Goal: Answer question/provide support: Share knowledge or assist other users

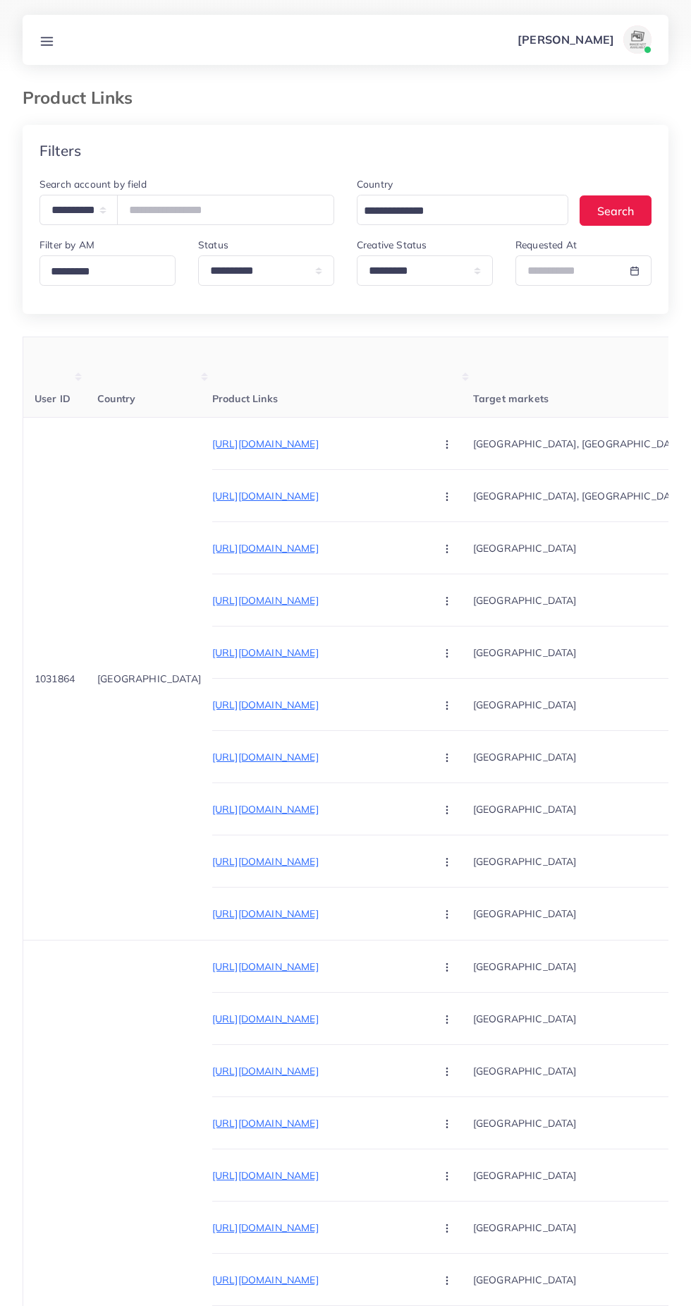
select select "*****"
select select "*********"
click at [272, 210] on input "****" at bounding box center [225, 210] width 217 height 30
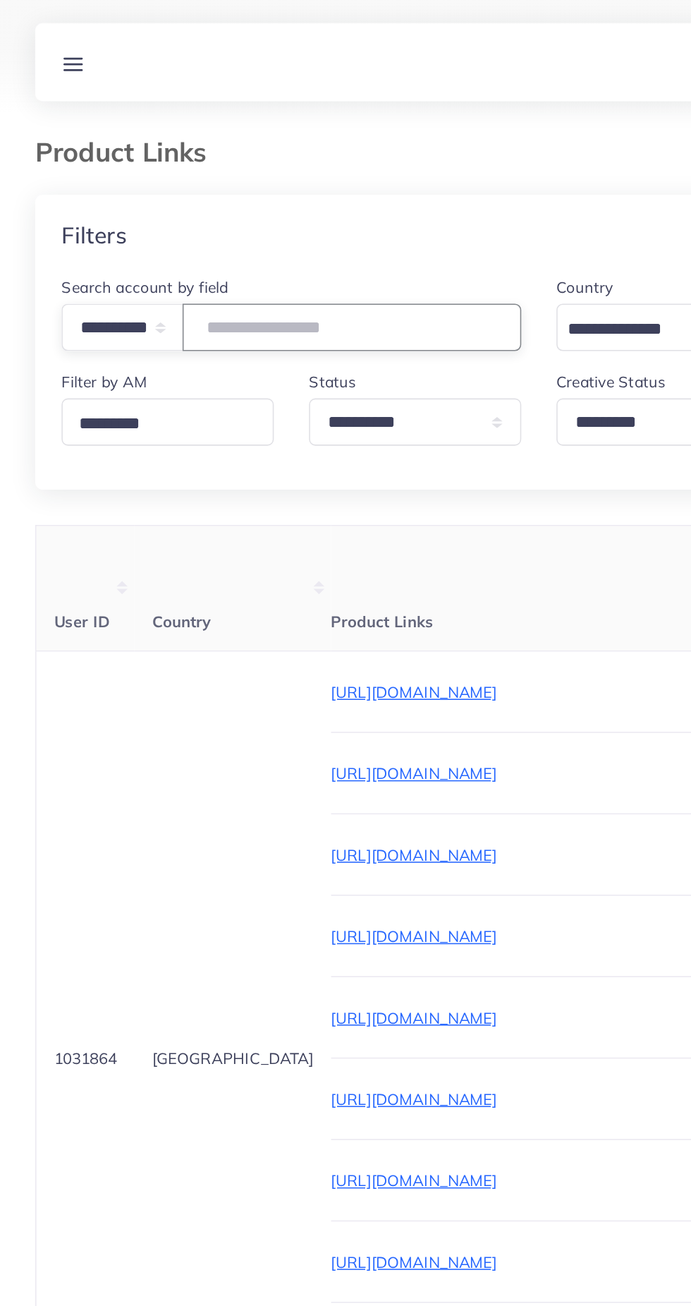
type input "*"
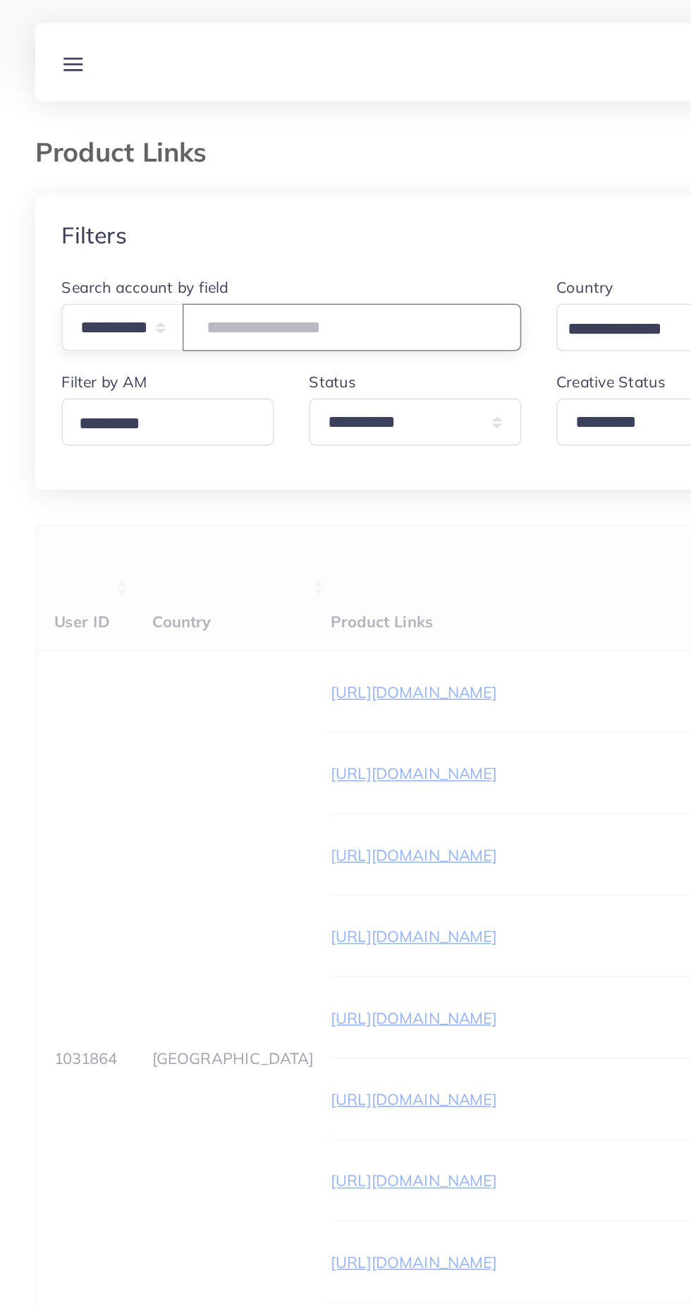
click at [207, 208] on input "number" at bounding box center [225, 210] width 217 height 30
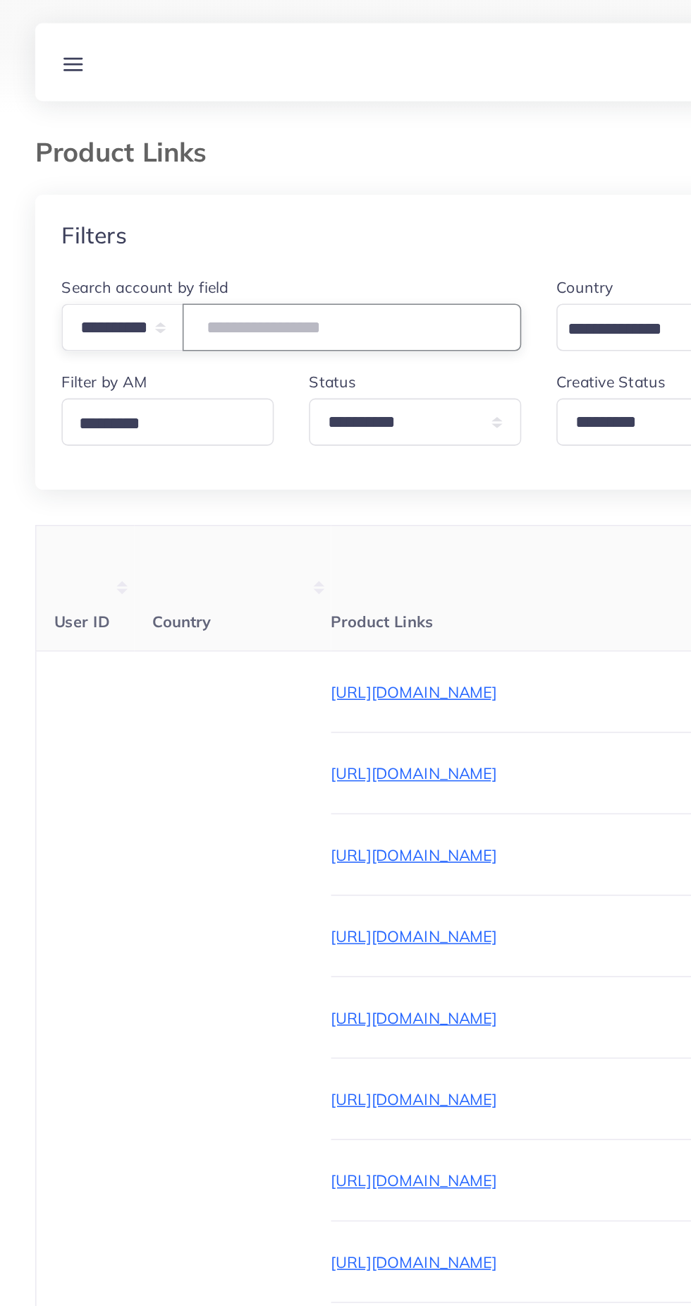
paste input "number"
click at [219, 208] on input "number" at bounding box center [225, 210] width 217 height 30
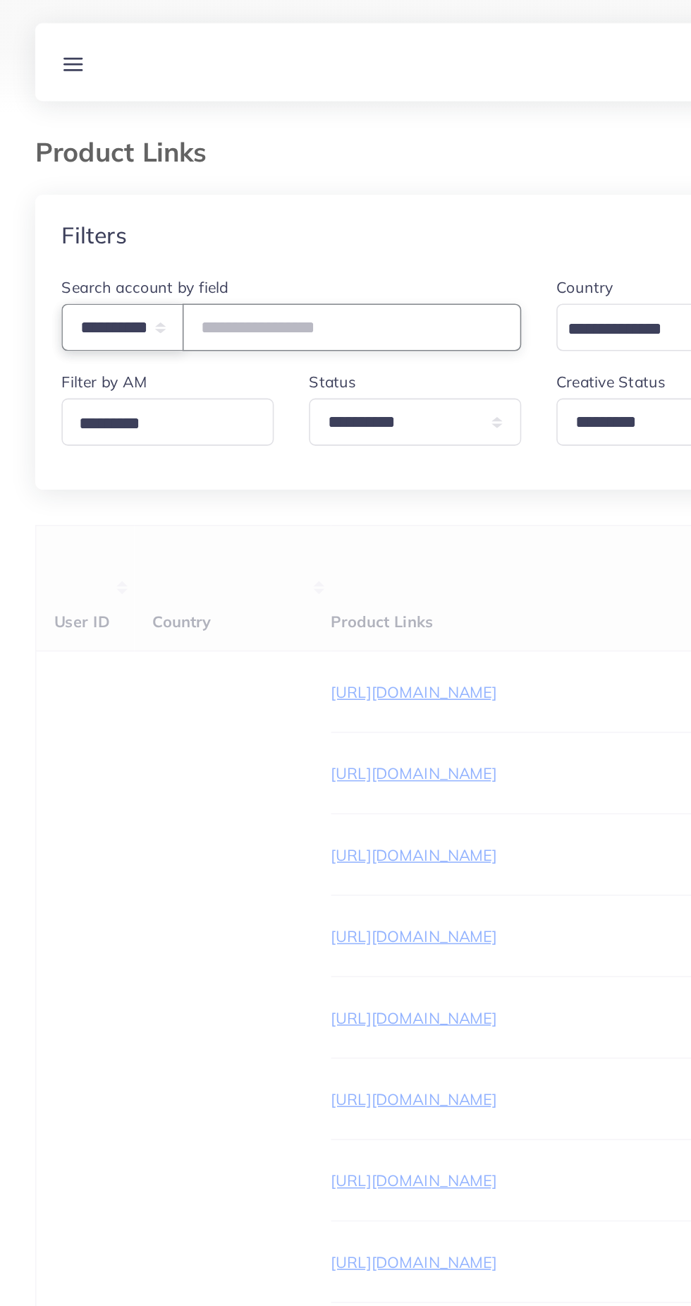
click at [87, 204] on select "**********" at bounding box center [79, 210] width 78 height 30
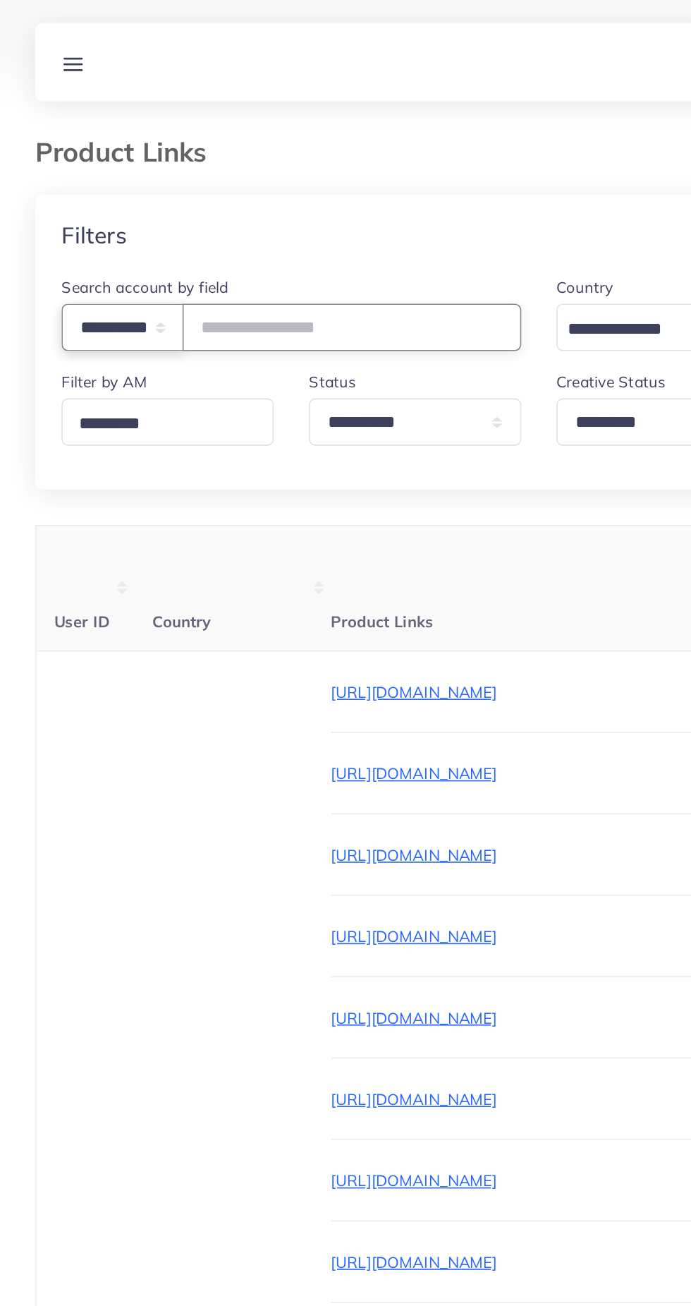
click at [40, 195] on select "**********" at bounding box center [79, 210] width 78 height 30
click at [244, 215] on input "number" at bounding box center [225, 210] width 217 height 30
click at [207, 216] on input "number" at bounding box center [225, 210] width 217 height 30
click at [90, 200] on select "**********" at bounding box center [79, 210] width 78 height 30
click at [40, 195] on select "**********" at bounding box center [79, 210] width 78 height 30
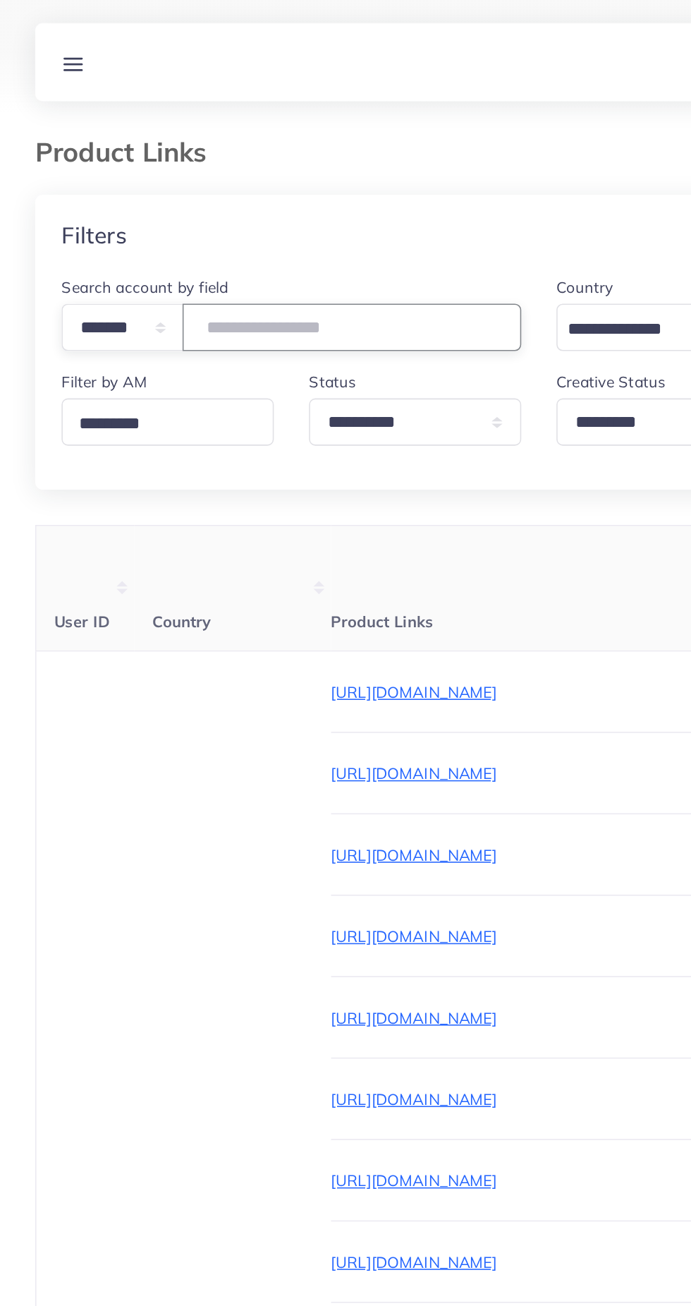
click at [241, 214] on input "number" at bounding box center [225, 210] width 217 height 30
click at [70, 217] on select "**********" at bounding box center [79, 210] width 78 height 30
select select "*****"
click at [40, 195] on select "**********" at bounding box center [79, 210] width 78 height 30
paste input "**********"
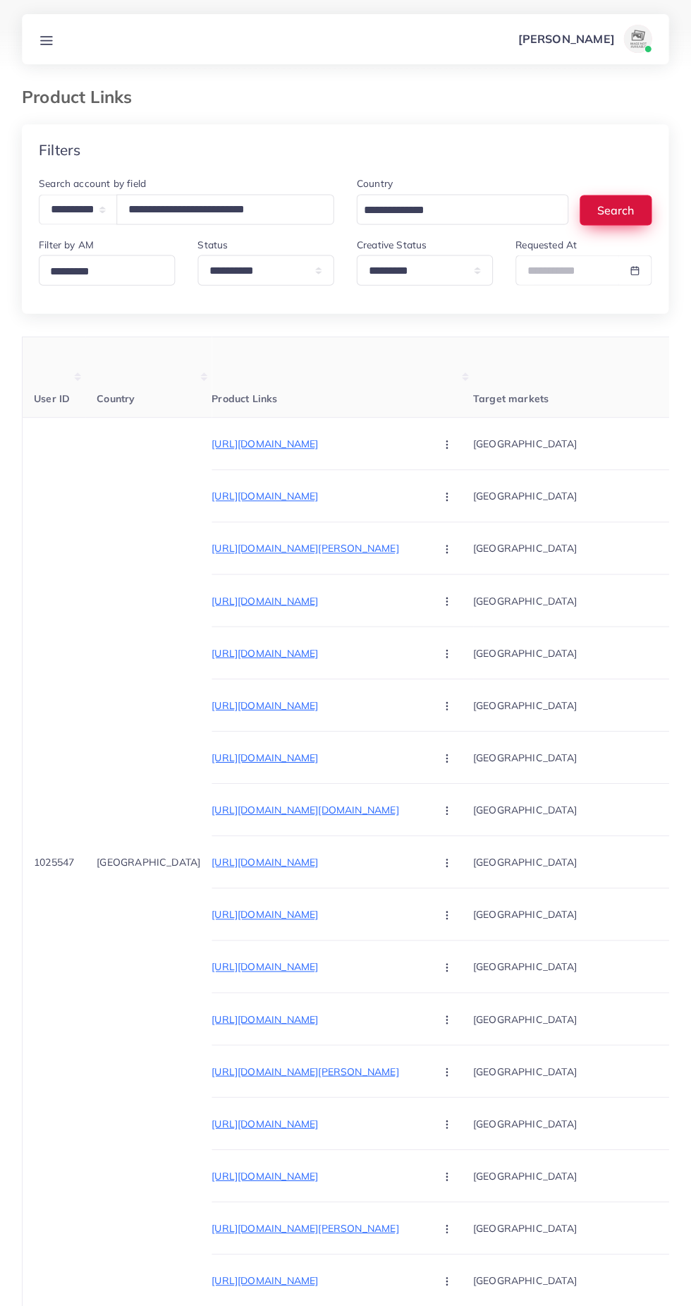
click at [622, 210] on button "Search" at bounding box center [616, 210] width 72 height 30
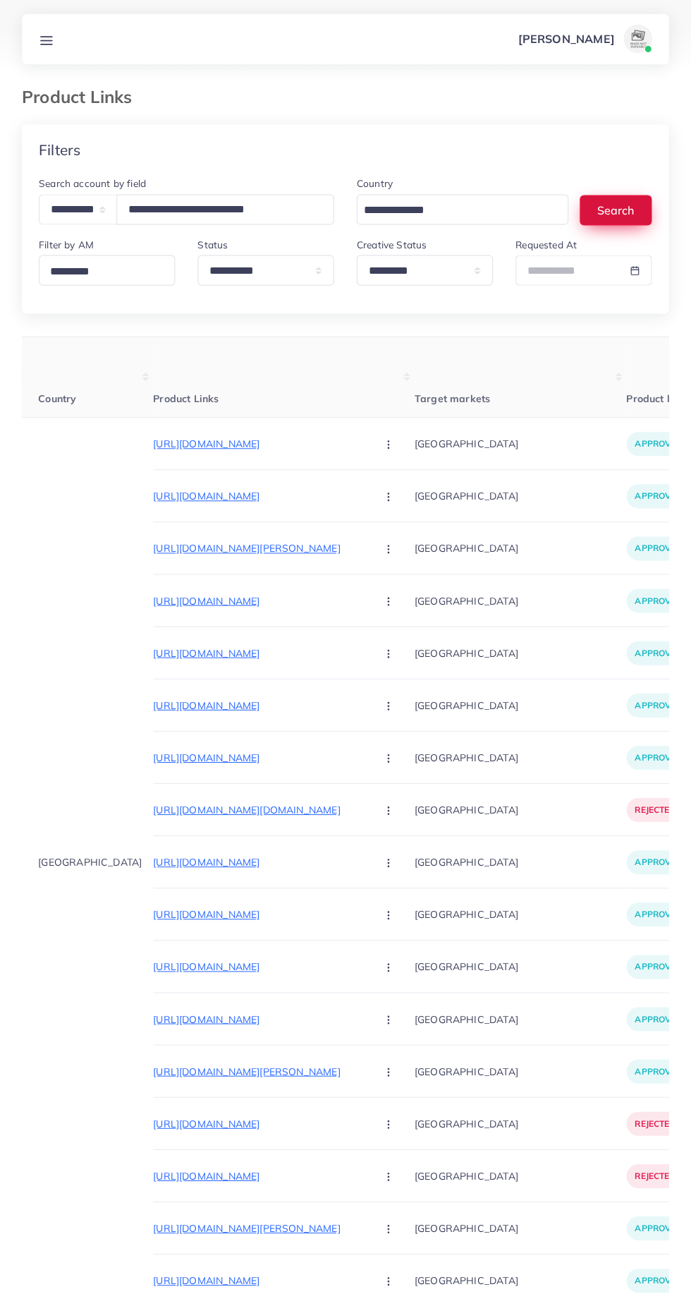
scroll to position [0, 58]
click at [154, 444] on p "https://trustcollections.store/products/m-premium-wallet-men-s-high-quality" at bounding box center [260, 443] width 212 height 17
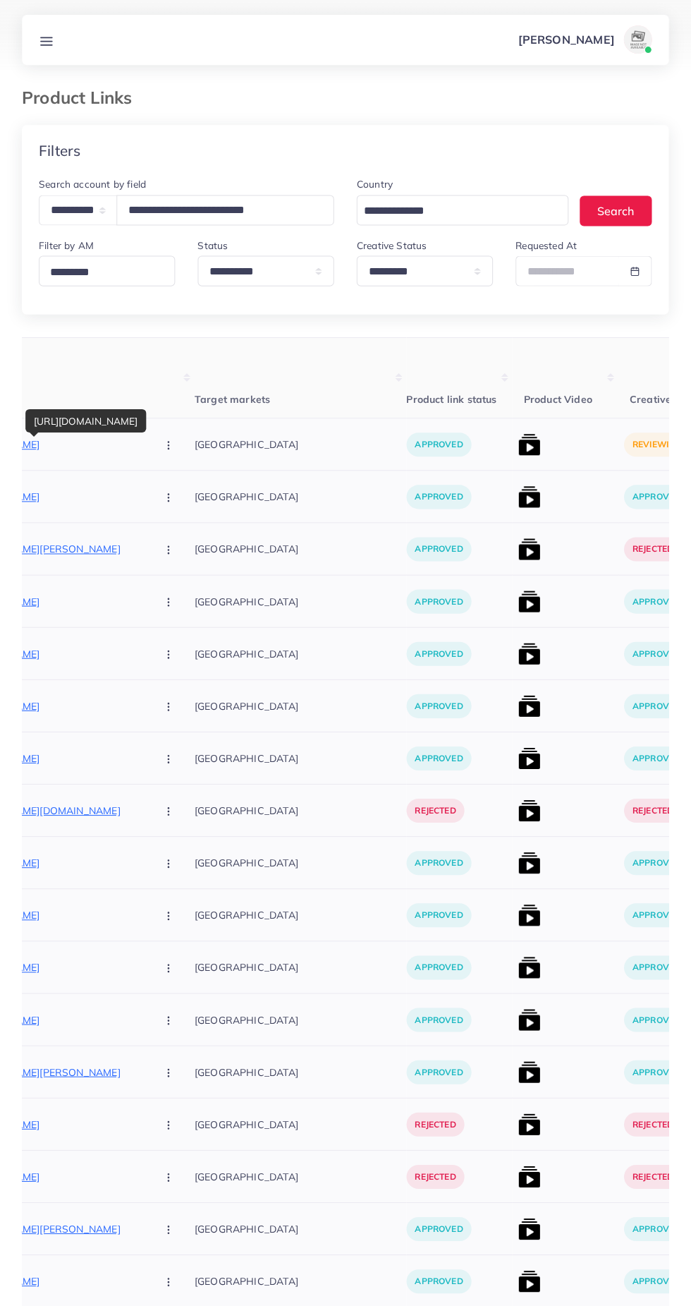
scroll to position [0, 333]
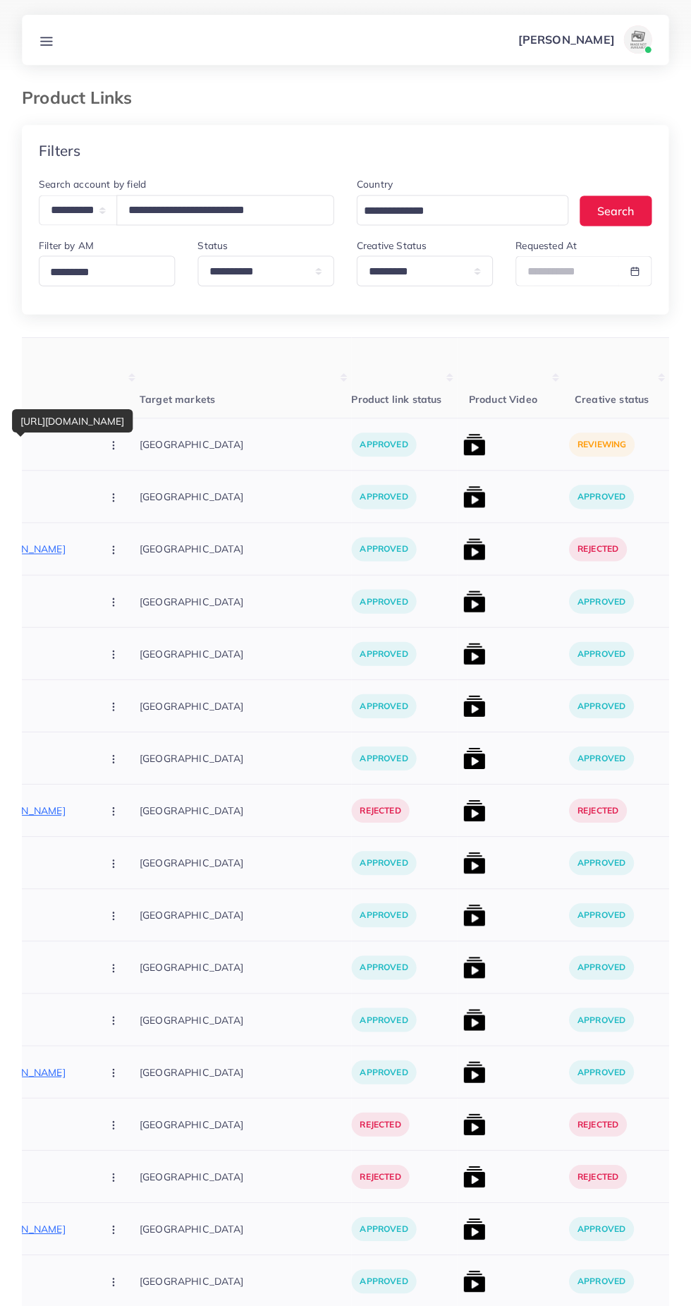
click at [463, 440] on img at bounding box center [474, 443] width 23 height 23
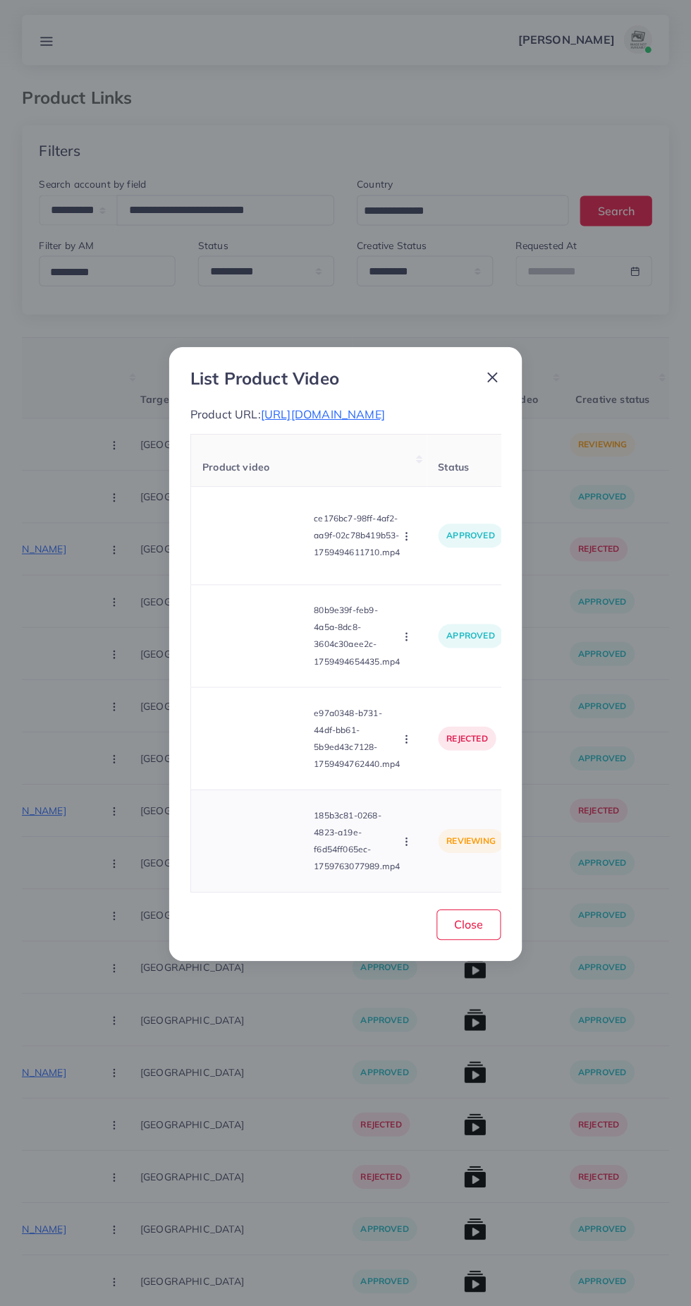
click at [256, 834] on video at bounding box center [255, 839] width 106 height 63
click at [256, 851] on icon at bounding box center [255, 839] width 23 height 23
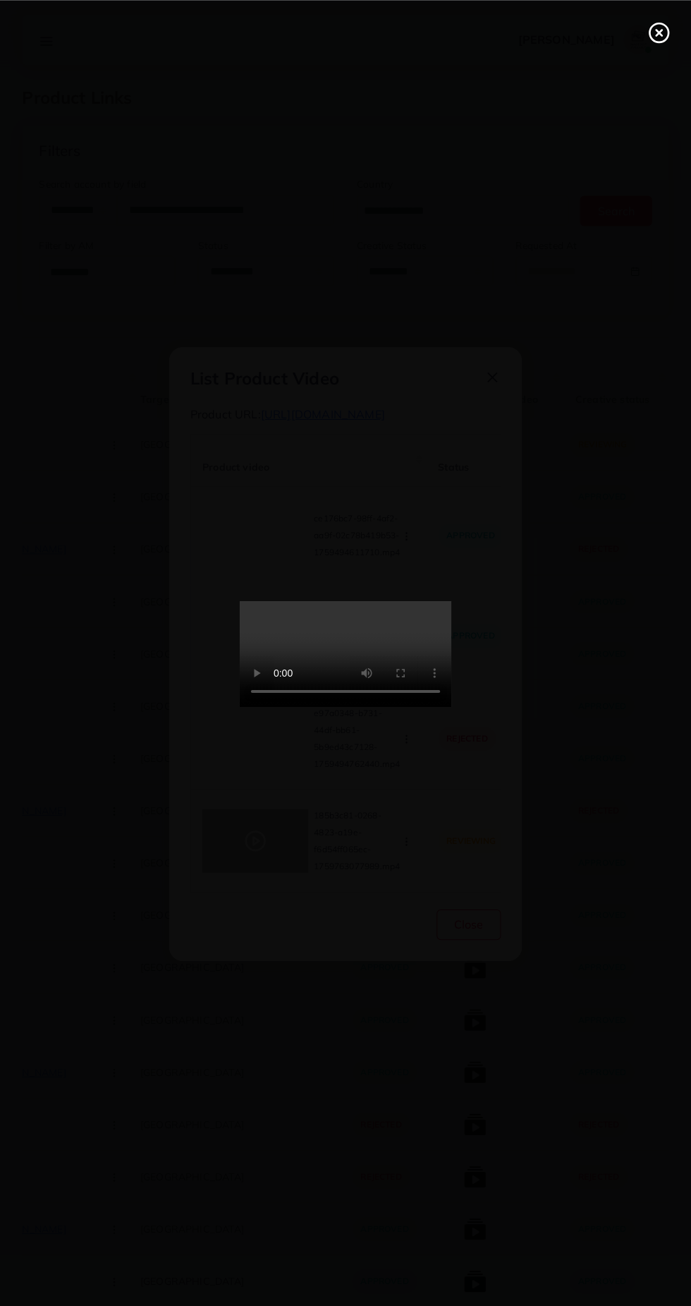
click at [658, 37] on icon at bounding box center [659, 32] width 23 height 23
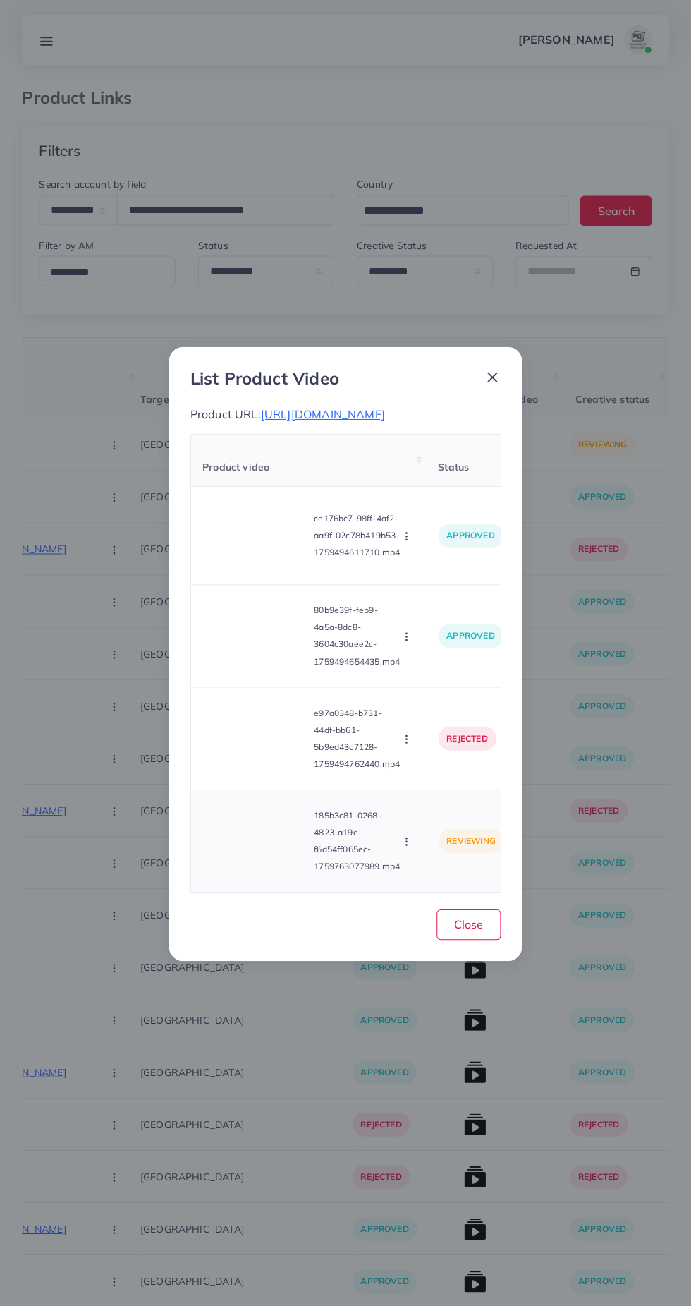
click at [406, 846] on icon "button" at bounding box center [406, 840] width 11 height 11
click at [438, 782] on span "Approve" at bounding box center [436, 775] width 47 height 14
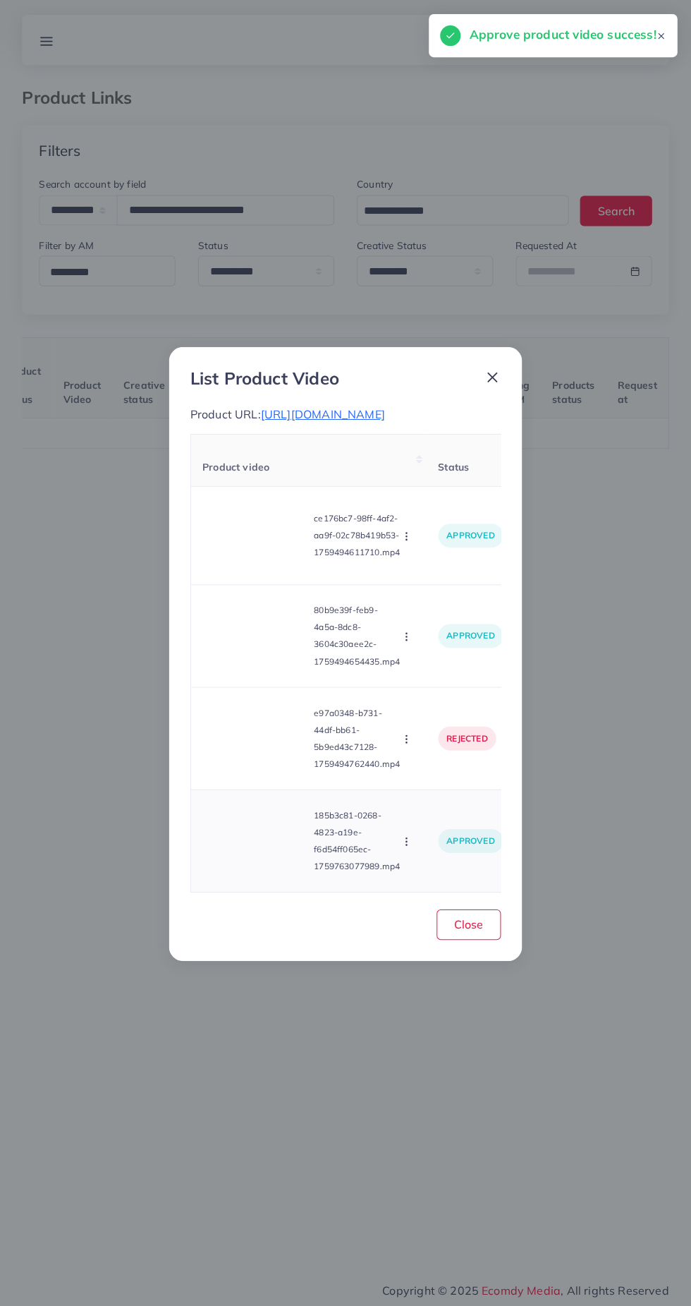
scroll to position [0, 220]
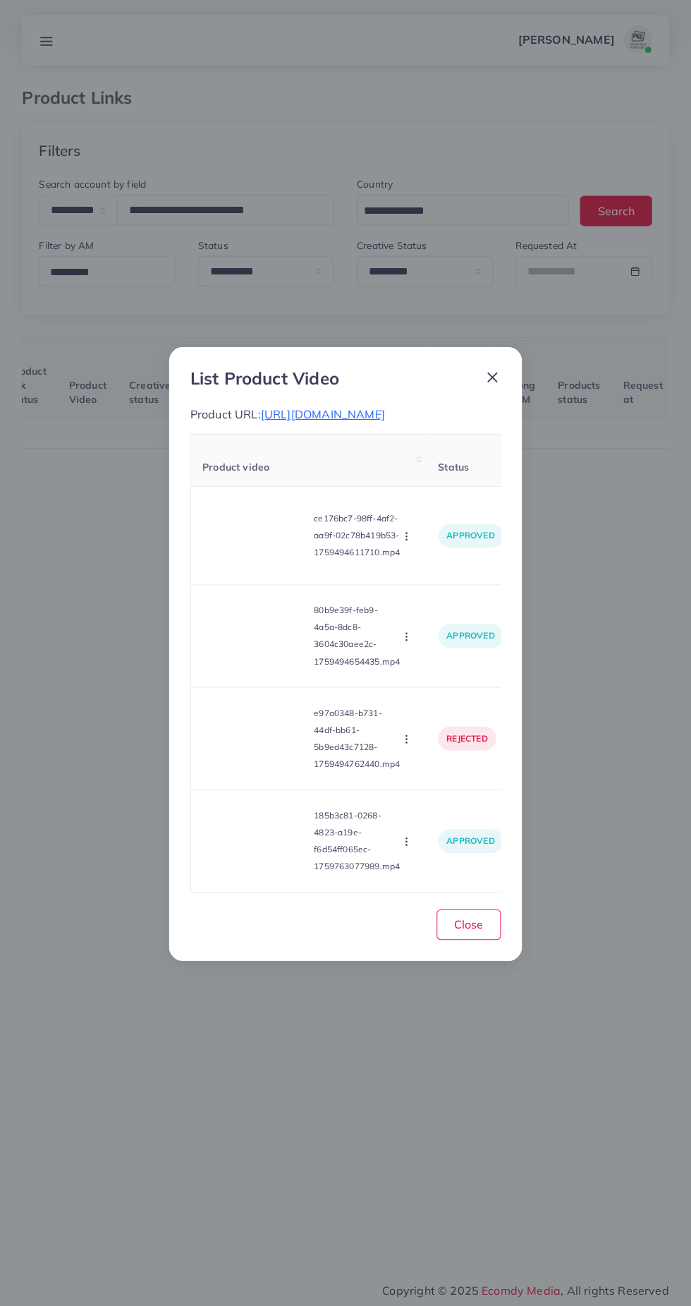
click at [492, 374] on icon at bounding box center [492, 376] width 17 height 17
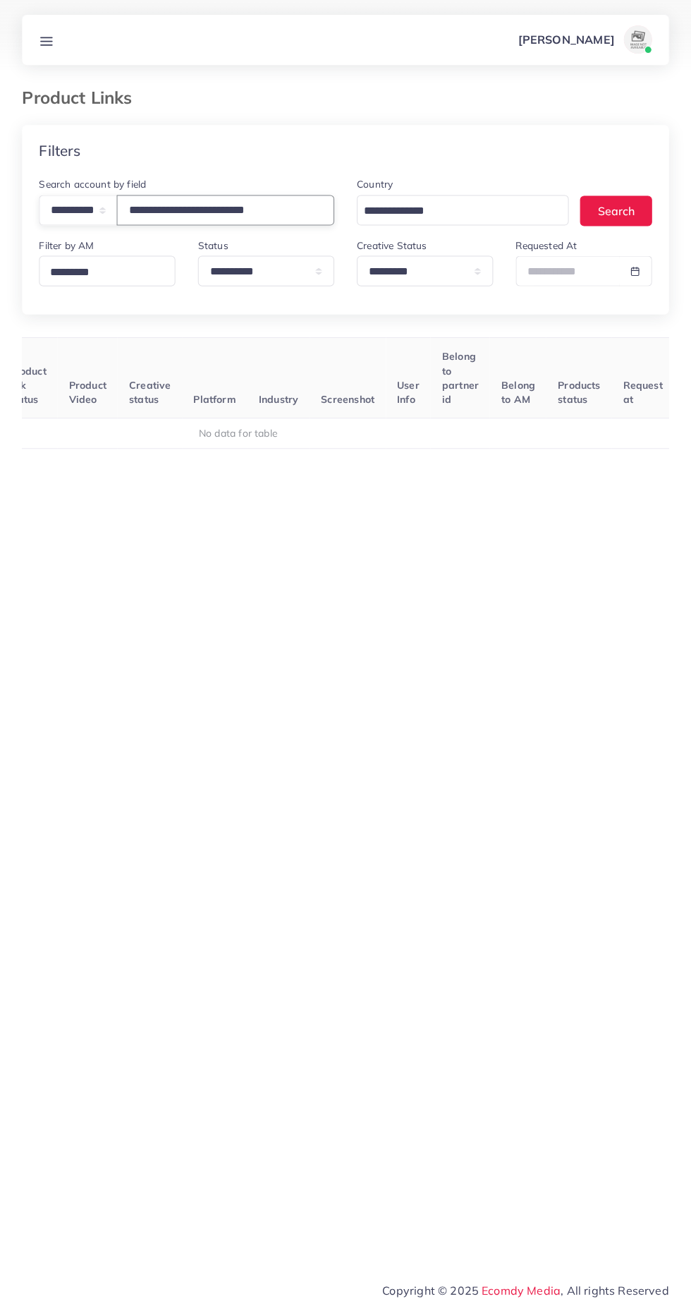
click at [306, 210] on input "**********" at bounding box center [225, 210] width 217 height 30
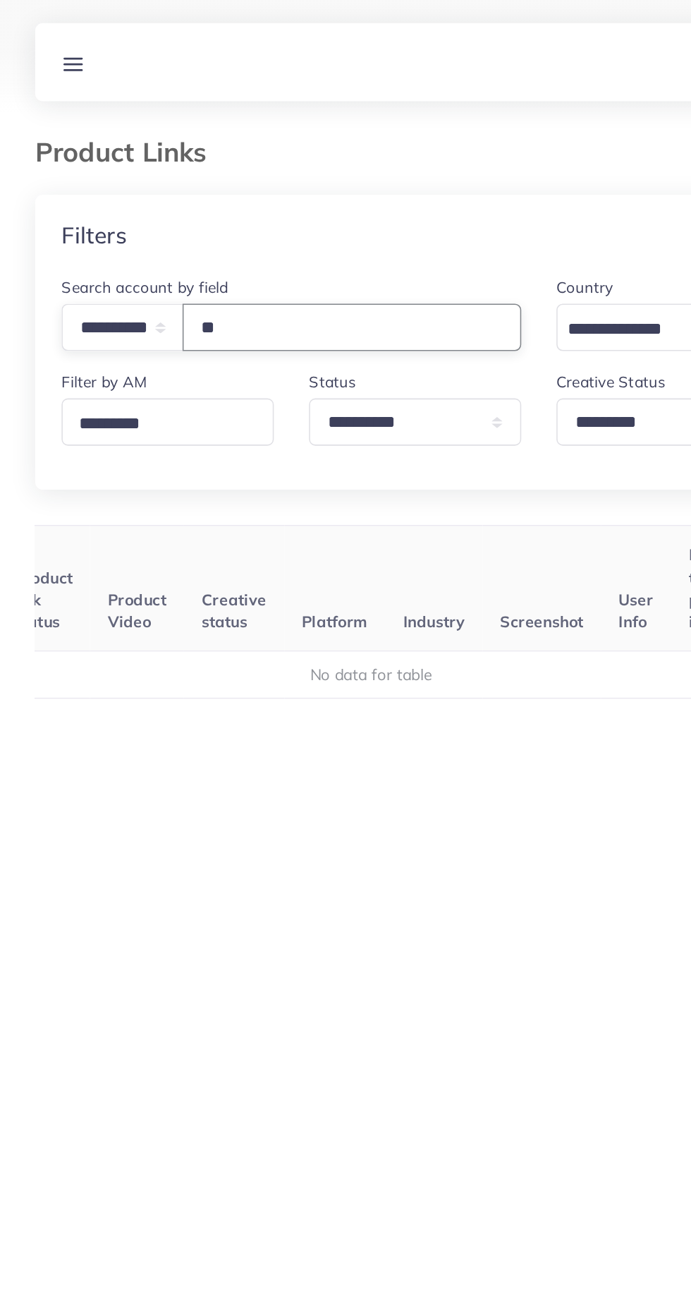
type input "*"
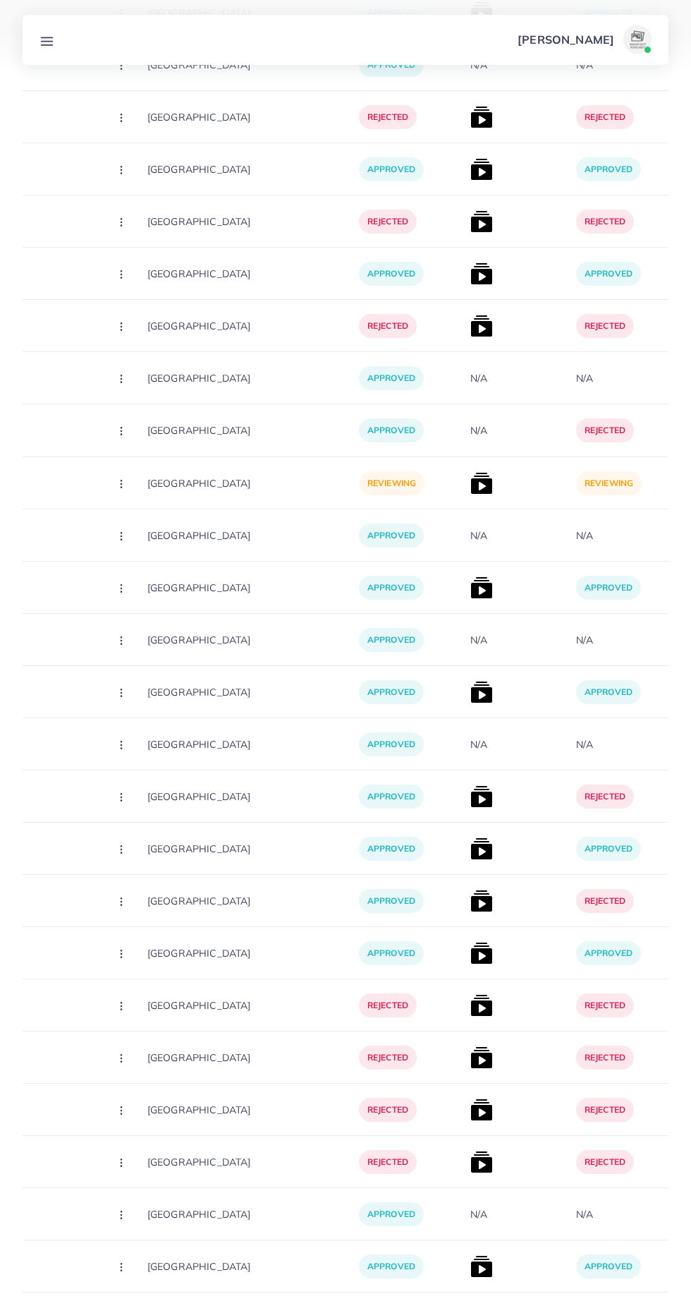
scroll to position [12334, 0]
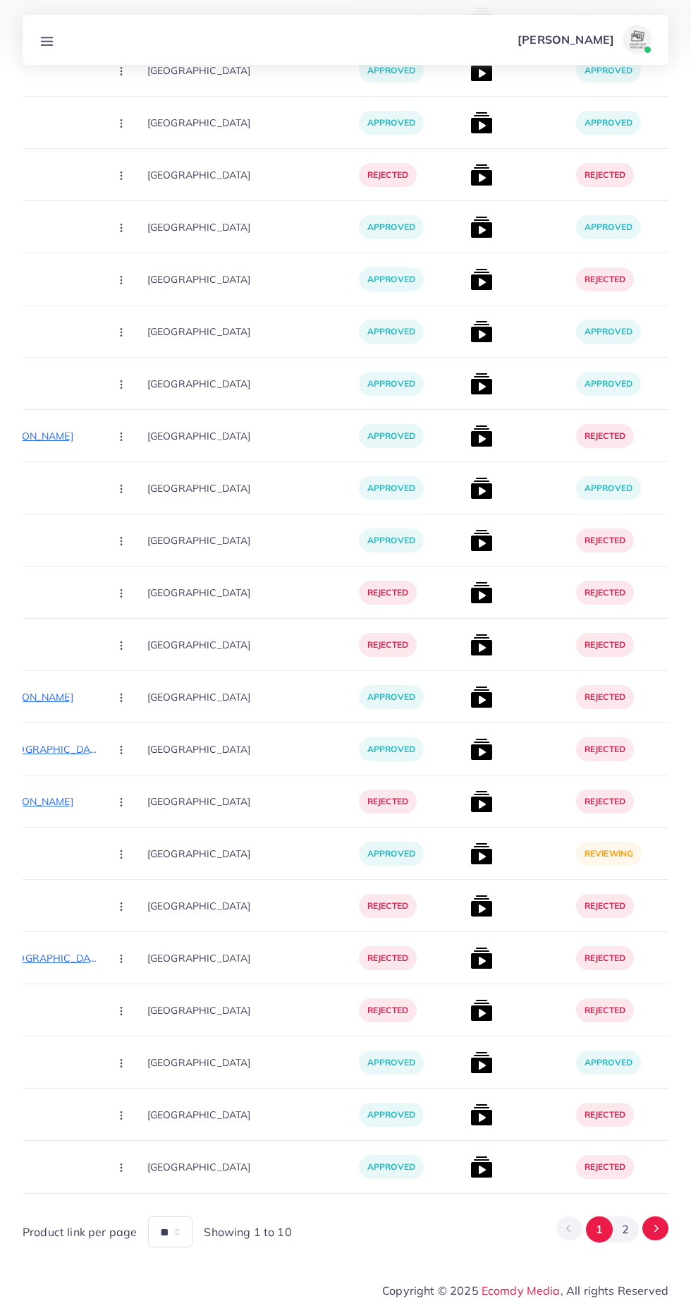
click at [656, 1227] on icon "Go to next page" at bounding box center [656, 1228] width 13 height 13
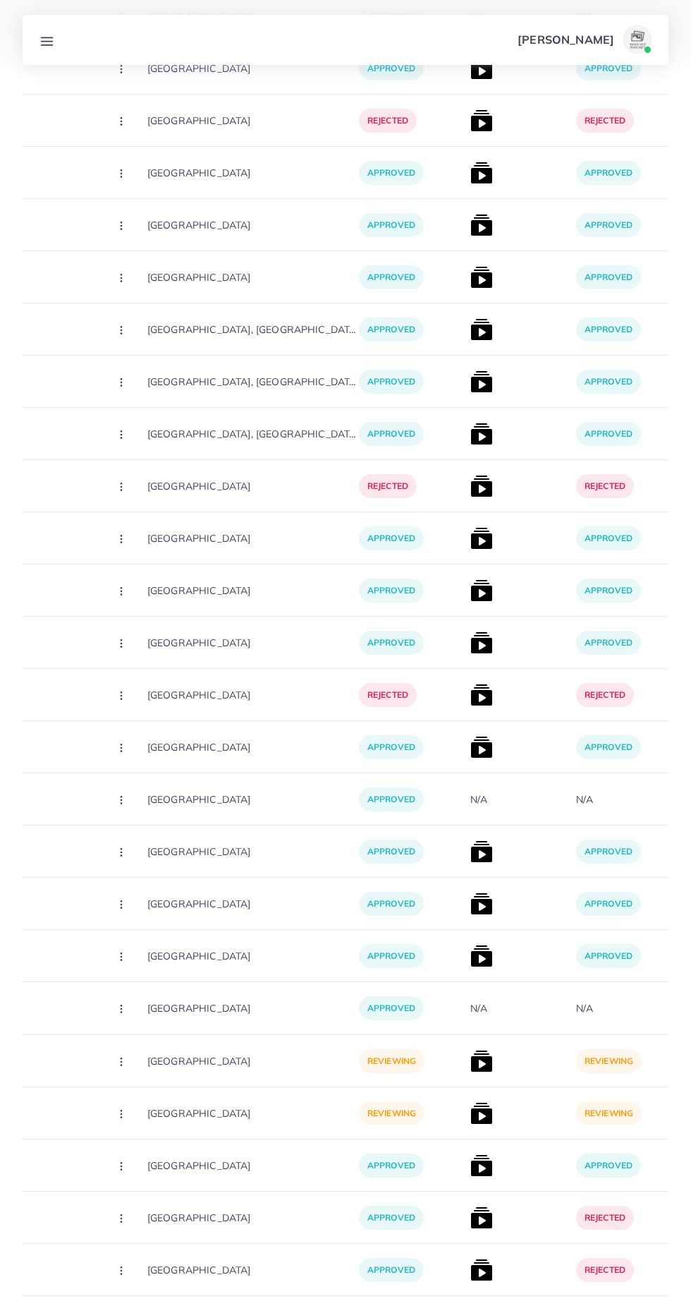
scroll to position [13848, 0]
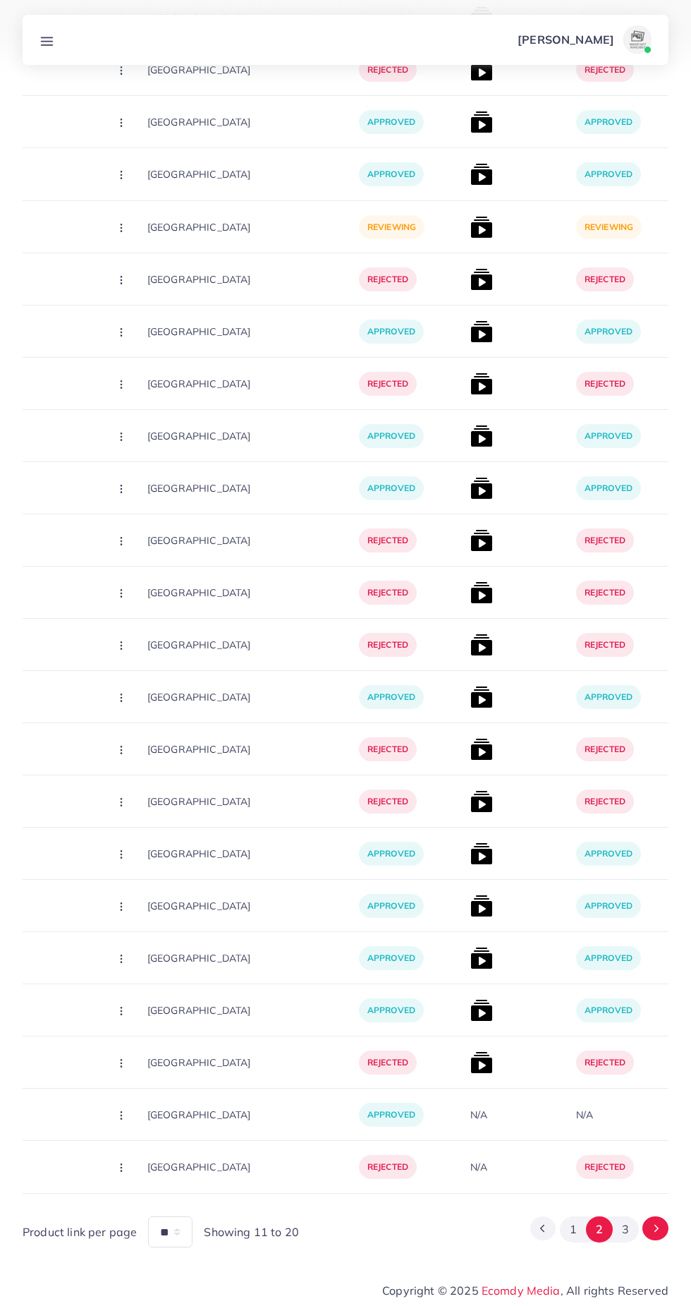
click at [663, 1223] on button "Go to next page" at bounding box center [656, 1228] width 26 height 24
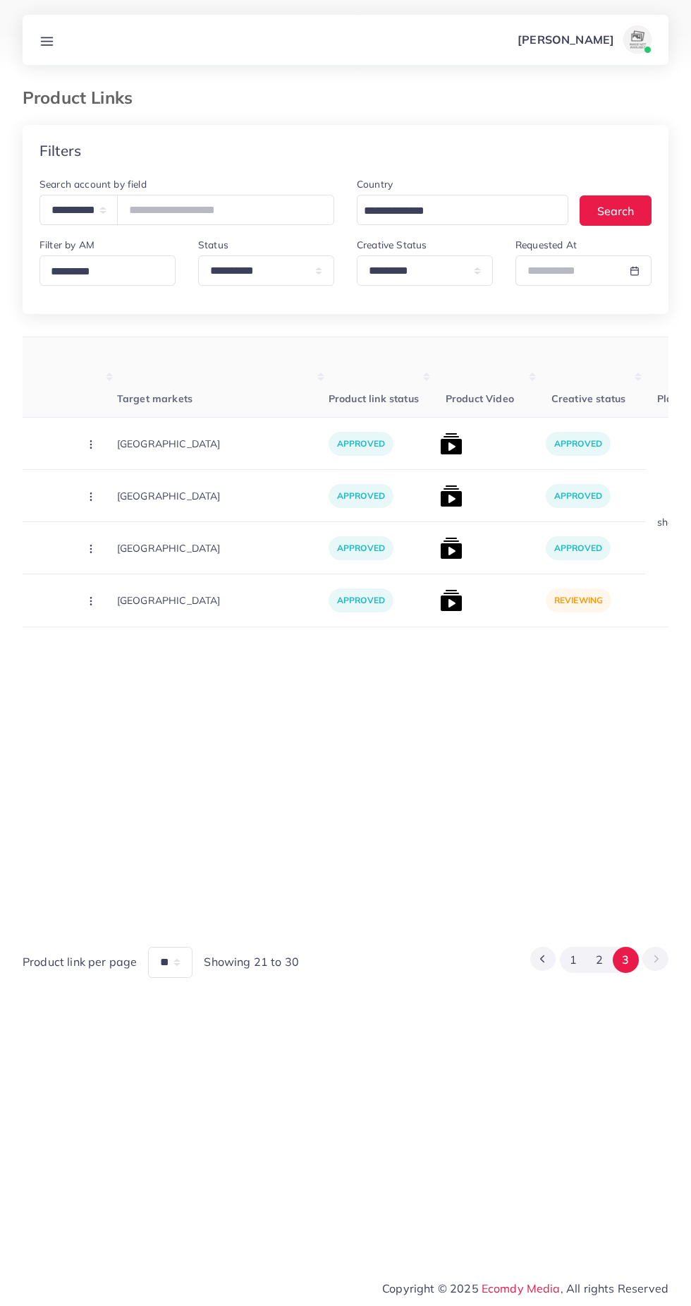
scroll to position [0, 360]
click at [437, 601] on img at bounding box center [448, 600] width 23 height 23
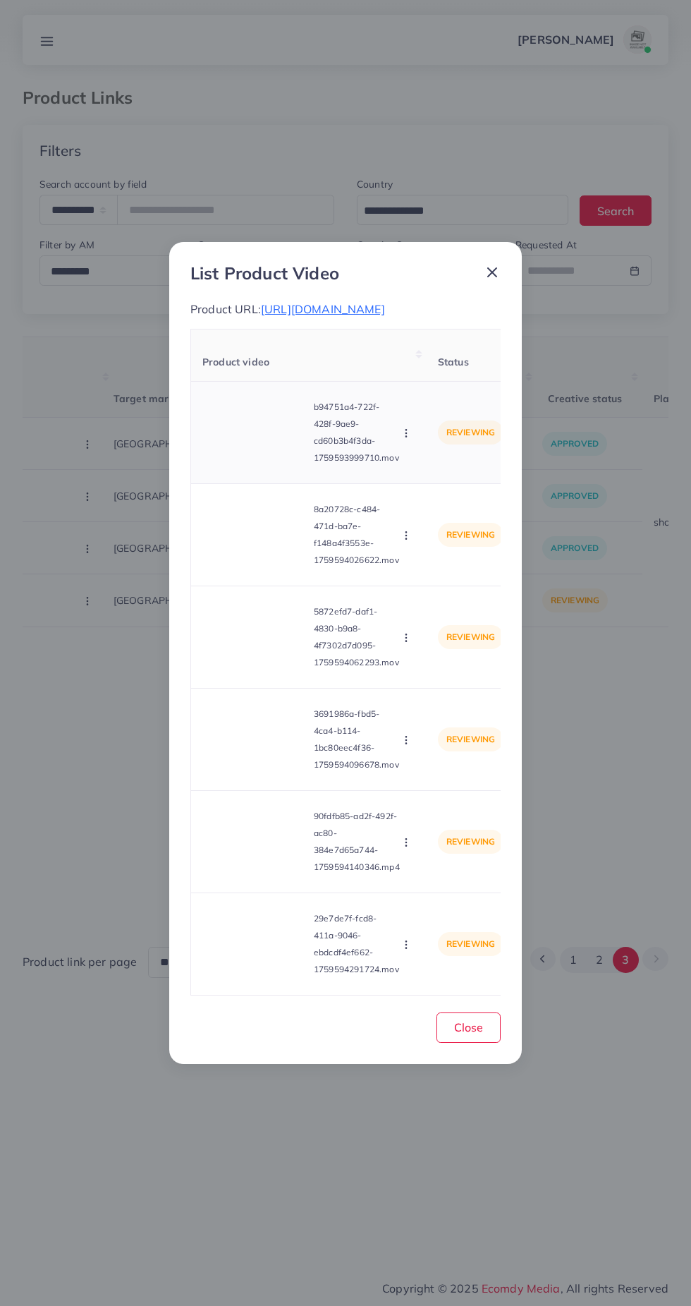
click at [246, 447] on video at bounding box center [255, 432] width 106 height 63
click at [267, 459] on div at bounding box center [255, 432] width 106 height 63
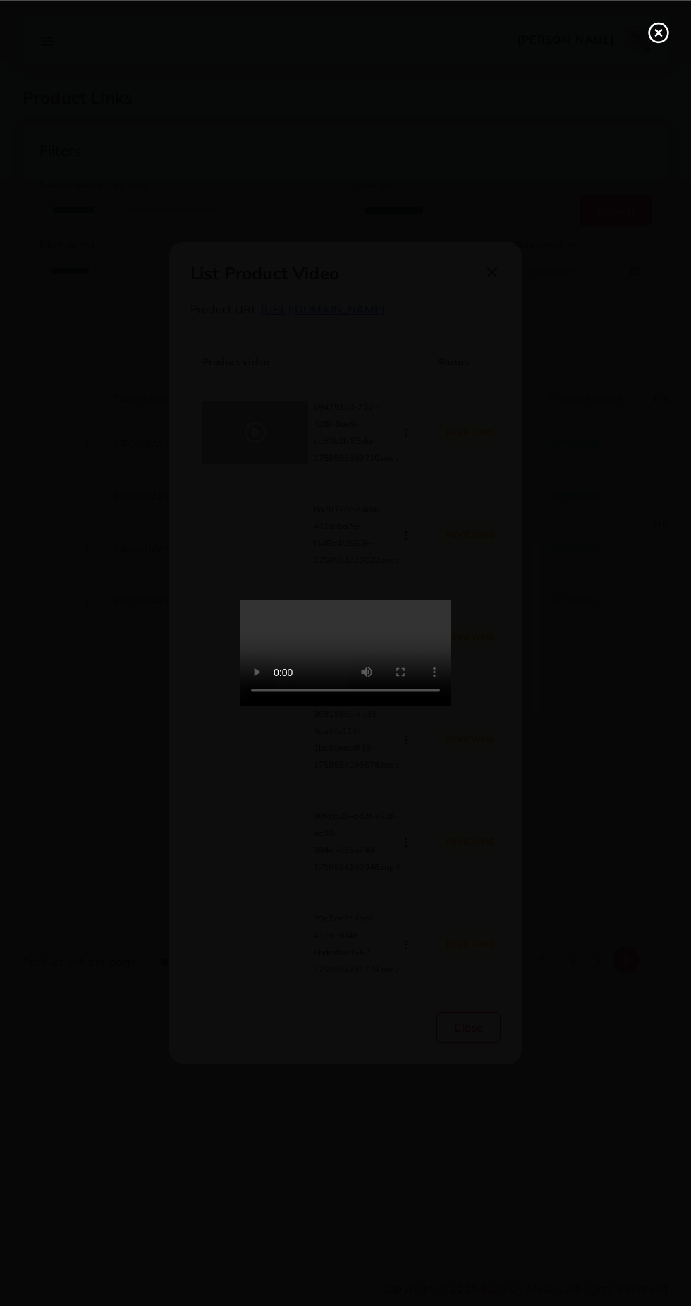
click at [658, 43] on icon at bounding box center [659, 32] width 23 height 23
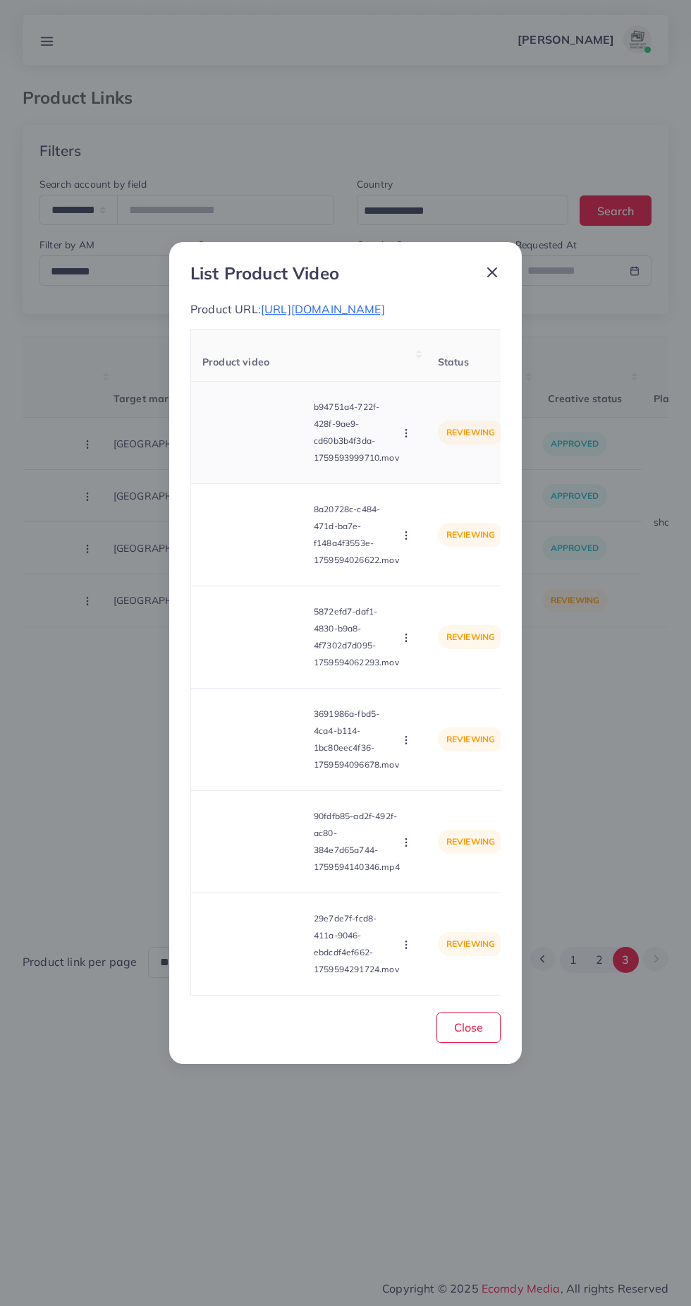
click at [406, 437] on circle "button" at bounding box center [406, 436] width 1 height 1
click at [422, 474] on span "Approve" at bounding box center [436, 467] width 47 height 14
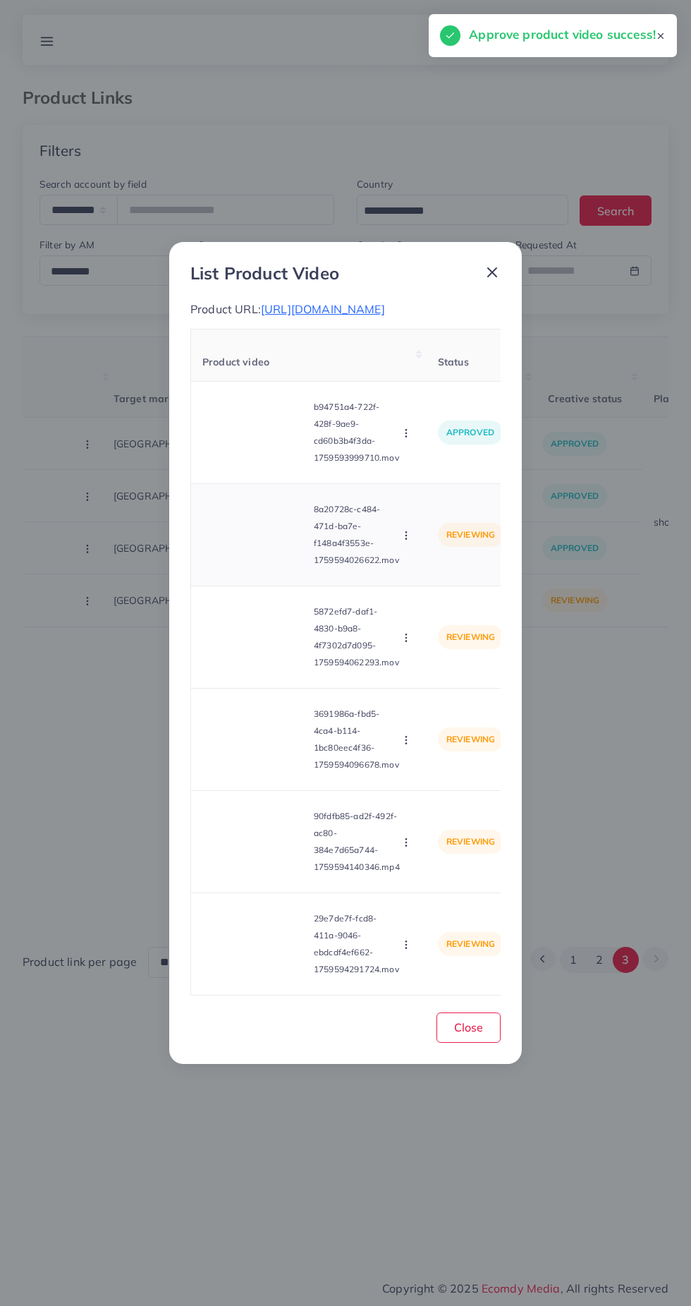
click at [258, 562] on video at bounding box center [255, 534] width 106 height 63
click at [255, 546] on icon at bounding box center [255, 534] width 23 height 23
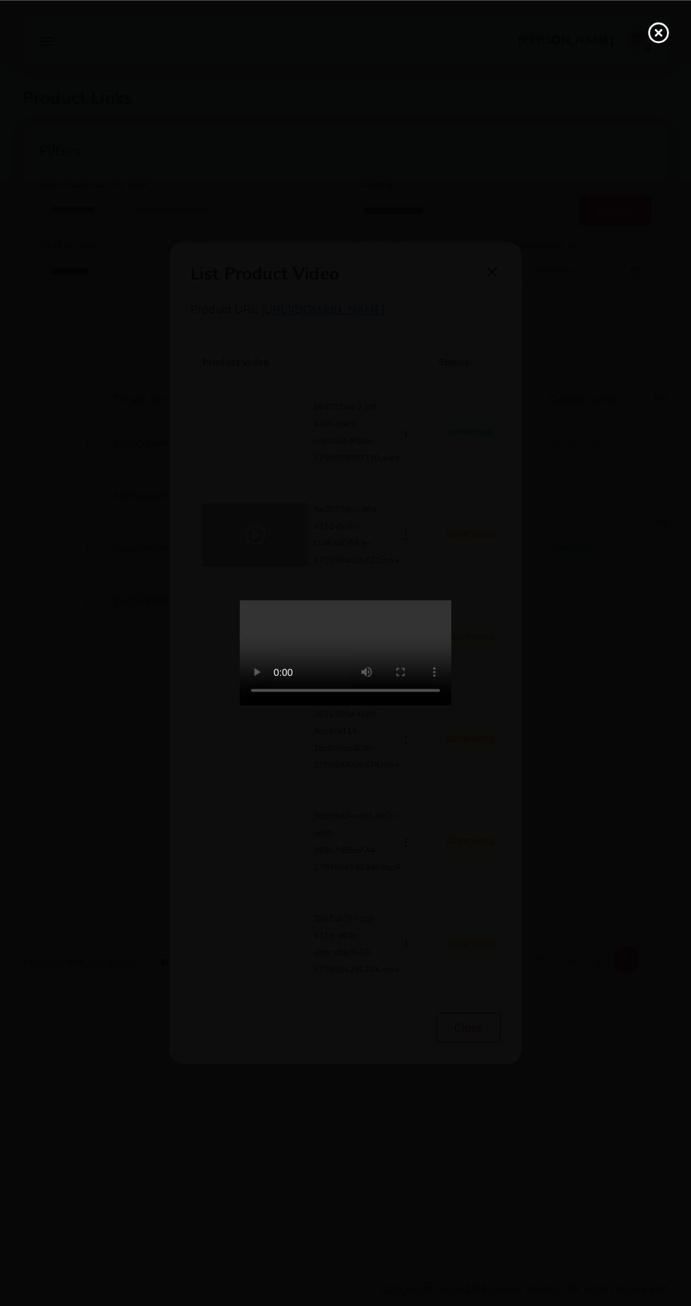
click at [658, 42] on circle at bounding box center [659, 32] width 19 height 19
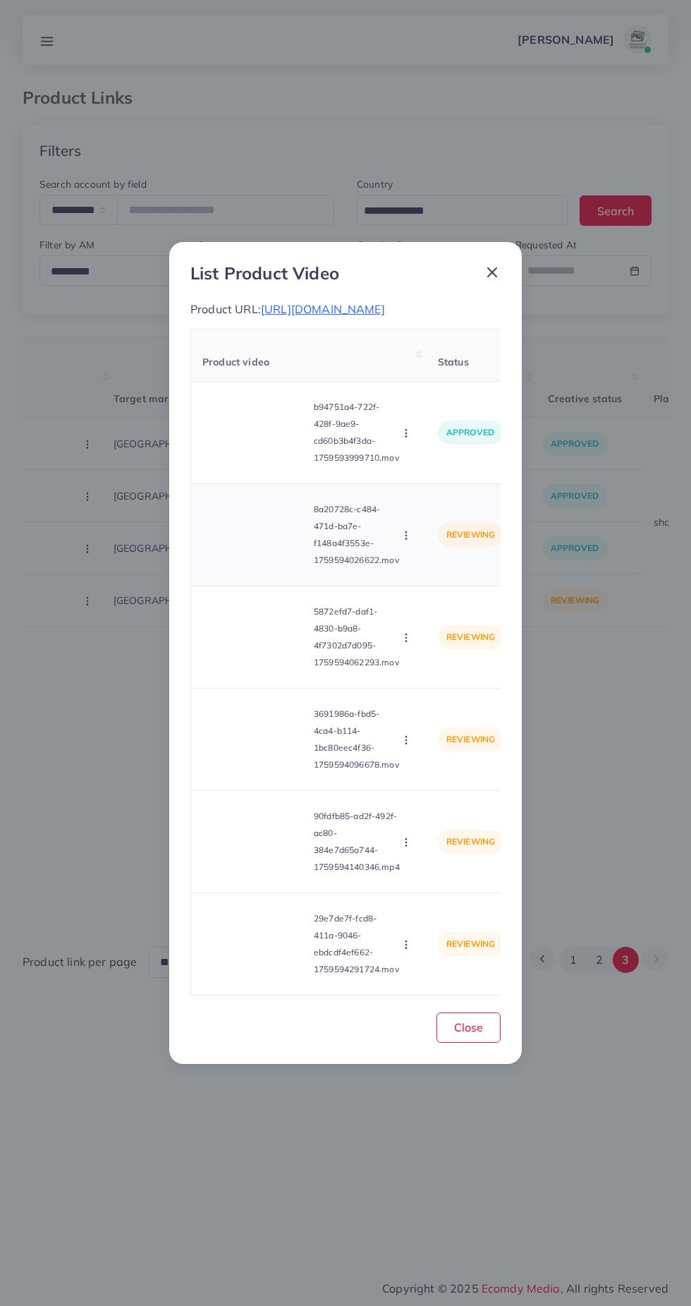
click at [402, 541] on icon "button" at bounding box center [406, 535] width 11 height 11
click at [451, 576] on span "Approve" at bounding box center [436, 569] width 47 height 14
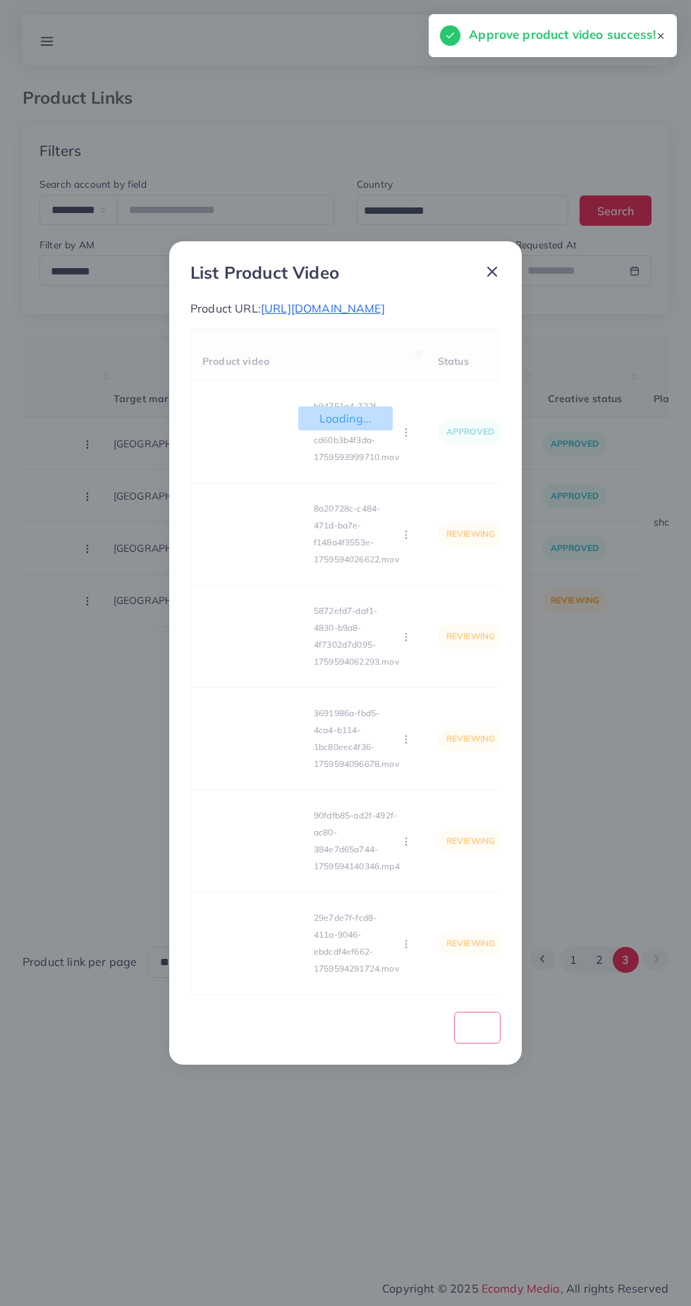
click at [255, 667] on div "Loading... Product video Status Reason reject b94751a4-722f-428f-9ae9-cd60b3b4f…" at bounding box center [345, 661] width 310 height 667
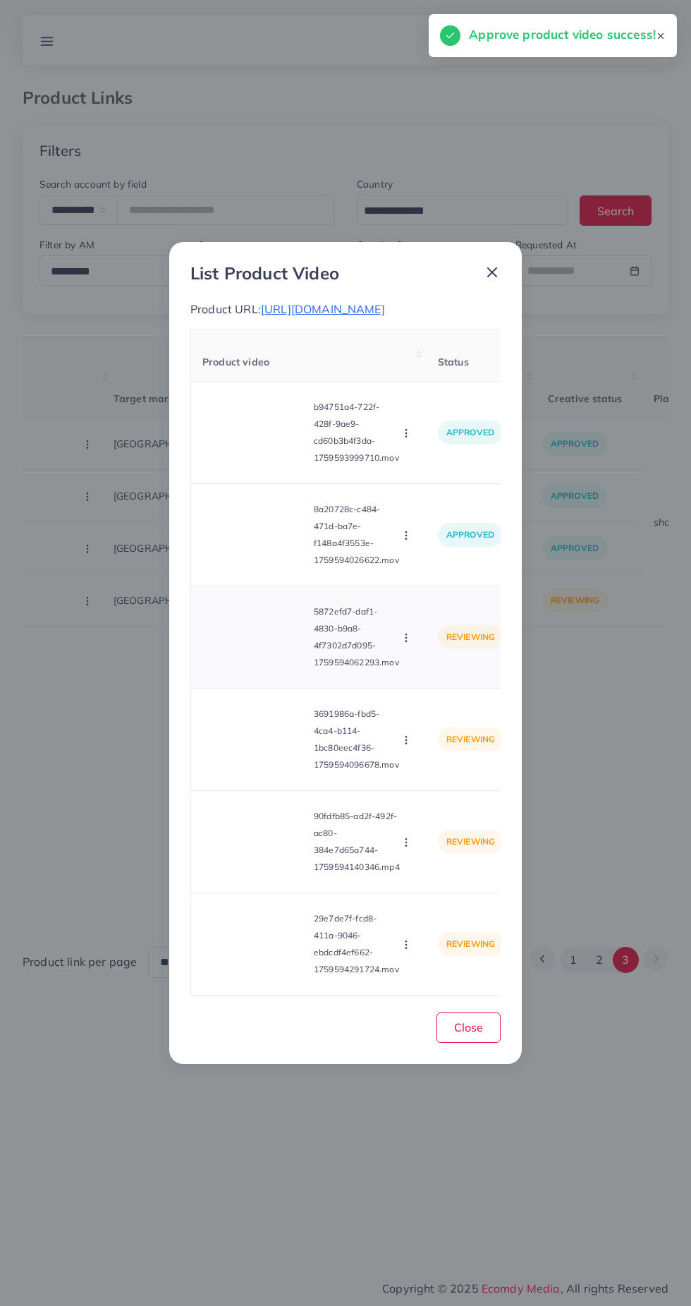
click at [277, 644] on video at bounding box center [255, 636] width 106 height 63
click at [268, 667] on div at bounding box center [255, 636] width 106 height 63
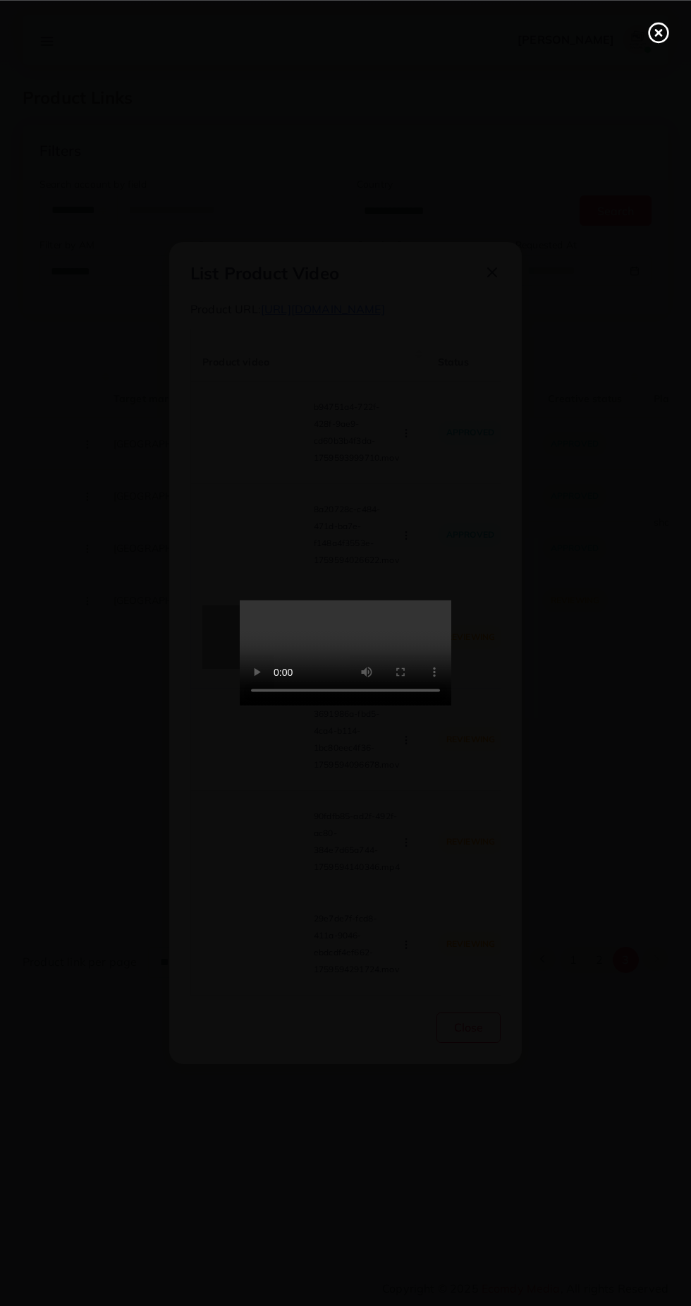
click at [658, 38] on icon at bounding box center [659, 32] width 23 height 23
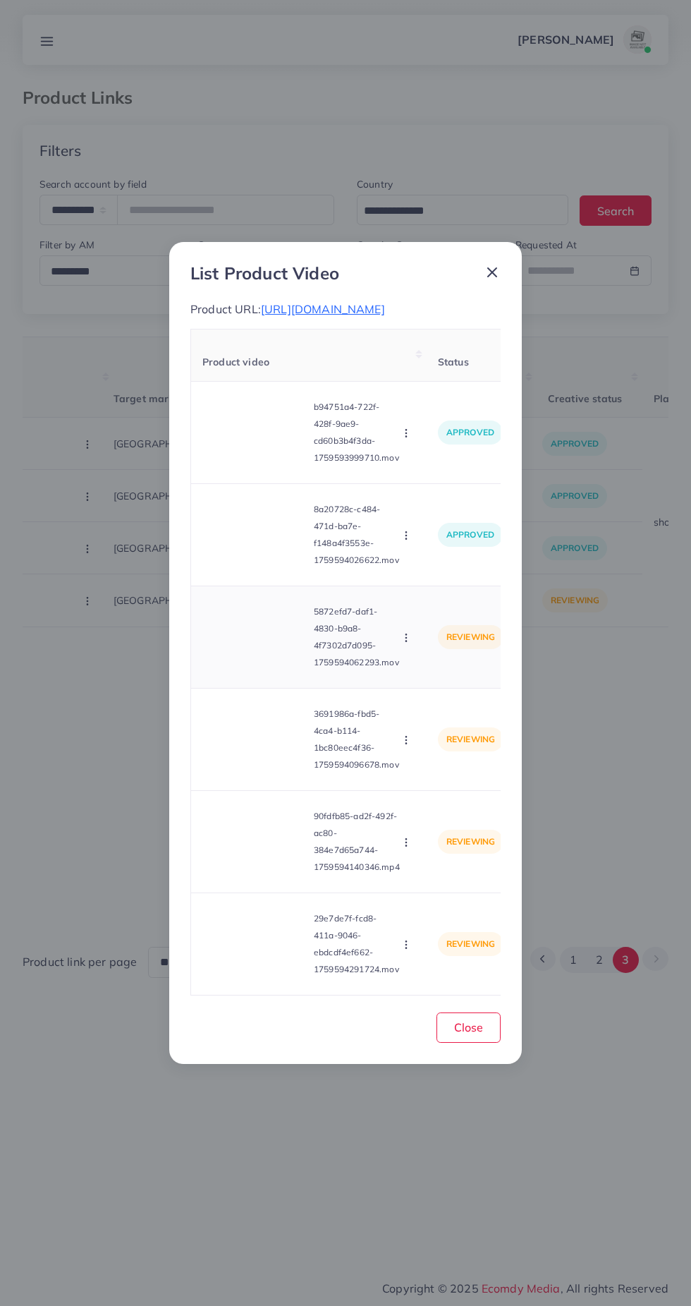
click at [406, 641] on circle "button" at bounding box center [406, 641] width 1 height 1
click at [435, 679] on span "Approve" at bounding box center [436, 672] width 47 height 14
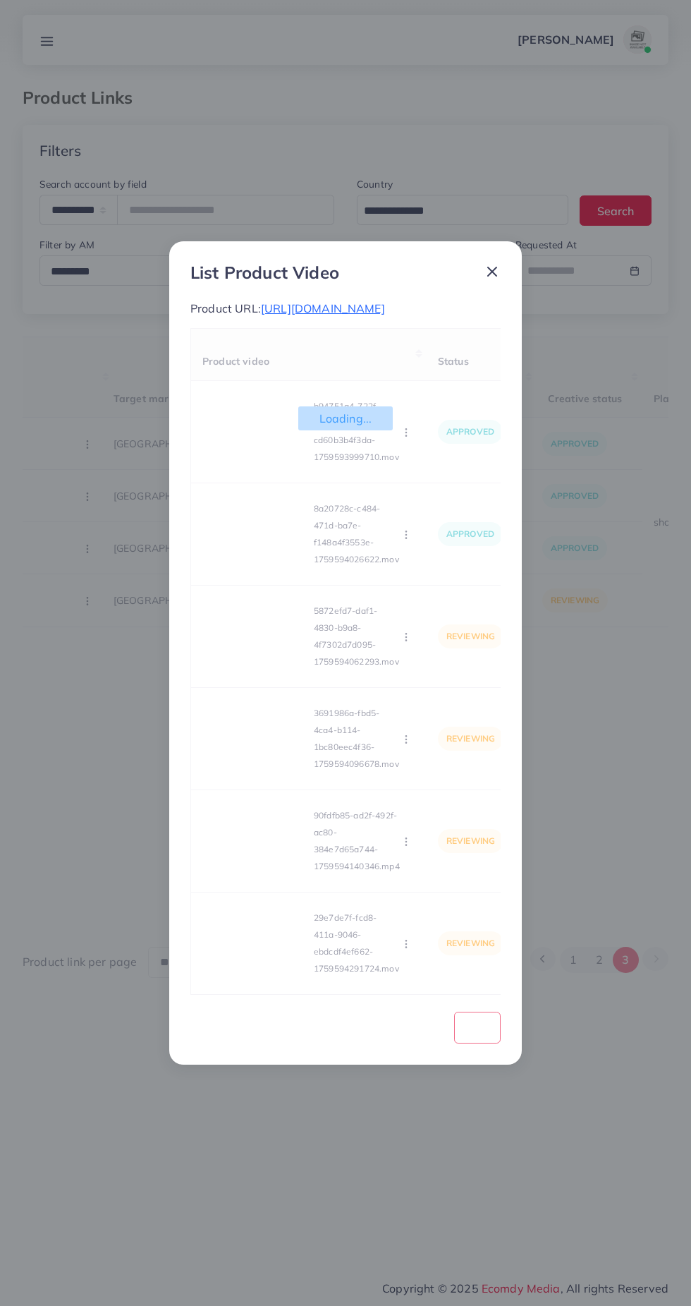
click at [269, 773] on div "Loading... Product video Status Reason reject b94751a4-722f-428f-9ae9-cd60b3b4f…" at bounding box center [345, 661] width 310 height 667
click at [259, 775] on div "Loading... Product video Status Reason reject b94751a4-722f-428f-9ae9-cd60b3b4f…" at bounding box center [345, 661] width 310 height 667
click at [259, 771] on div "Loading... Product video Status Reason reject b94751a4-722f-428f-9ae9-cd60b3b4f…" at bounding box center [345, 661] width 310 height 667
click at [266, 772] on div "Loading... Product video Status Reason reject b94751a4-722f-428f-9ae9-cd60b3b4f…" at bounding box center [345, 661] width 310 height 667
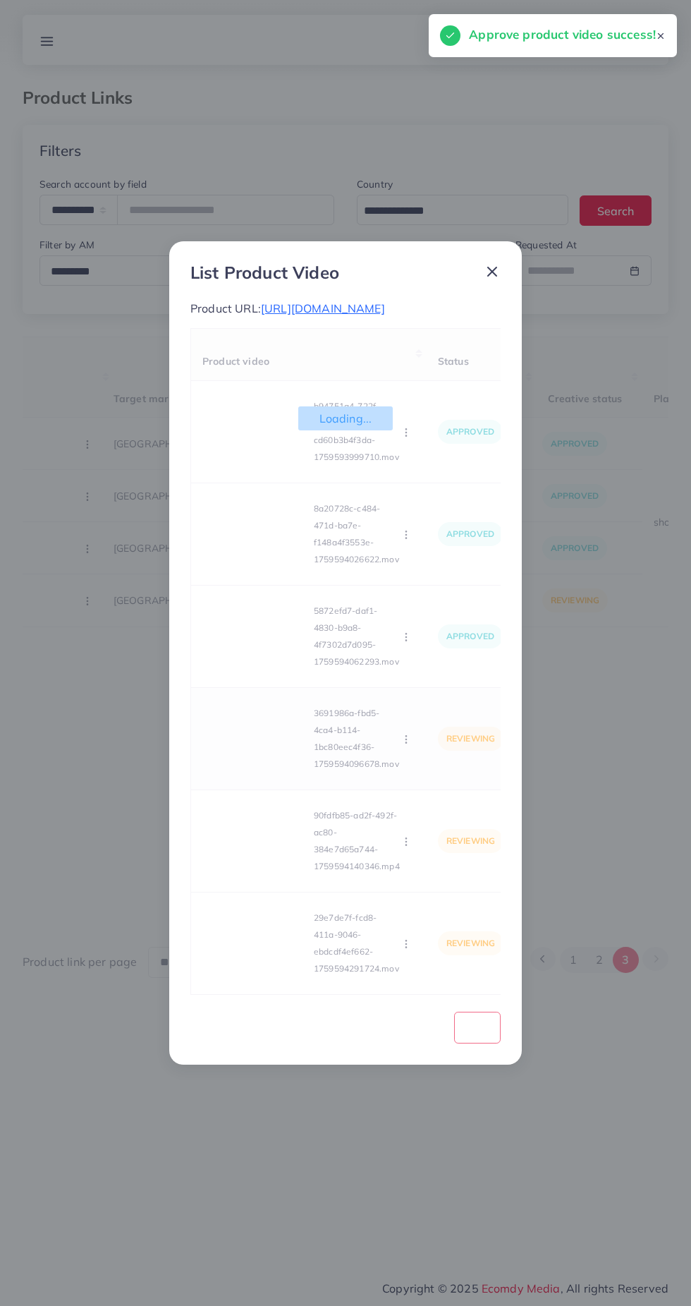
click at [277, 770] on video at bounding box center [255, 738] width 106 height 63
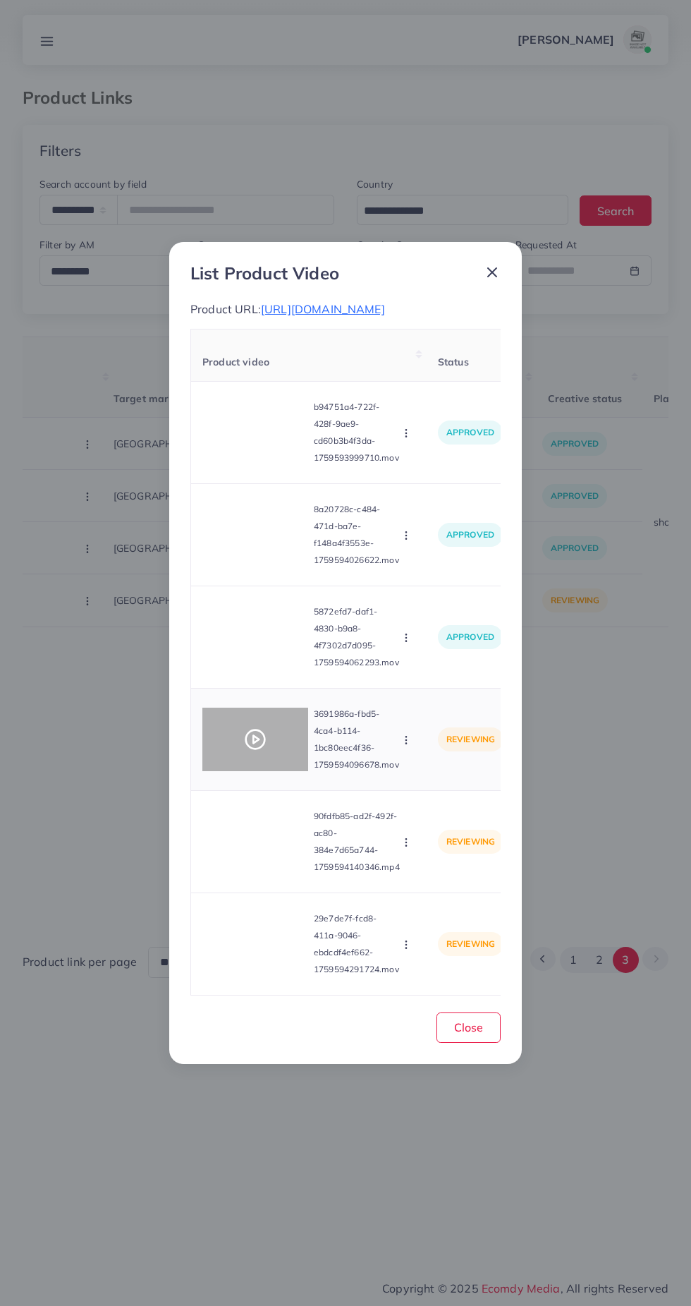
click at [269, 759] on div at bounding box center [255, 739] width 106 height 63
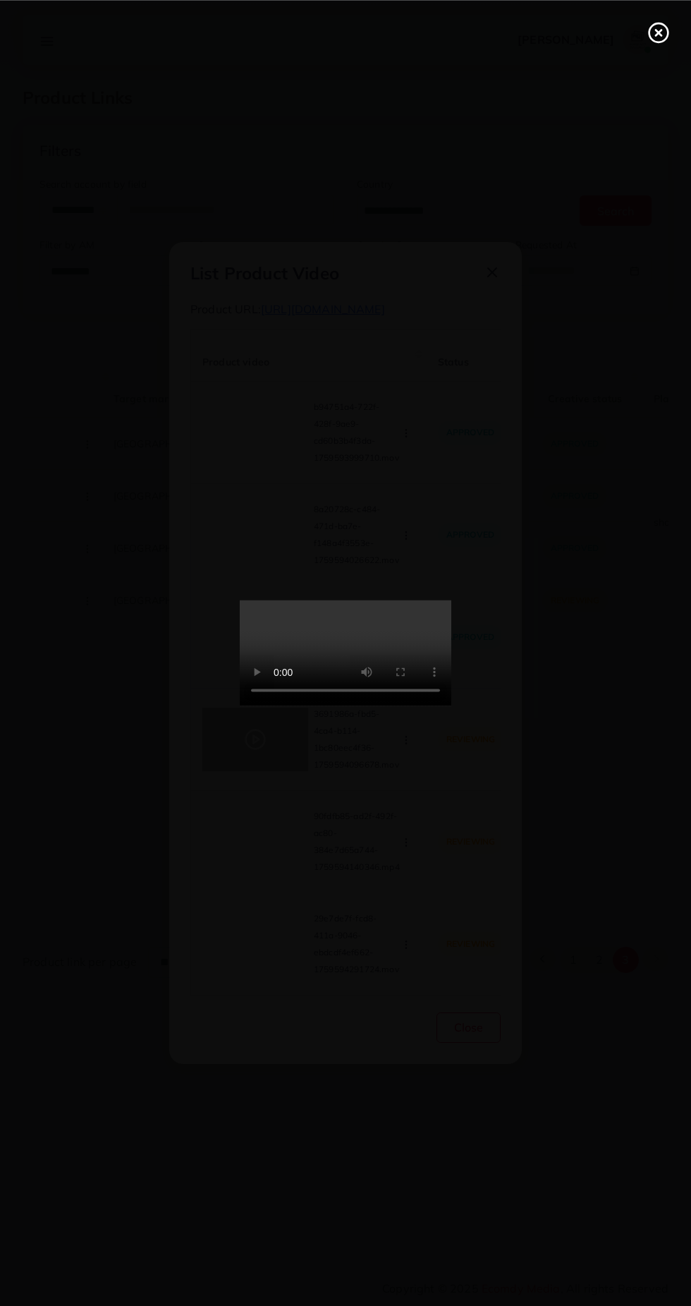
click at [634, 834] on div at bounding box center [345, 653] width 691 height 1306
click at [665, 25] on circle at bounding box center [659, 32] width 19 height 19
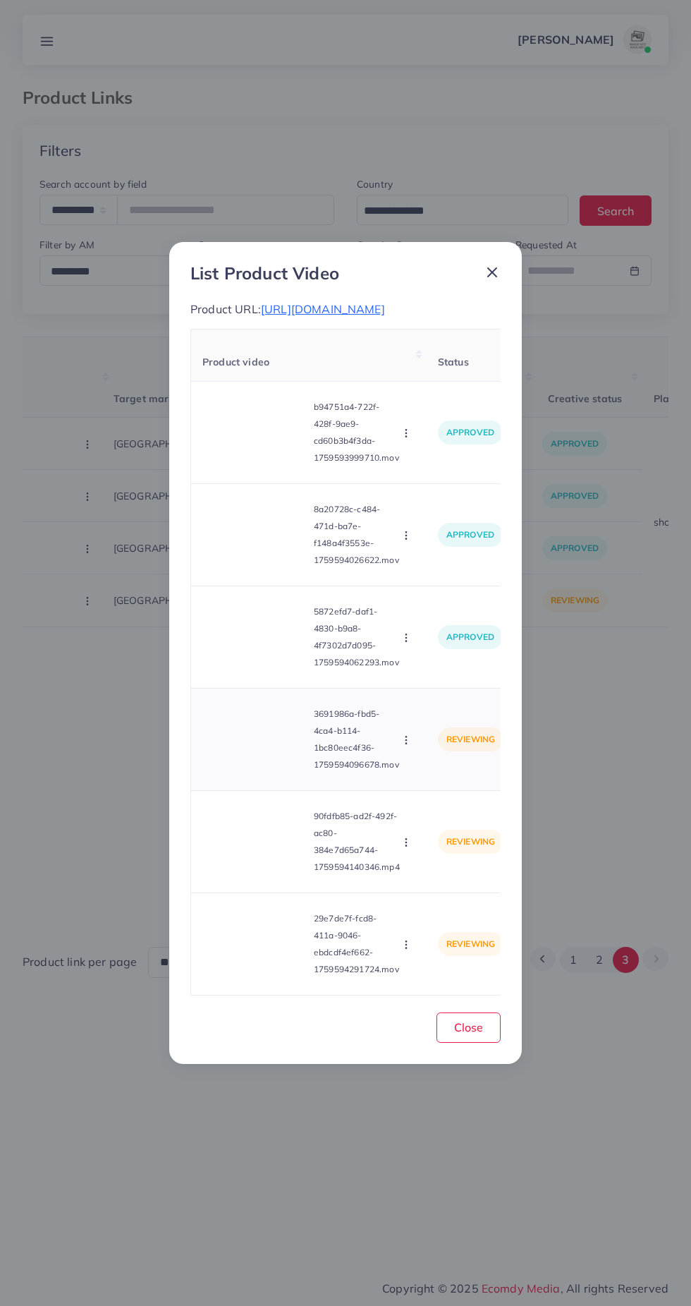
click at [406, 744] on circle "button" at bounding box center [406, 743] width 1 height 1
click at [437, 781] on span "Approve" at bounding box center [436, 774] width 47 height 14
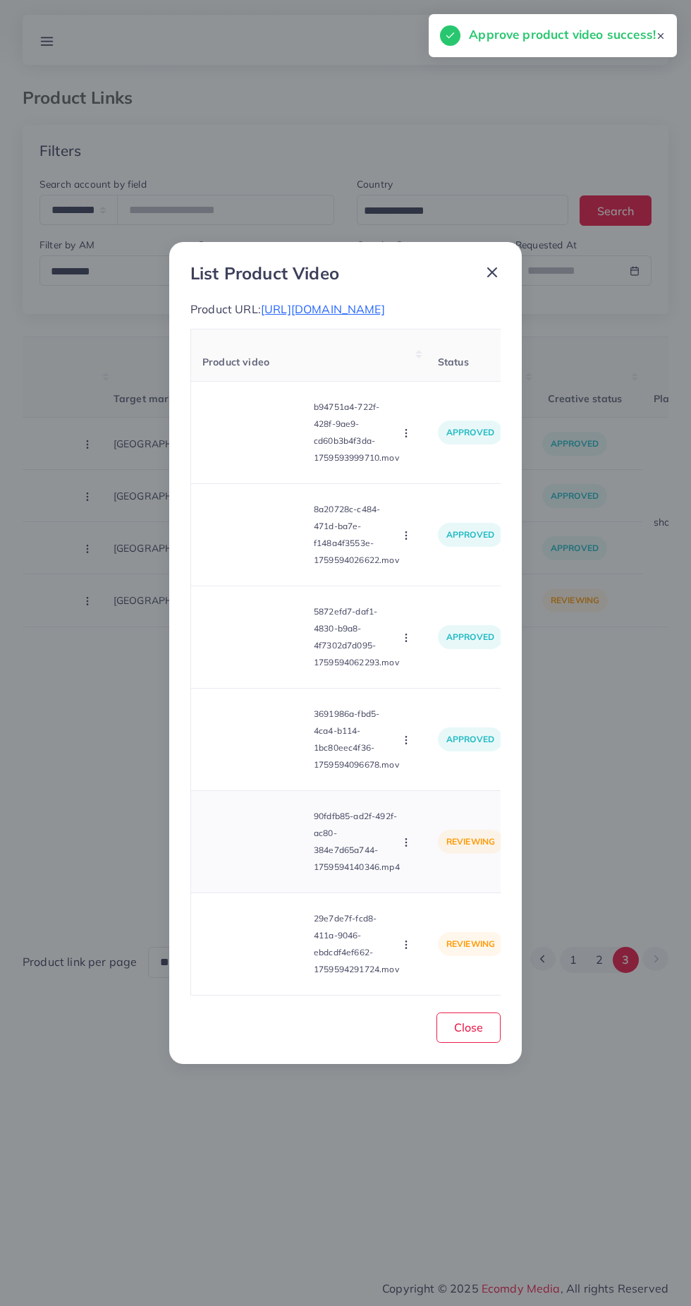
click at [257, 873] on video at bounding box center [255, 841] width 106 height 63
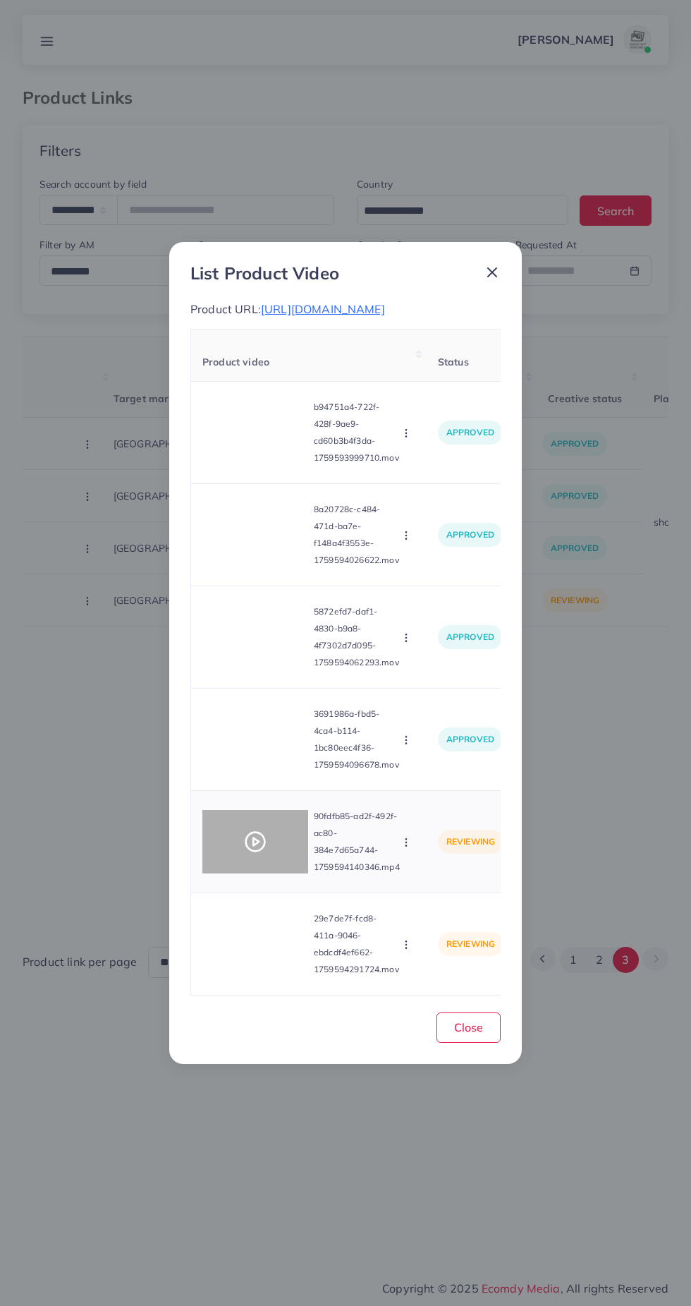
click at [254, 873] on div at bounding box center [255, 841] width 106 height 63
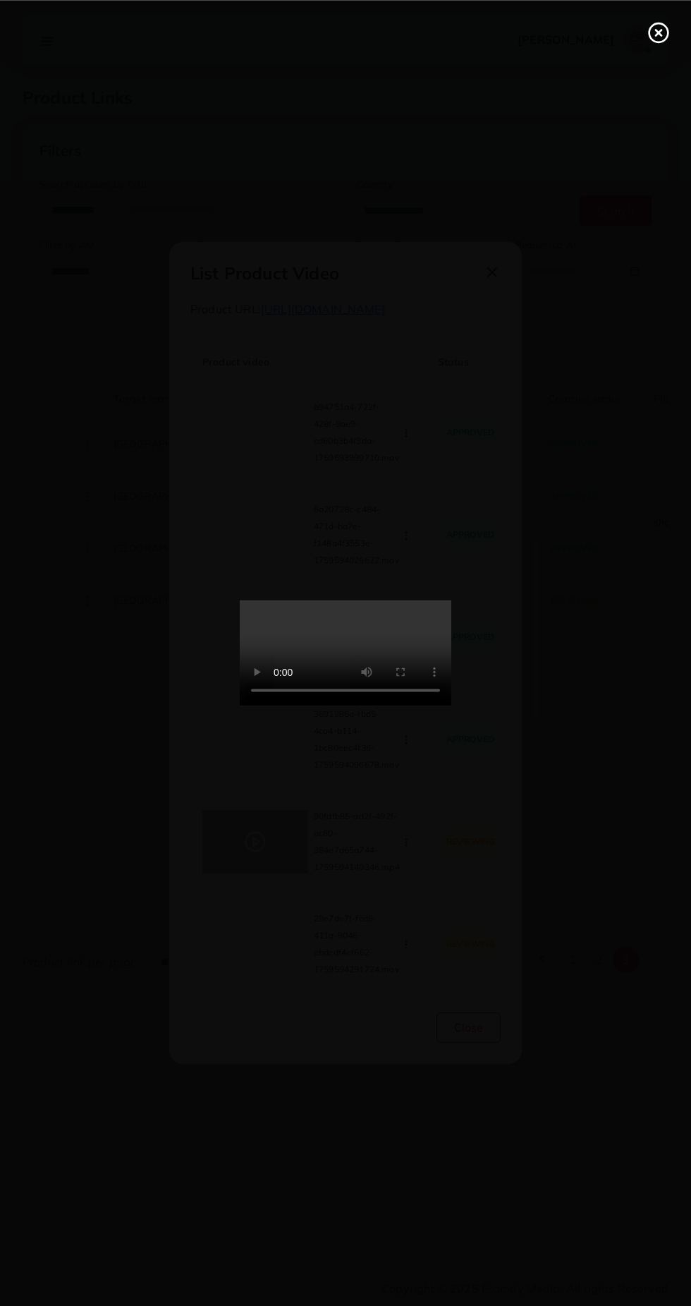
click at [658, 37] on icon at bounding box center [659, 32] width 23 height 23
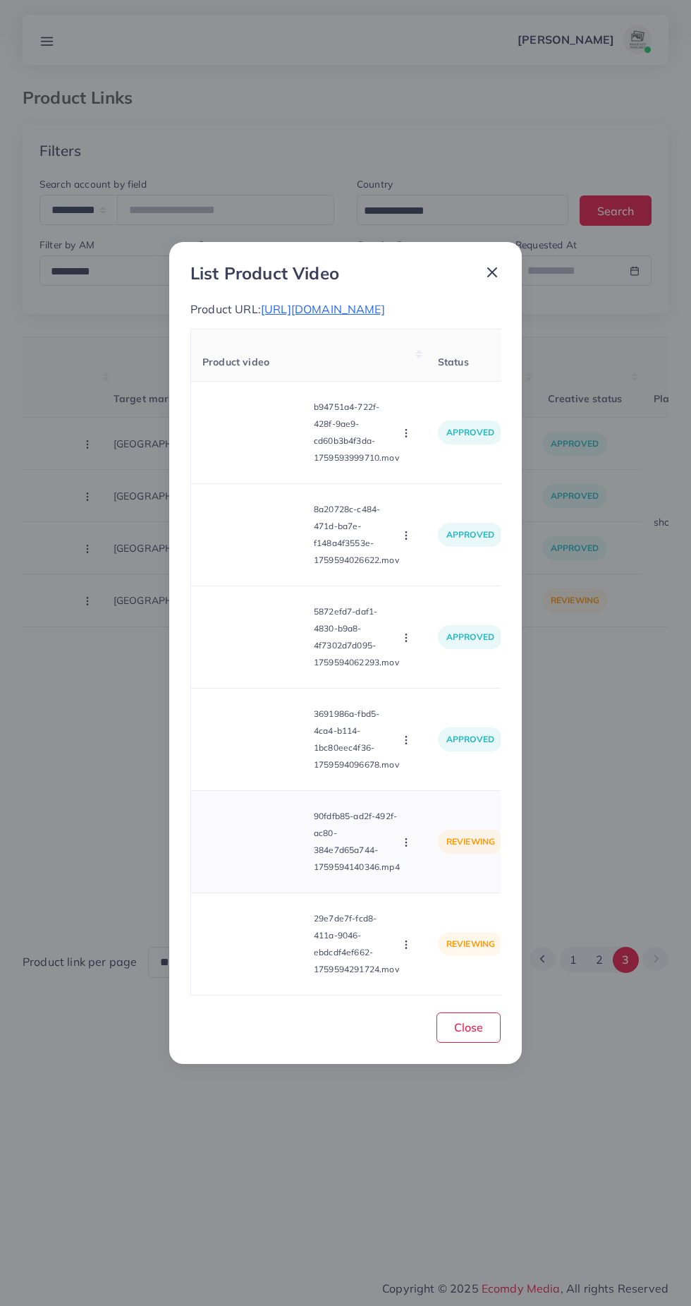
click at [406, 849] on button "button" at bounding box center [408, 842] width 16 height 14
click at [444, 883] on span "Approve" at bounding box center [436, 876] width 47 height 14
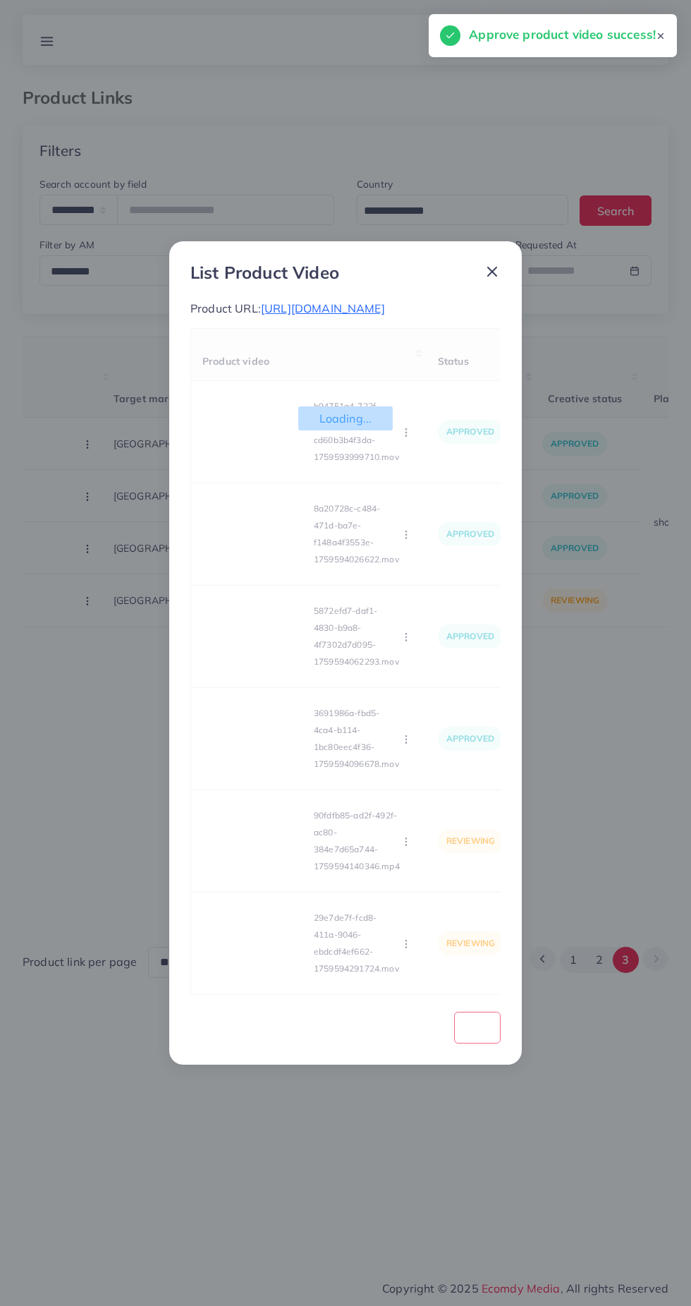
click at [253, 969] on div "Loading... Product video Status Reason reject b94751a4-722f-428f-9ae9-cd60b3b4f…" at bounding box center [345, 661] width 310 height 667
click at [257, 966] on div "Loading... Product video Status Reason reject b94751a4-722f-428f-9ae9-cd60b3b4f…" at bounding box center [345, 661] width 310 height 667
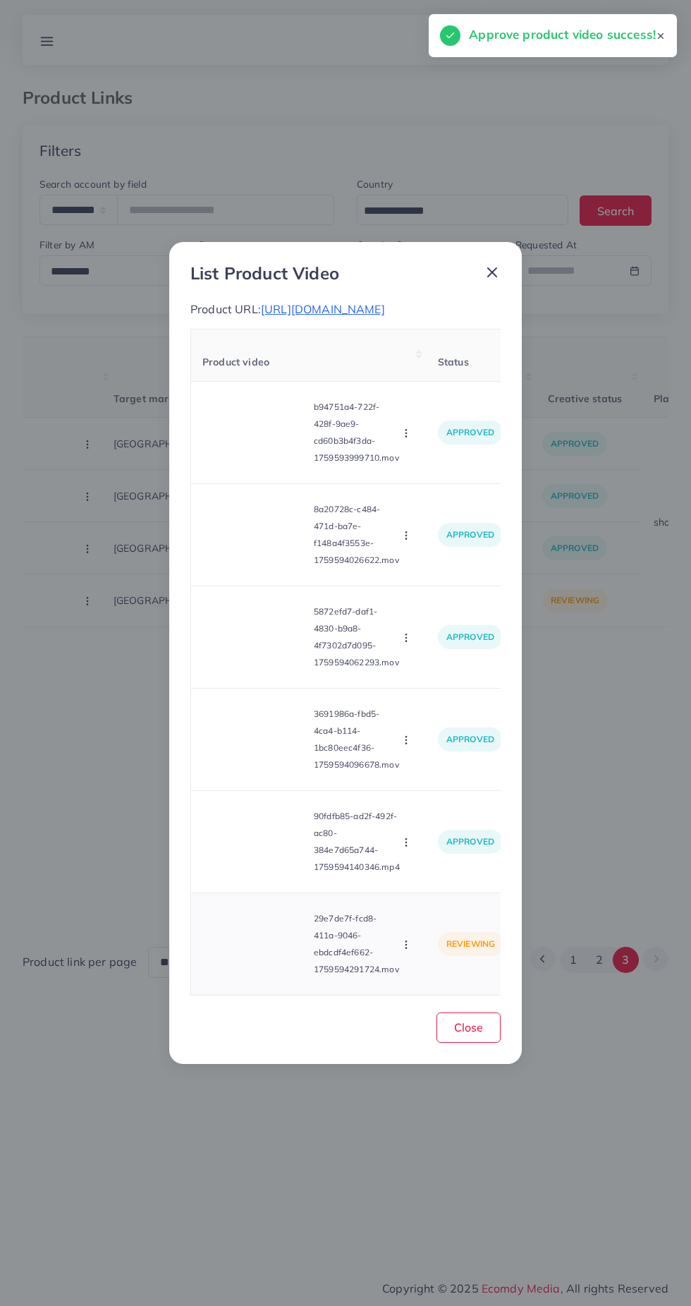
click at [257, 976] on video at bounding box center [255, 943] width 106 height 63
click at [242, 962] on div at bounding box center [255, 943] width 106 height 63
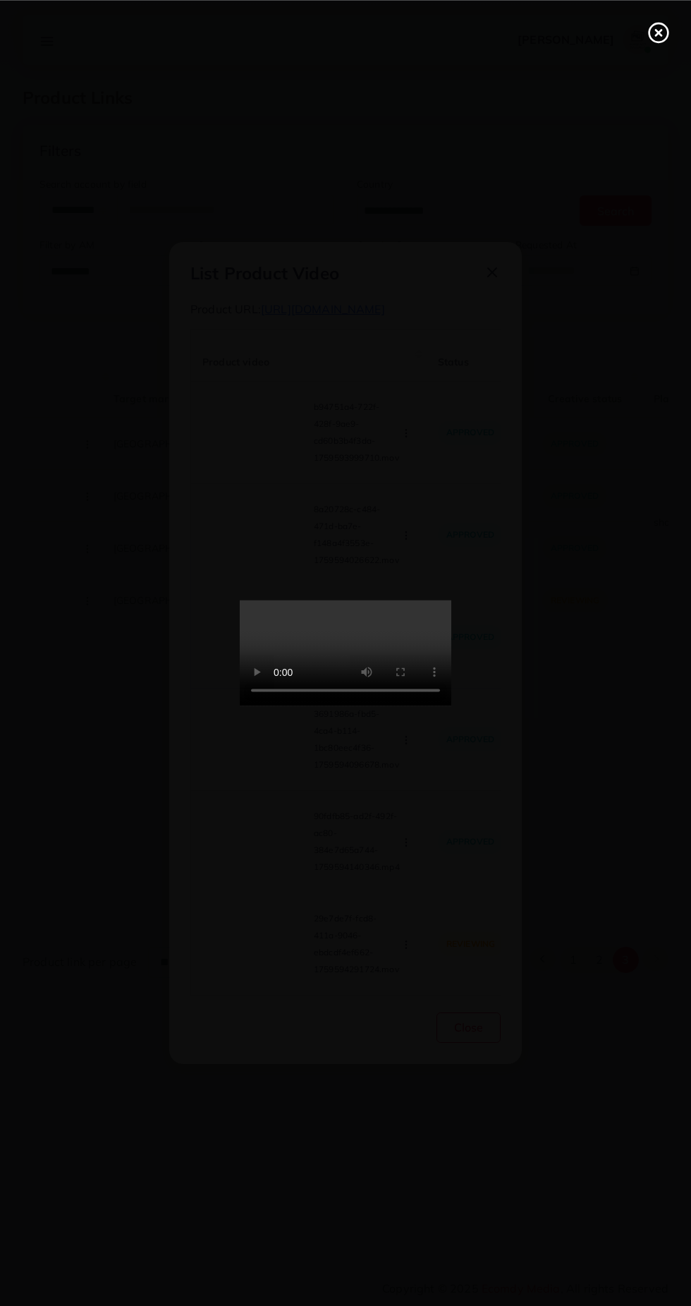
click at [658, 32] on line at bounding box center [659, 33] width 6 height 6
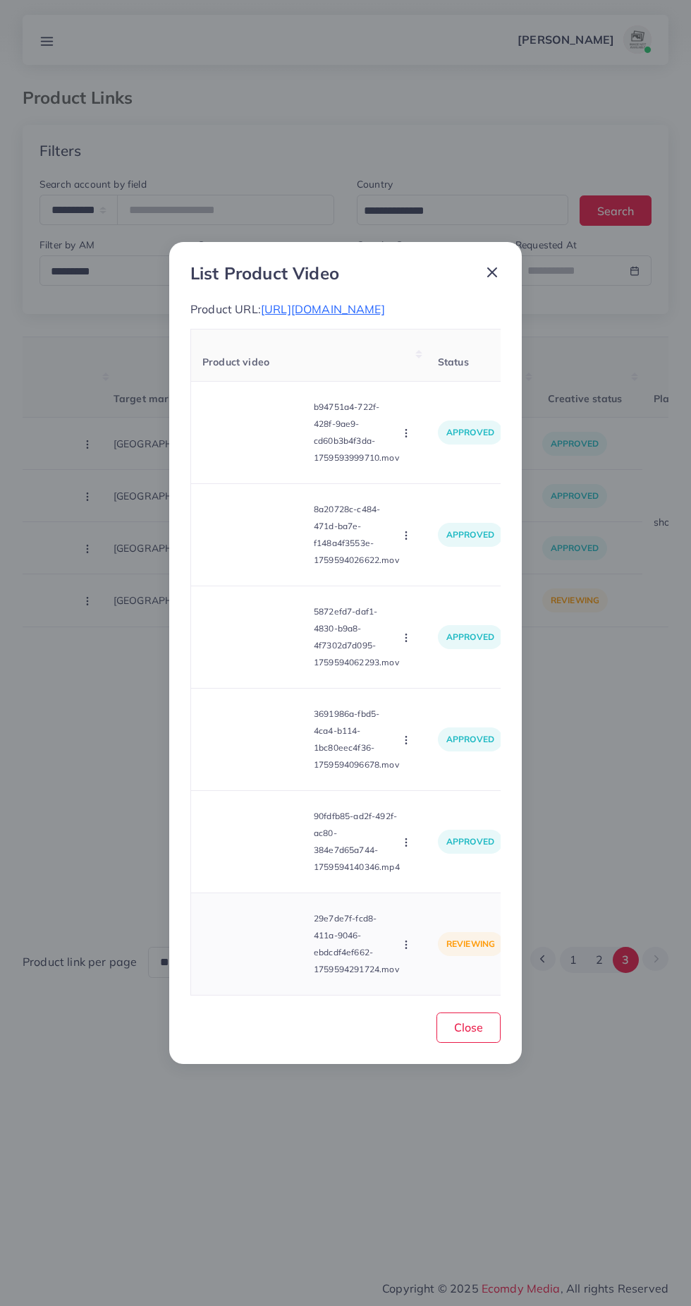
click at [406, 950] on icon "button" at bounding box center [406, 944] width 11 height 11
click at [435, 886] on span "Approve" at bounding box center [436, 879] width 47 height 14
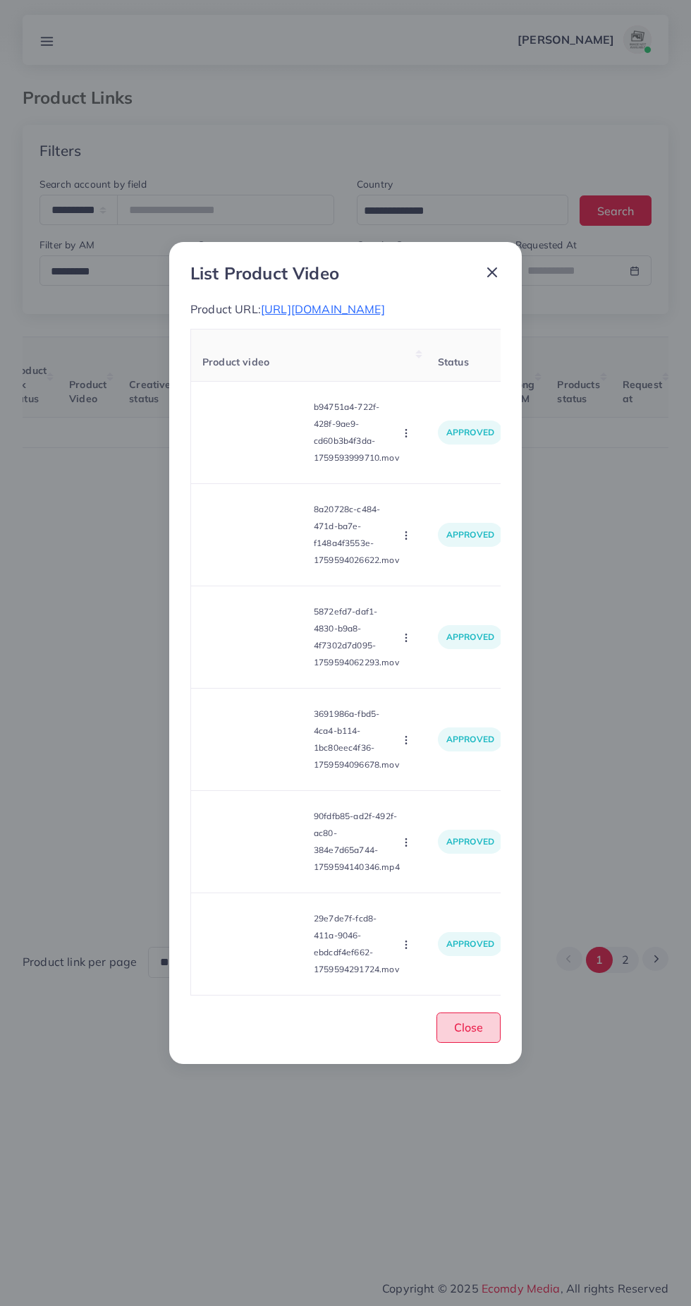
click at [474, 1034] on span "Close" at bounding box center [468, 1027] width 29 height 14
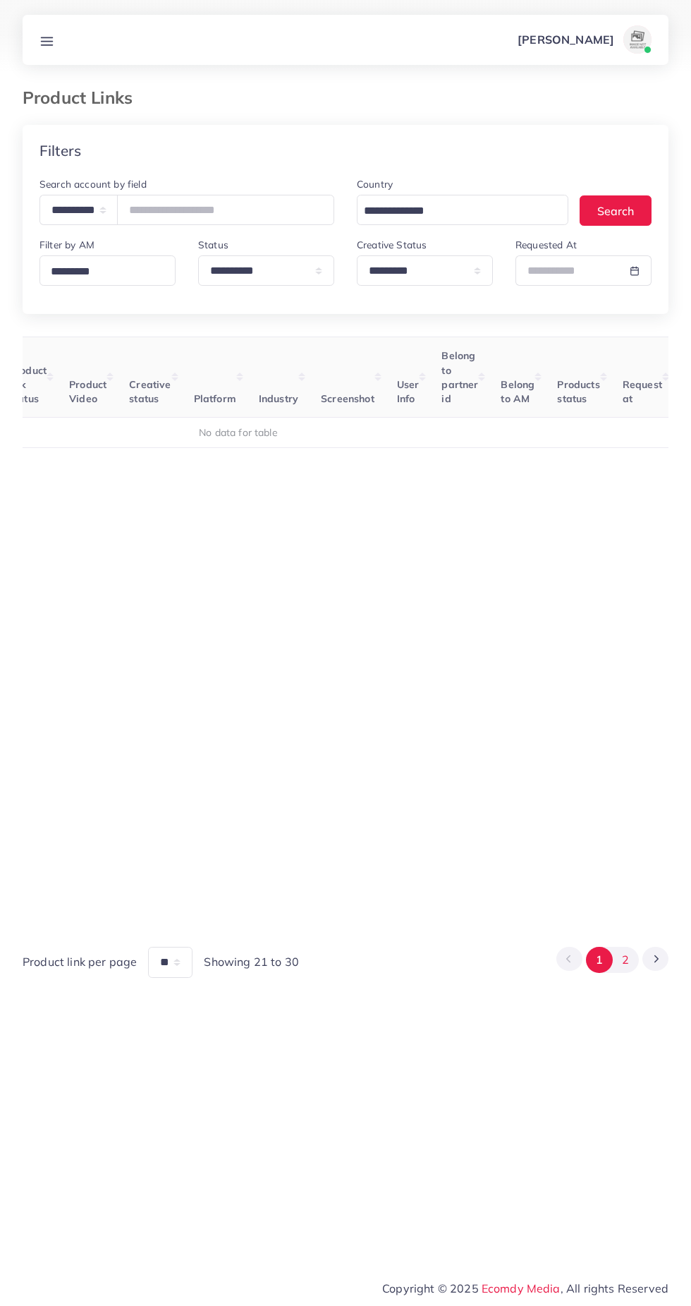
click at [626, 973] on button "2" at bounding box center [626, 960] width 26 height 26
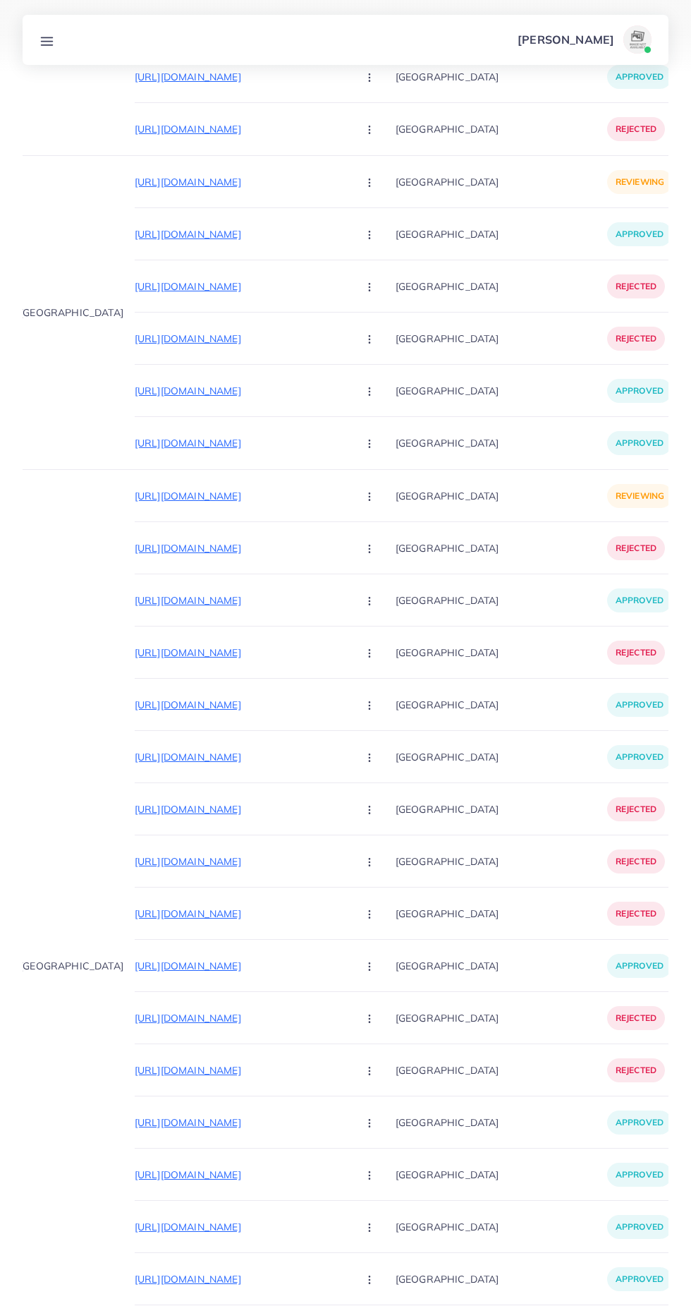
scroll to position [0, 67]
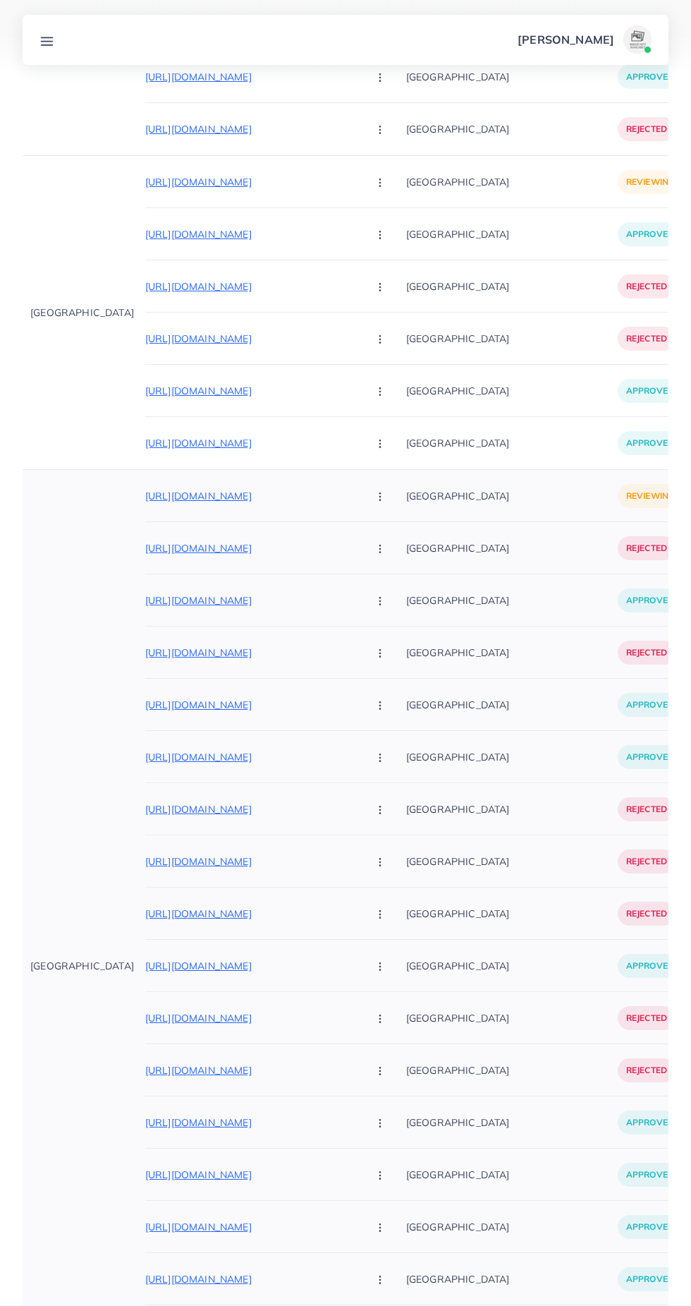
click at [145, 650] on p "https://thefinder.store/products/imported-apple-hair-colour-premium-quality-las…" at bounding box center [251, 652] width 212 height 17
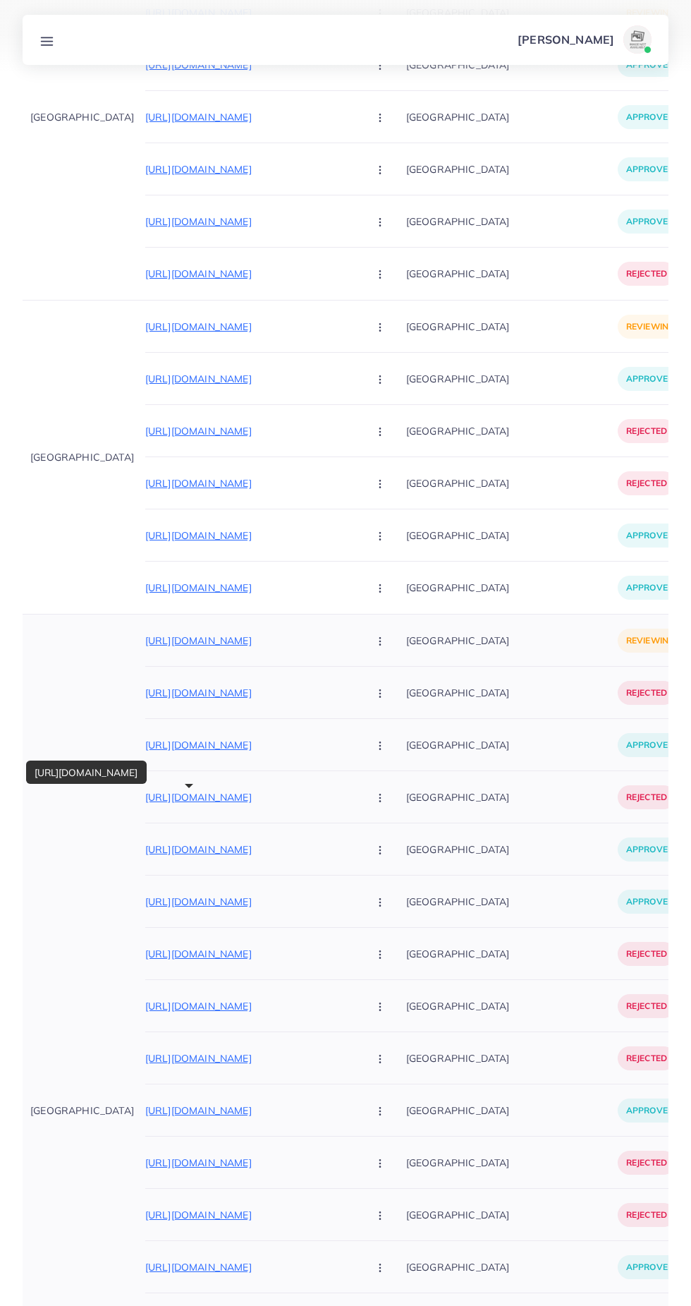
scroll to position [13434, 0]
click at [145, 636] on p "https://thefinder.store/products/a9-pro-wireless-earbuds-anc-enc-noise-reductio…" at bounding box center [251, 641] width 212 height 17
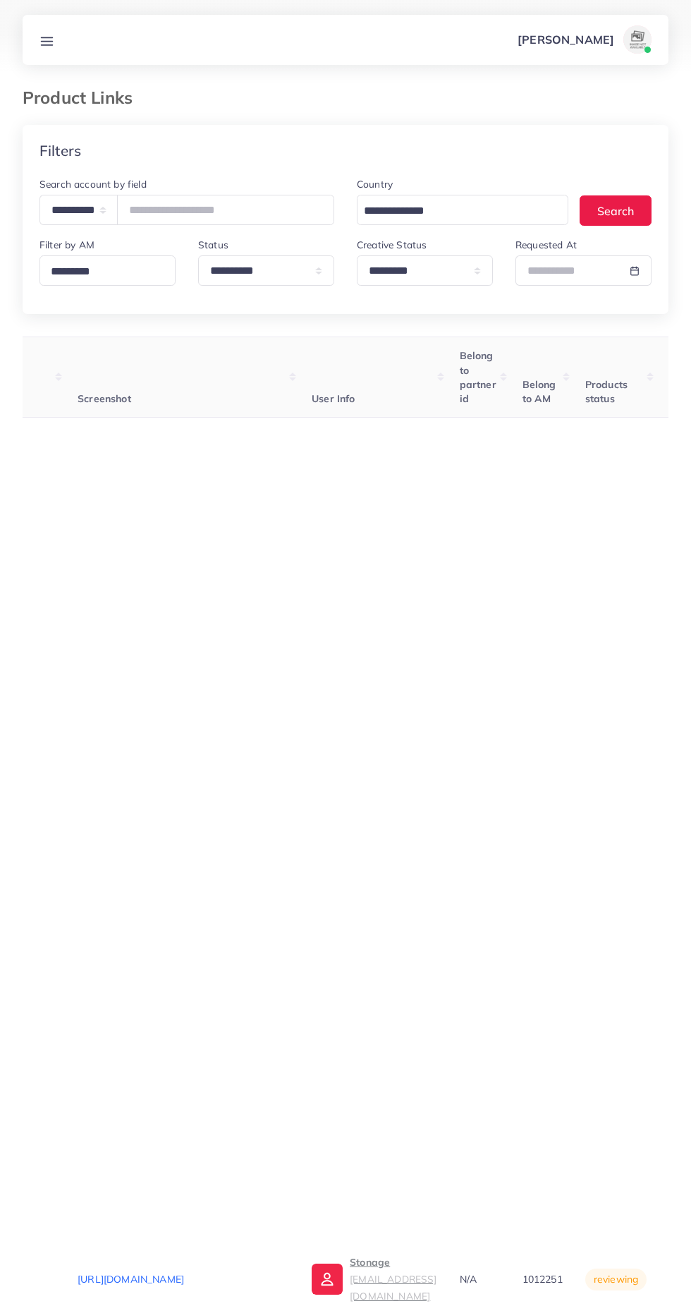
scroll to position [0, 1133]
click at [221, 208] on input "text" at bounding box center [225, 210] width 217 height 30
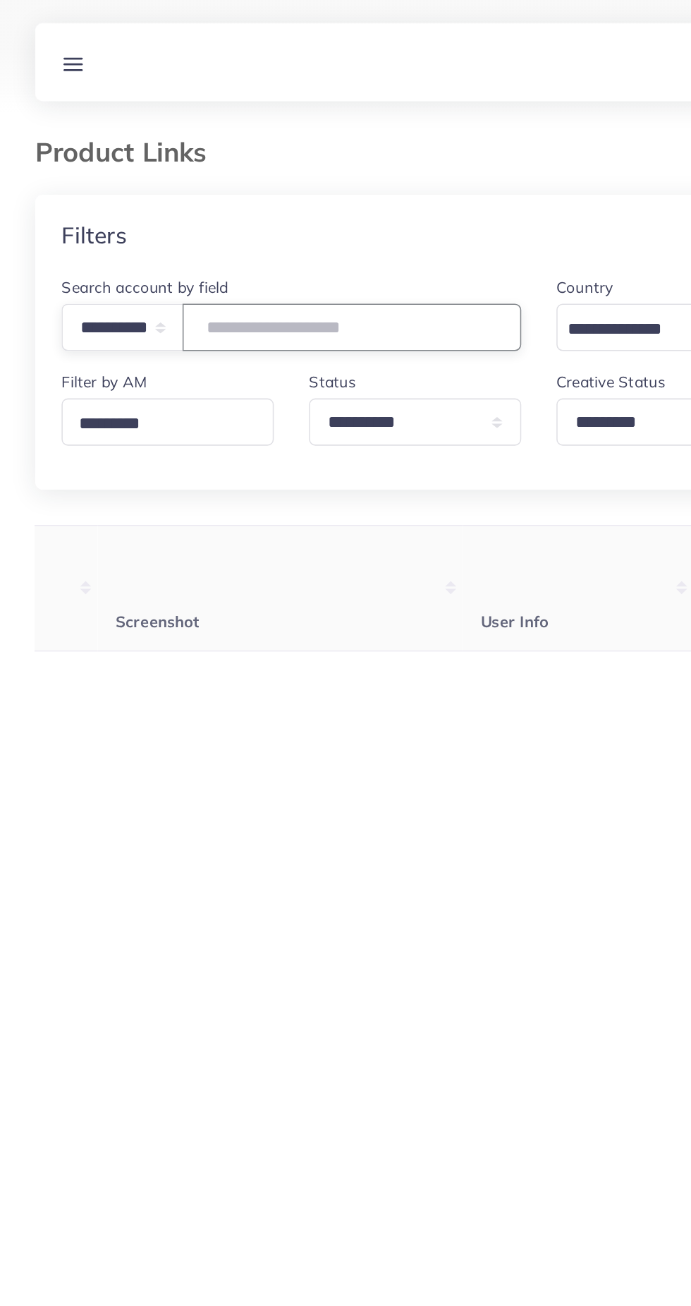
paste input "**********"
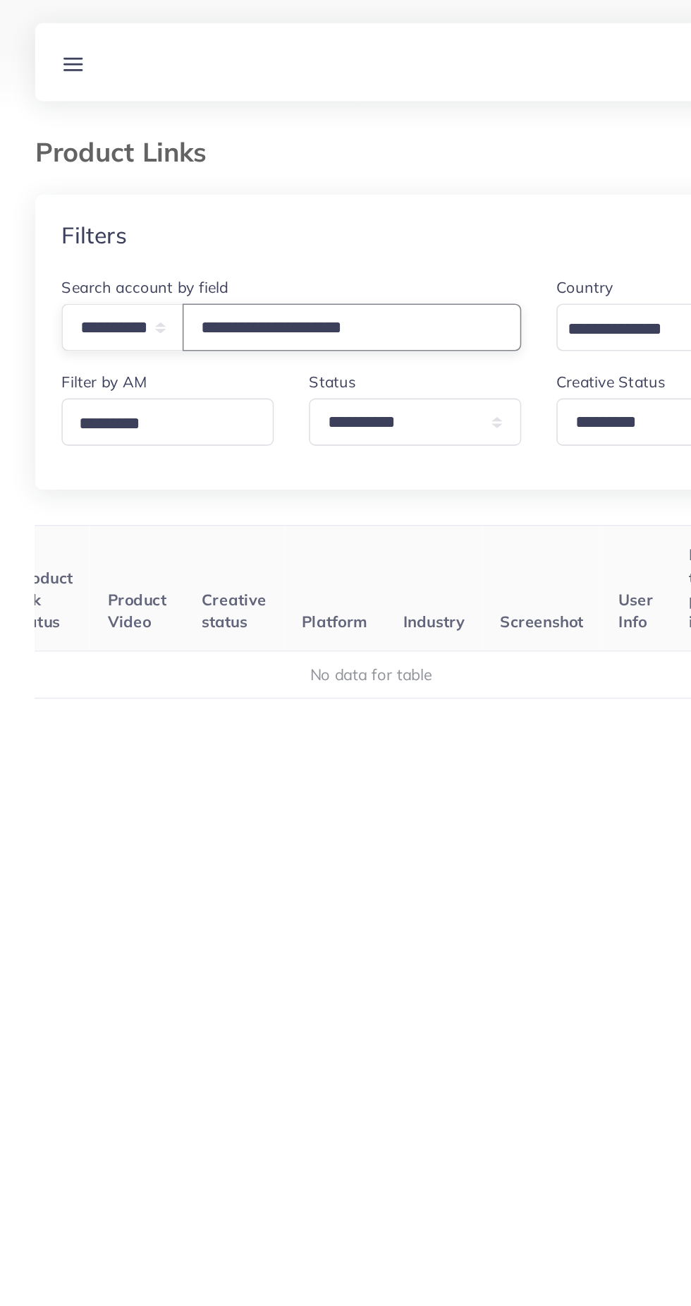
scroll to position [0, 217]
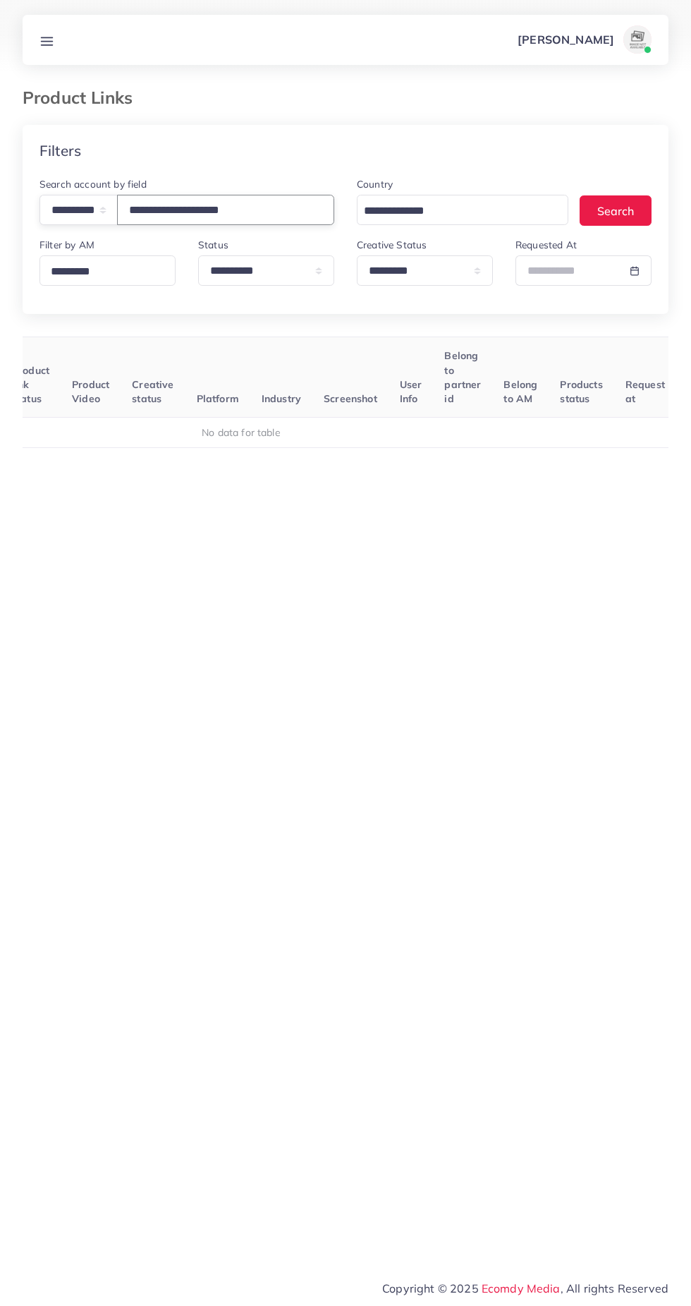
type input "**********"
click at [412, 264] on select "**********" at bounding box center [425, 270] width 136 height 30
select select
click at [357, 256] on select "**********" at bounding box center [425, 270] width 136 height 30
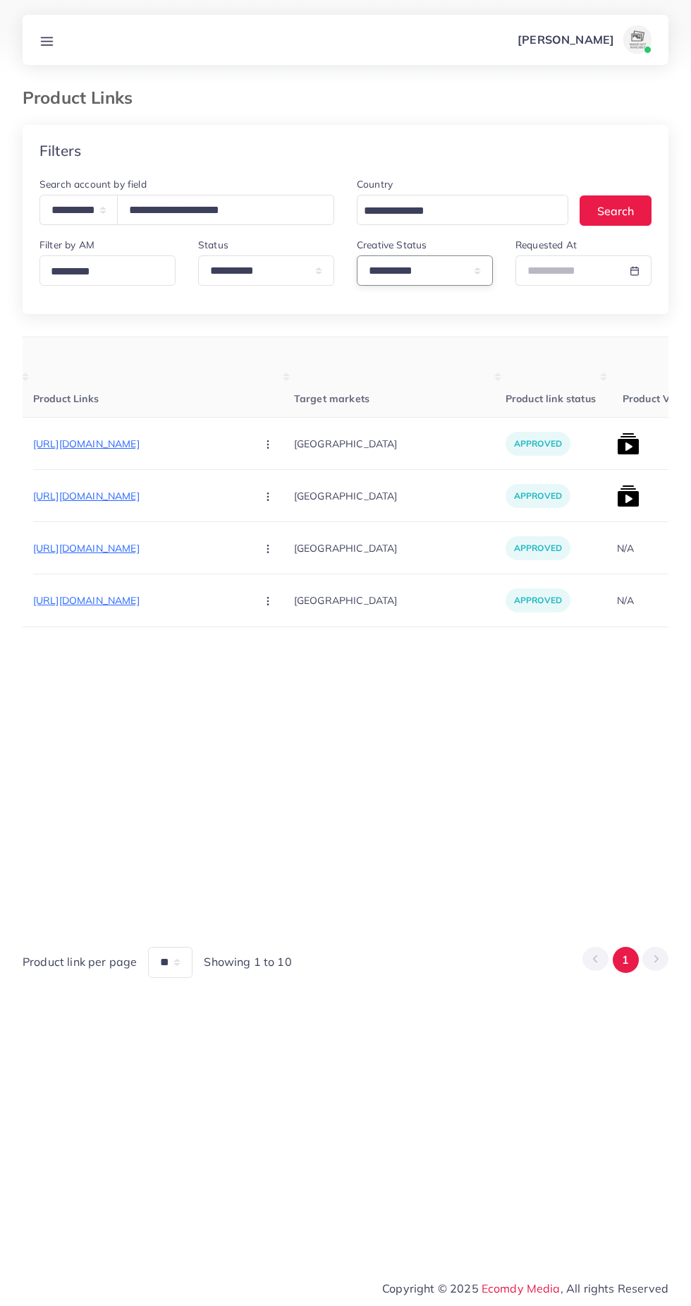
scroll to position [0, 166]
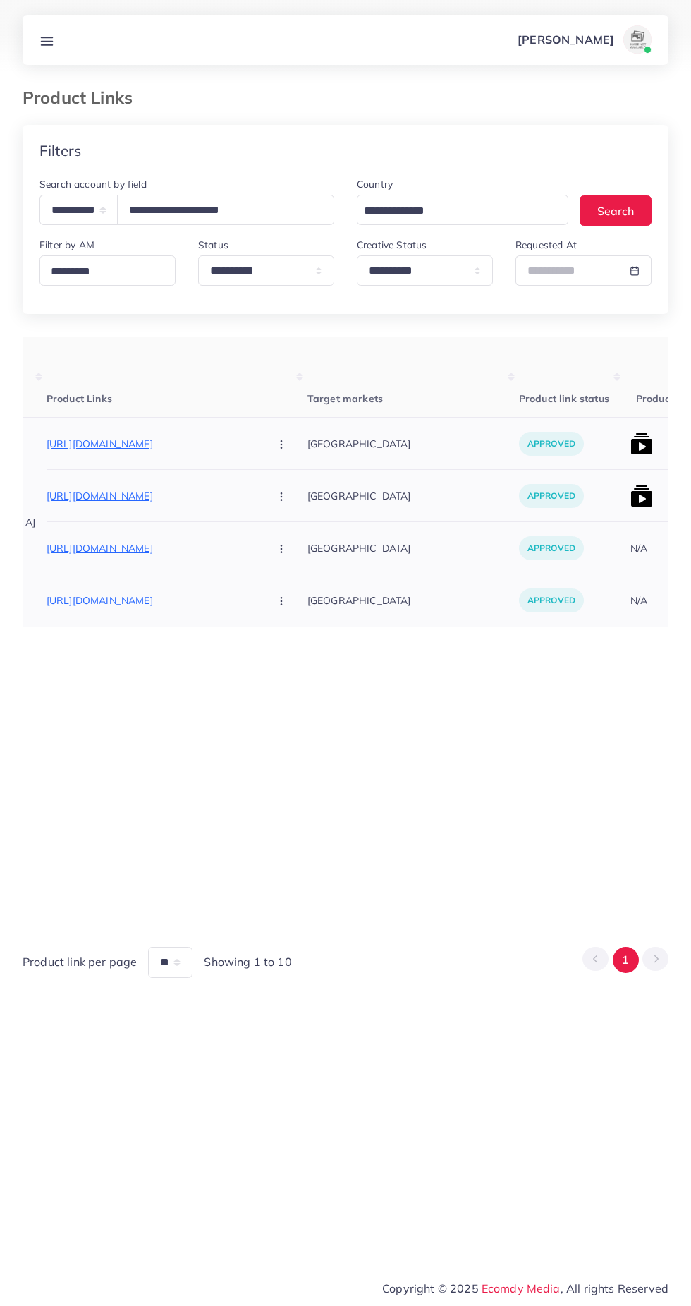
click at [63, 444] on p "https://nightwears.pk/collections/kids-winter-suits/" at bounding box center [153, 443] width 212 height 17
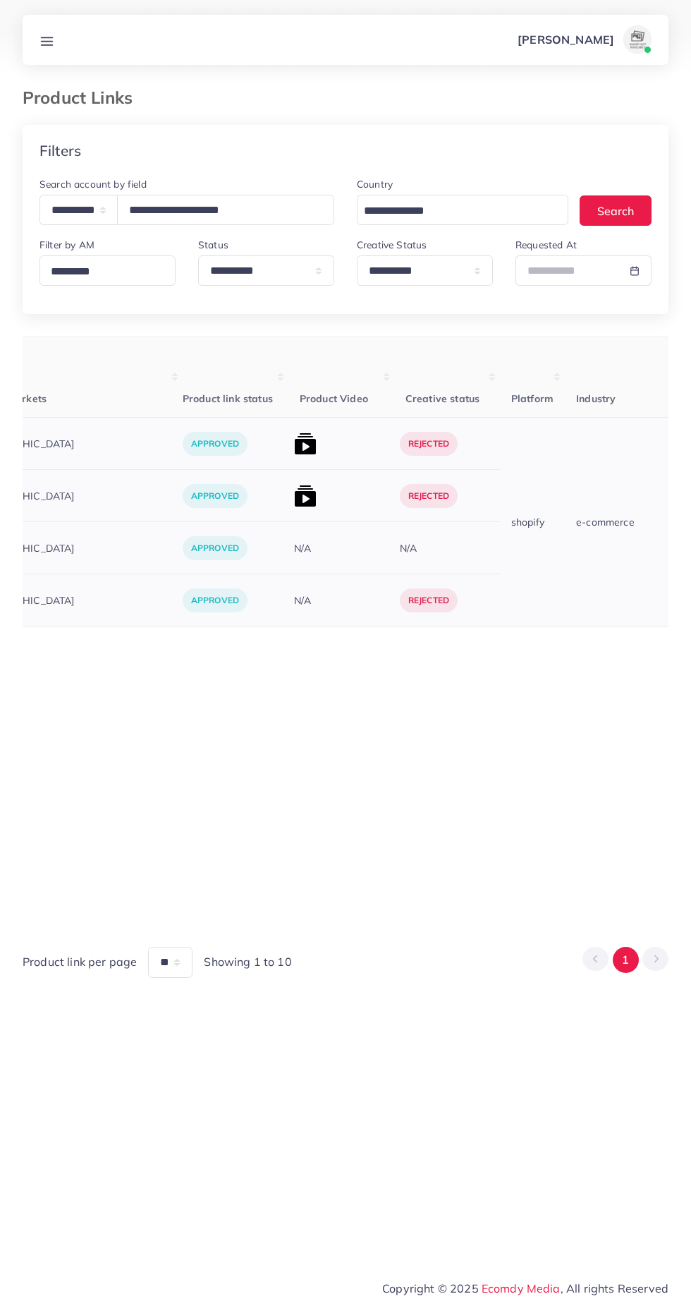
scroll to position [0, 511]
click at [286, 444] on img at bounding box center [297, 443] width 23 height 23
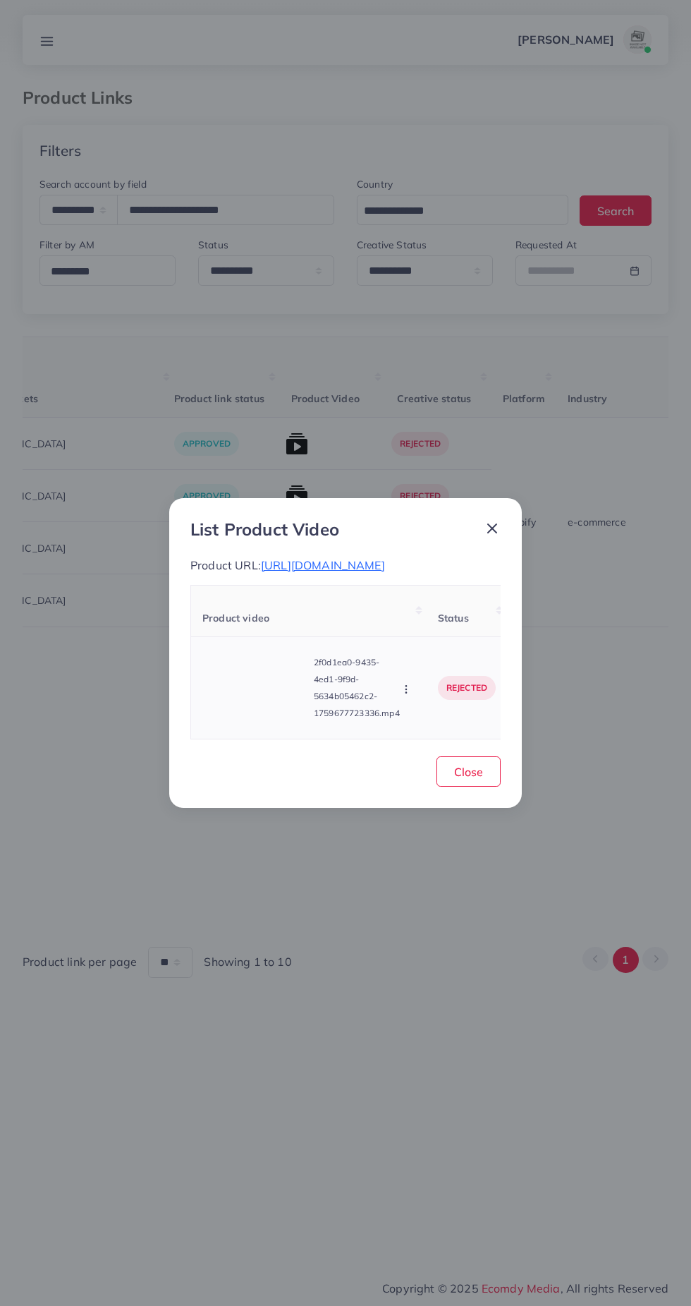
click at [253, 720] on video at bounding box center [255, 687] width 106 height 63
click at [252, 689] on icon at bounding box center [255, 688] width 23 height 23
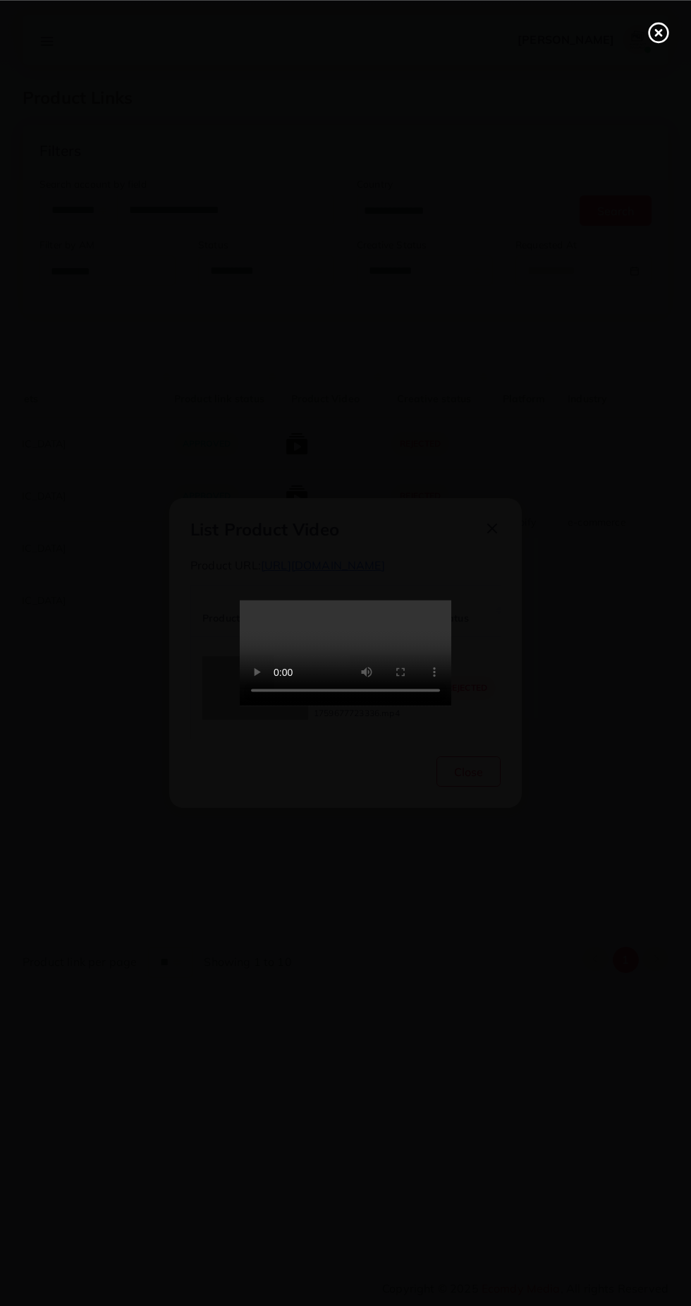
click at [667, 78] on div at bounding box center [345, 653] width 691 height 1306
click at [657, 39] on icon at bounding box center [659, 32] width 23 height 23
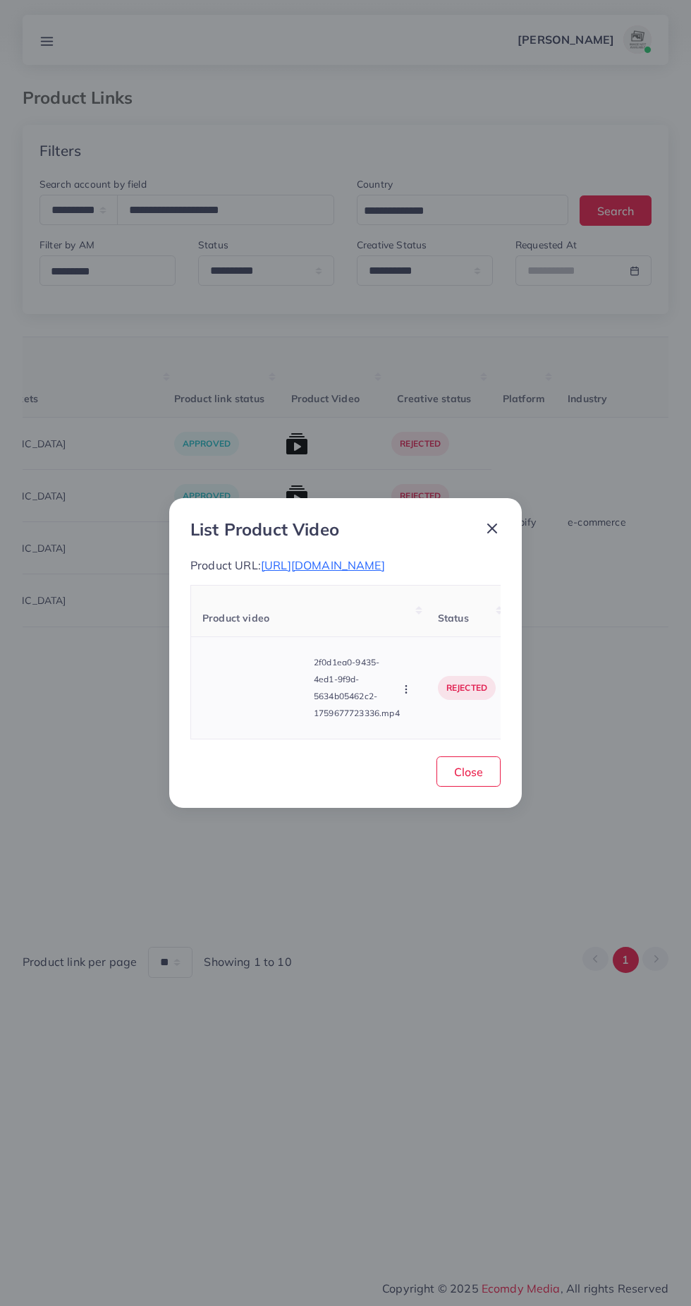
click at [403, 695] on icon "button" at bounding box center [406, 689] width 11 height 11
click at [448, 630] on span "Approve" at bounding box center [436, 623] width 47 height 14
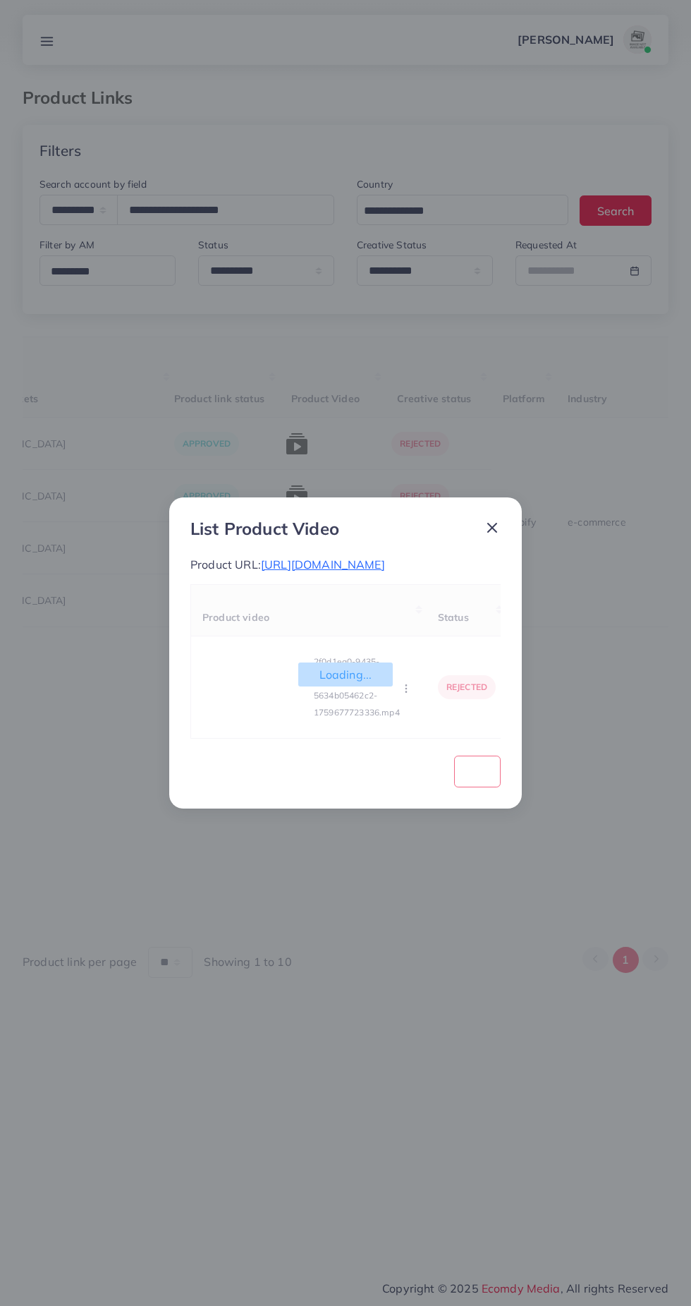
click at [405, 719] on div "Loading... Product video Status Reason reject 2f0d1ea0-9435-4ed1-9f9d-5634b0546…" at bounding box center [345, 661] width 310 height 155
click at [391, 686] on span "Loading..." at bounding box center [345, 674] width 95 height 24
click at [410, 698] on div "Loading... Product video Status Reason reject 2f0d1ea0-9435-4ed1-9f9d-5634b0546…" at bounding box center [345, 661] width 310 height 155
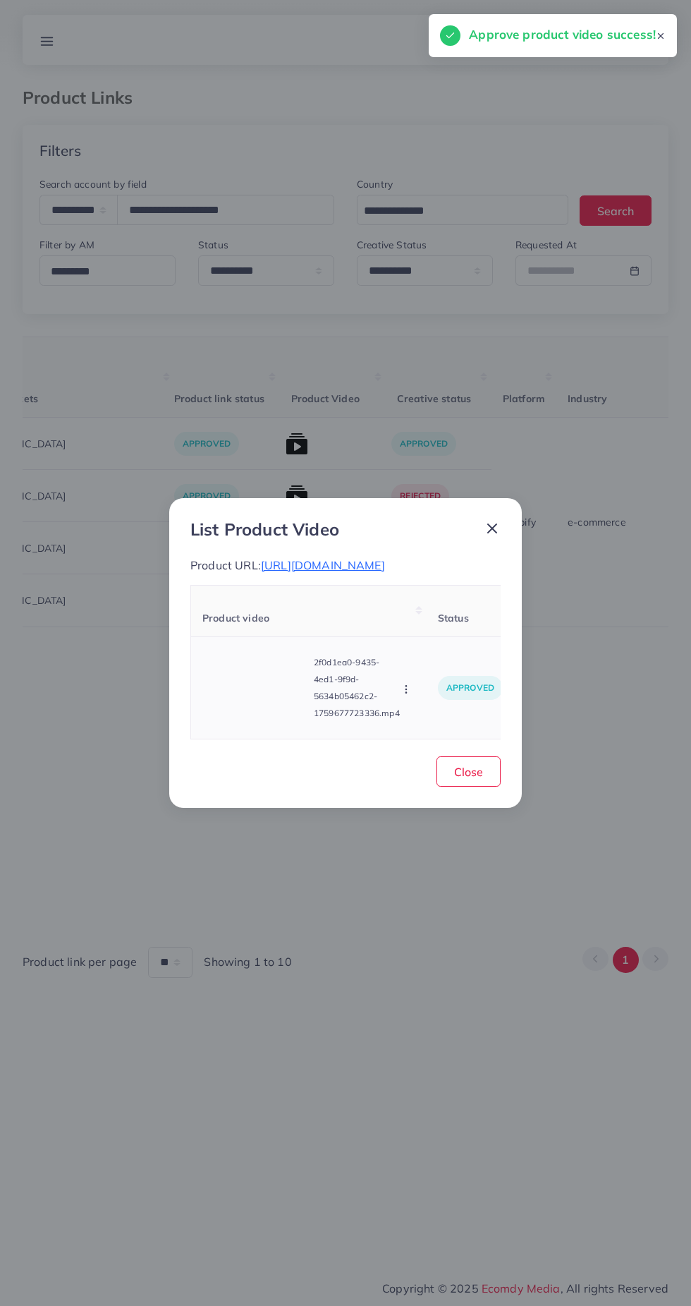
click at [404, 695] on icon "button" at bounding box center [406, 689] width 11 height 11
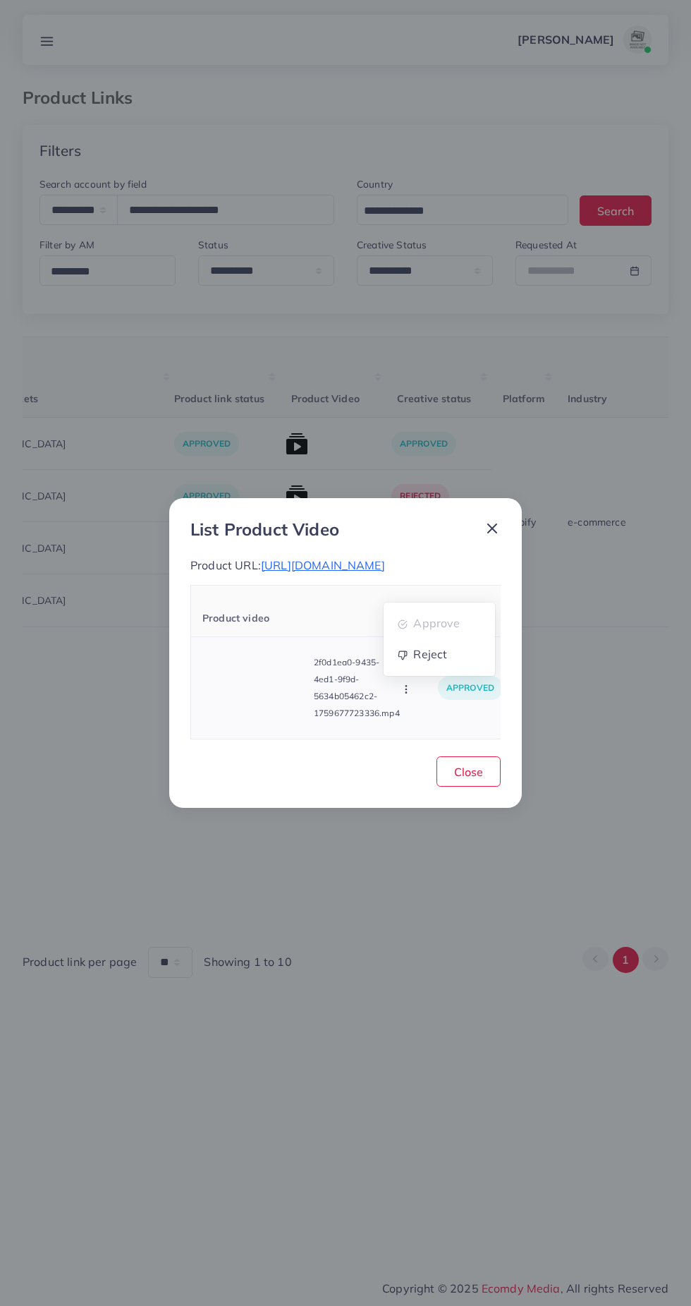
click at [430, 677] on ul "Approve Reject" at bounding box center [439, 639] width 113 height 75
click at [466, 670] on link "Reject" at bounding box center [439, 654] width 111 height 31
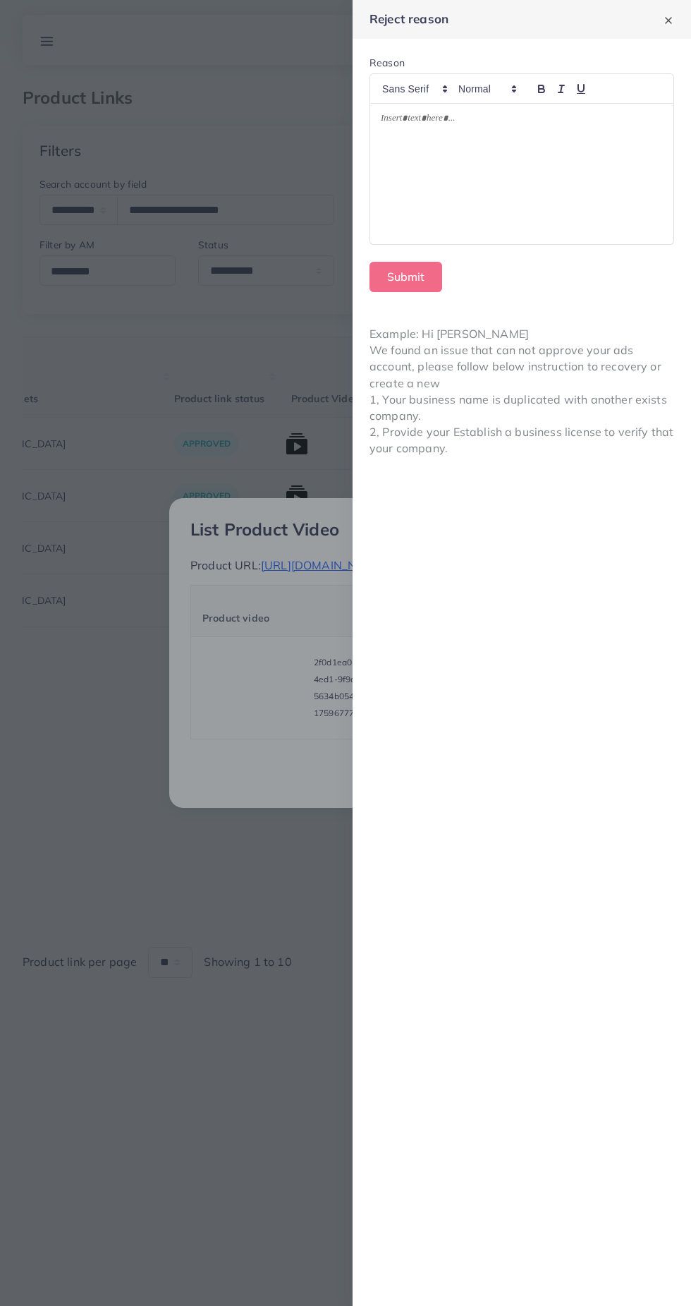
click at [599, 165] on div at bounding box center [521, 174] width 303 height 140
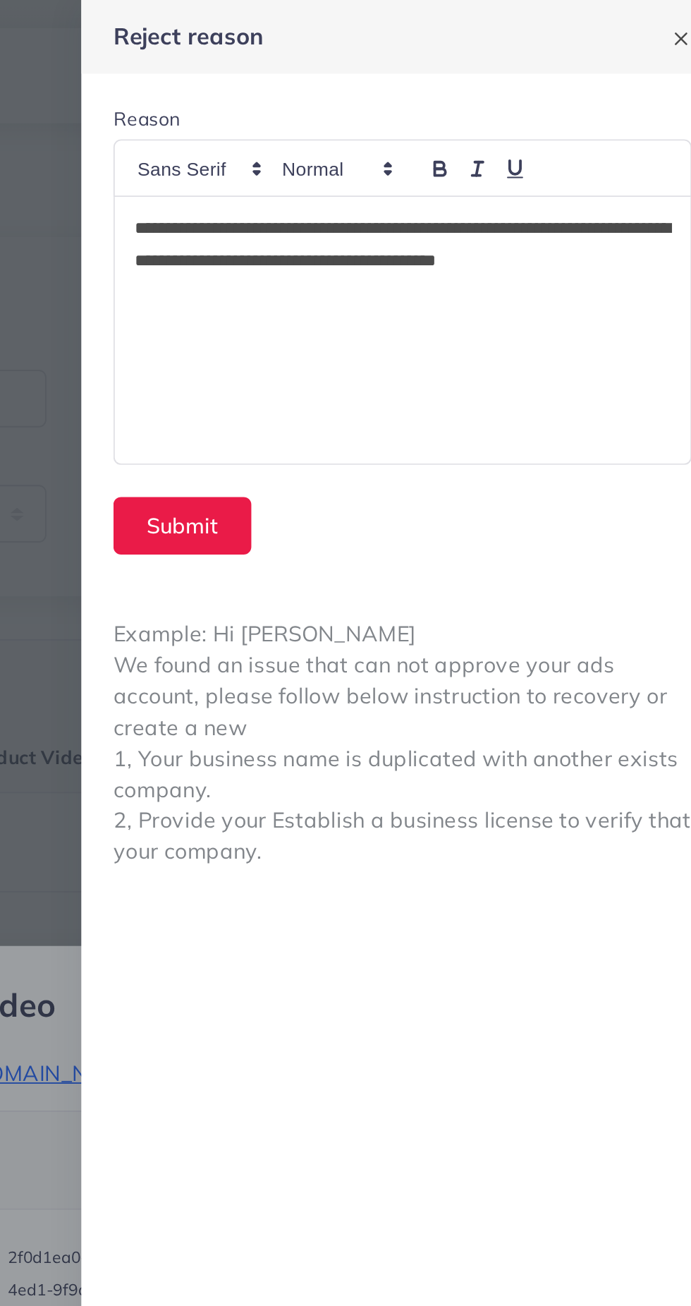
click at [639, 140] on p "**********" at bounding box center [522, 137] width 283 height 51
click at [533, 172] on div "**********" at bounding box center [521, 174] width 303 height 140
click at [571, 137] on p "**********" at bounding box center [522, 146] width 283 height 68
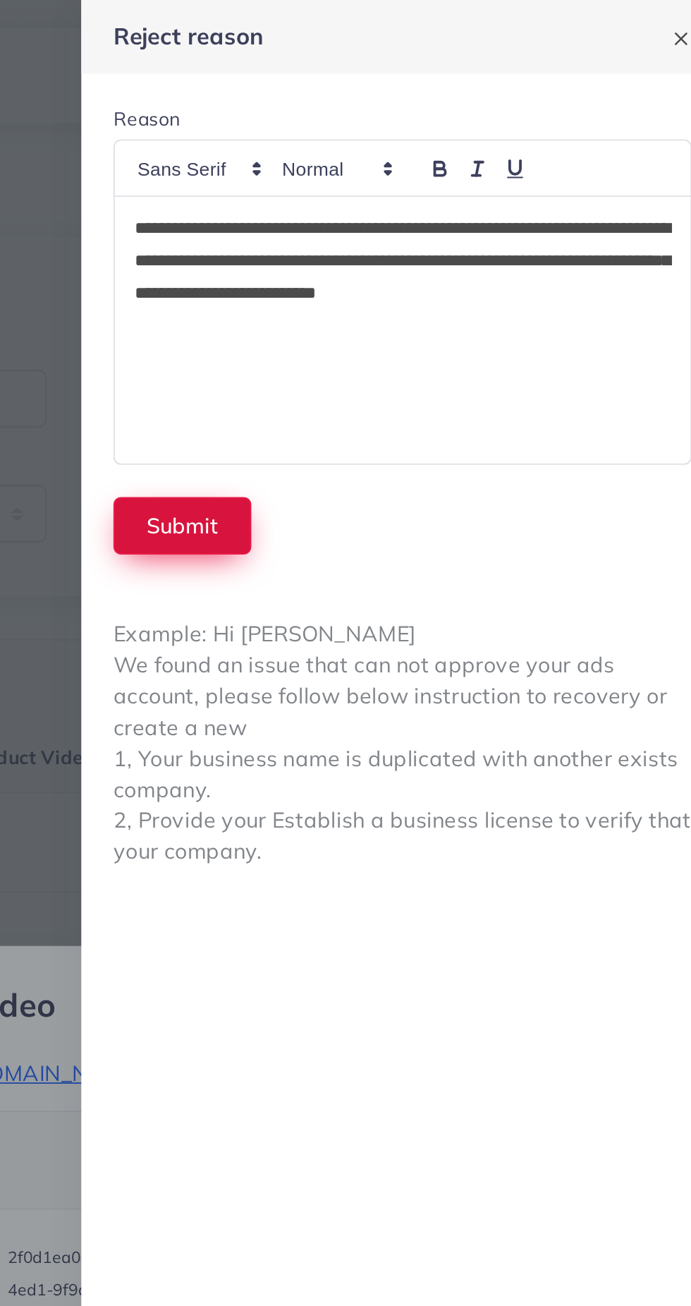
click at [401, 269] on button "Submit" at bounding box center [406, 277] width 73 height 30
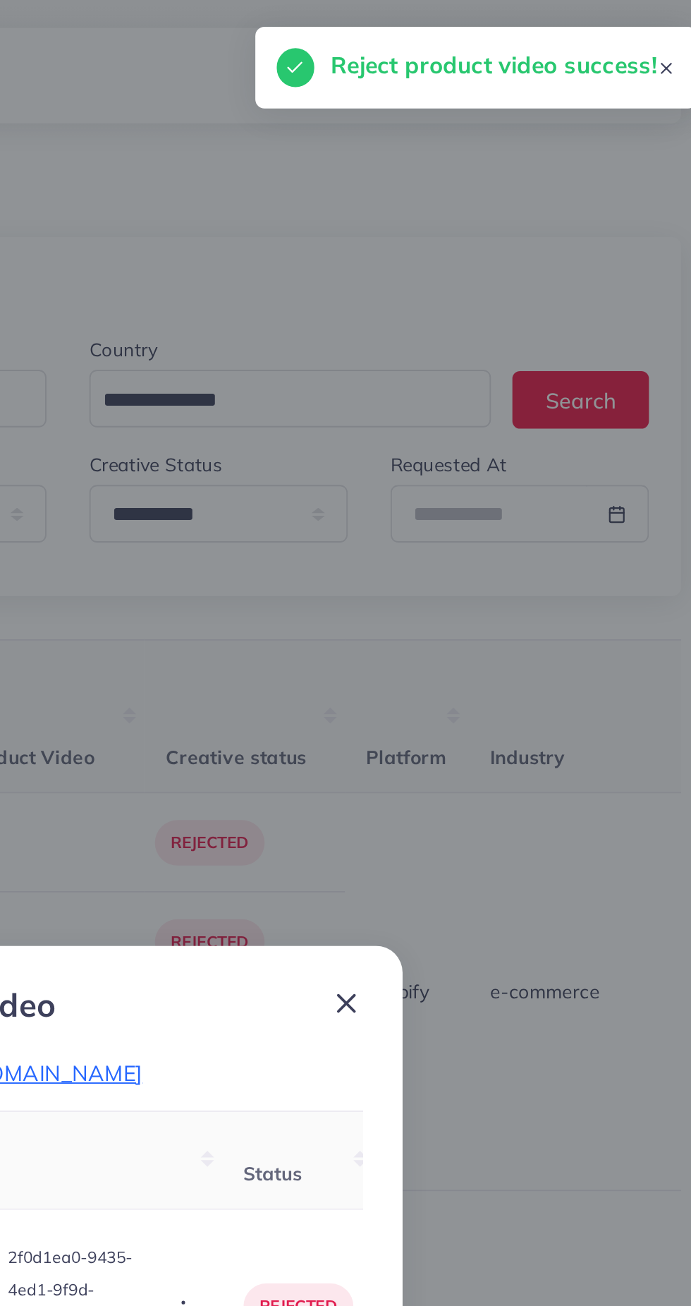
click at [492, 524] on line at bounding box center [492, 528] width 8 height 8
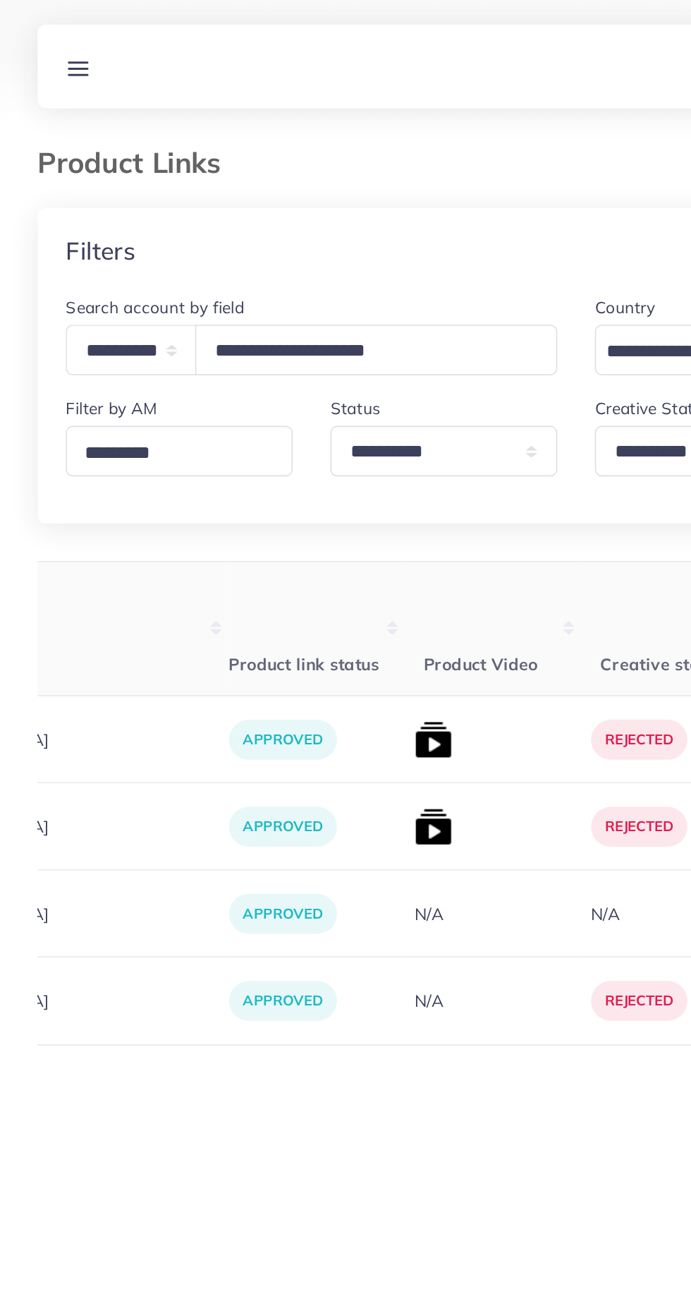
scroll to position [0, 542]
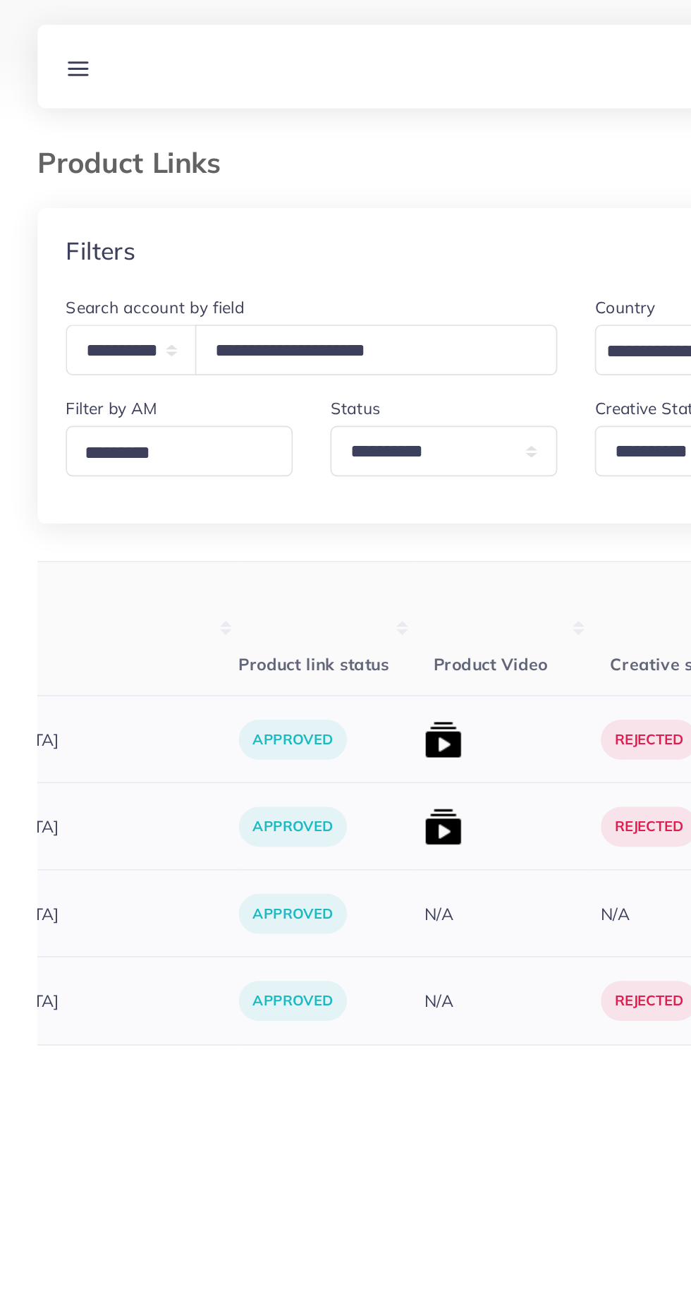
click at [255, 503] on img at bounding box center [266, 496] width 23 height 23
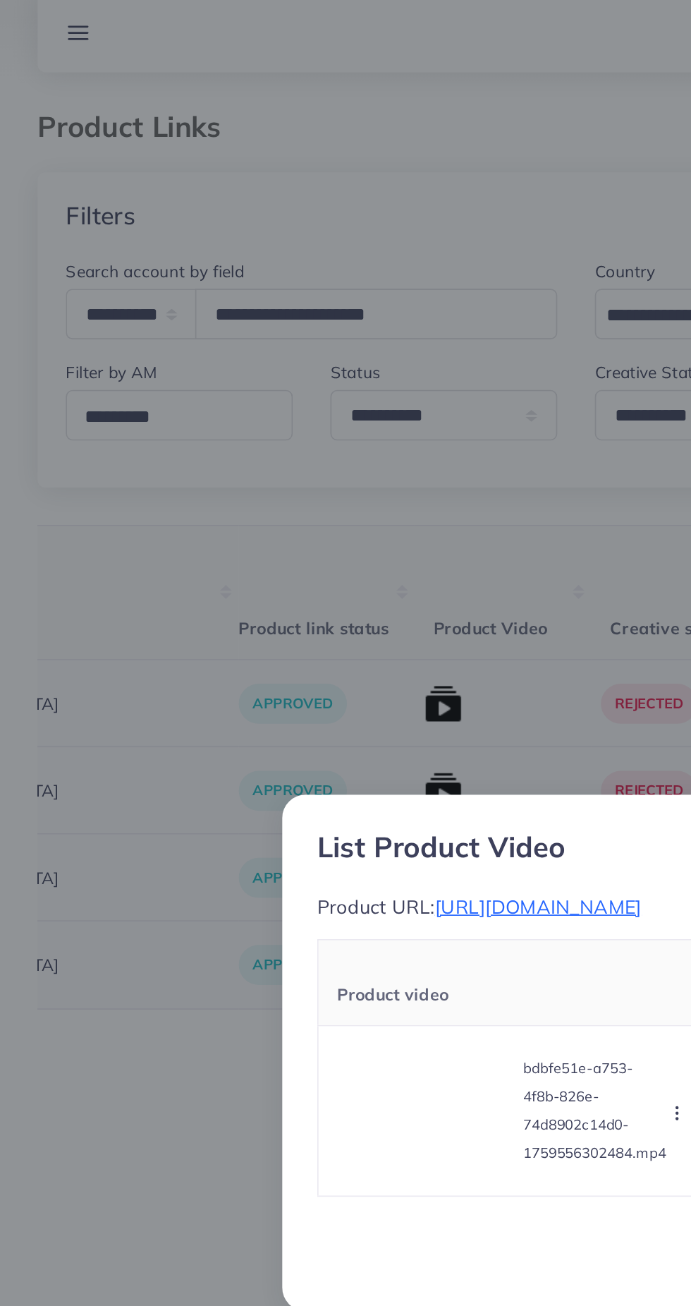
scroll to position [0, 72]
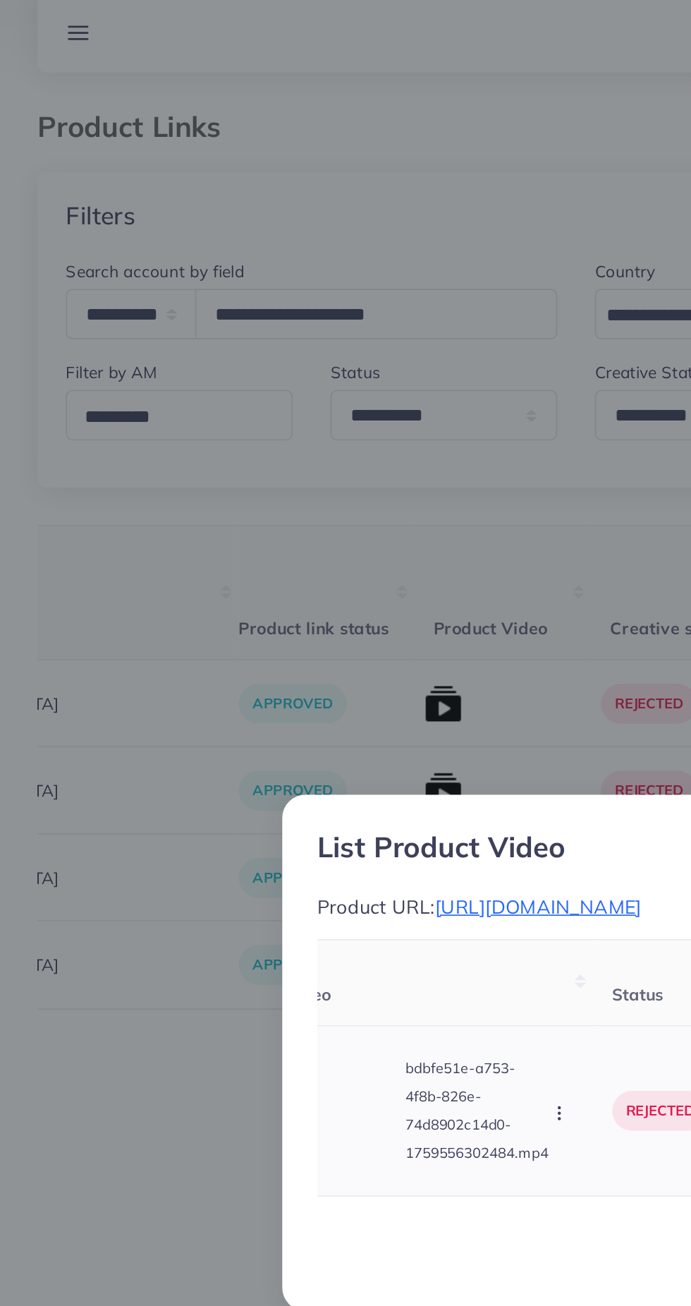
click at [232, 697] on video at bounding box center [185, 687] width 106 height 63
click at [208, 698] on div at bounding box center [185, 687] width 106 height 63
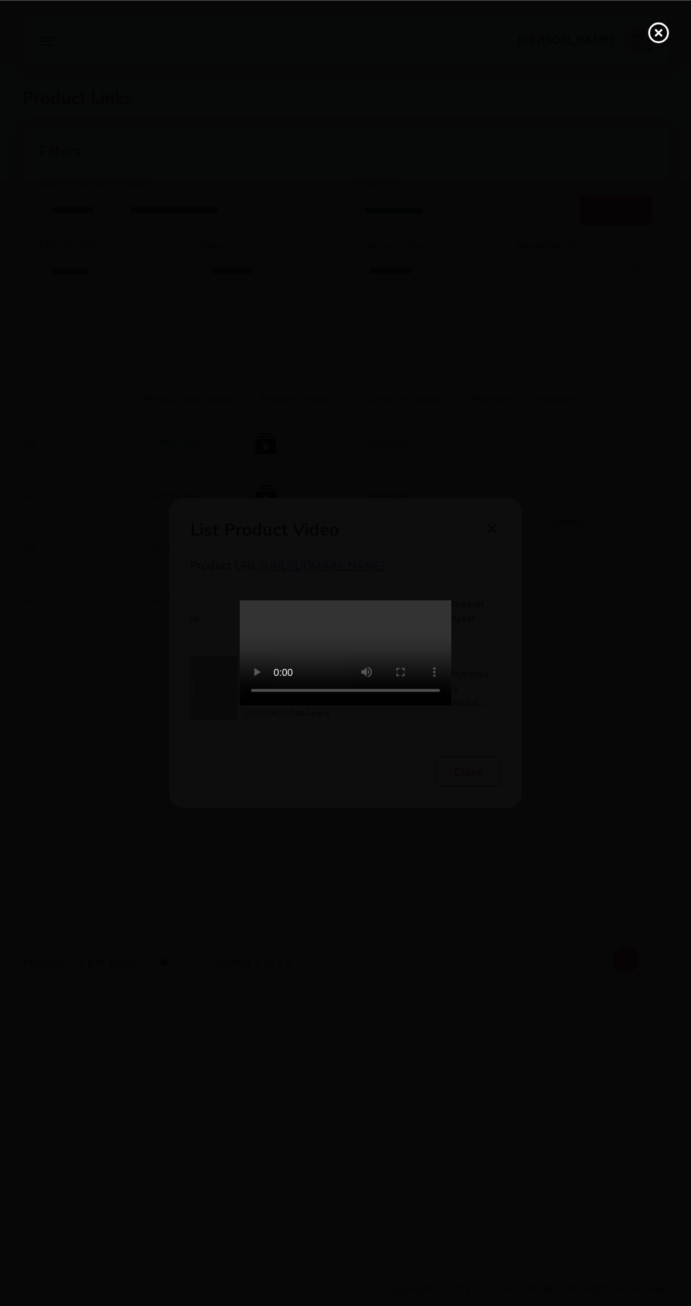
click at [655, 73] on div at bounding box center [345, 653] width 691 height 1306
click at [655, 41] on circle at bounding box center [659, 32] width 19 height 19
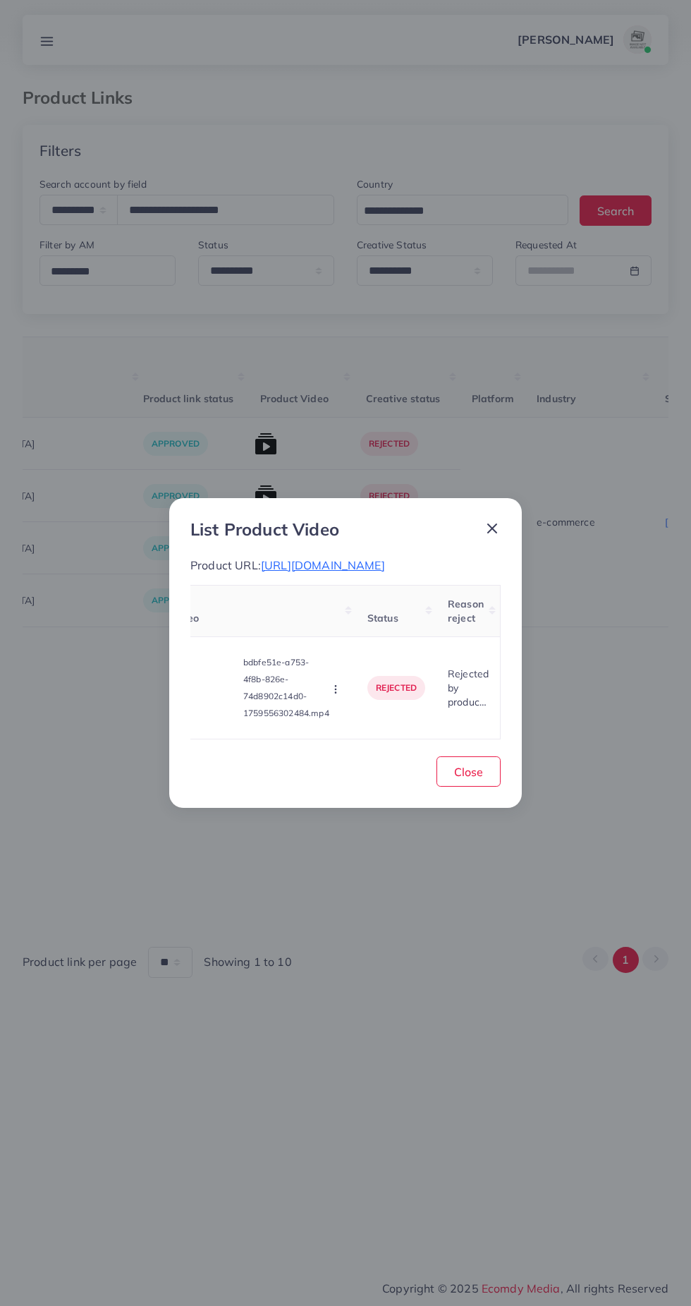
click at [385, 558] on span "https://nightwears.pk/collections/kids-winter-suits" at bounding box center [323, 565] width 124 height 14
click at [331, 695] on icon "button" at bounding box center [335, 689] width 11 height 11
click at [293, 722] on p "bdbfe51e-a753-4f8b-826e-74d8902c14d0-1759556302484.mp4" at bounding box center [286, 688] width 86 height 68
click at [335, 693] on circle "button" at bounding box center [335, 692] width 1 height 1
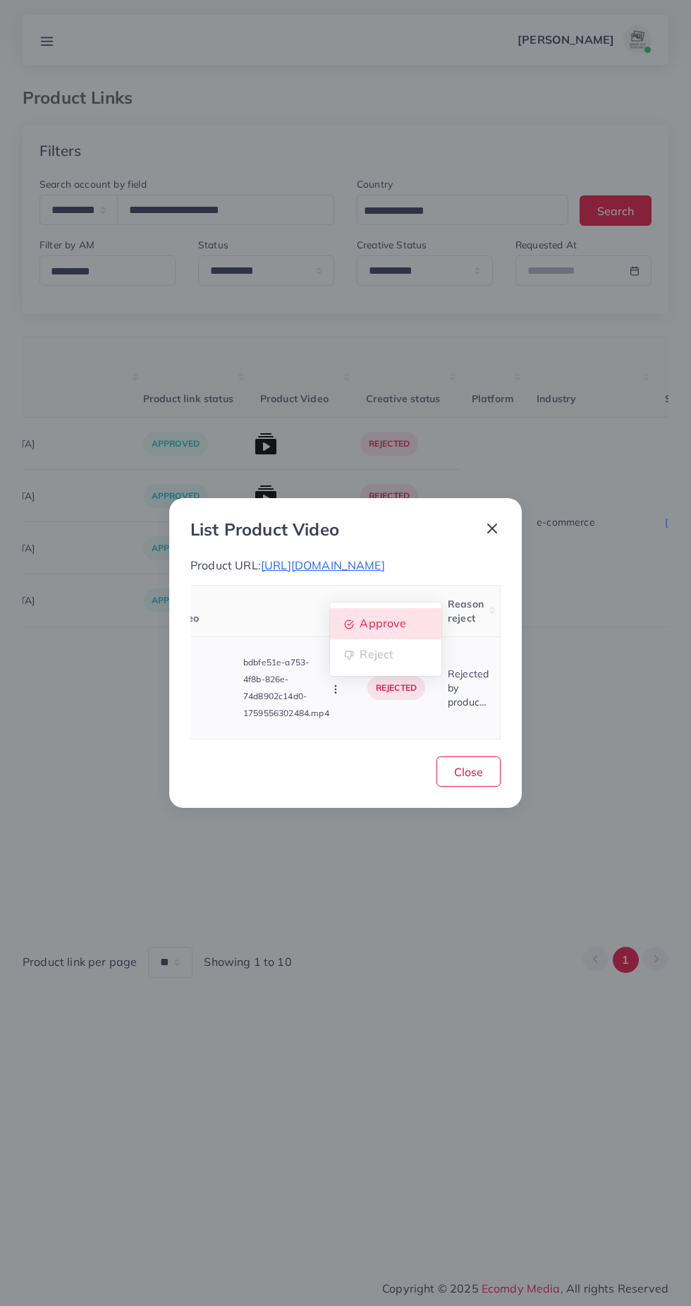
click at [399, 630] on span "Approve" at bounding box center [383, 623] width 47 height 14
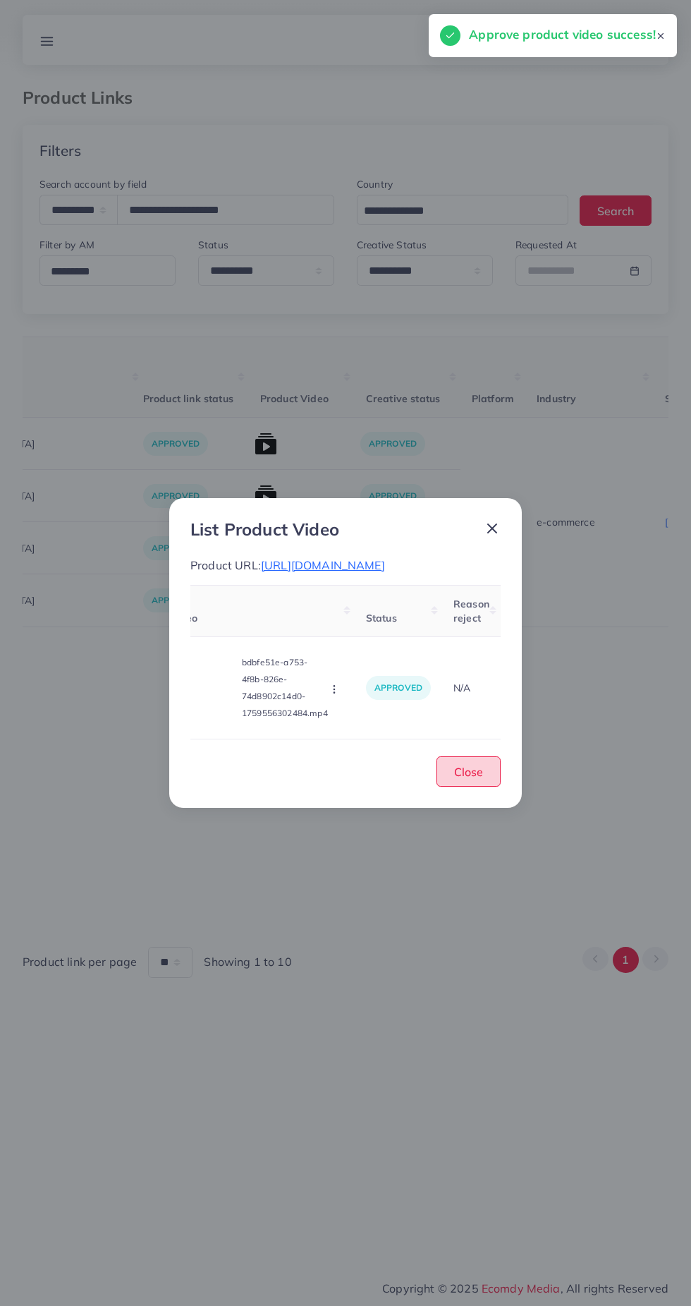
click at [478, 779] on span "Close" at bounding box center [468, 772] width 29 height 14
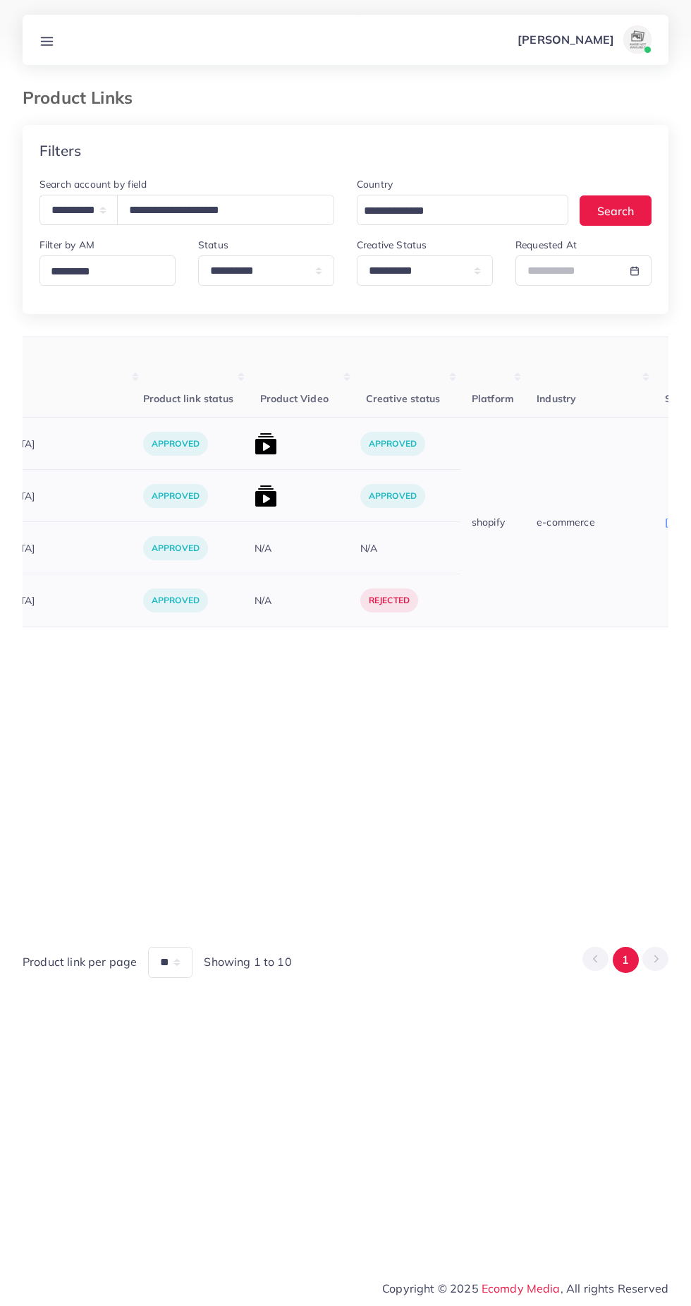
click at [255, 495] on img at bounding box center [266, 496] width 23 height 23
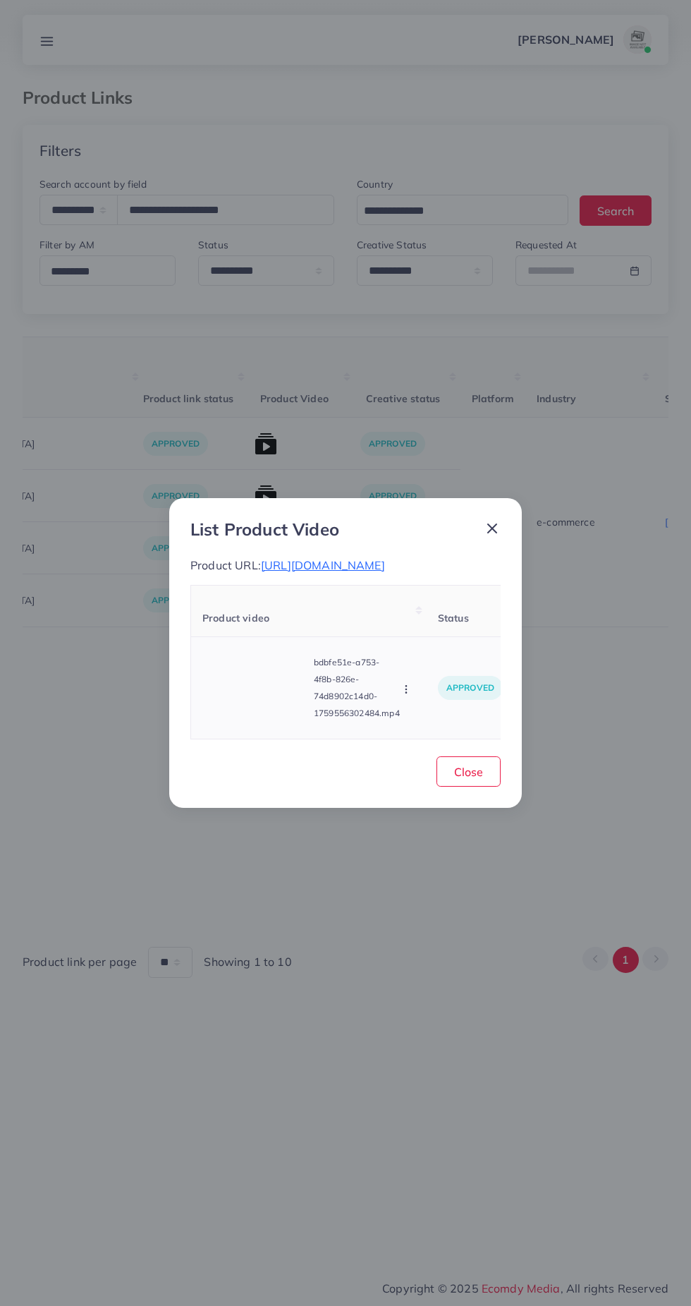
click at [260, 710] on video at bounding box center [255, 687] width 106 height 63
click at [252, 709] on div at bounding box center [255, 687] width 106 height 63
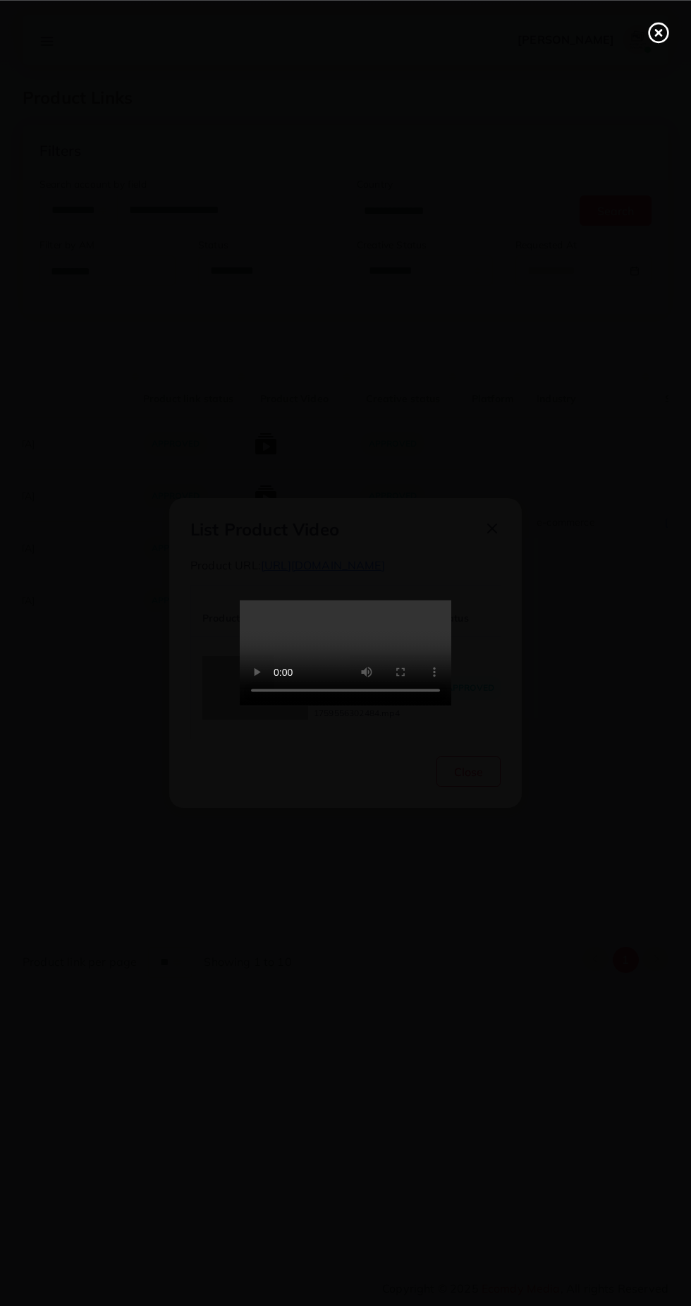
click at [658, 40] on icon at bounding box center [659, 32] width 23 height 23
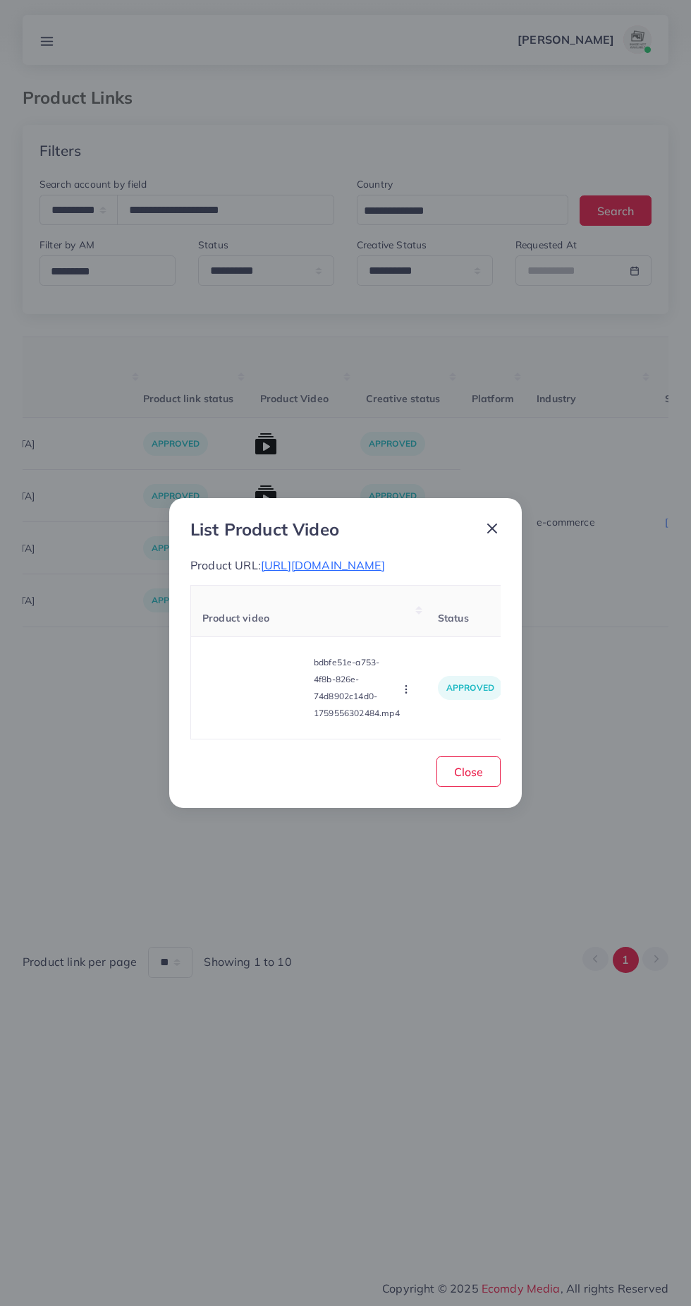
click at [488, 523] on icon at bounding box center [492, 528] width 17 height 17
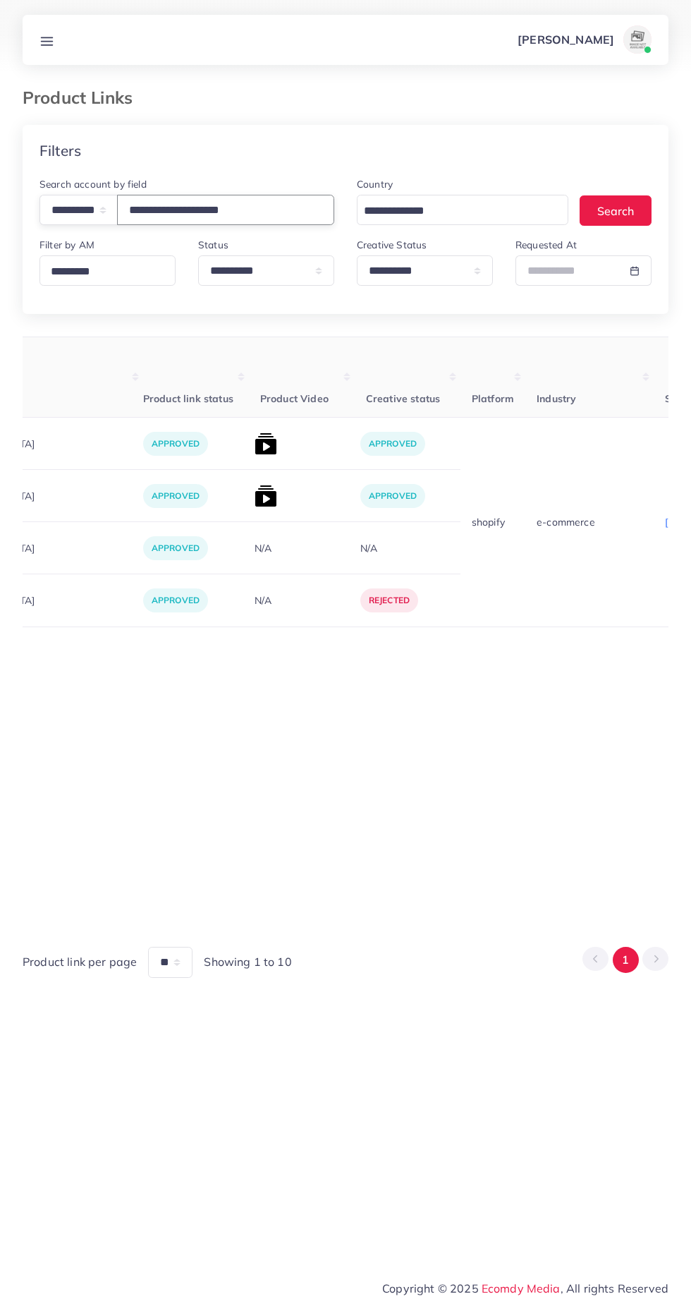
click at [297, 207] on input "**********" at bounding box center [225, 210] width 217 height 30
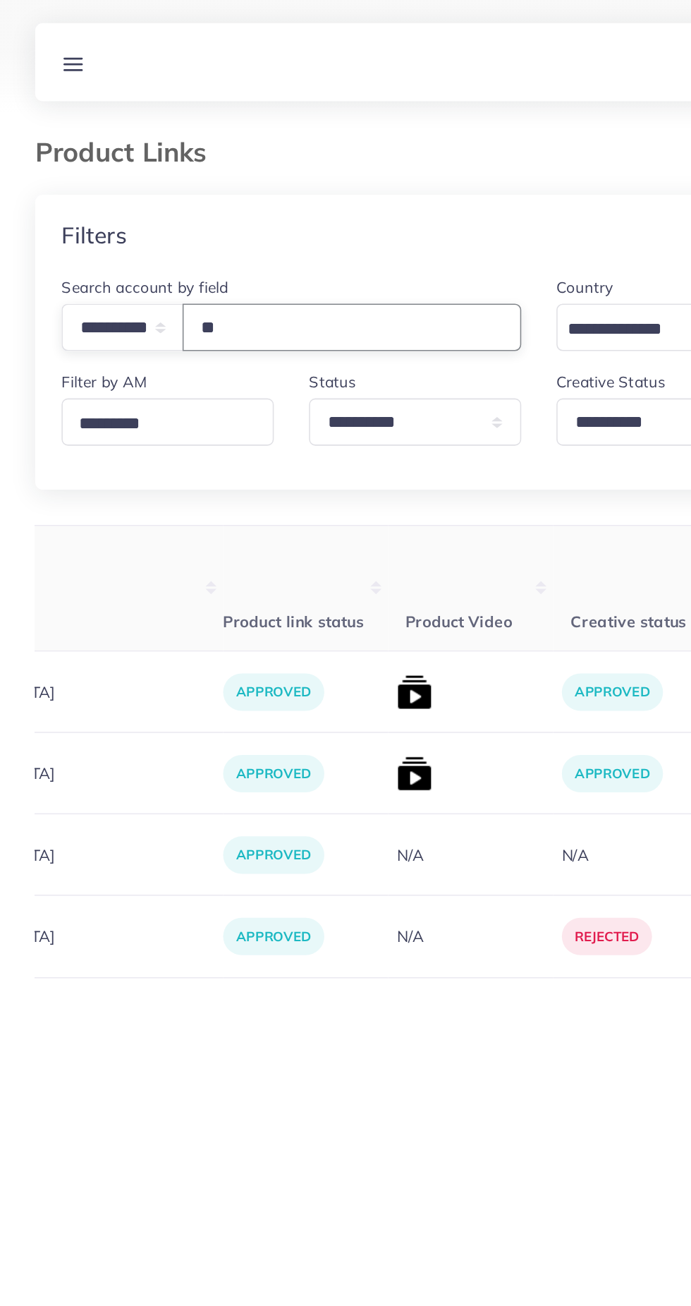
type input "*"
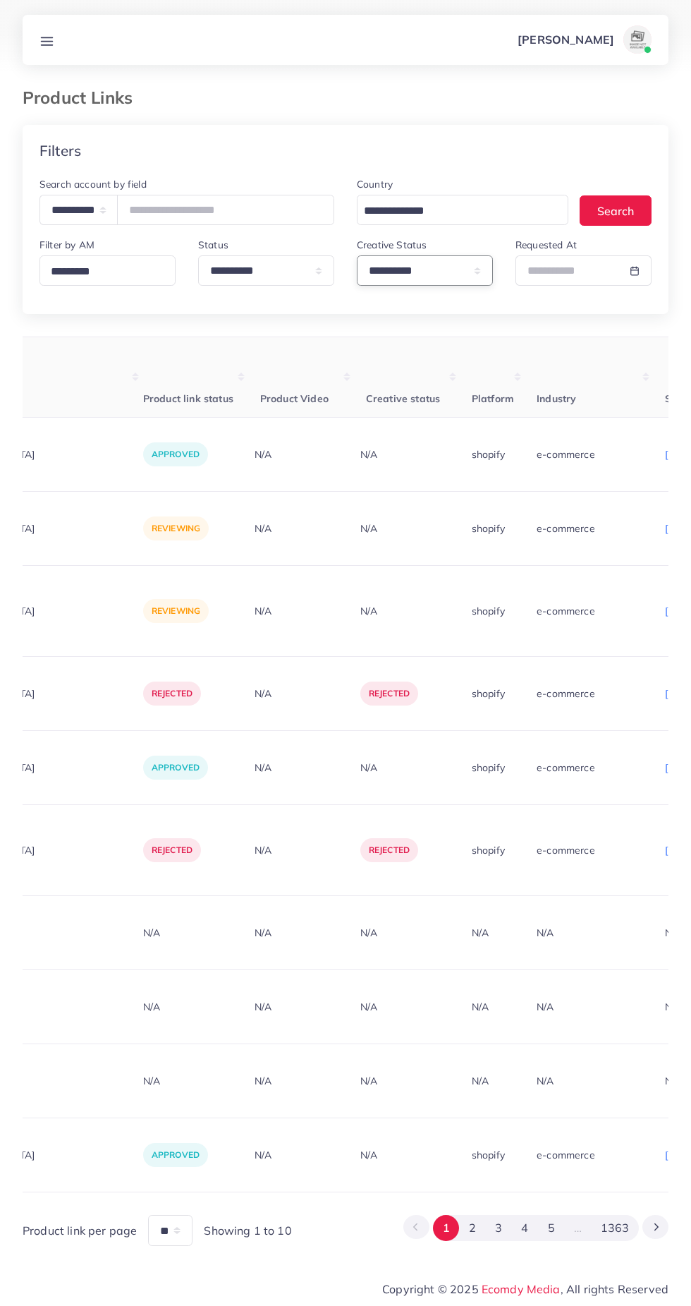
click at [417, 269] on select "**********" at bounding box center [425, 270] width 136 height 30
select select "*********"
click at [357, 256] on select "**********" at bounding box center [425, 270] width 136 height 30
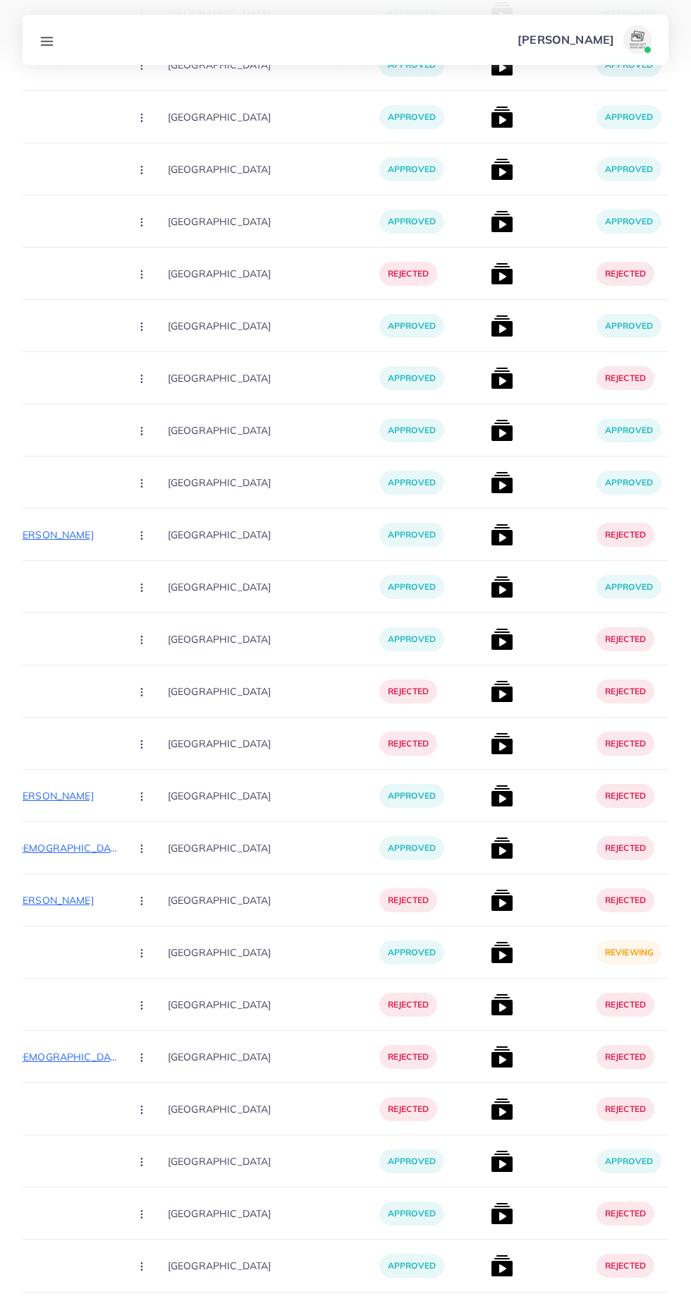
scroll to position [8895, 0]
click at [656, 1305] on icon "Go to next page" at bounding box center [656, 1326] width 13 height 13
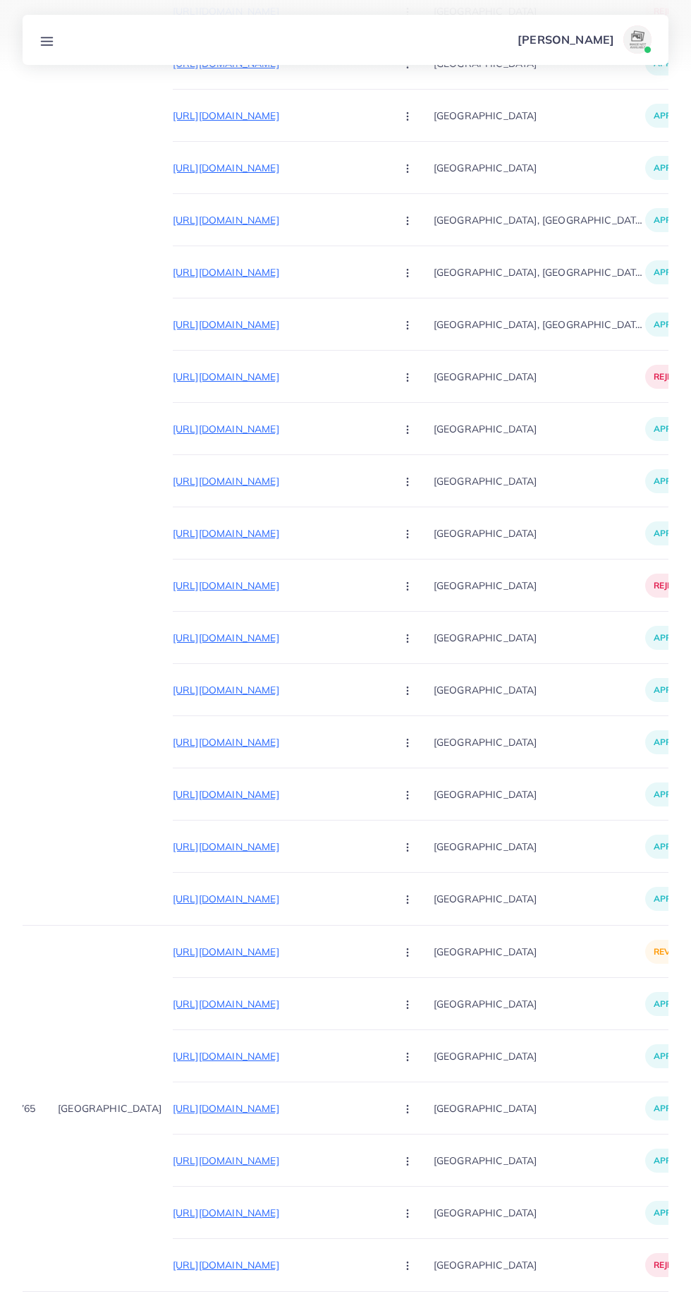
scroll to position [0, 38]
click at [296, 957] on p "https://glamourpret.online/products/shiffon-mustard-western-style-embroidered-3…" at bounding box center [280, 951] width 212 height 17
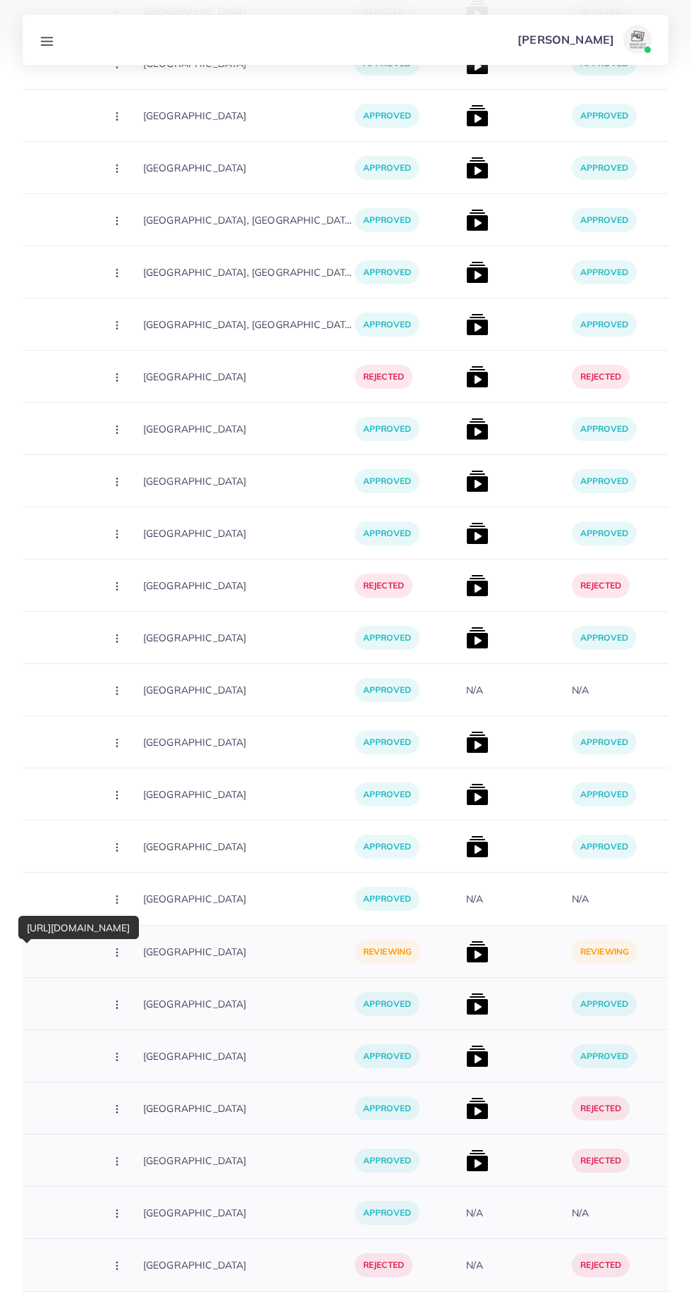
scroll to position [0, 320]
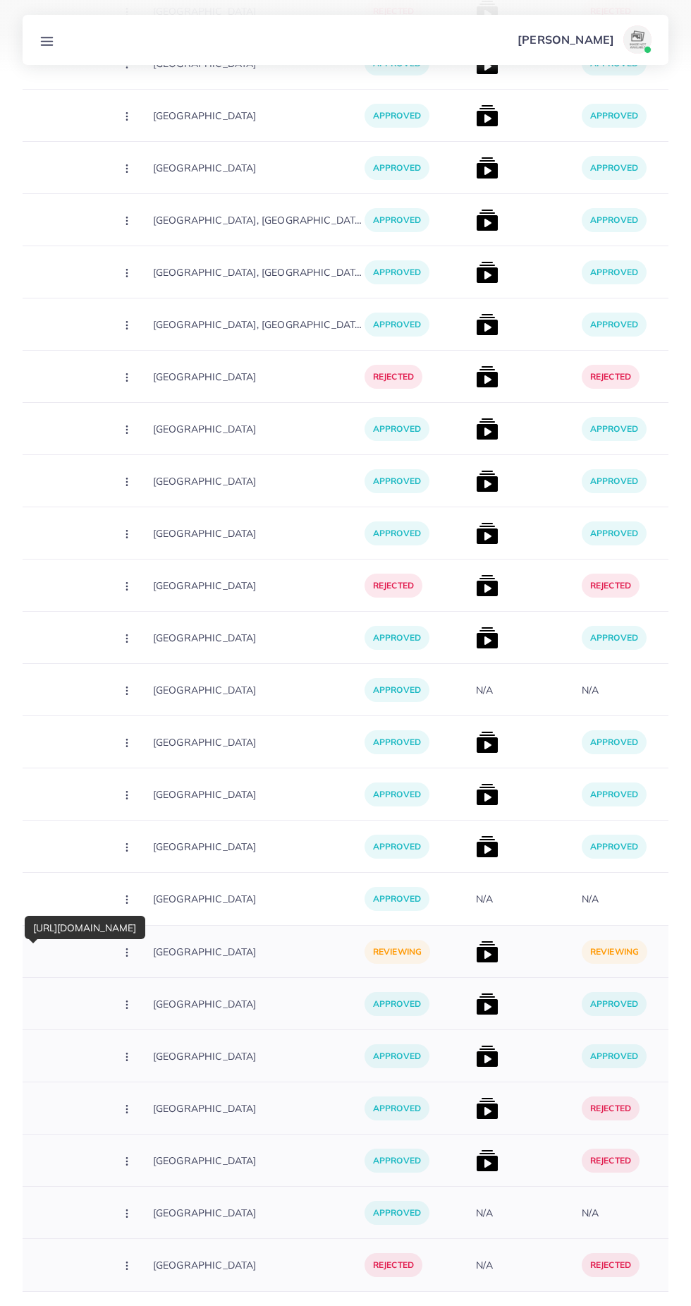
click at [476, 954] on img at bounding box center [487, 951] width 23 height 23
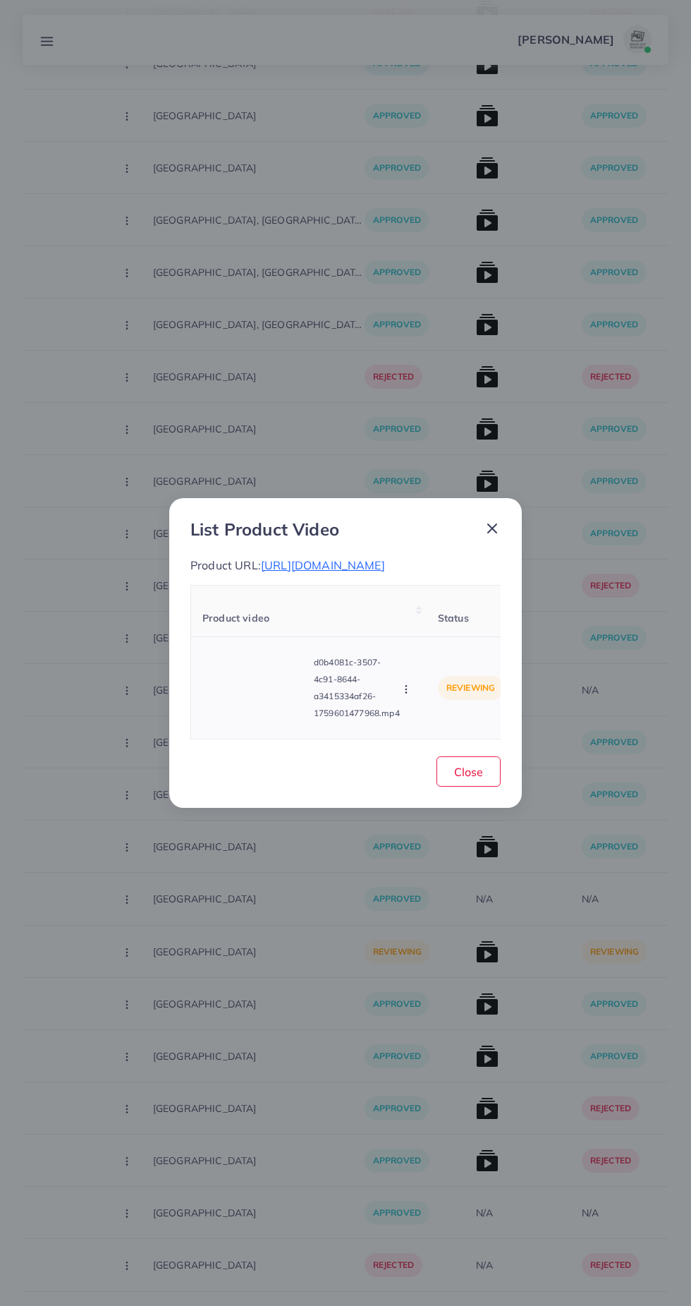
click at [283, 715] on video at bounding box center [255, 687] width 106 height 63
click at [274, 689] on div at bounding box center [255, 687] width 106 height 63
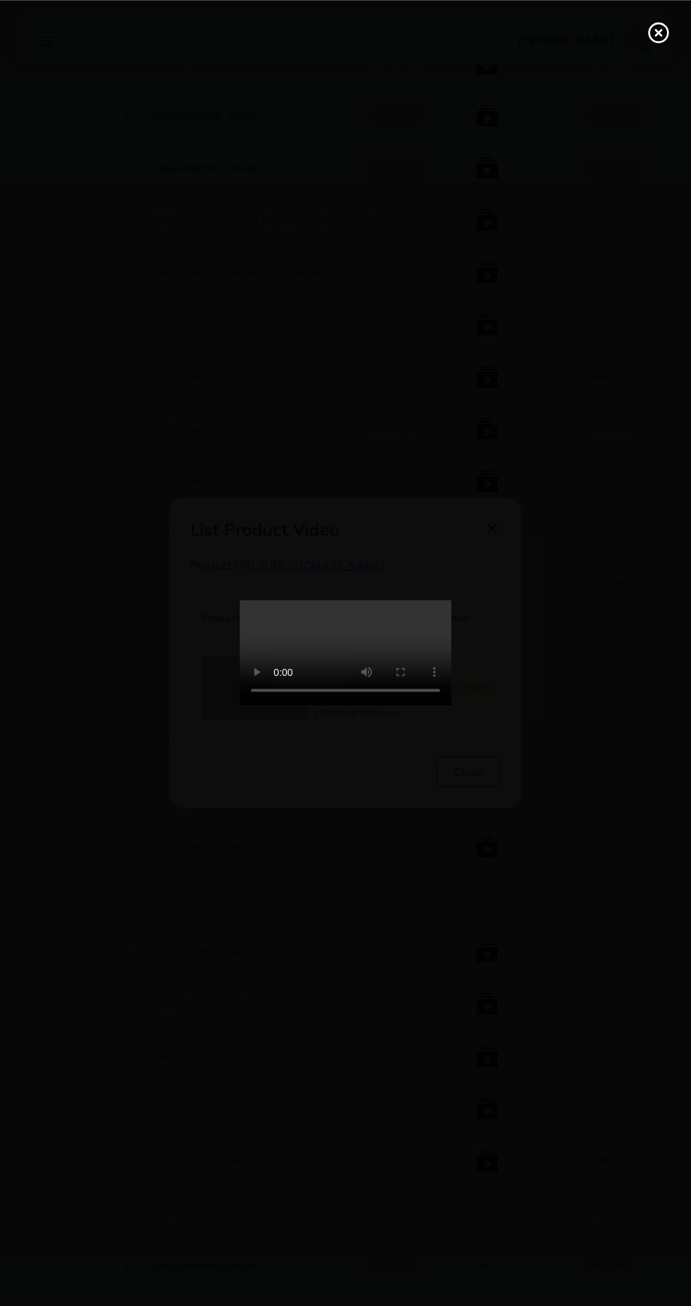
click at [659, 42] on circle at bounding box center [659, 32] width 19 height 19
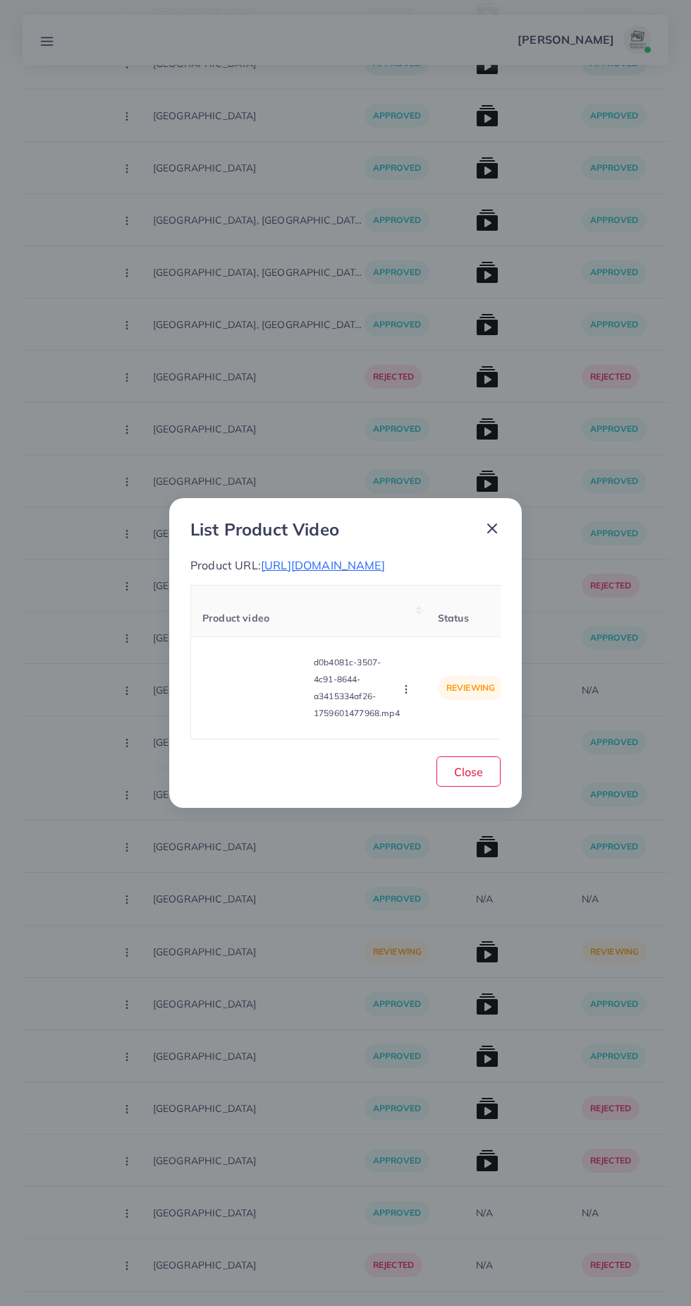
click at [492, 521] on icon at bounding box center [492, 528] width 17 height 17
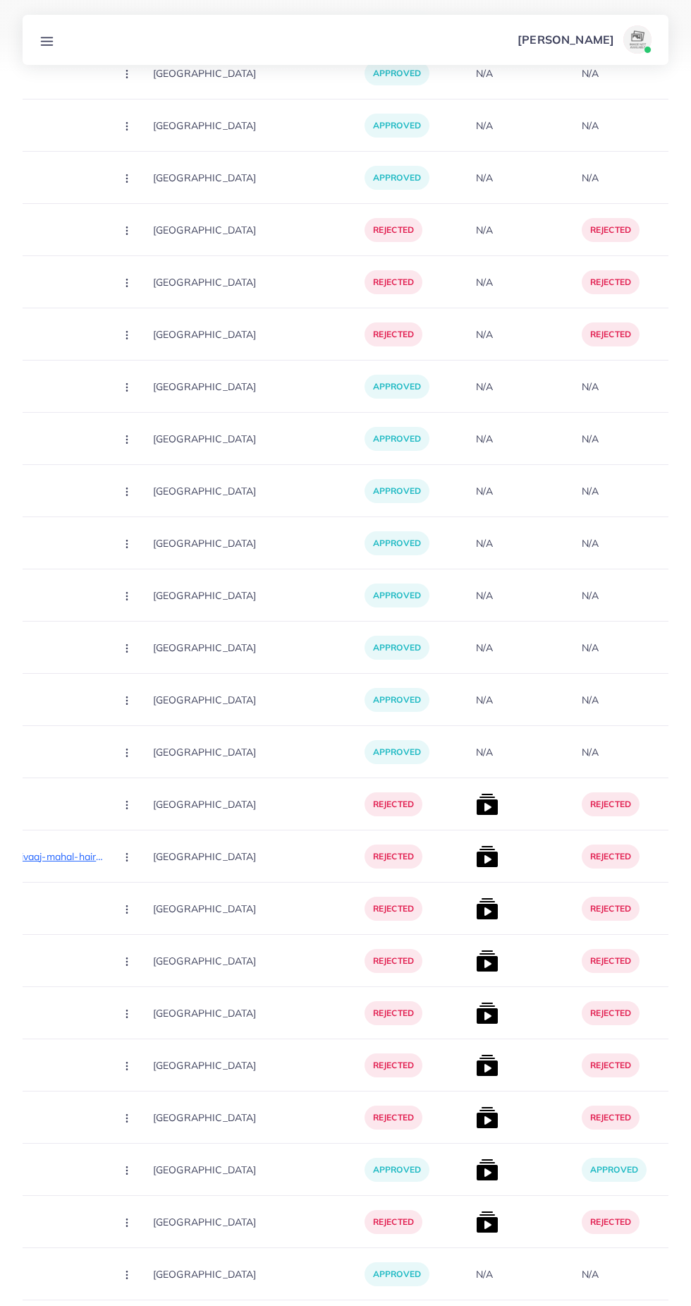
scroll to position [0, 0]
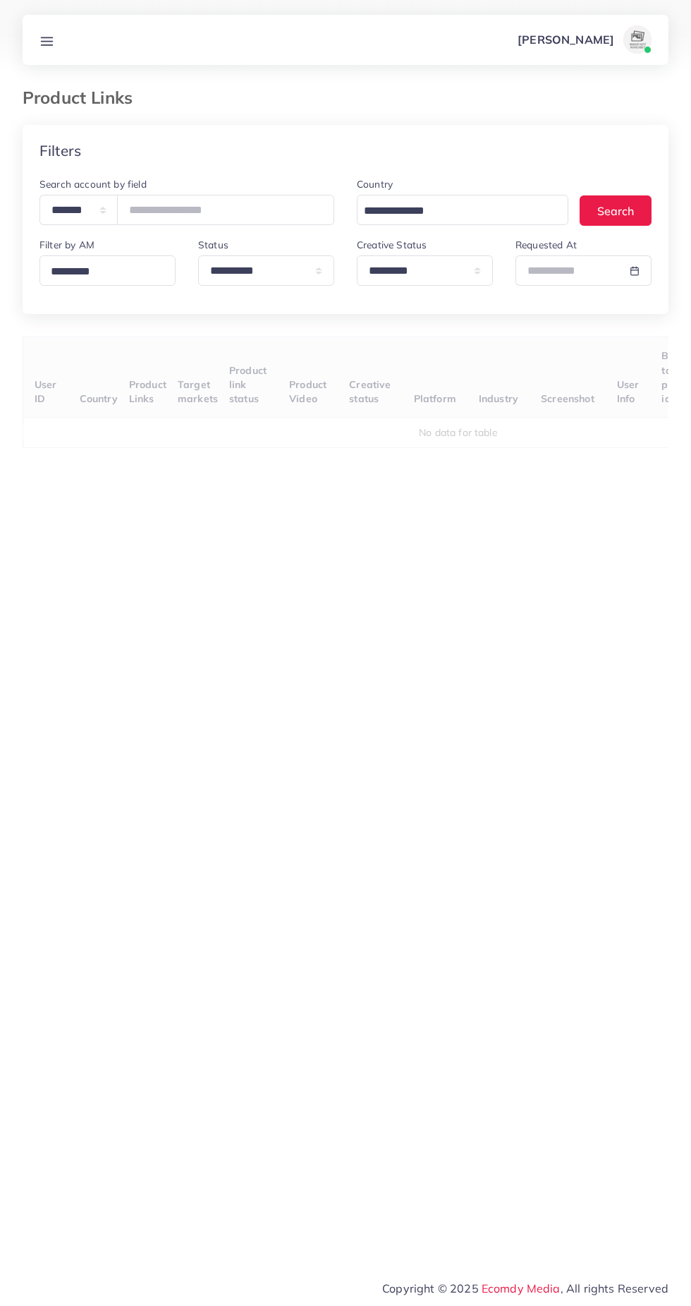
select select "*********"
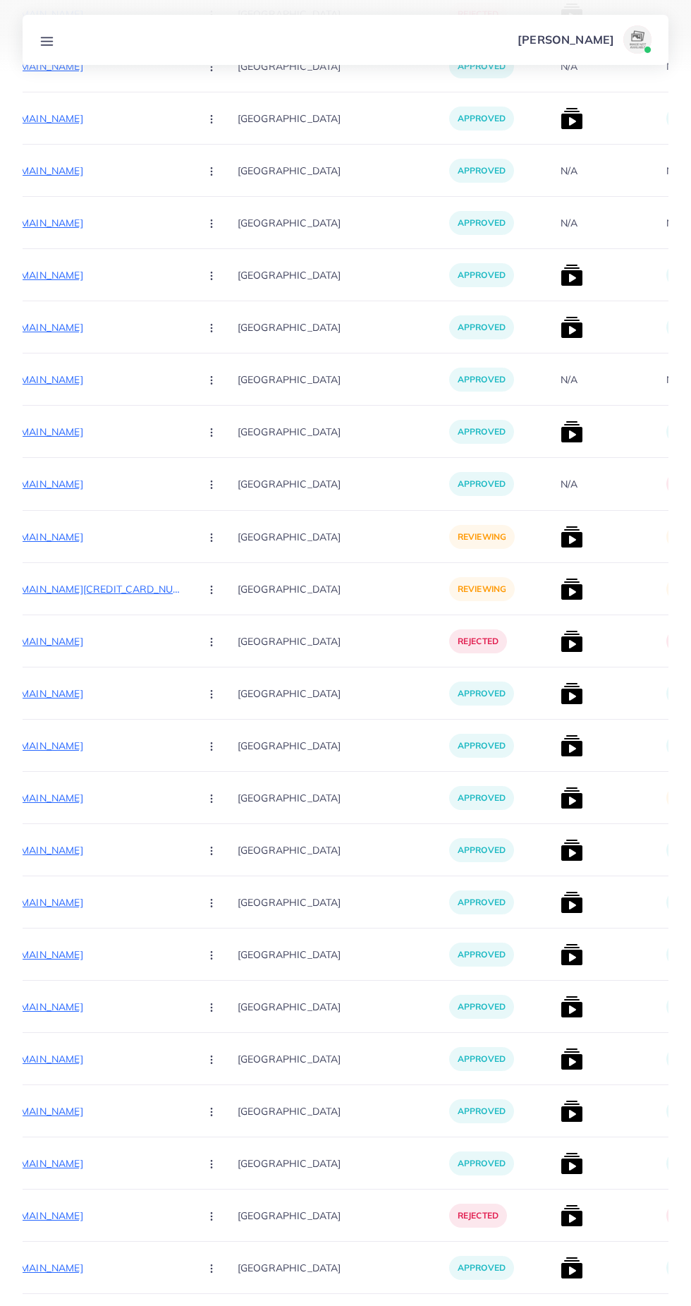
scroll to position [8895, 0]
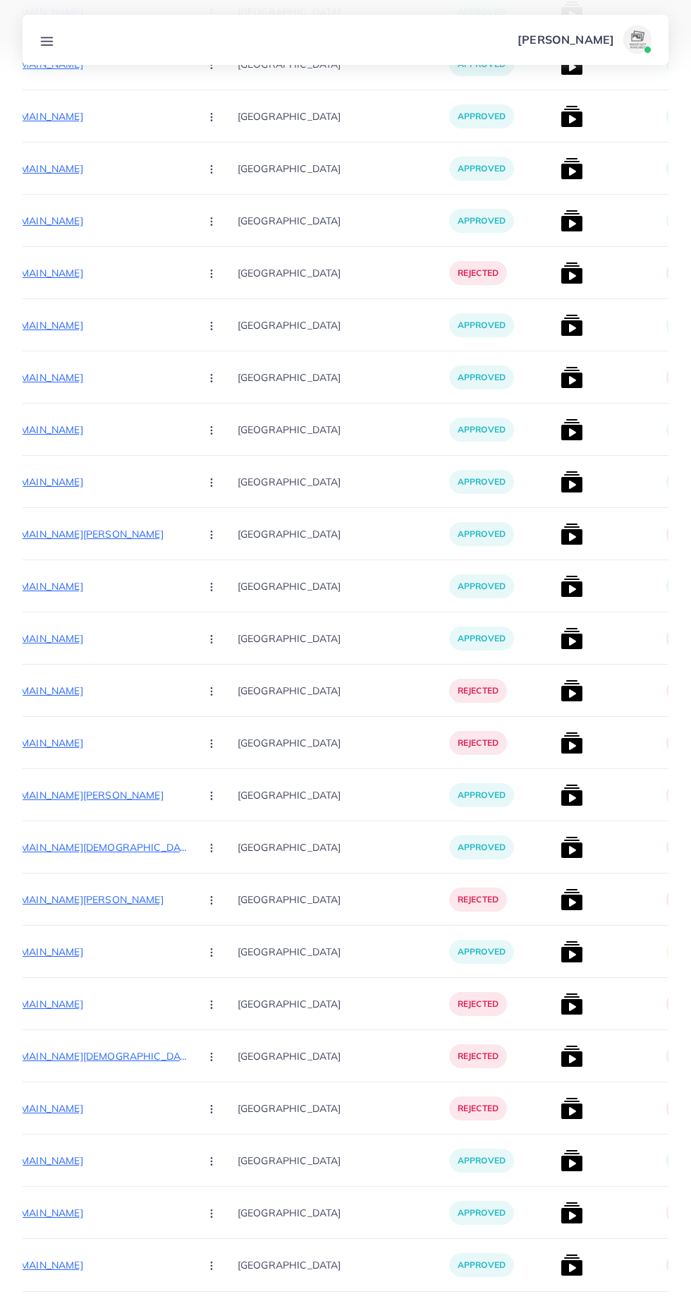
click at [662, 1305] on icon "Go to next page" at bounding box center [656, 1326] width 13 height 13
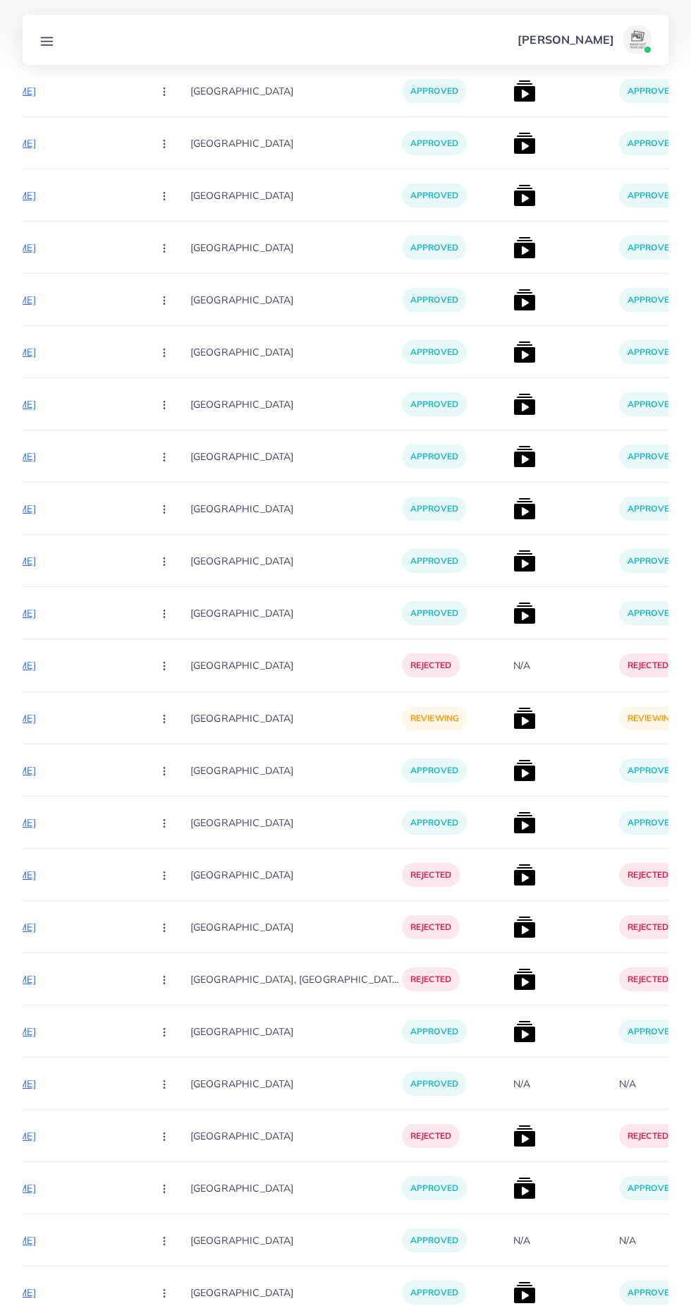
scroll to position [0, 284]
click at [513, 720] on img at bounding box center [524, 718] width 23 height 23
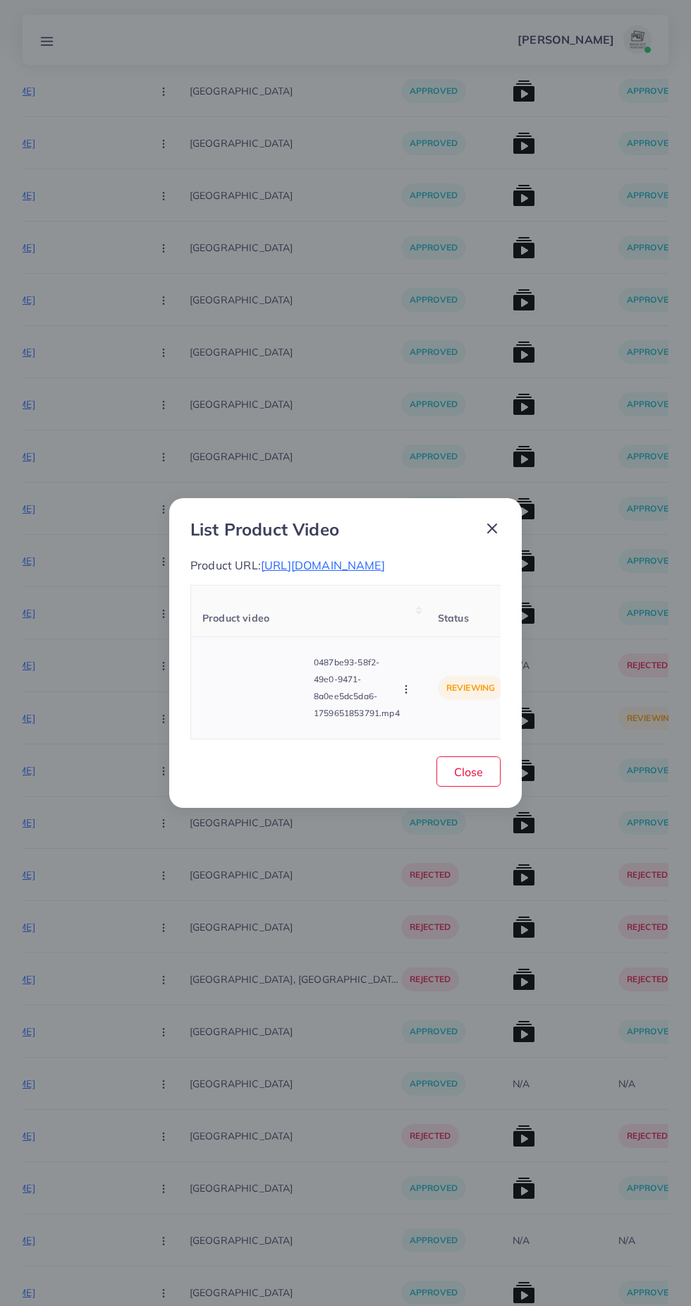
click at [245, 716] on video at bounding box center [255, 687] width 106 height 63
click at [261, 717] on div at bounding box center [255, 687] width 106 height 63
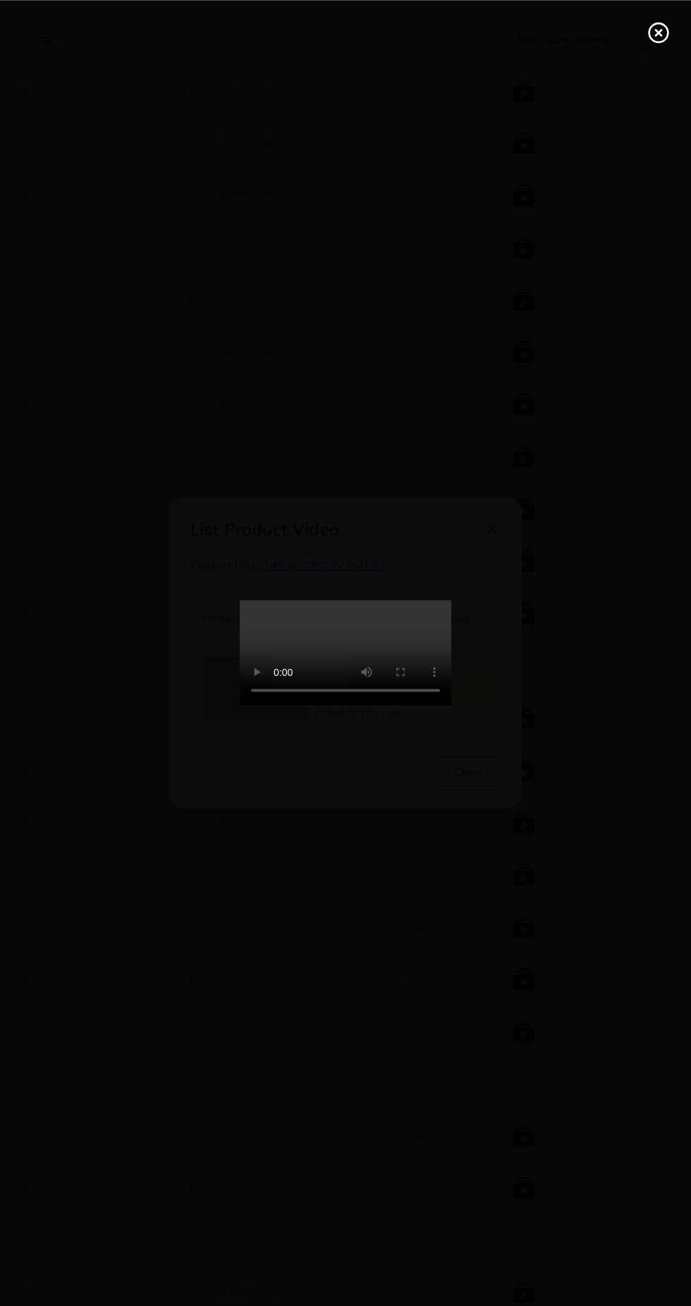
click at [655, 72] on div at bounding box center [345, 653] width 691 height 1306
click at [658, 32] on line at bounding box center [659, 33] width 6 height 6
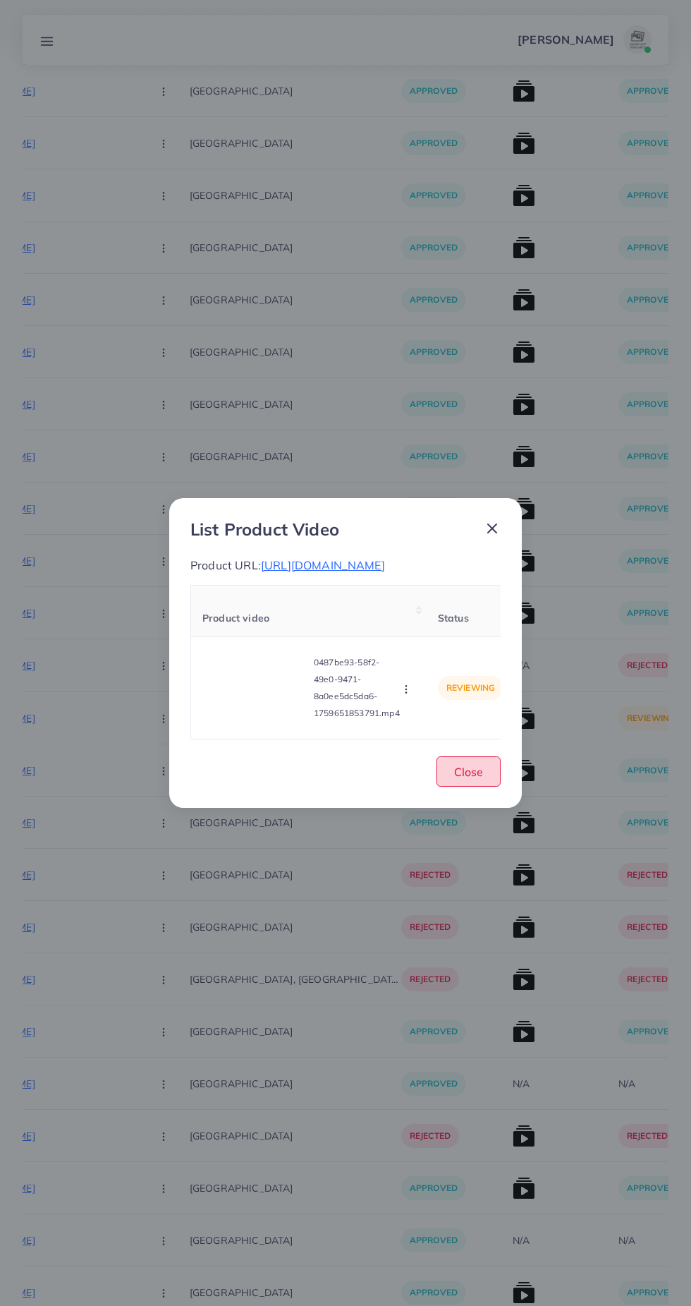
click at [476, 779] on span "Close" at bounding box center [468, 772] width 29 height 14
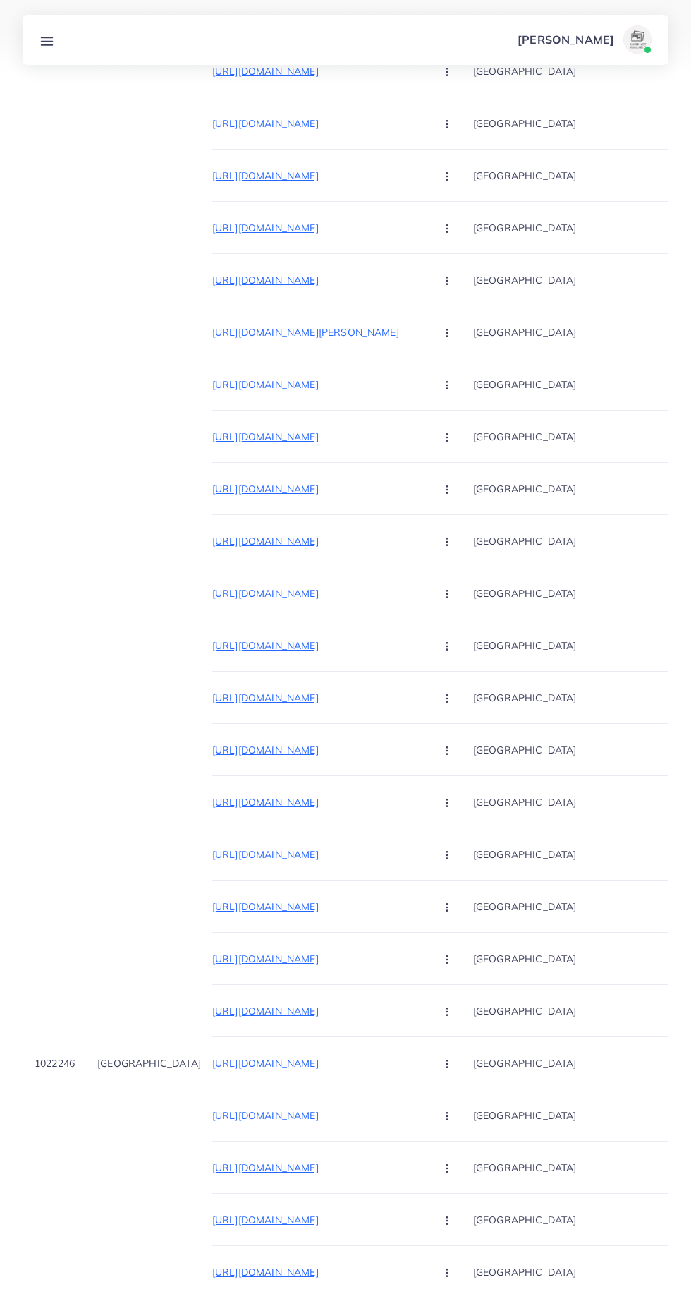
scroll to position [0, 0]
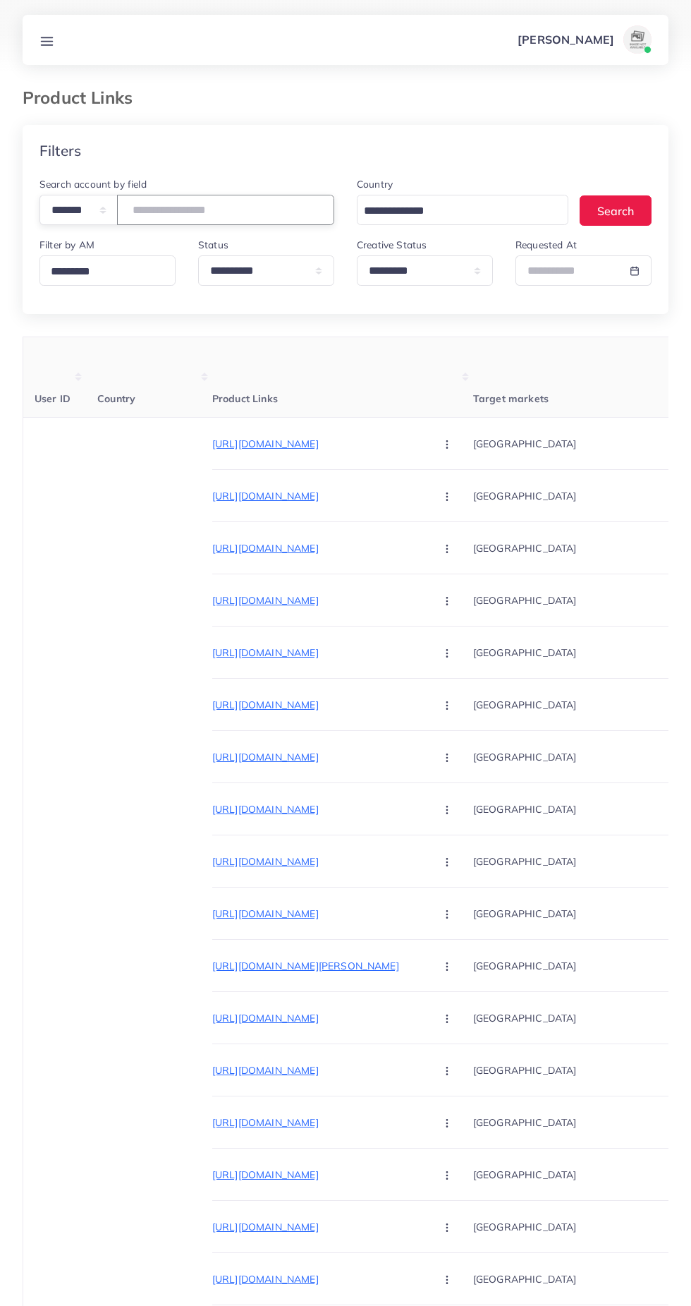
click at [245, 212] on input "number" at bounding box center [225, 210] width 217 height 30
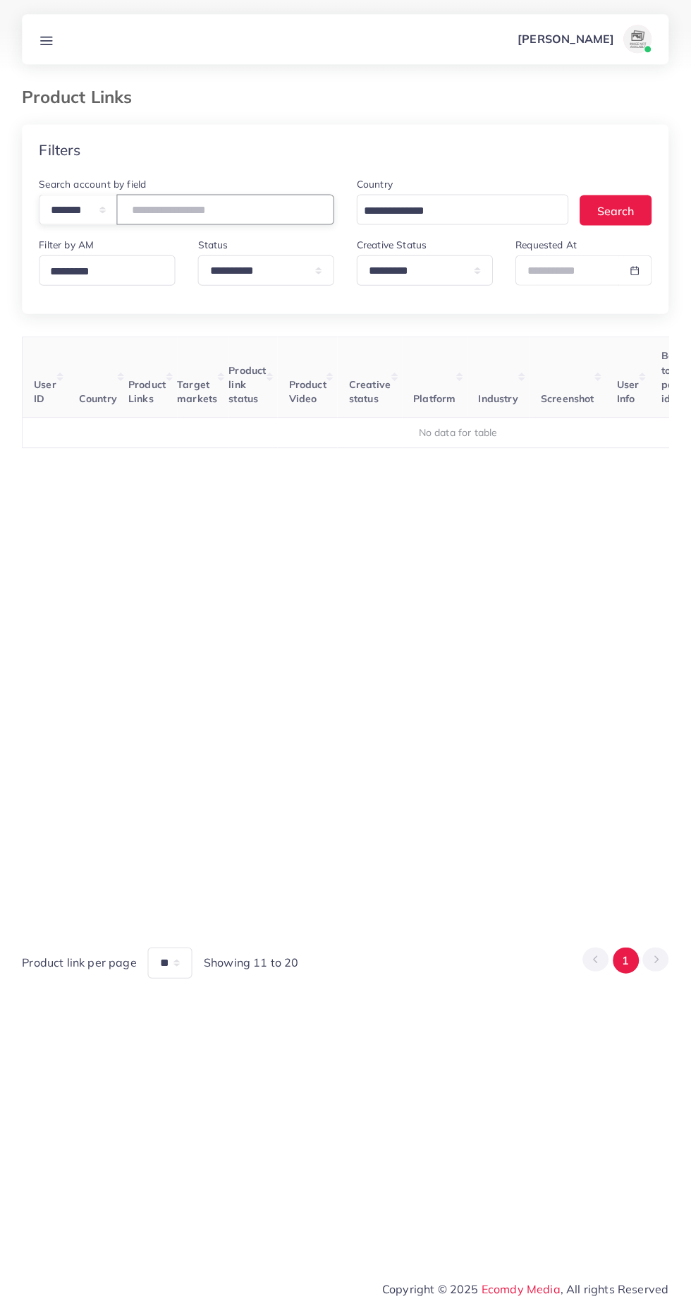
type input "*******"
click at [424, 273] on select "**********" at bounding box center [425, 270] width 136 height 30
select select
click at [357, 256] on select "**********" at bounding box center [425, 270] width 136 height 30
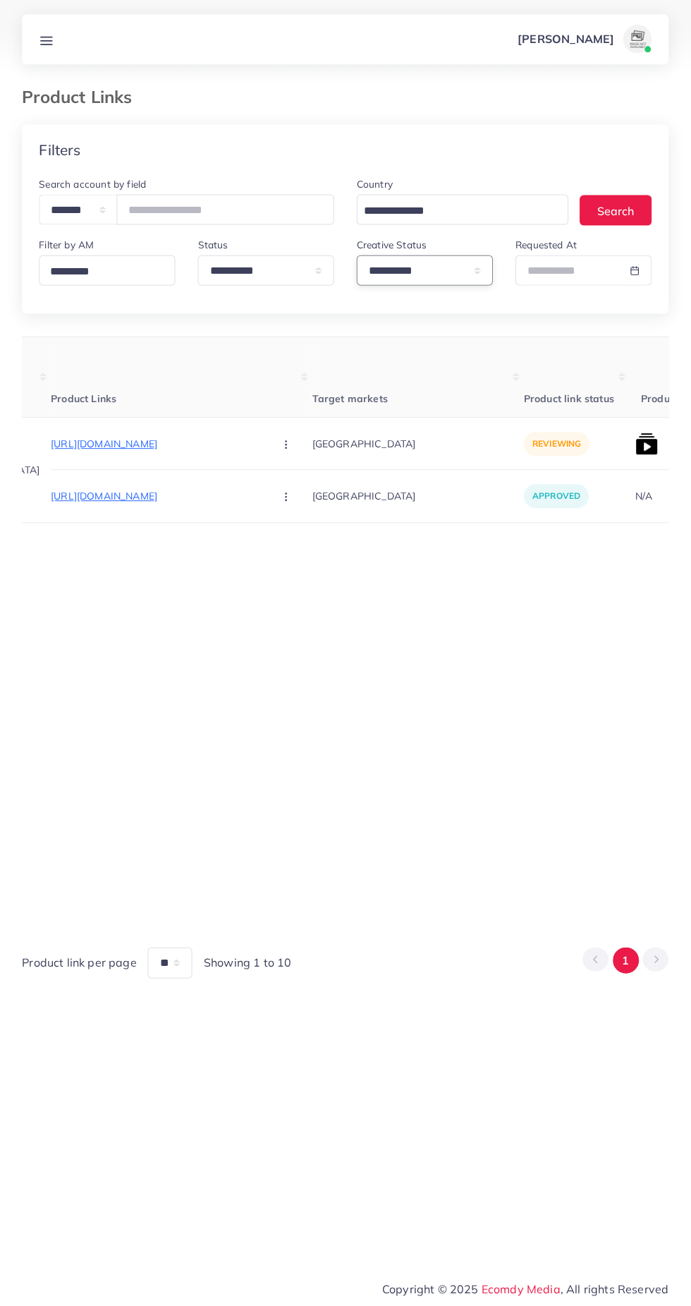
scroll to position [0, 253]
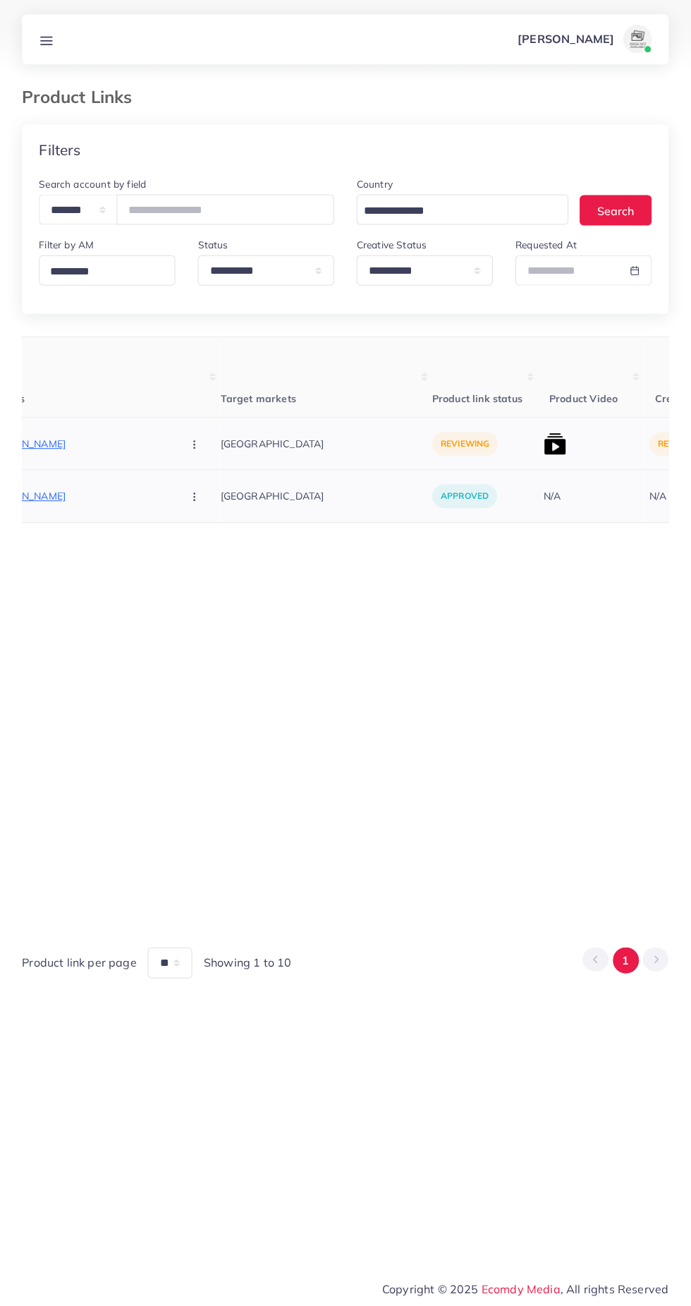
click at [544, 445] on img at bounding box center [555, 443] width 23 height 23
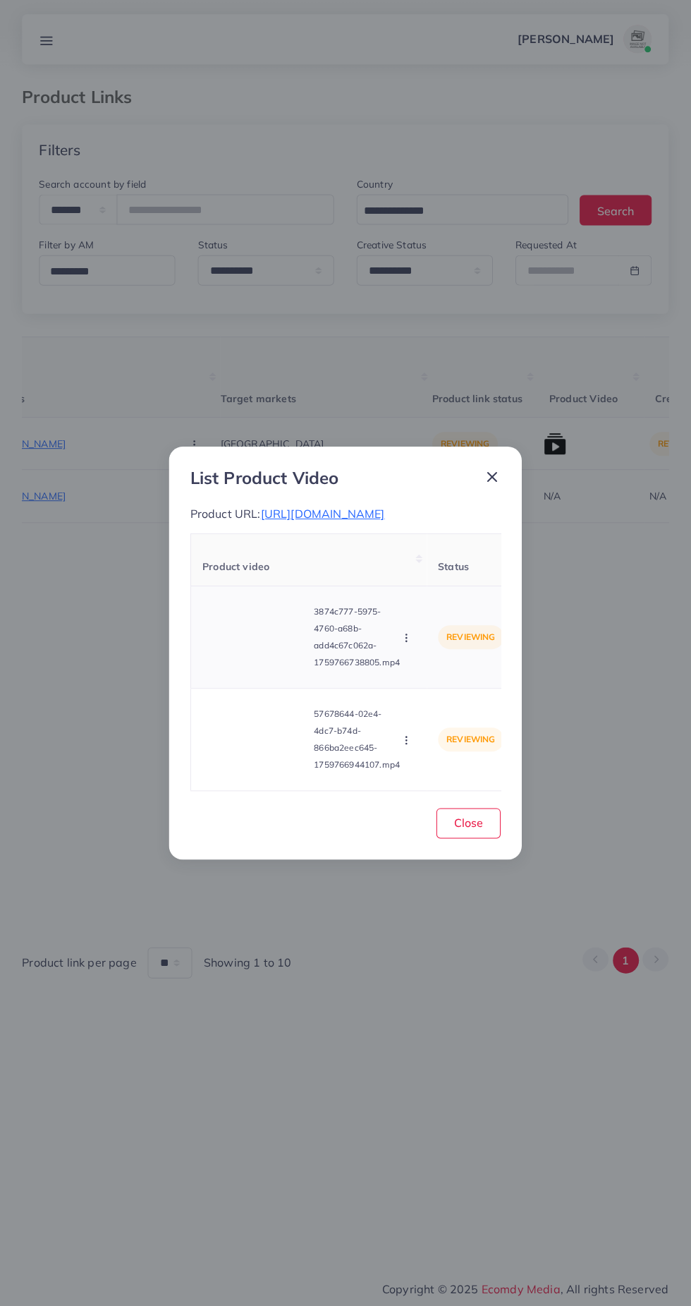
click at [279, 656] on video at bounding box center [255, 636] width 106 height 63
click at [259, 646] on circle at bounding box center [255, 636] width 19 height 19
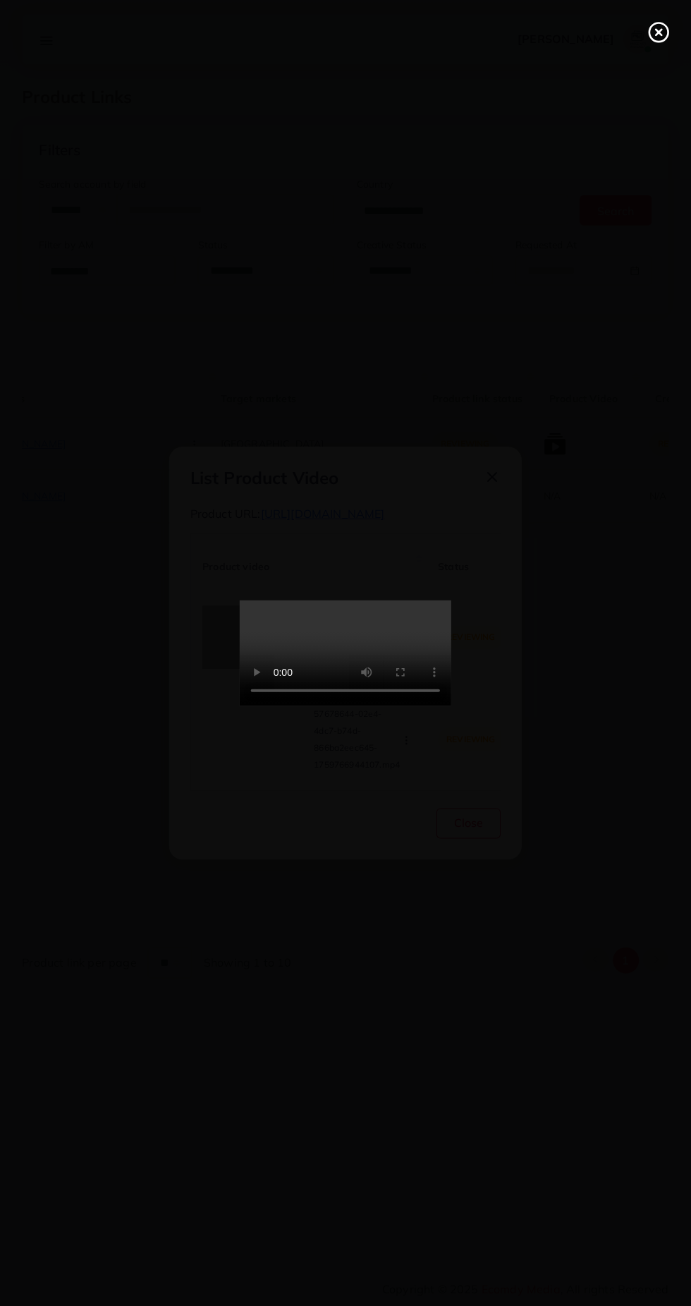
click at [658, 32] on line at bounding box center [659, 33] width 6 height 6
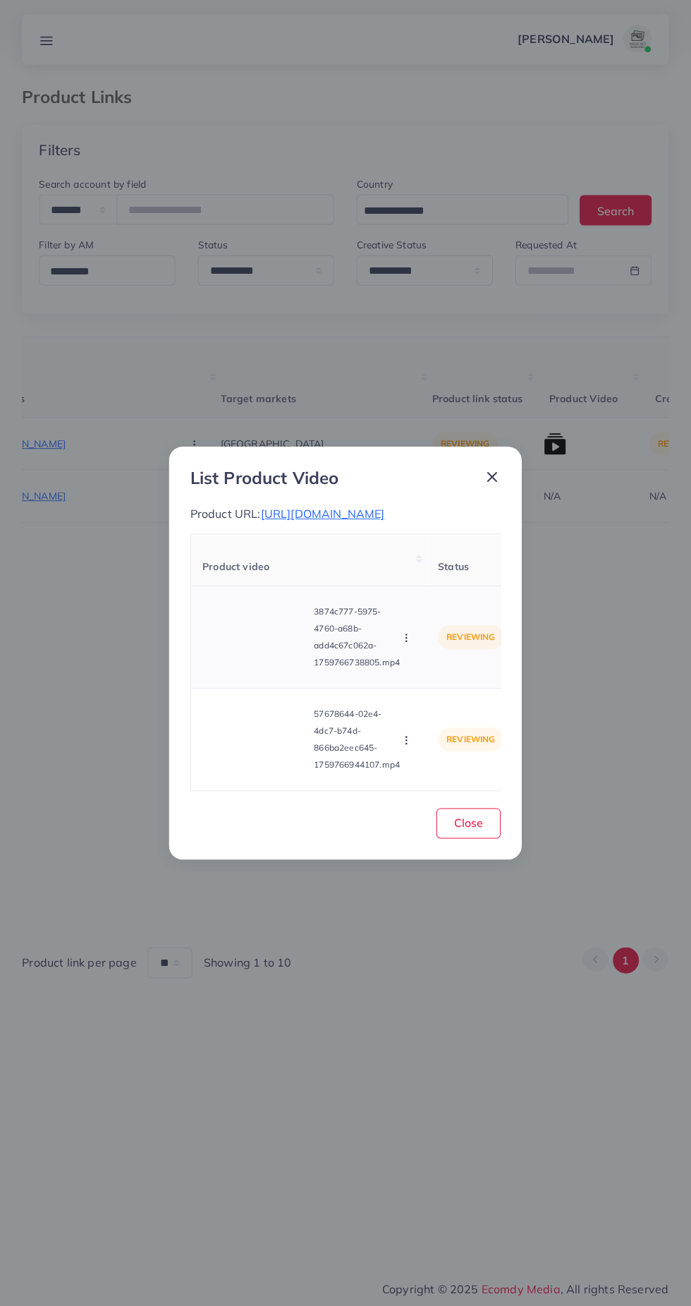
click at [408, 643] on icon "button" at bounding box center [406, 637] width 11 height 11
click at [436, 679] on span "Approve" at bounding box center [436, 672] width 47 height 14
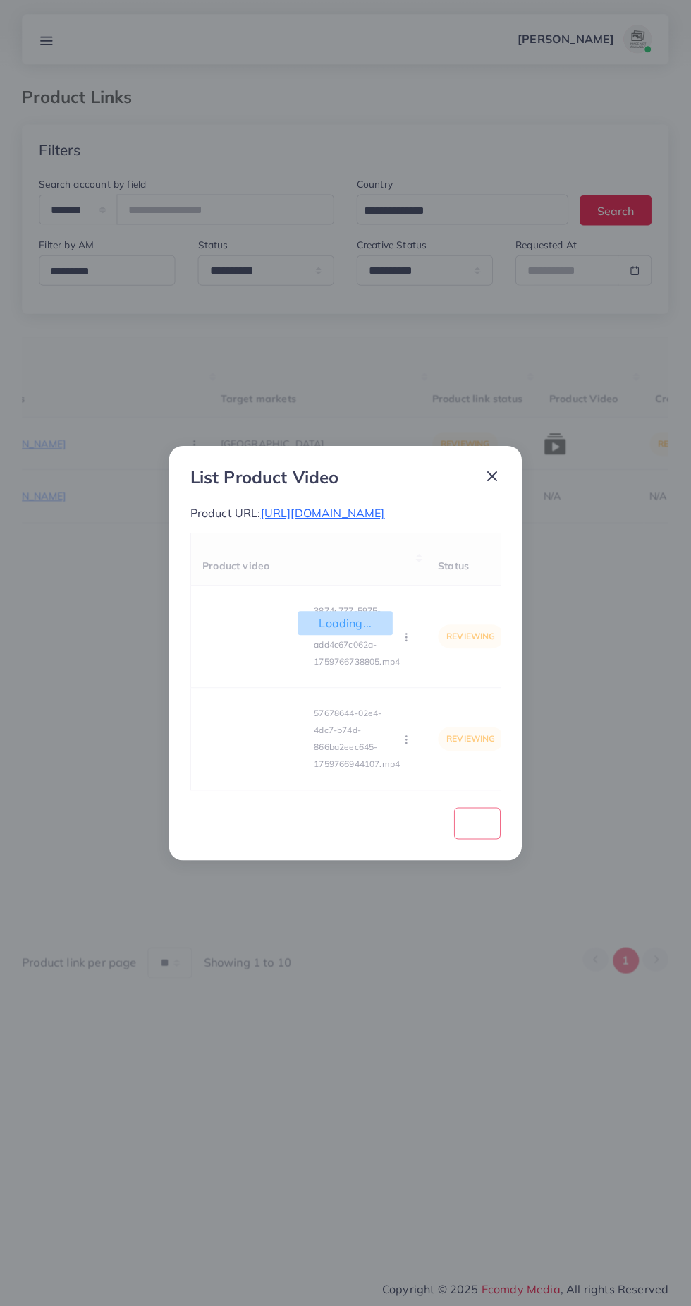
click at [266, 762] on div "Loading... Product video Status Reason reject 3874c777-5975-4760-a68b-add4c67c0…" at bounding box center [345, 661] width 310 height 257
click at [260, 744] on div "Loading... Product video Status Reason reject 3874c777-5975-4760-a68b-add4c67c0…" at bounding box center [345, 661] width 310 height 257
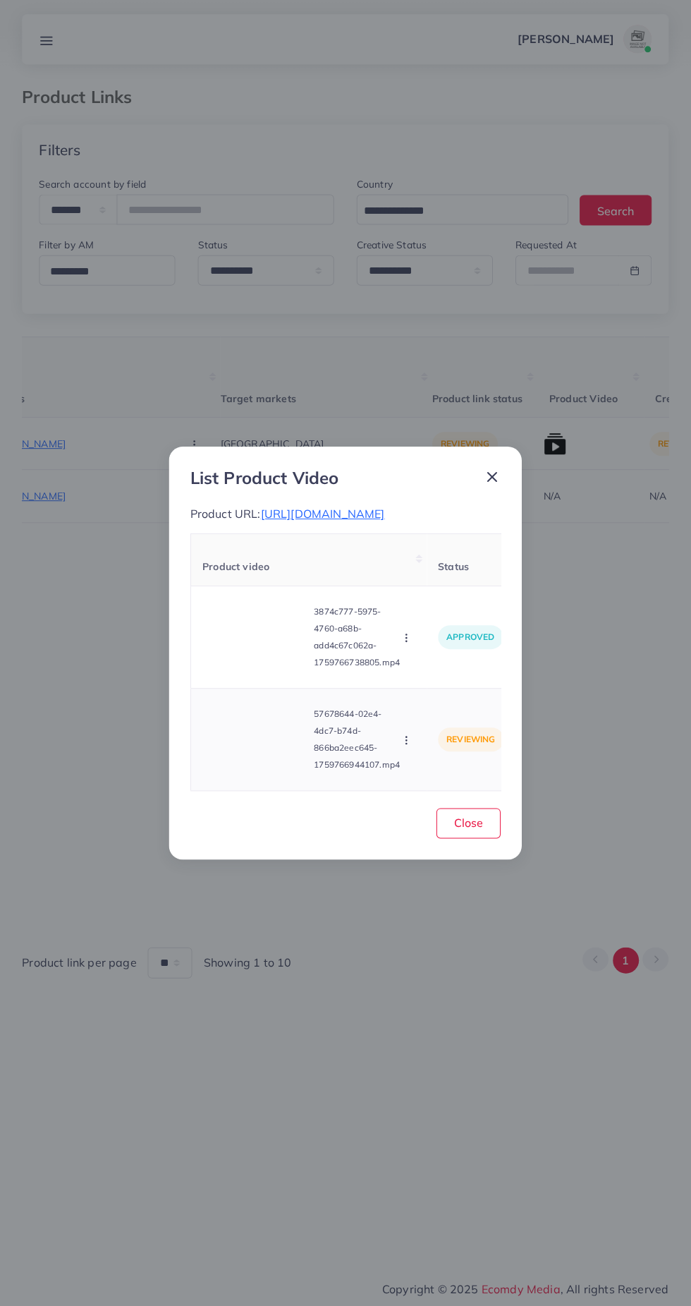
click at [261, 763] on video at bounding box center [255, 739] width 106 height 63
click at [262, 771] on div at bounding box center [255, 739] width 106 height 63
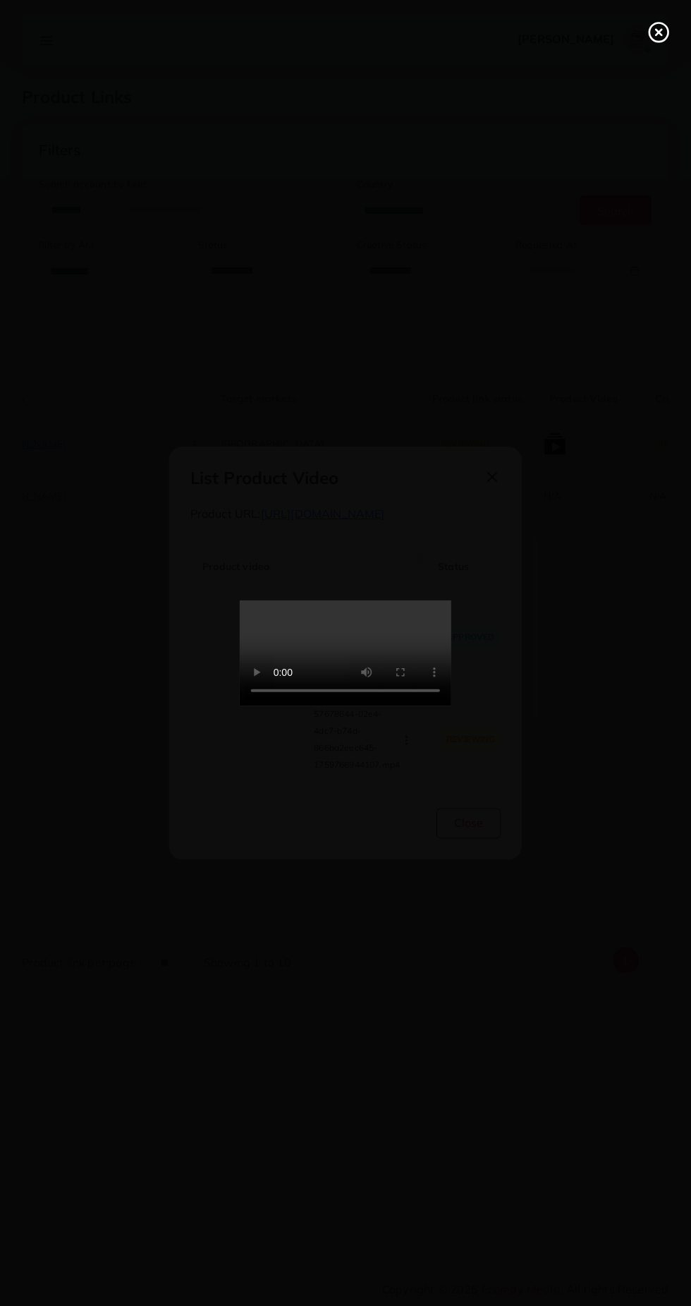
click at [656, 42] on icon at bounding box center [659, 32] width 23 height 23
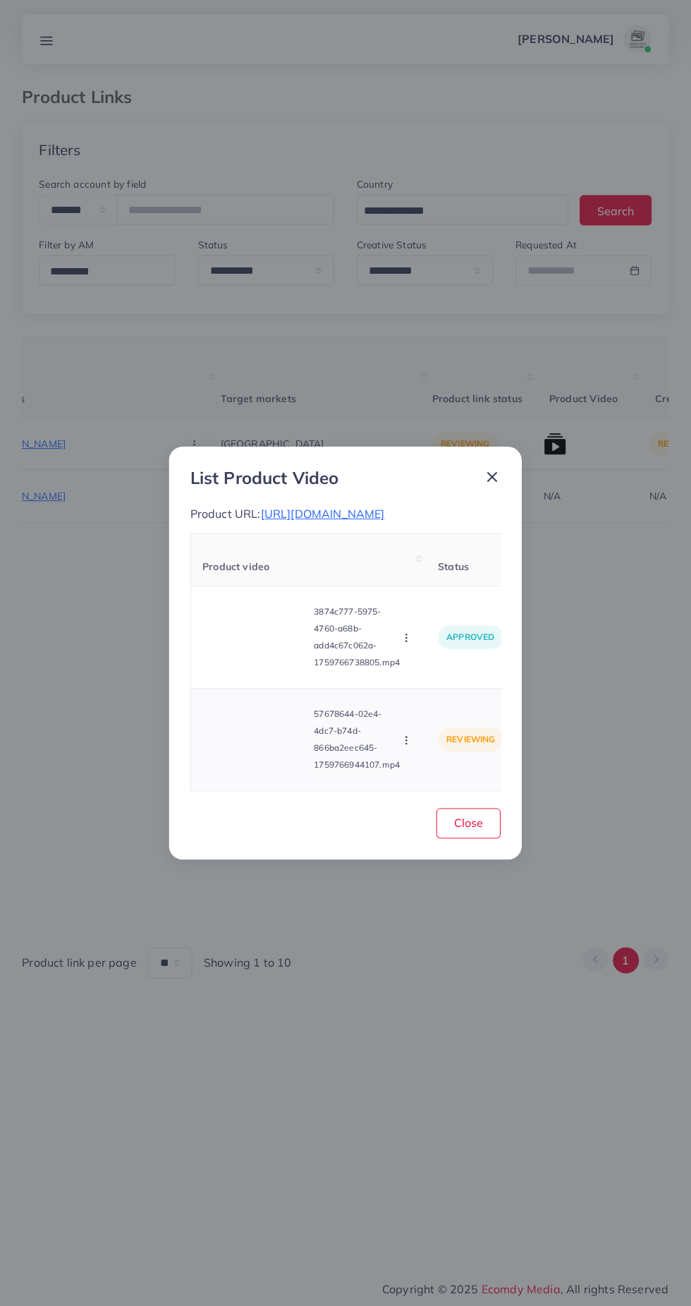
click at [404, 746] on icon "button" at bounding box center [406, 739] width 11 height 11
click at [432, 713] on span "Reject" at bounding box center [430, 705] width 34 height 14
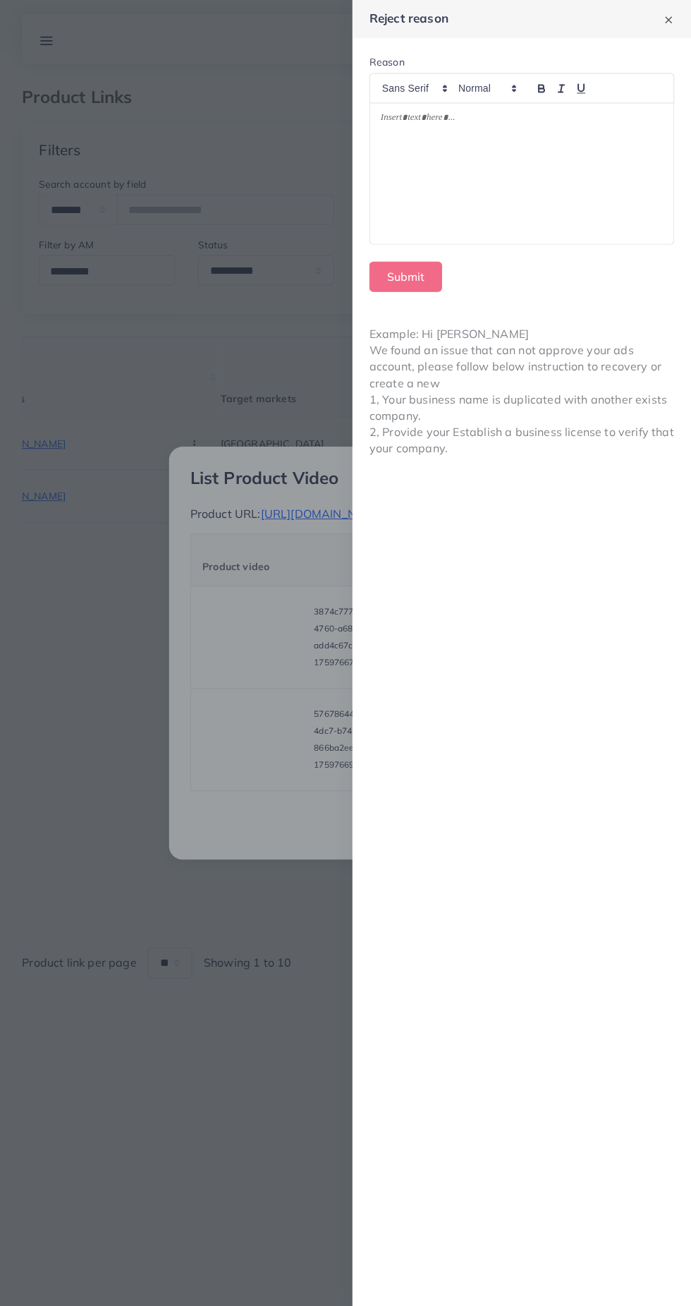
click at [592, 158] on div at bounding box center [521, 174] width 303 height 140
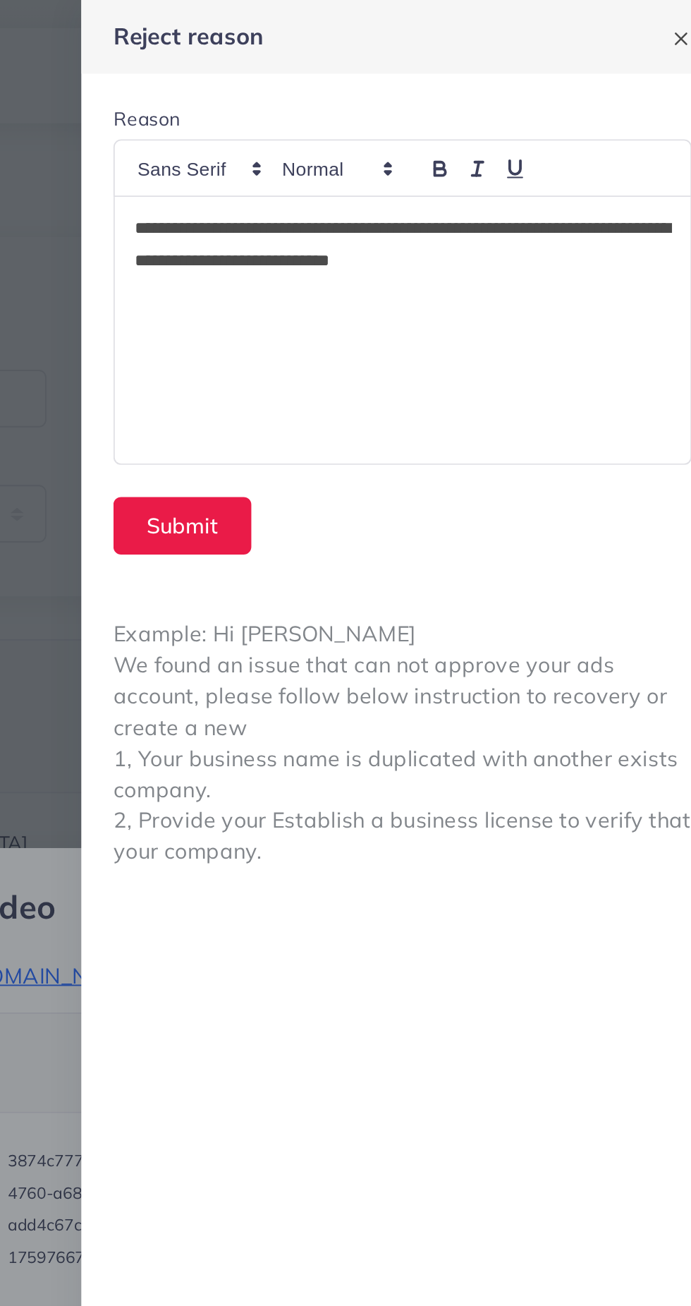
click at [492, 122] on p "**********" at bounding box center [522, 129] width 283 height 34
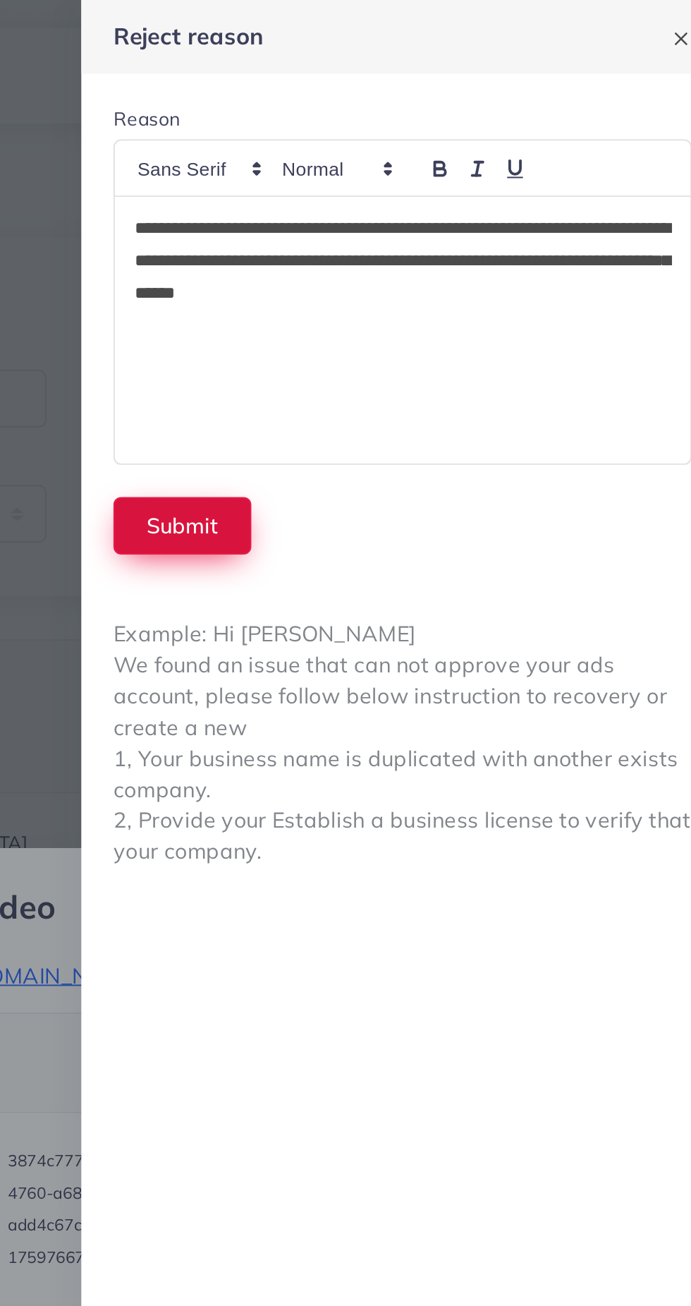
click at [415, 275] on button "Submit" at bounding box center [406, 277] width 73 height 30
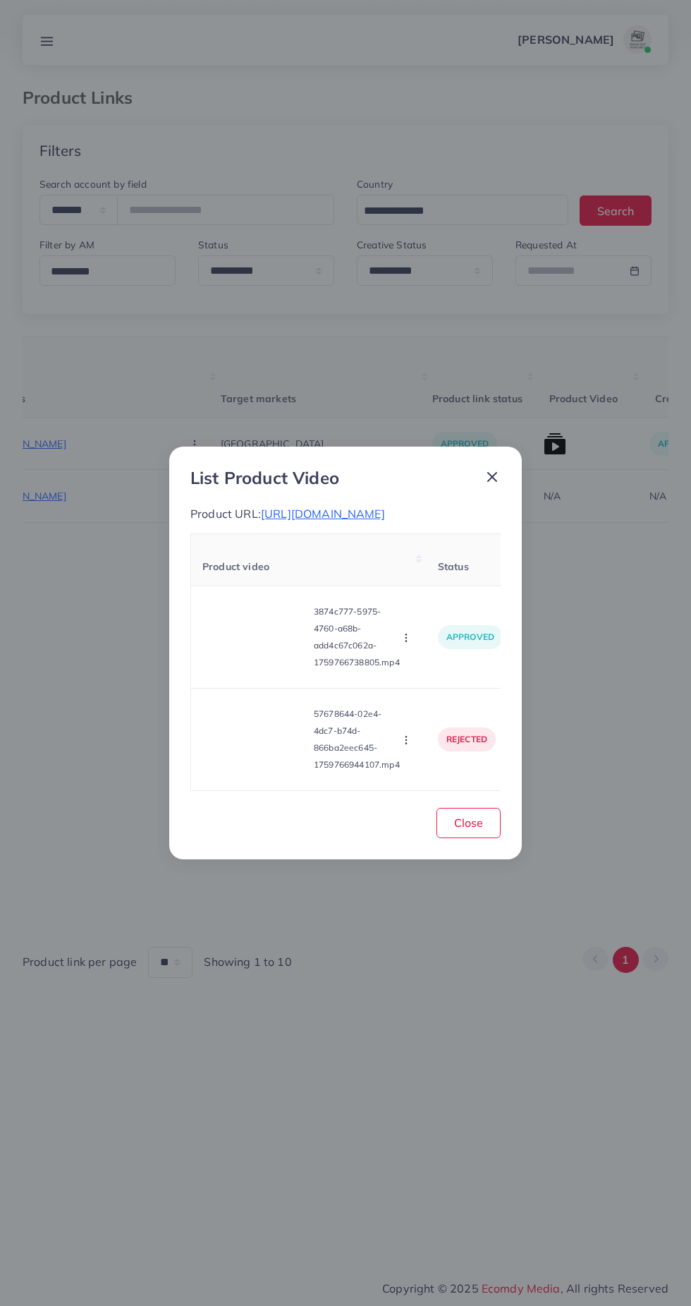
click at [497, 475] on icon at bounding box center [492, 476] width 17 height 17
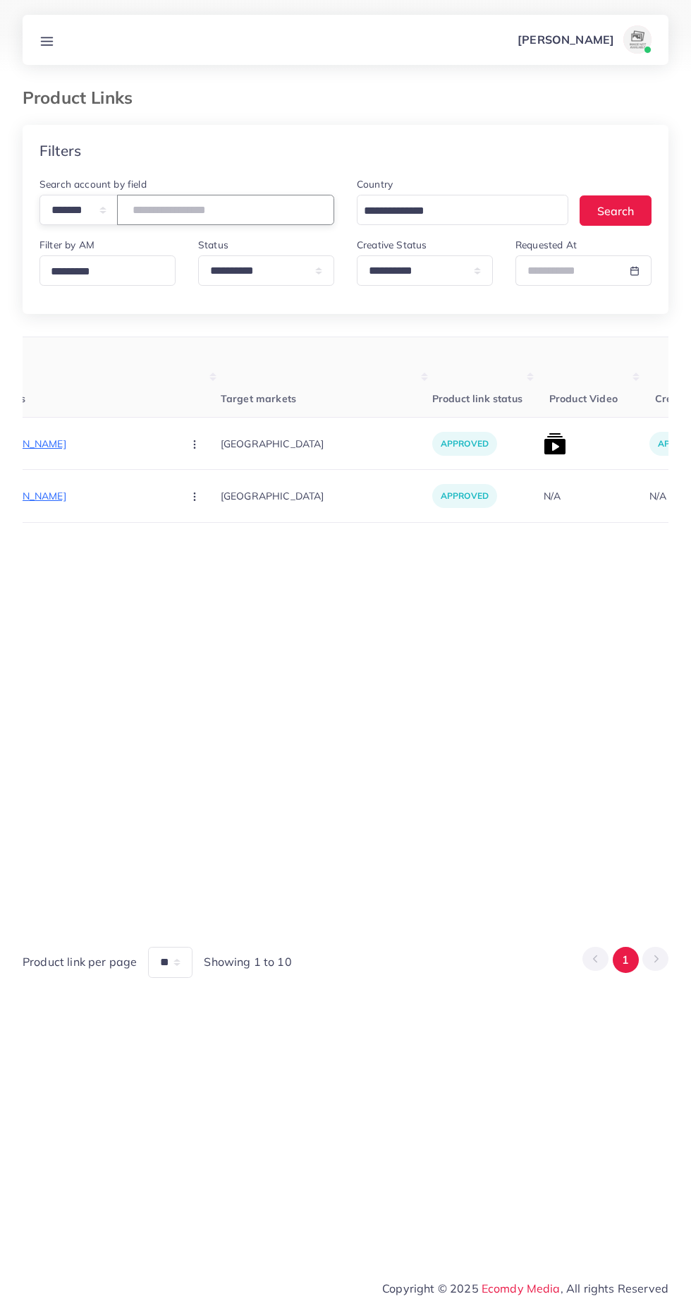
click at [254, 210] on input "*******" at bounding box center [225, 210] width 217 height 30
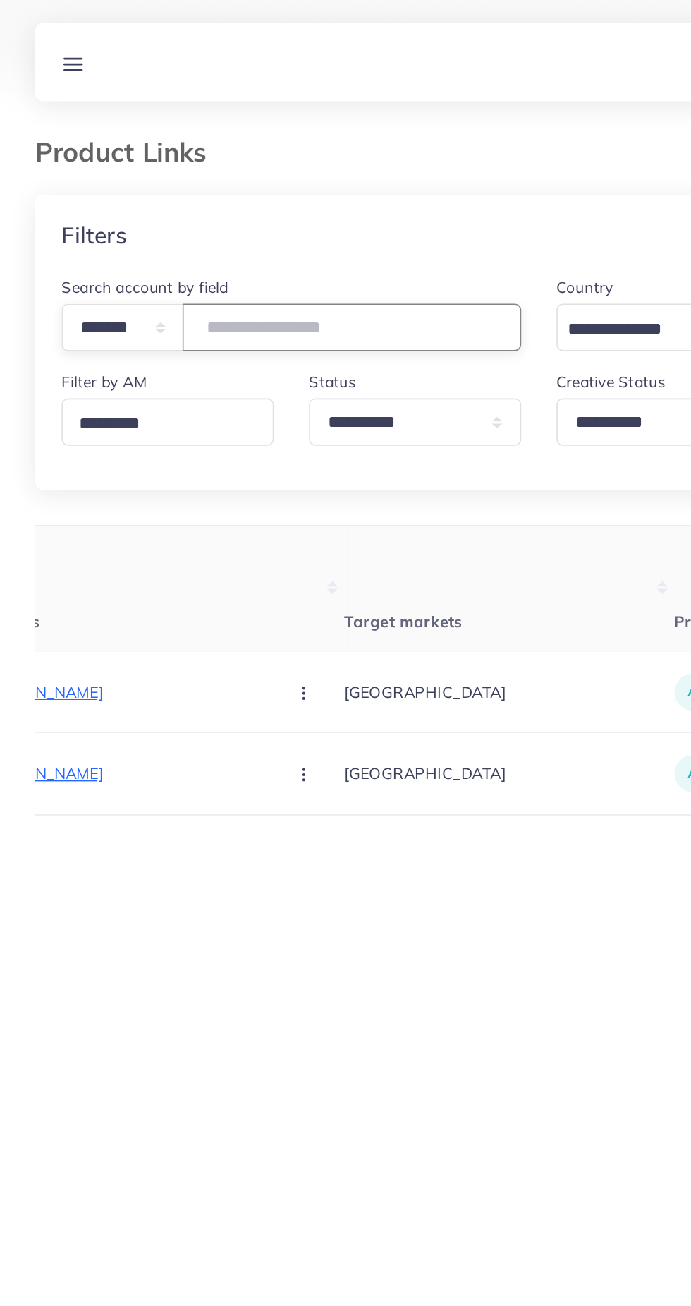
type input "*"
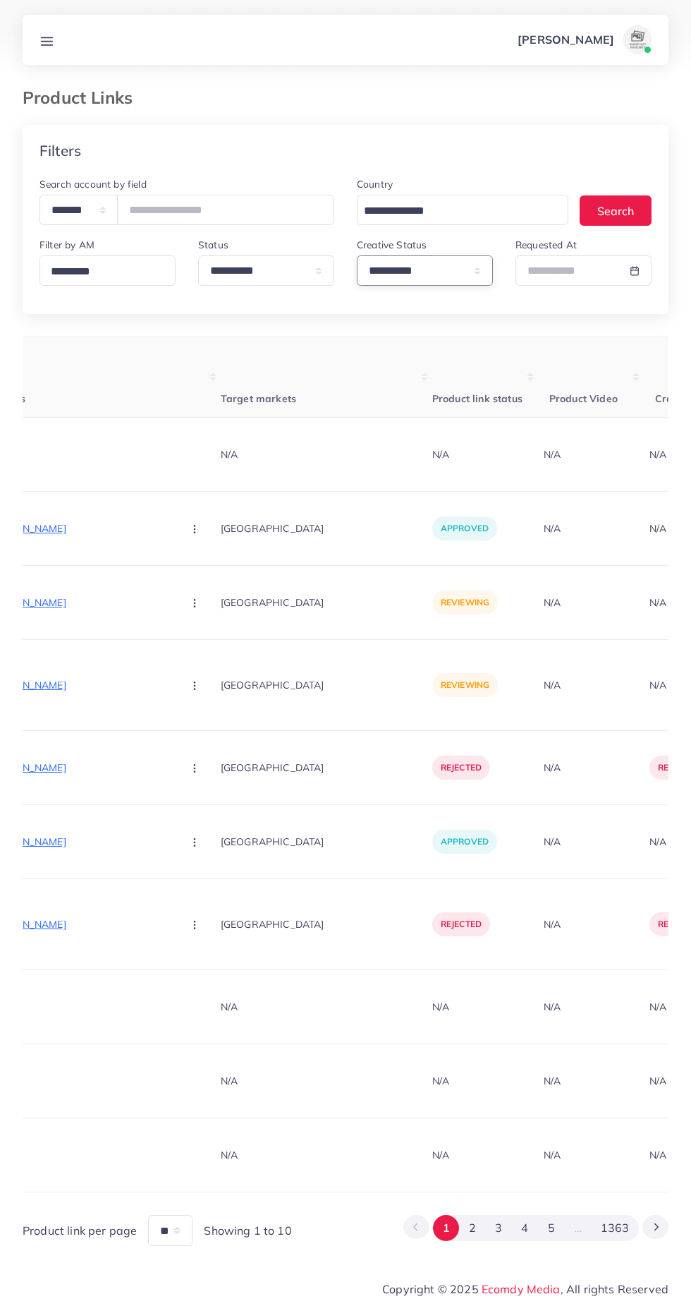
click at [423, 256] on select "**********" at bounding box center [425, 270] width 136 height 30
select select "*********"
click at [357, 256] on select "**********" at bounding box center [425, 270] width 136 height 30
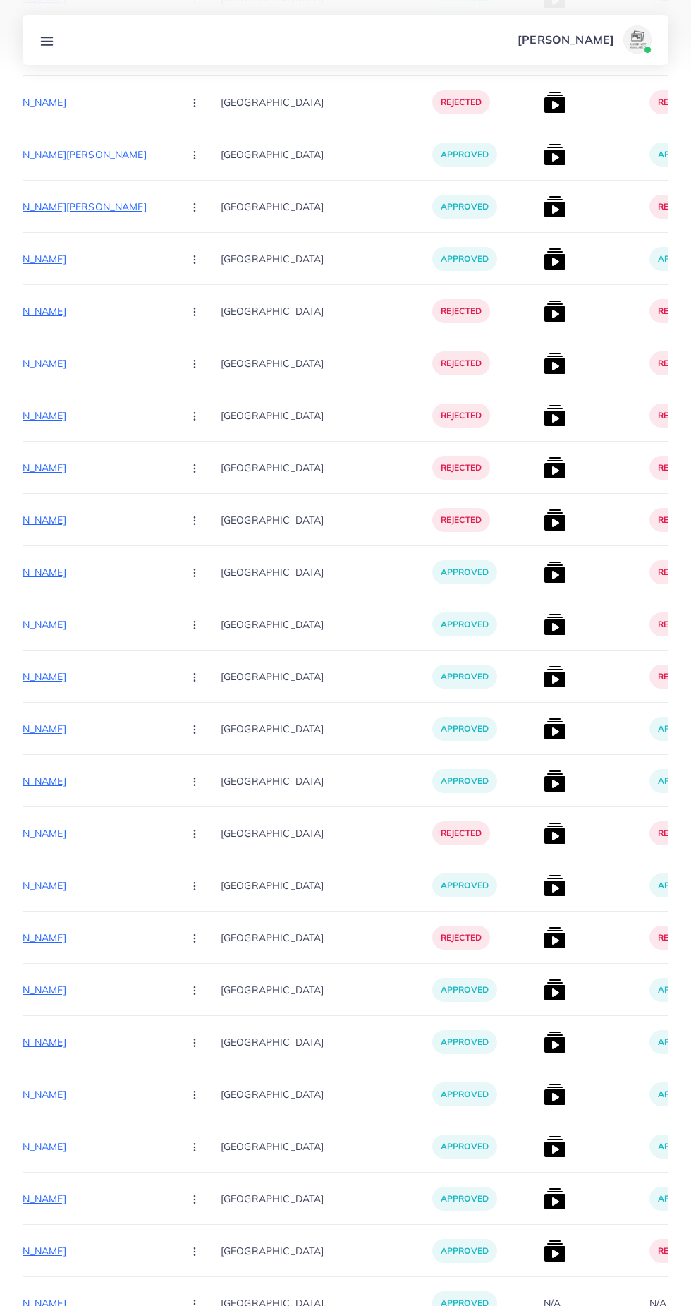
scroll to position [14324, 0]
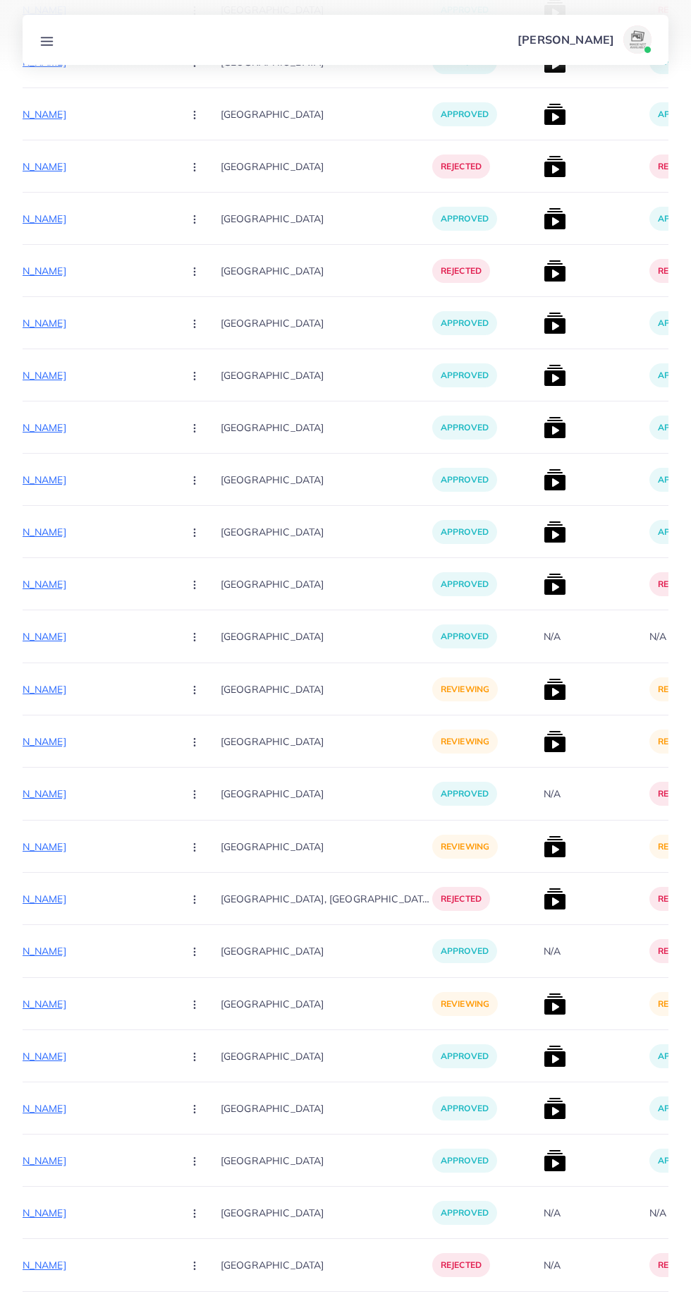
click at [657, 1305] on icon "Go to next page" at bounding box center [656, 1326] width 13 height 13
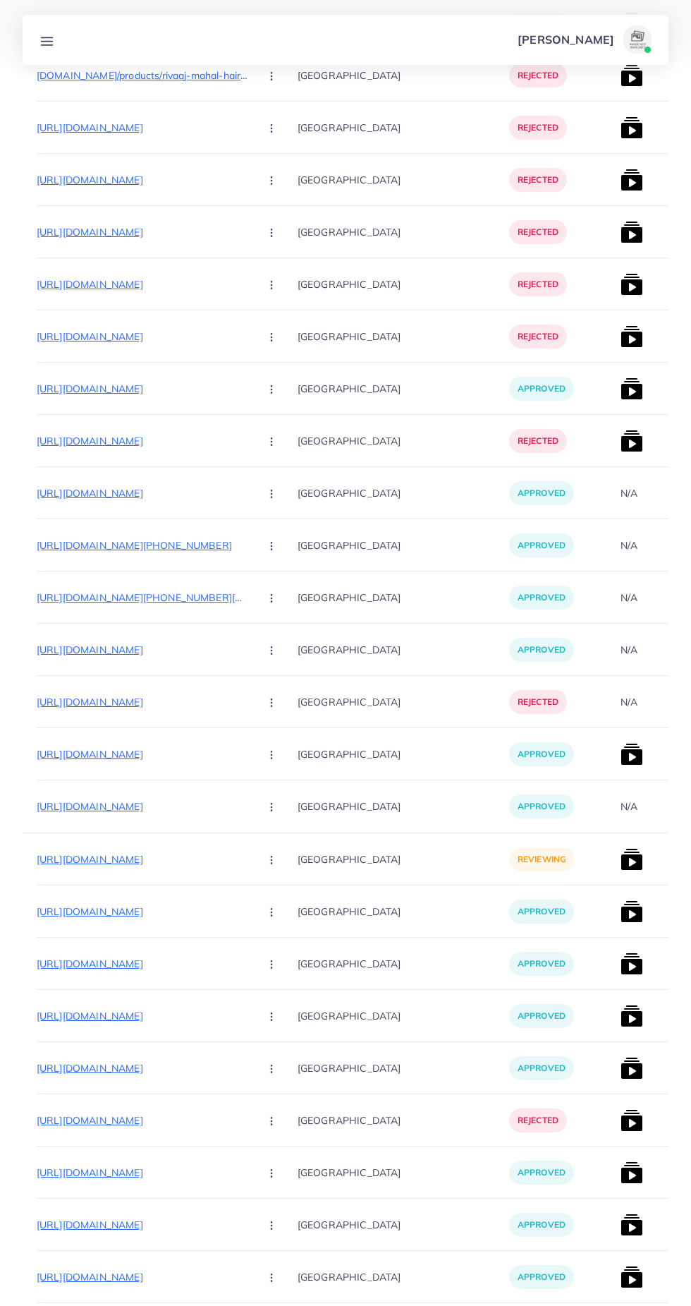
scroll to position [0, 247]
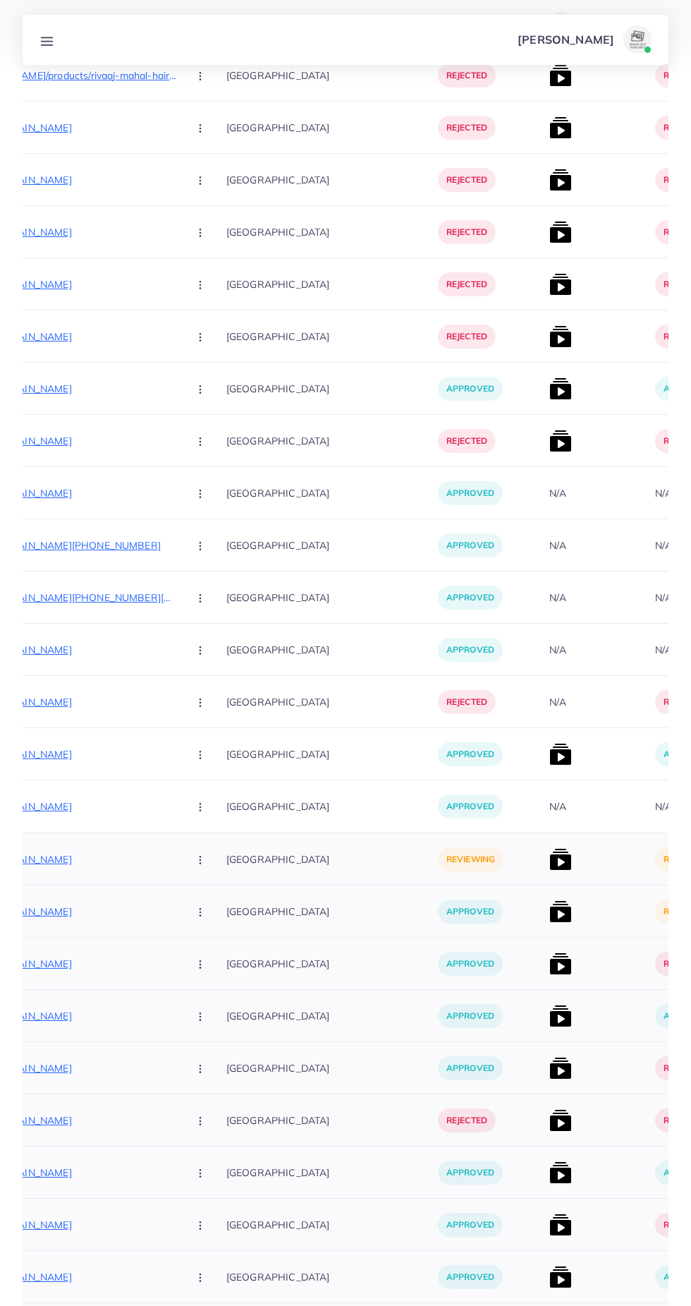
click at [550, 910] on img at bounding box center [561, 911] width 23 height 23
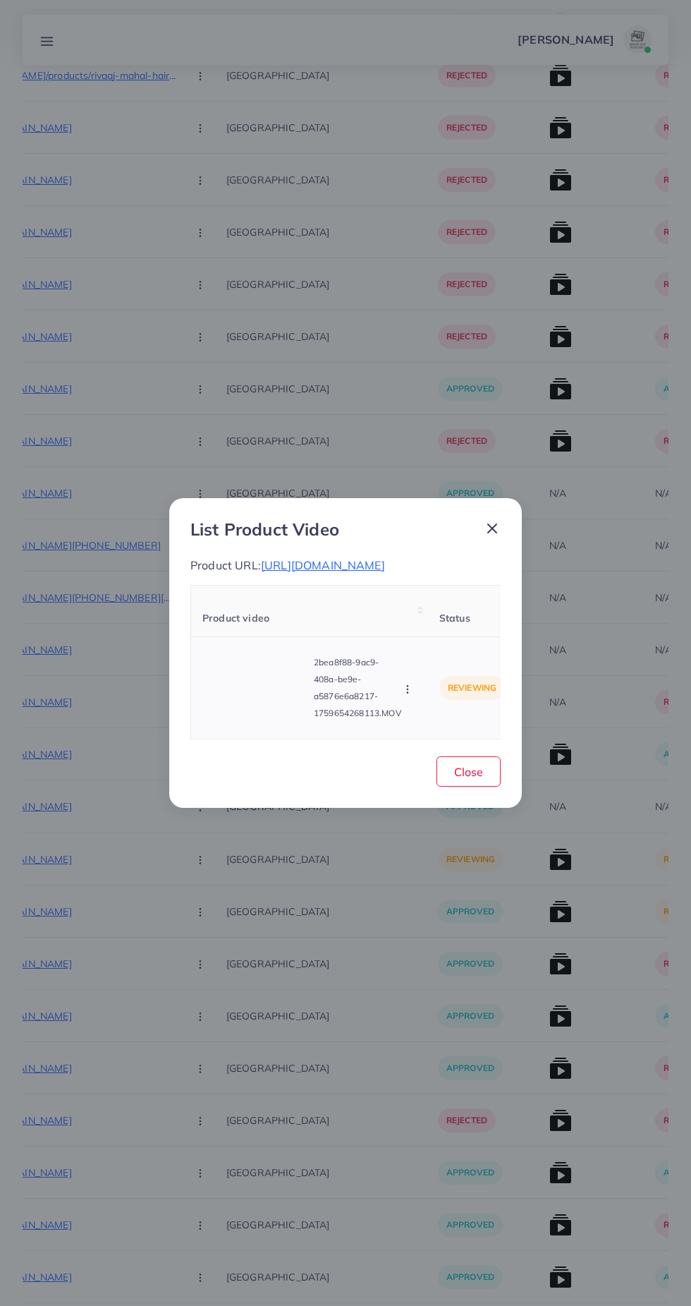
click at [267, 703] on video at bounding box center [255, 687] width 106 height 63
click at [261, 715] on div at bounding box center [255, 687] width 106 height 63
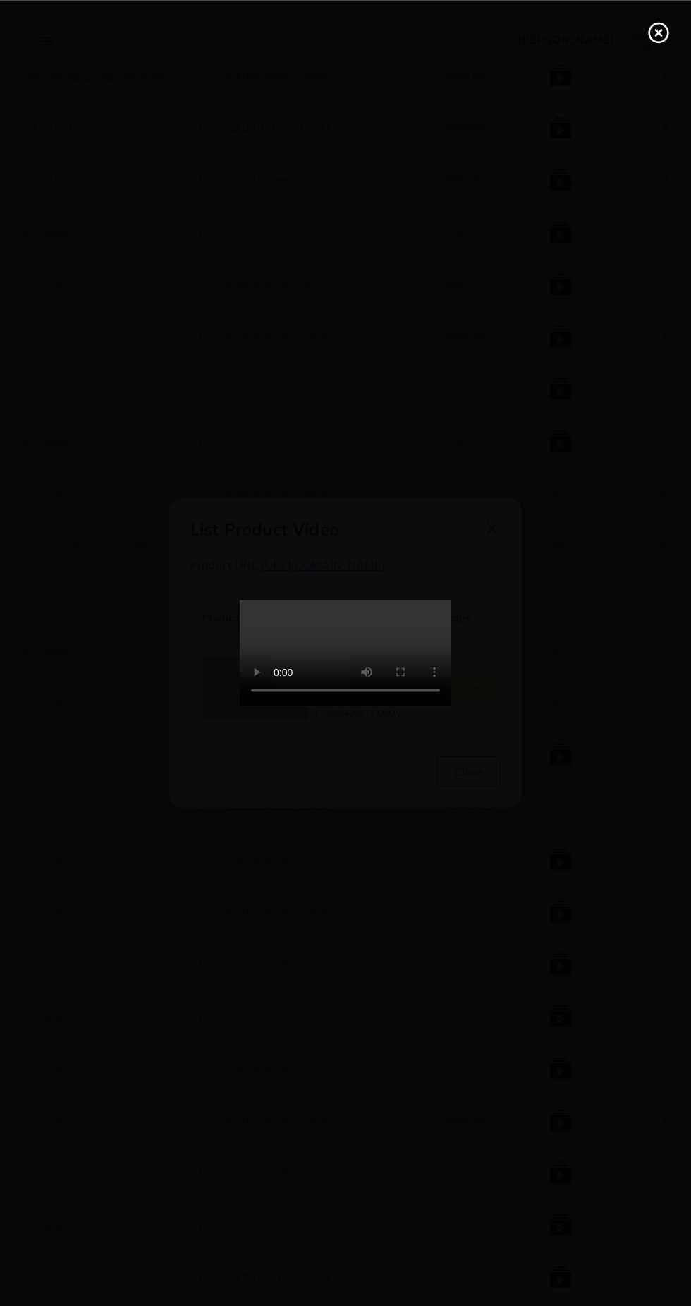
click at [659, 32] on line at bounding box center [659, 33] width 6 height 6
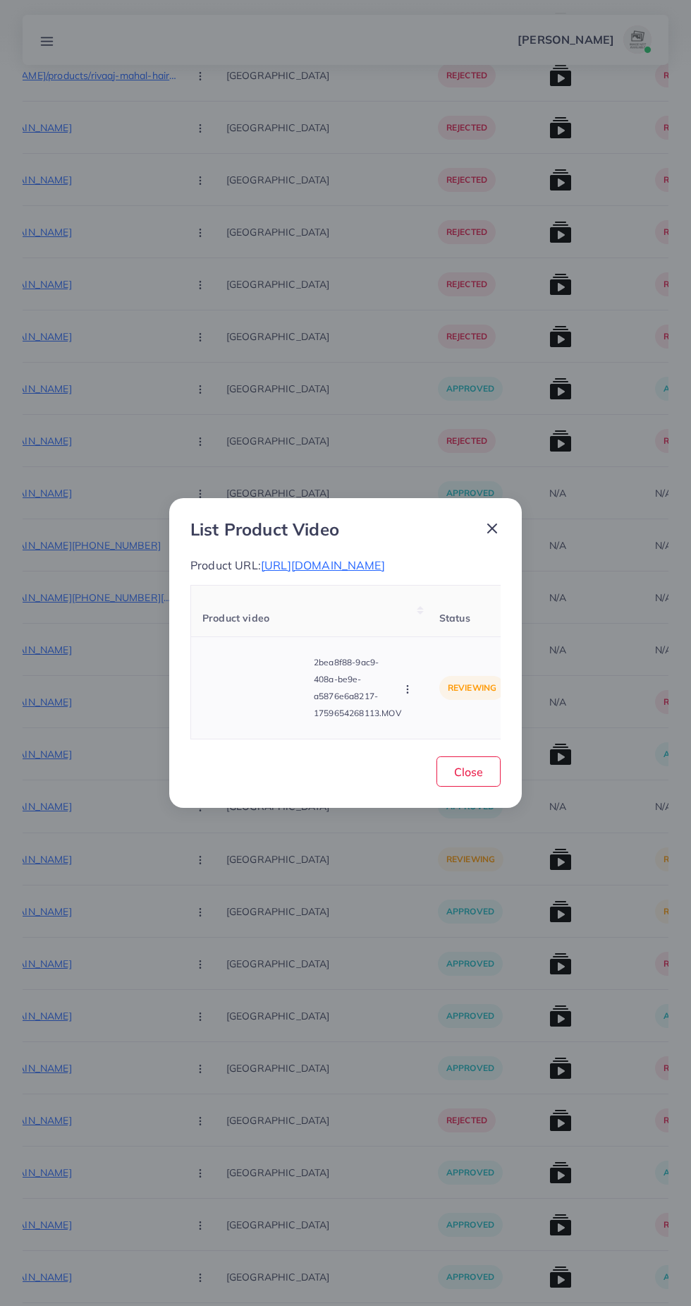
click at [408, 689] on circle "button" at bounding box center [407, 689] width 1 height 1
click at [444, 630] on span "Approve" at bounding box center [436, 623] width 47 height 14
click at [492, 520] on icon at bounding box center [492, 528] width 17 height 17
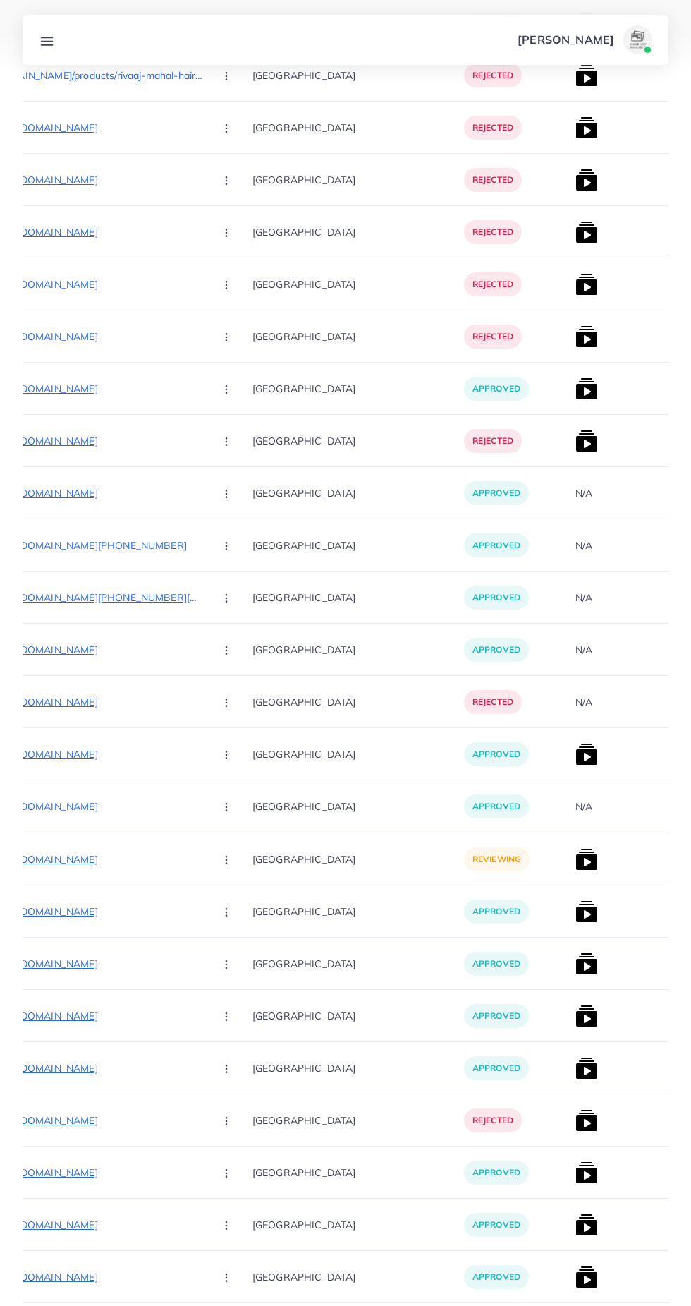
scroll to position [0, 223]
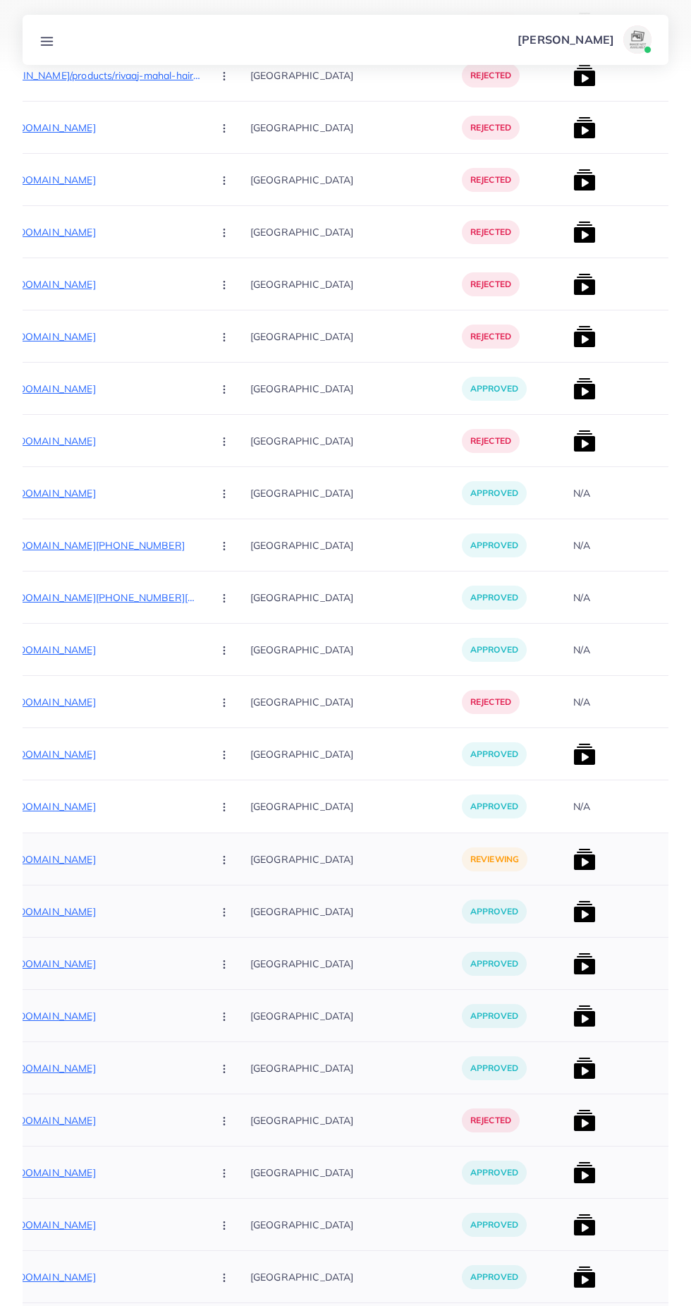
click at [574, 858] on img at bounding box center [585, 859] width 23 height 23
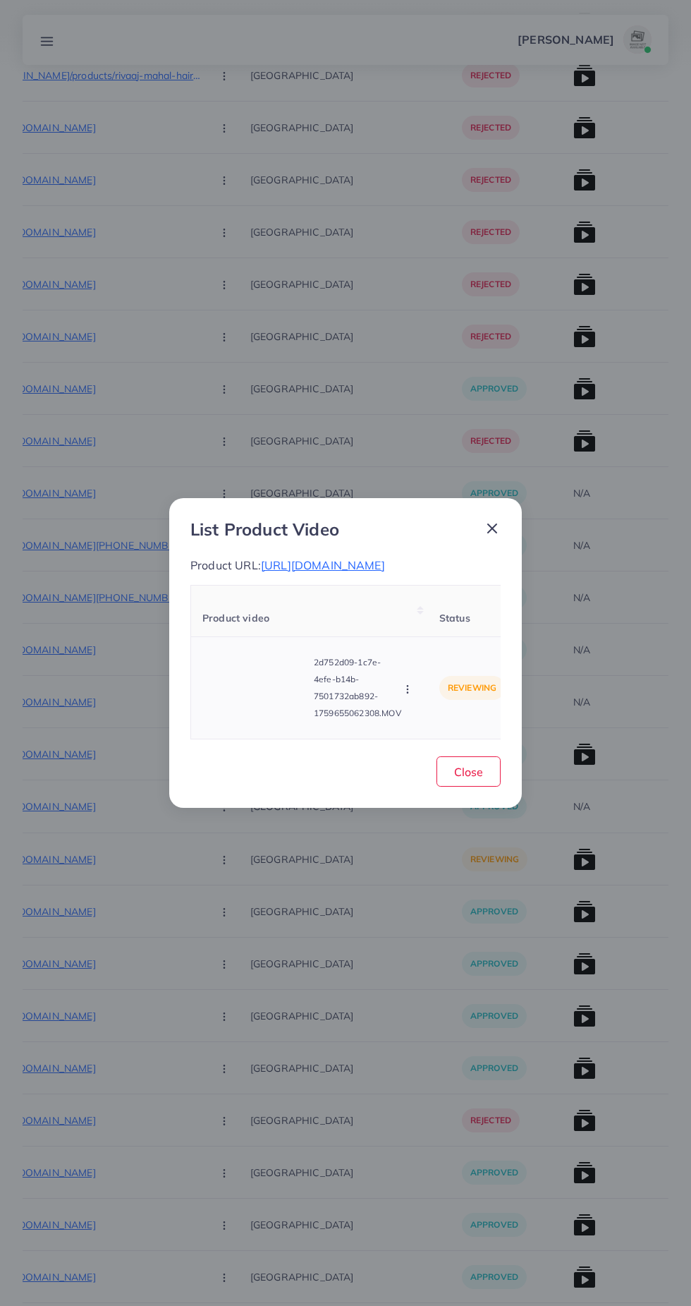
click at [277, 693] on video at bounding box center [255, 687] width 106 height 63
click at [262, 699] on icon at bounding box center [255, 688] width 23 height 23
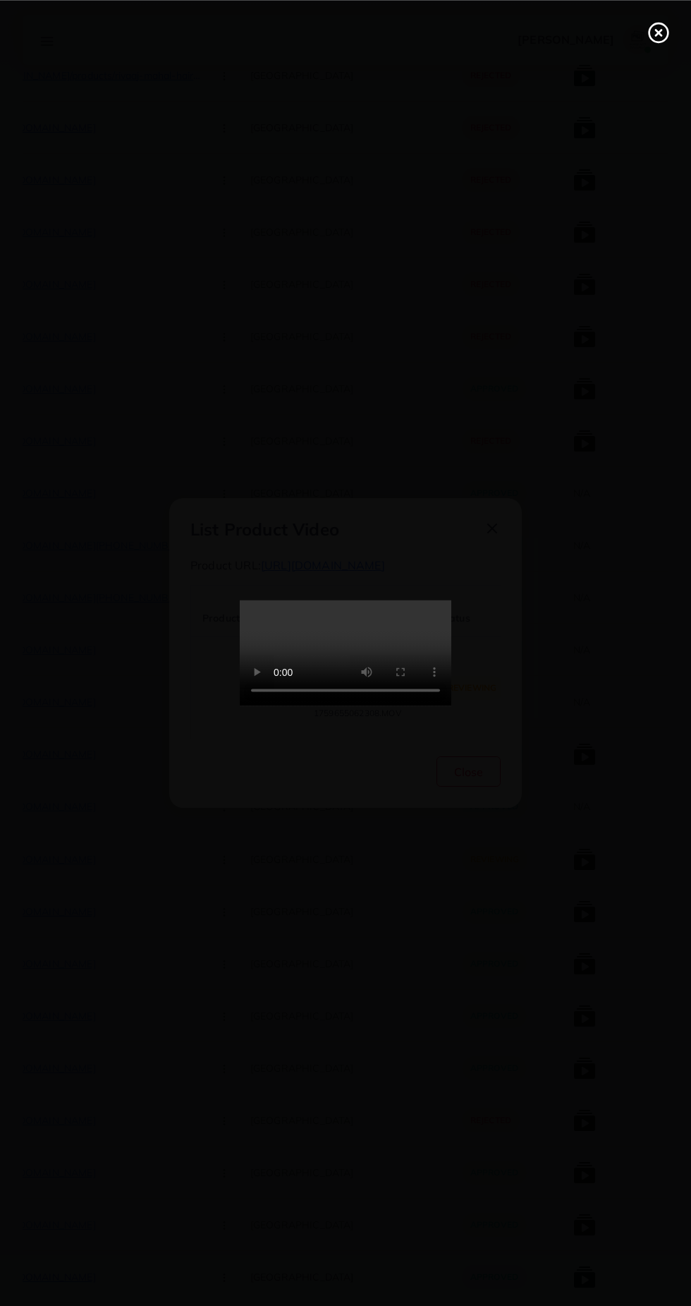
click at [644, 65] on div at bounding box center [345, 653] width 691 height 1306
click at [653, 71] on div at bounding box center [345, 653] width 691 height 1306
click at [655, 63] on div at bounding box center [345, 653] width 691 height 1306
click at [658, 32] on line at bounding box center [659, 33] width 6 height 6
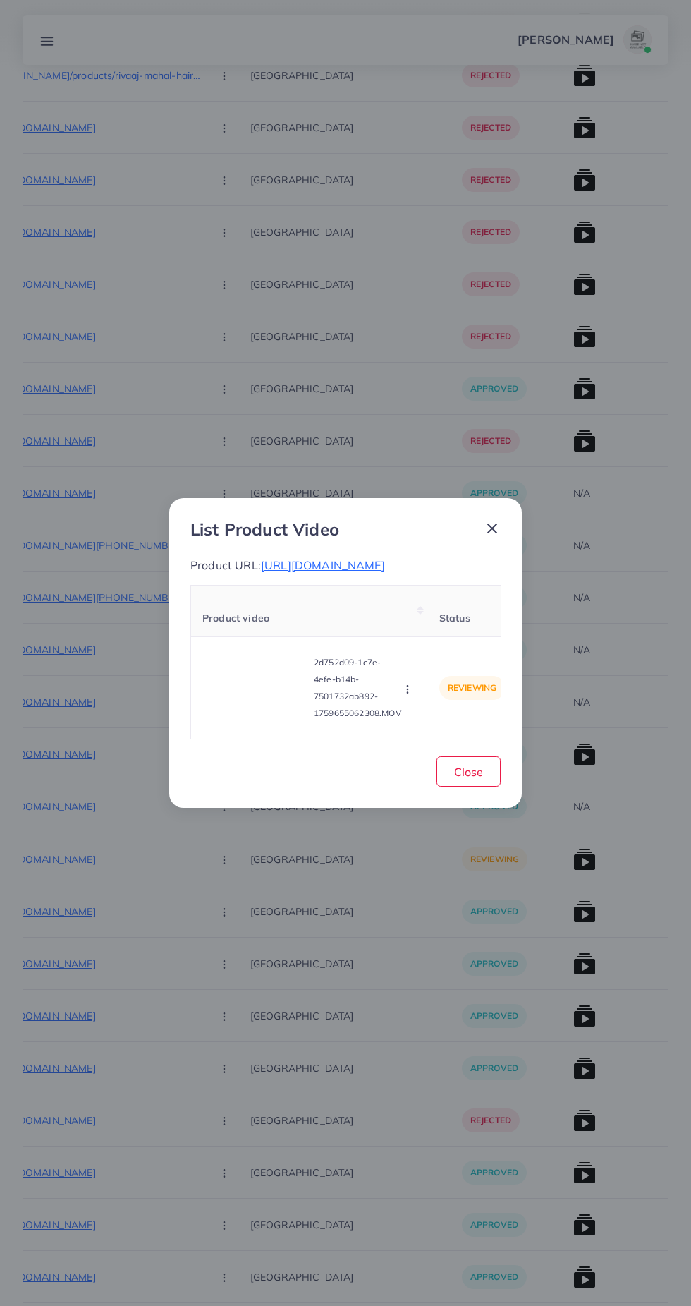
click at [509, 498] on div "List Product Video Product URL: https://shamsha.store/products/binfa-imported-w…" at bounding box center [345, 653] width 353 height 310
click at [492, 521] on icon at bounding box center [492, 528] width 17 height 17
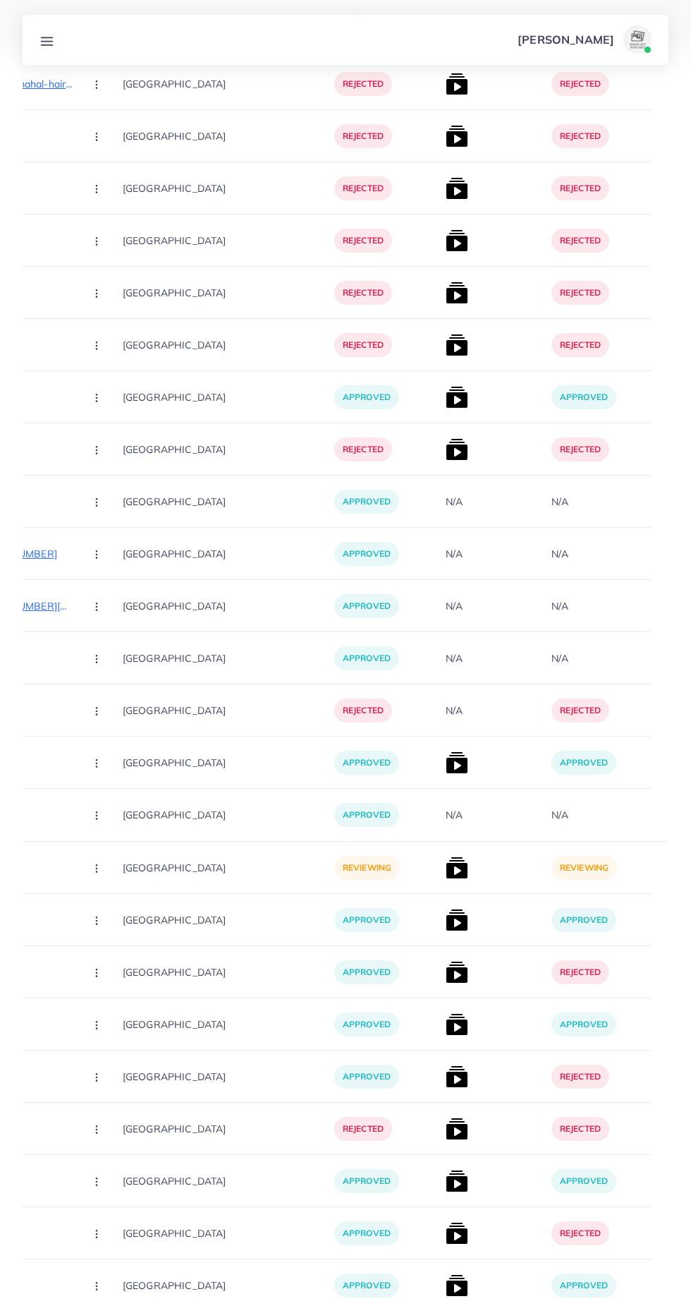
scroll to position [0, 387]
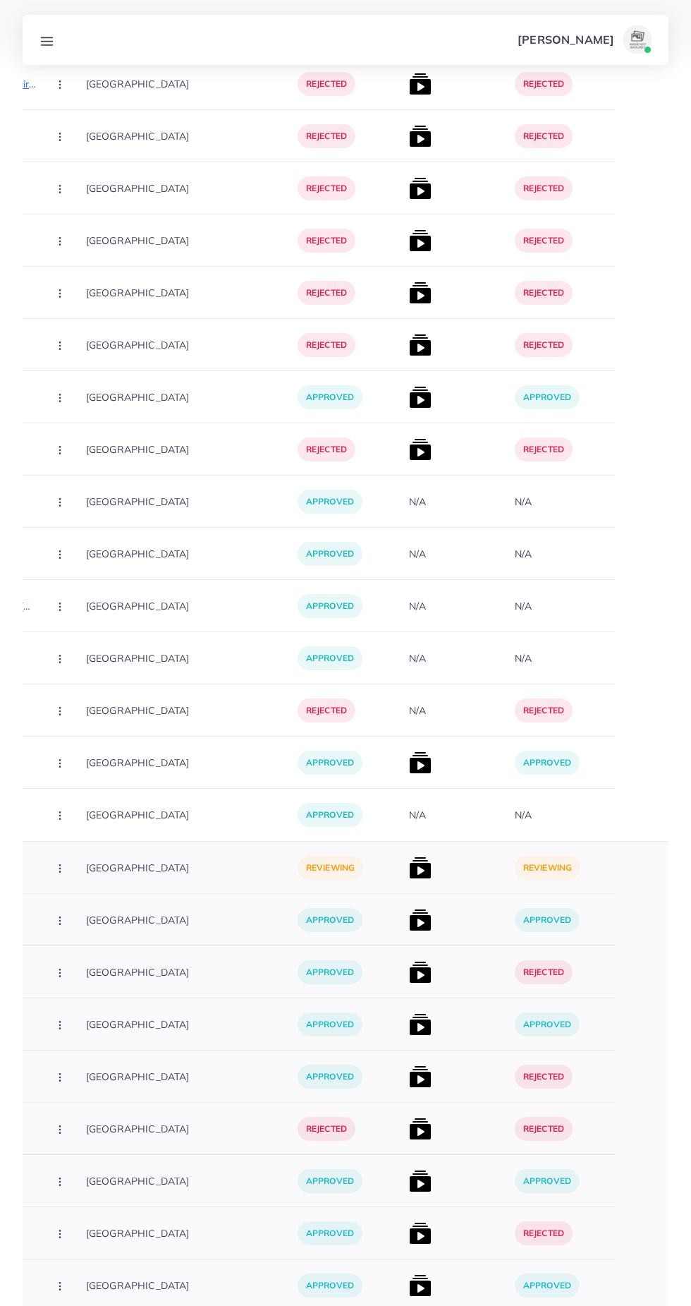
click at [409, 866] on img at bounding box center [420, 867] width 23 height 23
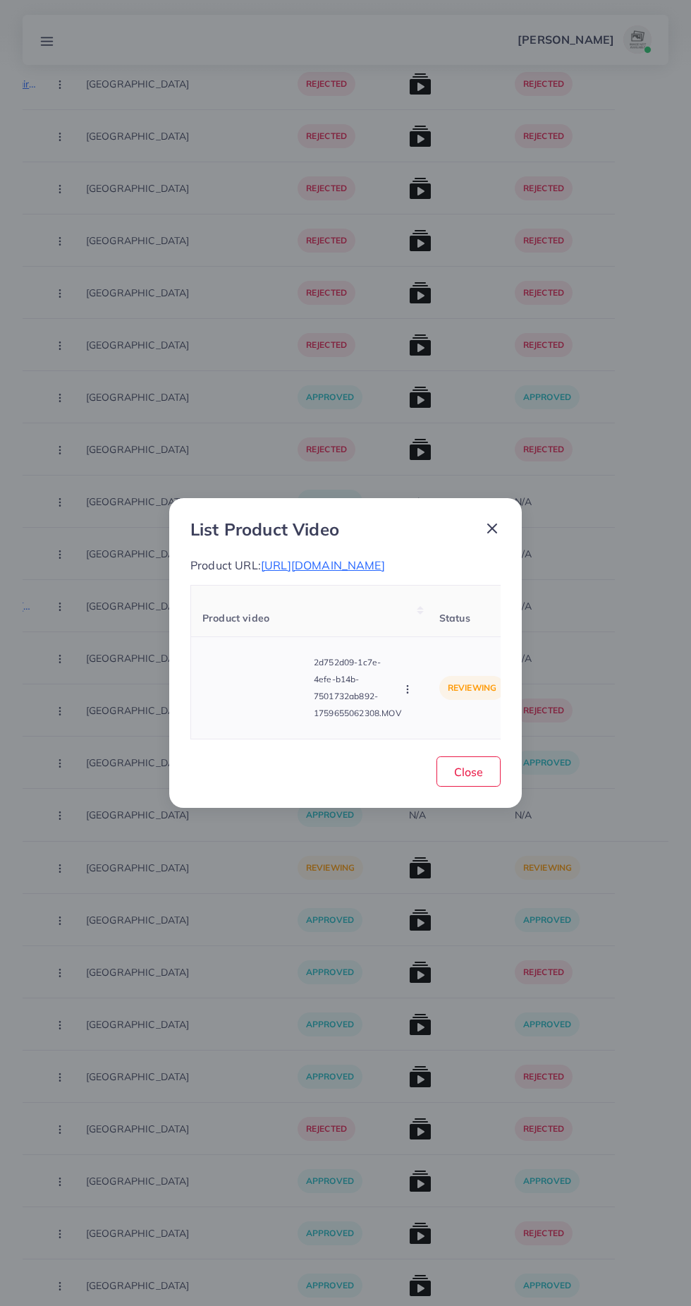
click at [259, 717] on video at bounding box center [255, 687] width 106 height 63
click at [265, 699] on icon at bounding box center [255, 688] width 23 height 23
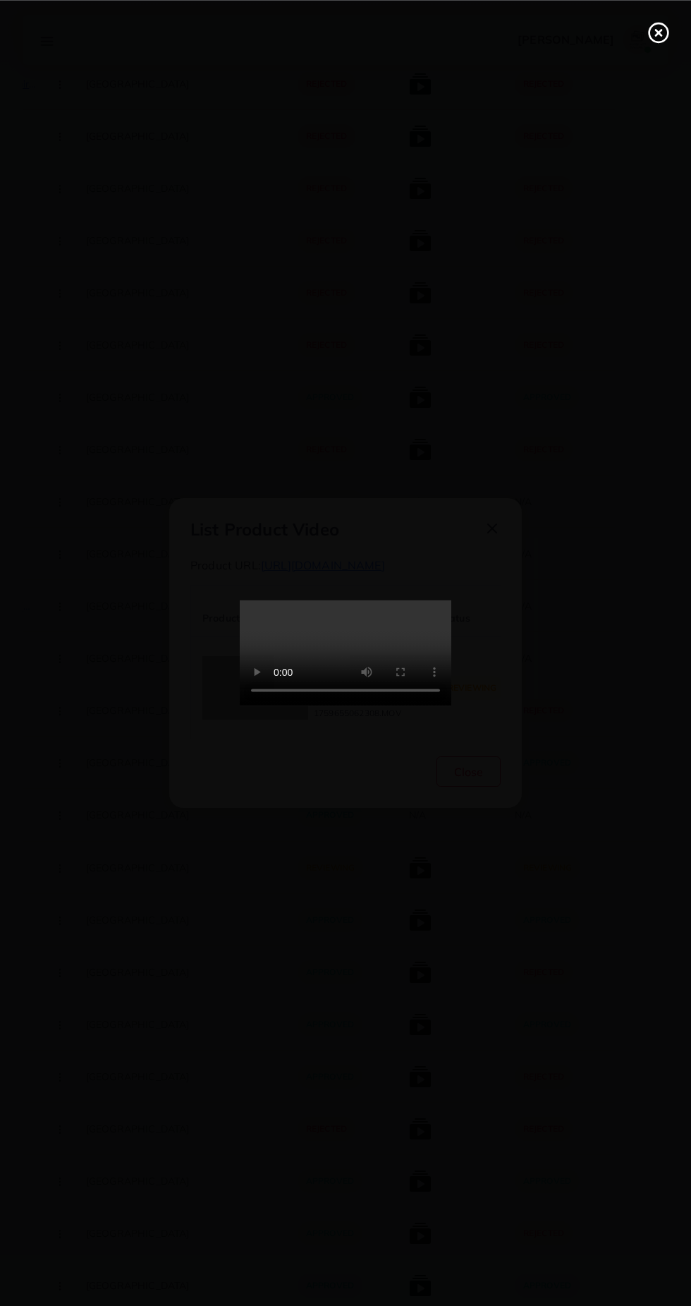
click at [650, 42] on icon at bounding box center [659, 32] width 23 height 23
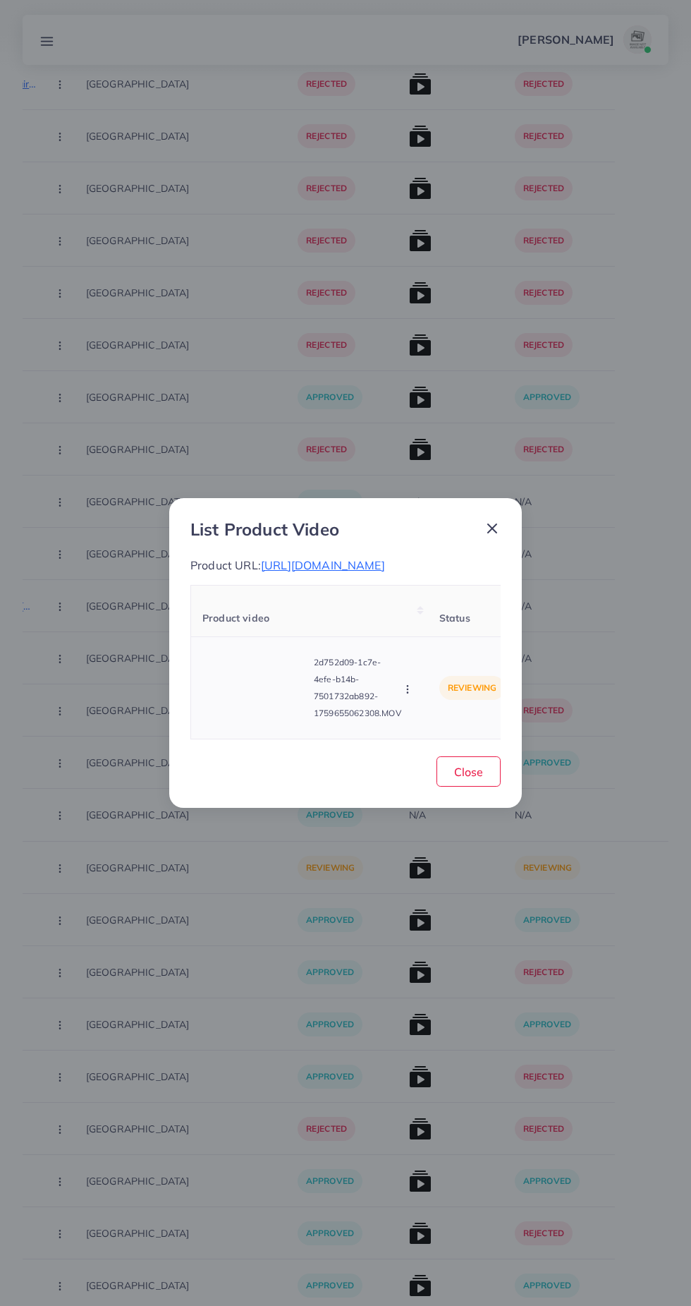
click at [417, 696] on button "button" at bounding box center [409, 688] width 16 height 14
click at [447, 629] on span "Approve" at bounding box center [436, 623] width 47 height 14
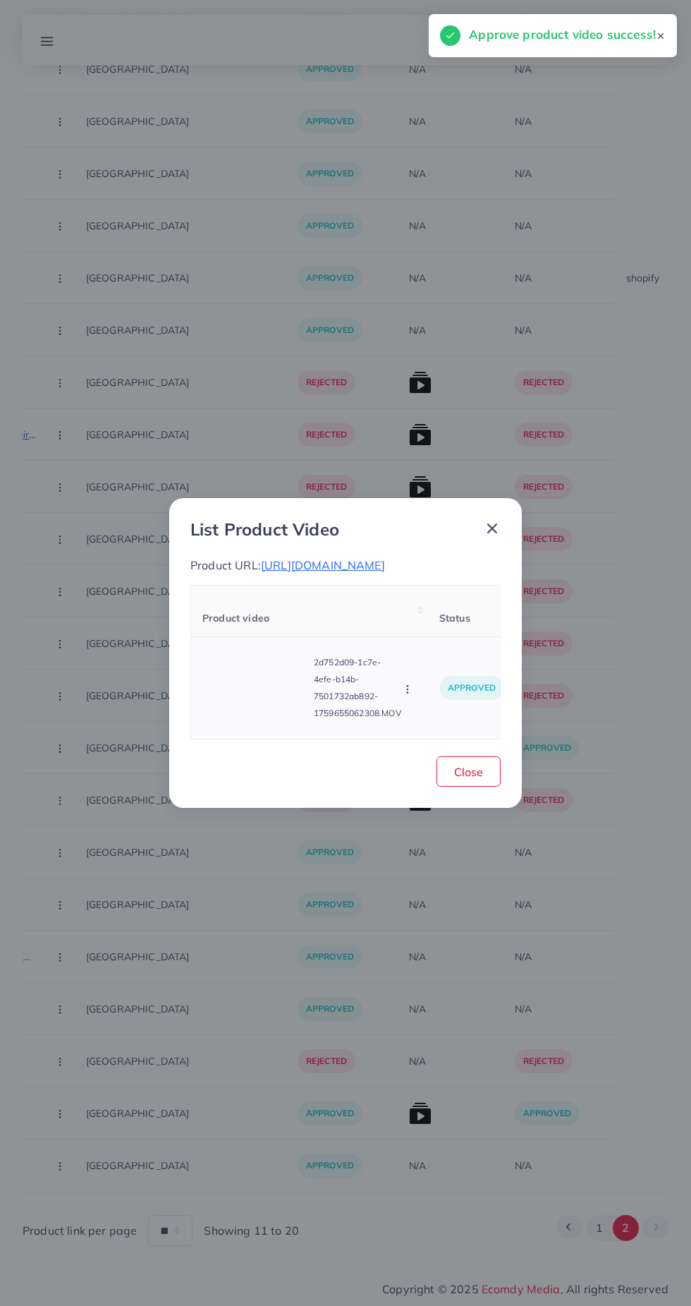
scroll to position [6903, 0]
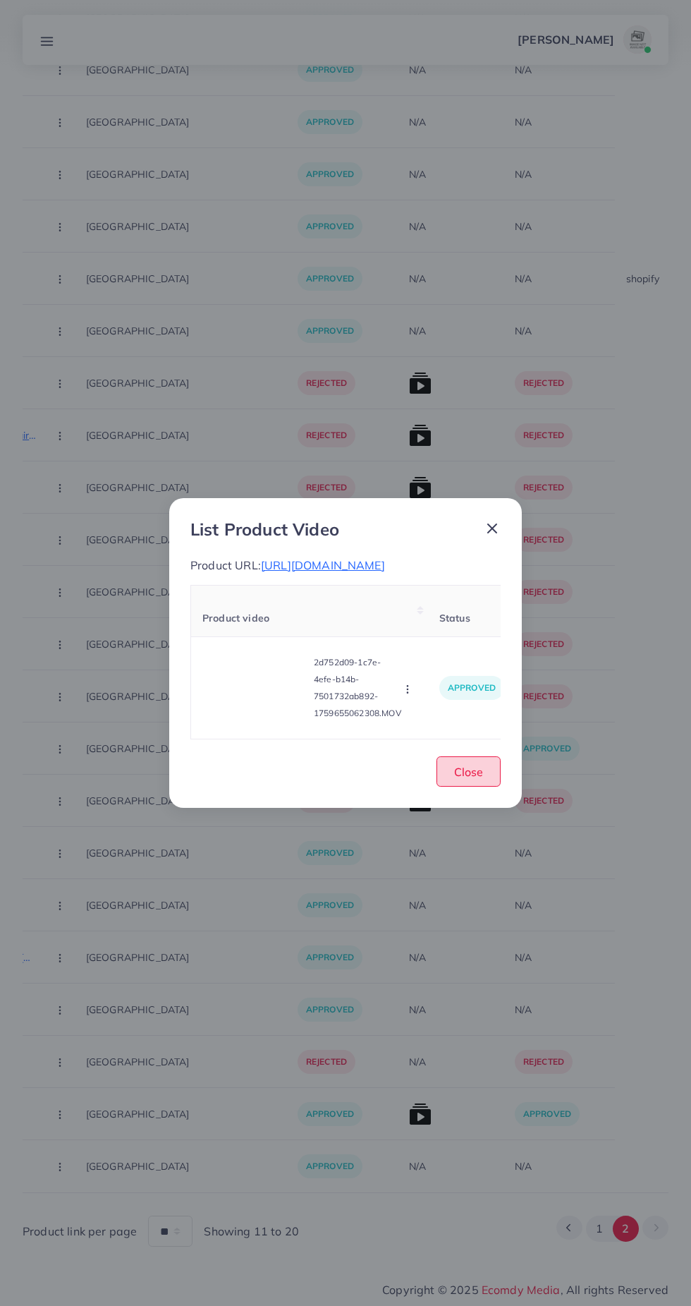
click at [492, 770] on button "Close" at bounding box center [469, 771] width 64 height 30
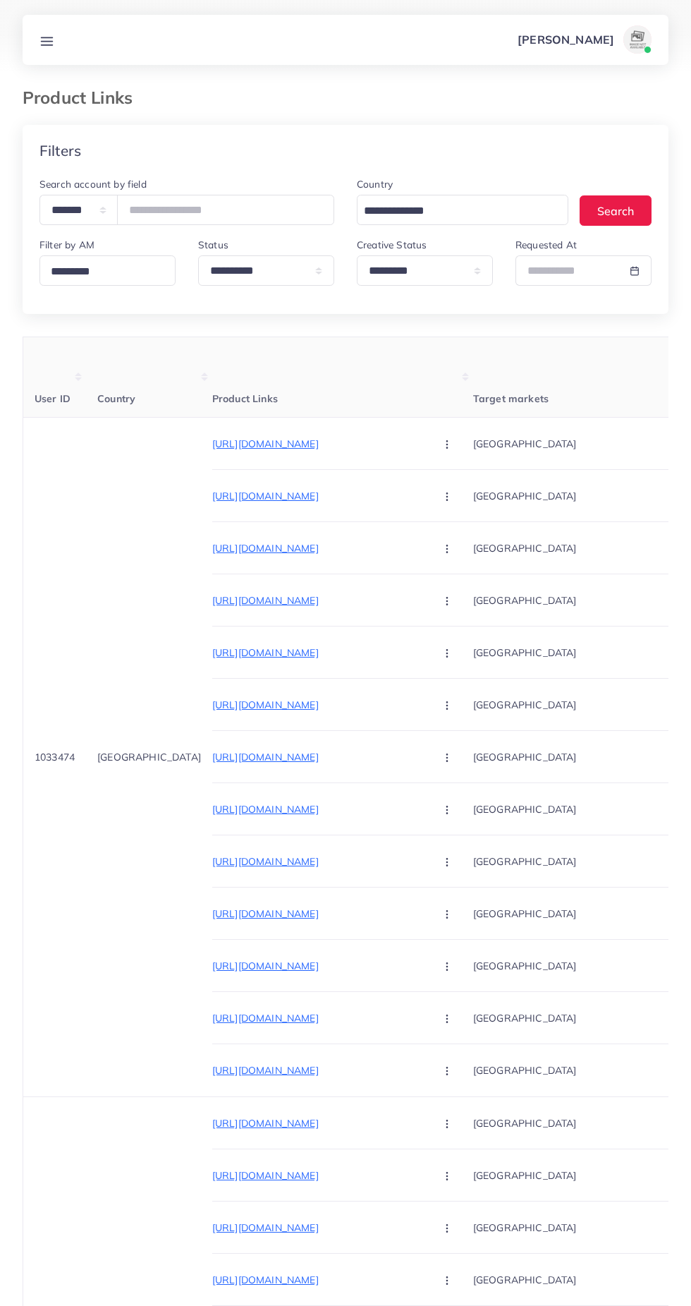
select select "*********"
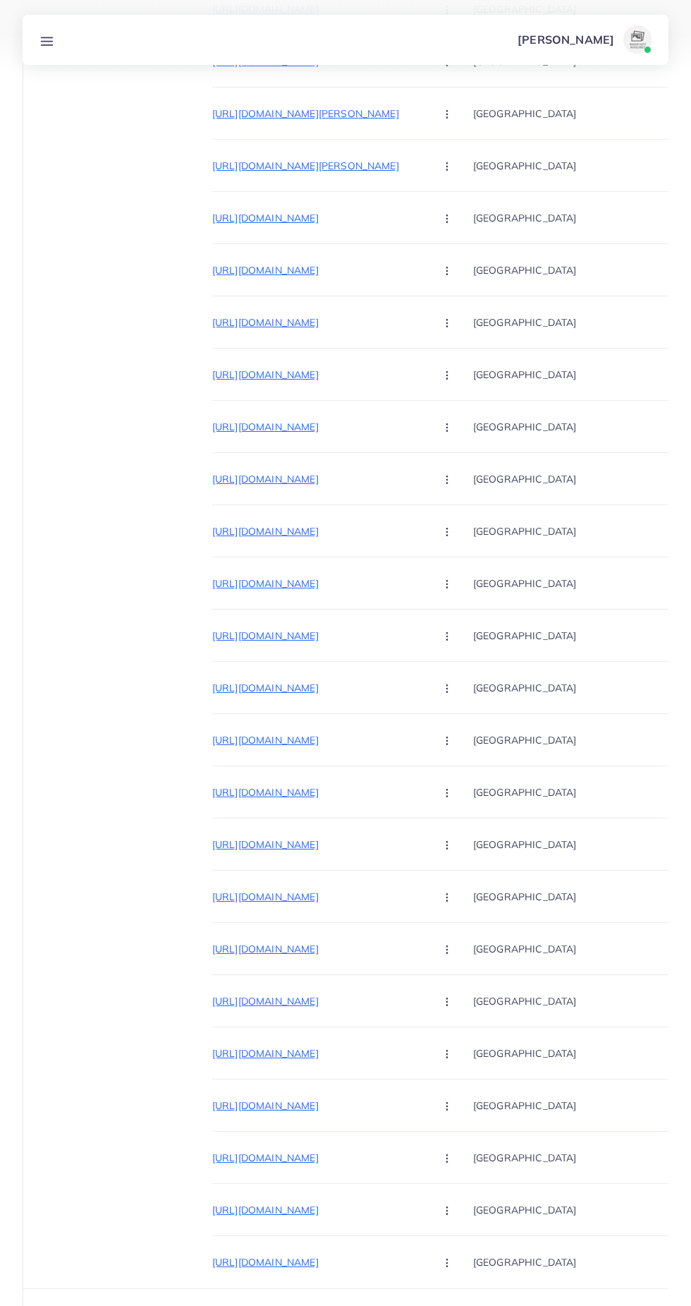
scroll to position [14951, 0]
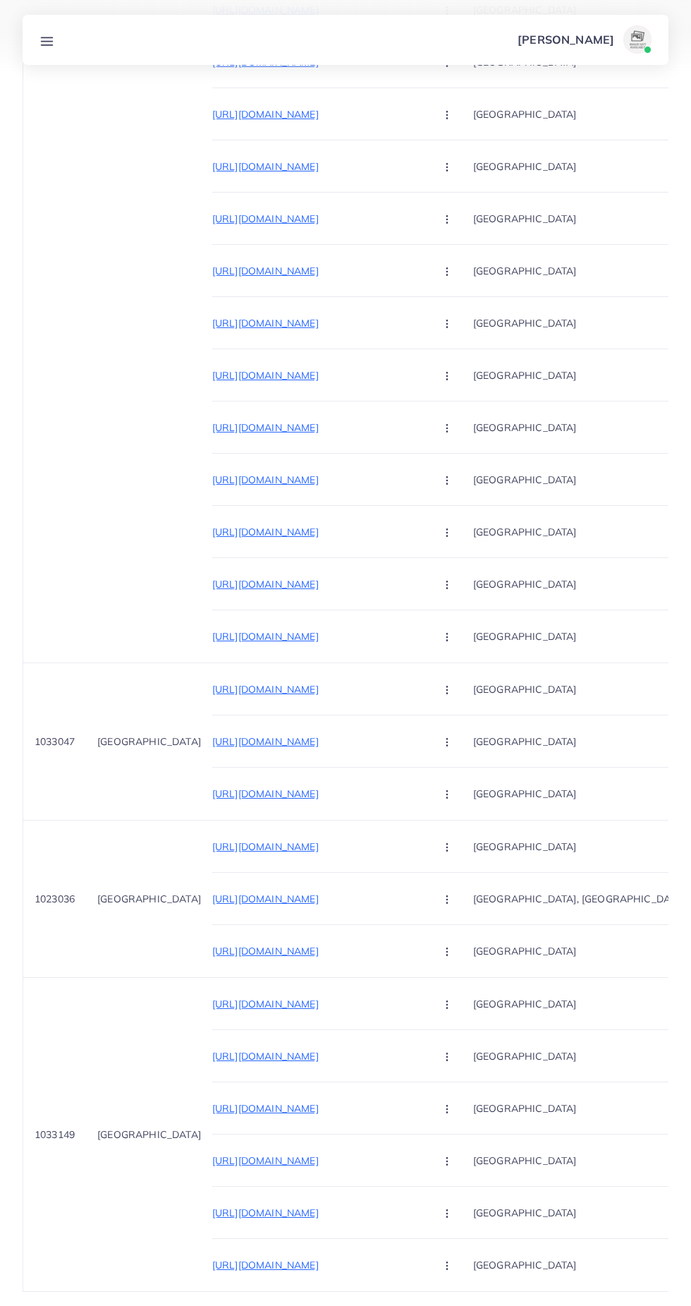
click at [656, 1305] on icon "Go to next page" at bounding box center [656, 1326] width 13 height 13
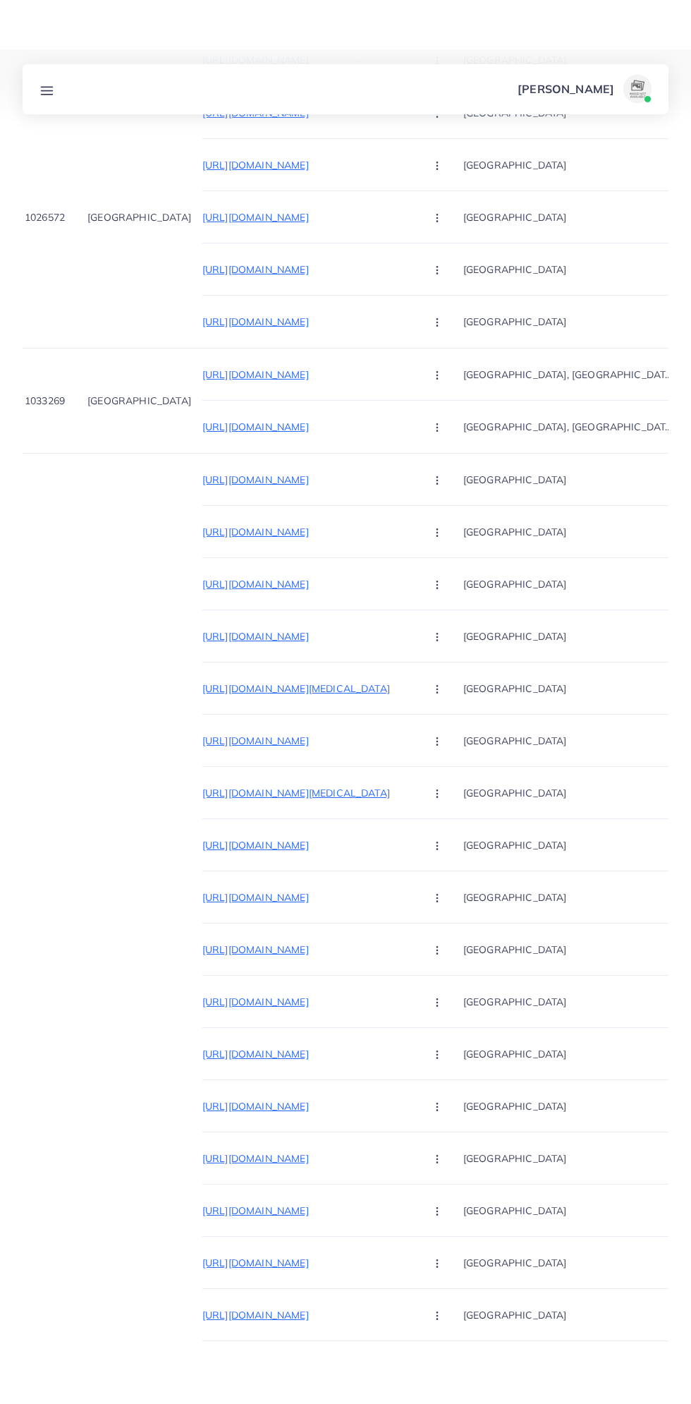
scroll to position [0, 10]
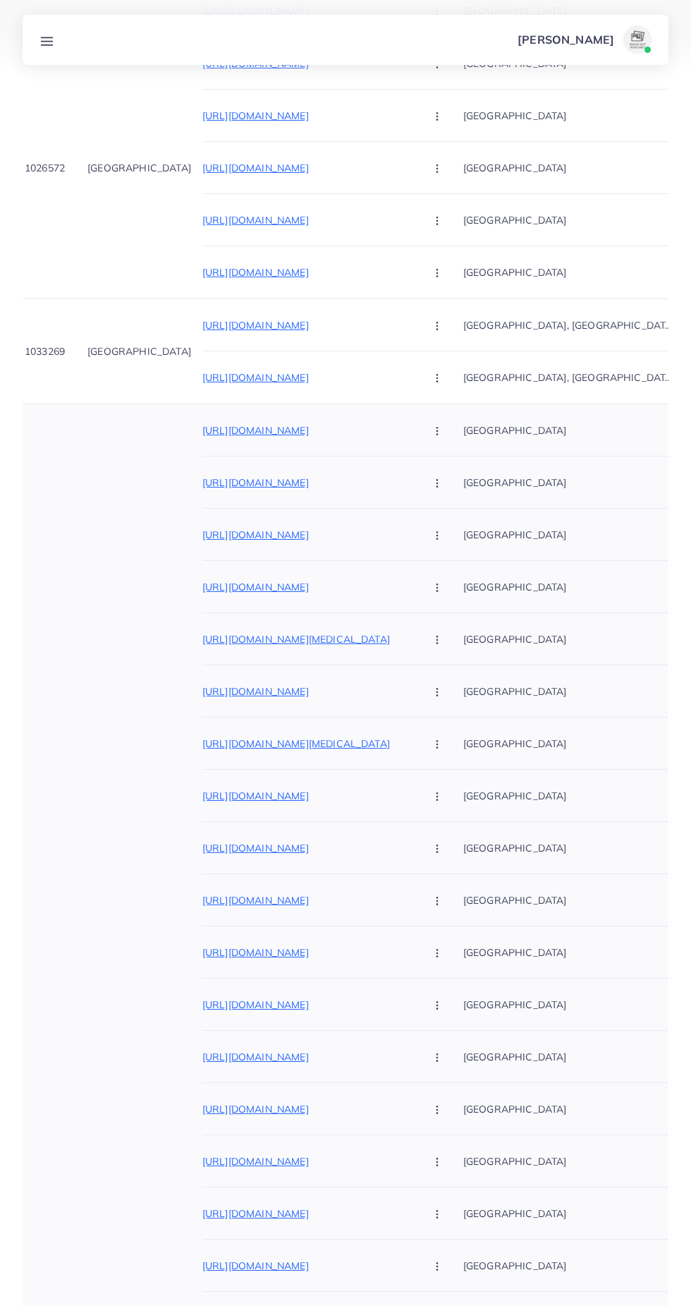
click at [324, 425] on p "https://meean.store/products/bluetooth-rgb-strip-lights-app-remote-control-flex…" at bounding box center [308, 430] width 212 height 17
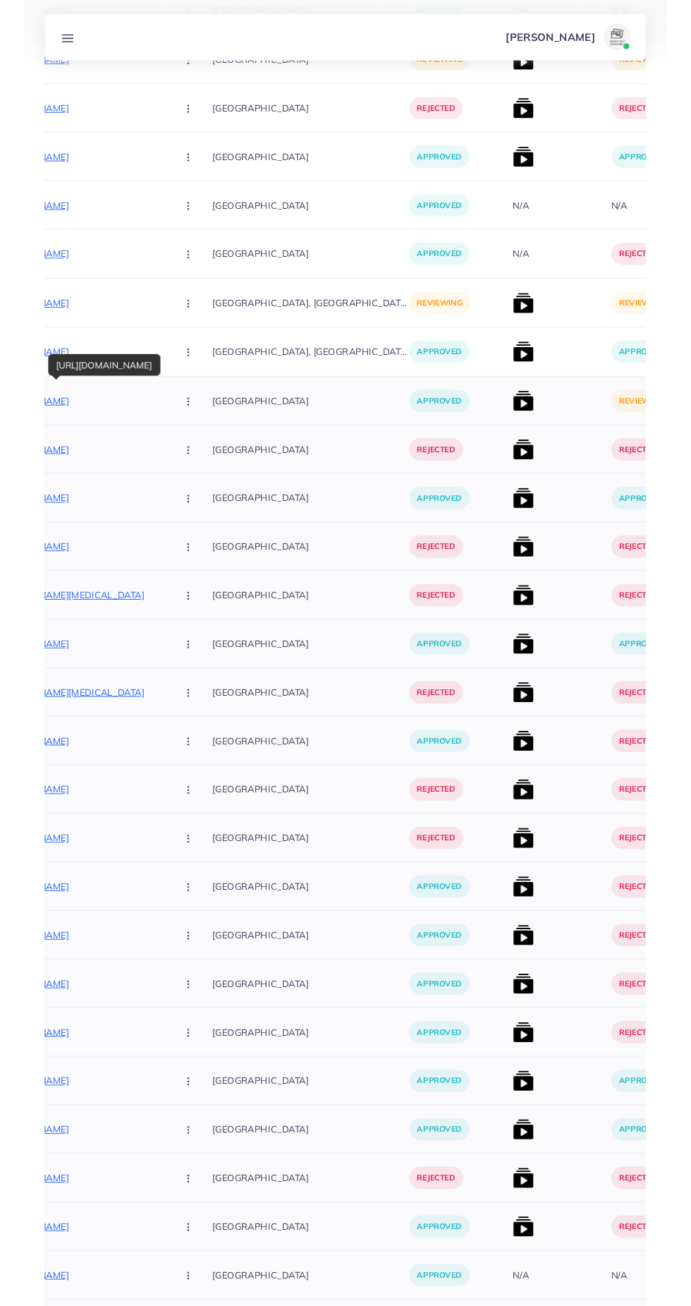
scroll to position [0, 278]
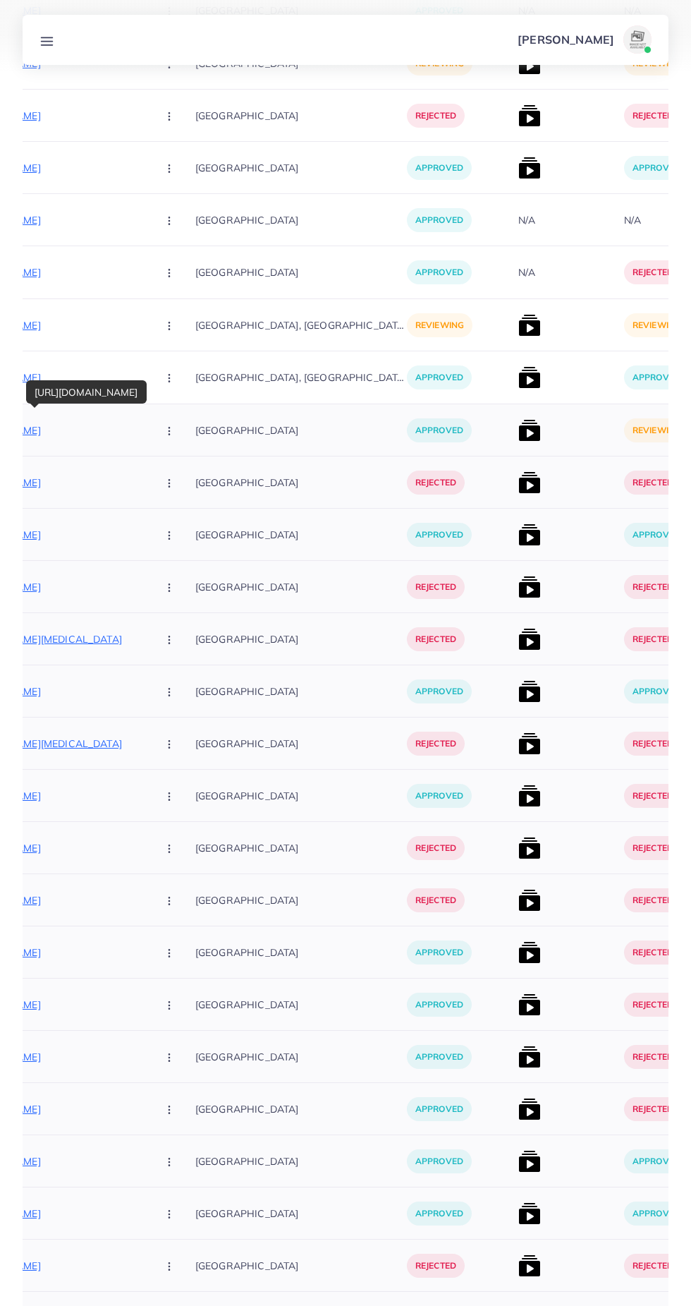
click at [519, 430] on img at bounding box center [530, 430] width 23 height 23
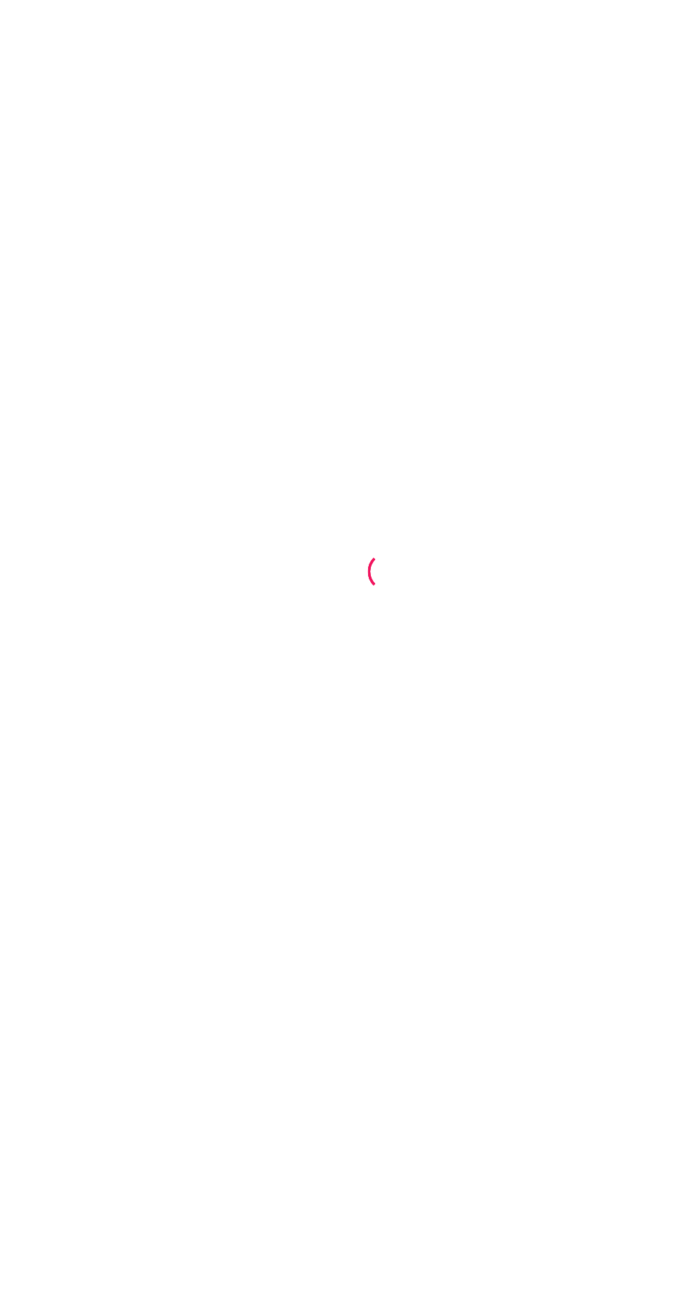
scroll to position [1, 0]
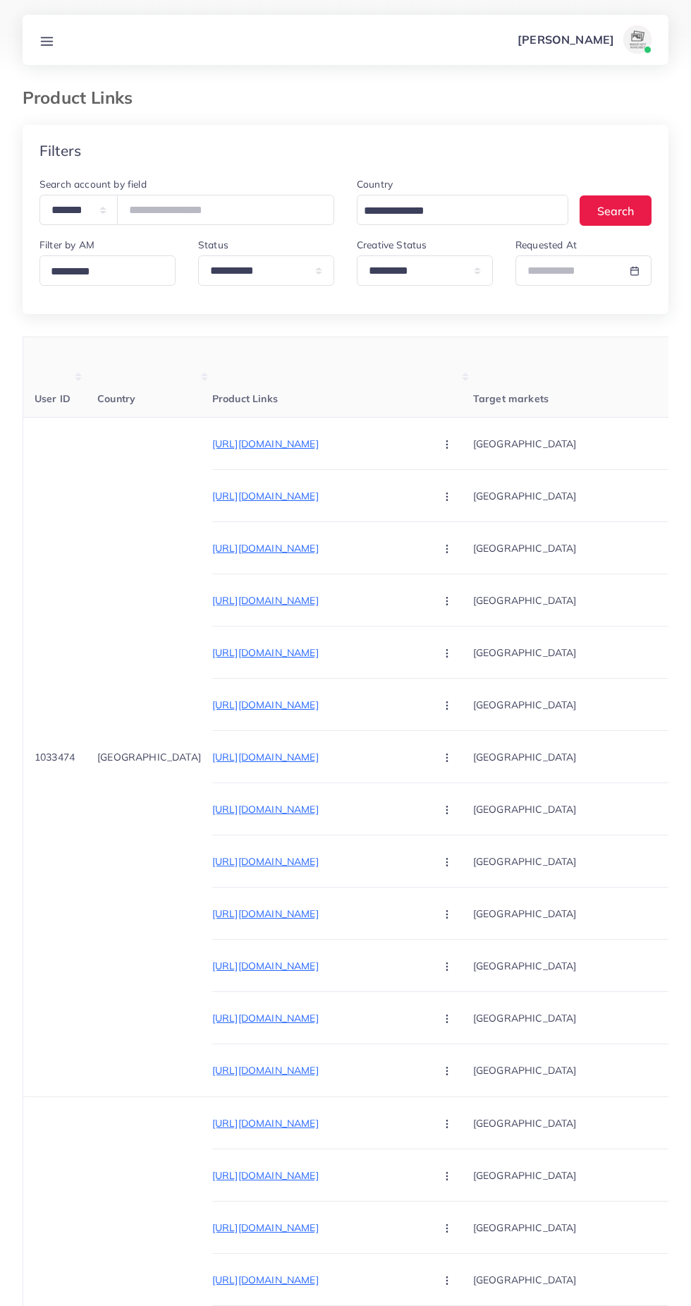
select select "*********"
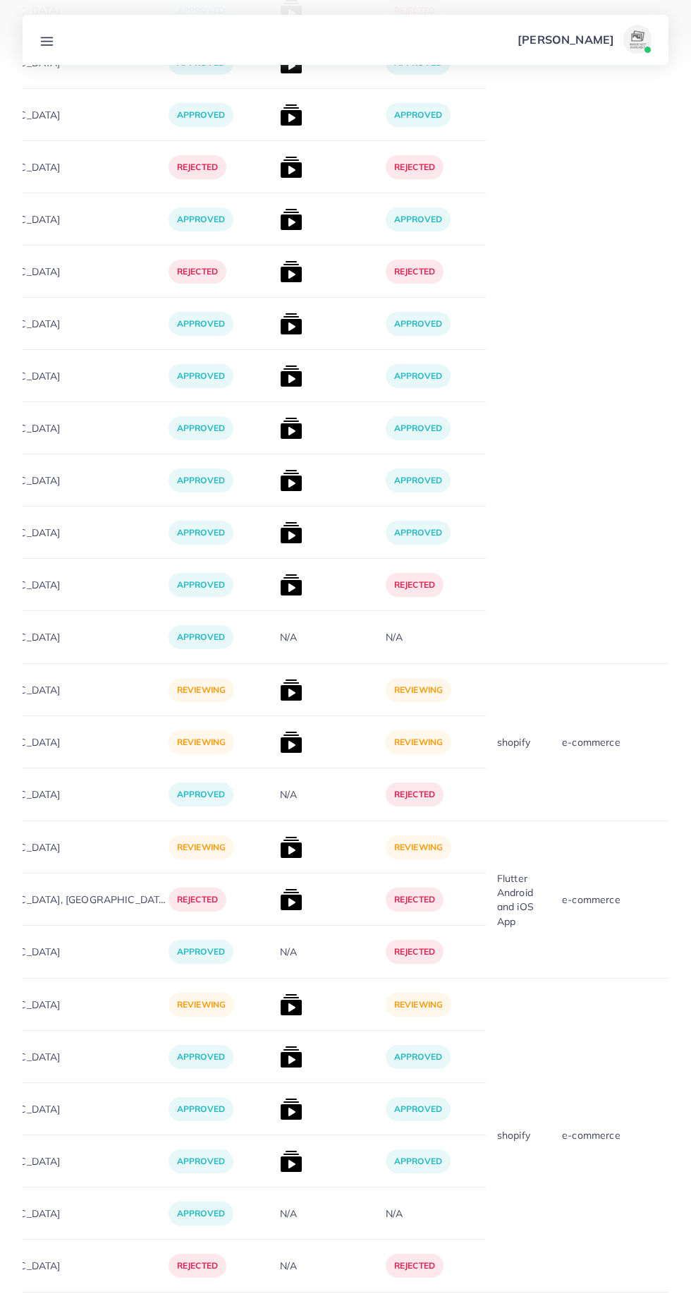
scroll to position [14951, 0]
click at [656, 1305] on icon "Go to next page" at bounding box center [656, 1326] width 13 height 13
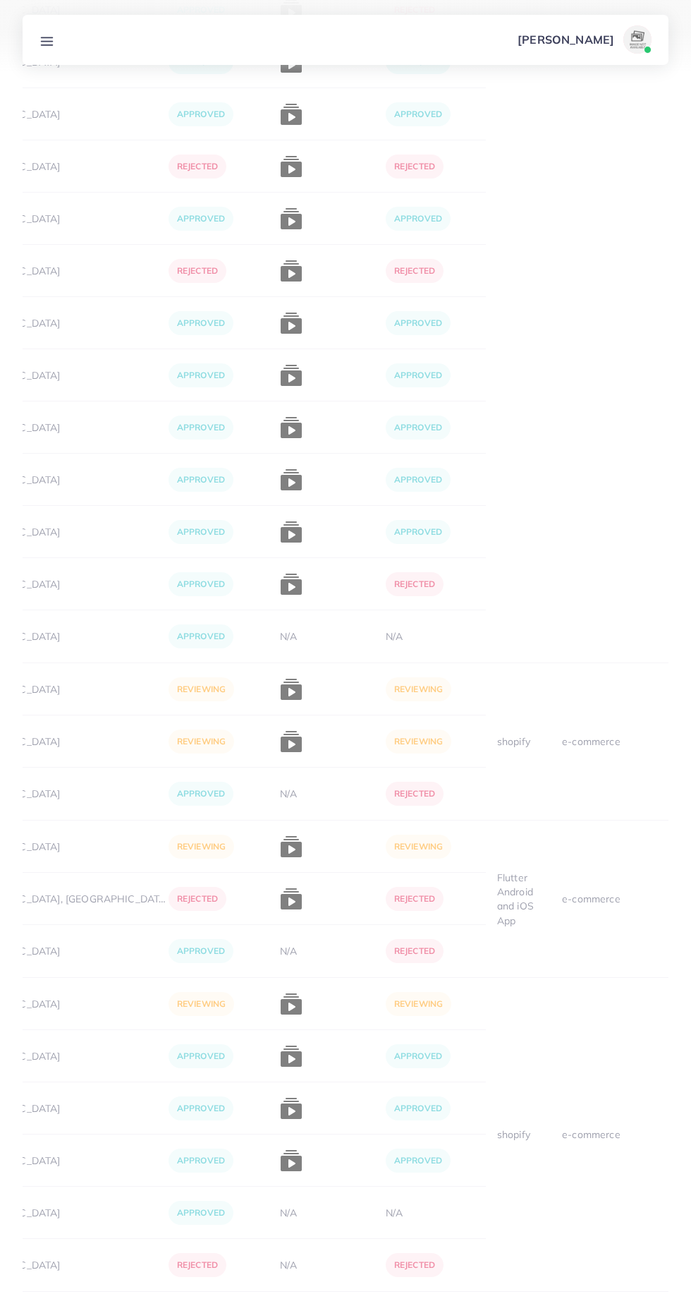
click at [667, 1305] on ul "1 2" at bounding box center [613, 1327] width 112 height 26
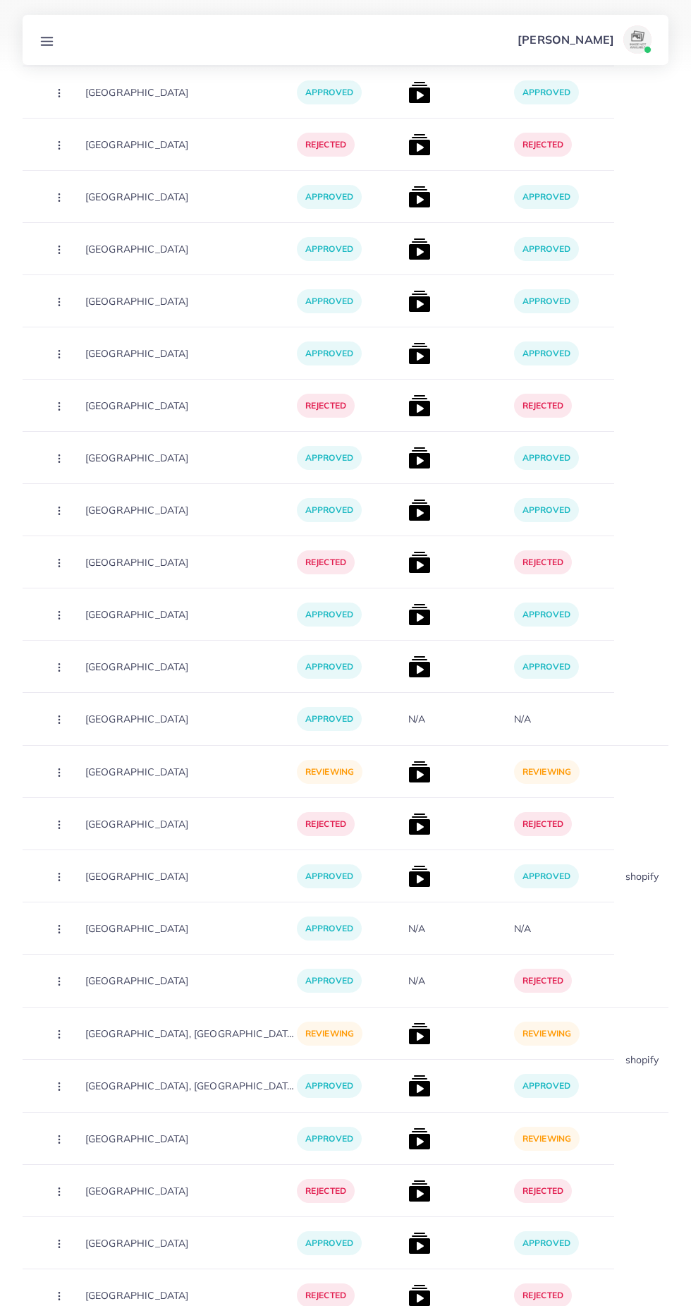
scroll to position [0, 404]
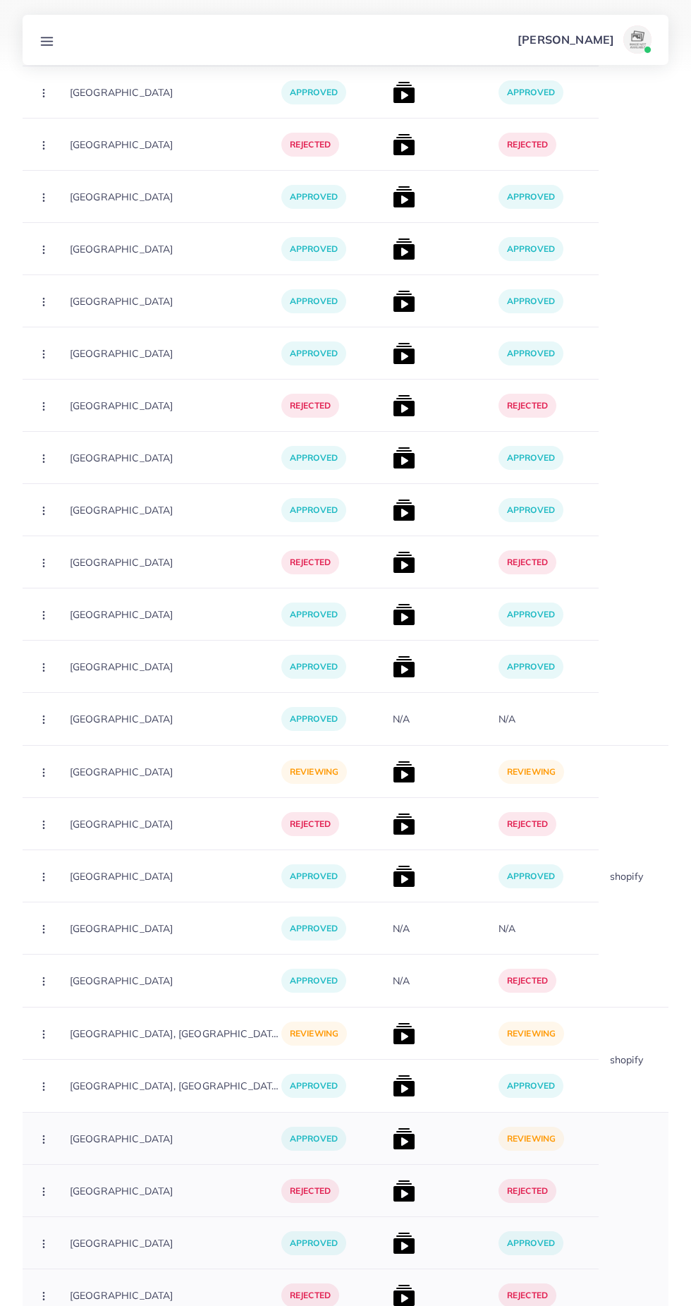
click at [393, 1142] on img at bounding box center [404, 1138] width 23 height 23
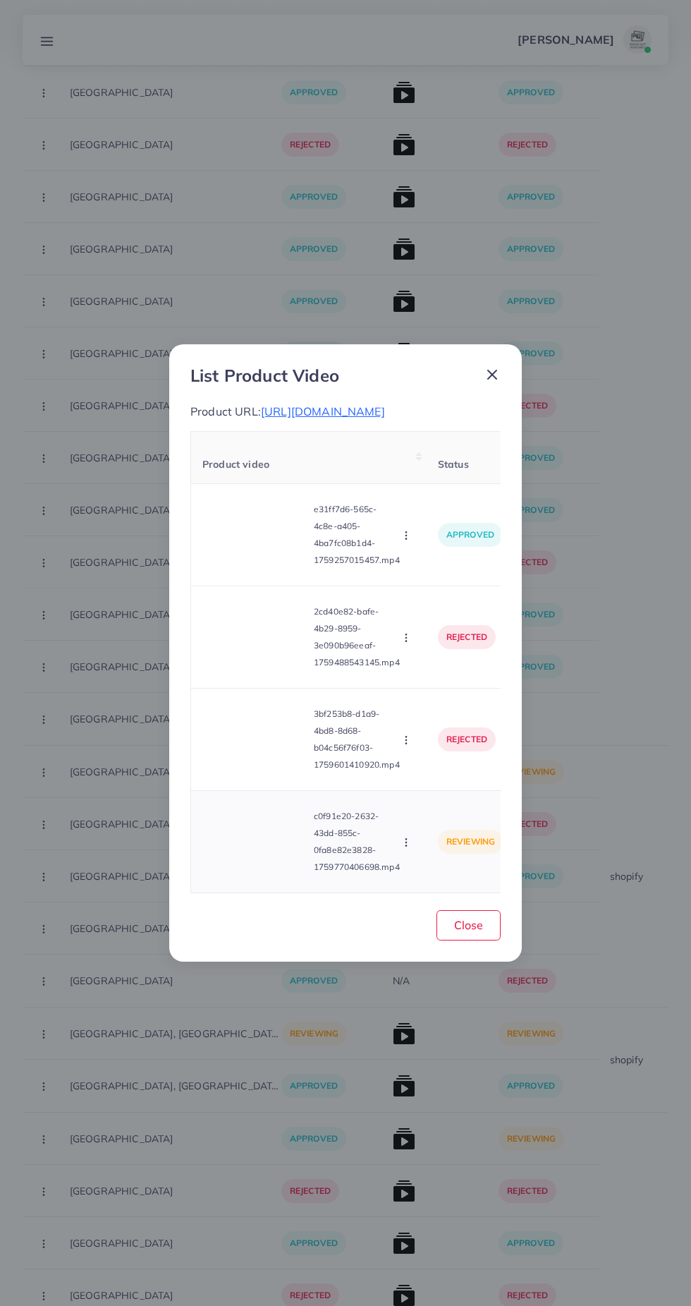
click at [284, 873] on video at bounding box center [255, 841] width 106 height 63
click at [263, 851] on circle at bounding box center [255, 841] width 19 height 19
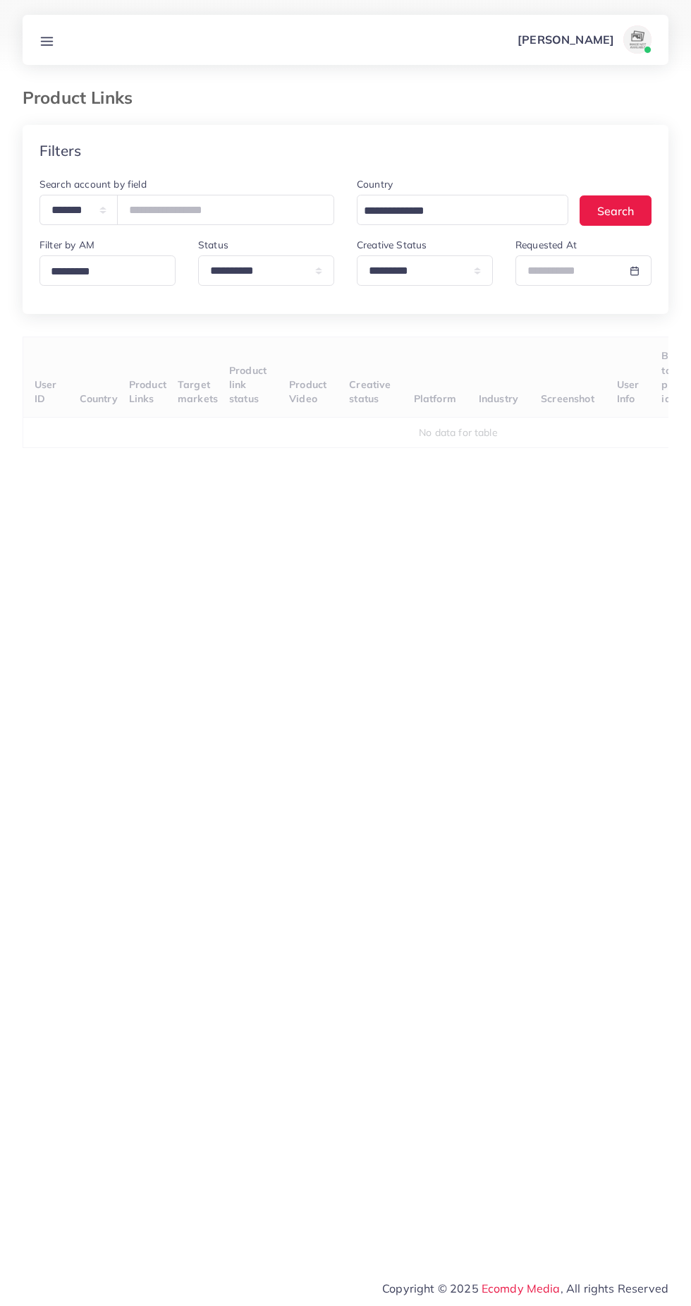
select select "*********"
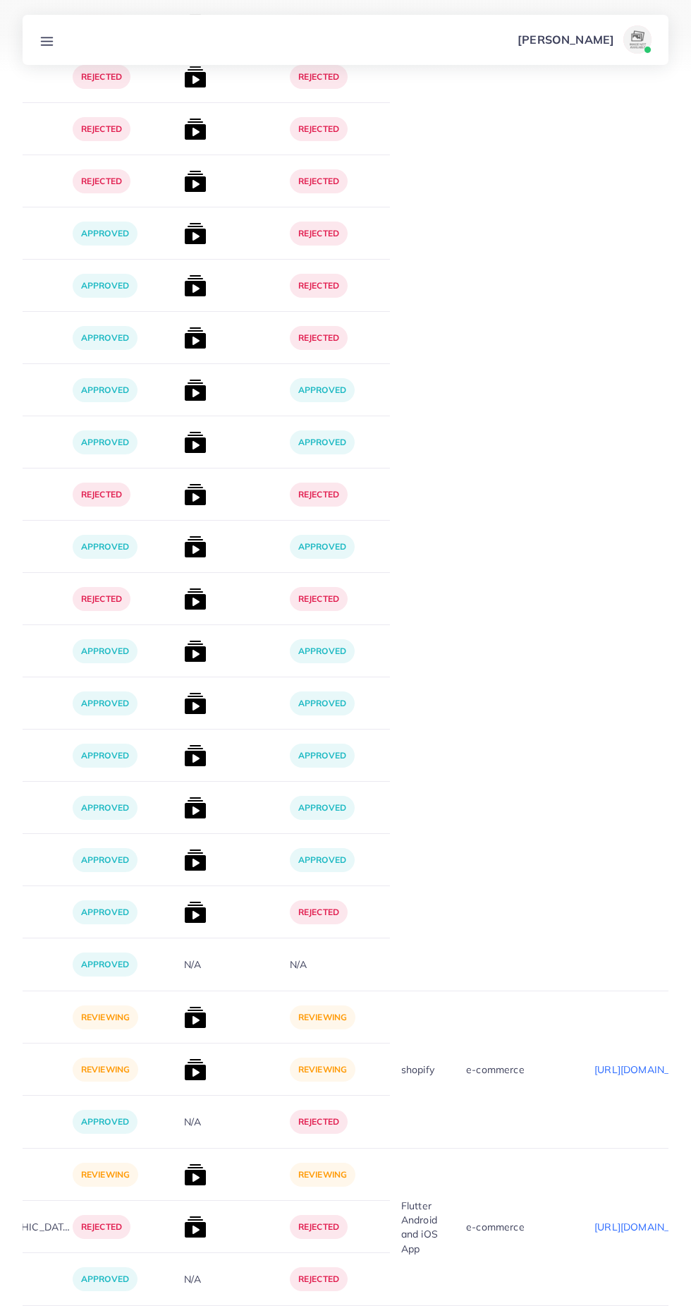
scroll to position [15368, 0]
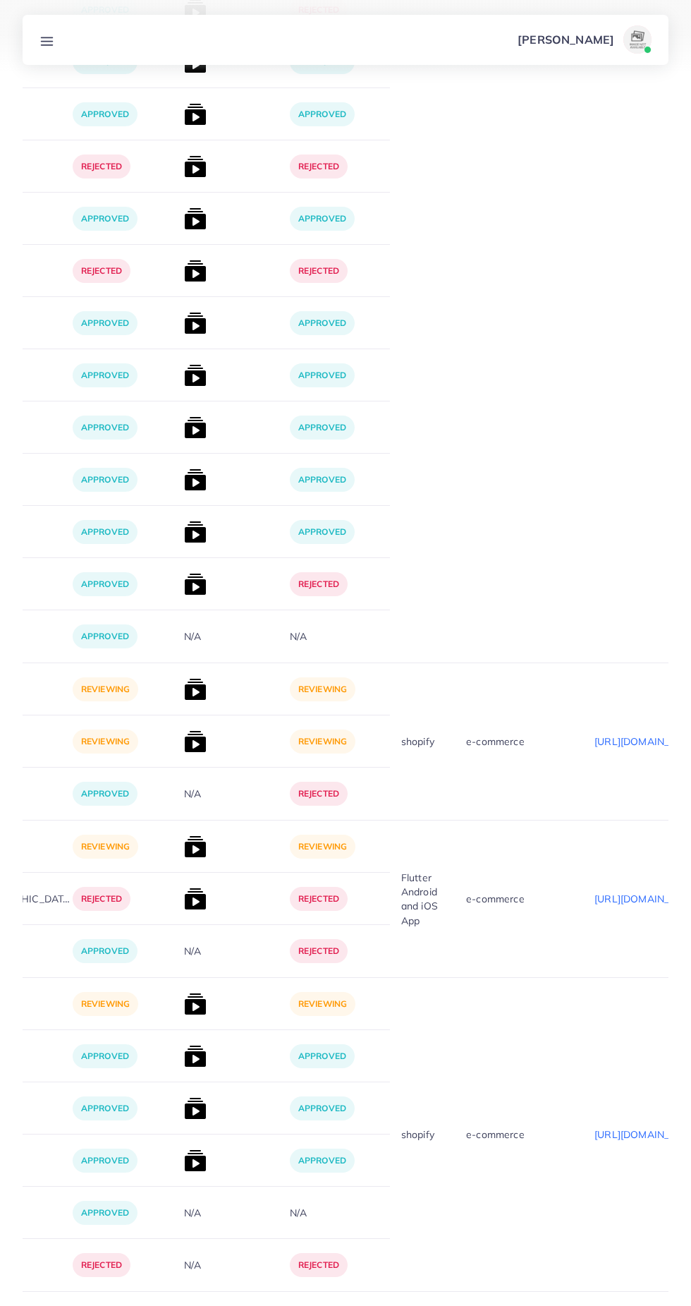
click at [656, 1305] on icon "Go to next page" at bounding box center [656, 1326] width 13 height 13
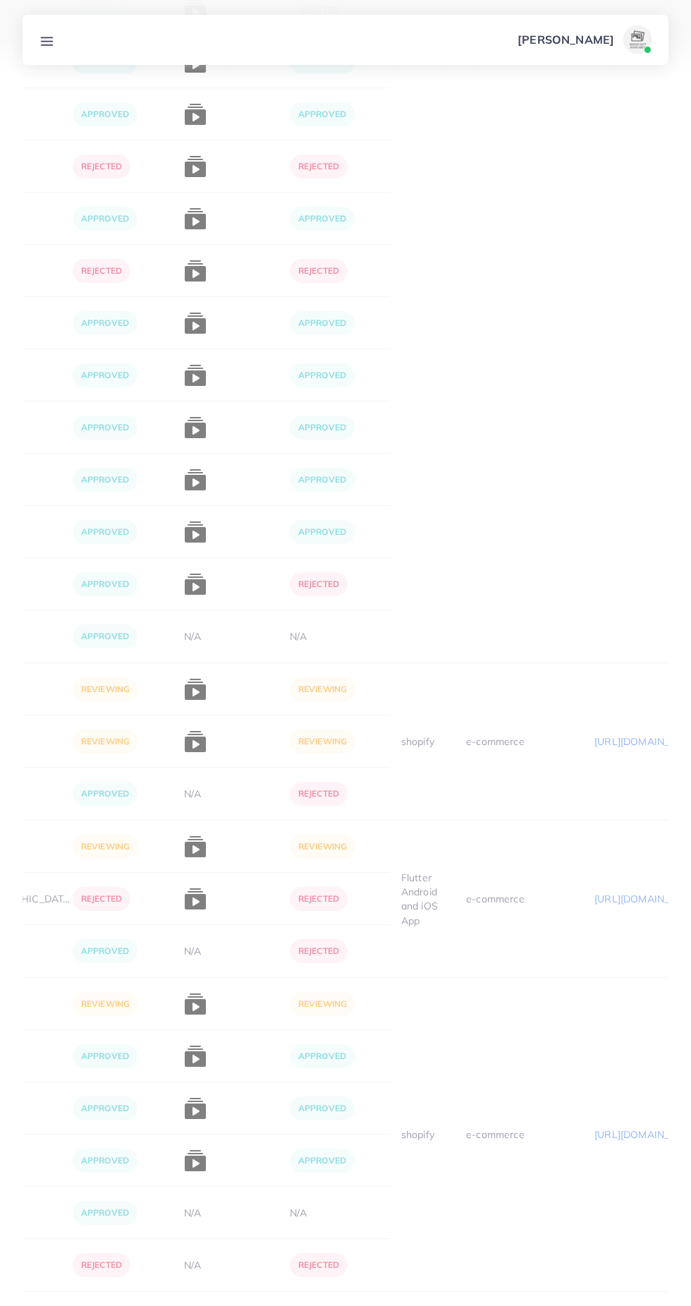
click at [664, 1305] on li "Pagination" at bounding box center [656, 1327] width 26 height 26
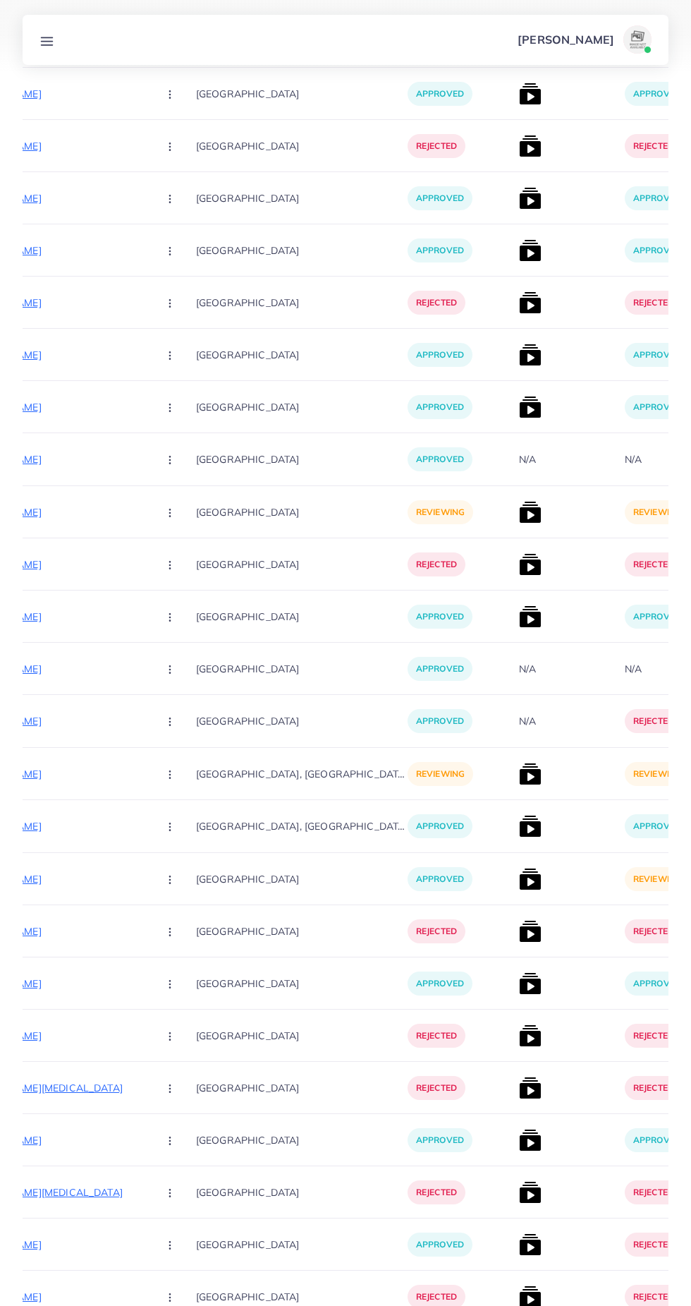
scroll to position [0, 320]
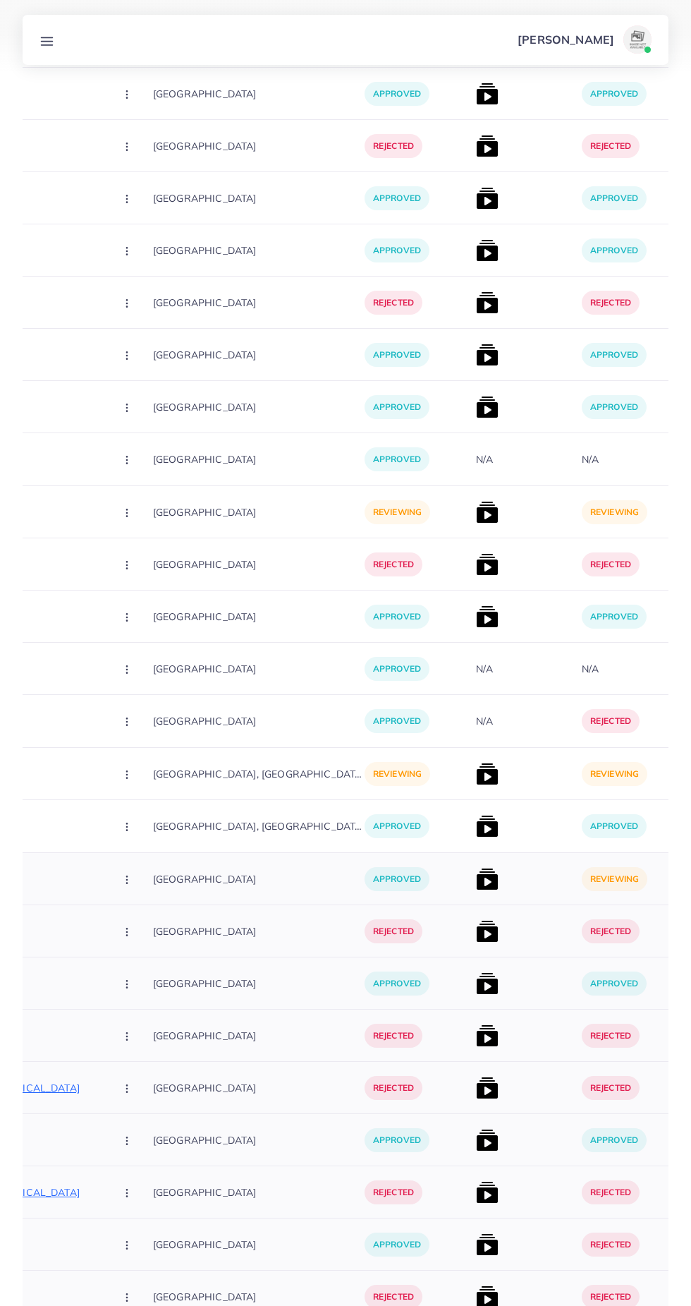
click at [476, 880] on img at bounding box center [487, 879] width 23 height 23
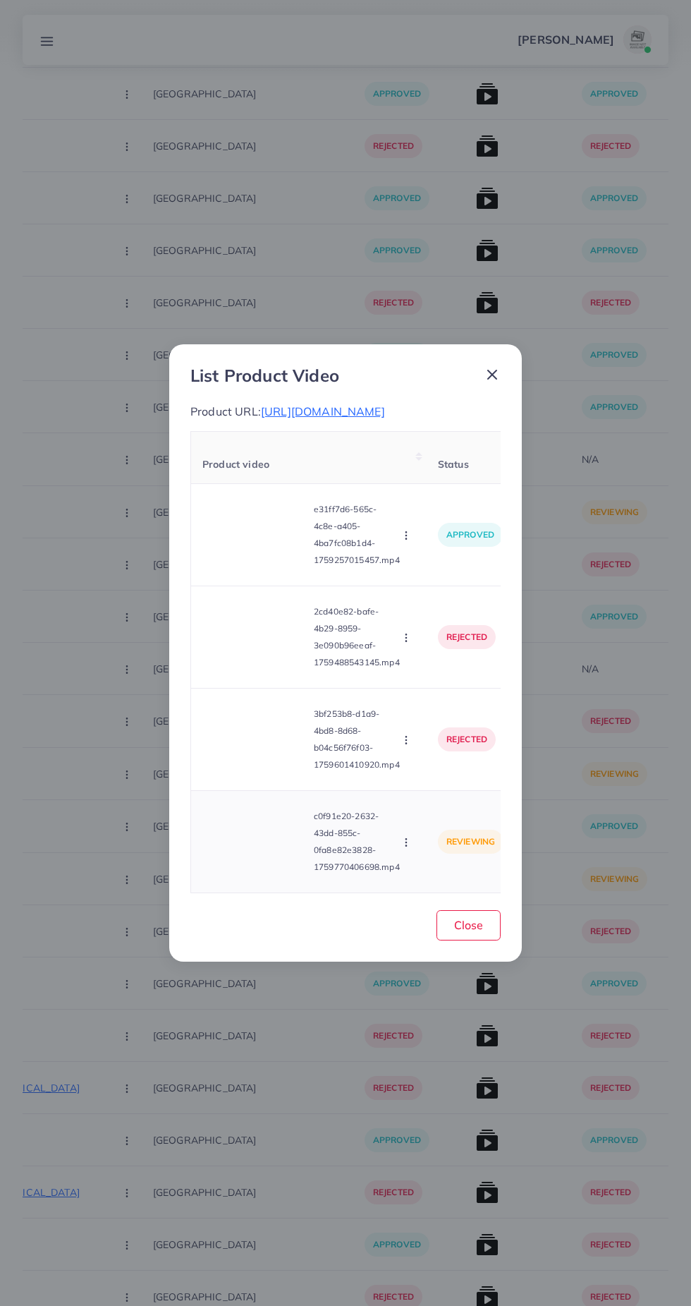
click at [408, 848] on icon "button" at bounding box center [406, 842] width 11 height 11
click at [460, 830] on ul "Approve Reject" at bounding box center [439, 792] width 113 height 75
click at [464, 823] on link "Reject" at bounding box center [439, 807] width 111 height 31
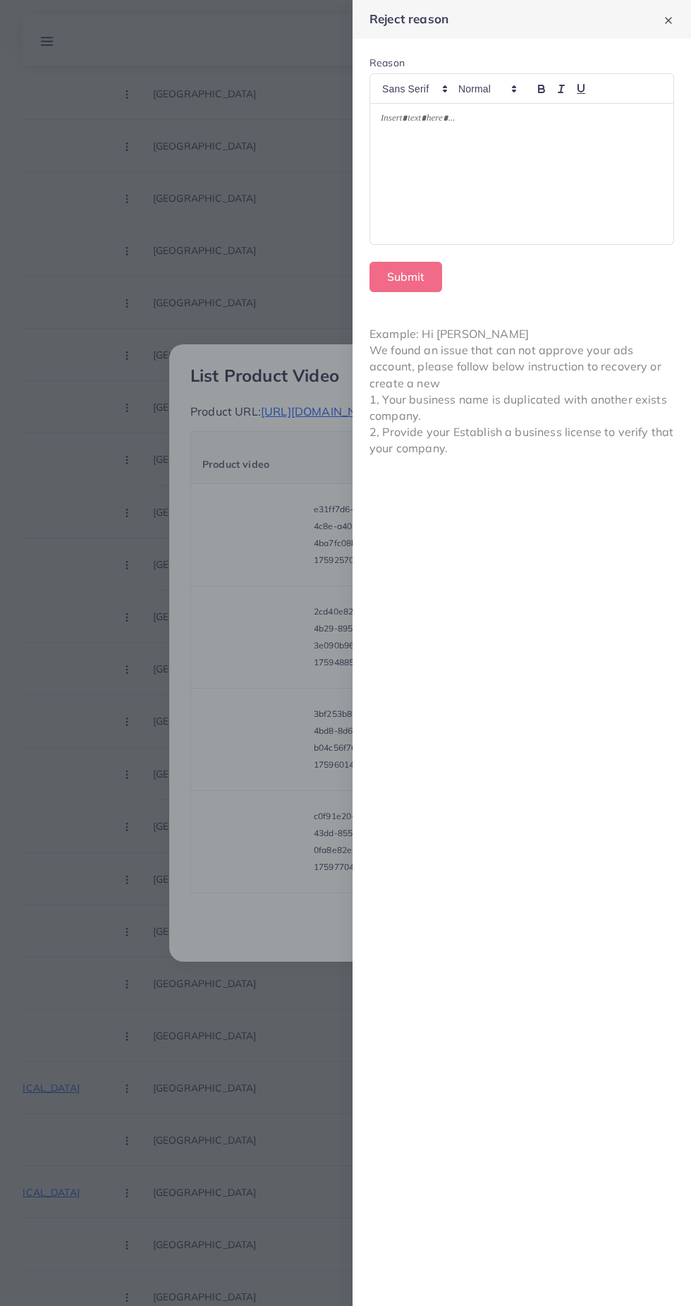
click at [546, 193] on div at bounding box center [521, 174] width 303 height 140
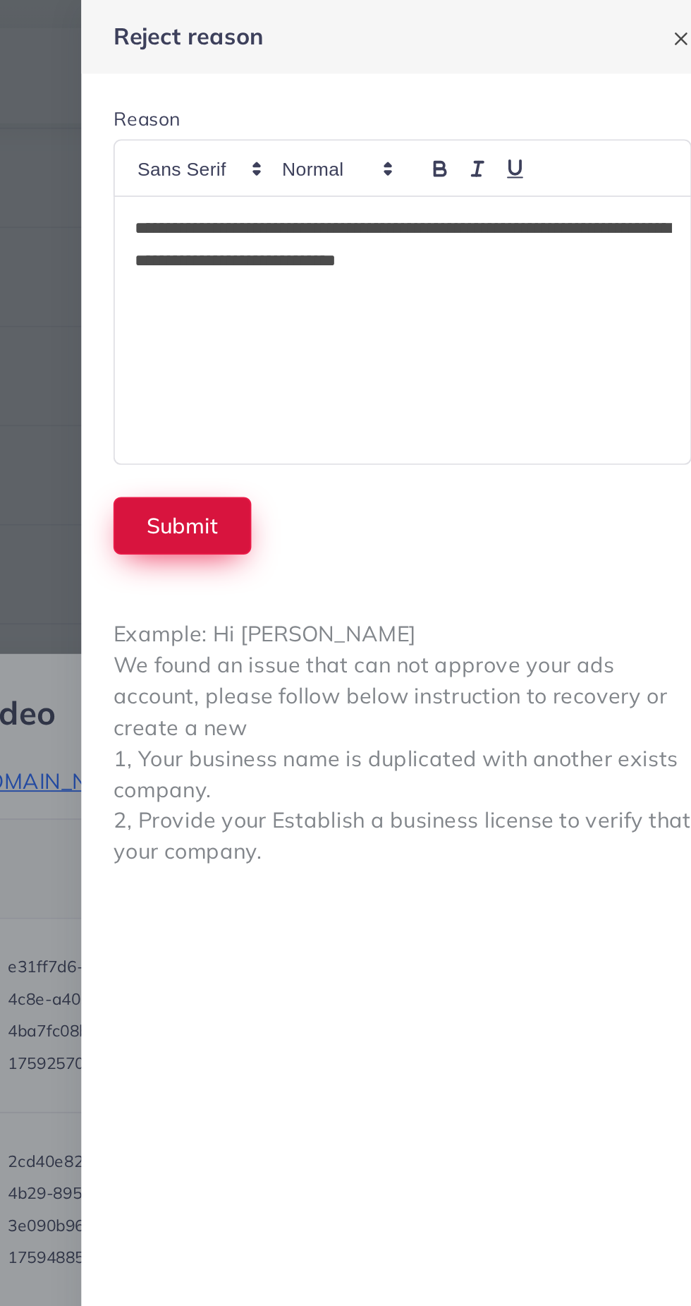
click at [404, 272] on button "Submit" at bounding box center [406, 277] width 73 height 30
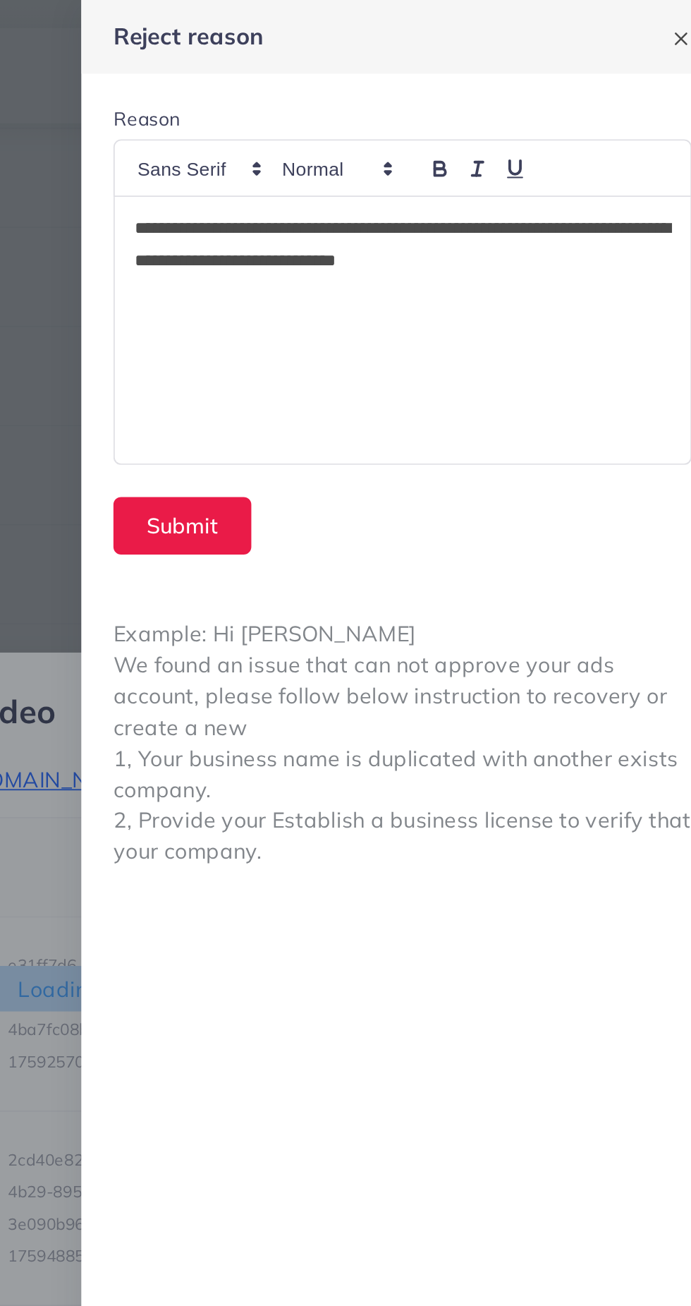
click at [406, 263] on form "**********" at bounding box center [522, 174] width 339 height 270
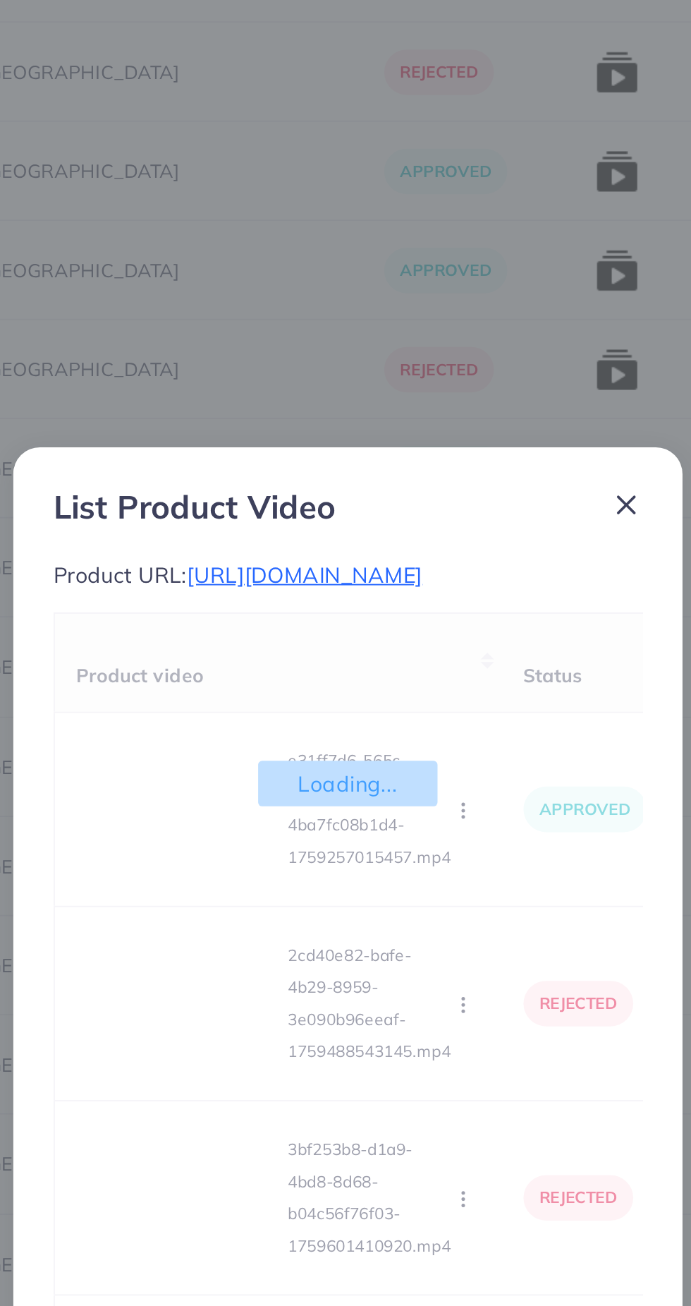
scroll to position [5415, 0]
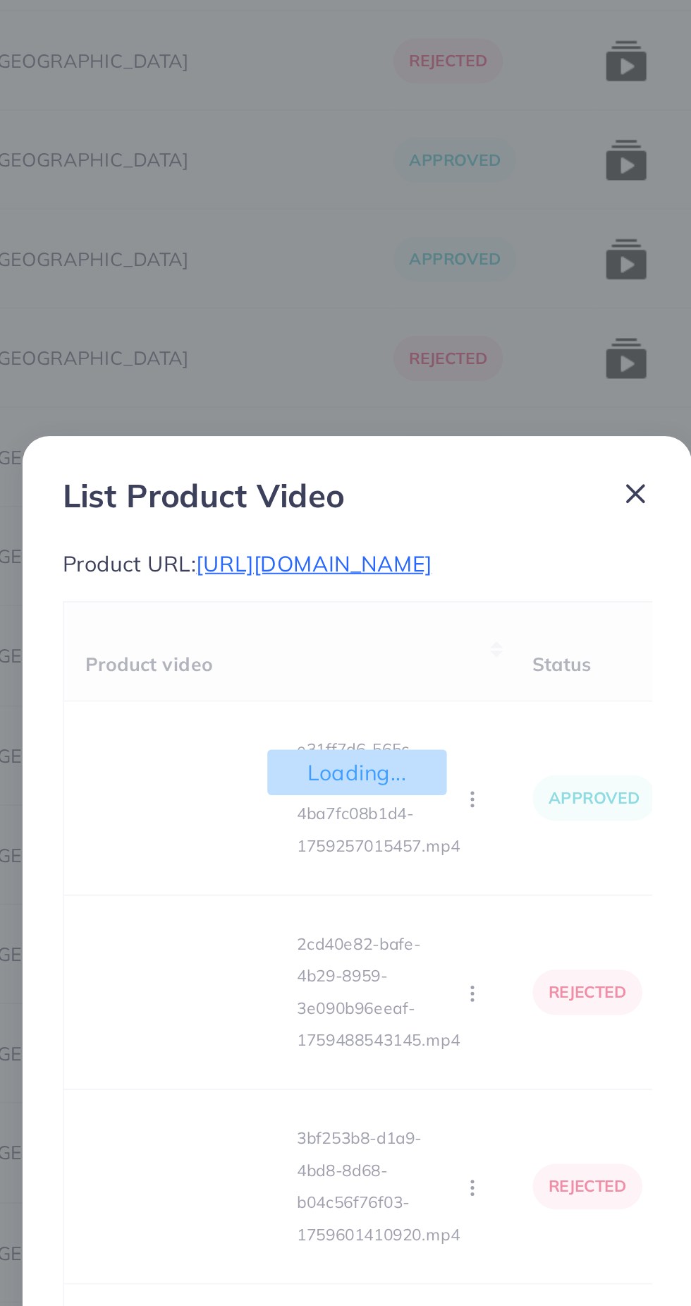
click at [492, 378] on line at bounding box center [492, 374] width 8 height 8
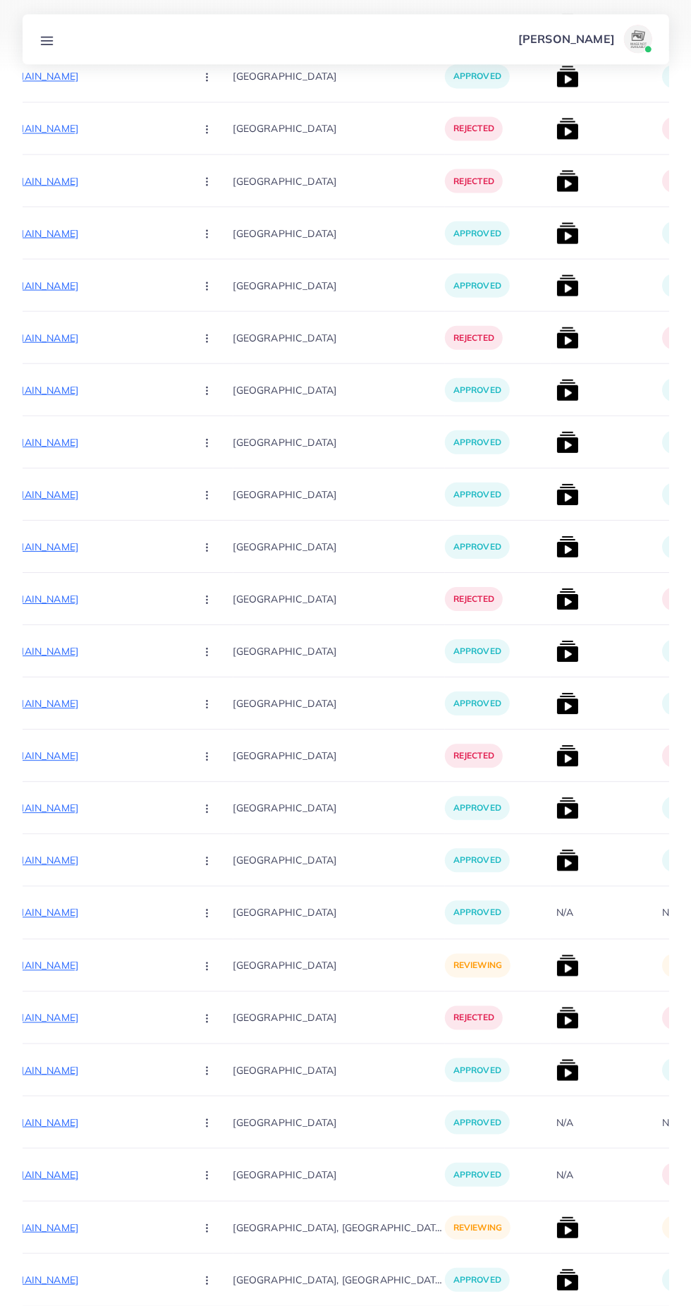
scroll to position [0, 311]
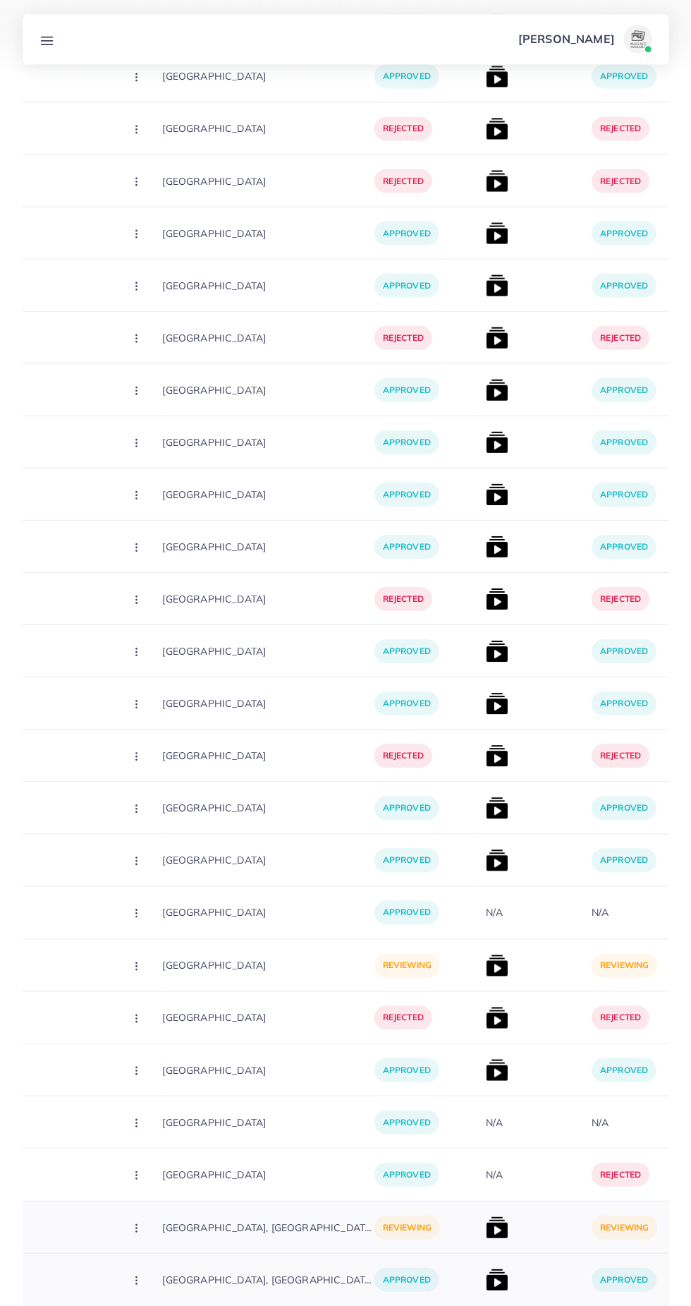
click at [485, 1235] on img at bounding box center [496, 1227] width 23 height 23
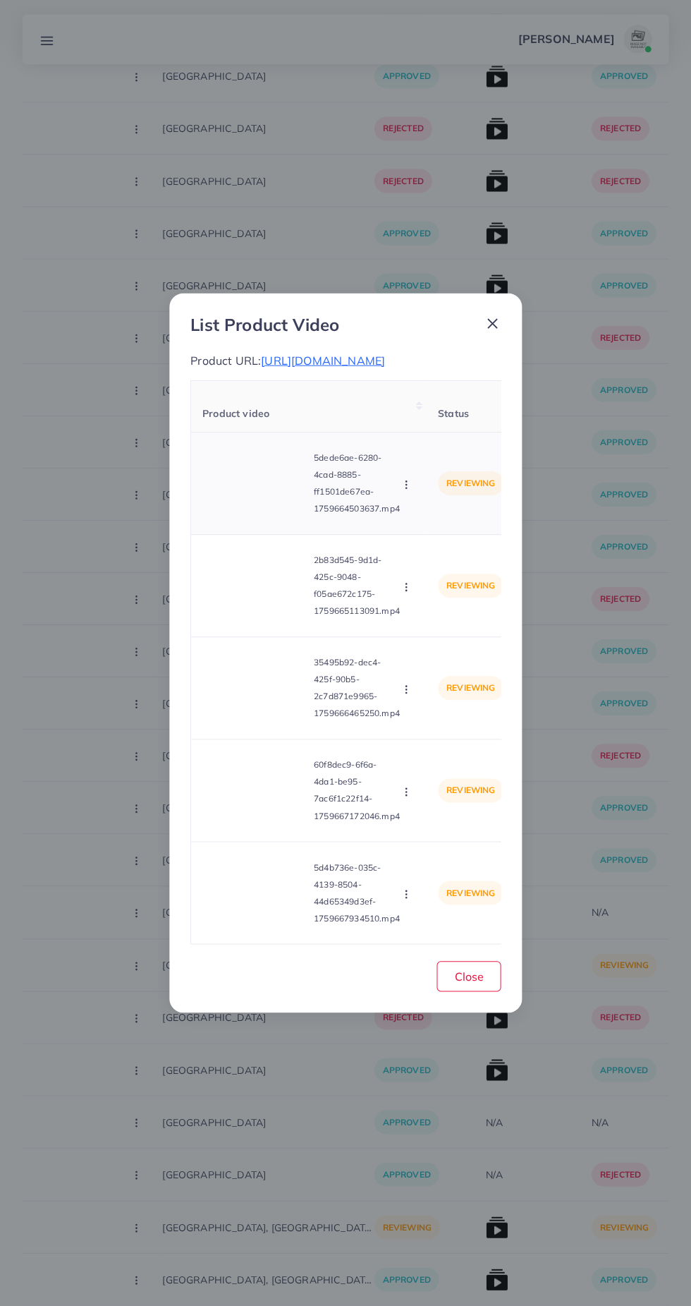
click at [252, 515] on video at bounding box center [255, 482] width 106 height 63
click at [263, 495] on icon at bounding box center [255, 483] width 23 height 23
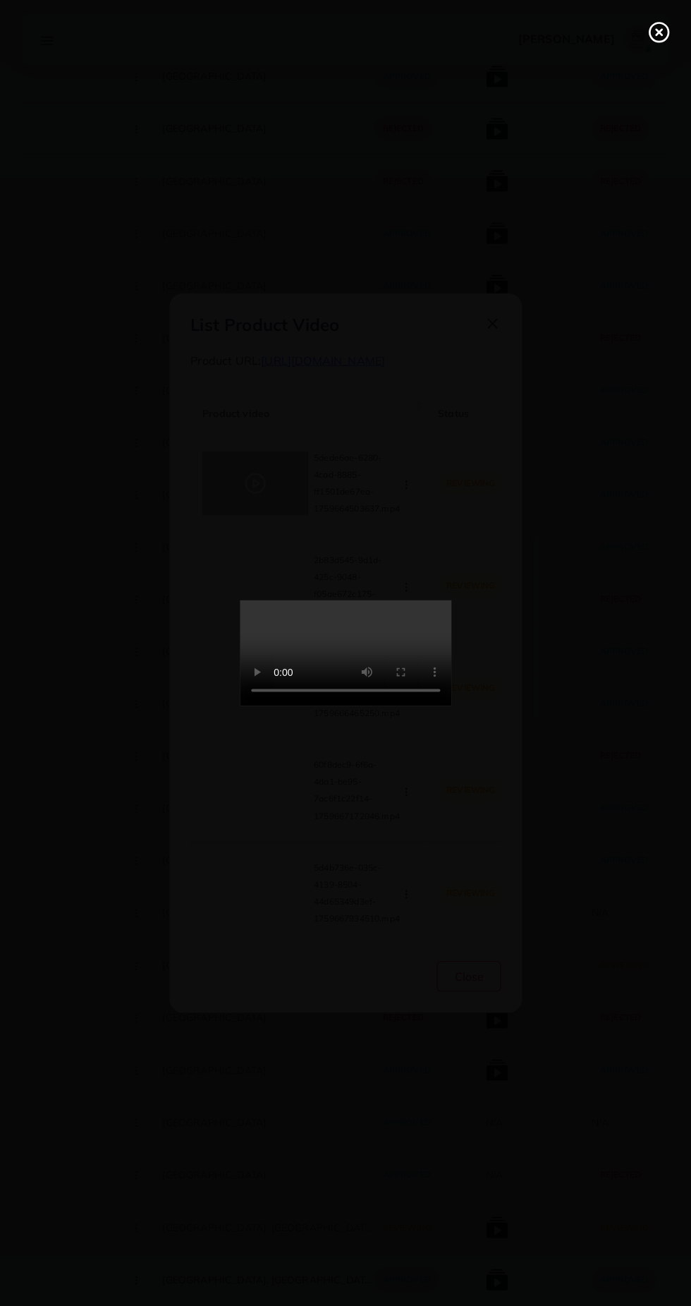
click at [255, 528] on div at bounding box center [345, 653] width 691 height 1306
click at [658, 32] on line at bounding box center [659, 33] width 6 height 6
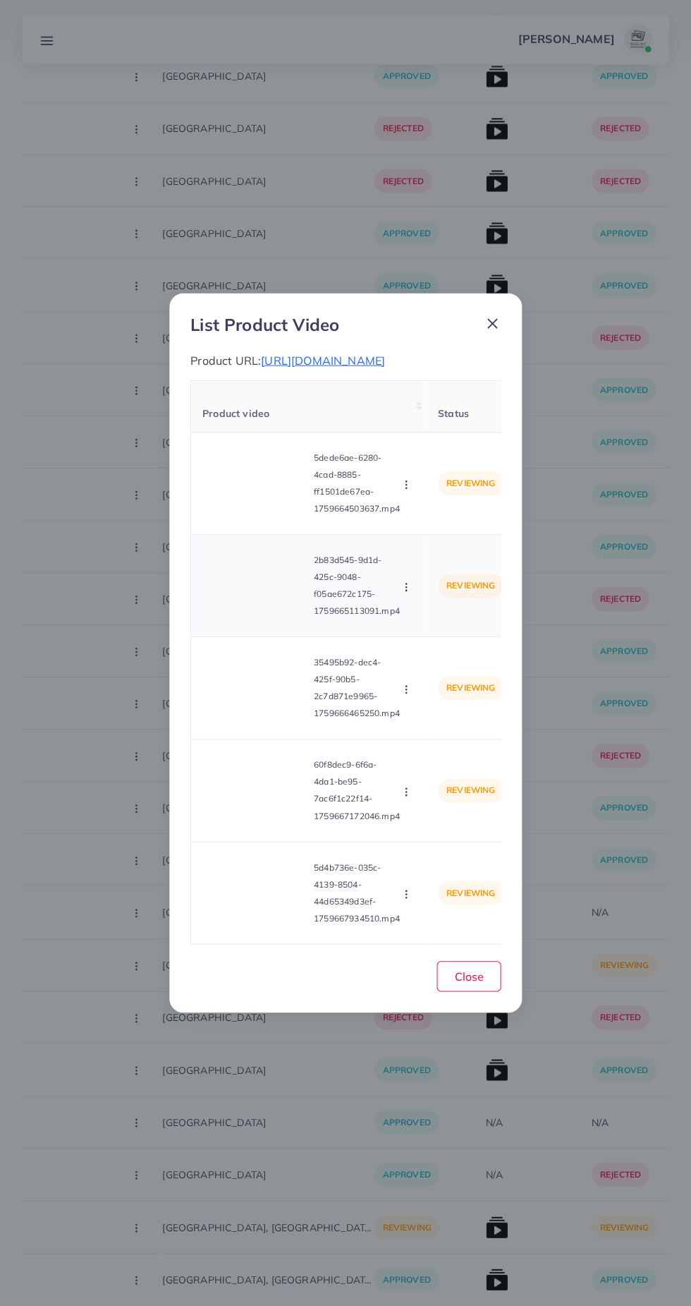
click at [254, 617] on video at bounding box center [255, 585] width 106 height 63
click at [244, 597] on icon at bounding box center [255, 585] width 23 height 23
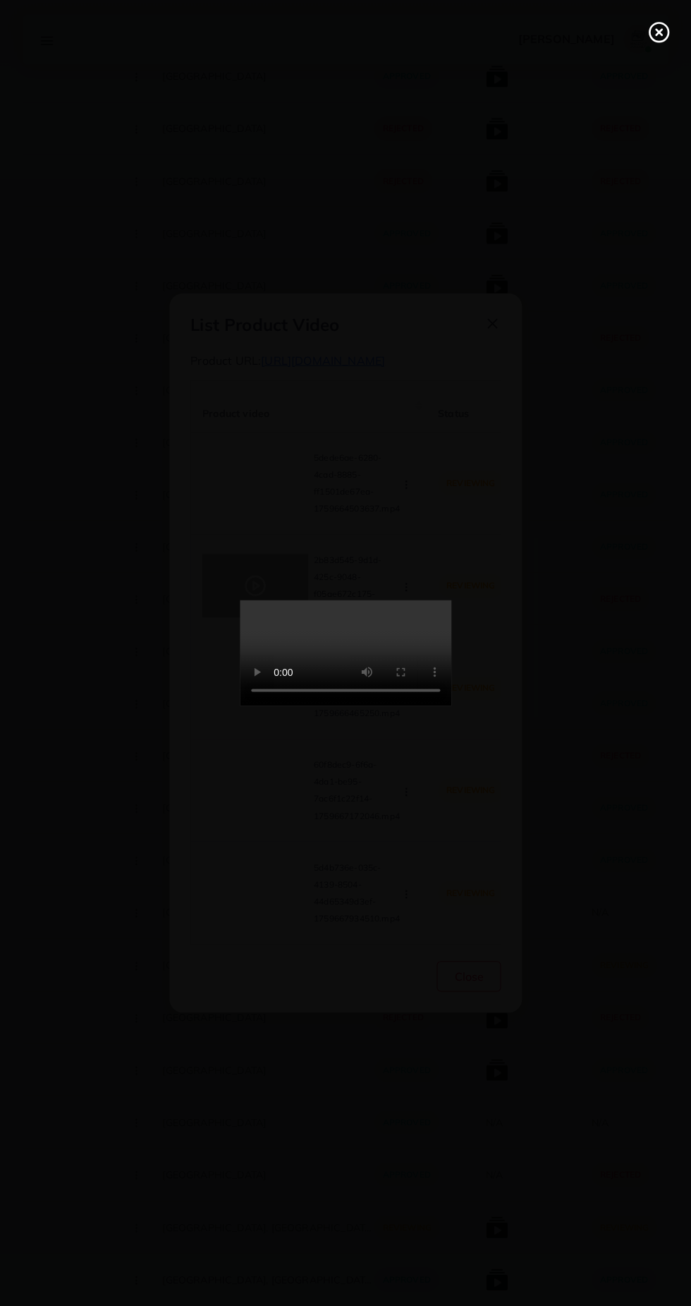
click at [658, 32] on line at bounding box center [659, 33] width 6 height 6
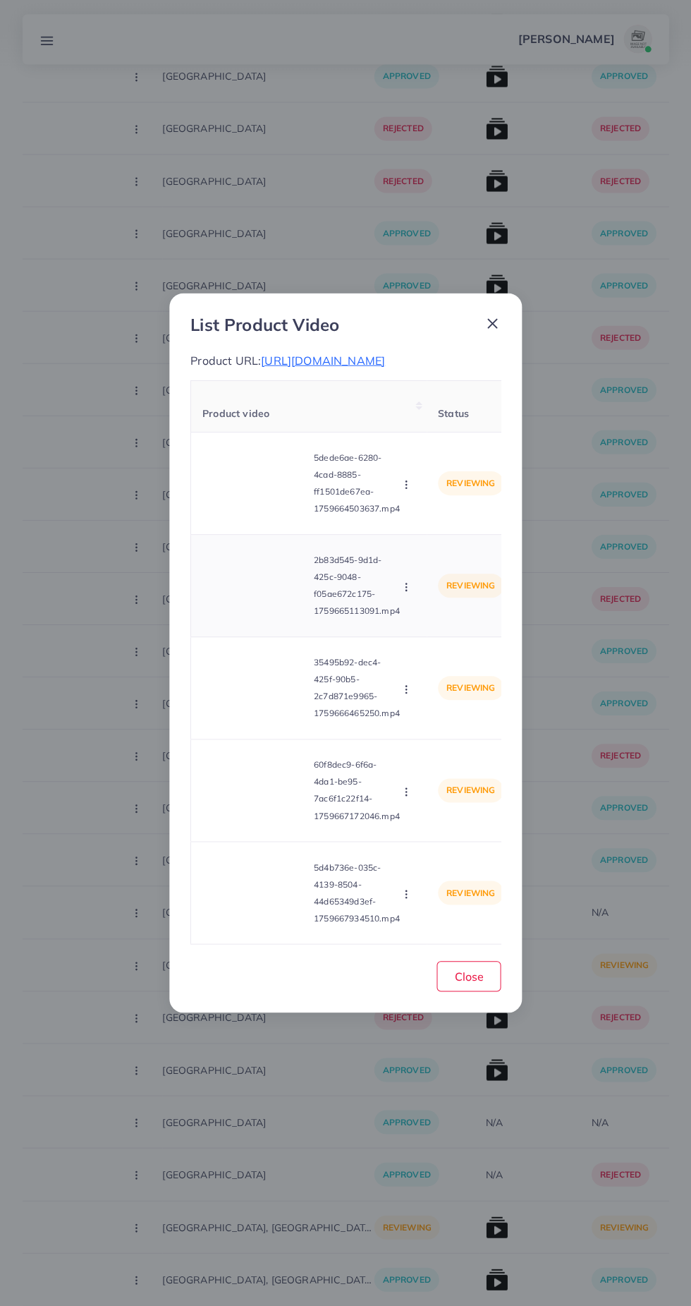
click at [431, 637] on td "reviewing" at bounding box center [471, 586] width 88 height 102
click at [407, 593] on button "button" at bounding box center [408, 586] width 16 height 14
click at [447, 627] on span "Approve" at bounding box center [436, 620] width 47 height 14
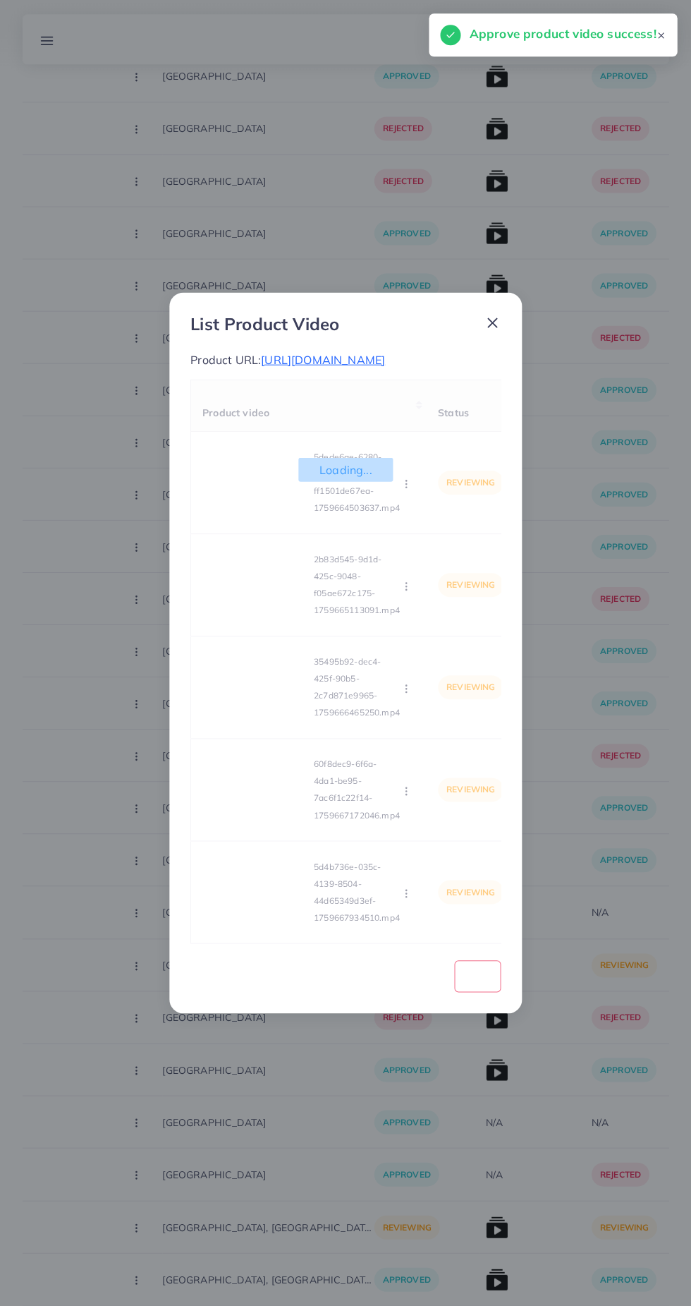
click at [249, 742] on div "Loading... Product video Status Reason reject 5dede6ae-6280-4cad-8885-ff1501de6…" at bounding box center [345, 662] width 310 height 564
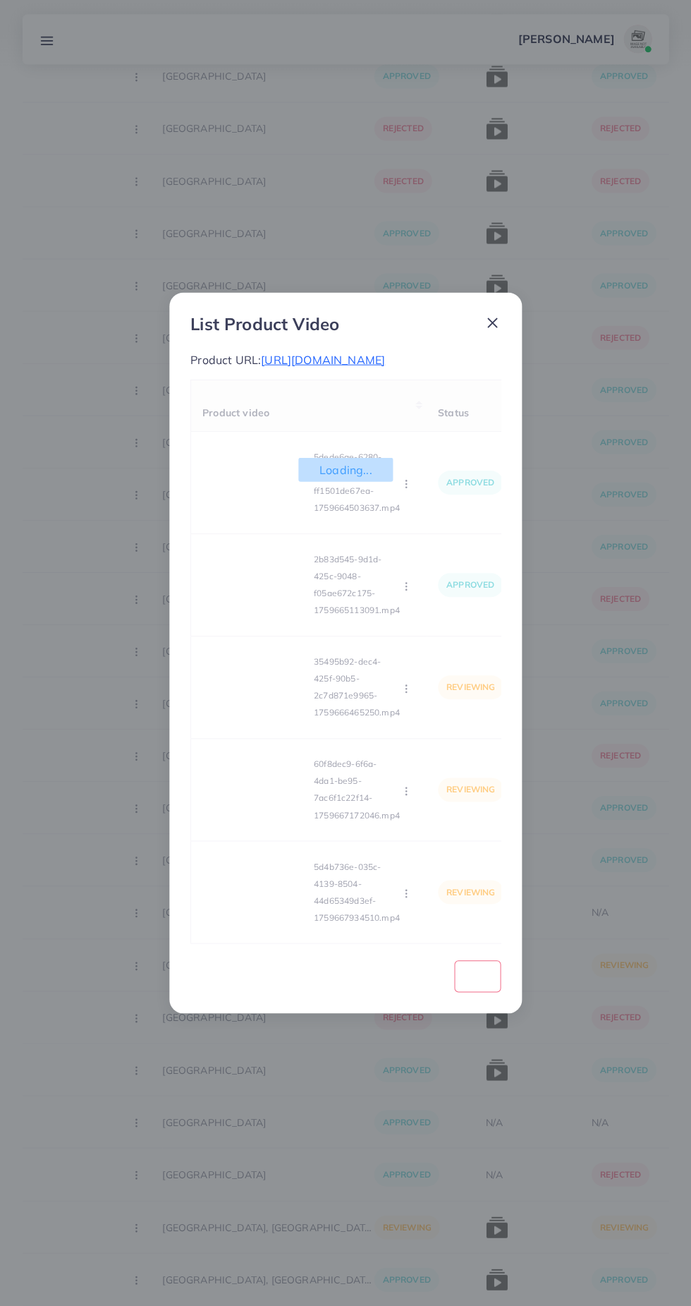
click at [253, 734] on div "Loading... Product video Status Reason reject 5dede6ae-6280-4cad-8885-ff1501de6…" at bounding box center [345, 662] width 310 height 564
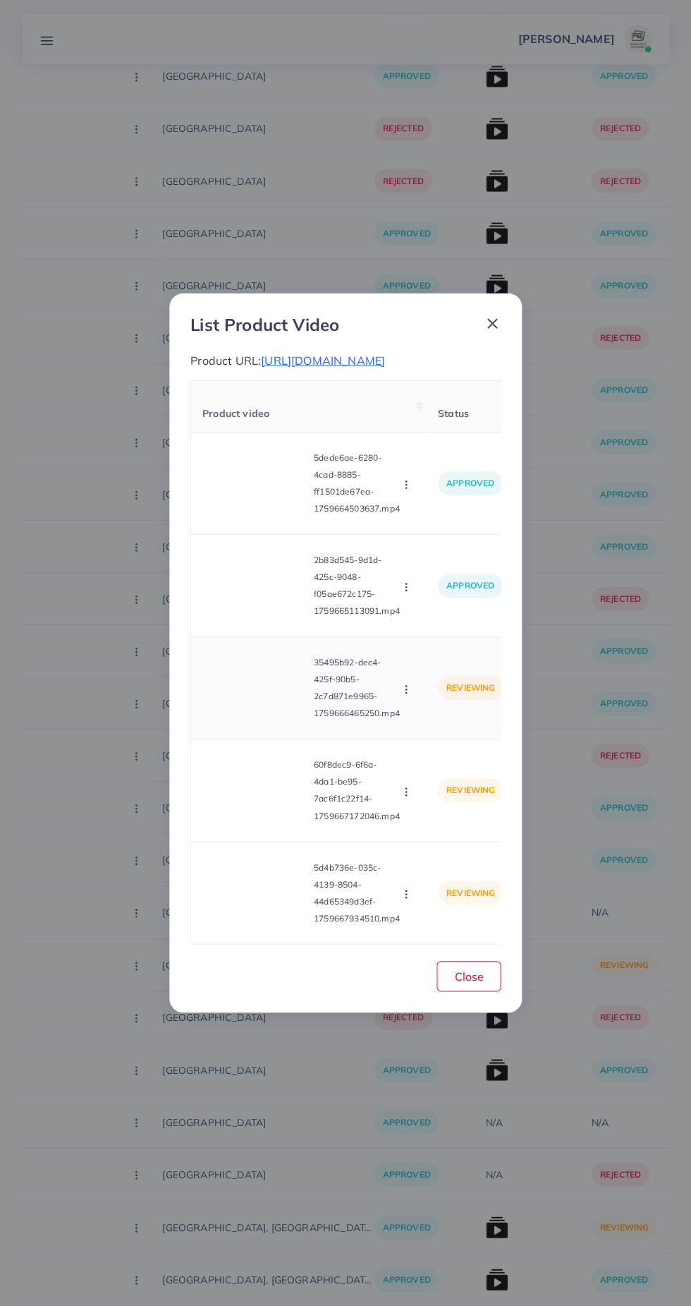
click at [238, 720] on video at bounding box center [255, 687] width 106 height 63
click at [255, 720] on div at bounding box center [255, 687] width 106 height 63
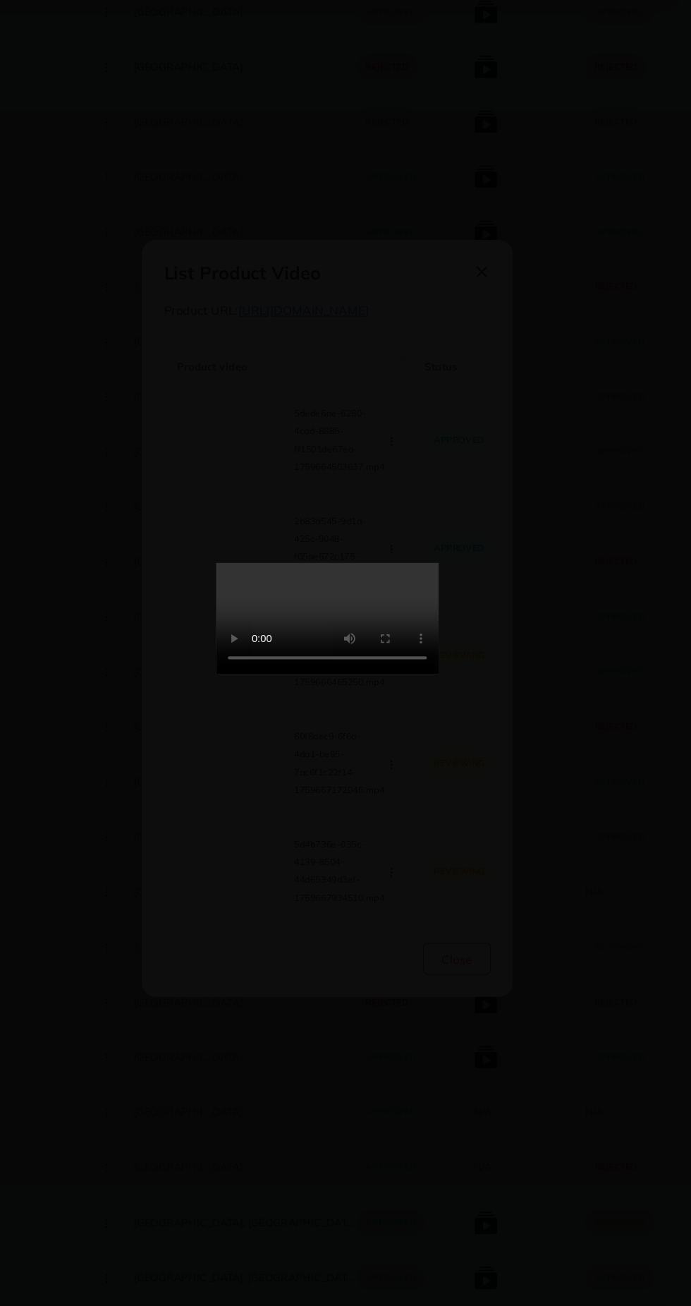
scroll to position [4962, 0]
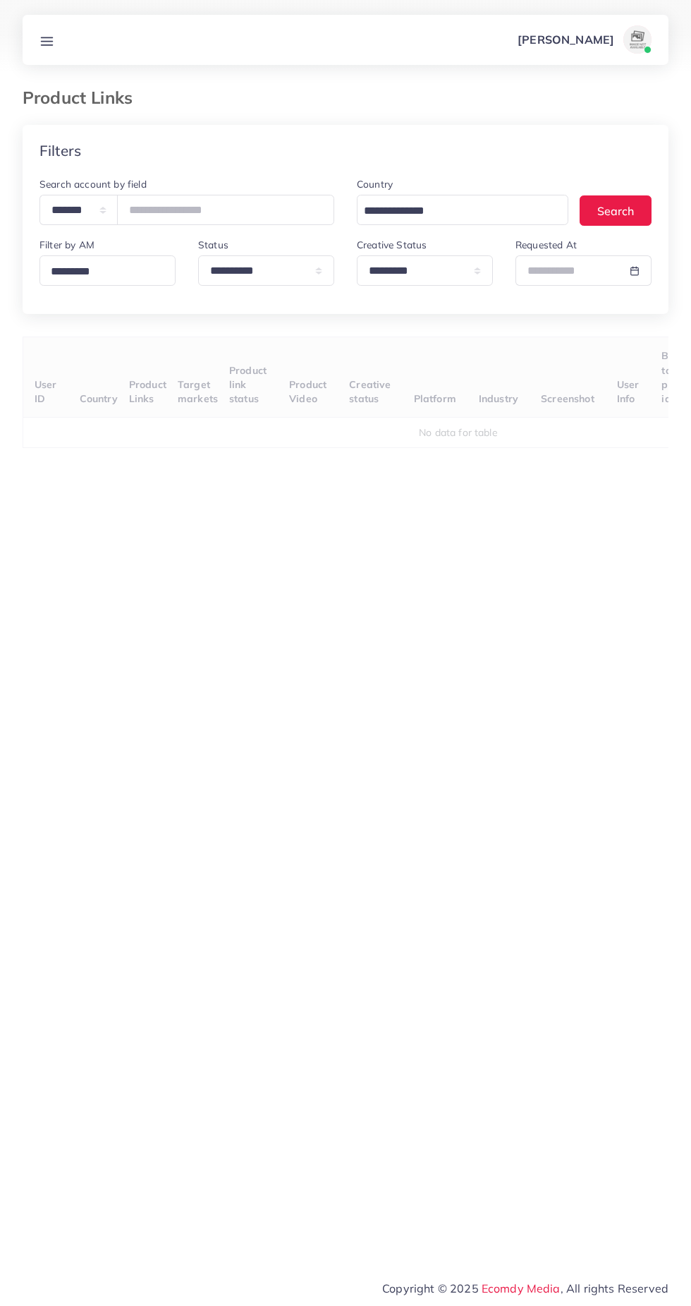
select select "*********"
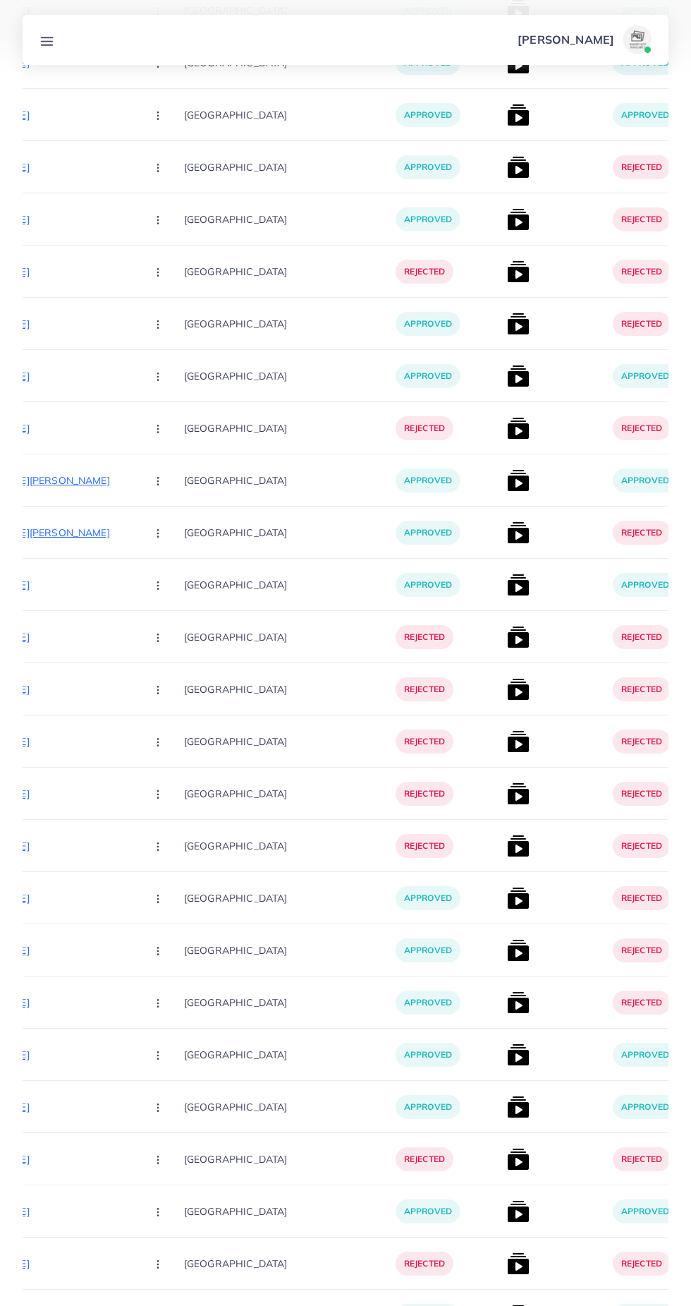
scroll to position [15577, 0]
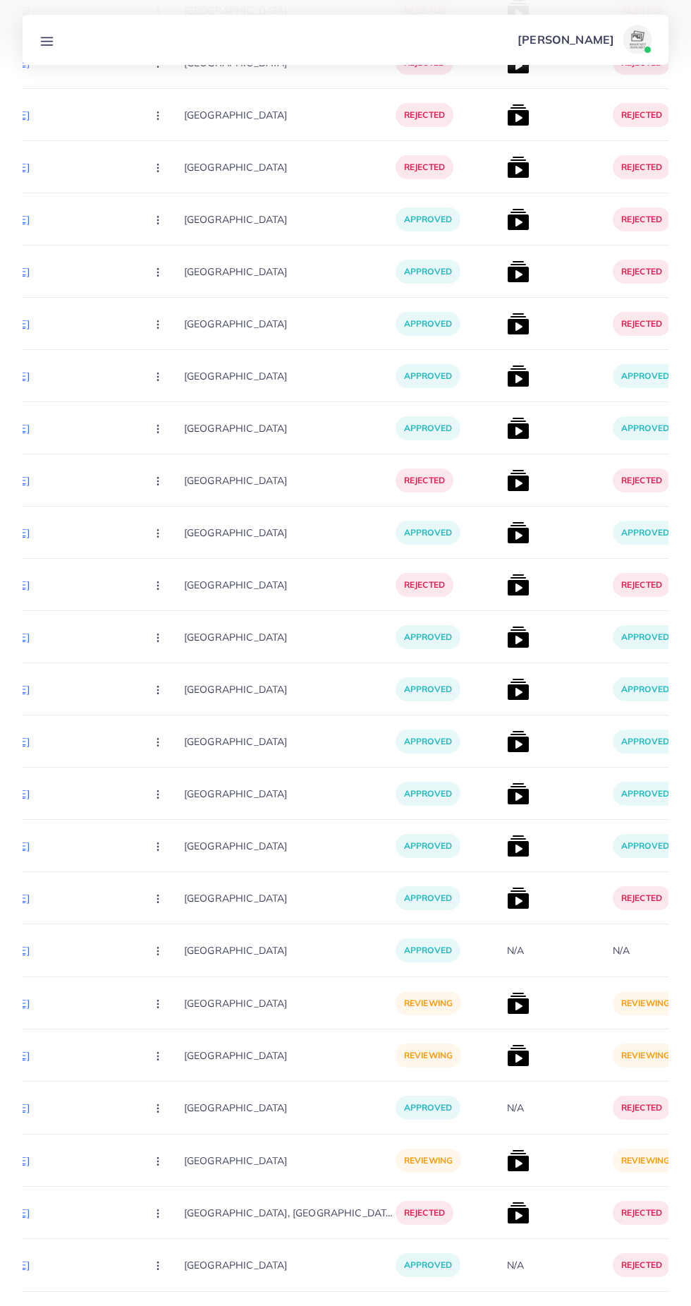
click at [656, 1305] on icon "Go to next page" at bounding box center [656, 1326] width 13 height 13
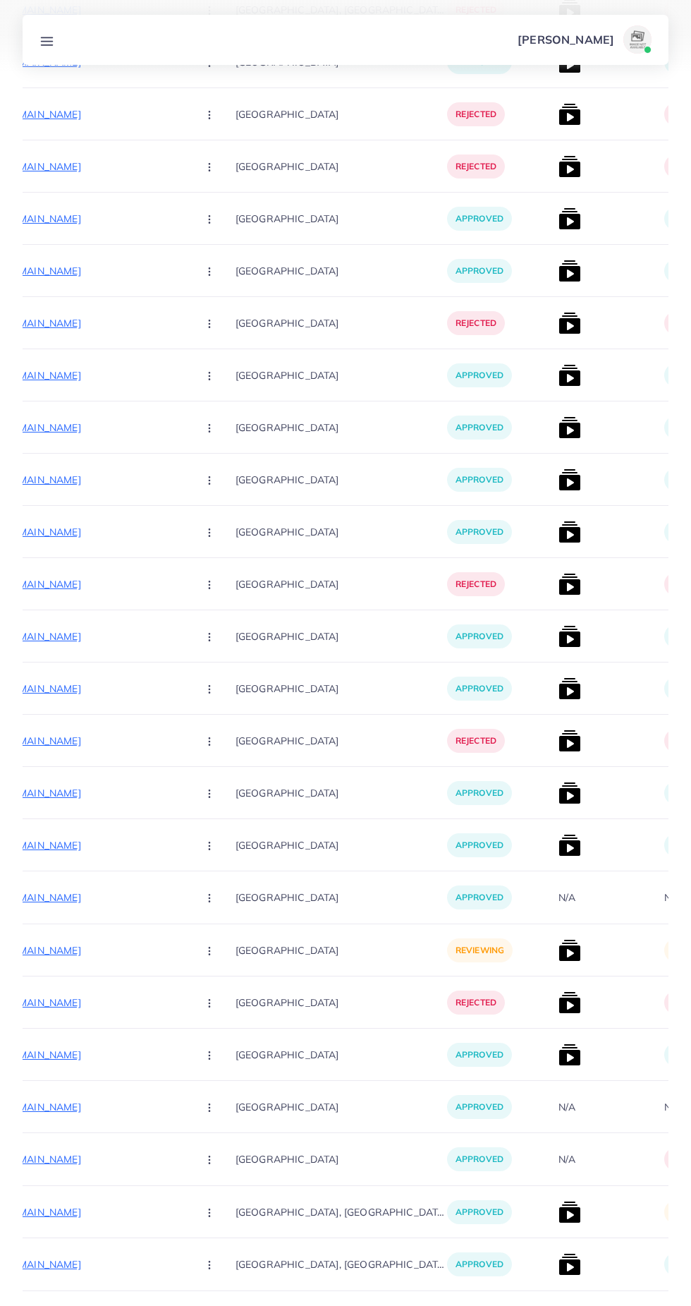
scroll to position [0, 261]
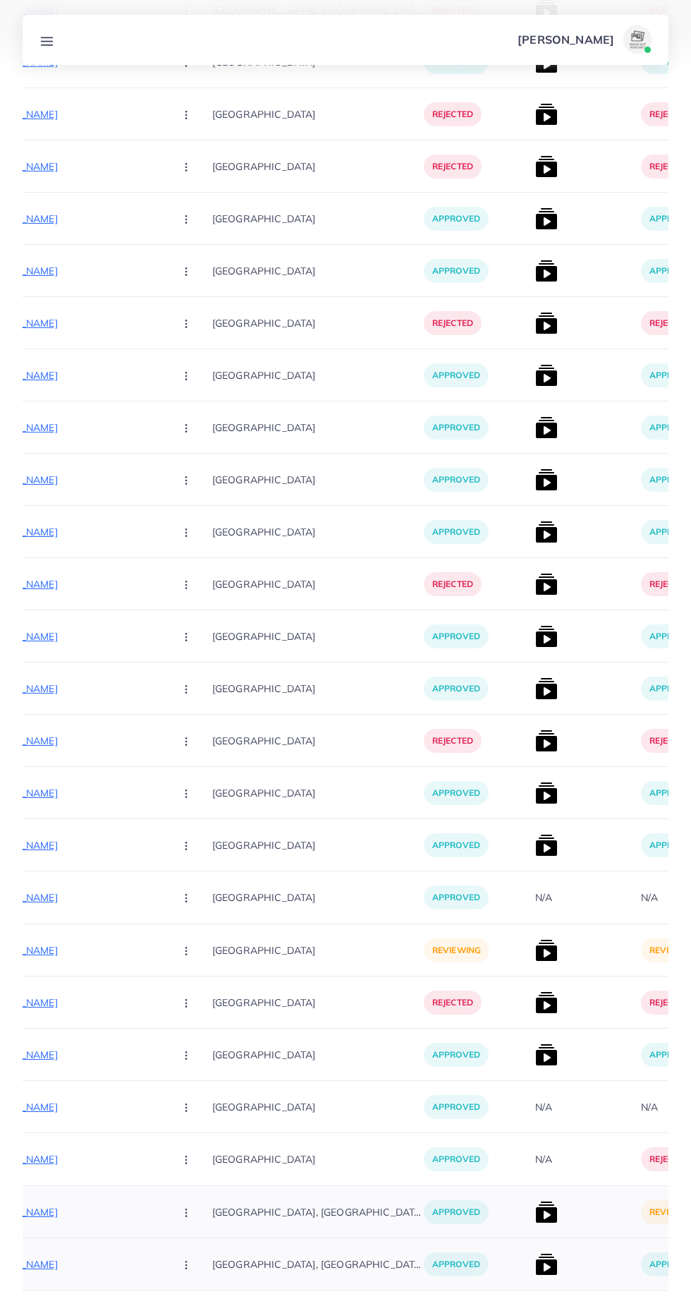
click at [535, 1223] on img at bounding box center [546, 1212] width 23 height 23
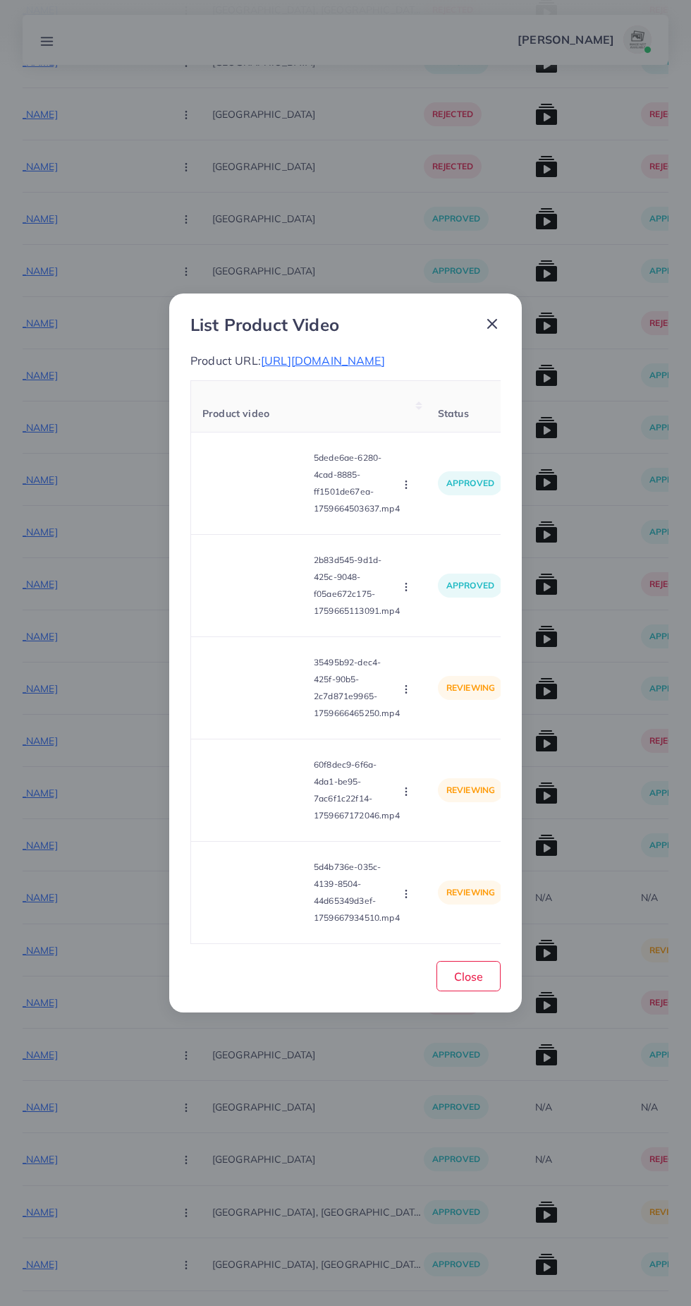
click at [274, 368] on span "[URL][DOMAIN_NAME]" at bounding box center [323, 360] width 124 height 14
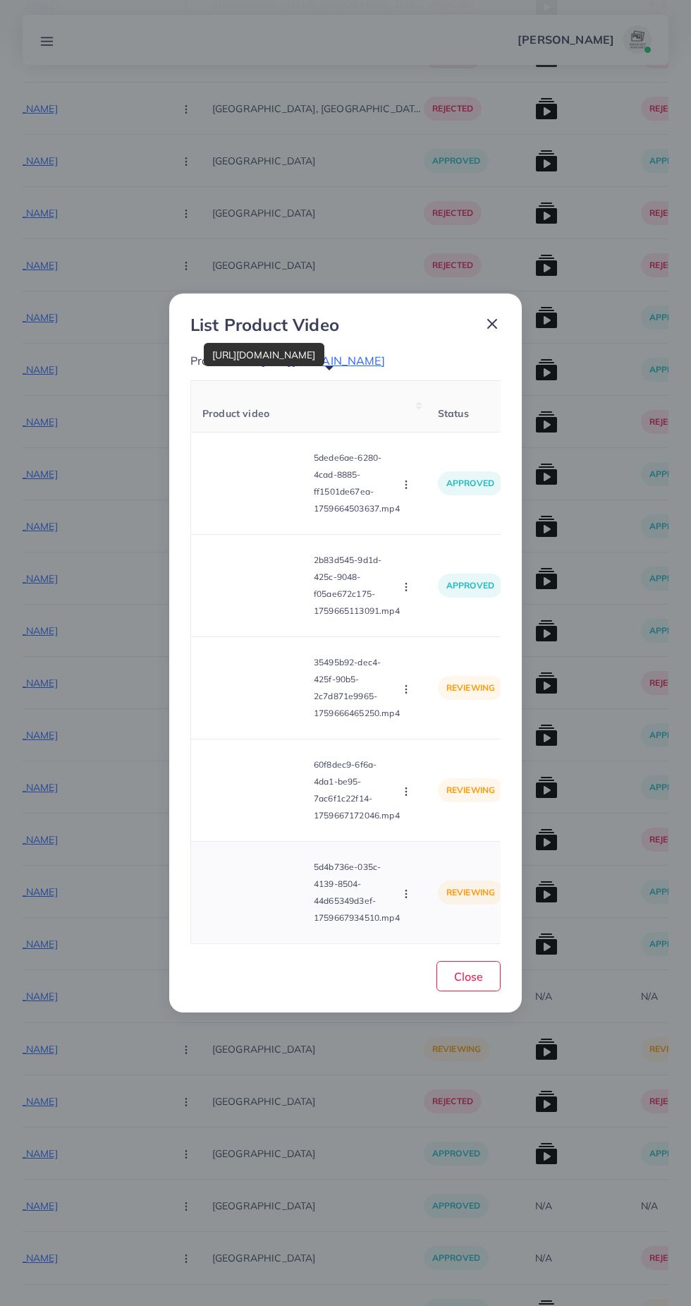
click at [242, 904] on video at bounding box center [255, 892] width 106 height 63
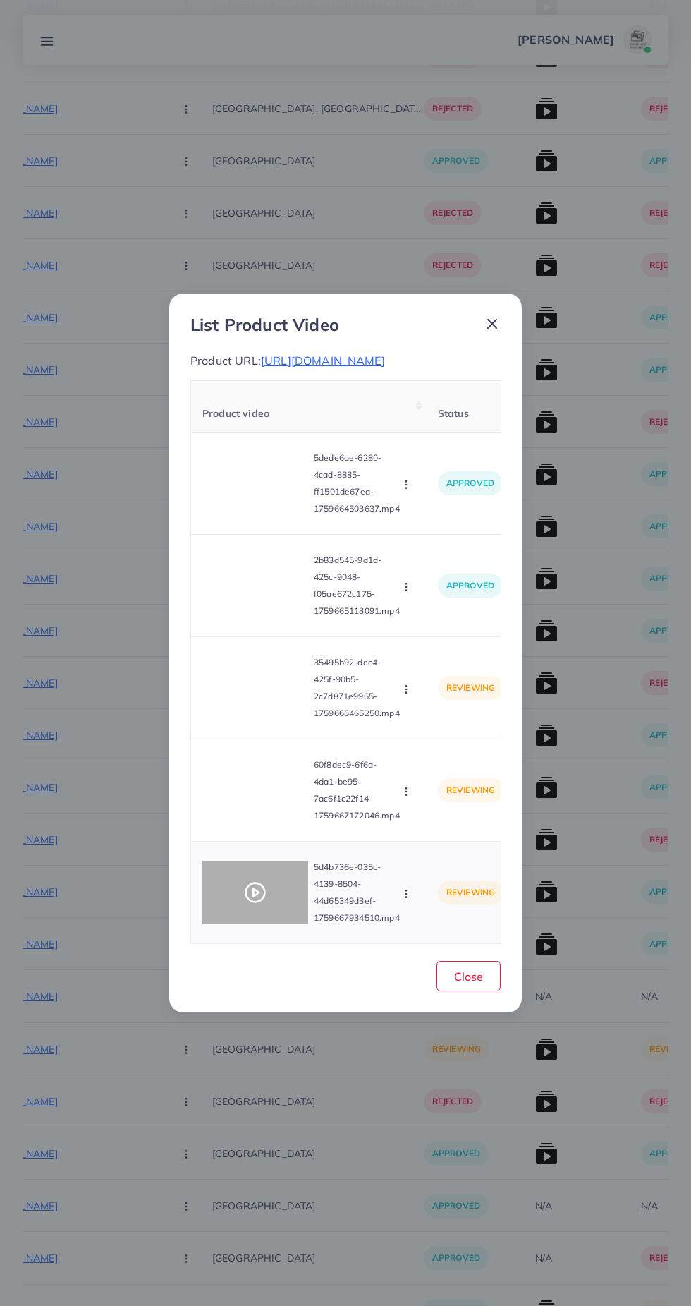
click at [248, 897] on icon at bounding box center [255, 892] width 23 height 23
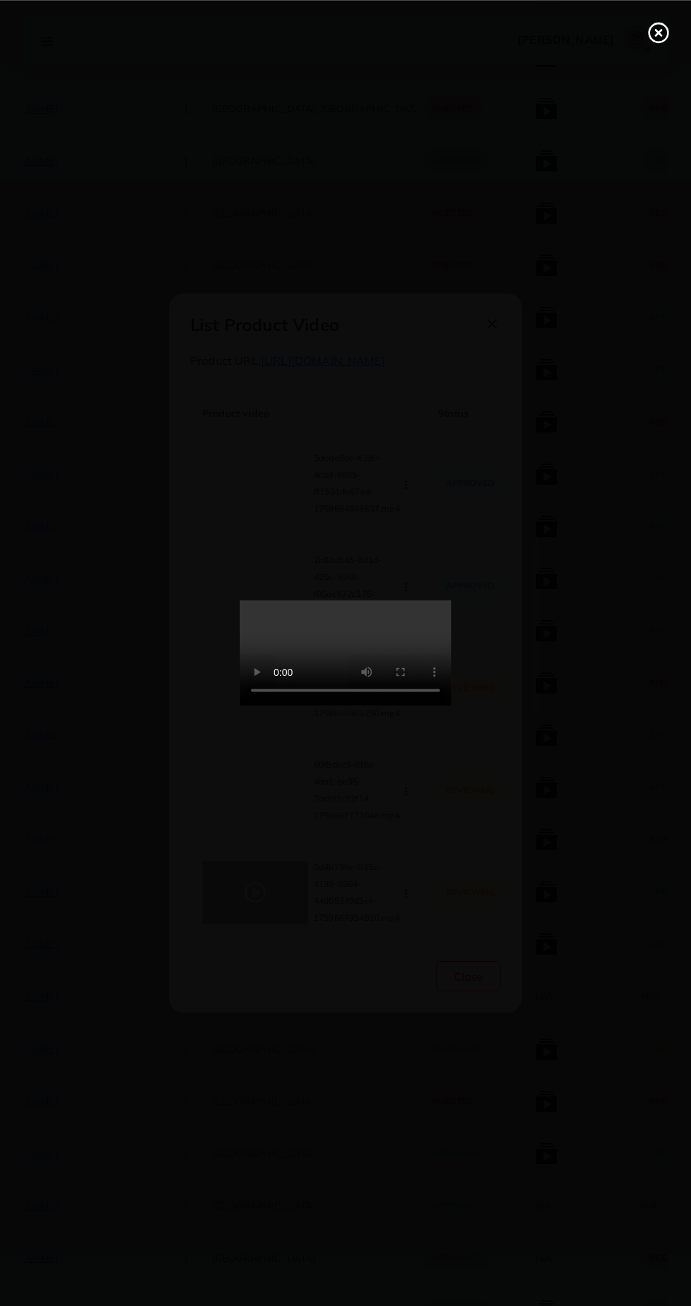
click at [628, 47] on div at bounding box center [345, 653] width 691 height 1306
click at [658, 32] on line at bounding box center [659, 33] width 6 height 6
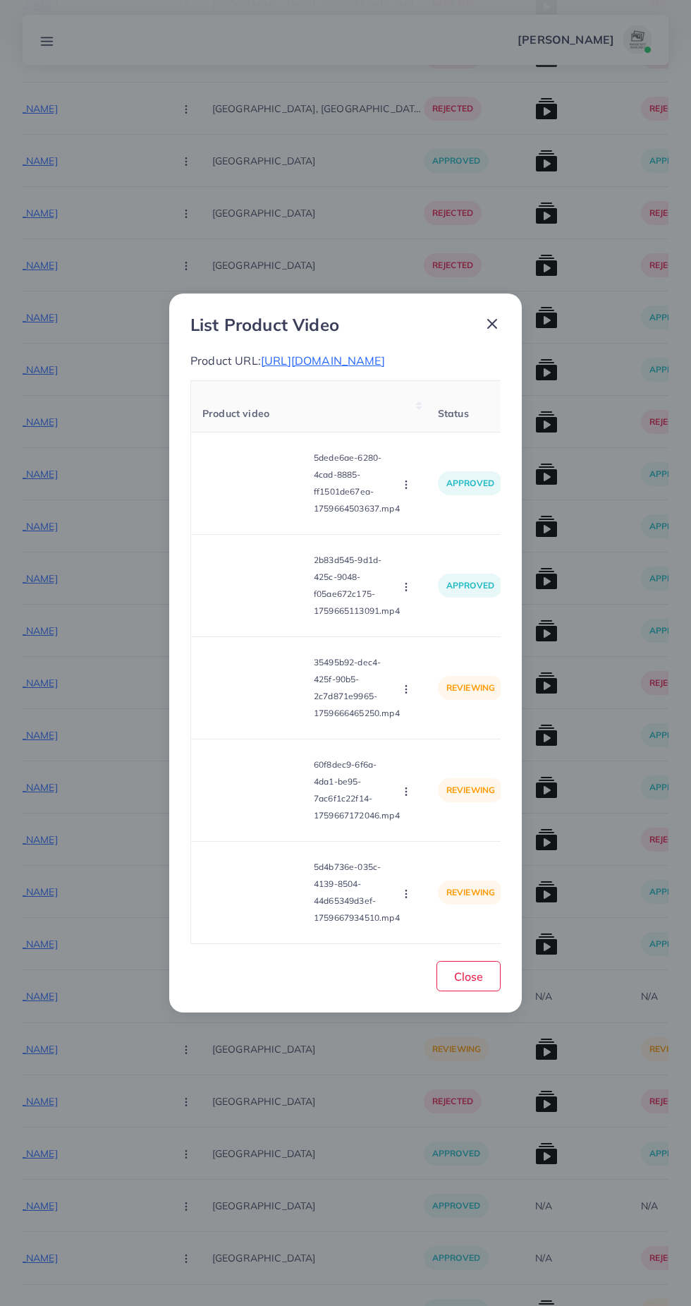
click at [385, 366] on span "[URL][DOMAIN_NAME]" at bounding box center [323, 360] width 124 height 14
click at [278, 904] on video at bounding box center [255, 892] width 106 height 63
click at [279, 893] on div at bounding box center [255, 892] width 106 height 63
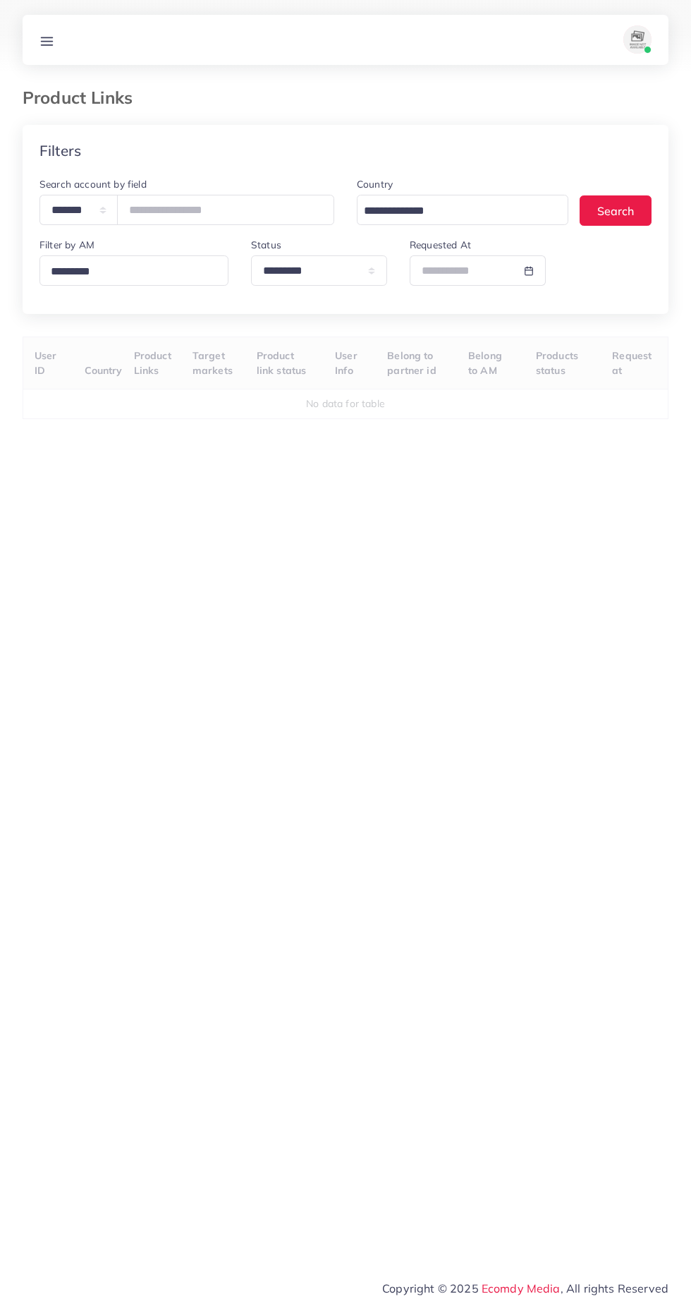
select select "*********"
select select
select select "*********"
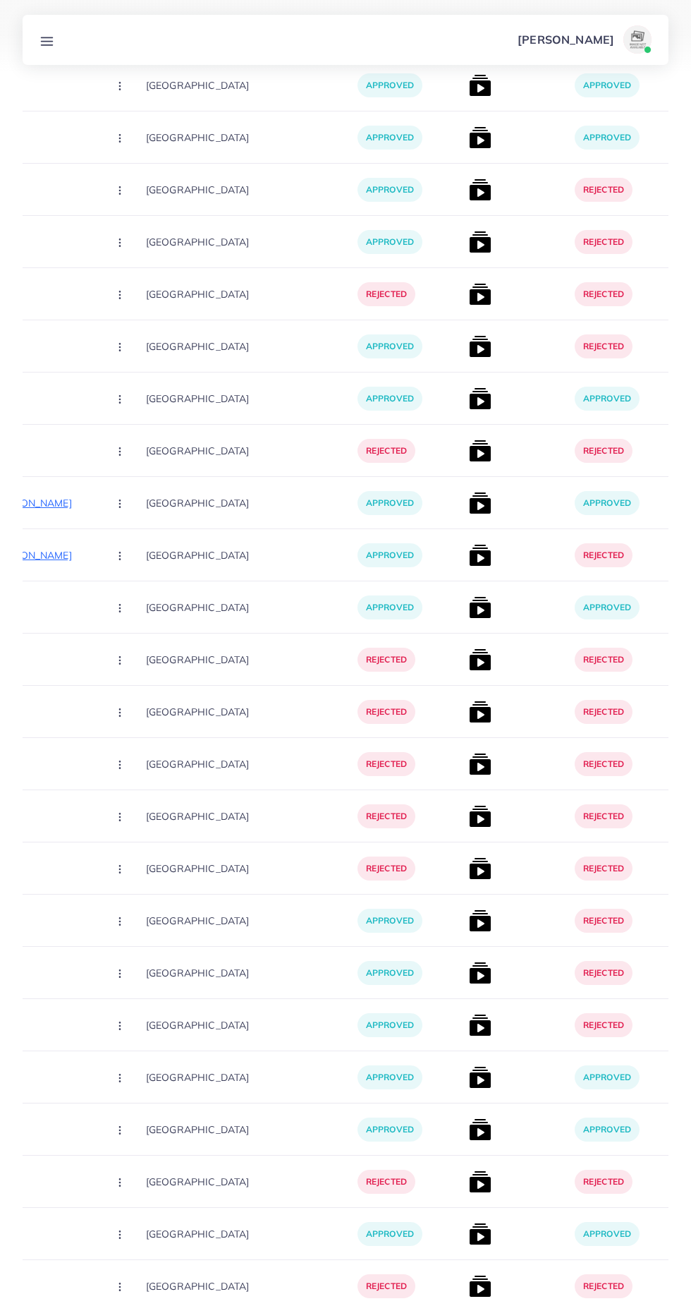
scroll to position [15838, 0]
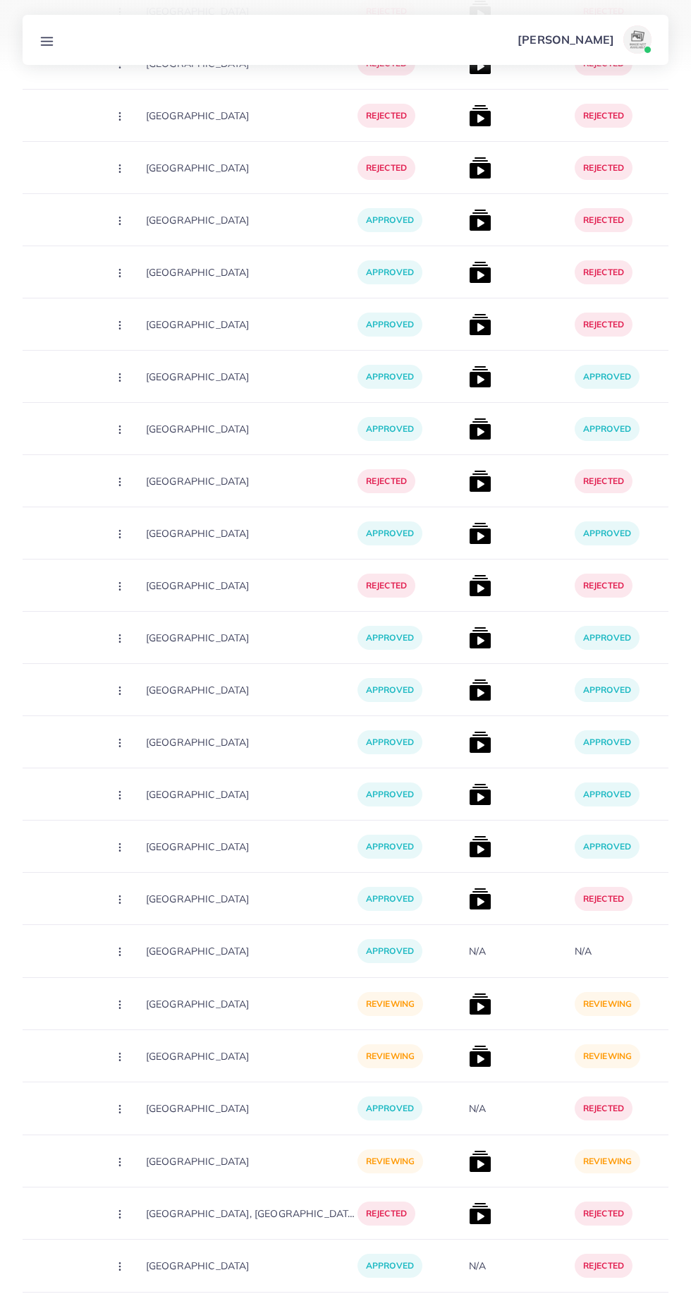
click at [656, 1305] on icon "Go to next page" at bounding box center [656, 1327] width 13 height 13
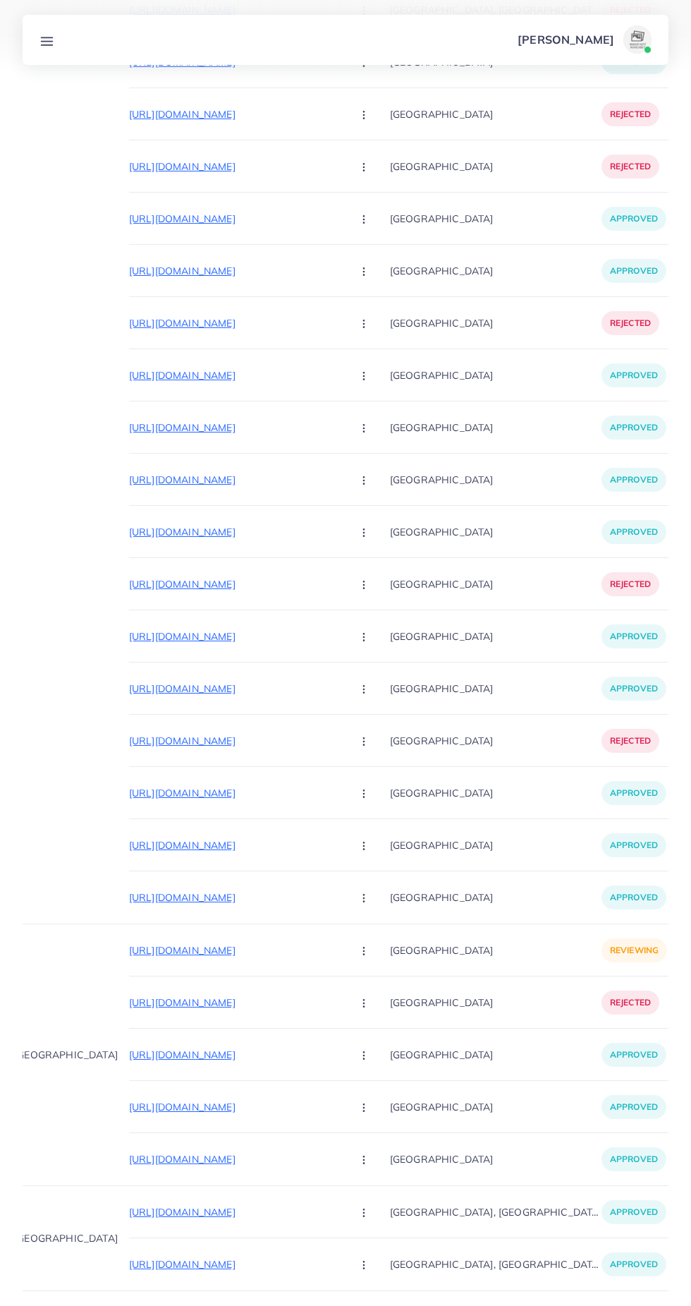
scroll to position [0, 83]
click at [229, 1208] on p "[URL][DOMAIN_NAME]" at bounding box center [236, 1212] width 212 height 17
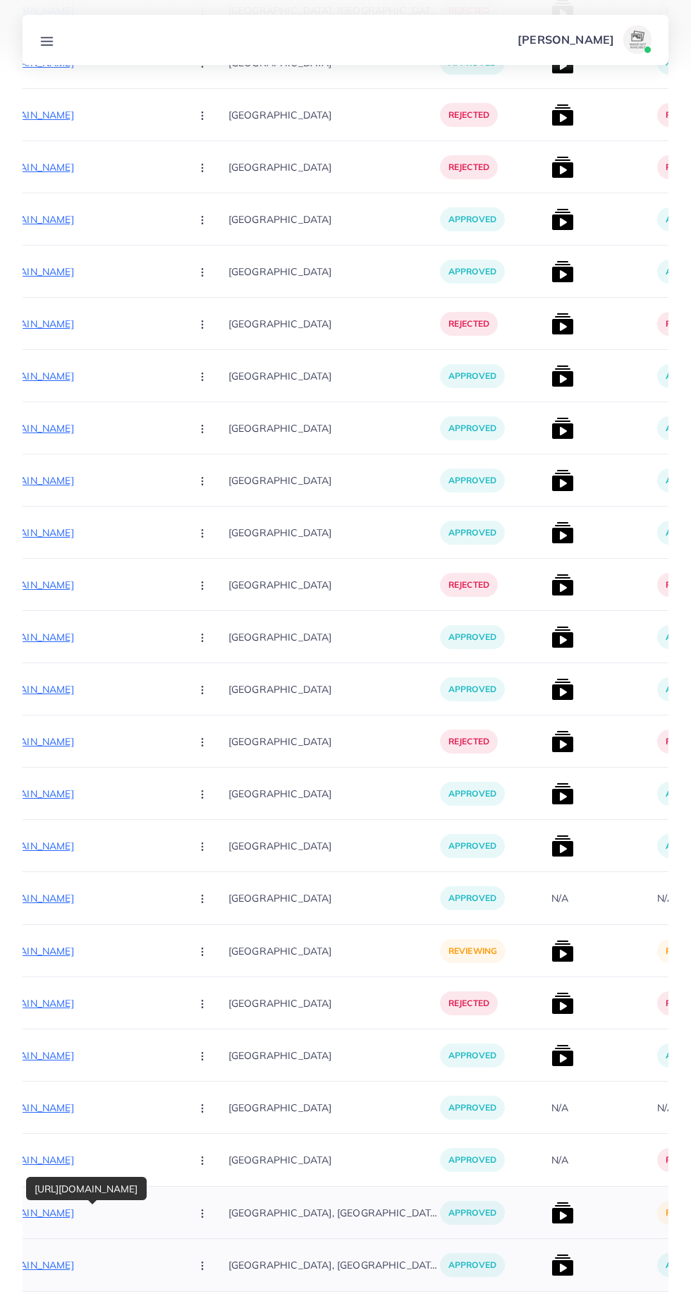
scroll to position [0, 319]
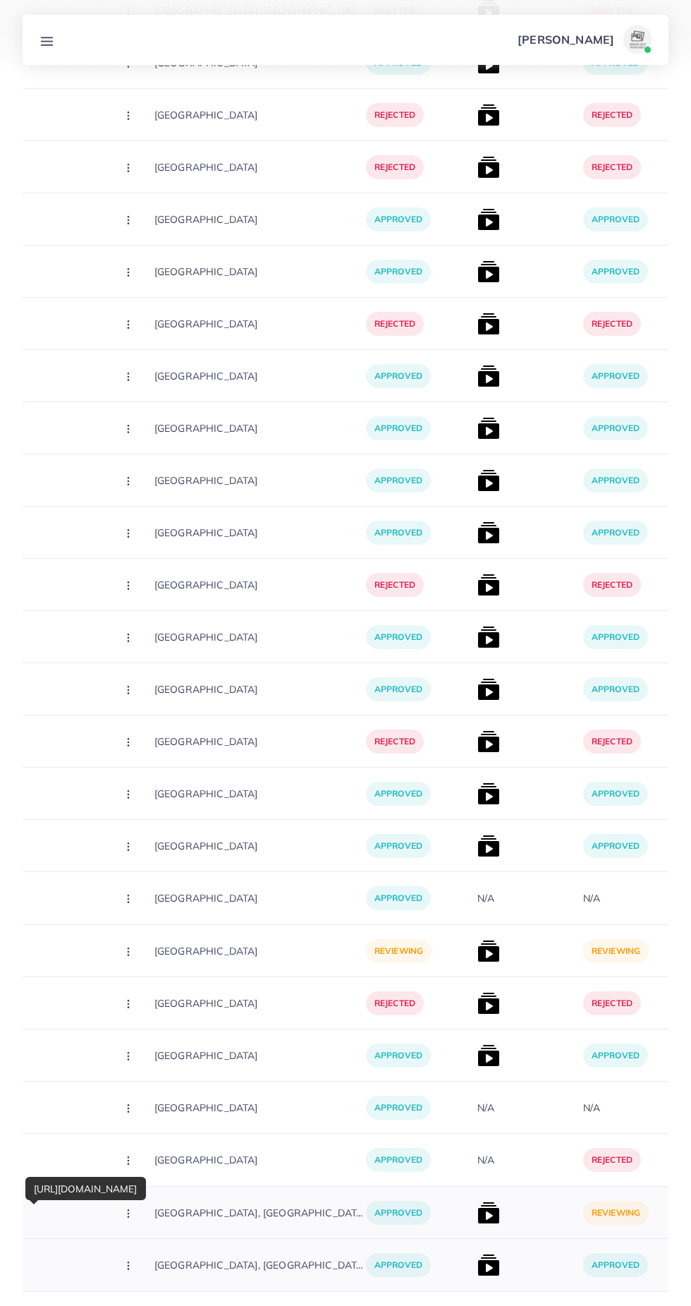
click at [478, 1212] on img at bounding box center [489, 1212] width 23 height 23
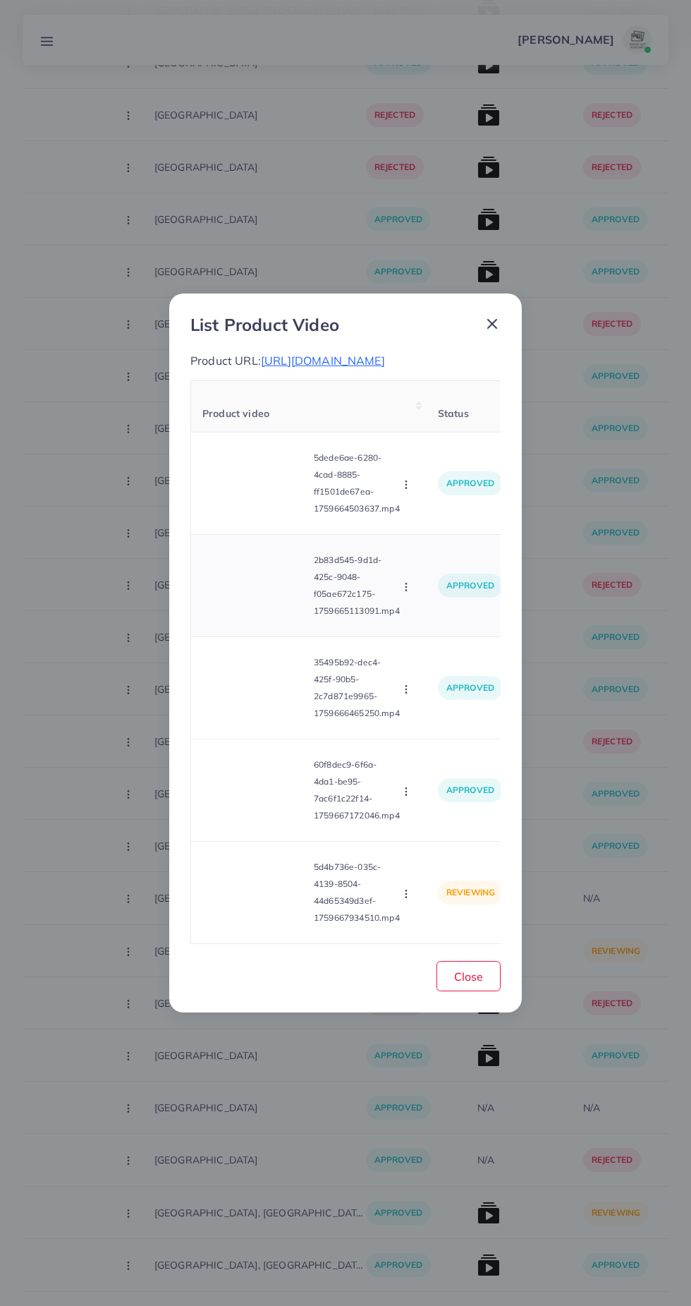
click at [265, 617] on video at bounding box center [255, 585] width 106 height 63
click at [248, 617] on div at bounding box center [255, 585] width 106 height 63
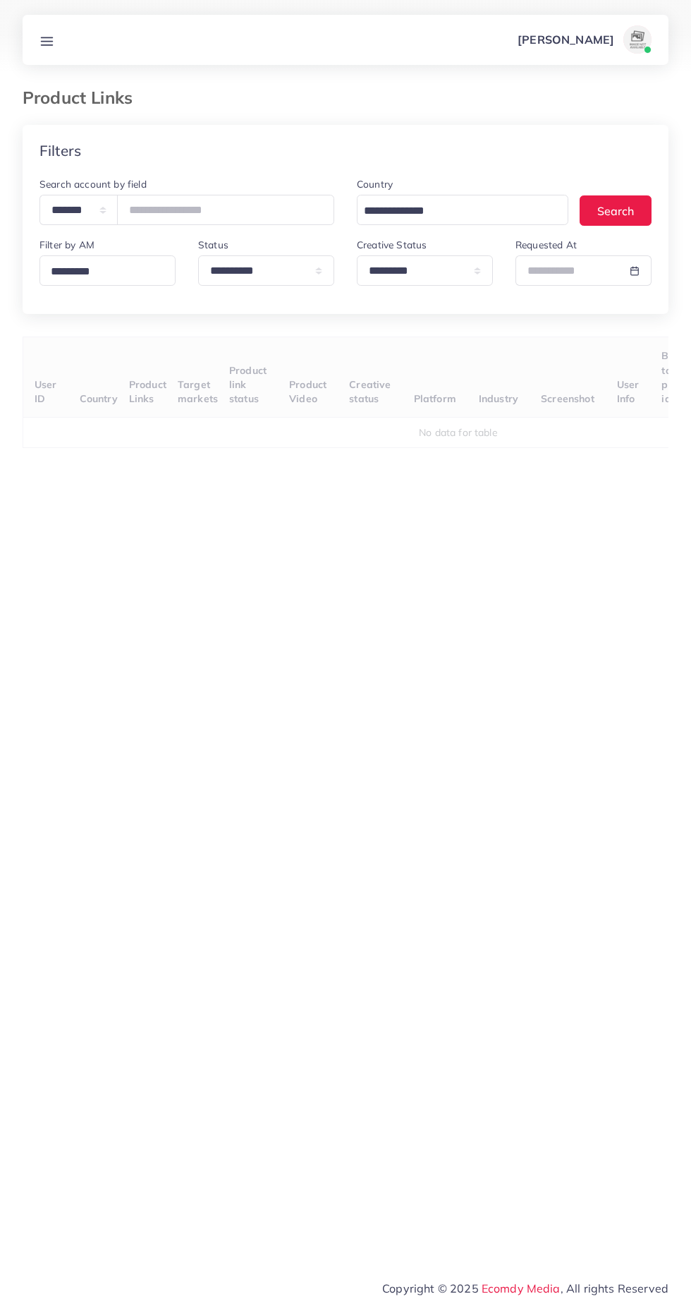
select select "*********"
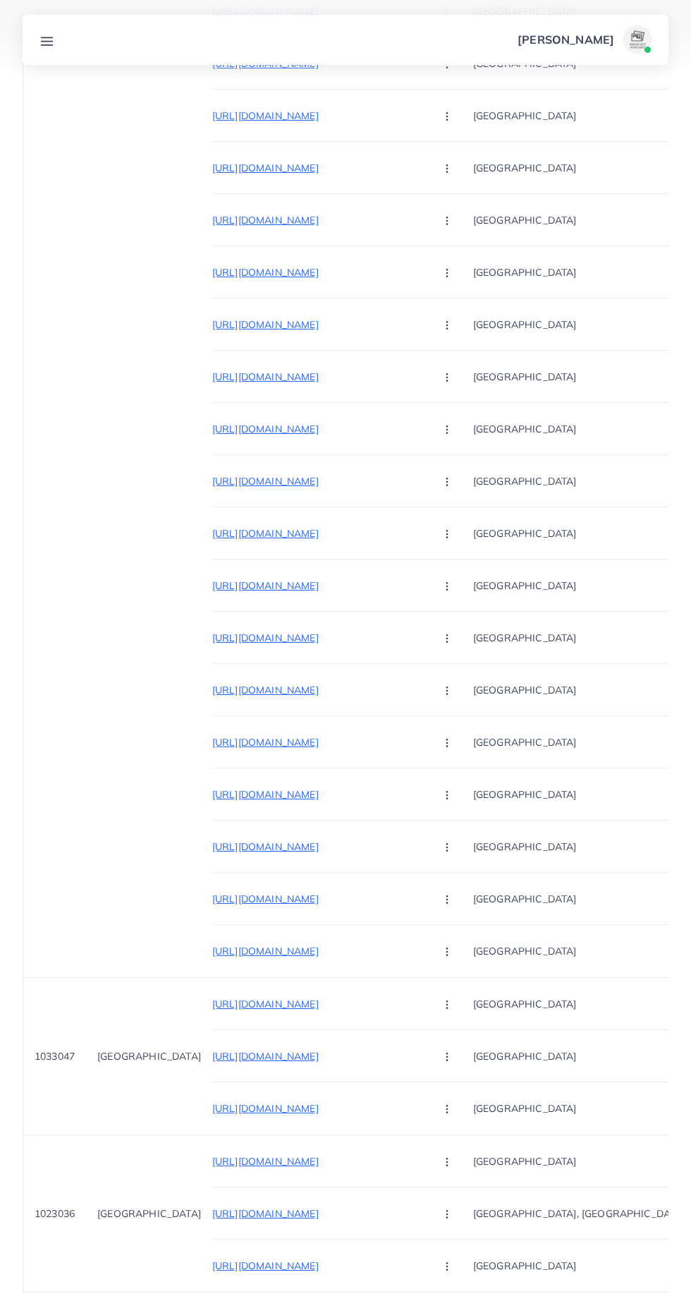
scroll to position [15891, 0]
click at [656, 1305] on icon "Go to next page" at bounding box center [656, 1326] width 13 height 13
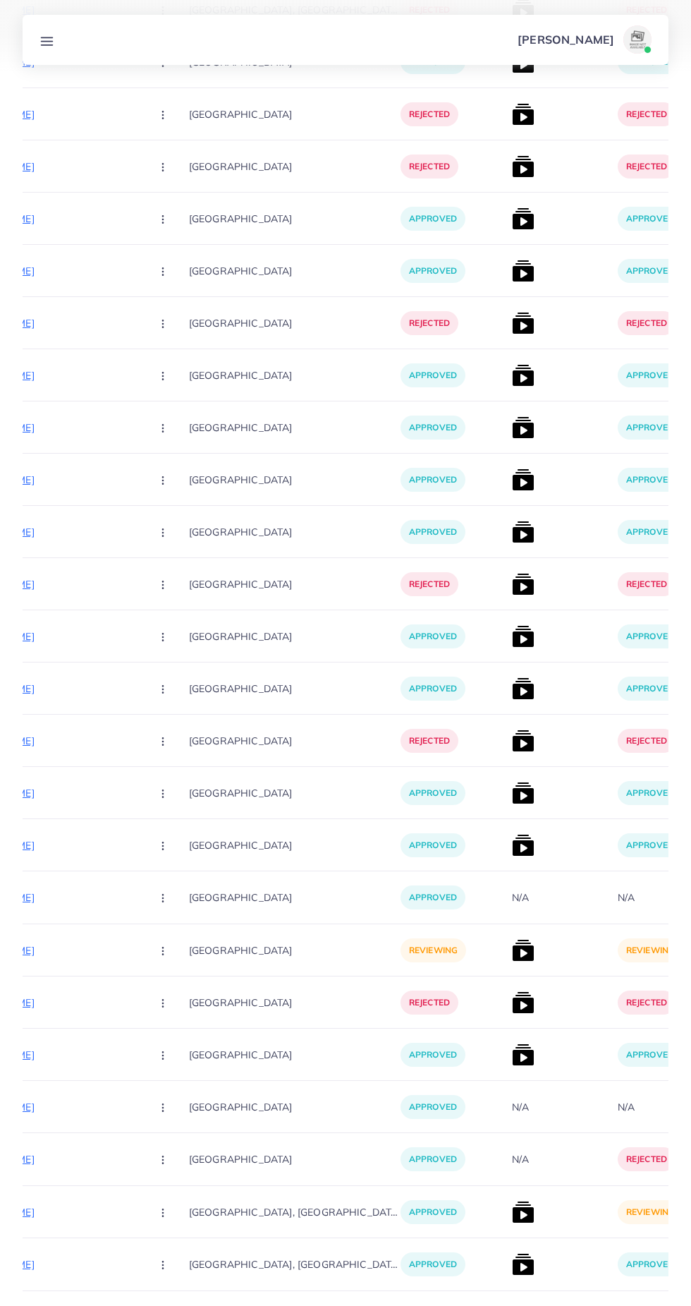
scroll to position [0, 281]
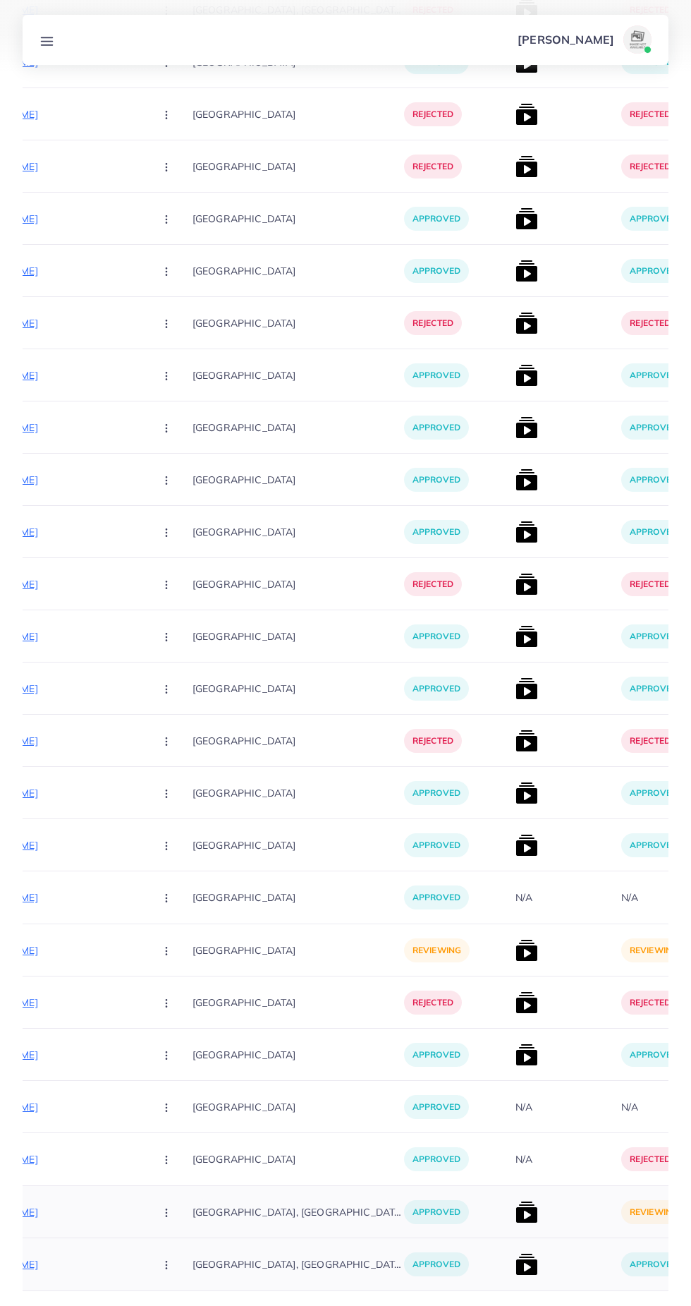
click at [516, 1218] on img at bounding box center [527, 1212] width 23 height 23
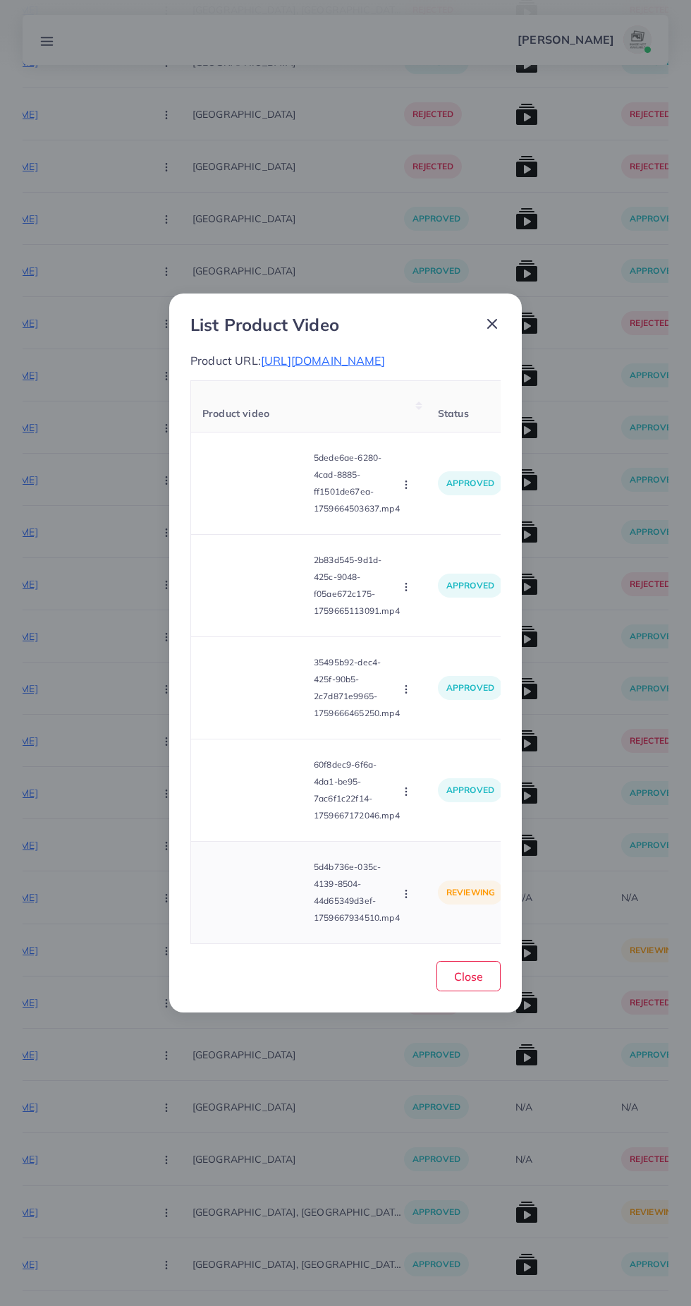
click at [250, 924] on video at bounding box center [255, 892] width 106 height 63
click at [260, 924] on div at bounding box center [255, 892] width 106 height 63
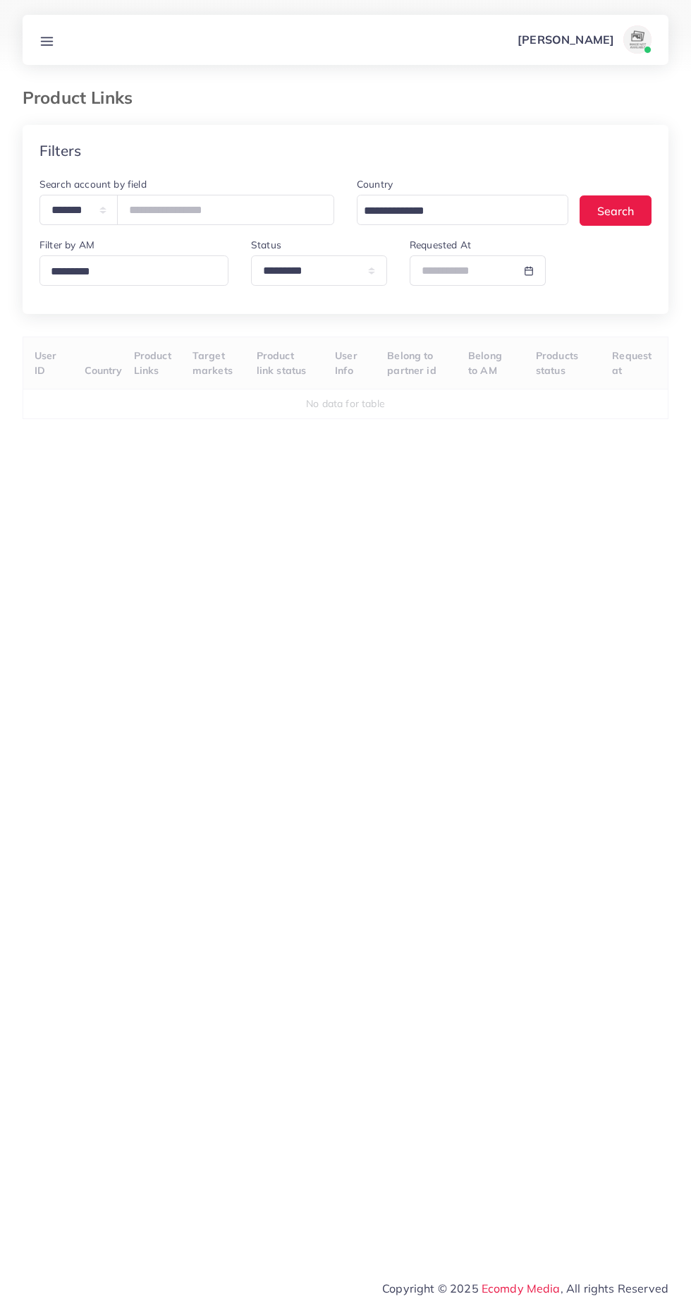
select select "*********"
select select
select select "*********"
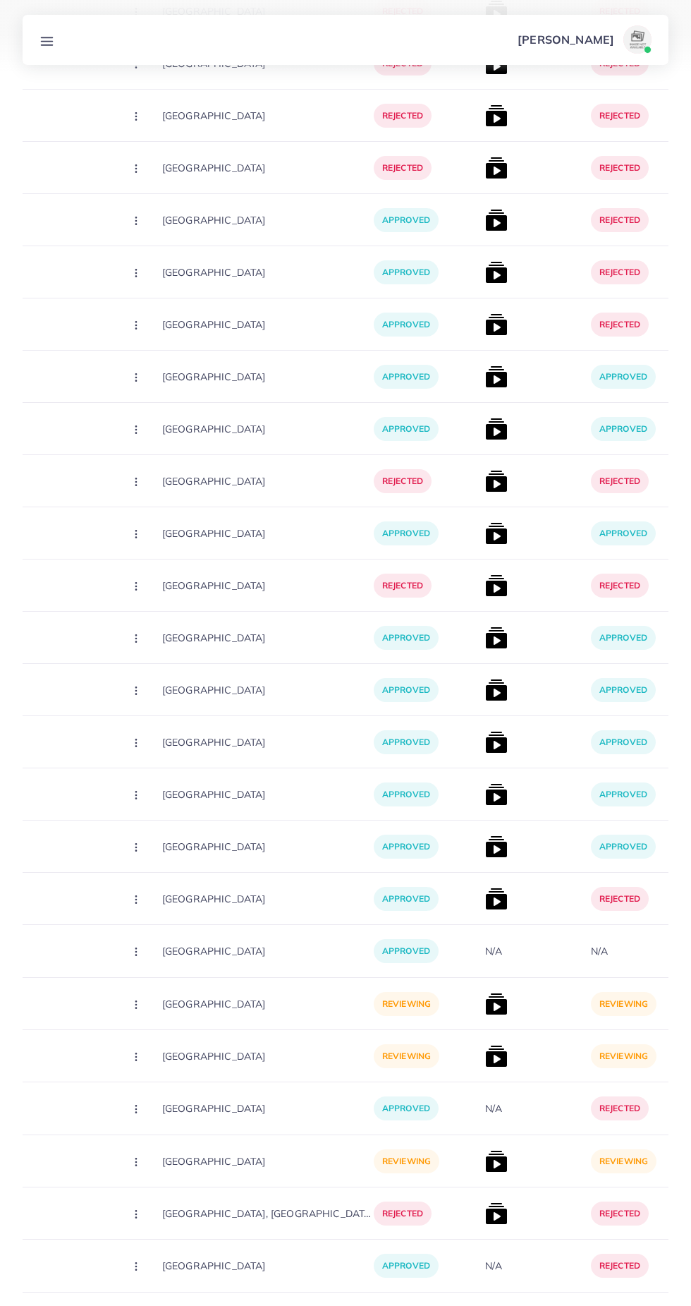
scroll to position [15942, 0]
click at [652, 1305] on button "Go to next page" at bounding box center [656, 1327] width 26 height 24
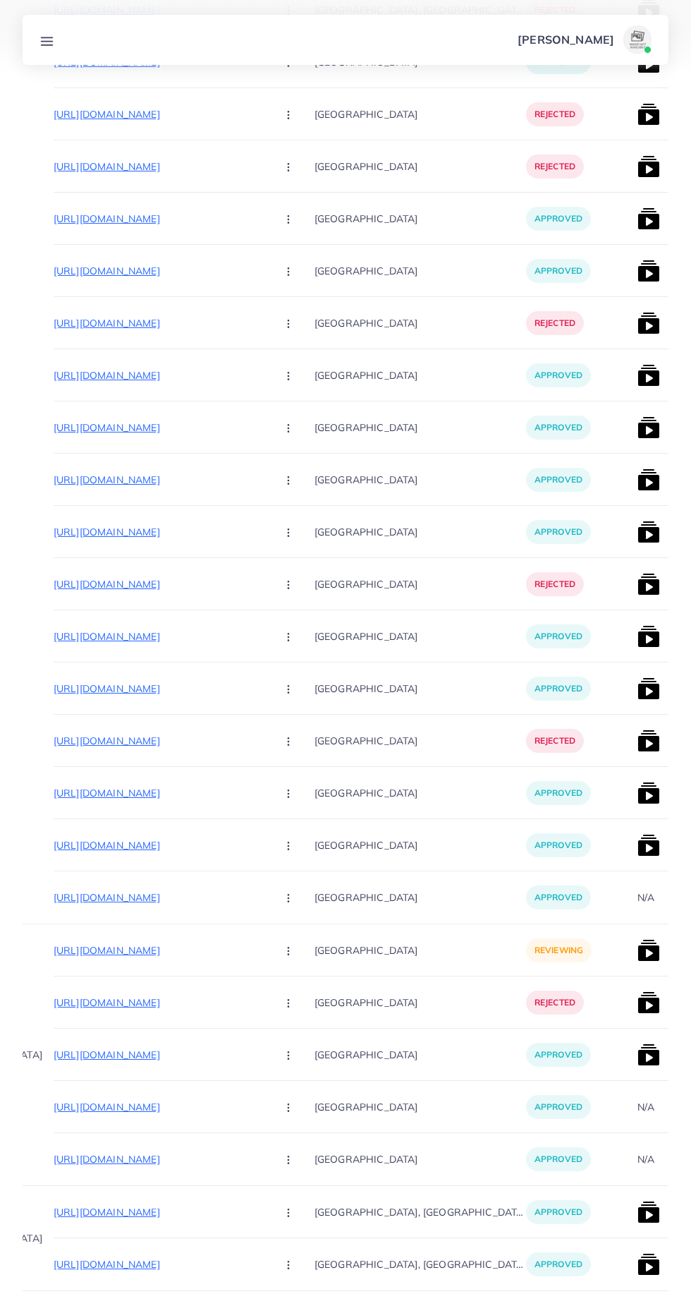
scroll to position [0, 156]
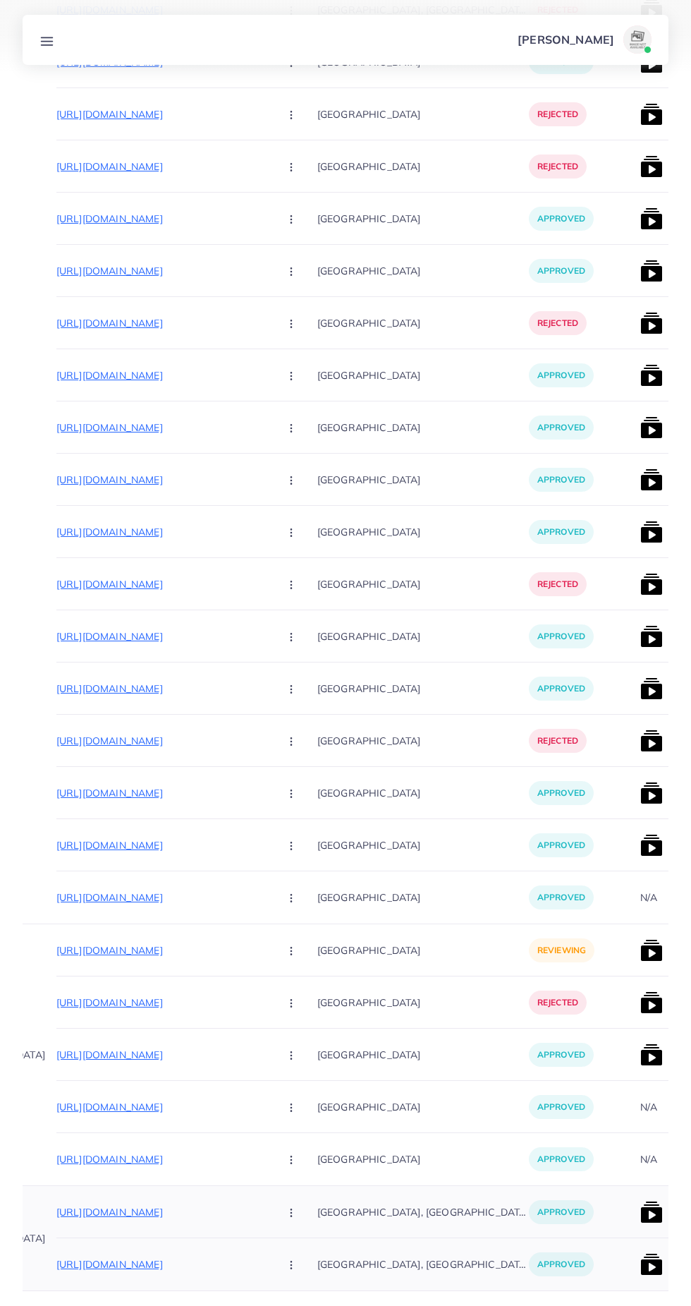
click at [641, 1211] on img at bounding box center [652, 1212] width 23 height 23
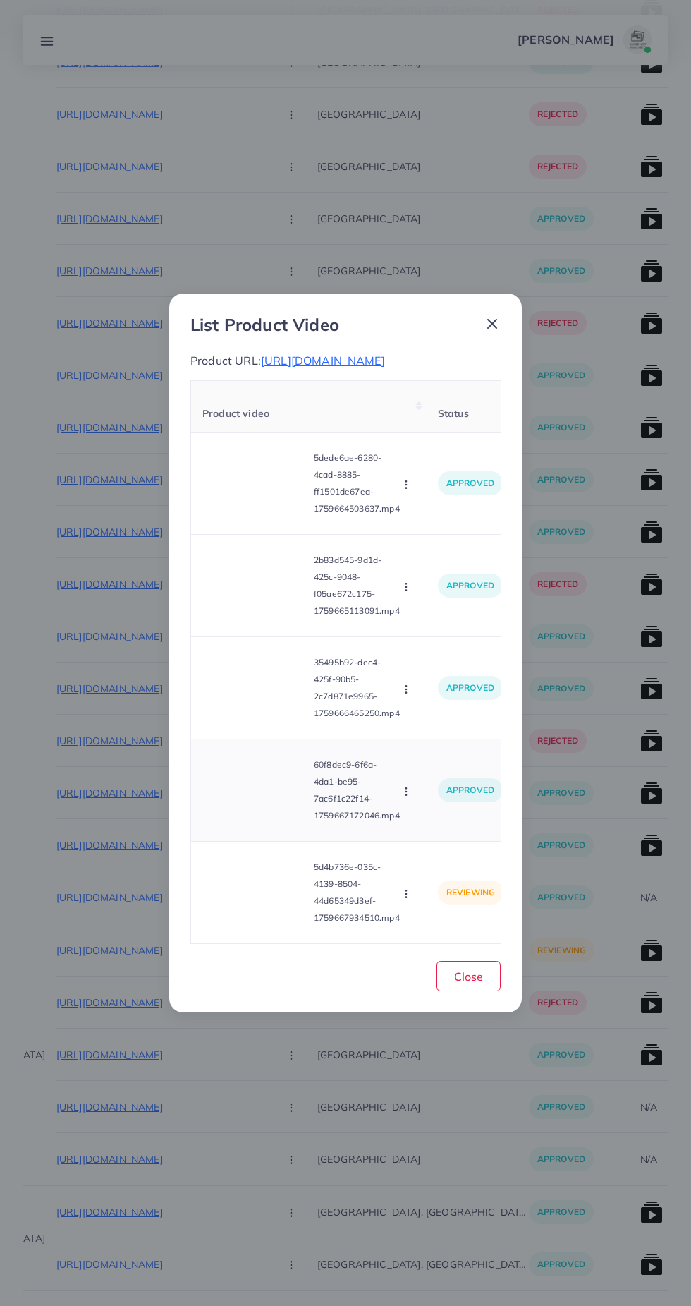
click at [242, 822] on video at bounding box center [255, 789] width 106 height 63
click at [240, 822] on div at bounding box center [255, 789] width 106 height 63
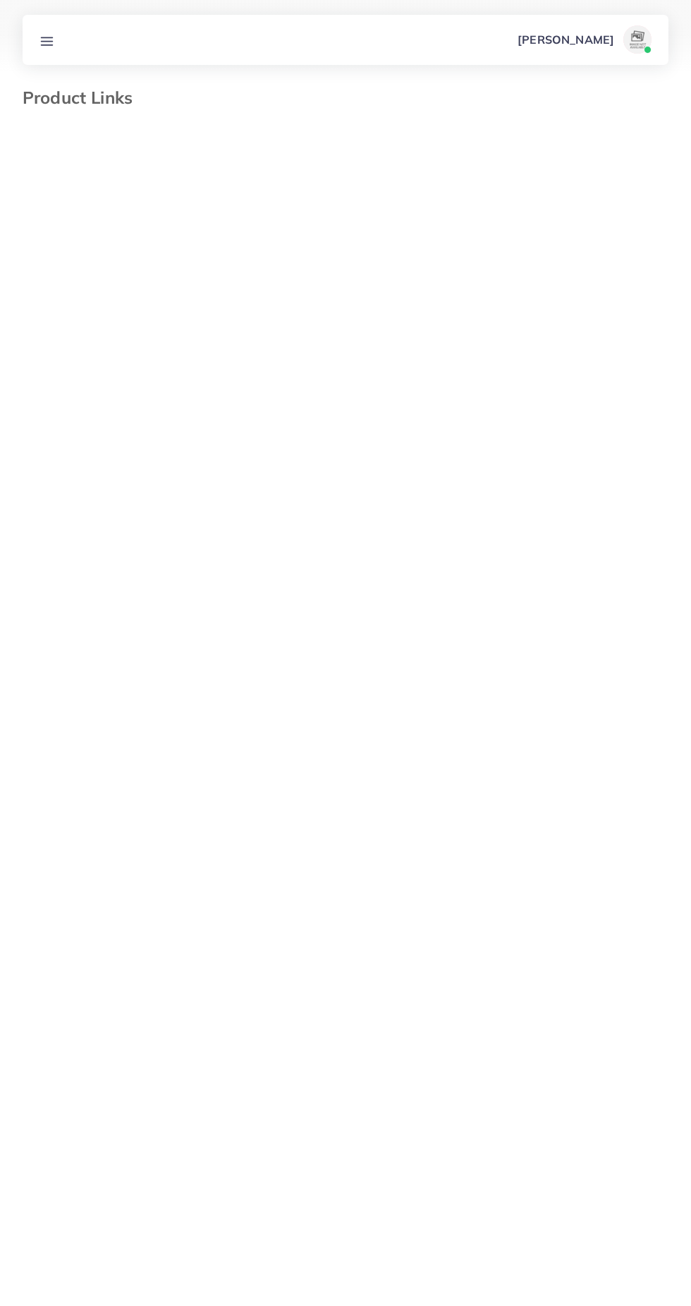
select select "*********"
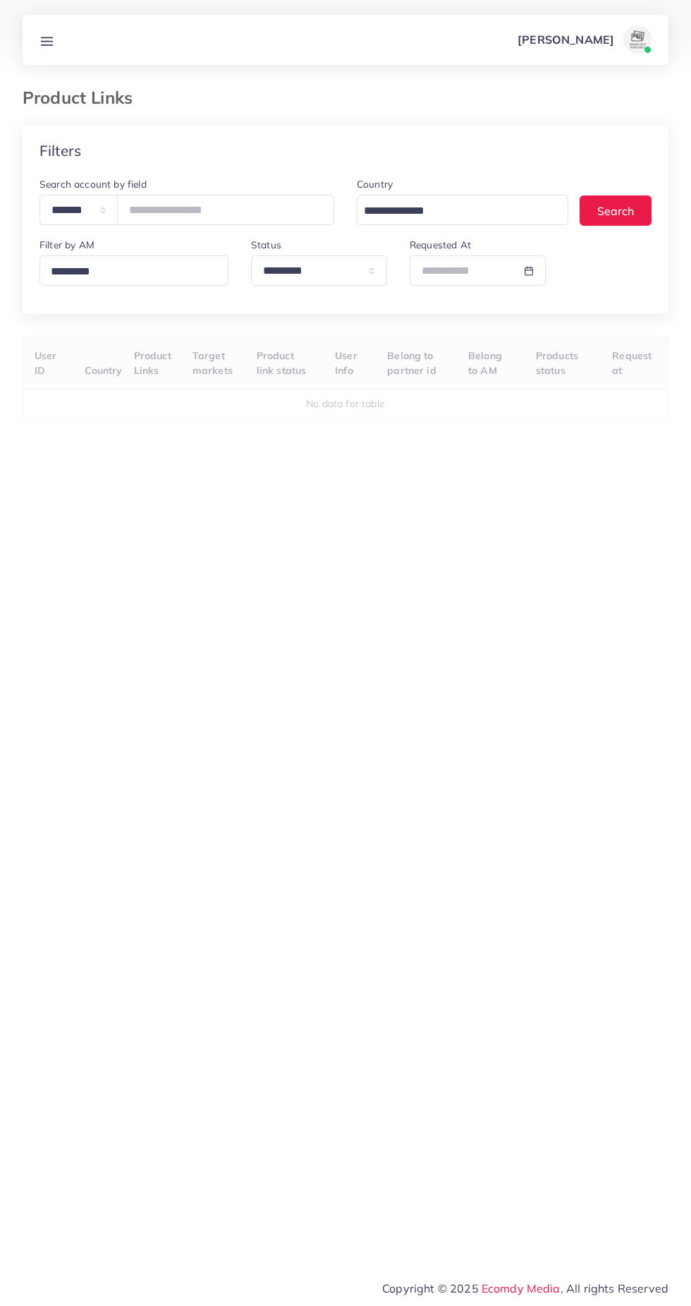
select select "*********"
select select
select select "*********"
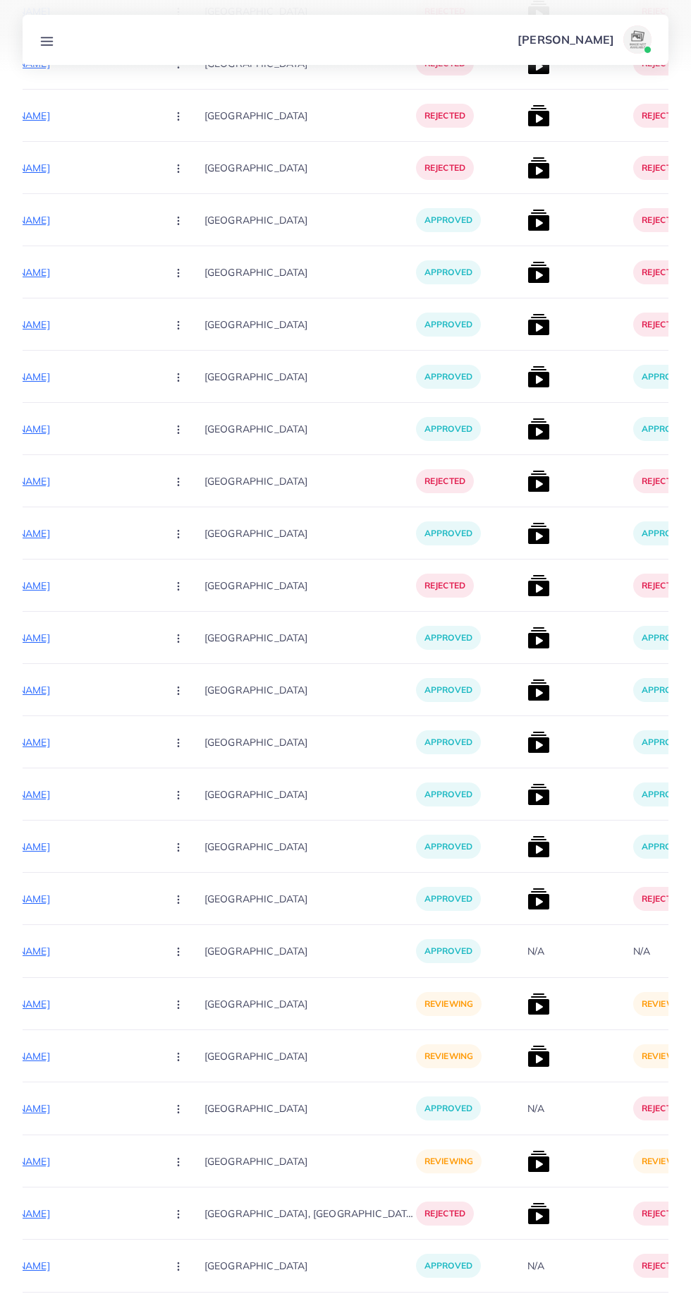
scroll to position [15995, 0]
click at [659, 1305] on icon "Go to next page" at bounding box center [656, 1326] width 13 height 13
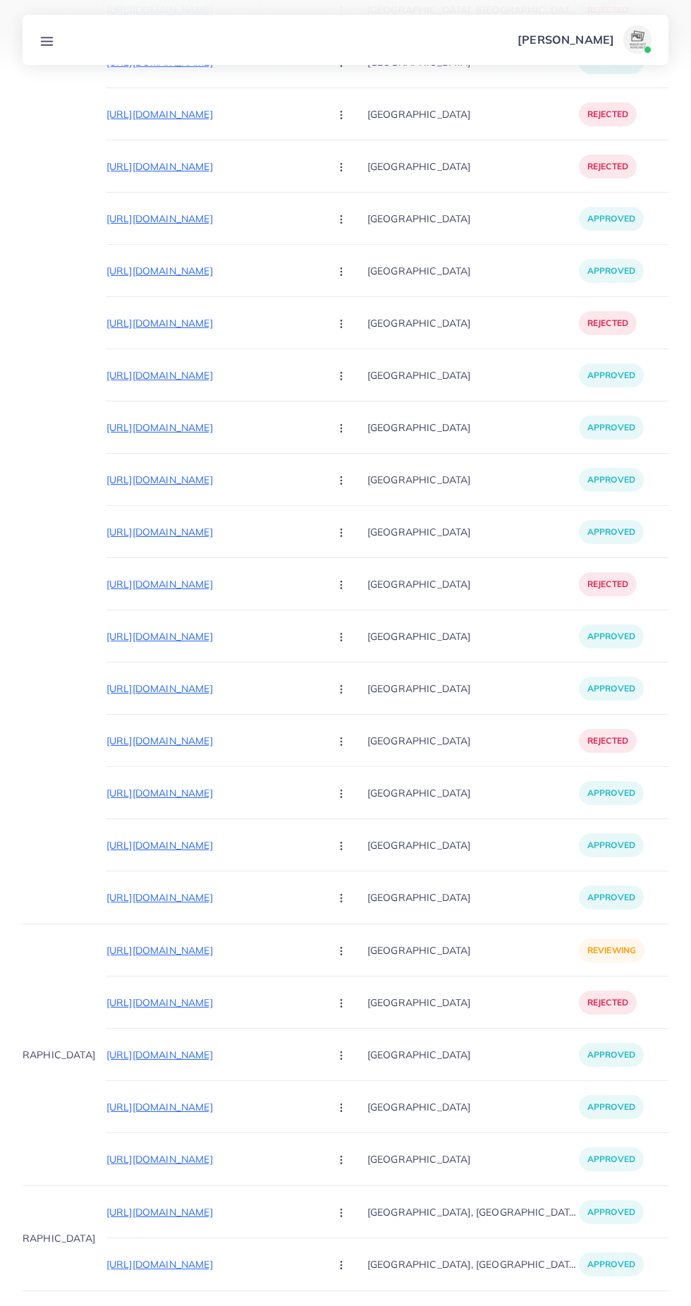
scroll to position [0, 87]
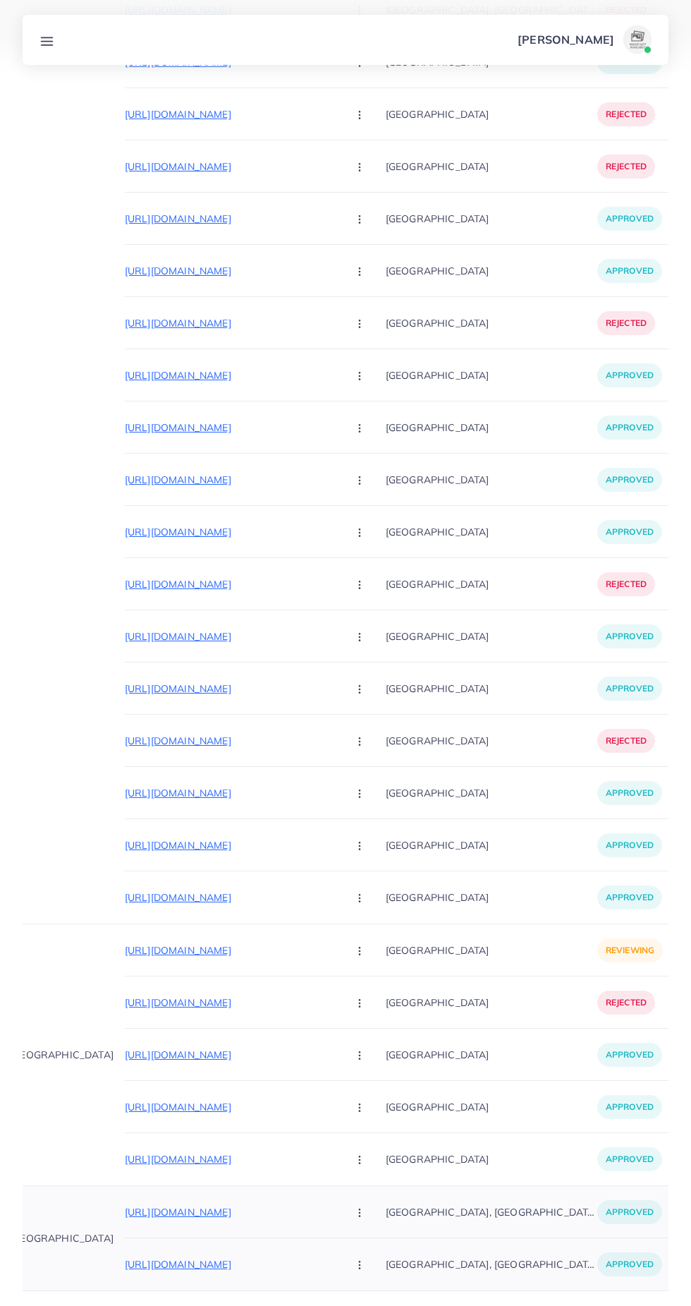
click at [214, 1206] on p "https://amaramilano.de/products/wildlederjacke-zara" at bounding box center [231, 1212] width 212 height 17
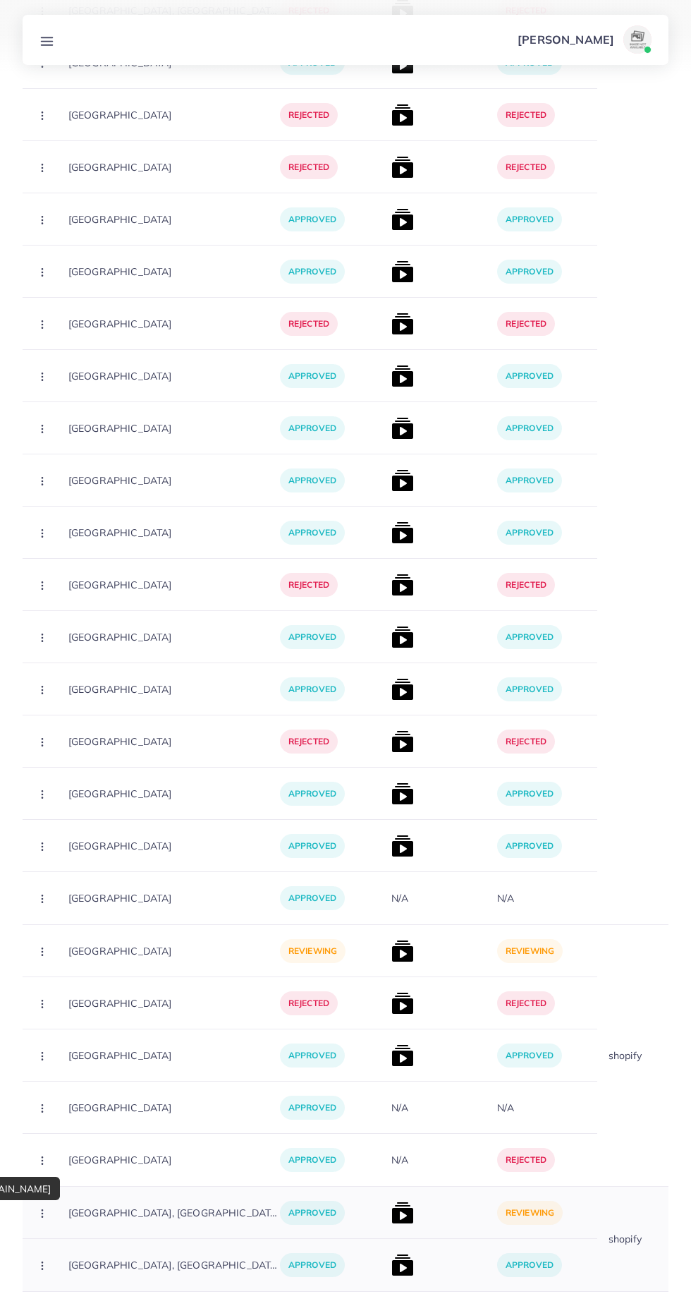
scroll to position [5389, 0]
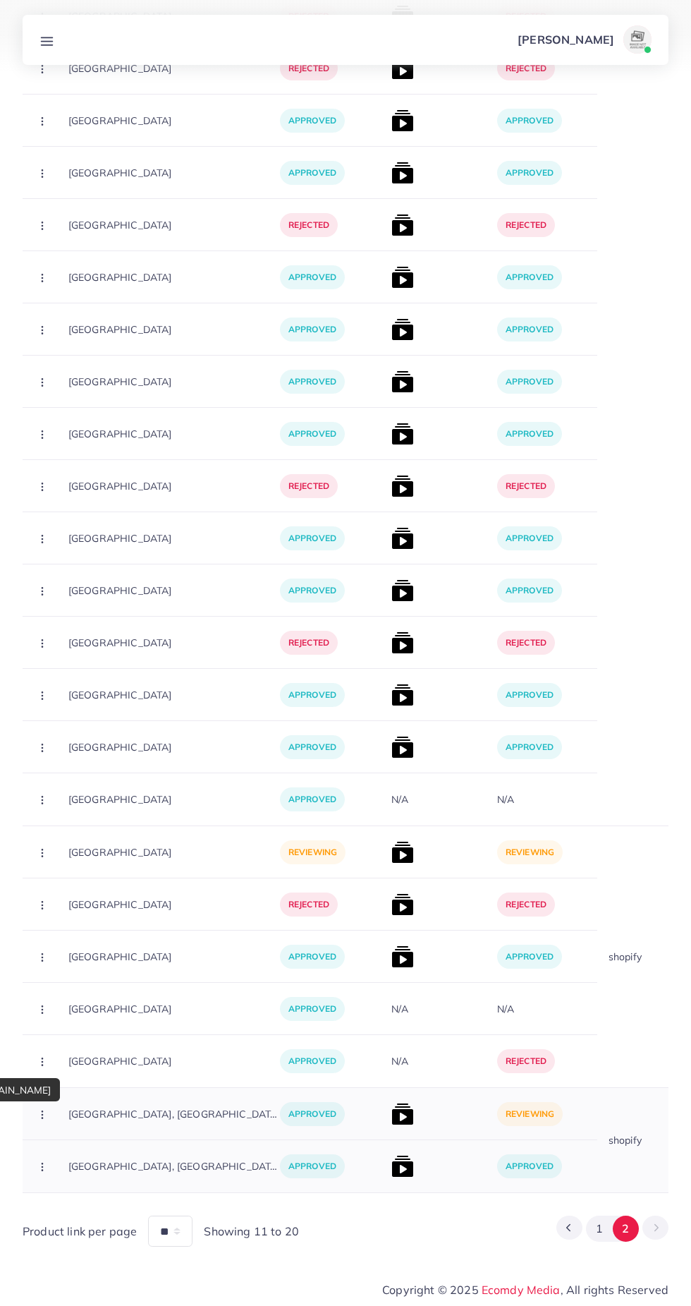
click at [392, 1113] on img at bounding box center [403, 1114] width 23 height 23
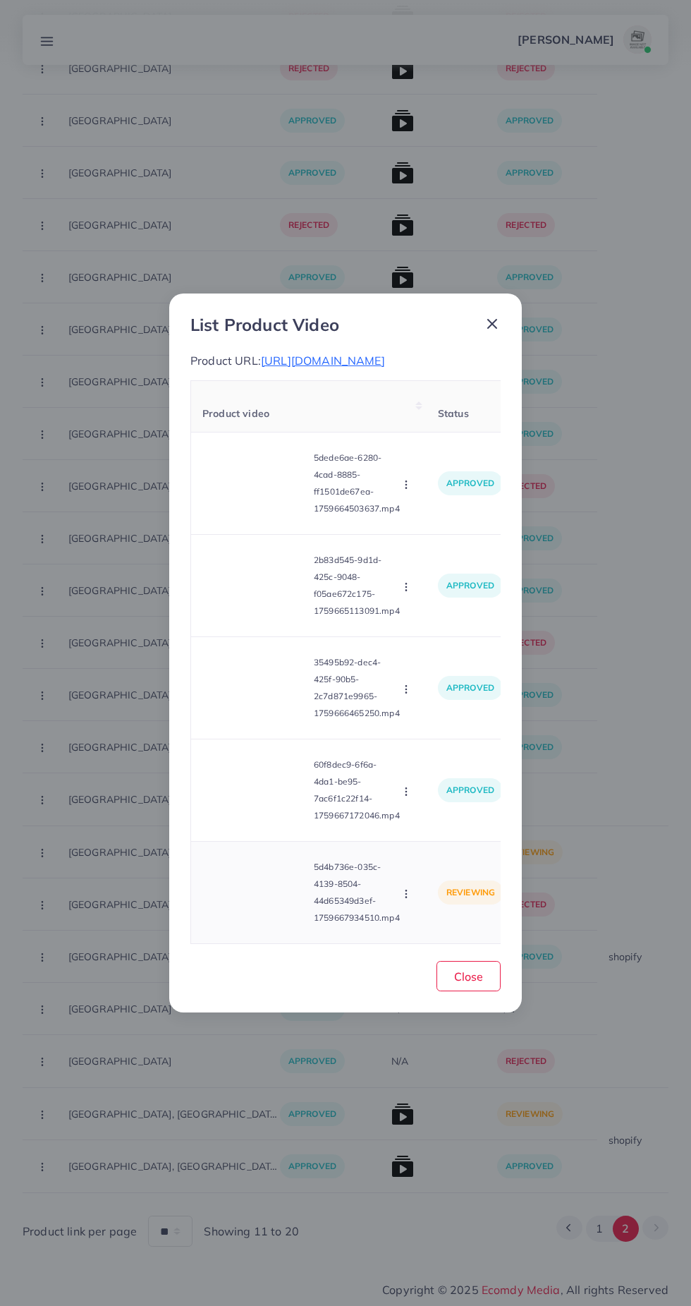
click at [406, 897] on circle "button" at bounding box center [406, 897] width 1 height 1
click at [451, 833] on span "Approve" at bounding box center [436, 827] width 47 height 14
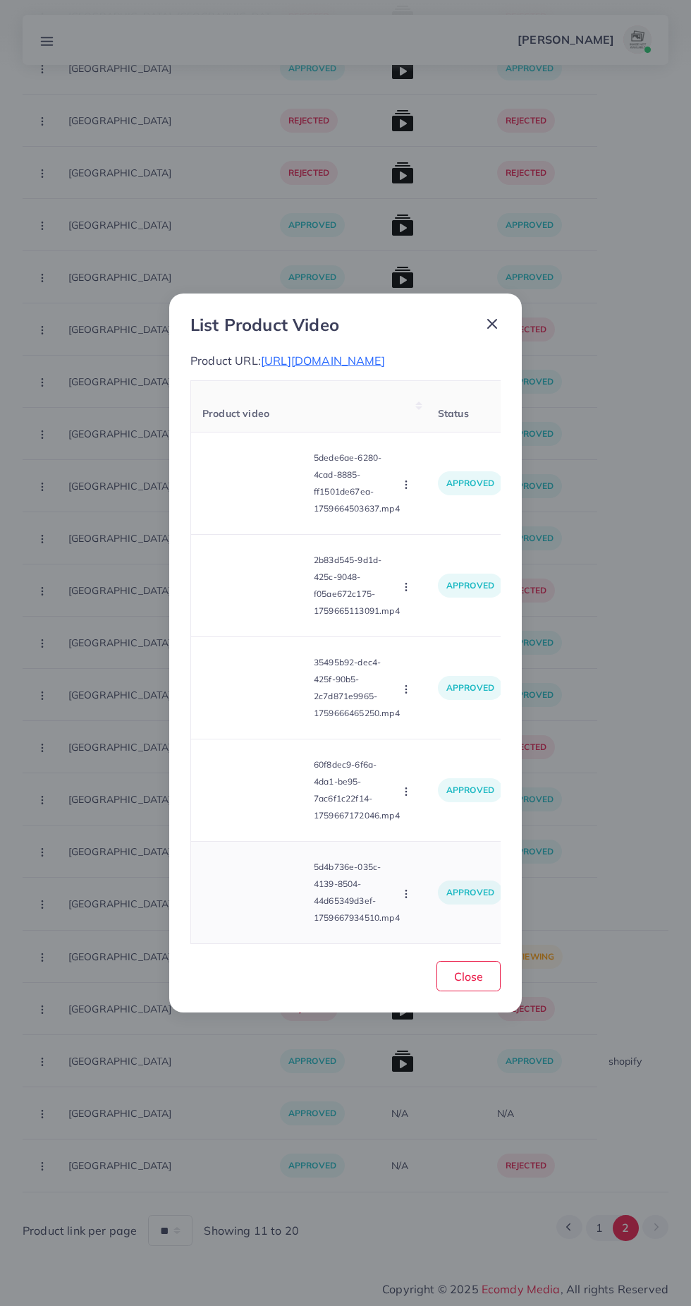
scroll to position [5284, 0]
click at [459, 983] on span "Close" at bounding box center [468, 976] width 29 height 14
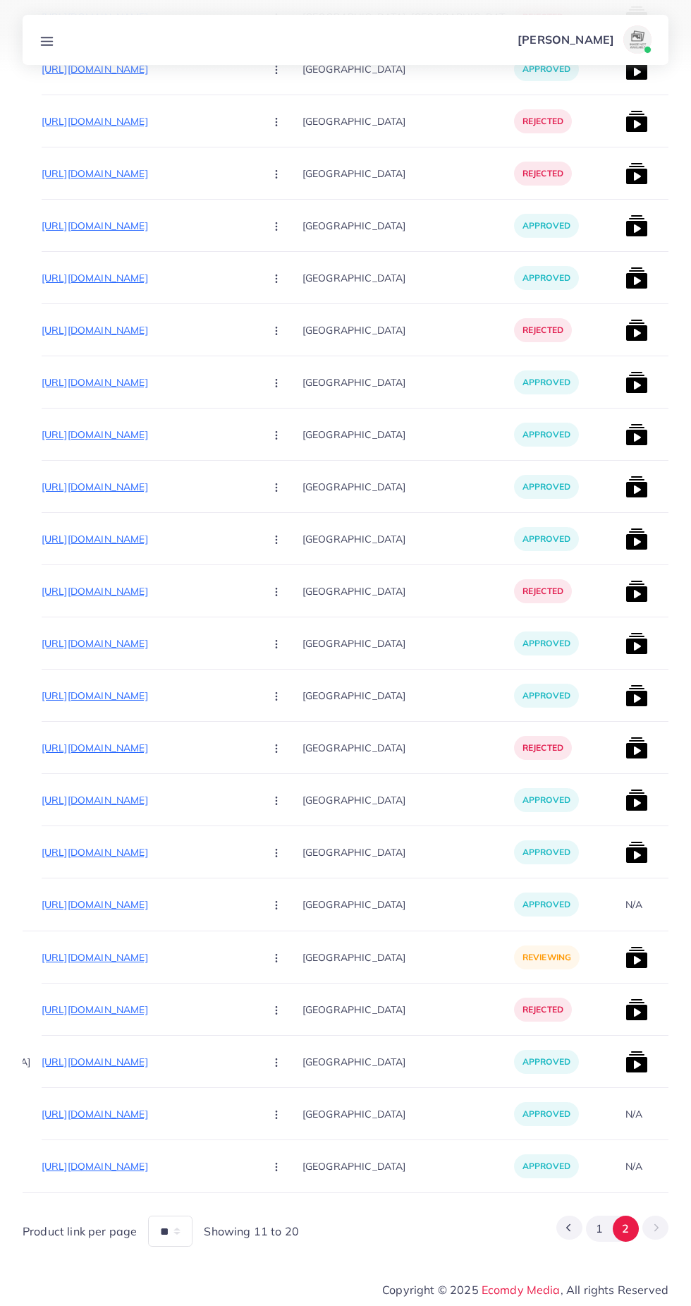
scroll to position [0, 138]
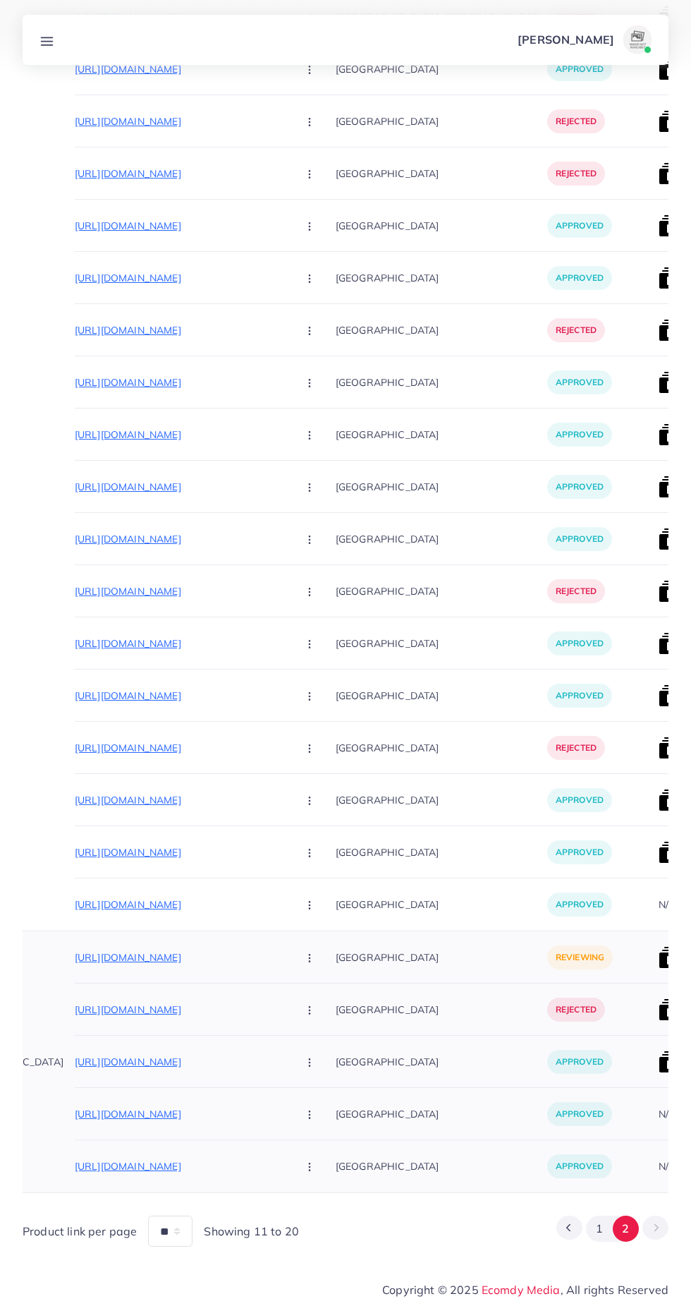
click at [100, 956] on p "https://www.horizen.pk/collections/skechers" at bounding box center [181, 957] width 212 height 17
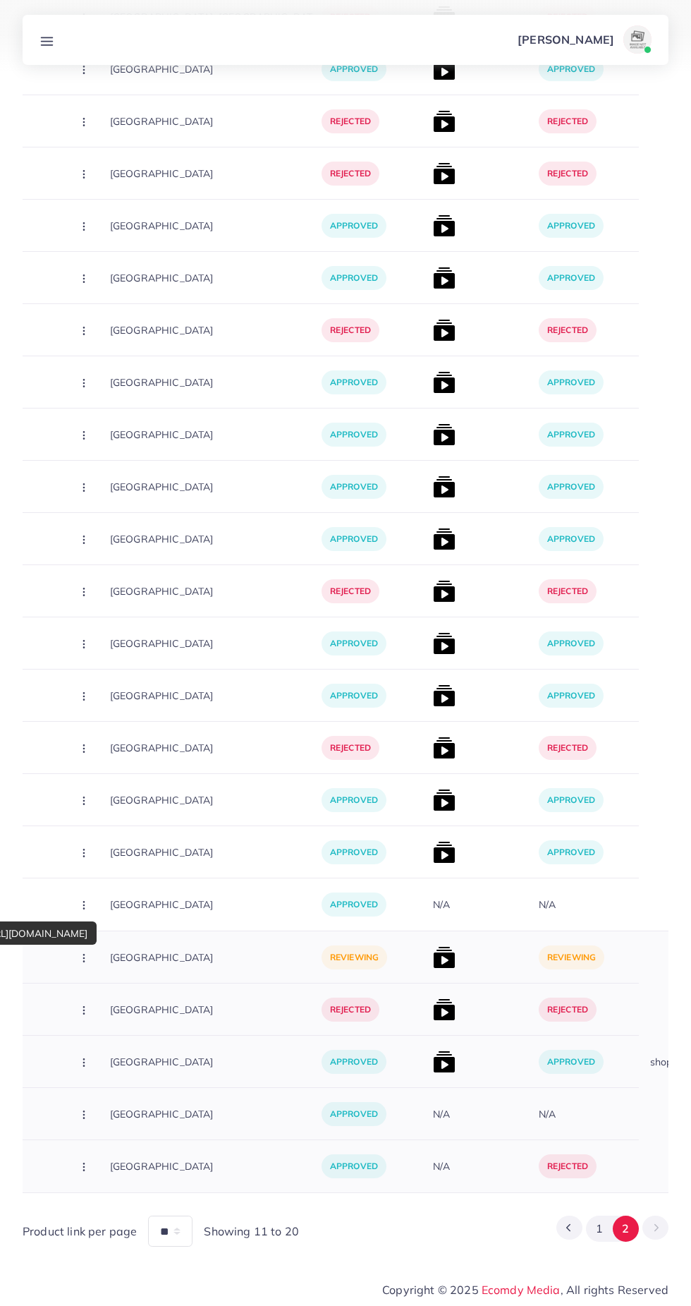
scroll to position [0, 377]
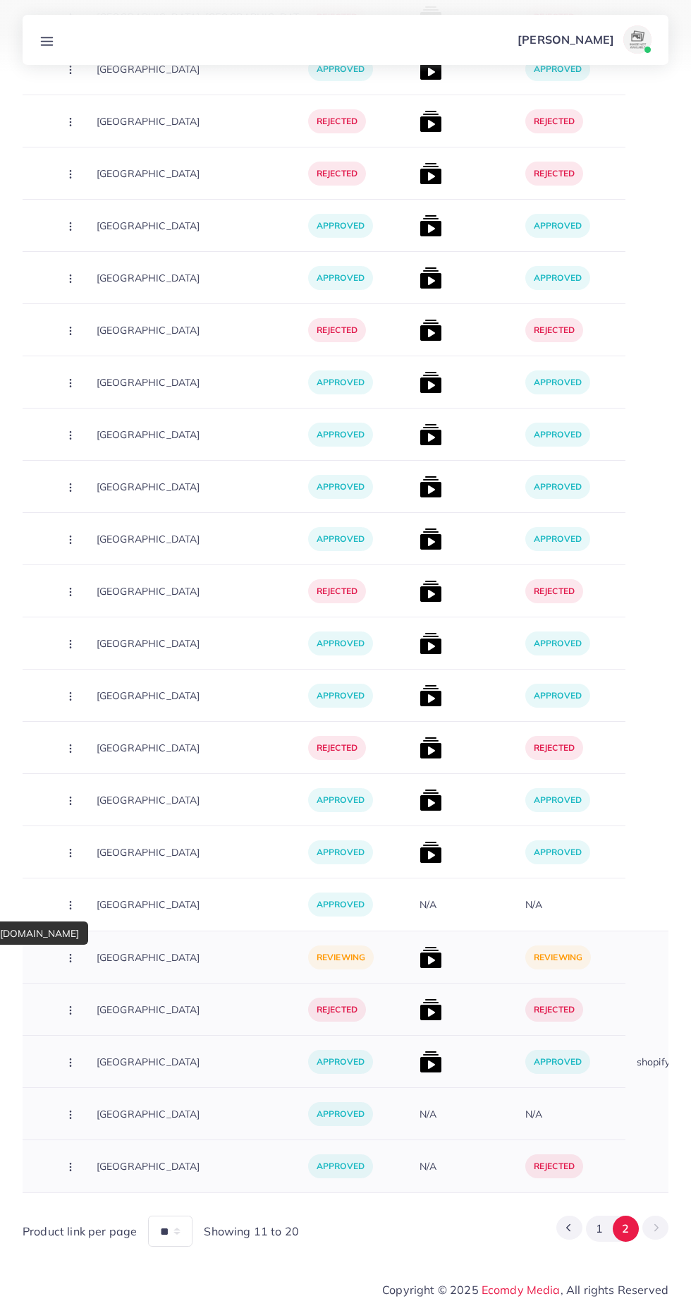
click at [420, 951] on img at bounding box center [431, 957] width 23 height 23
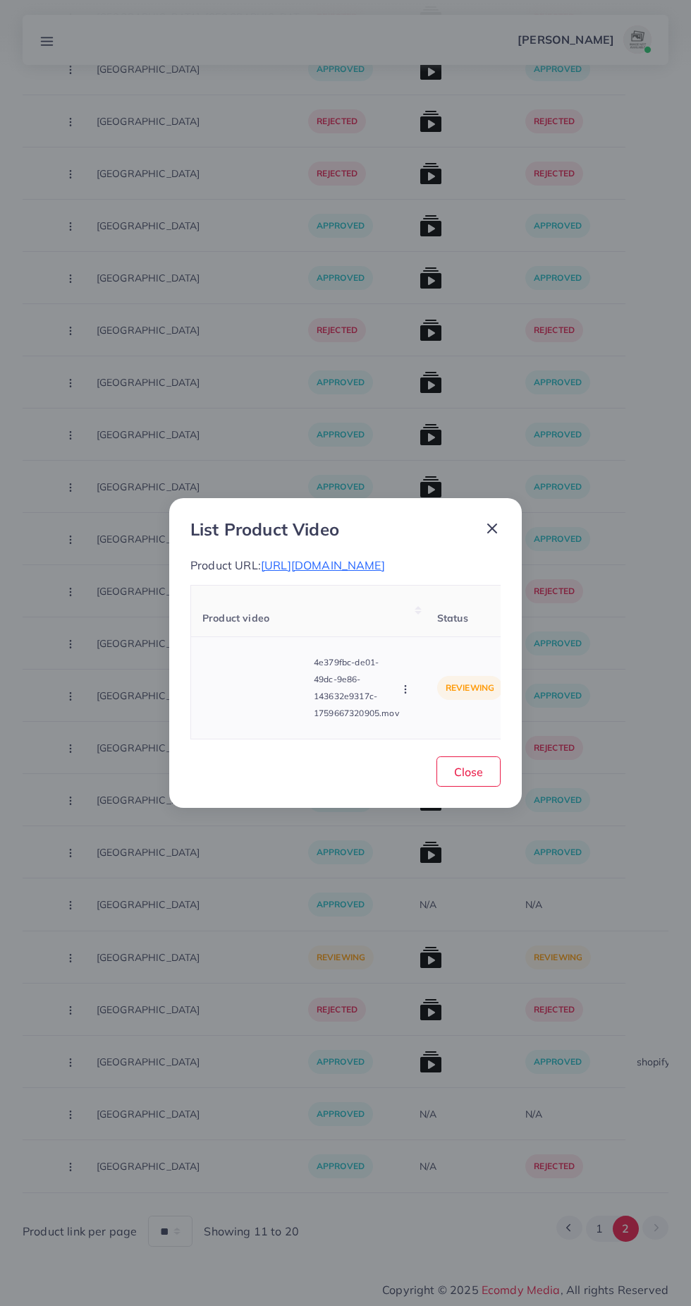
click at [263, 689] on video at bounding box center [255, 687] width 106 height 63
click at [271, 694] on div at bounding box center [255, 687] width 106 height 63
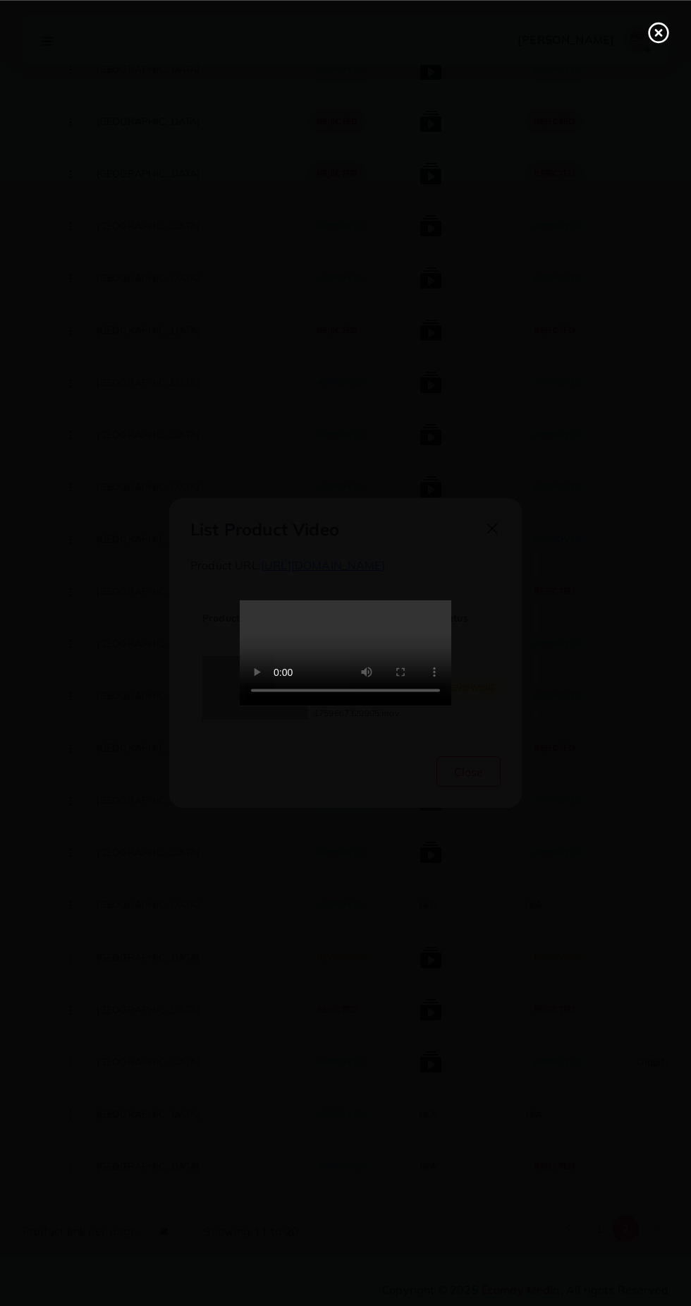
click at [538, 988] on div at bounding box center [345, 653] width 691 height 1306
click at [658, 42] on icon at bounding box center [659, 32] width 23 height 23
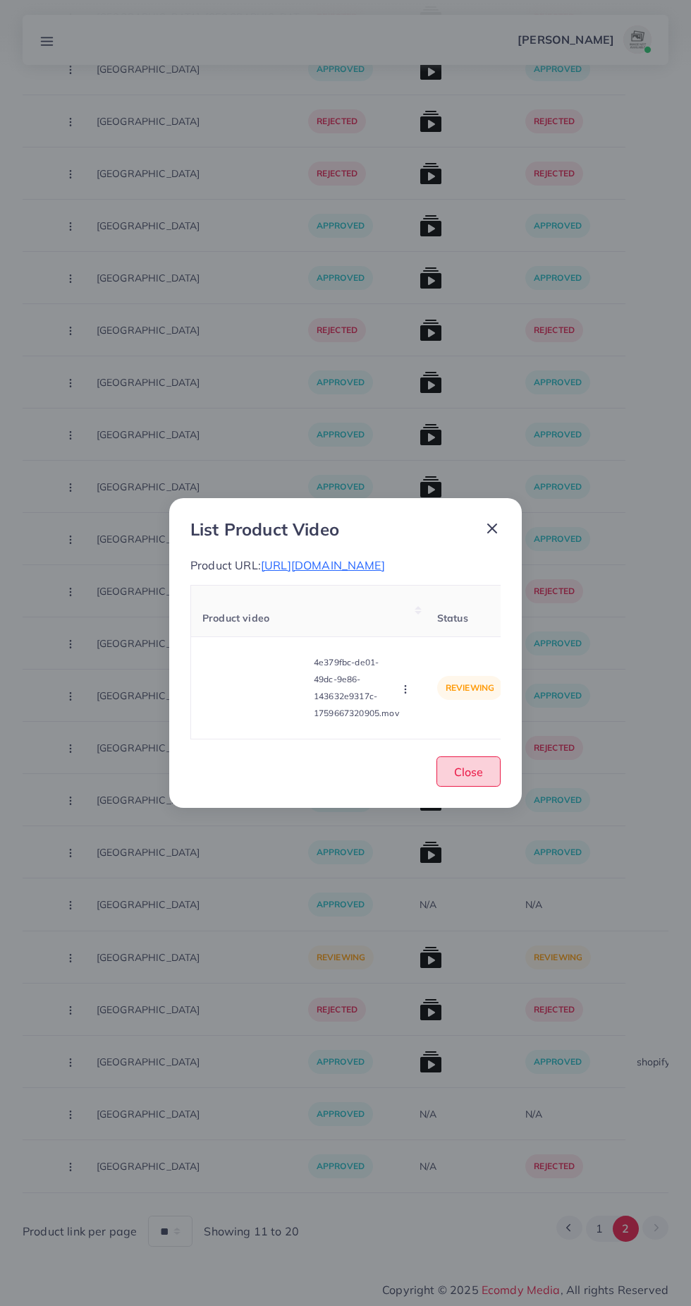
click at [475, 770] on span "Close" at bounding box center [468, 772] width 29 height 14
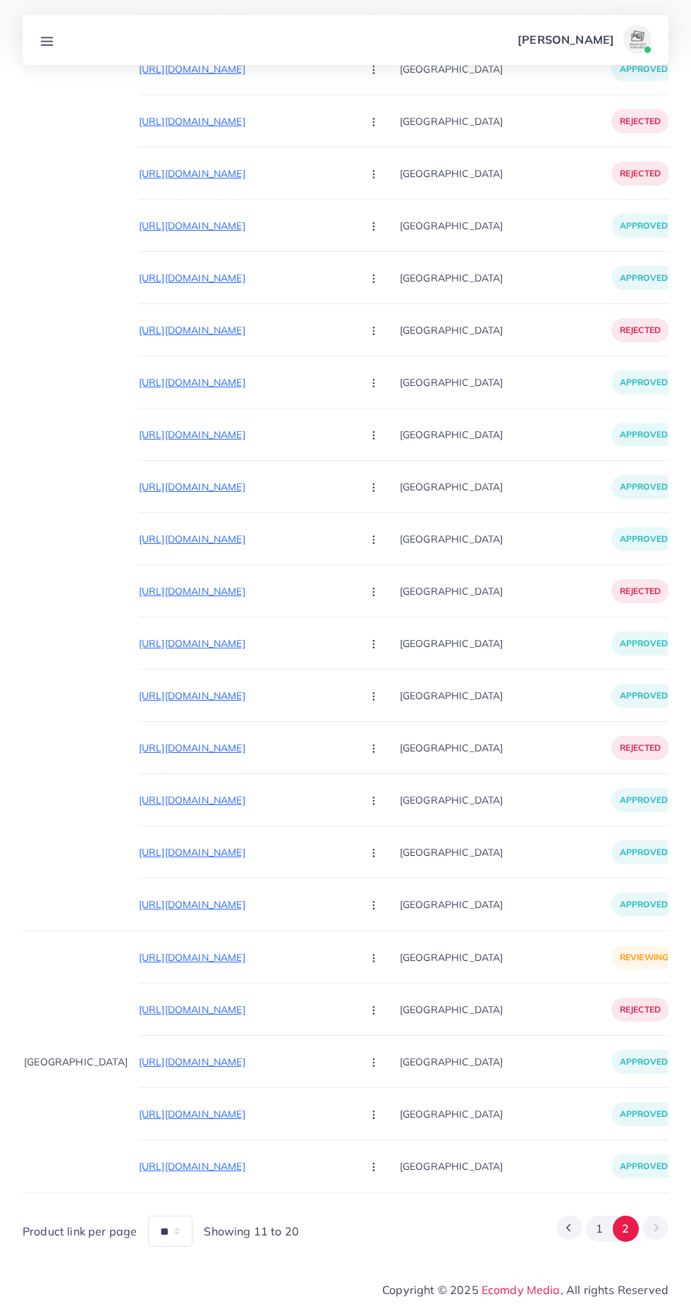
scroll to position [0, 73]
click at [252, 956] on p "https://www.horizen.pk/collections/skechers" at bounding box center [245, 957] width 212 height 17
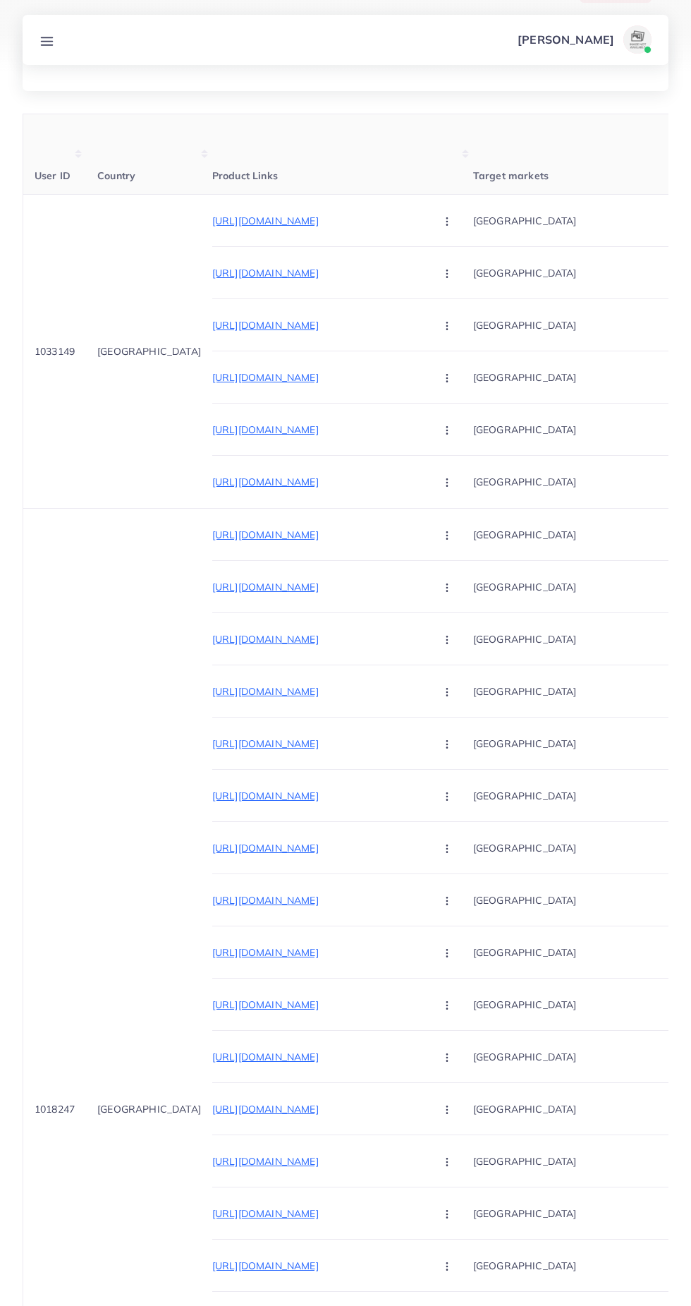
scroll to position [0, 0]
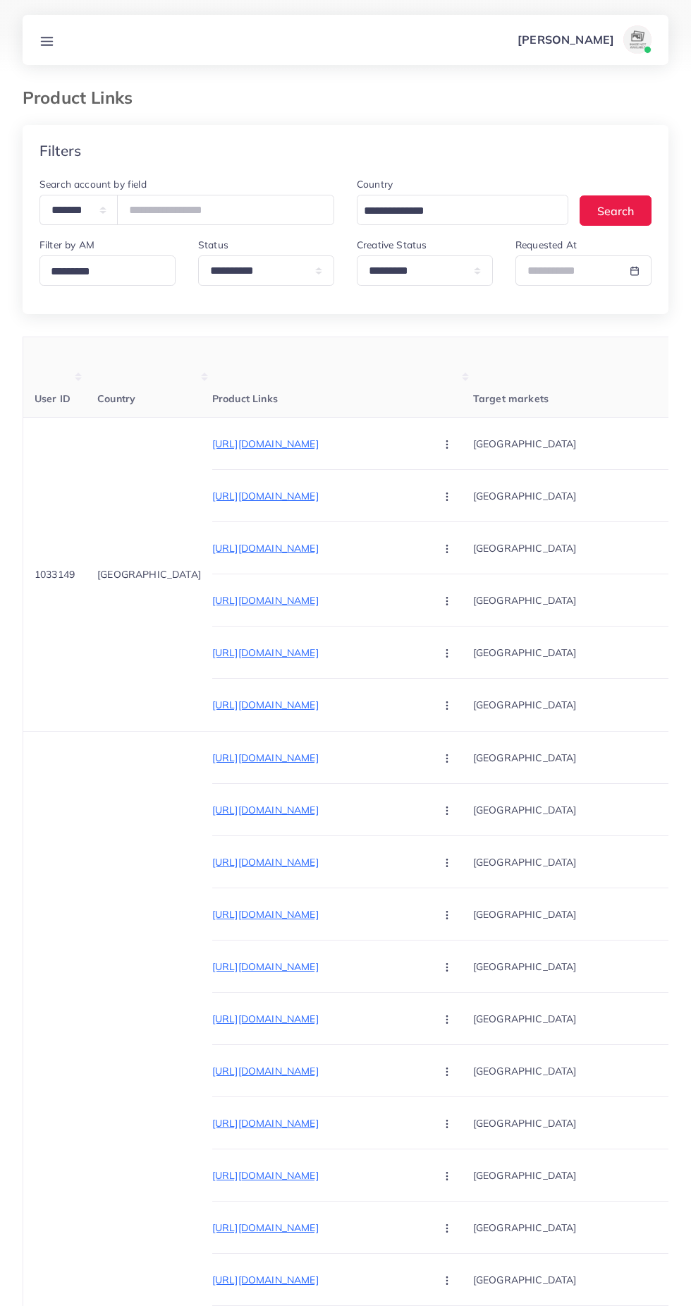
click at [47, 37] on line at bounding box center [47, 37] width 11 height 0
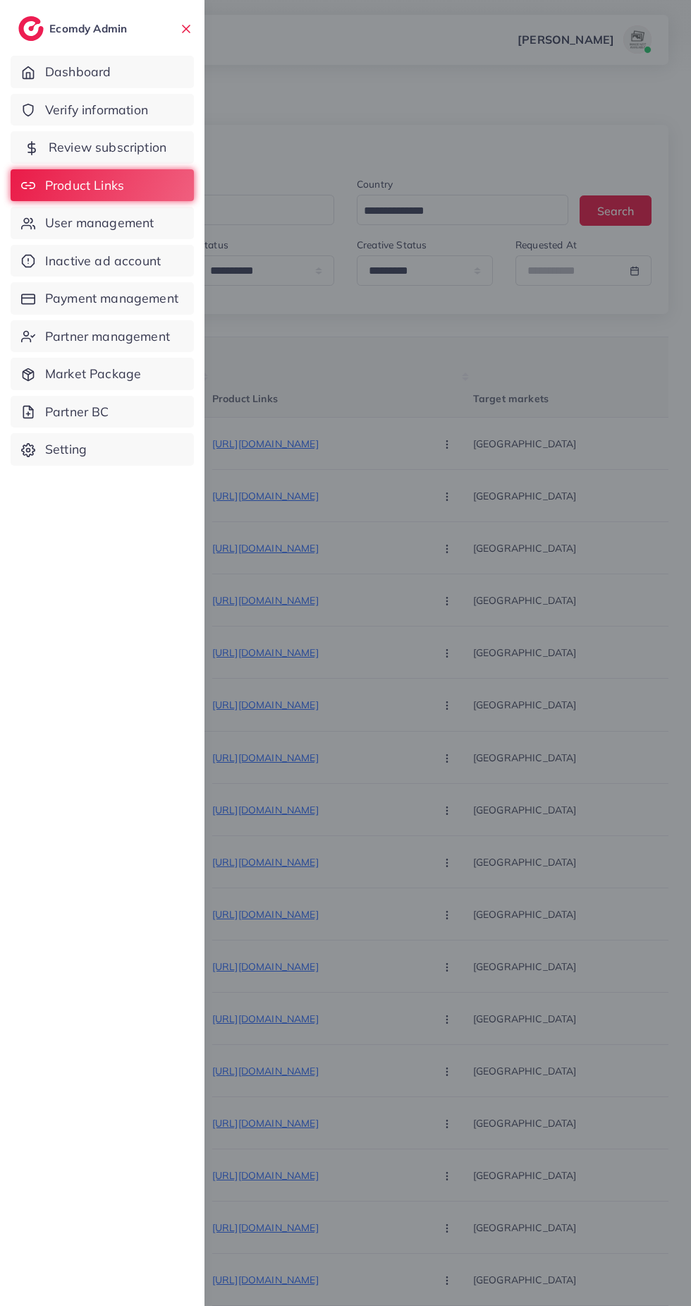
click at [151, 138] on span "Review subscription" at bounding box center [108, 147] width 118 height 18
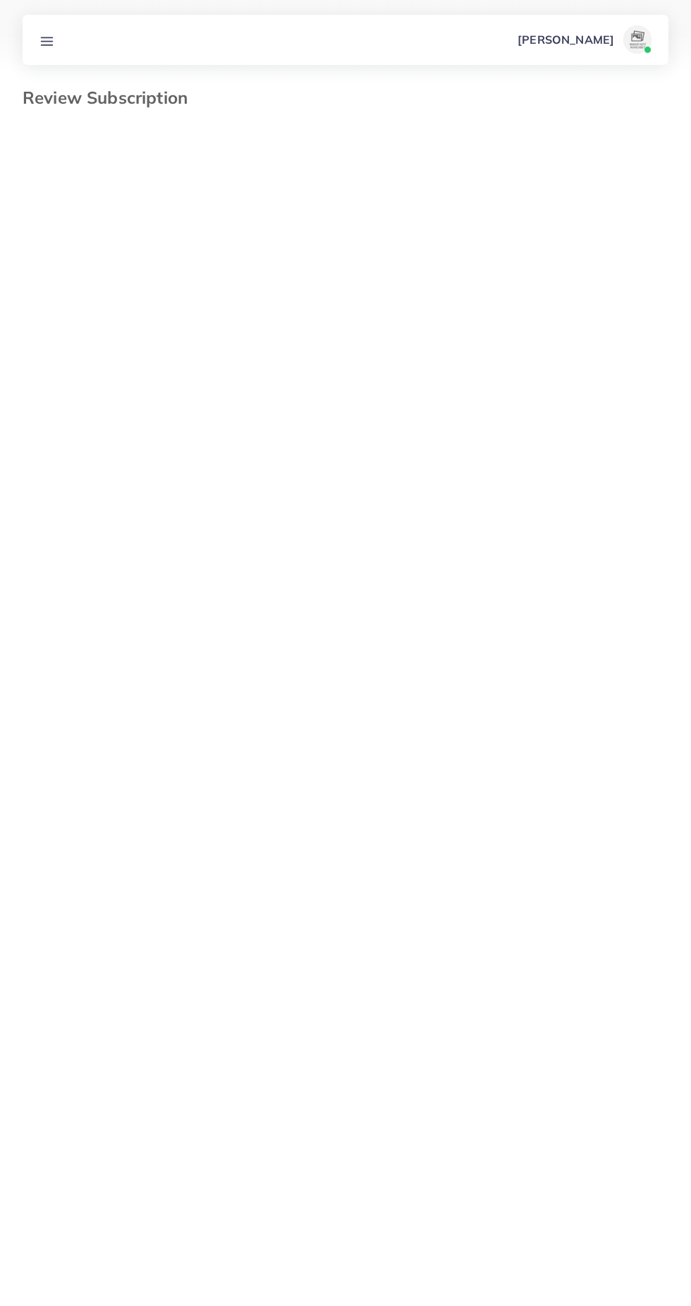
select select "*******"
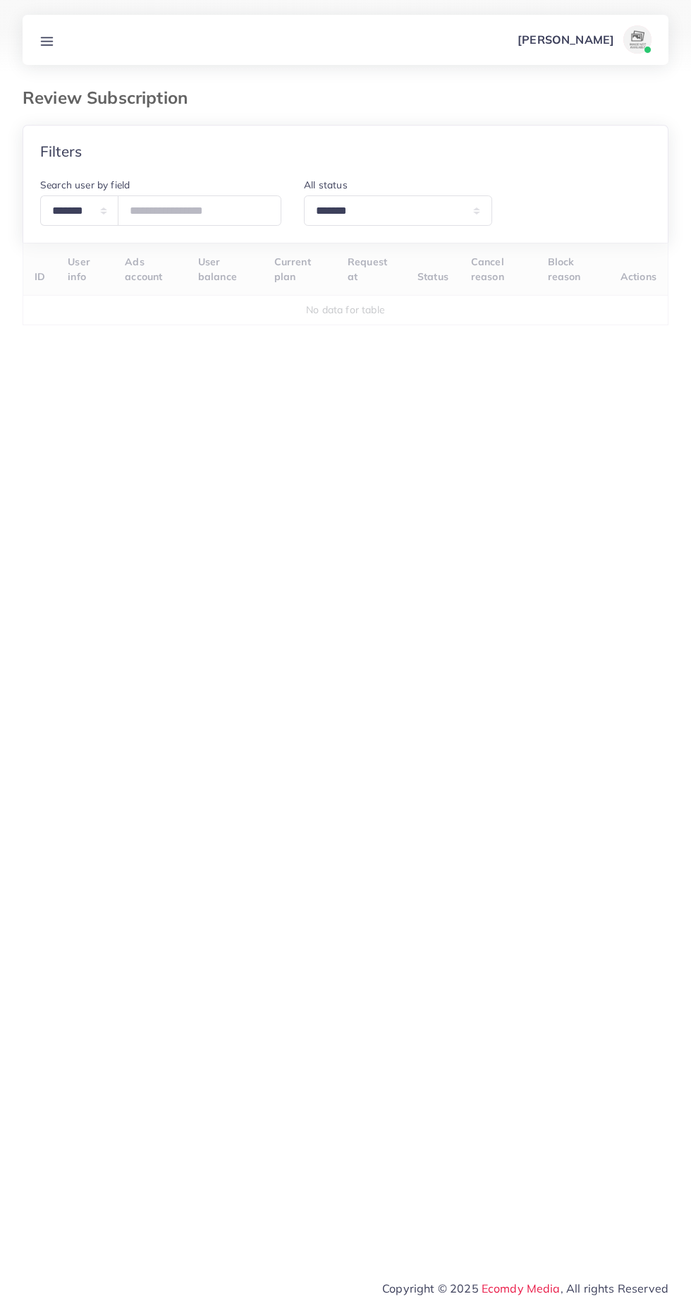
click at [47, 41] on line at bounding box center [47, 41] width 11 height 0
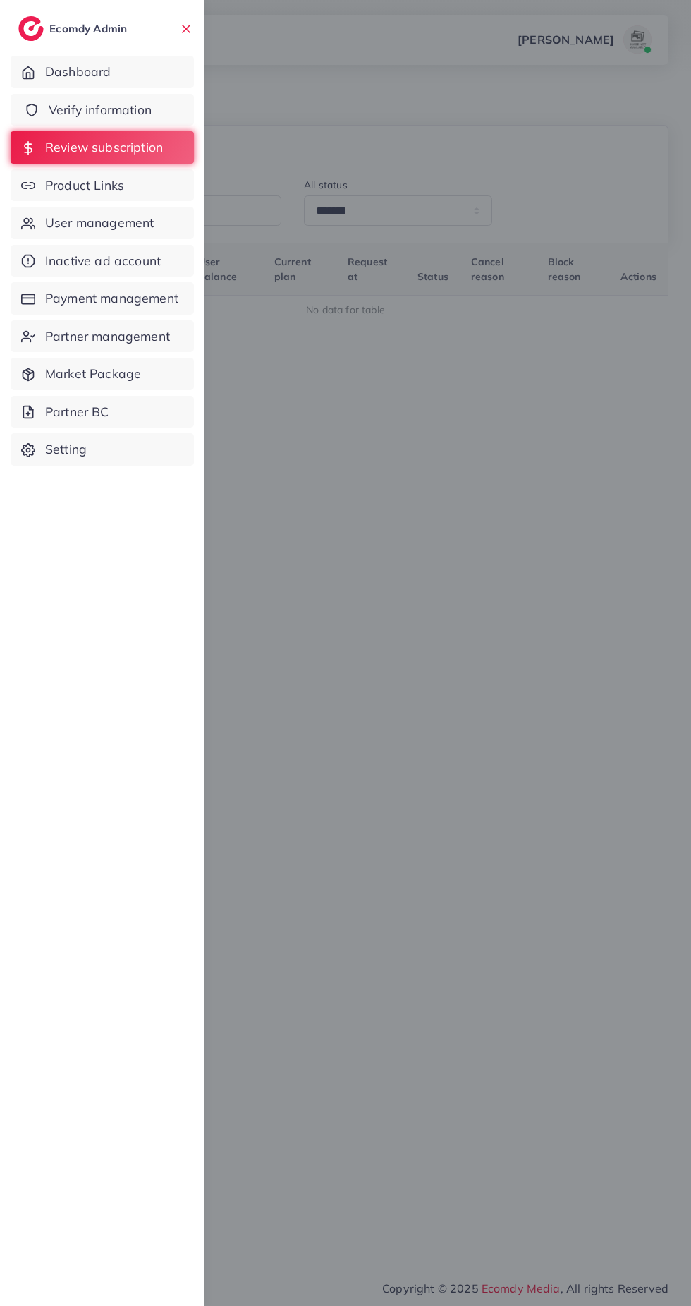
click at [179, 116] on link "Verify information" at bounding box center [102, 110] width 183 height 32
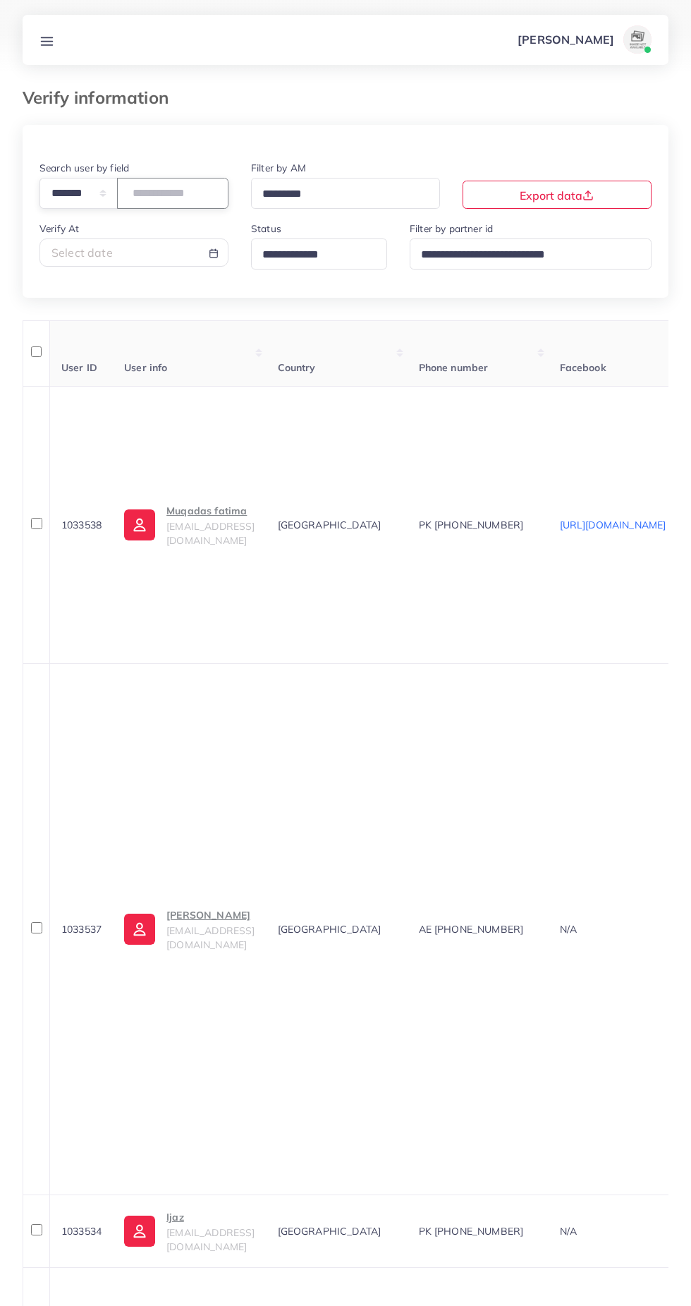
click at [183, 191] on input "number" at bounding box center [172, 193] width 111 height 30
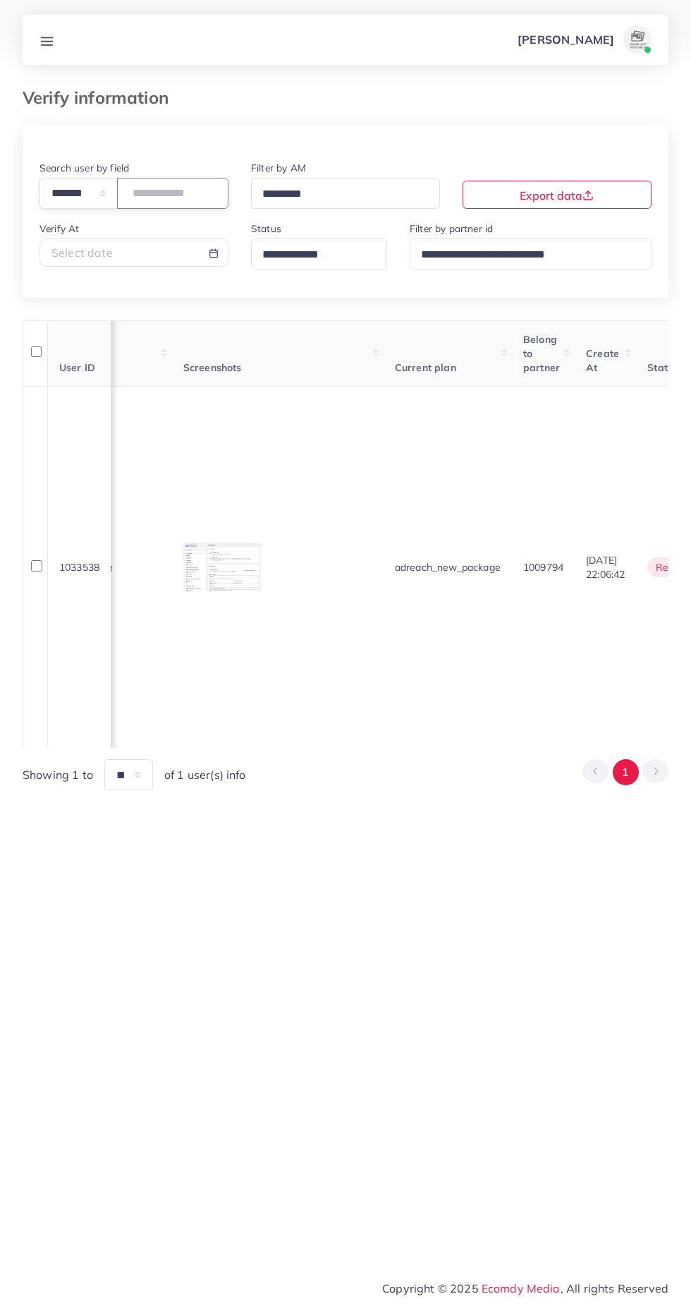
scroll to position [0, 1666]
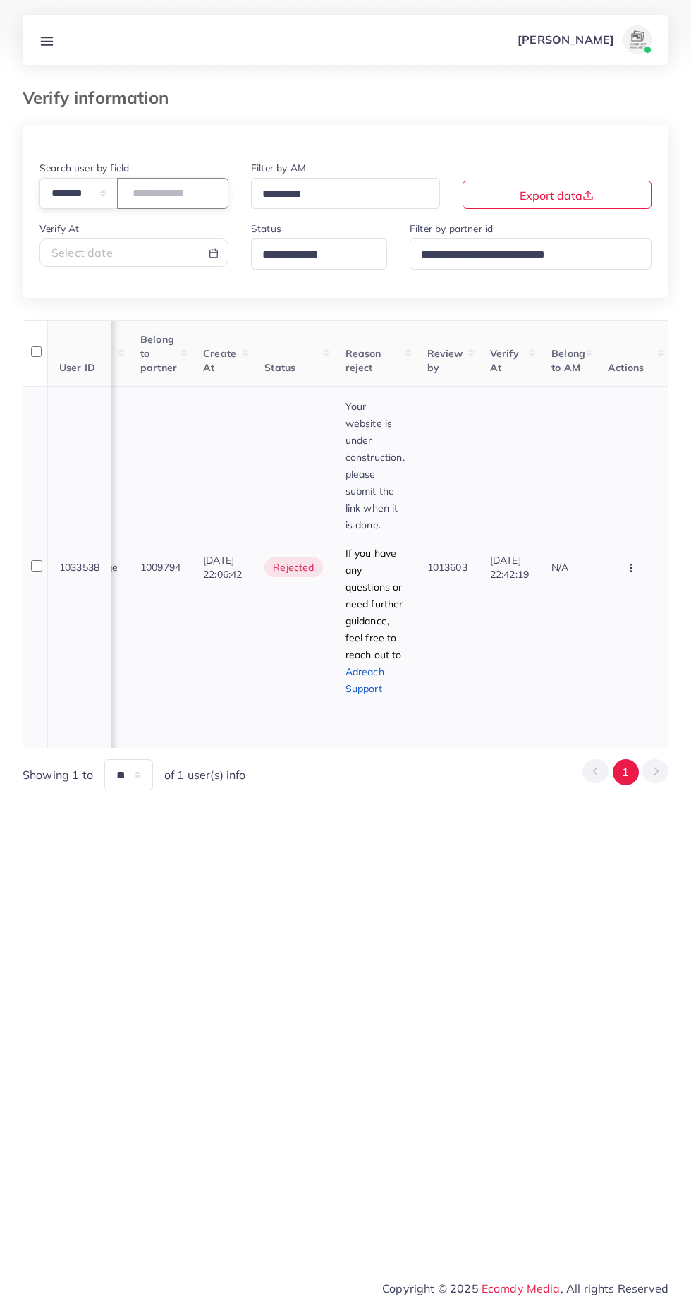
click at [640, 557] on button "button" at bounding box center [632, 568] width 49 height 32
type input "*******"
click at [521, 861] on div "**********" at bounding box center [345, 634] width 691 height 1268
click at [636, 566] on icon "button" at bounding box center [631, 567] width 11 height 11
click at [611, 610] on span "Approve" at bounding box center [590, 610] width 47 height 14
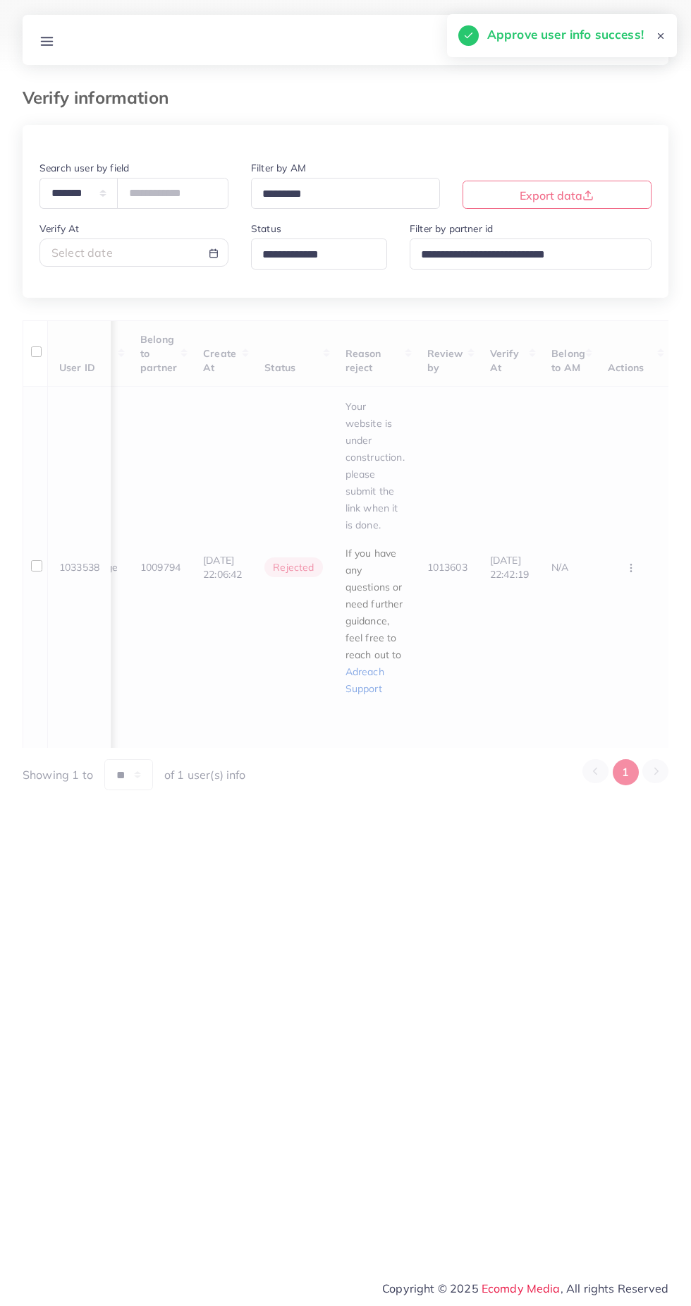
scroll to position [0, 1648]
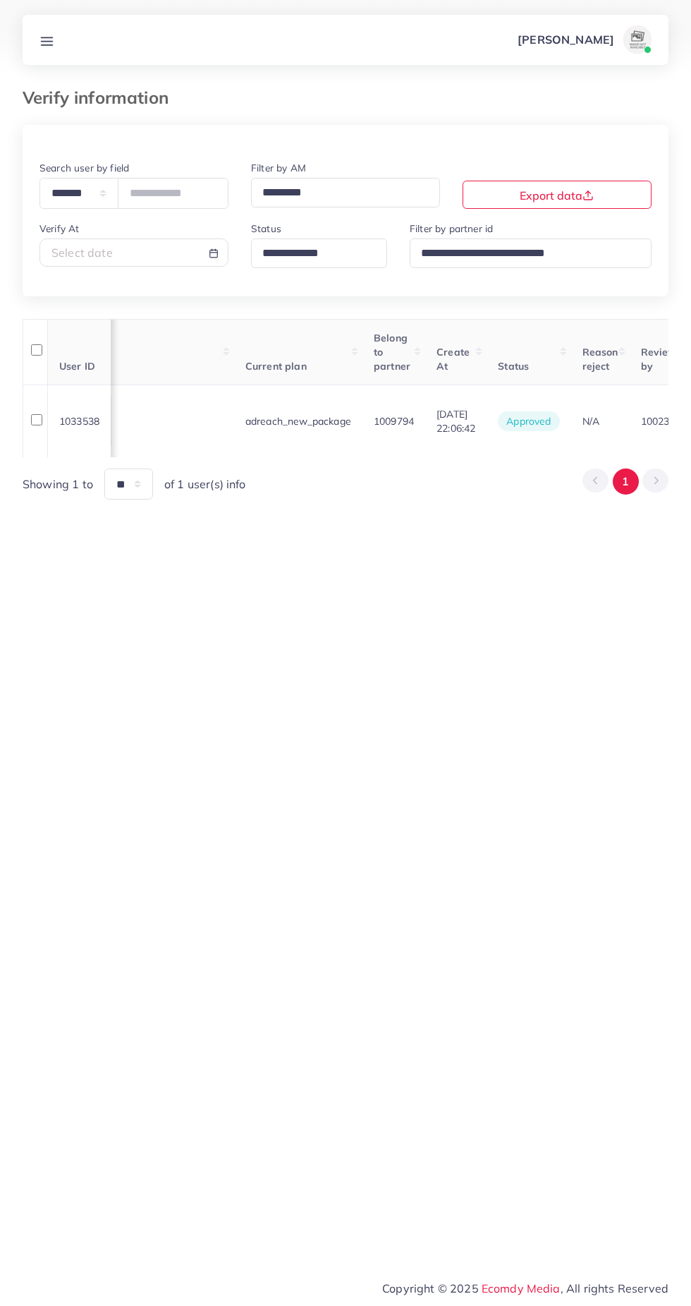
scroll to position [0, 1369]
click at [48, 43] on icon at bounding box center [47, 41] width 15 height 15
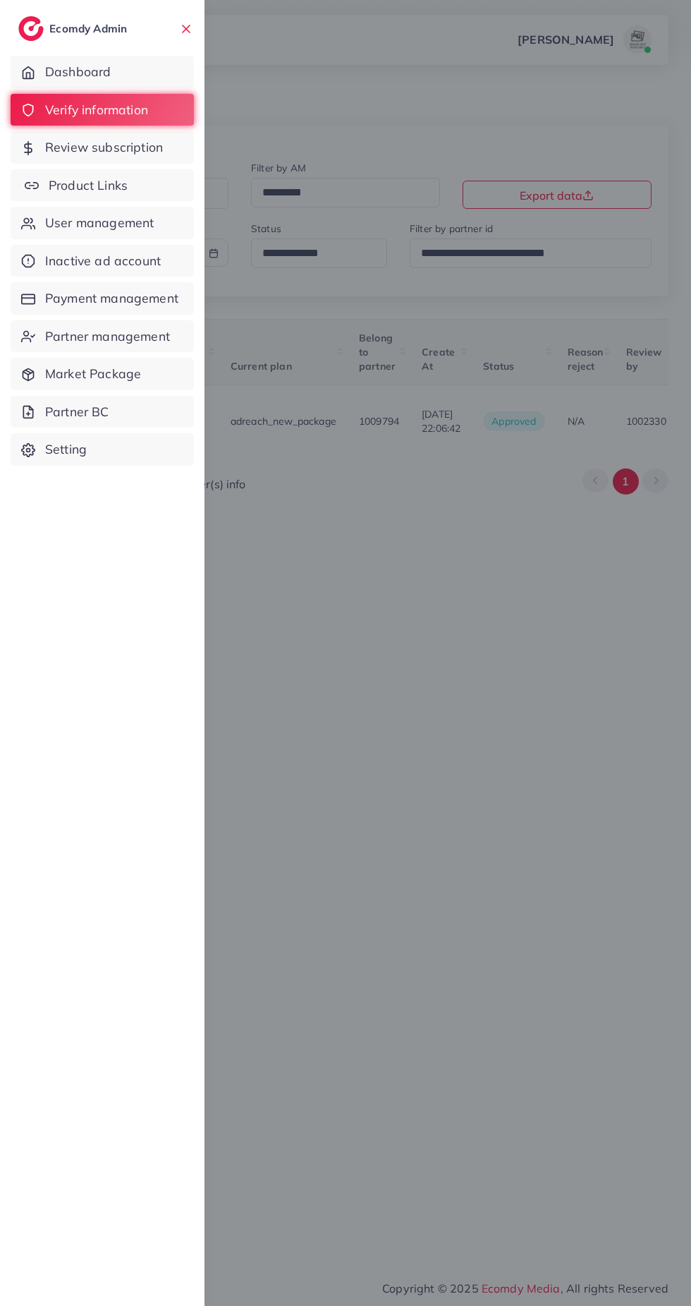
click at [83, 190] on span "Product Links" at bounding box center [88, 185] width 79 height 18
click at [87, 185] on span "Product Links" at bounding box center [88, 185] width 79 height 18
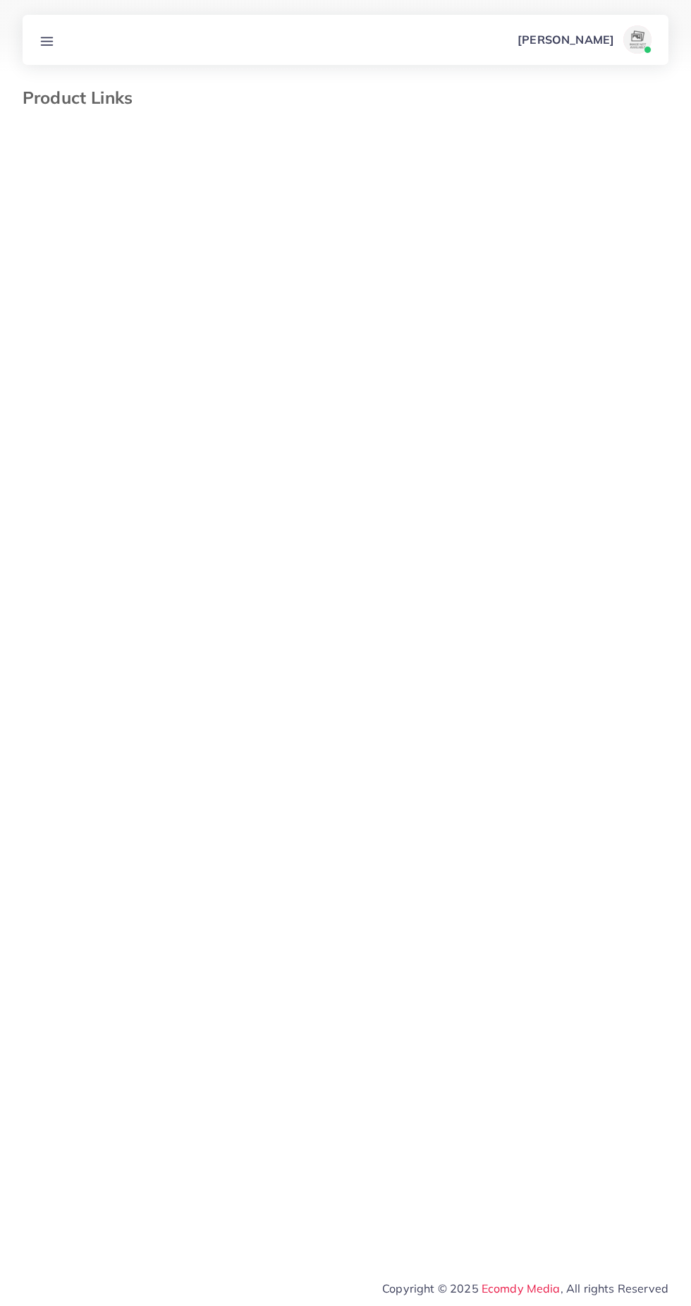
select select "*********"
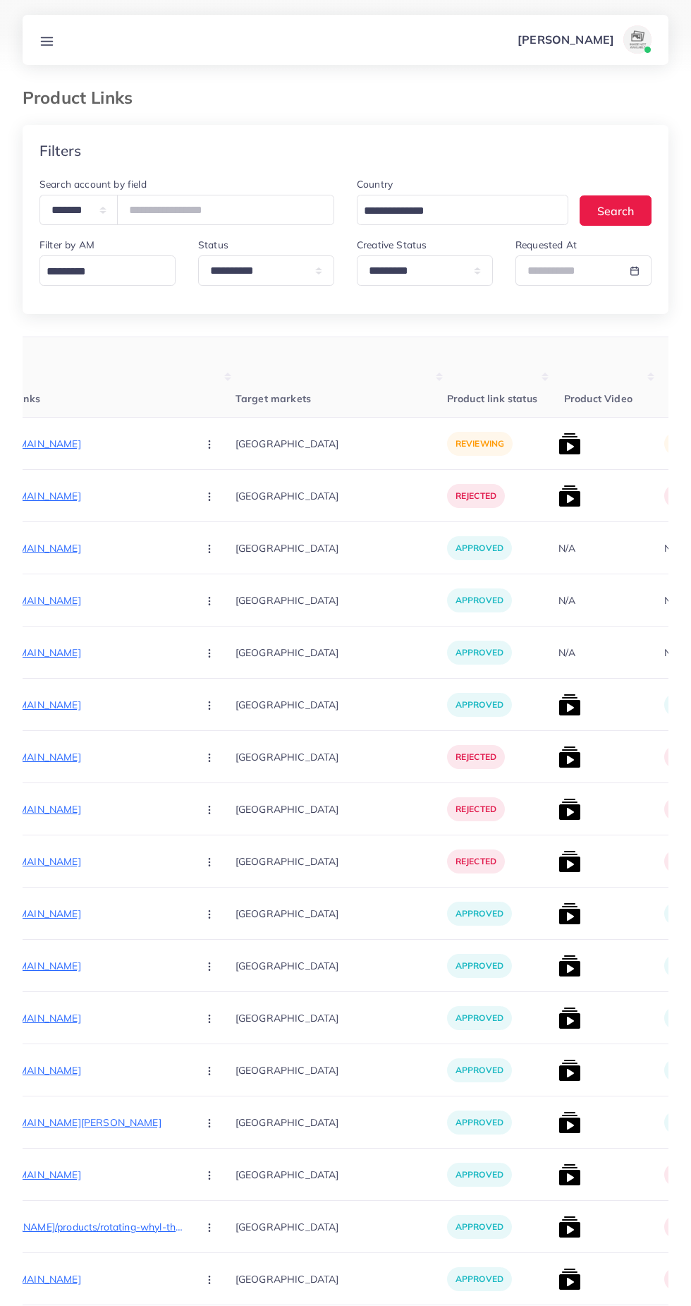
scroll to position [0, 238]
click at [558, 433] on img at bounding box center [569, 443] width 23 height 23
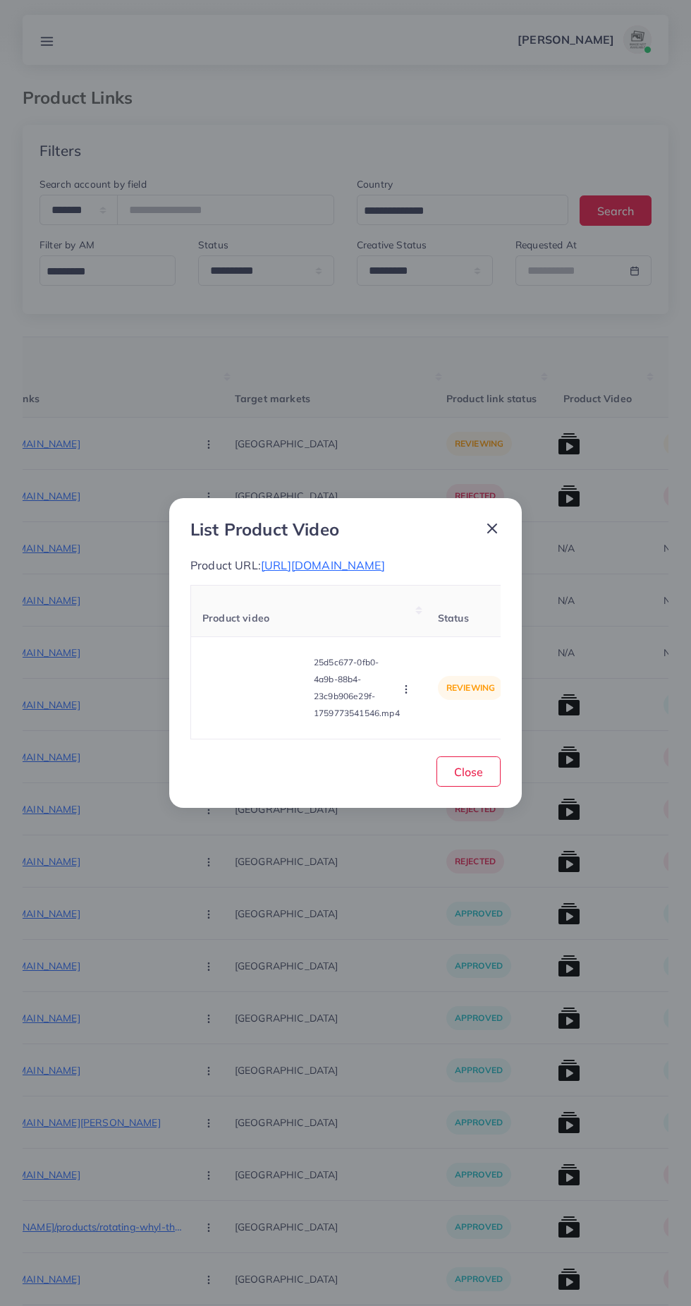
click at [509, 437] on div "List Product Video Product URL: [URL][DOMAIN_NAME] Product video Status Reason …" at bounding box center [345, 653] width 691 height 1306
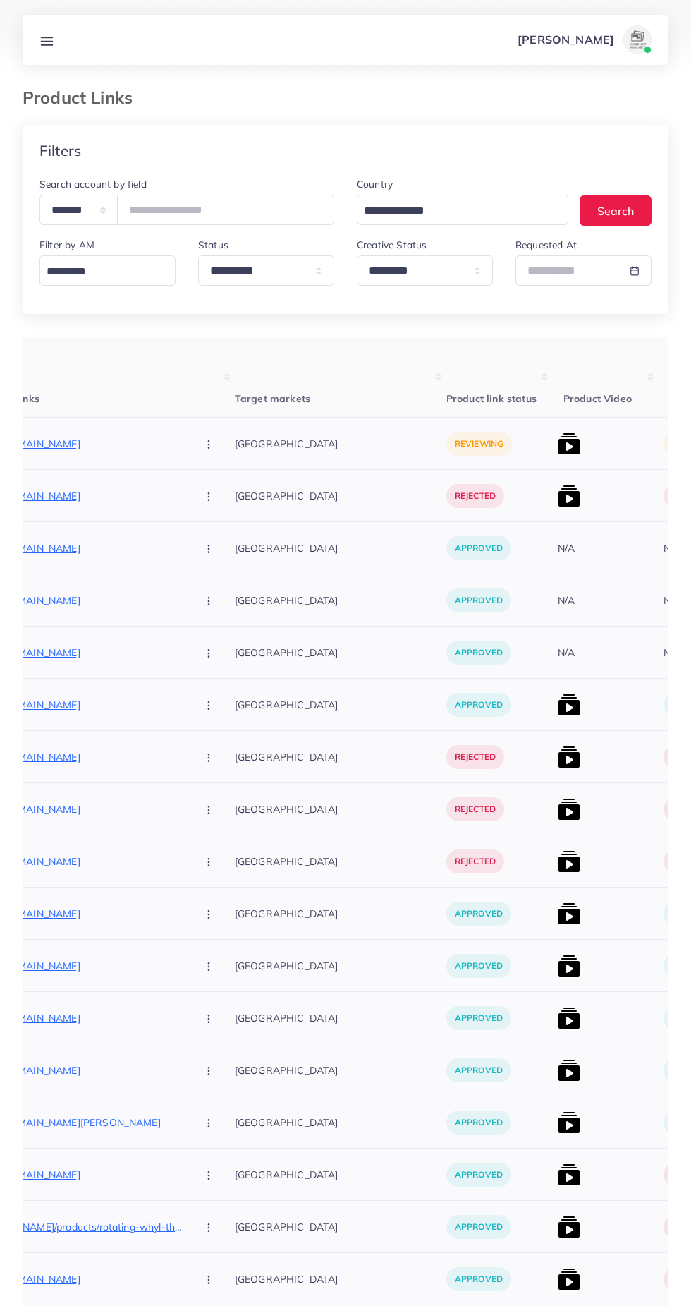
click at [558, 438] on img at bounding box center [569, 443] width 23 height 23
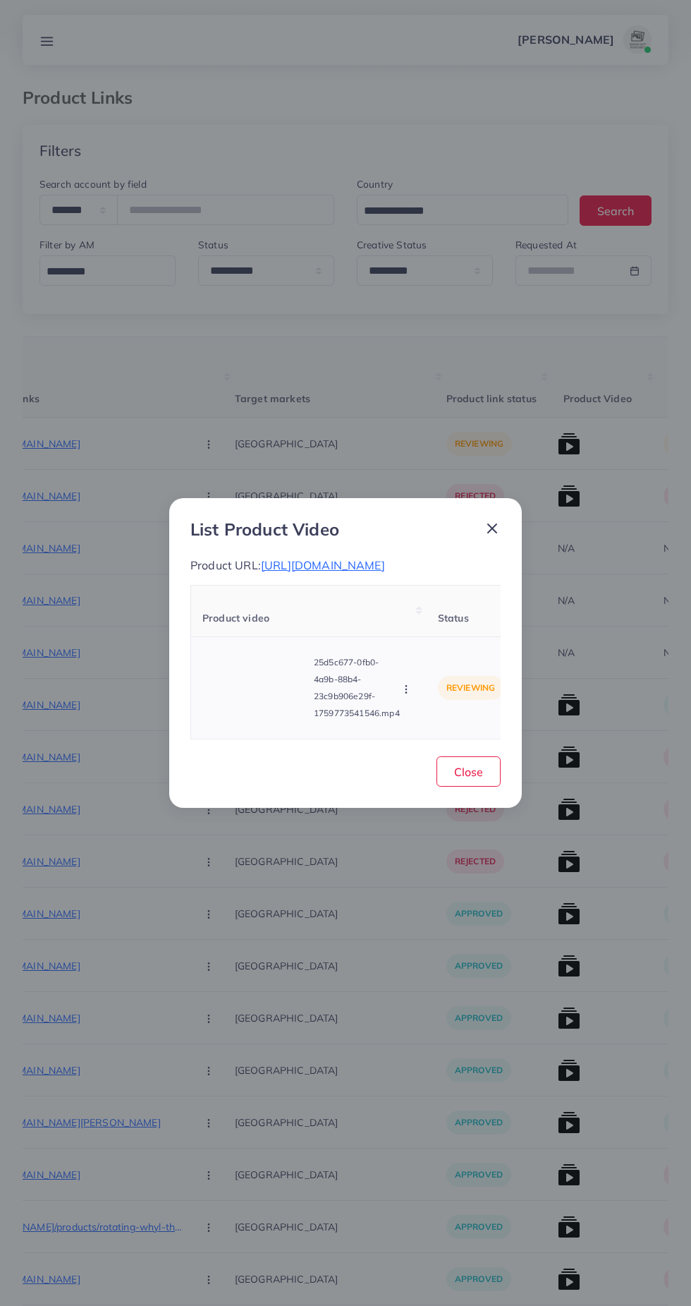
click at [304, 681] on video at bounding box center [255, 687] width 106 height 63
click at [250, 698] on circle at bounding box center [255, 688] width 19 height 19
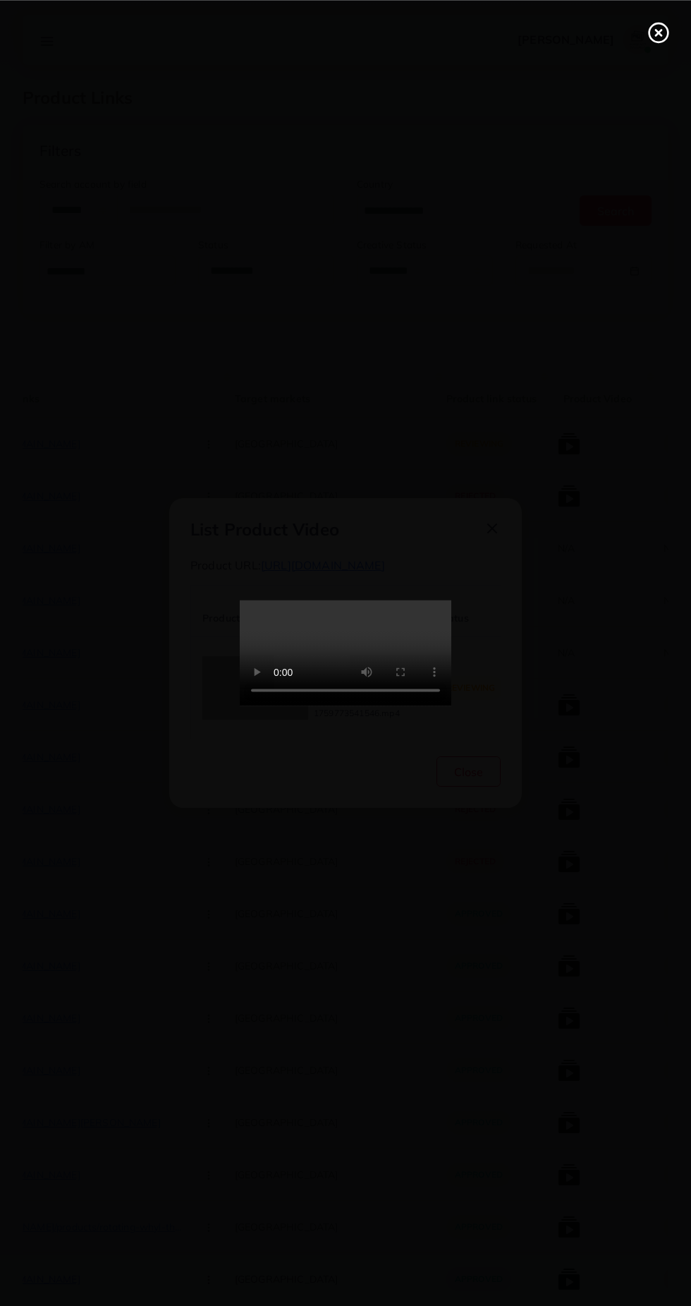
click at [653, 30] on icon at bounding box center [659, 32] width 23 height 23
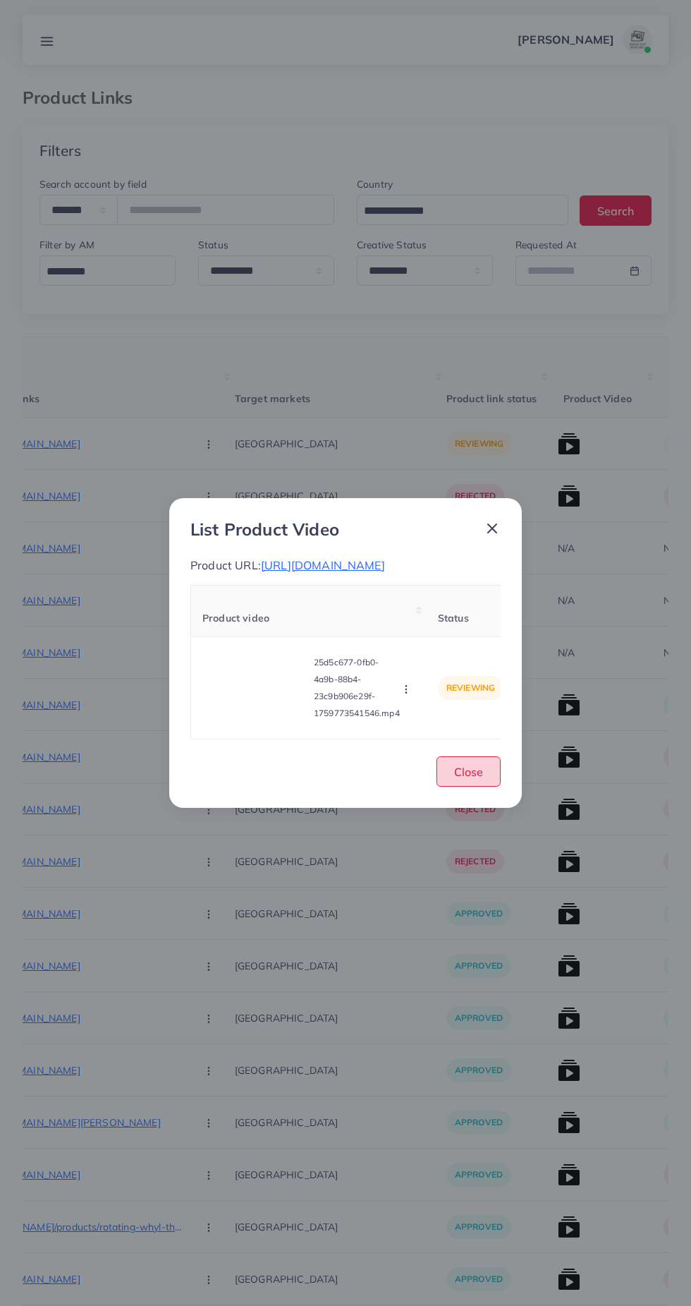
click at [472, 779] on span "Close" at bounding box center [468, 772] width 29 height 14
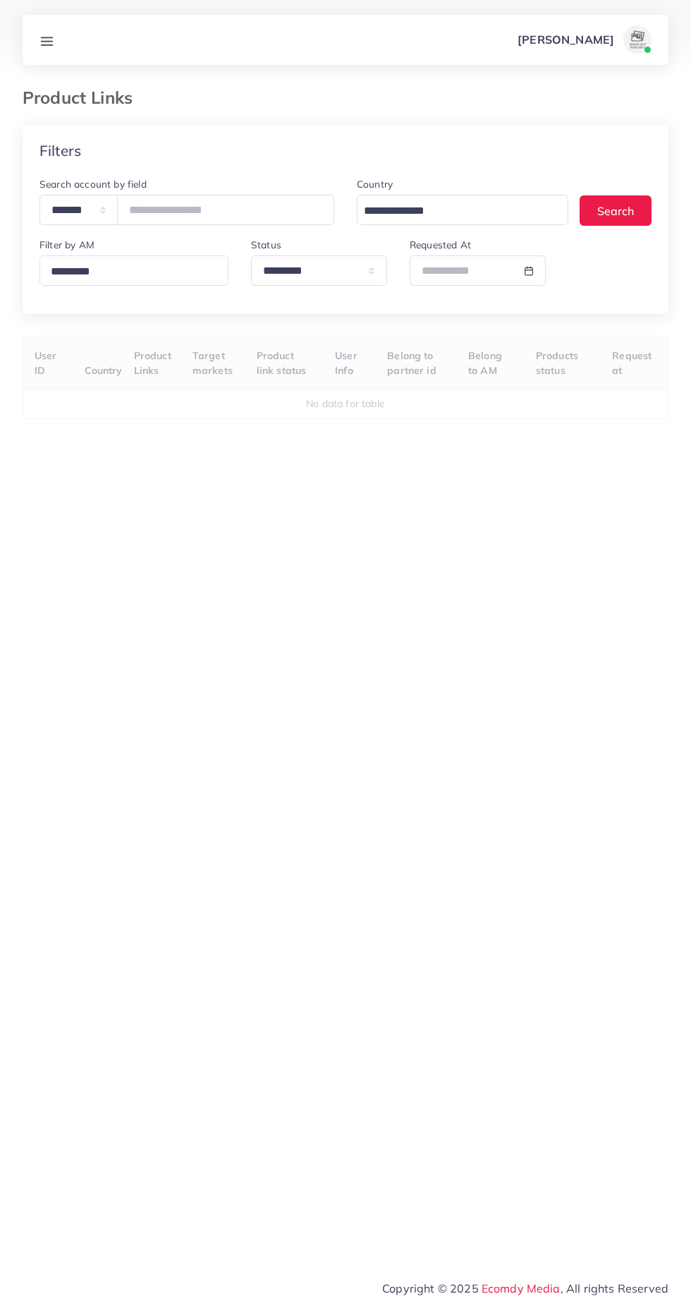
select select "*********"
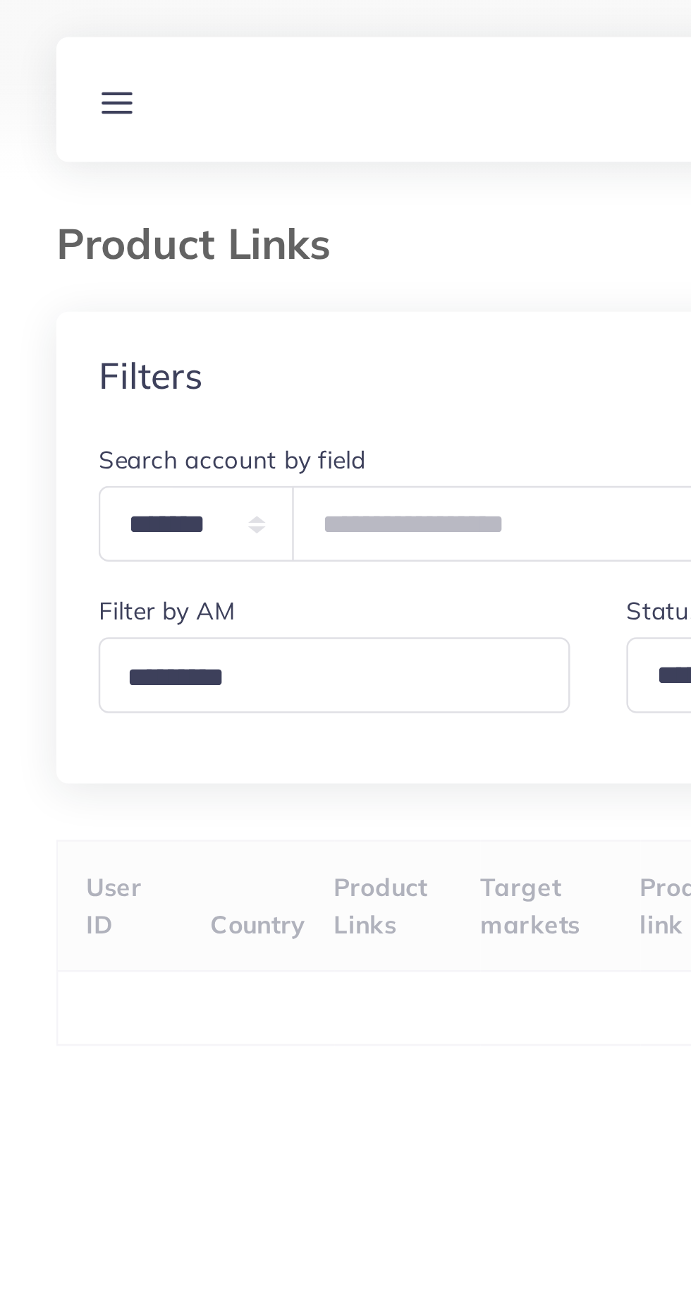
select select
select select "*********"
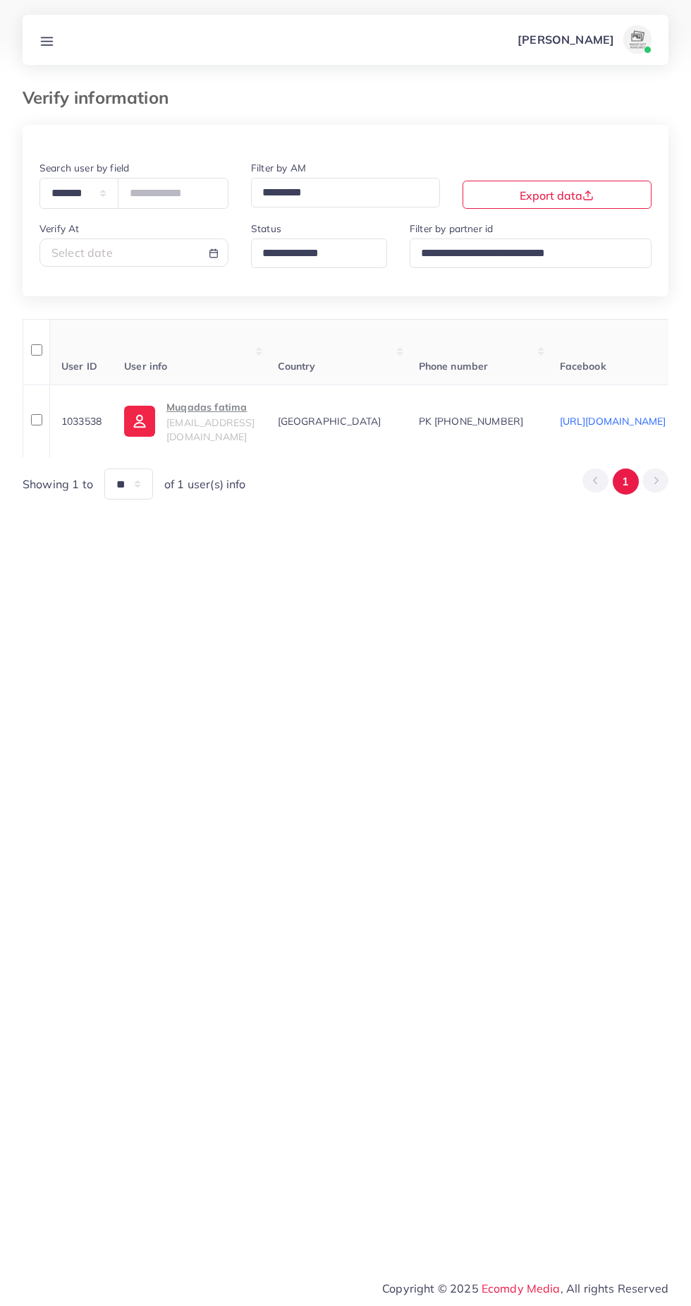
click at [48, 41] on line at bounding box center [47, 41] width 11 height 0
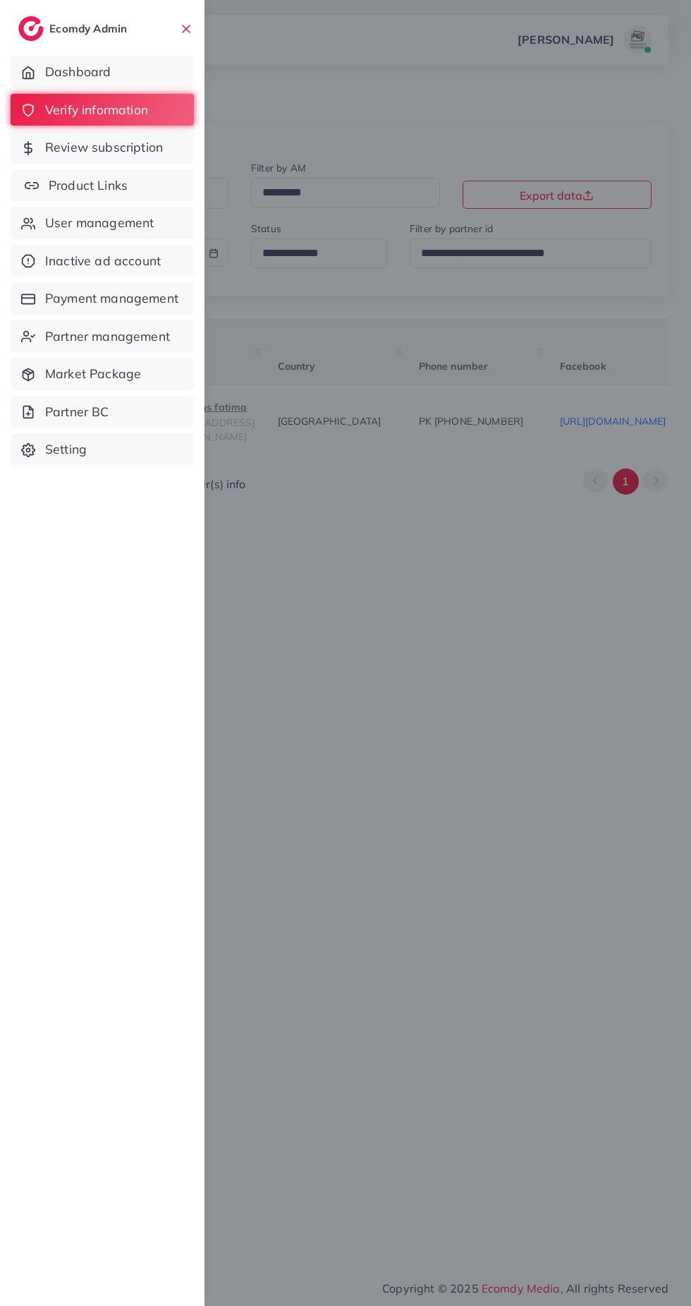
click at [171, 188] on link "Product Links" at bounding box center [102, 185] width 183 height 32
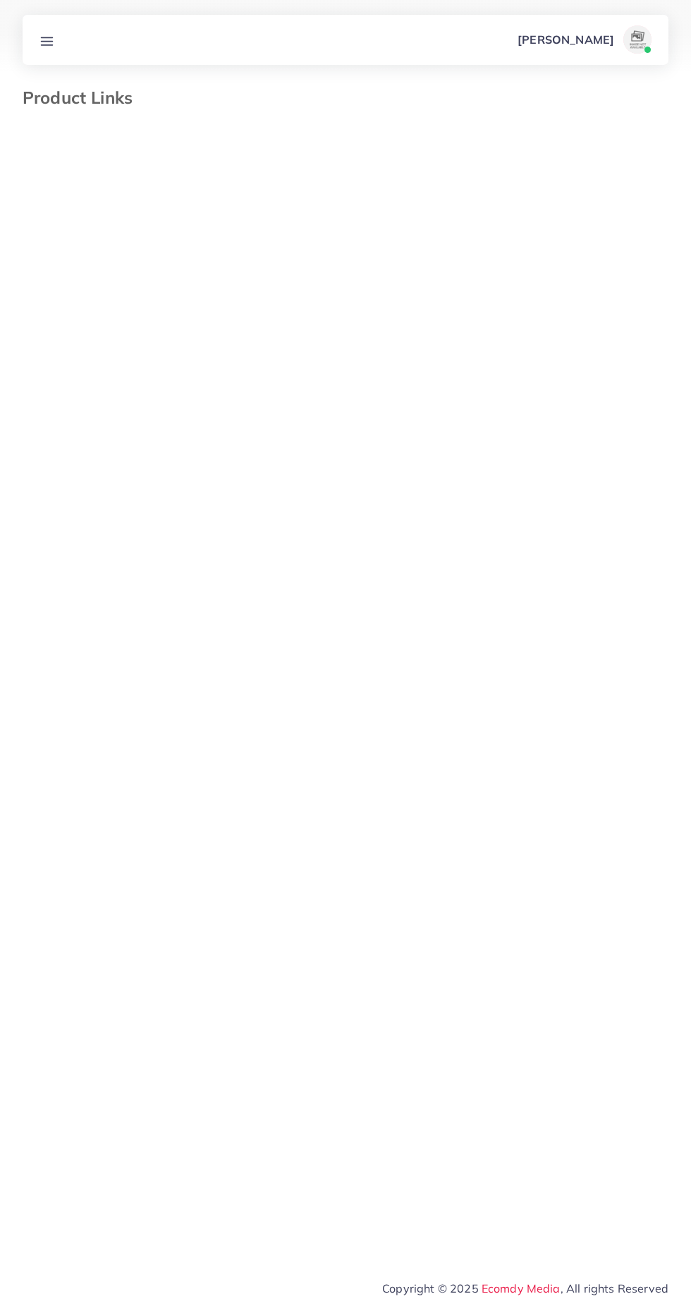
select select "*********"
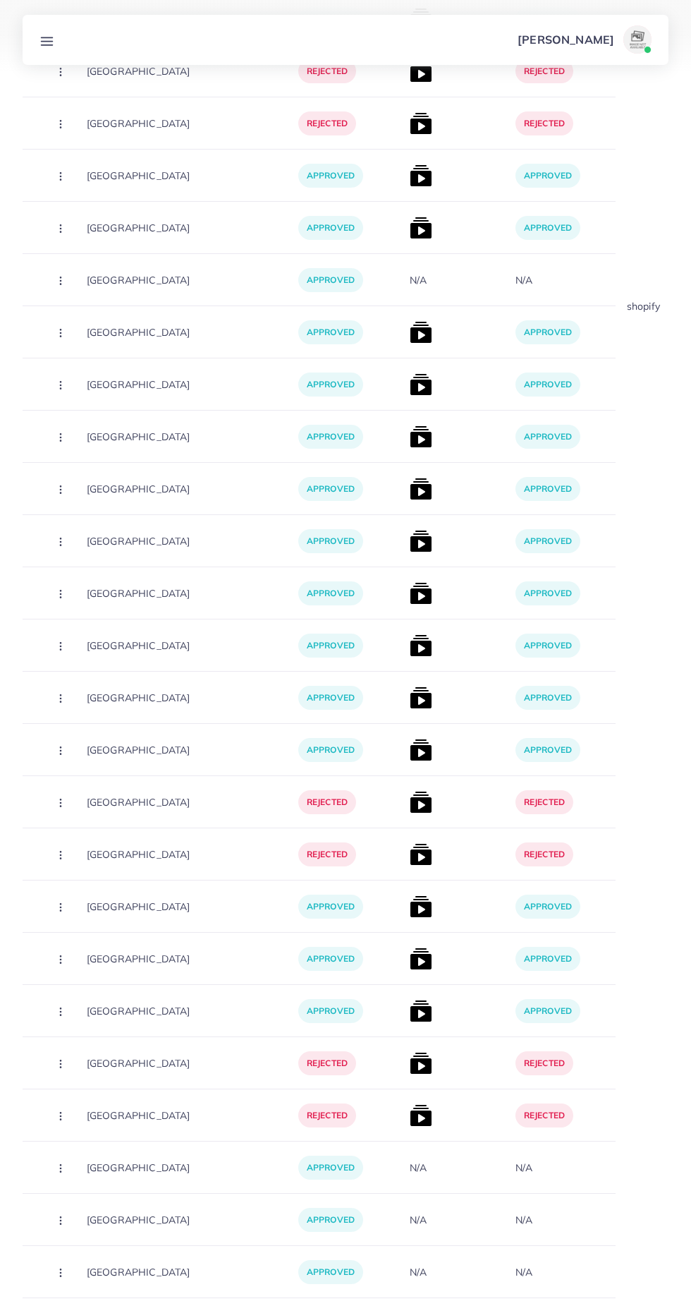
scroll to position [16458, 0]
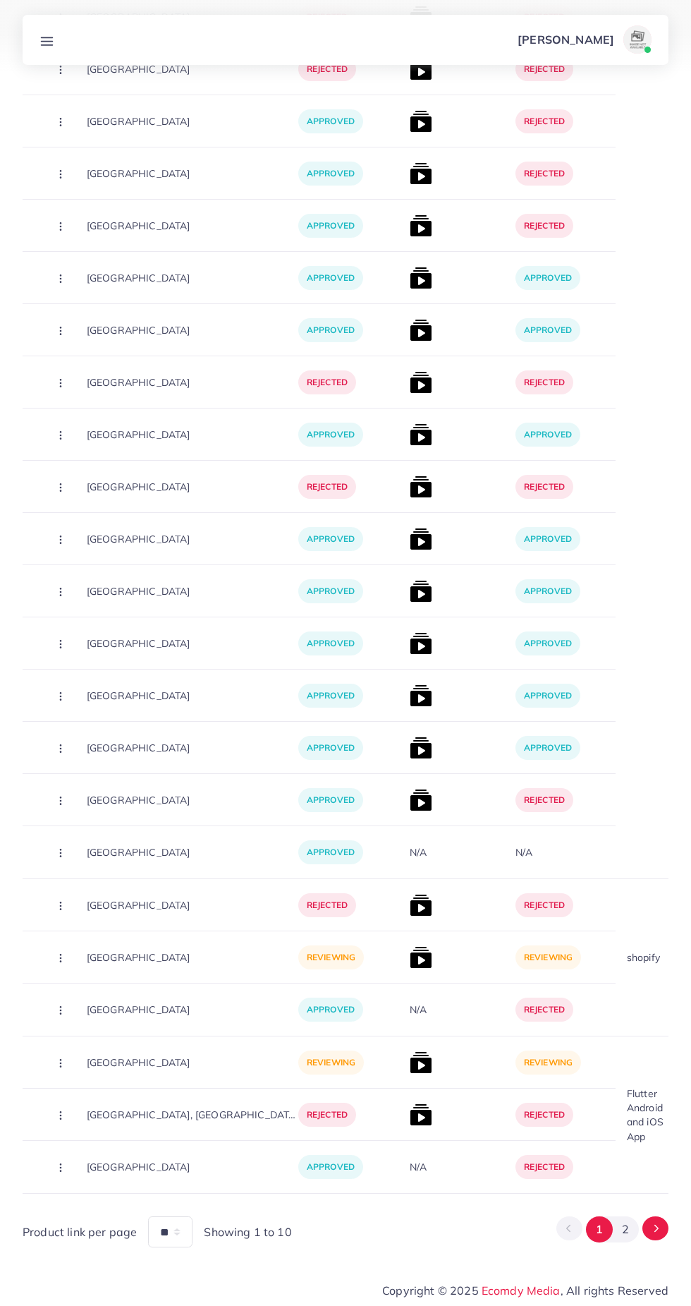
click at [660, 1229] on icon "Go to next page" at bounding box center [656, 1228] width 13 height 13
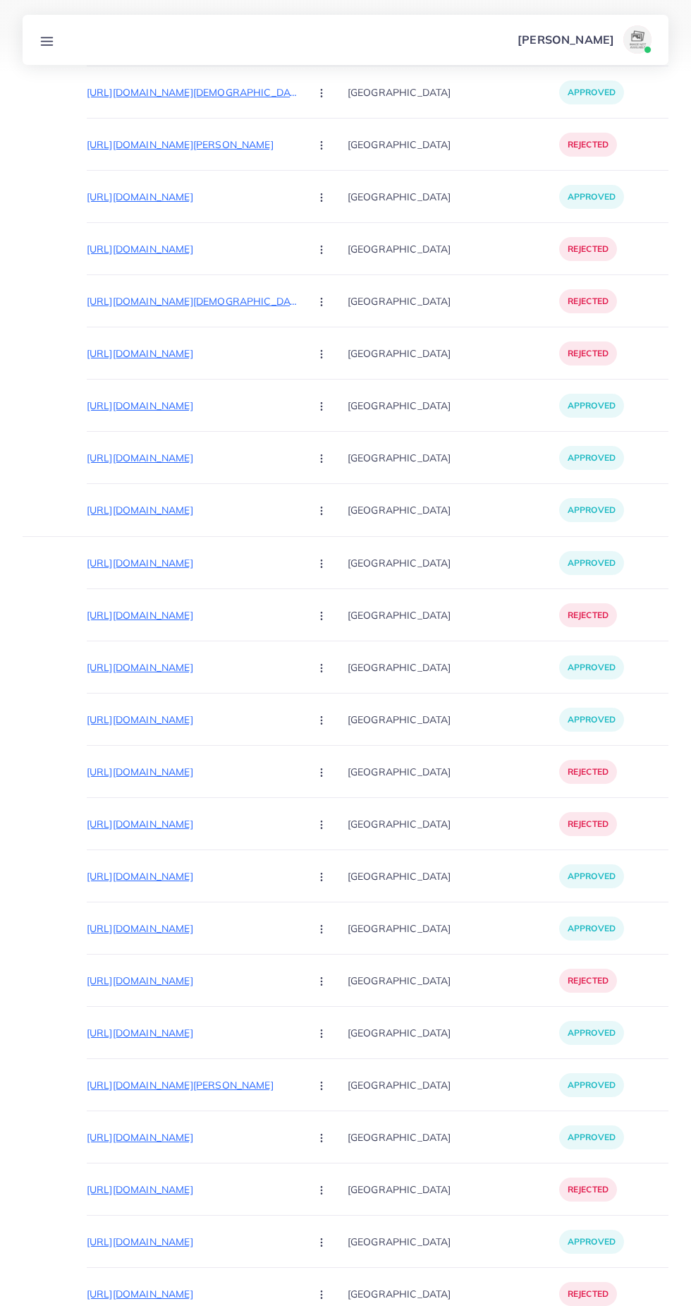
scroll to position [0, 123]
click at [89, 567] on p "https://progadget.live/products/socket-protection-cover-pack-of-20" at bounding box center [195, 562] width 212 height 17
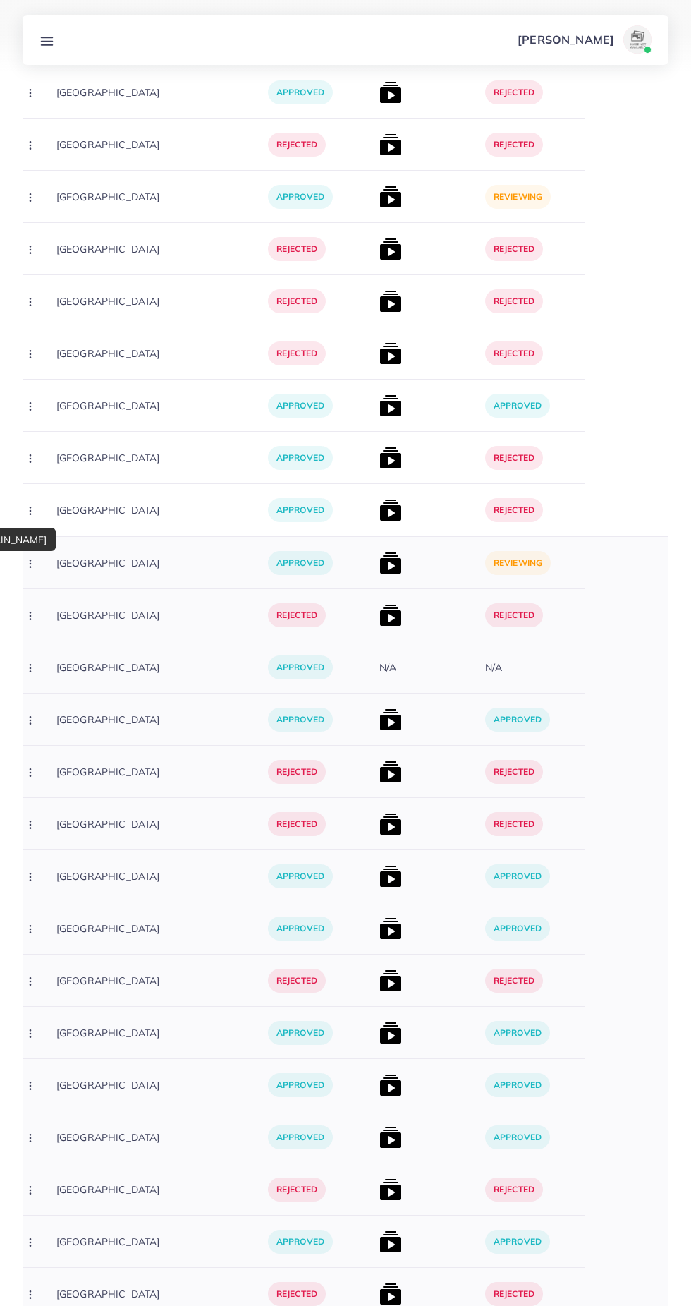
scroll to position [0, 420]
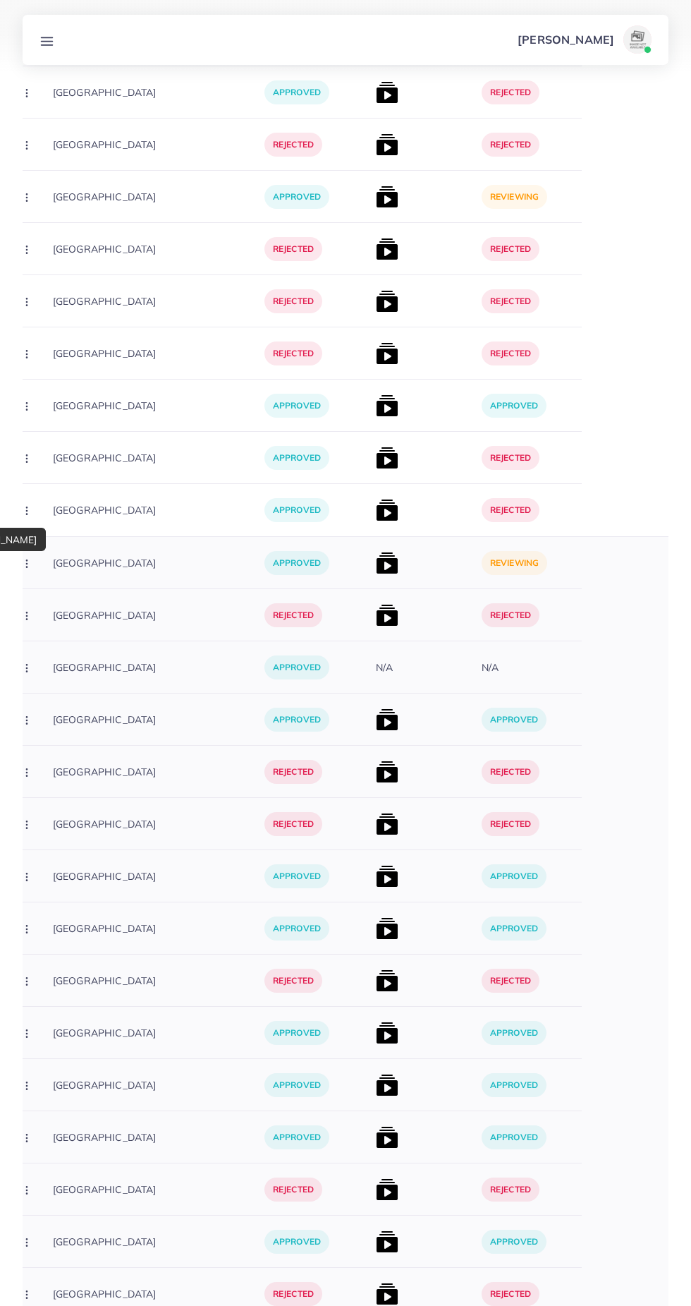
click at [376, 559] on img at bounding box center [387, 563] width 23 height 23
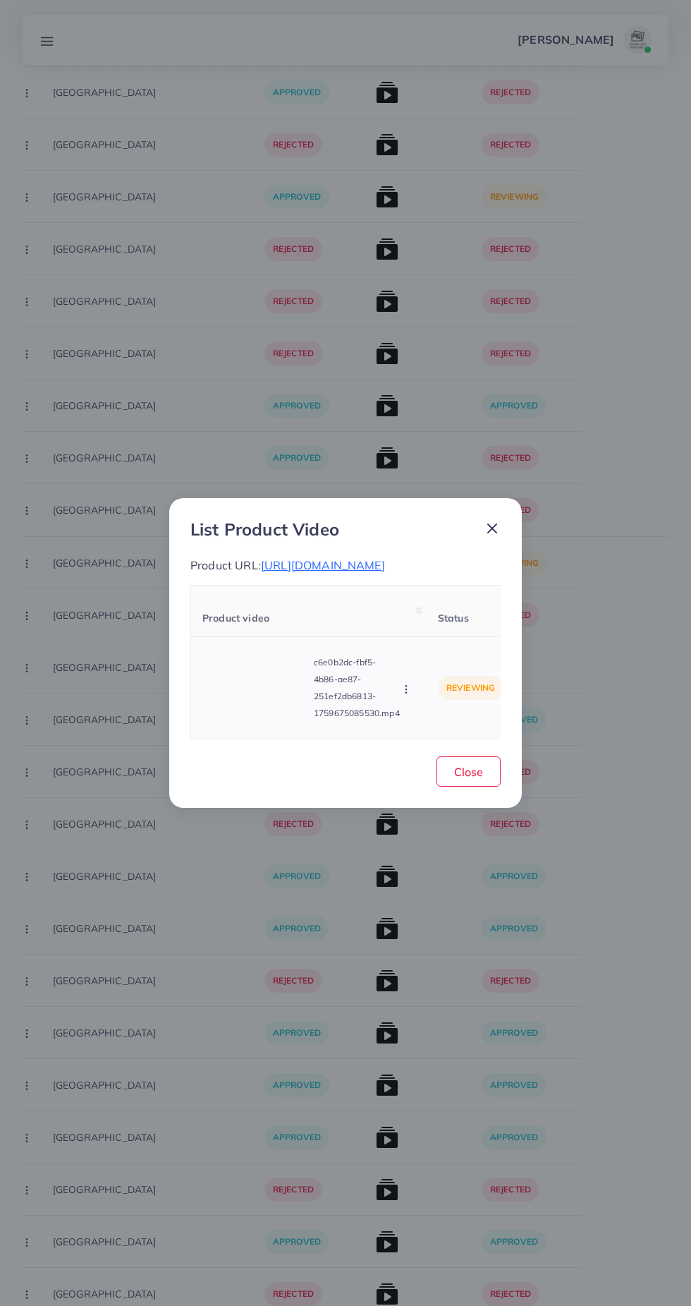
click at [238, 679] on video at bounding box center [255, 687] width 106 height 63
click at [246, 709] on div at bounding box center [255, 687] width 106 height 63
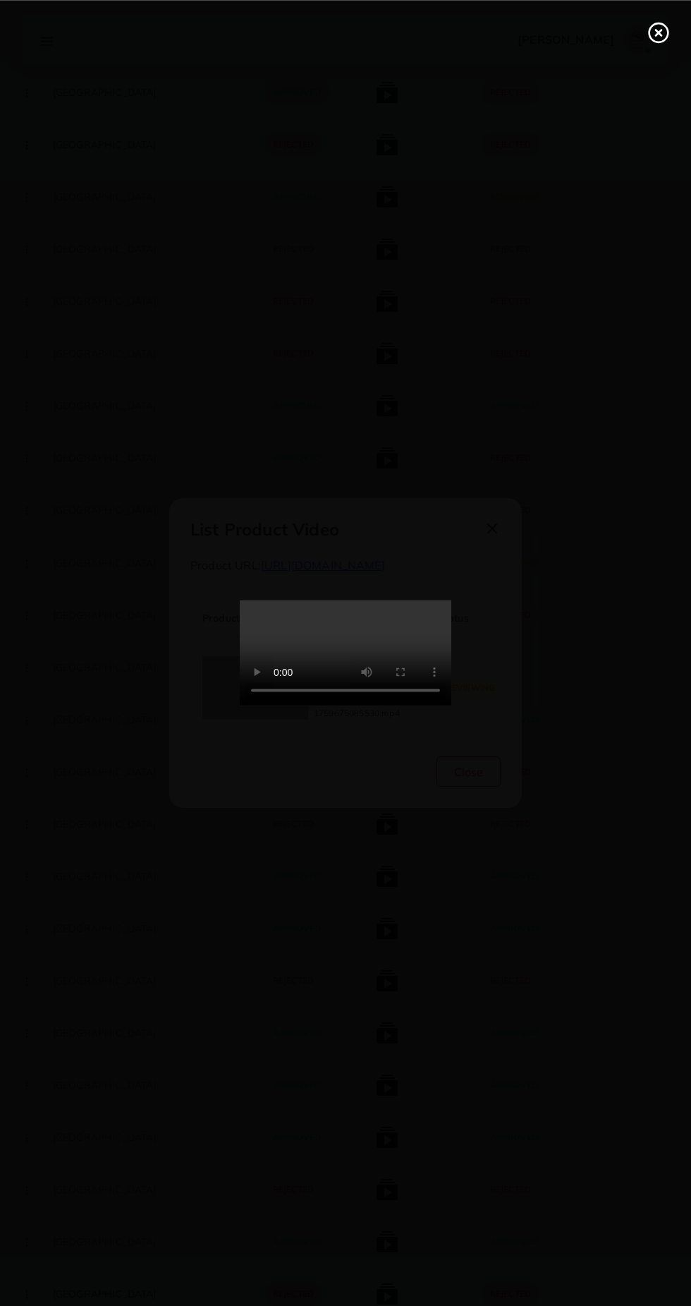
click at [649, 902] on div at bounding box center [345, 653] width 691 height 1306
click at [684, 55] on div at bounding box center [345, 653] width 691 height 1306
click at [652, 33] on icon at bounding box center [659, 32] width 23 height 23
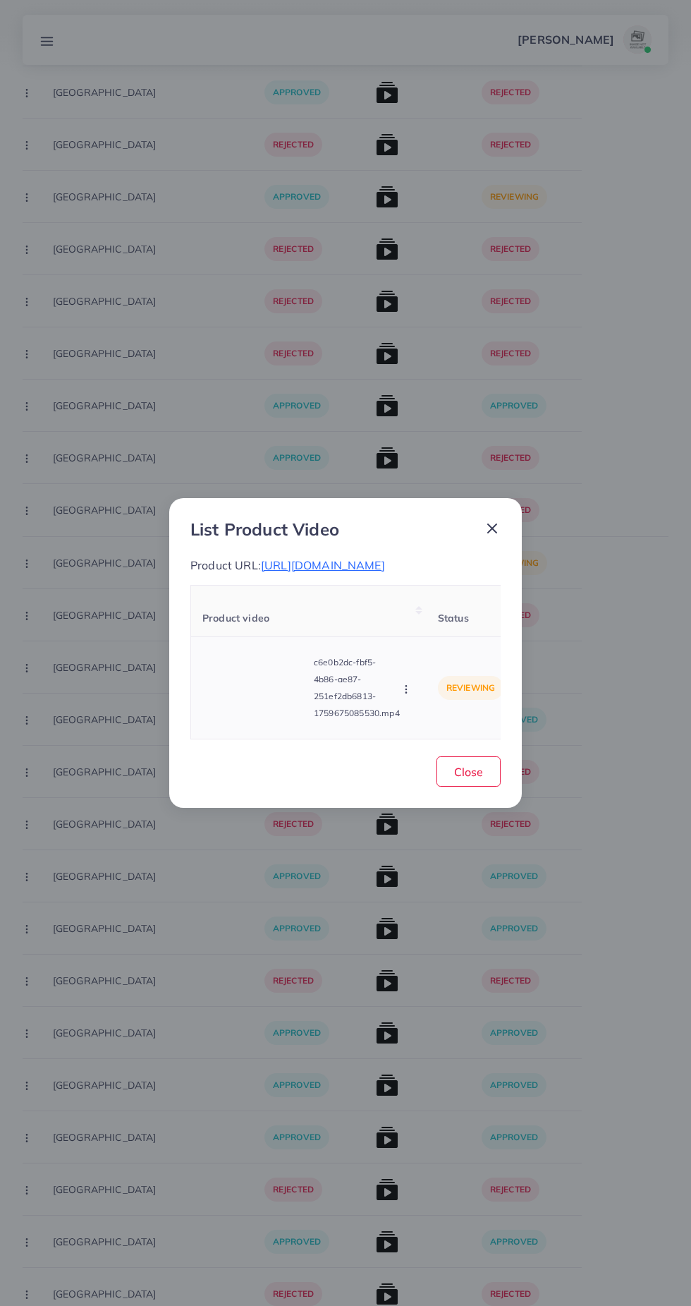
click at [406, 689] on circle "button" at bounding box center [406, 689] width 1 height 1
click at [420, 623] on link "Approve" at bounding box center [439, 623] width 111 height 31
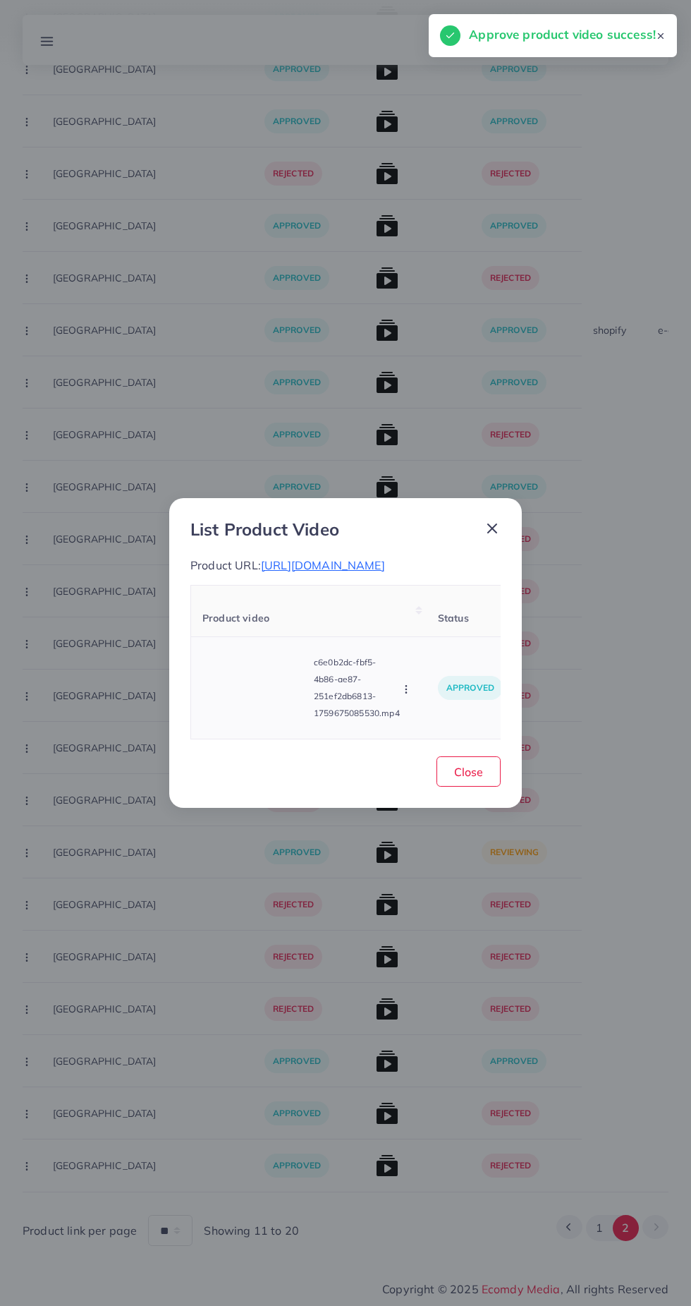
scroll to position [950, 0]
click at [593, 1038] on div "List Product Video Product URL: https://progadget.live/products/socket-protecti…" at bounding box center [345, 653] width 691 height 1306
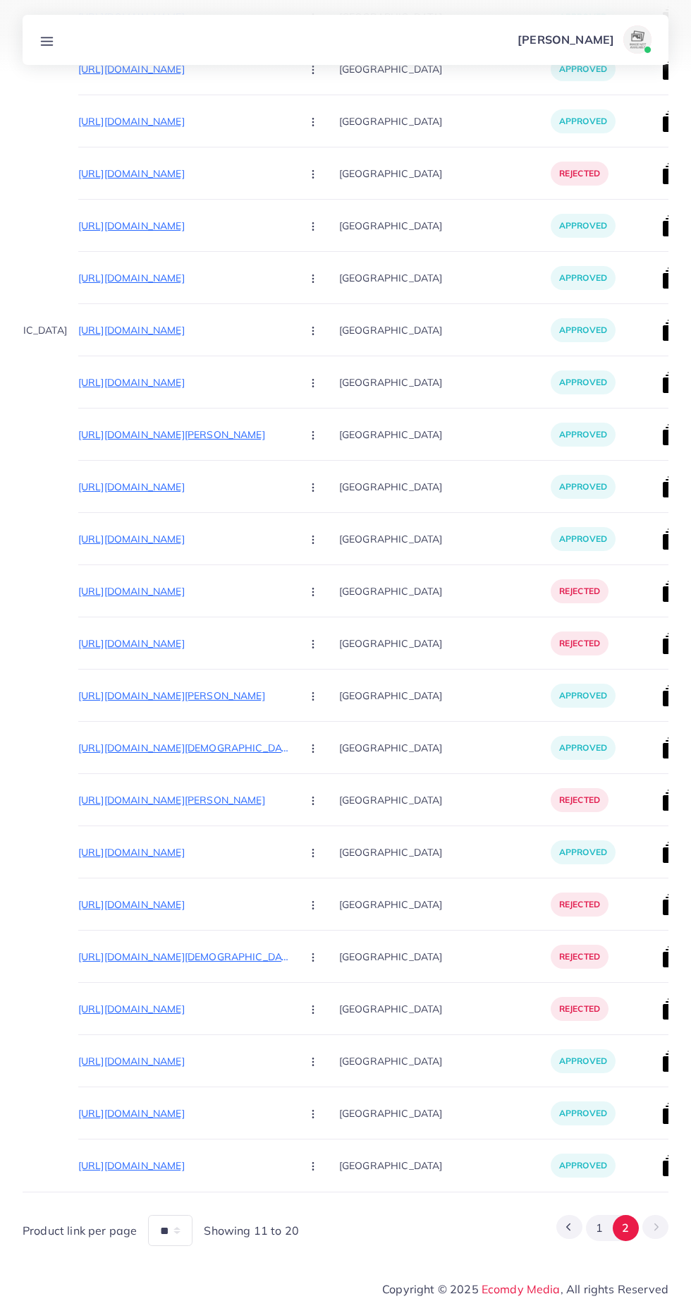
scroll to position [0, 141]
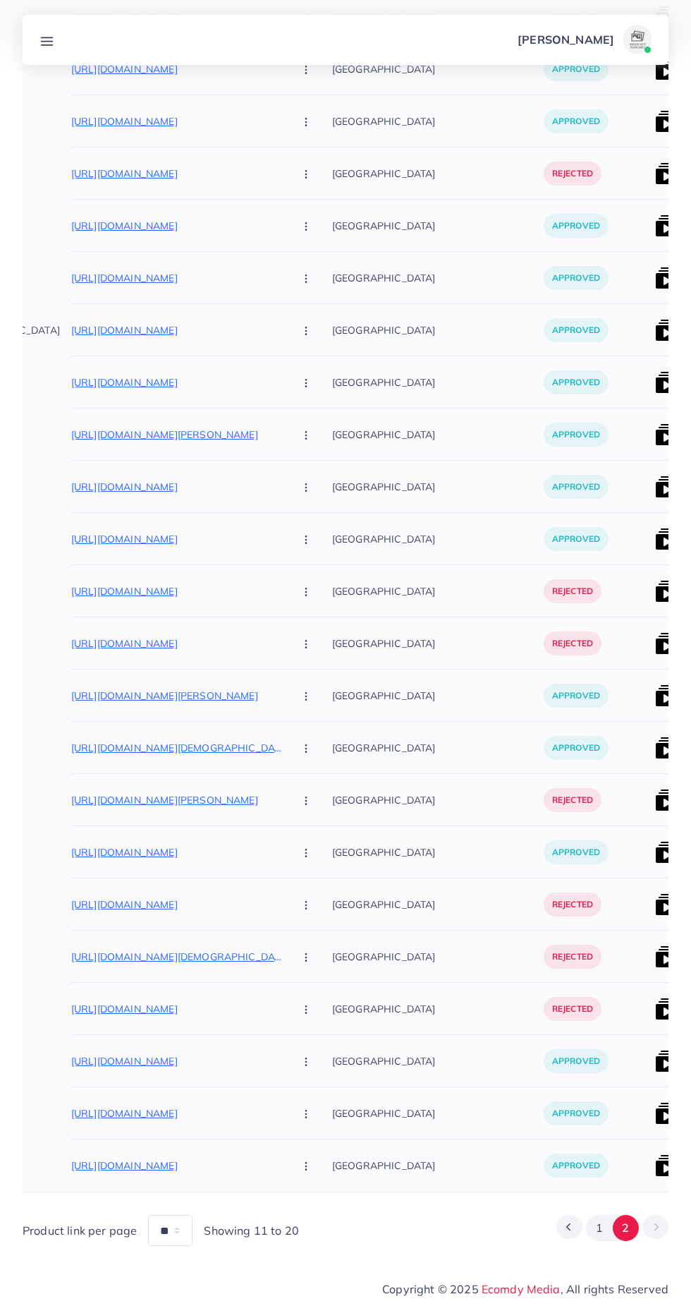
click at [170, 859] on p "https://stonage.net/products/72-count-pashmina-off-white-swati-shawl-550-gram-c…" at bounding box center [177, 852] width 212 height 17
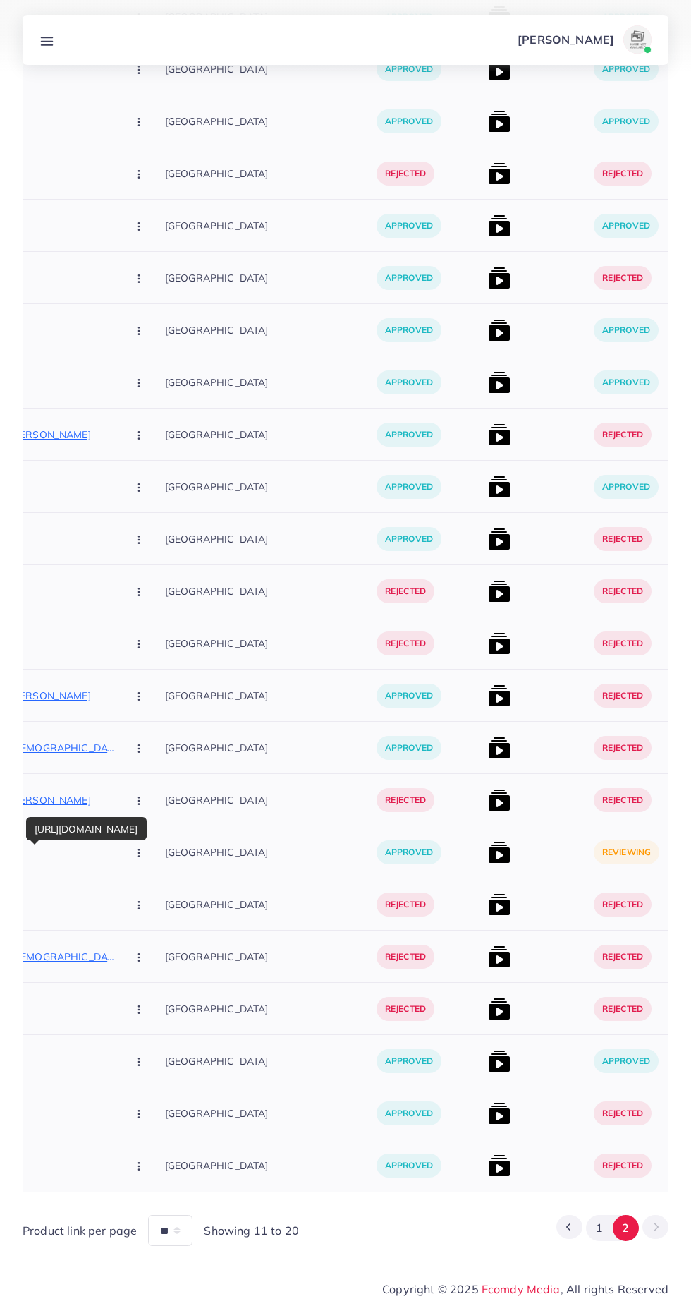
scroll to position [0, 324]
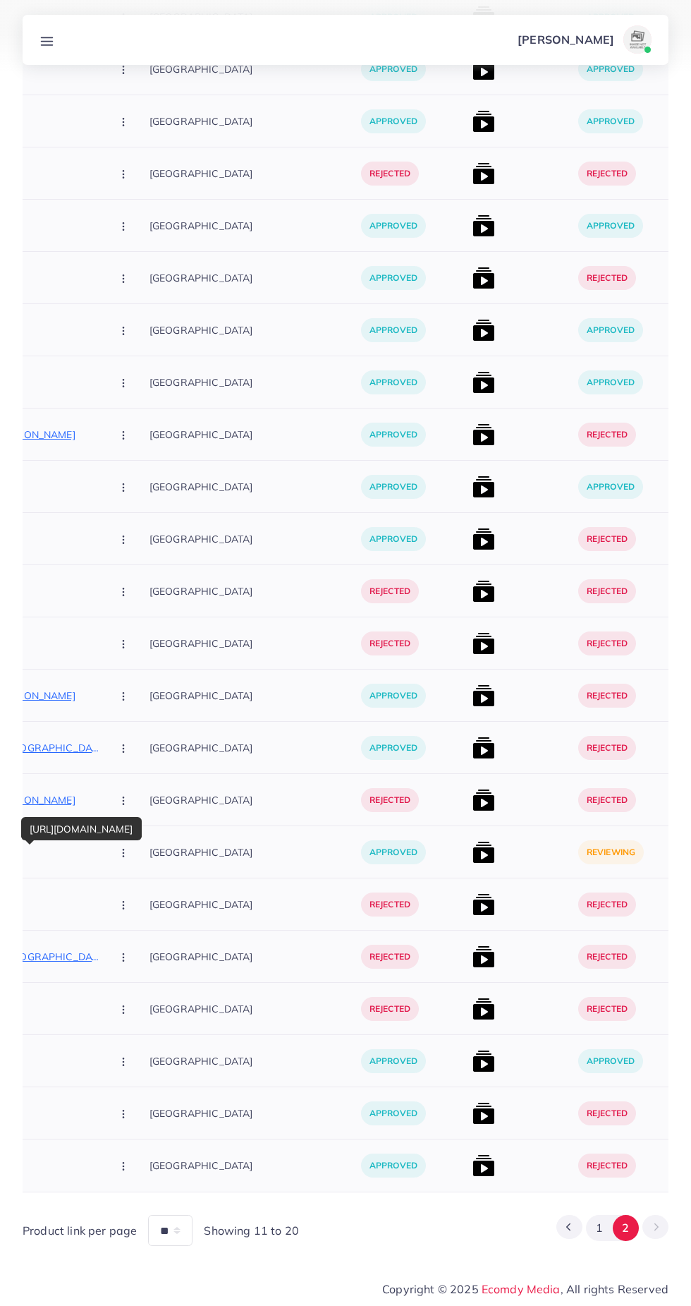
click at [473, 844] on img at bounding box center [484, 852] width 23 height 23
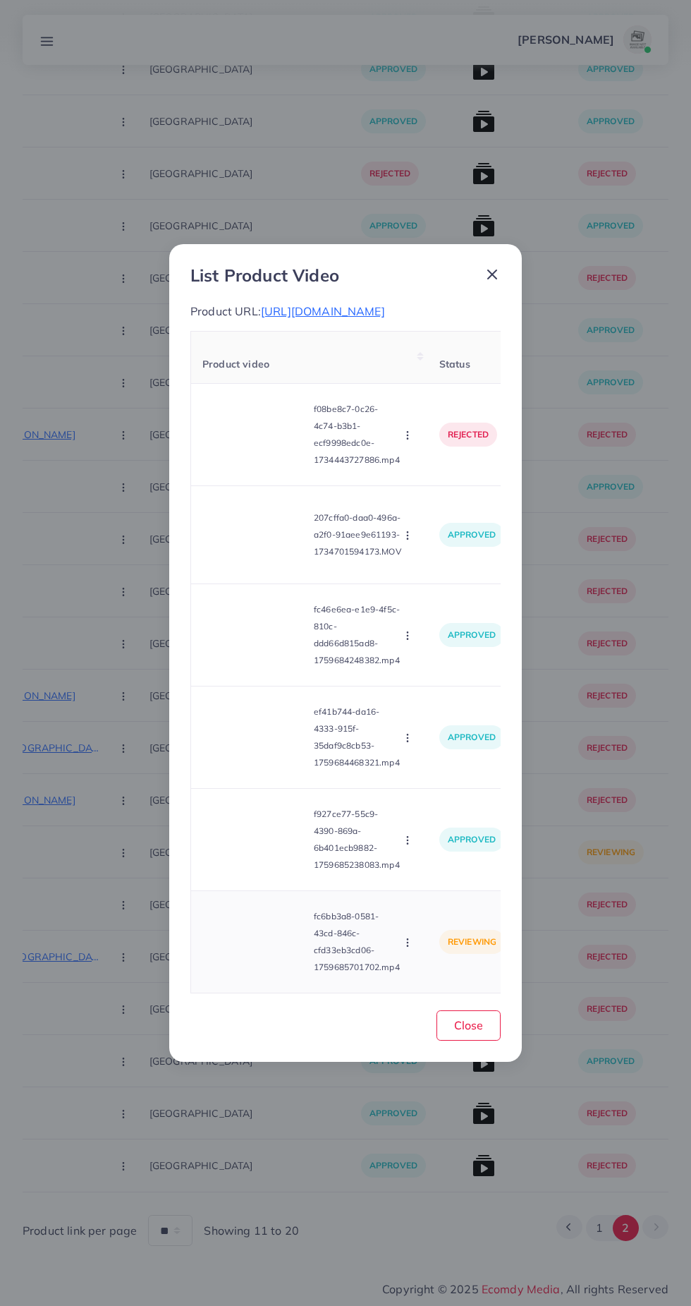
click at [255, 949] on video at bounding box center [255, 941] width 106 height 63
click at [254, 953] on icon at bounding box center [255, 942] width 23 height 23
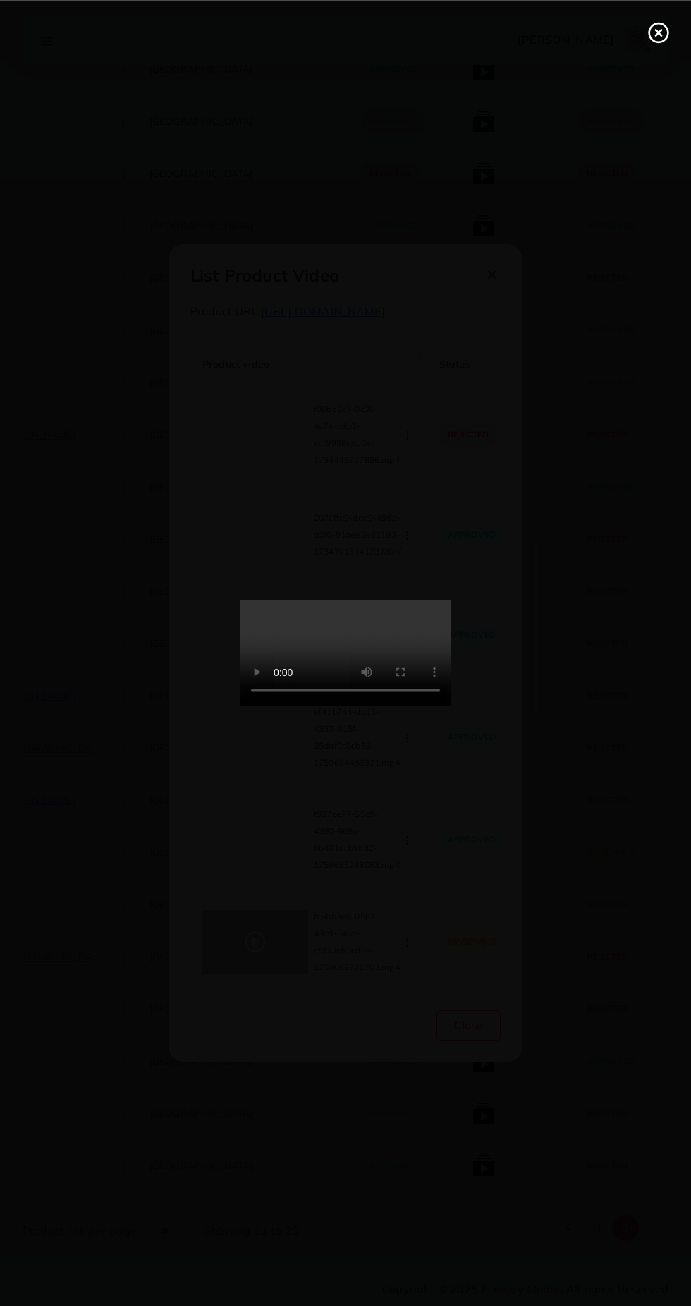
click at [659, 66] on div at bounding box center [345, 653] width 691 height 1306
click at [658, 32] on line at bounding box center [659, 33] width 6 height 6
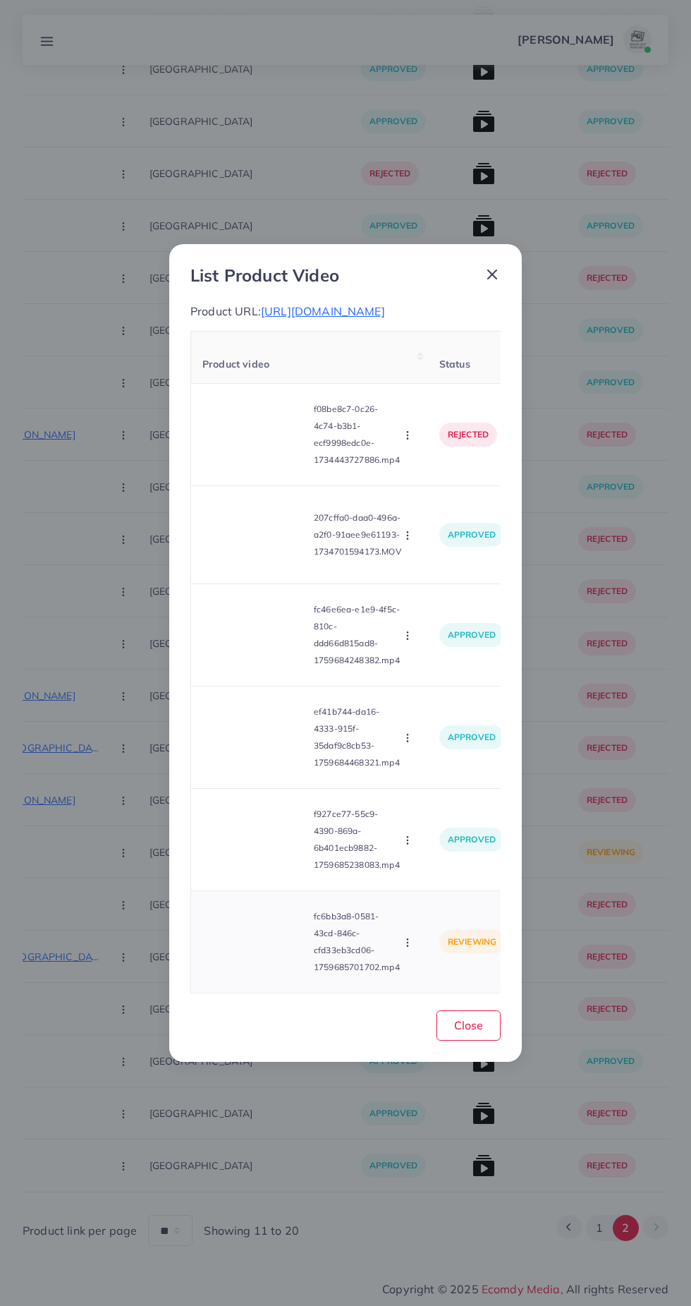
click at [411, 948] on icon "button" at bounding box center [407, 942] width 11 height 11
click at [427, 879] on span "Approve" at bounding box center [436, 877] width 47 height 14
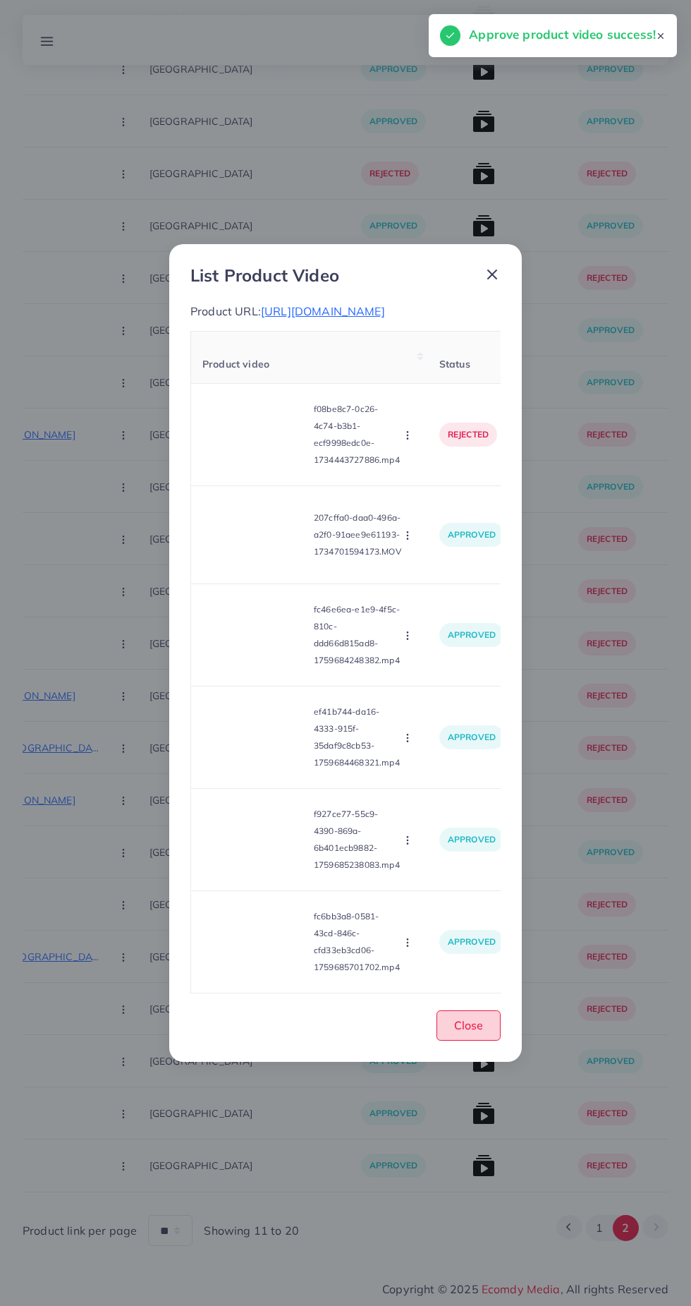
click at [478, 1031] on span "Close" at bounding box center [468, 1025] width 29 height 14
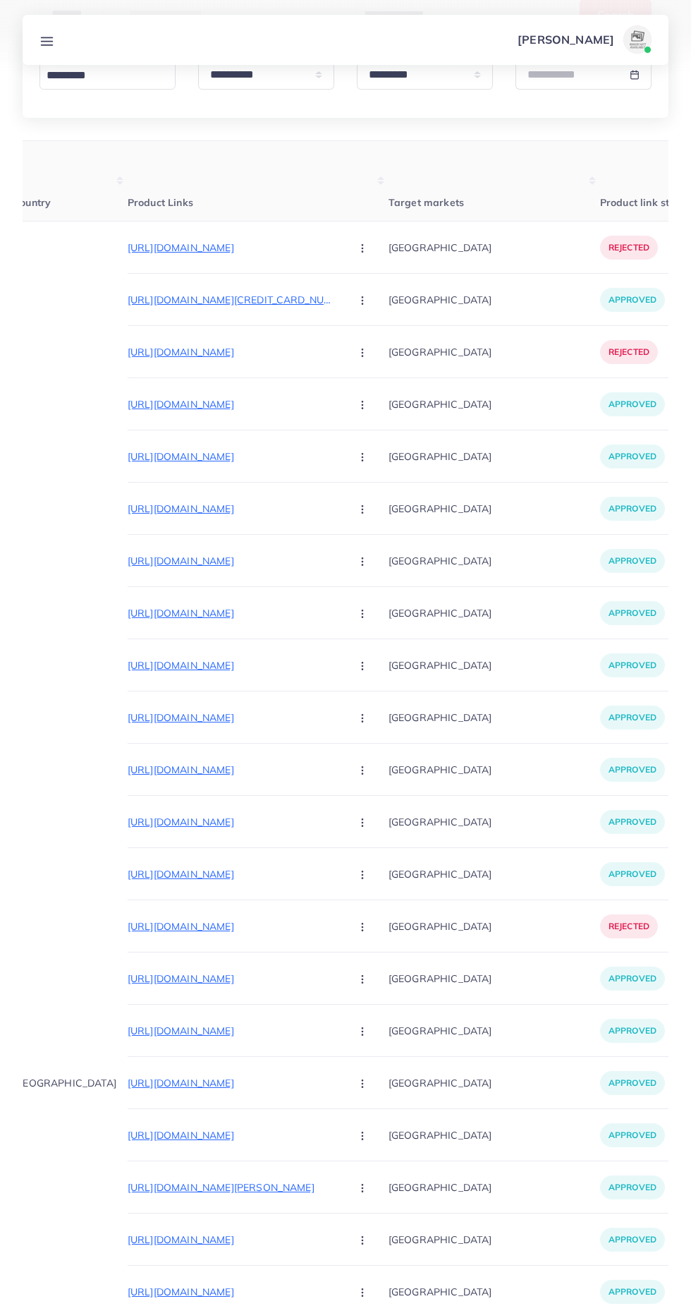
scroll to position [0, 84]
click at [246, 507] on p "https://stonage.net/collections/turkish-style-premium-stone-tasbeeh" at bounding box center [234, 508] width 212 height 17
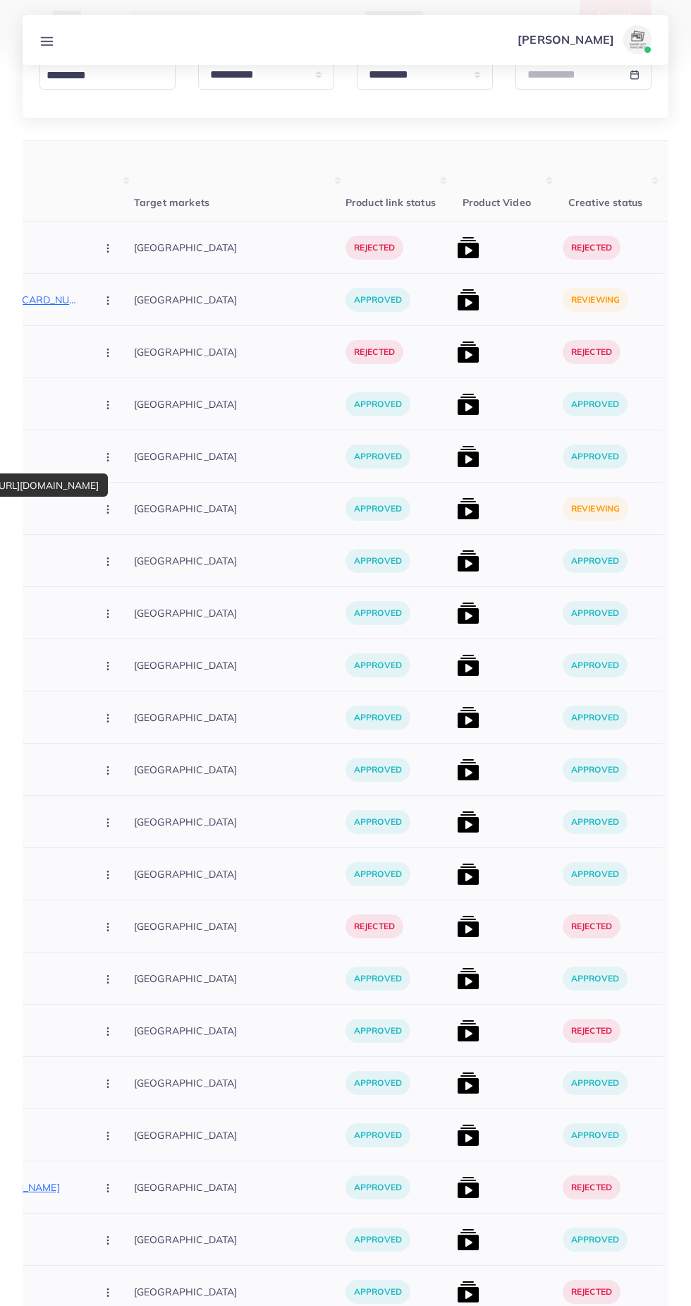
scroll to position [0, 360]
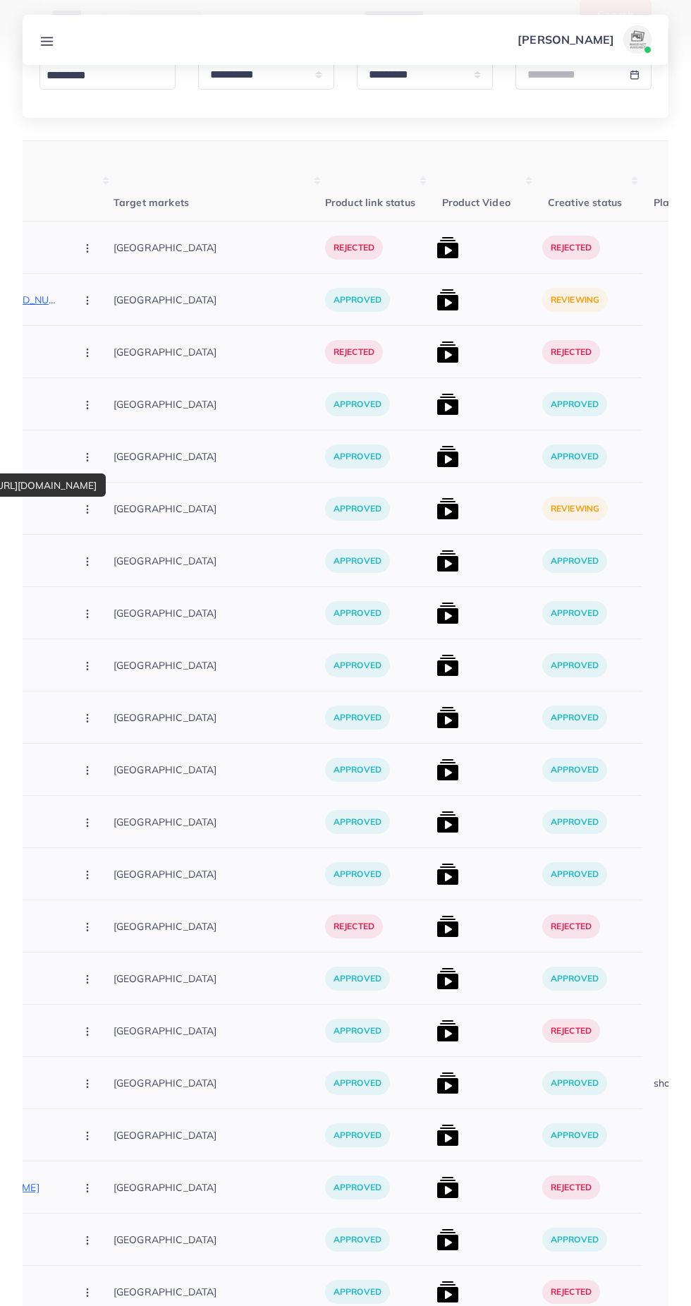
click at [437, 498] on img at bounding box center [448, 508] width 23 height 23
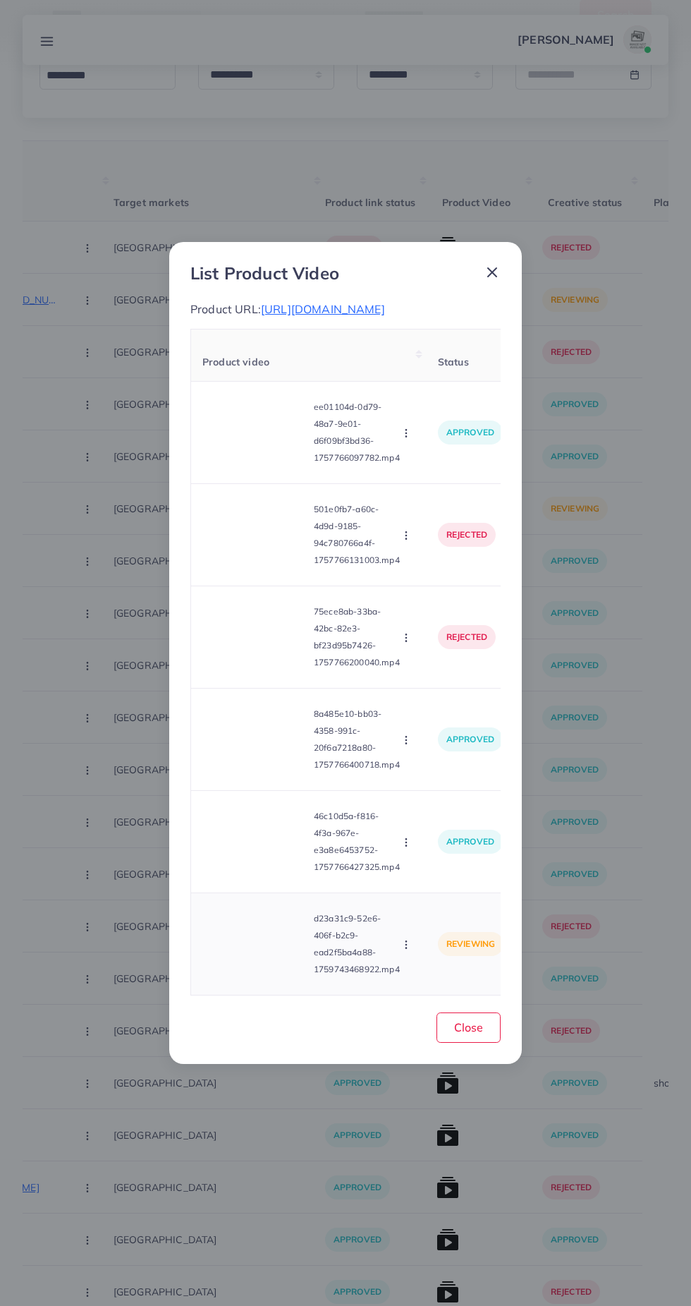
click at [250, 955] on video at bounding box center [255, 943] width 106 height 63
click at [256, 947] on polygon at bounding box center [256, 944] width 6 height 8
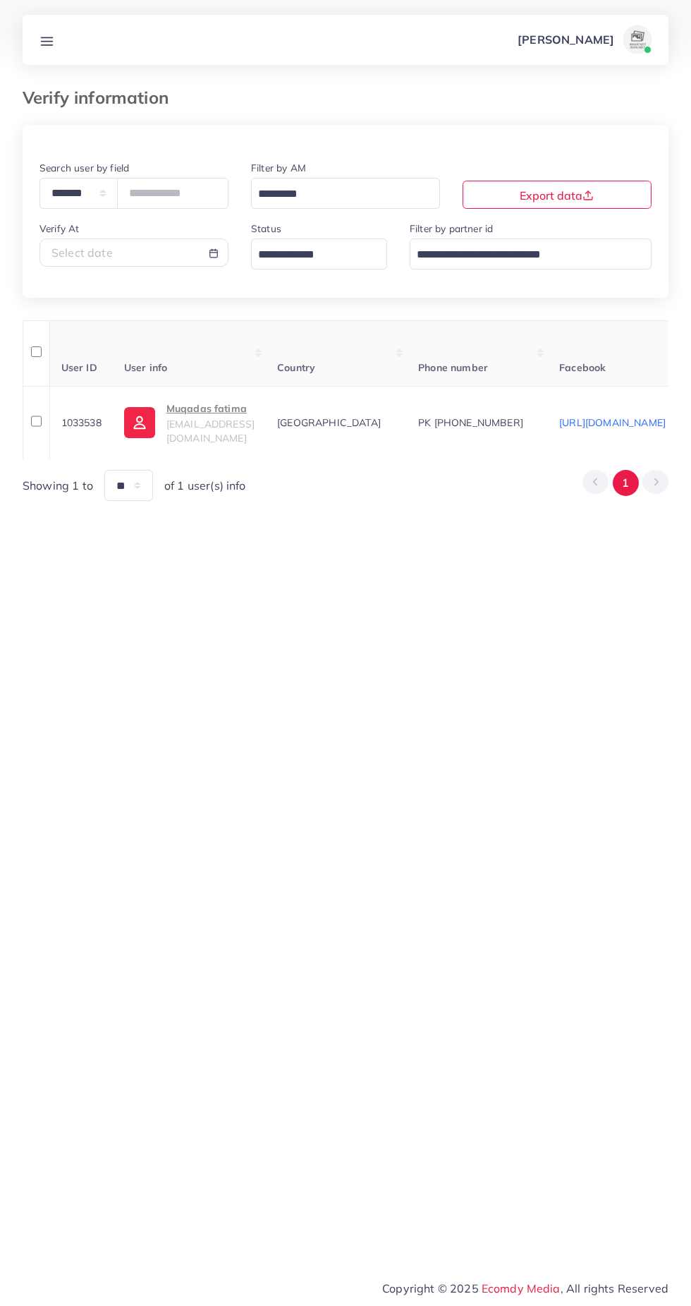
click at [47, 41] on line at bounding box center [47, 41] width 11 height 0
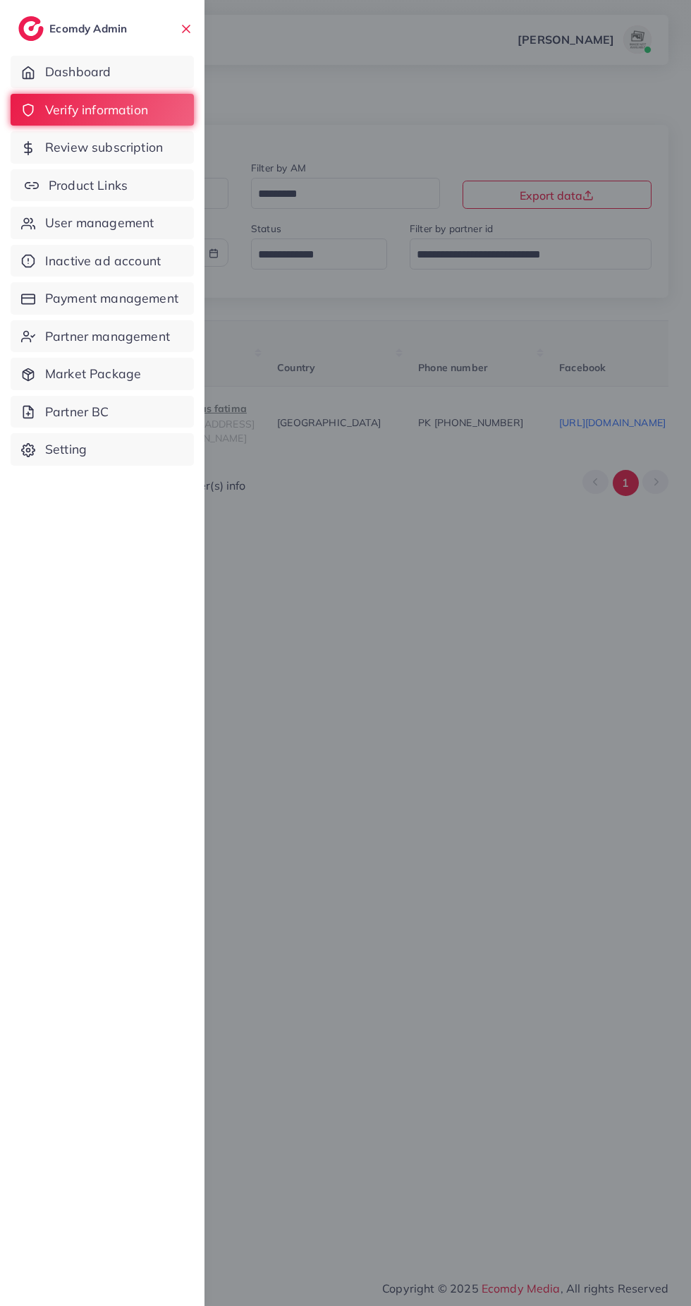
click at [58, 184] on span "Product Links" at bounding box center [88, 185] width 79 height 18
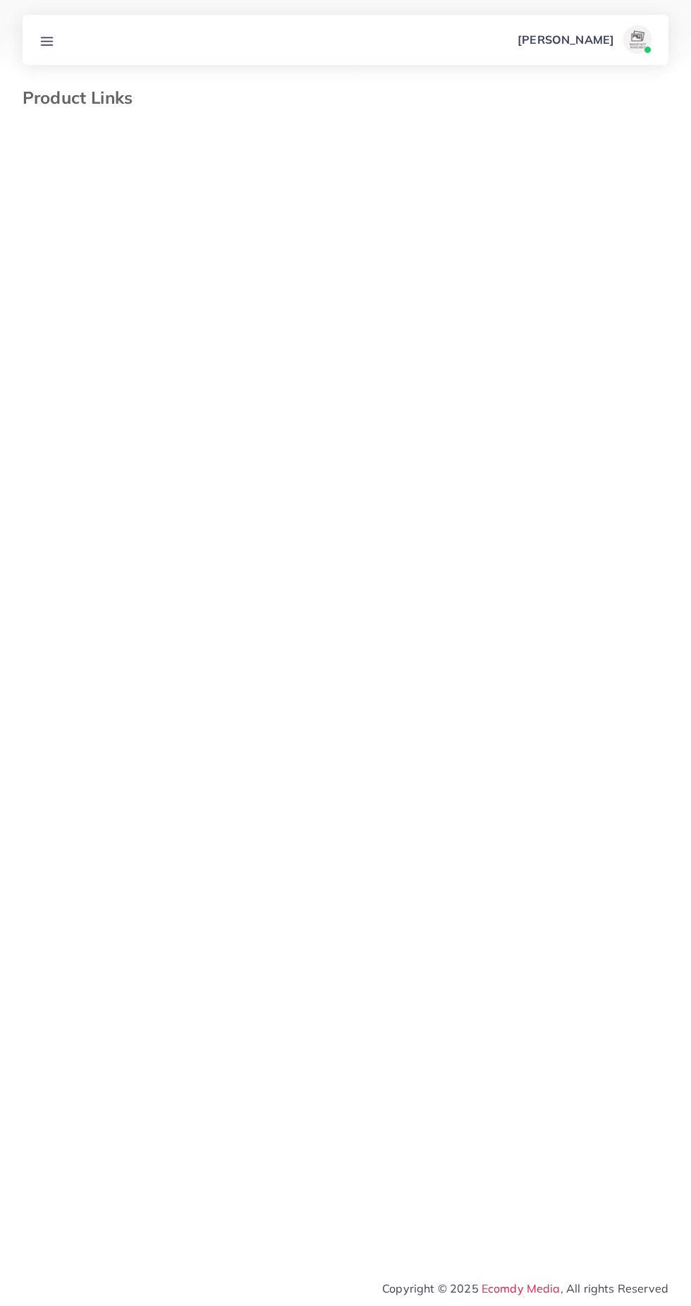
select select "*********"
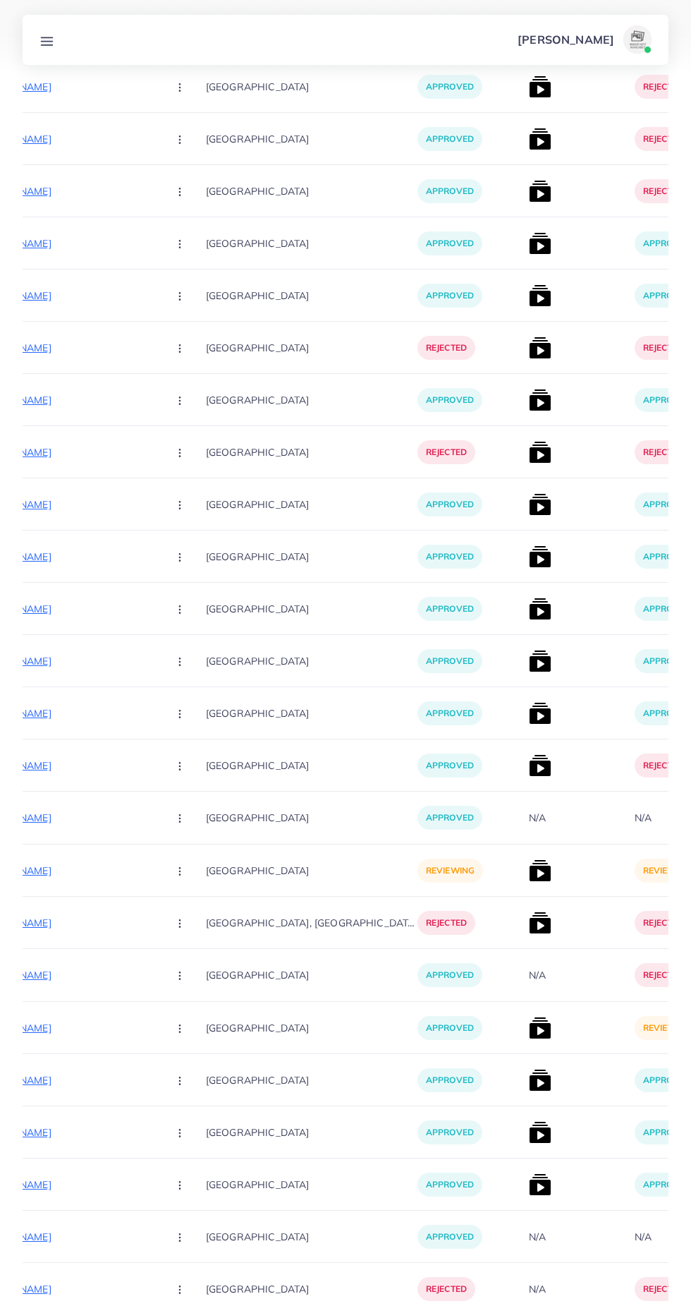
scroll to position [16517, 0]
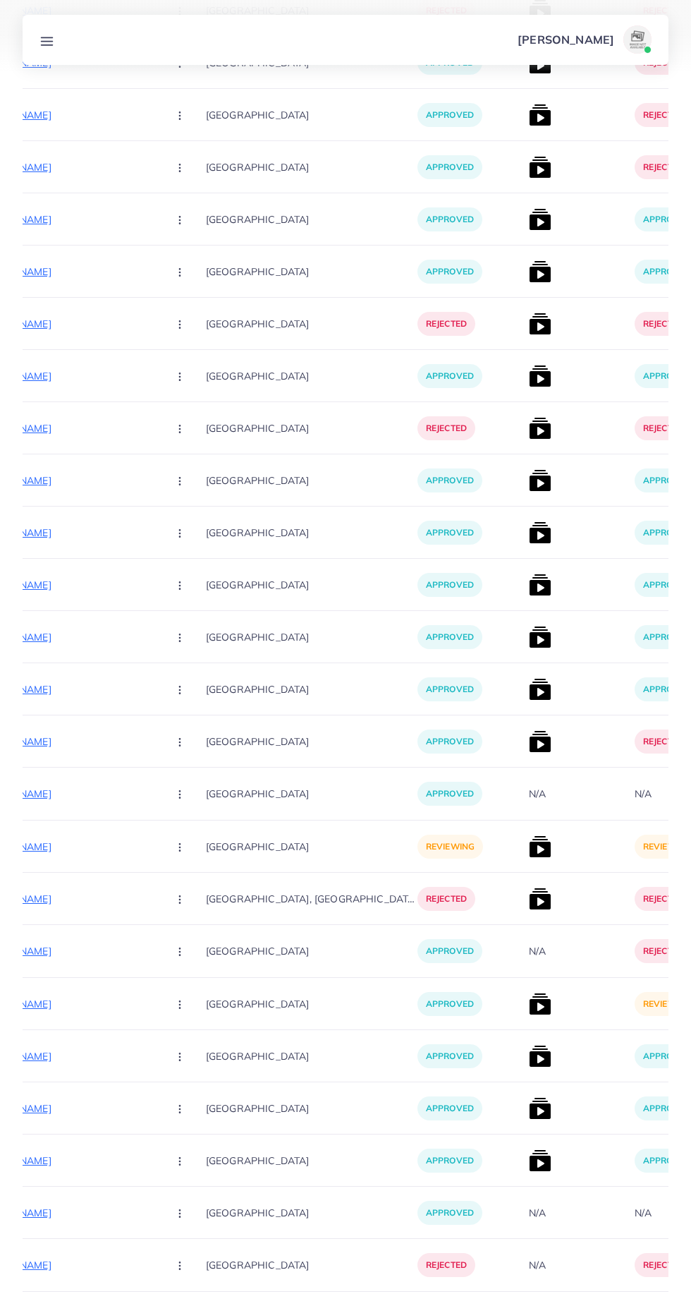
click at [656, 1305] on icon "Go to next page" at bounding box center [656, 1326] width 13 height 13
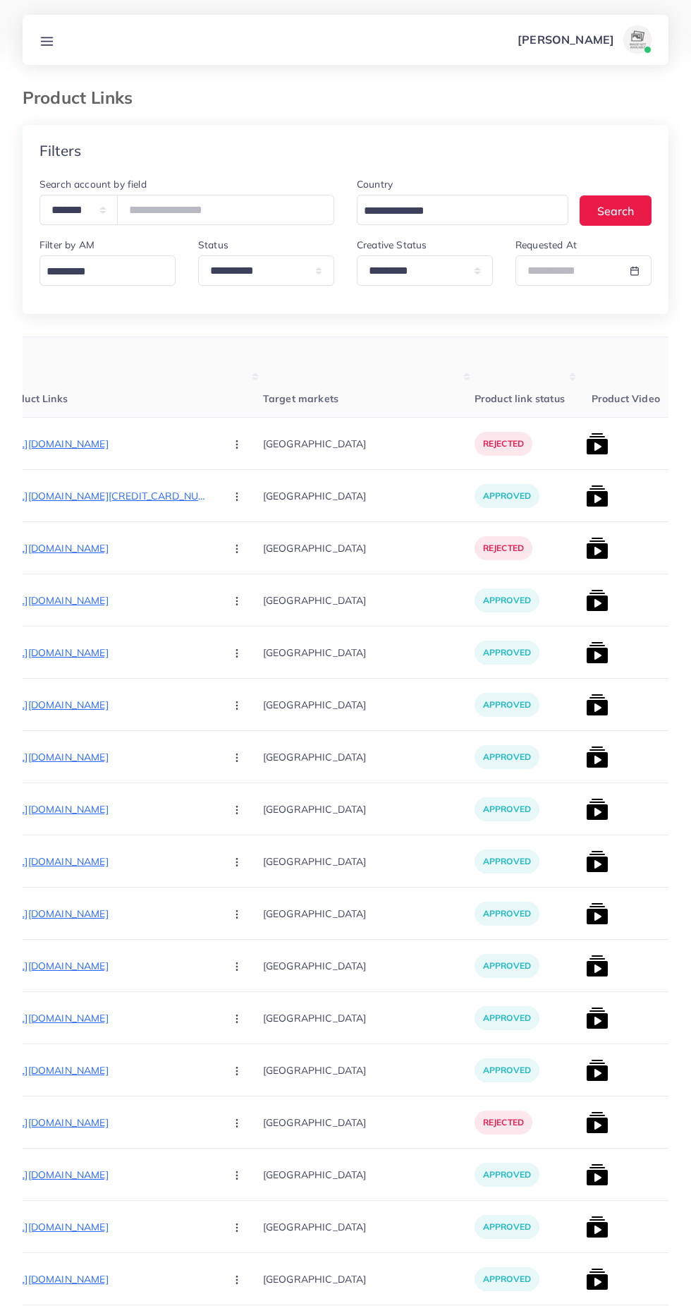
scroll to position [0, 299]
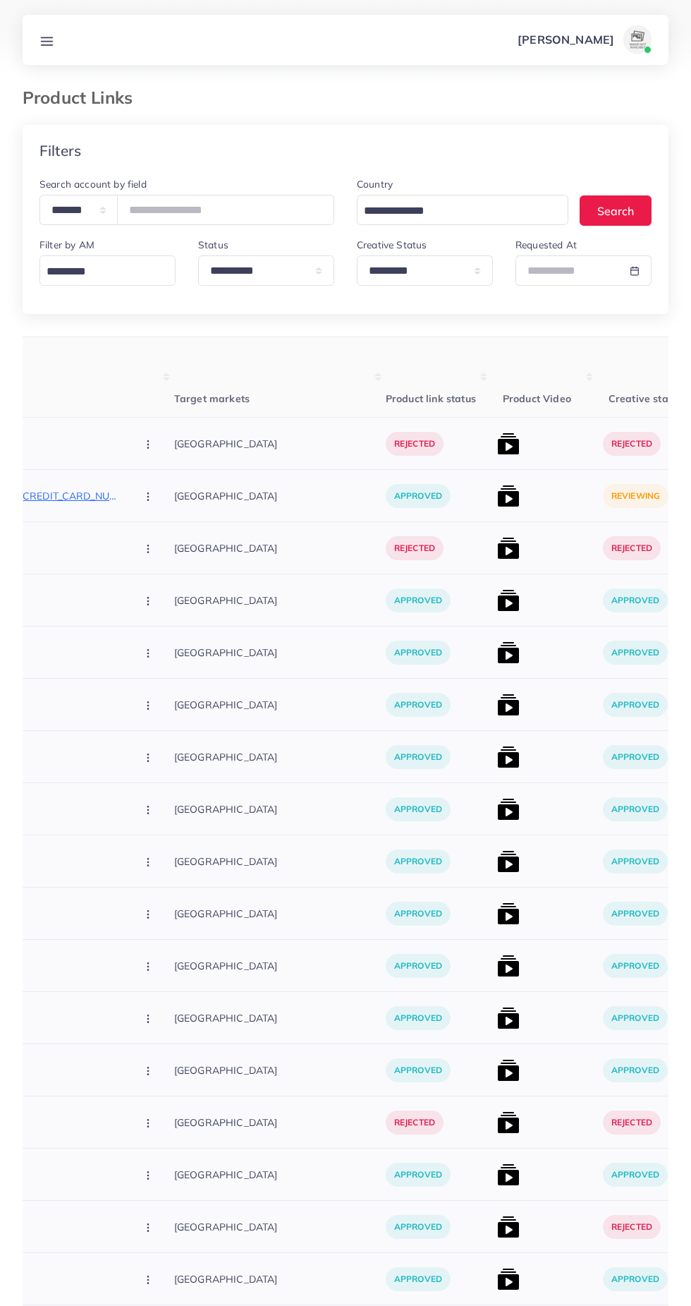
click at [497, 496] on img at bounding box center [508, 496] width 23 height 23
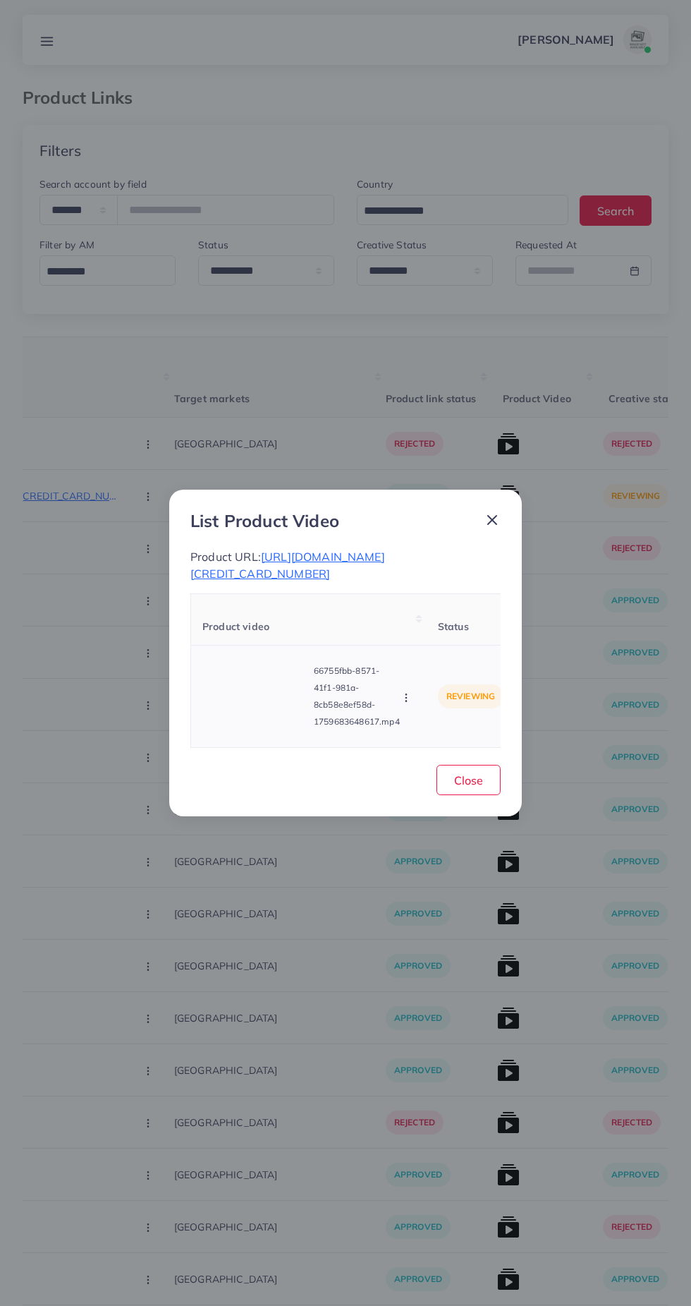
click at [250, 707] on video at bounding box center [255, 696] width 106 height 63
click at [257, 707] on icon at bounding box center [255, 696] width 23 height 23
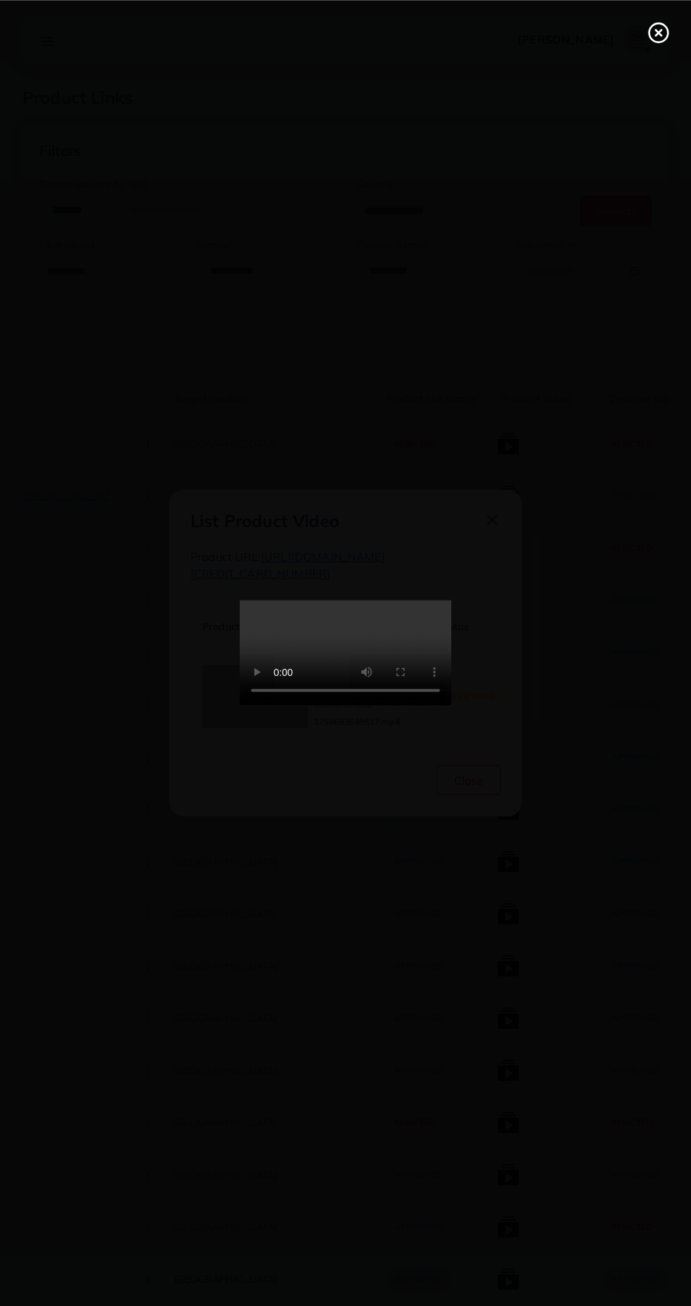
click at [658, 32] on line at bounding box center [659, 33] width 6 height 6
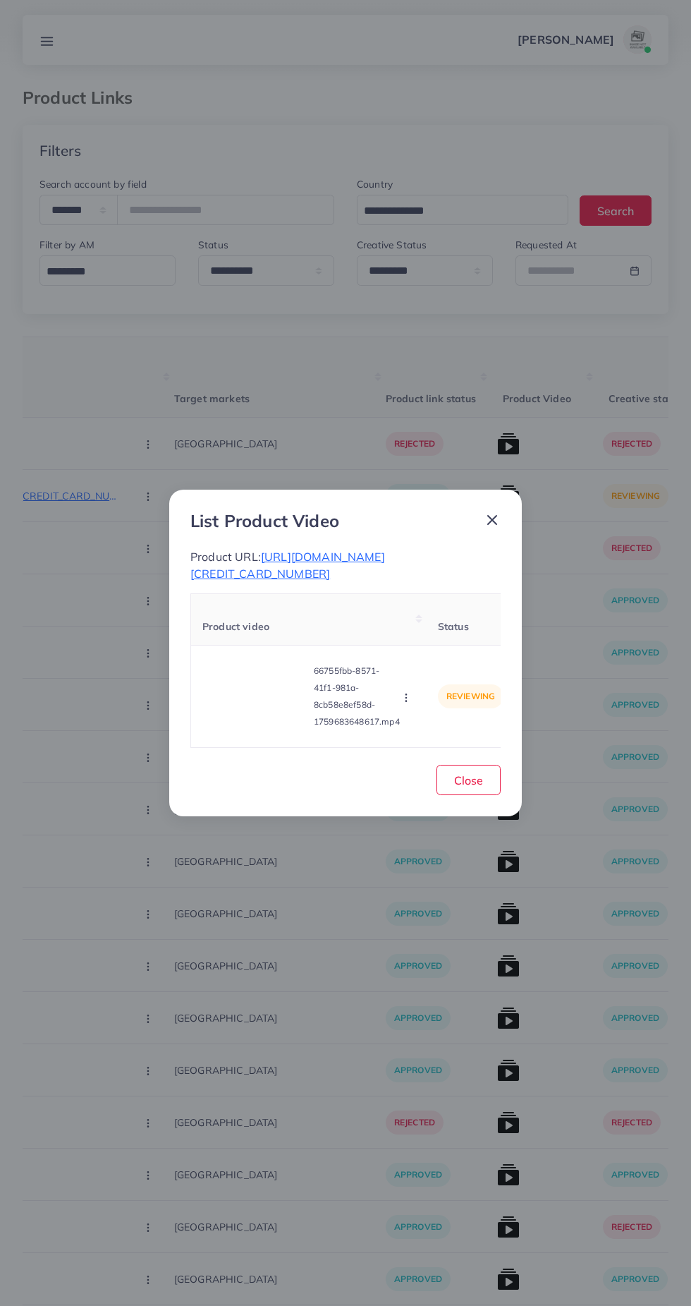
click at [492, 520] on line at bounding box center [492, 520] width 8 height 8
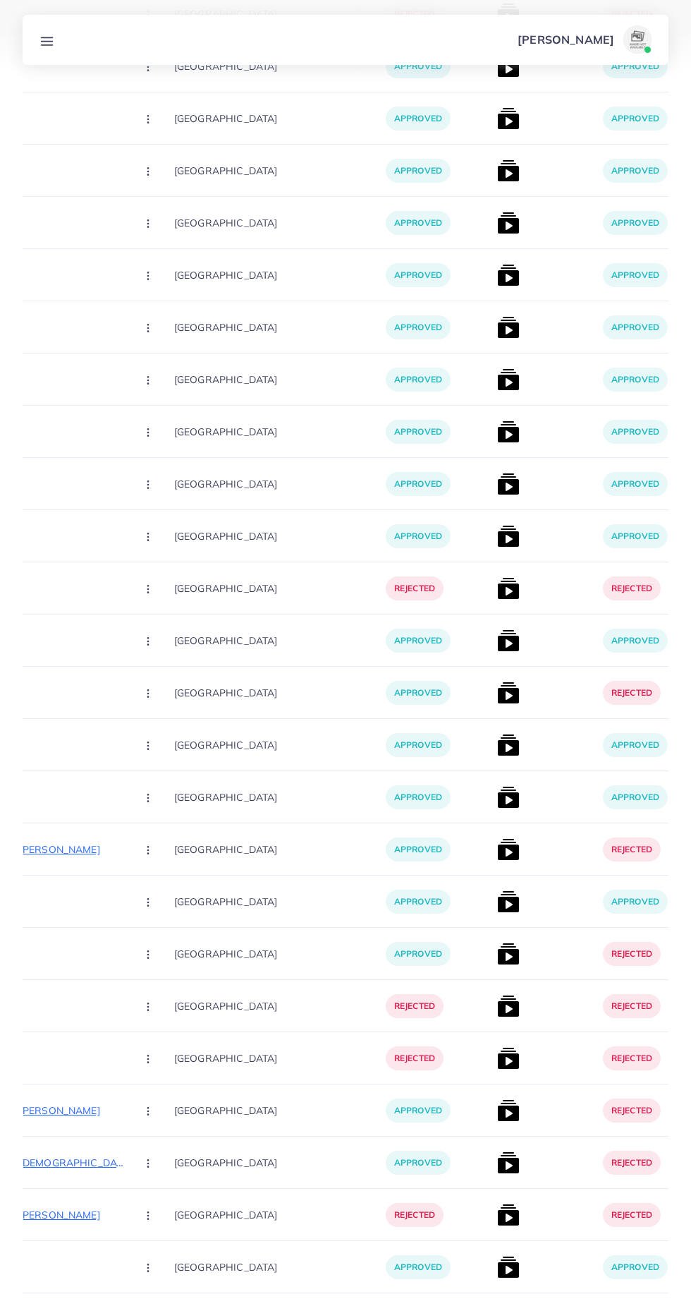
scroll to position [0, 0]
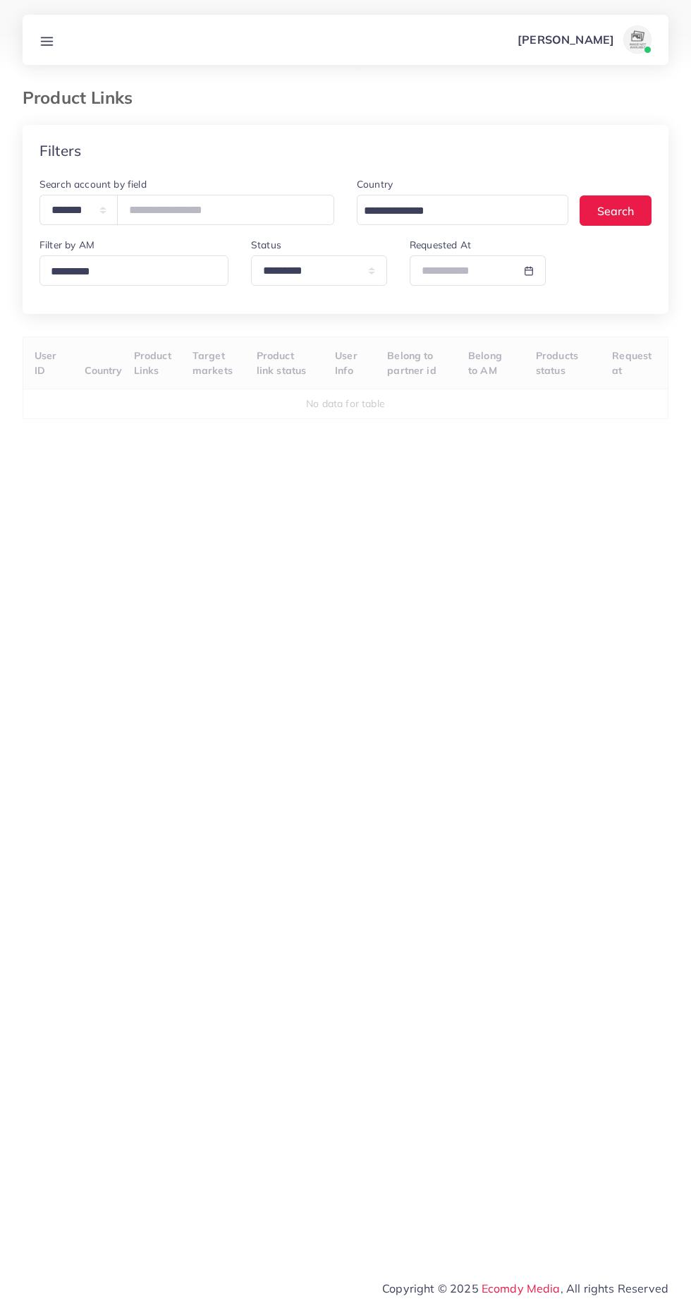
select select "*********"
select select
select select "*********"
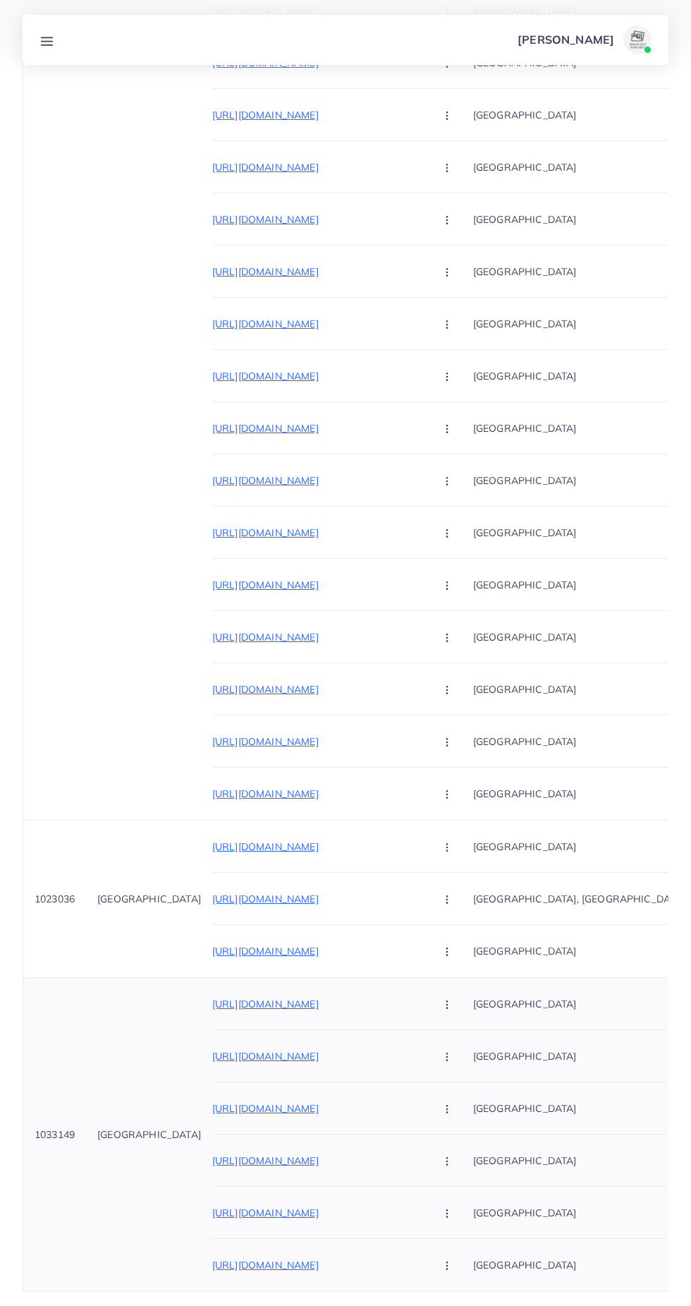
click at [340, 1005] on p "[URL][DOMAIN_NAME]" at bounding box center [318, 1003] width 212 height 17
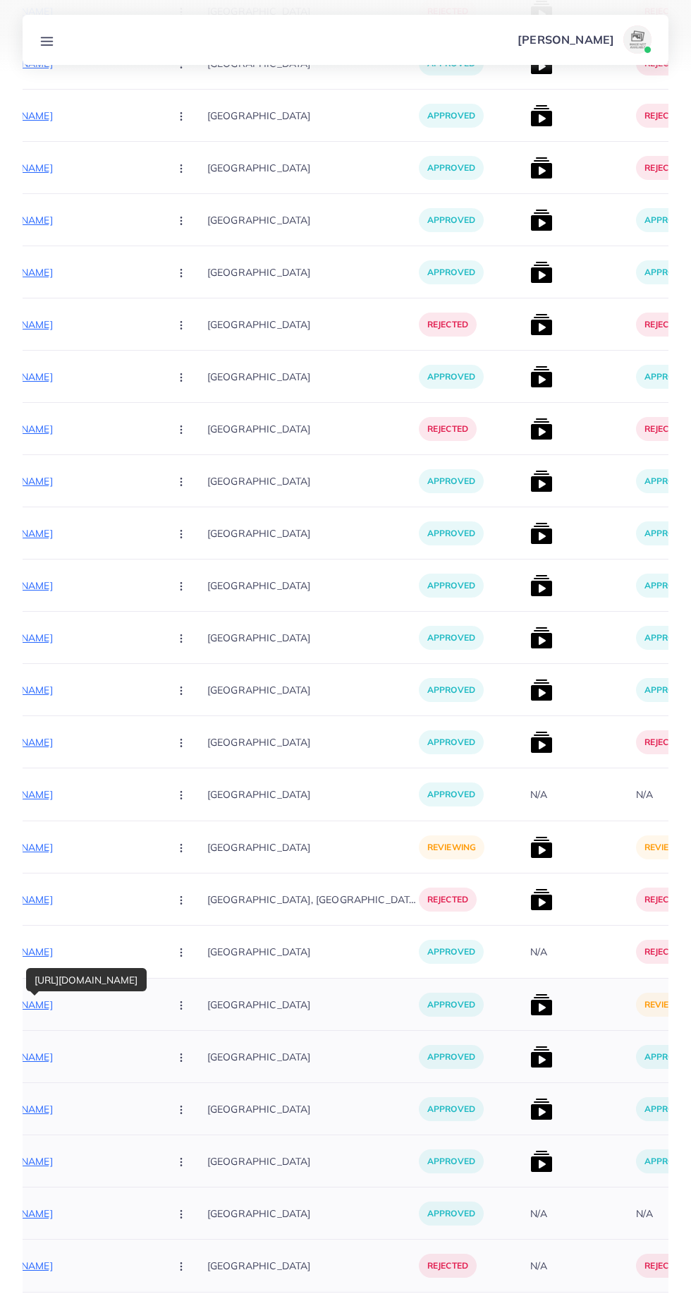
scroll to position [0, 271]
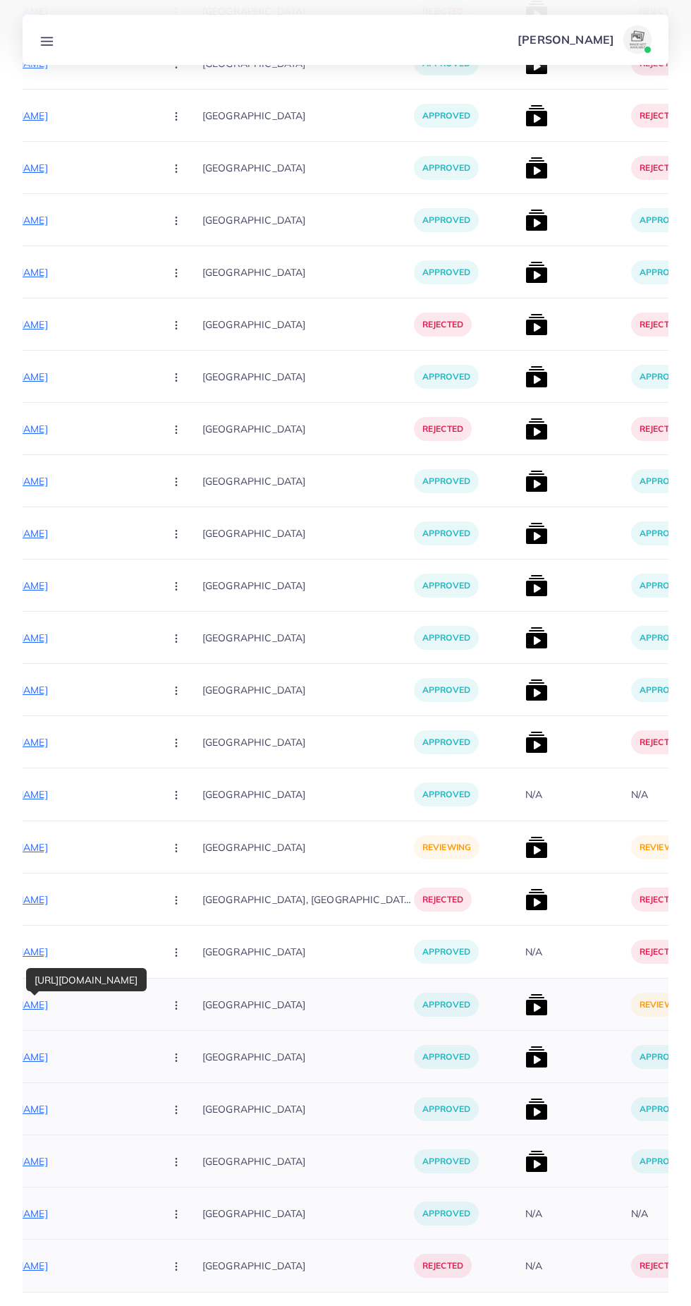
click at [526, 994] on img at bounding box center [537, 1004] width 23 height 23
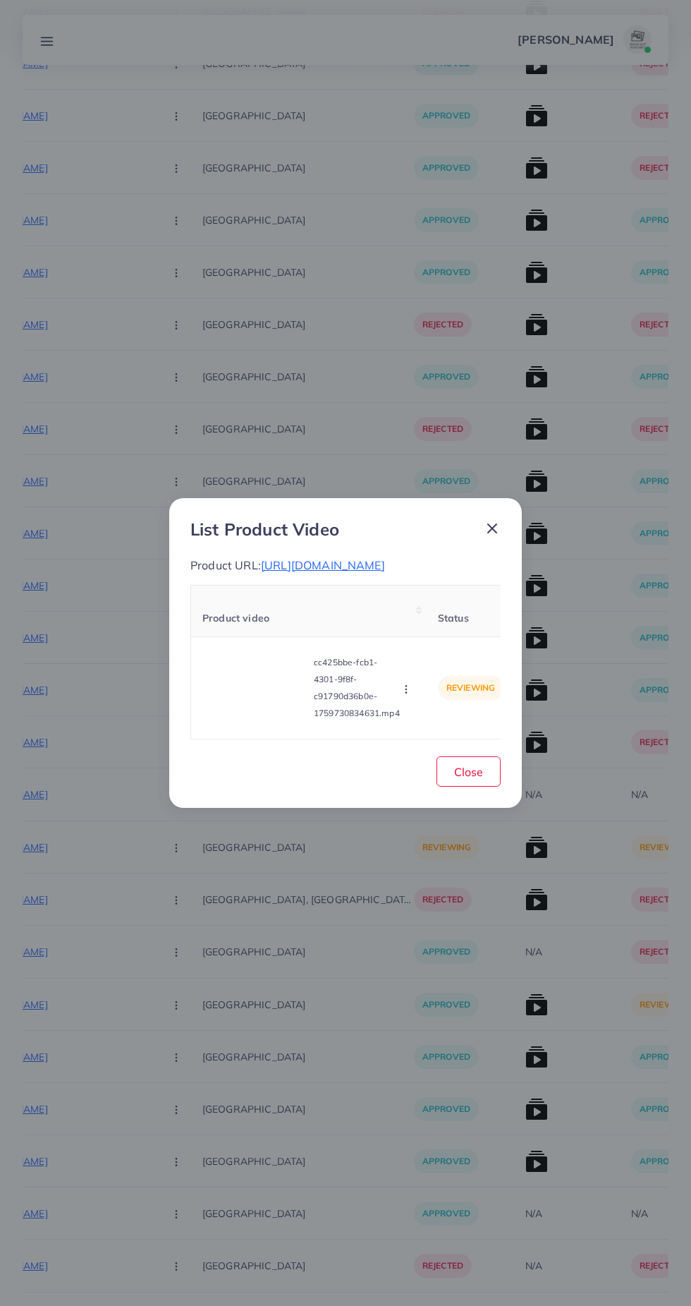
click at [487, 1011] on div "List Product Video Product URL: https://stylecraftz.store/products/4-pcs-set-ma…" at bounding box center [345, 653] width 691 height 1306
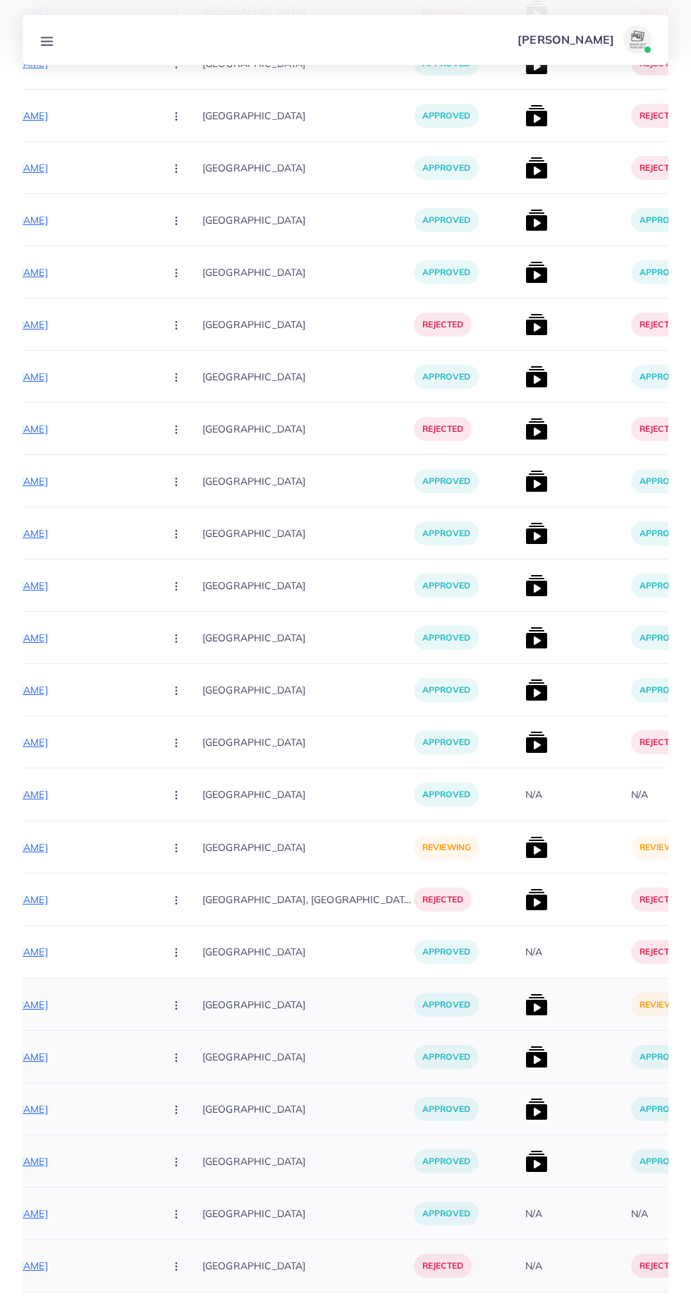
click at [526, 998] on img at bounding box center [537, 1004] width 23 height 23
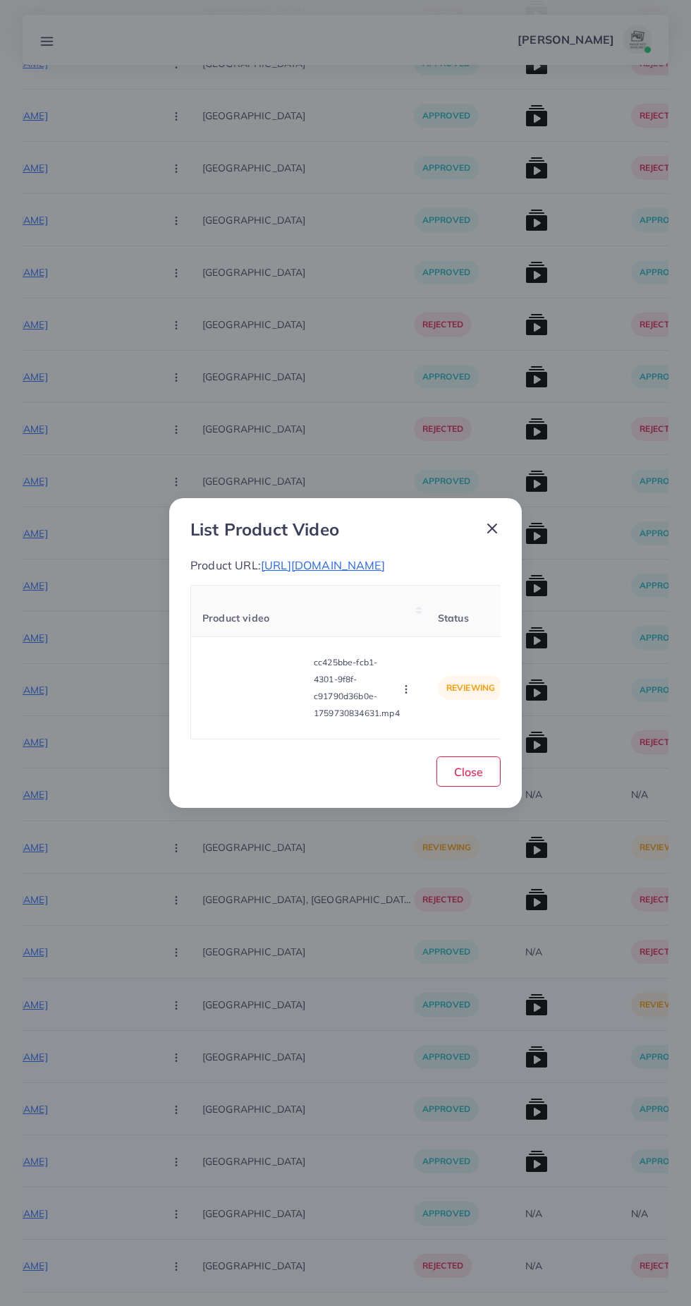
scroll to position [0, 75]
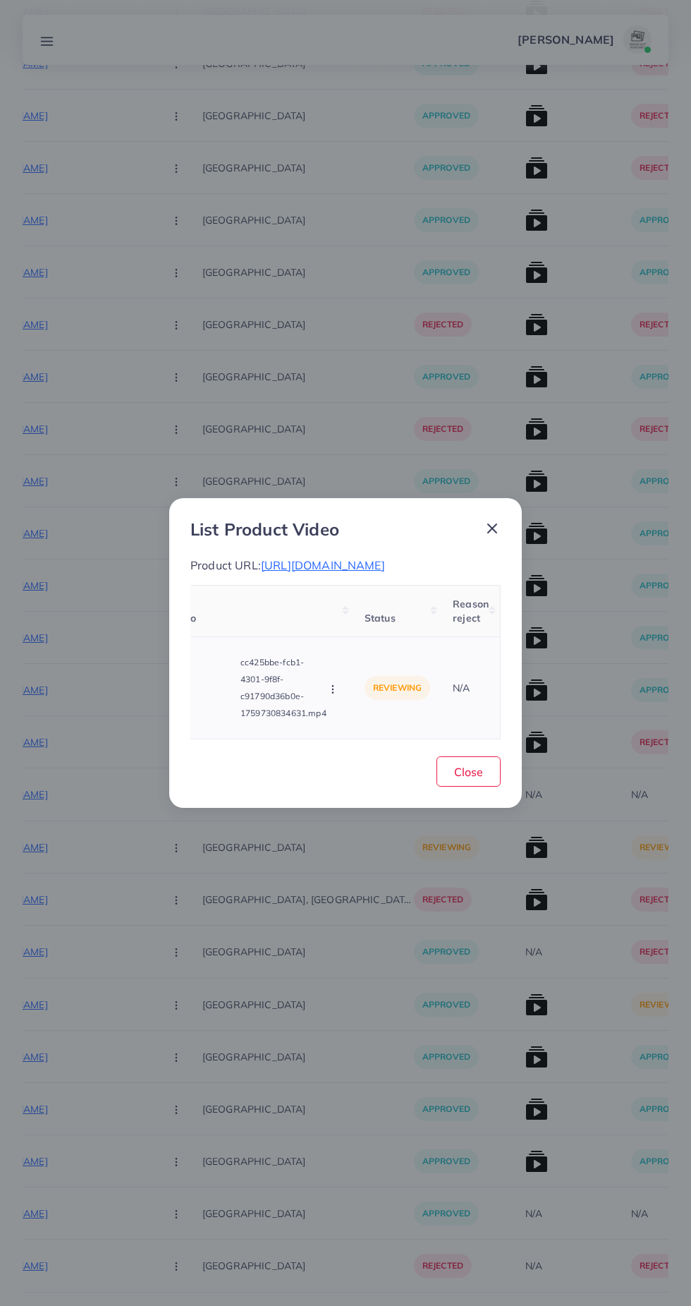
click at [272, 705] on p "cc425bbe-fcb1-4301-9f8f-c91790d36b0e-1759730834631.mp4" at bounding box center [284, 688] width 86 height 68
click at [226, 710] on video at bounding box center [182, 687] width 106 height 63
click at [233, 696] on div at bounding box center [182, 687] width 106 height 63
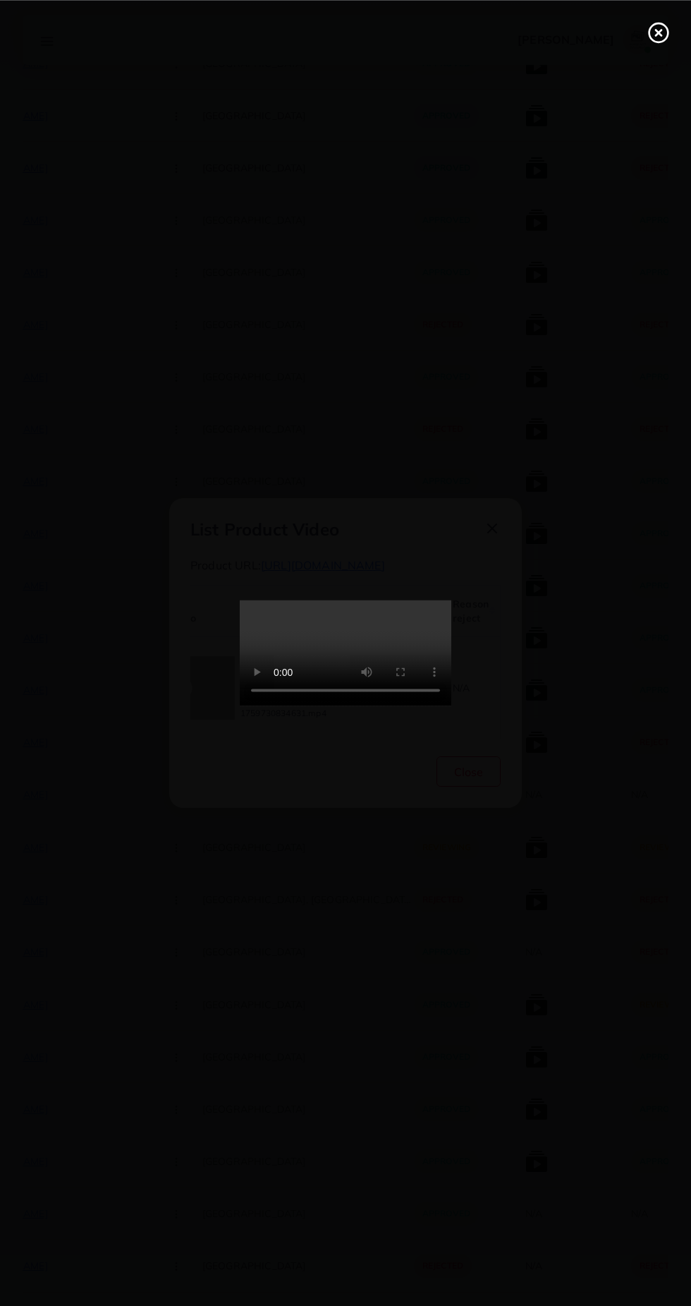
click at [658, 40] on icon at bounding box center [659, 32] width 23 height 23
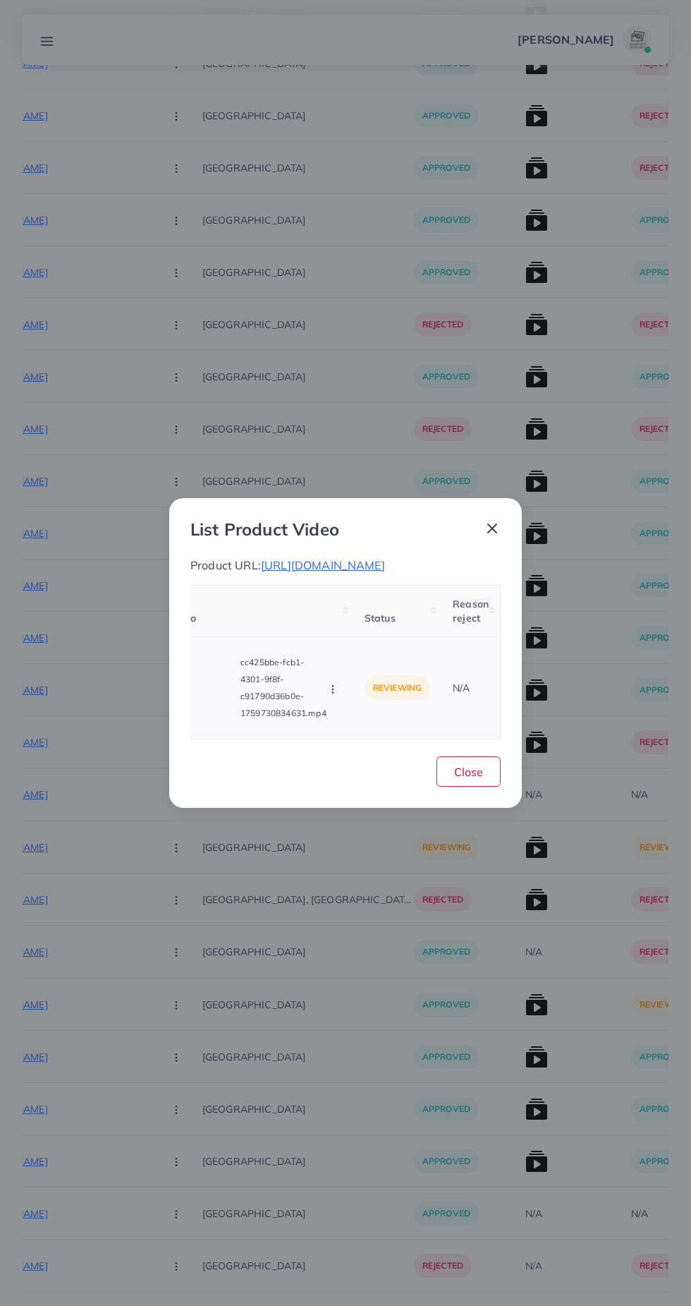
click at [334, 695] on icon "button" at bounding box center [332, 689] width 11 height 11
click at [398, 630] on span "Approve" at bounding box center [380, 623] width 47 height 14
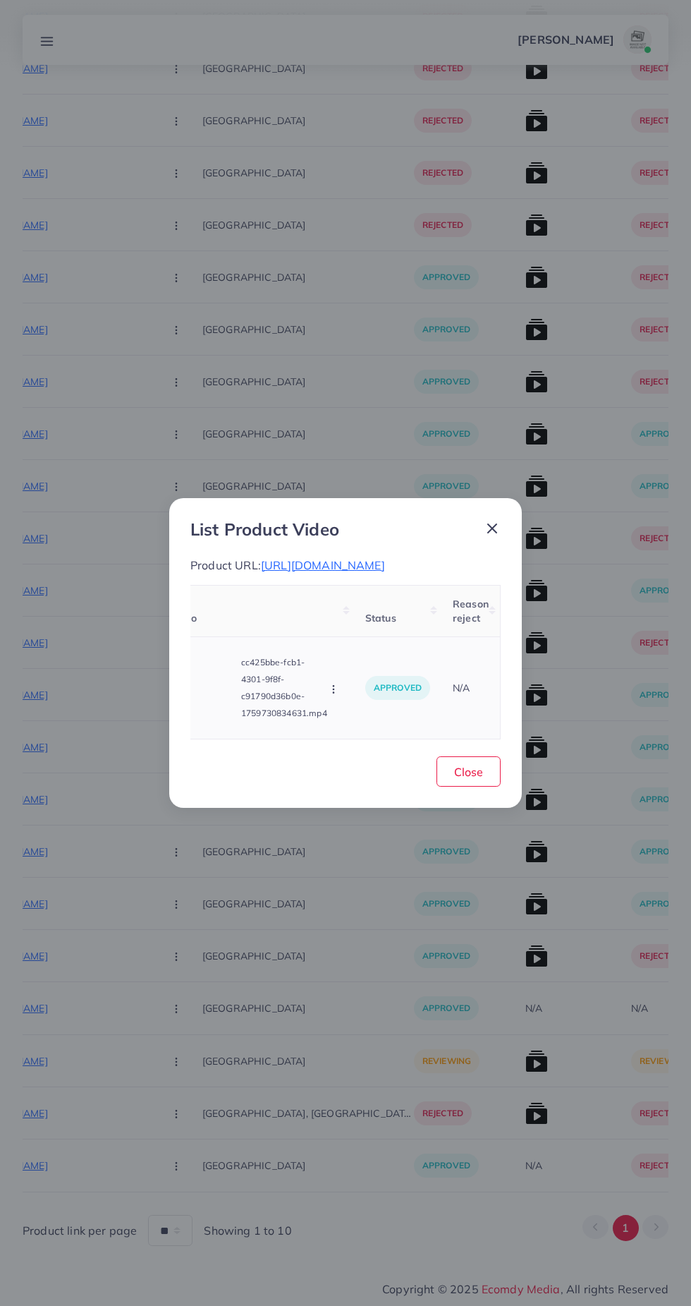
scroll to position [16302, 0]
click at [466, 779] on span "Close" at bounding box center [468, 772] width 29 height 14
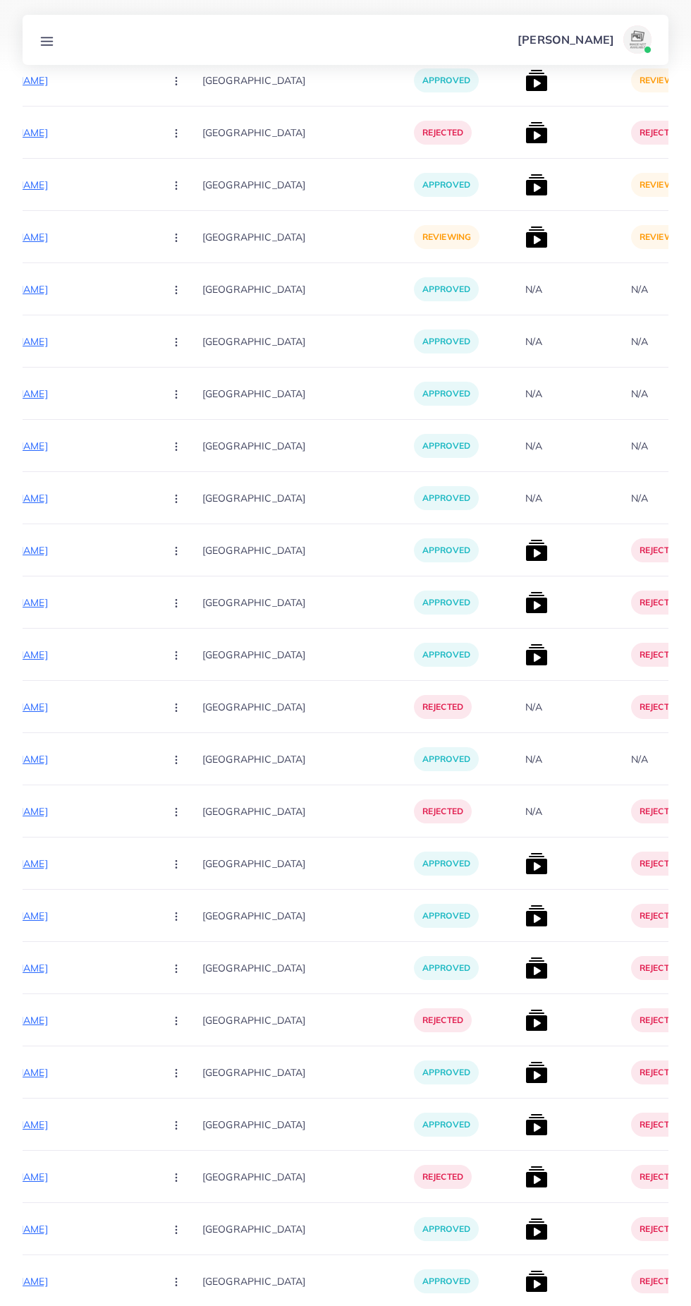
scroll to position [0, 0]
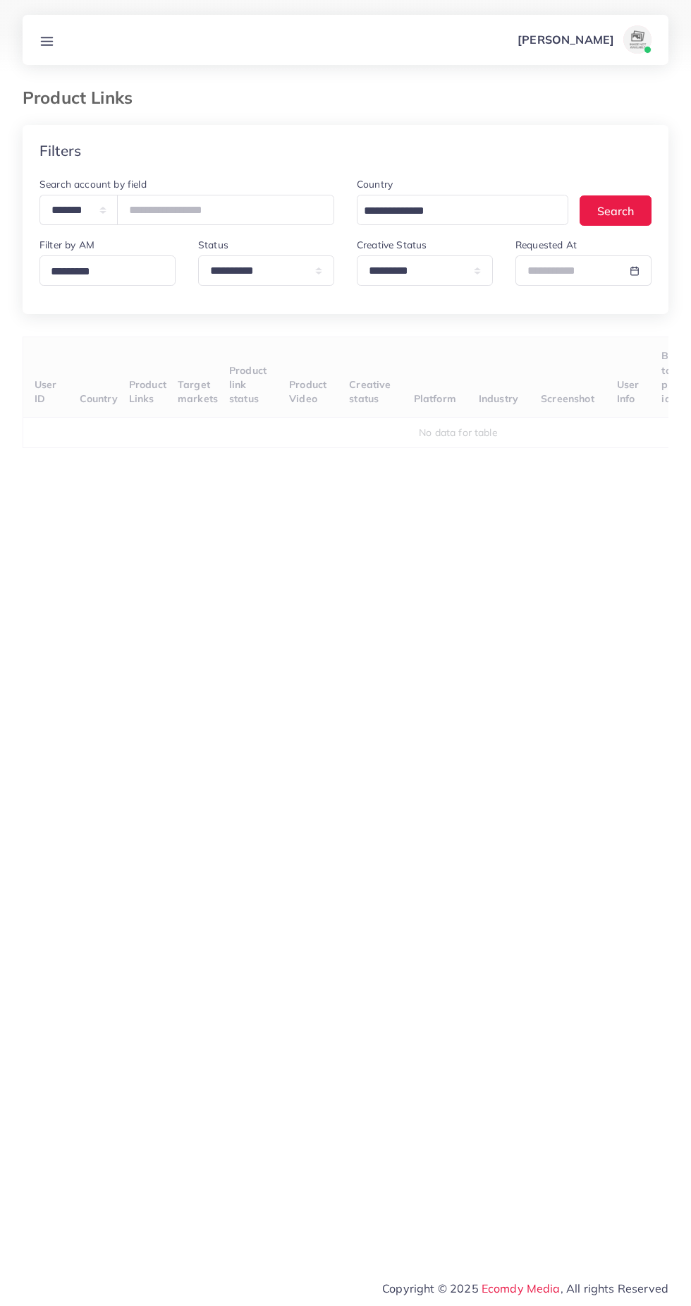
select select "*********"
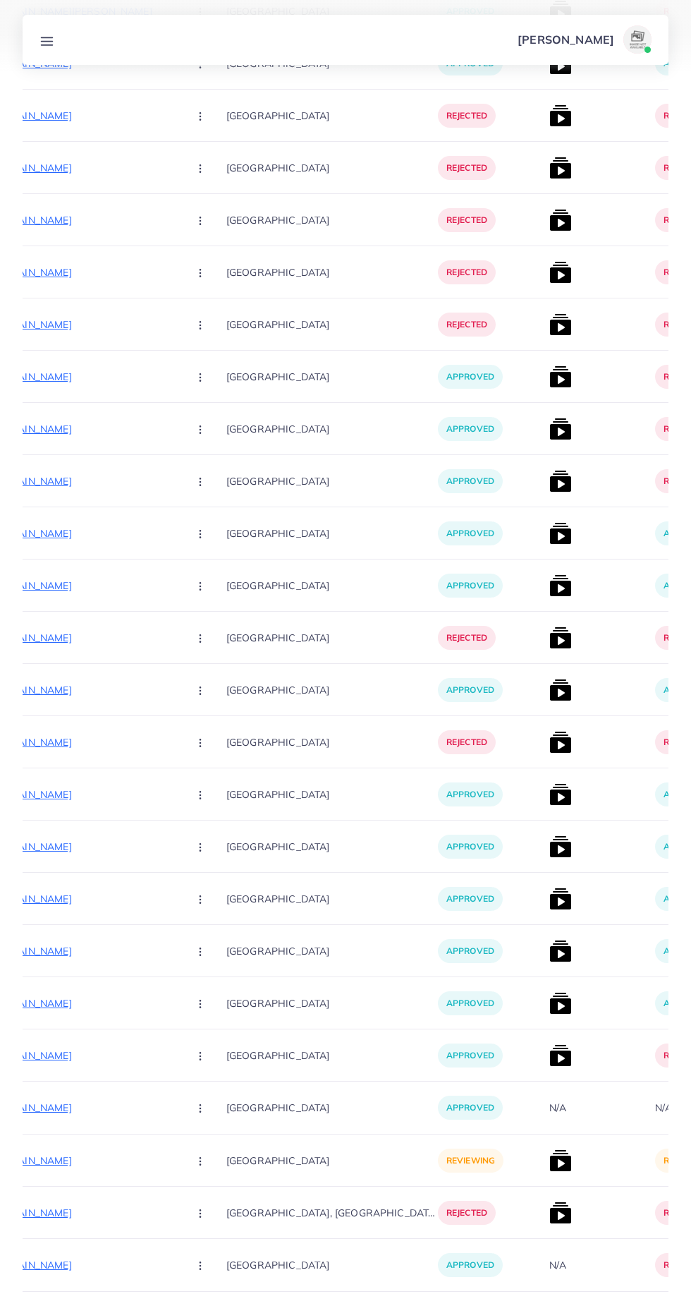
scroll to position [0, 253]
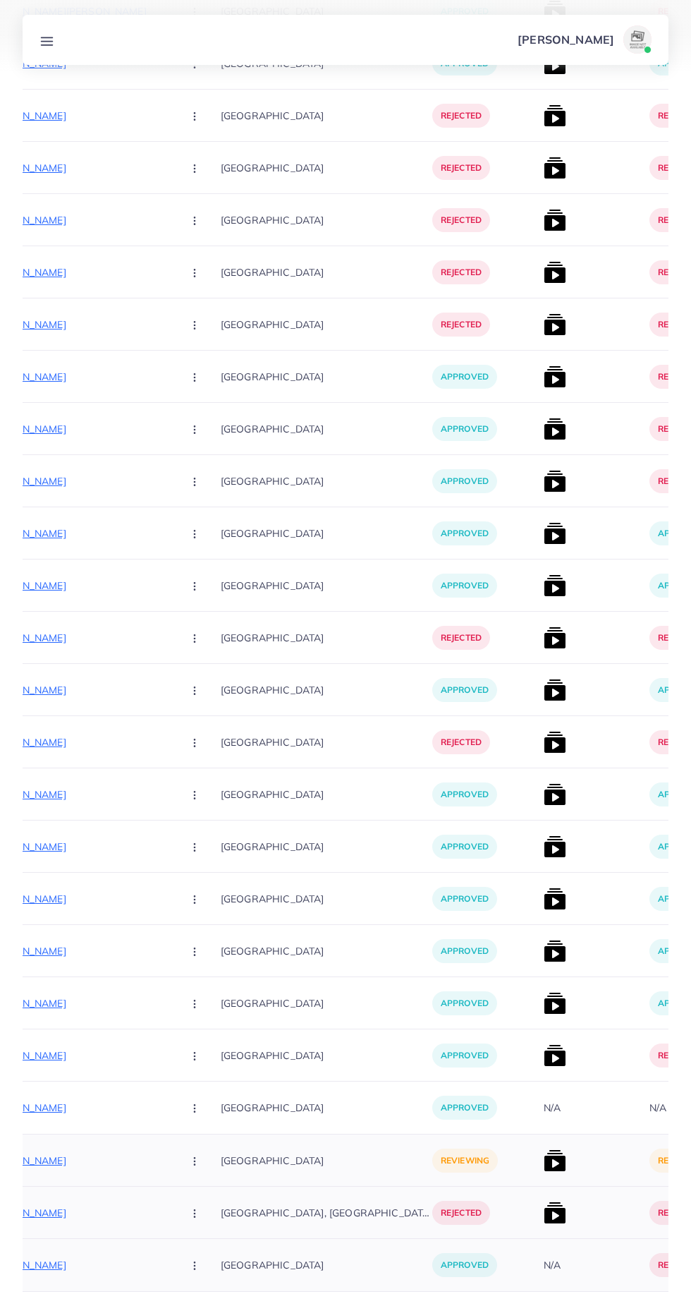
click at [544, 1150] on img at bounding box center [555, 1160] width 23 height 23
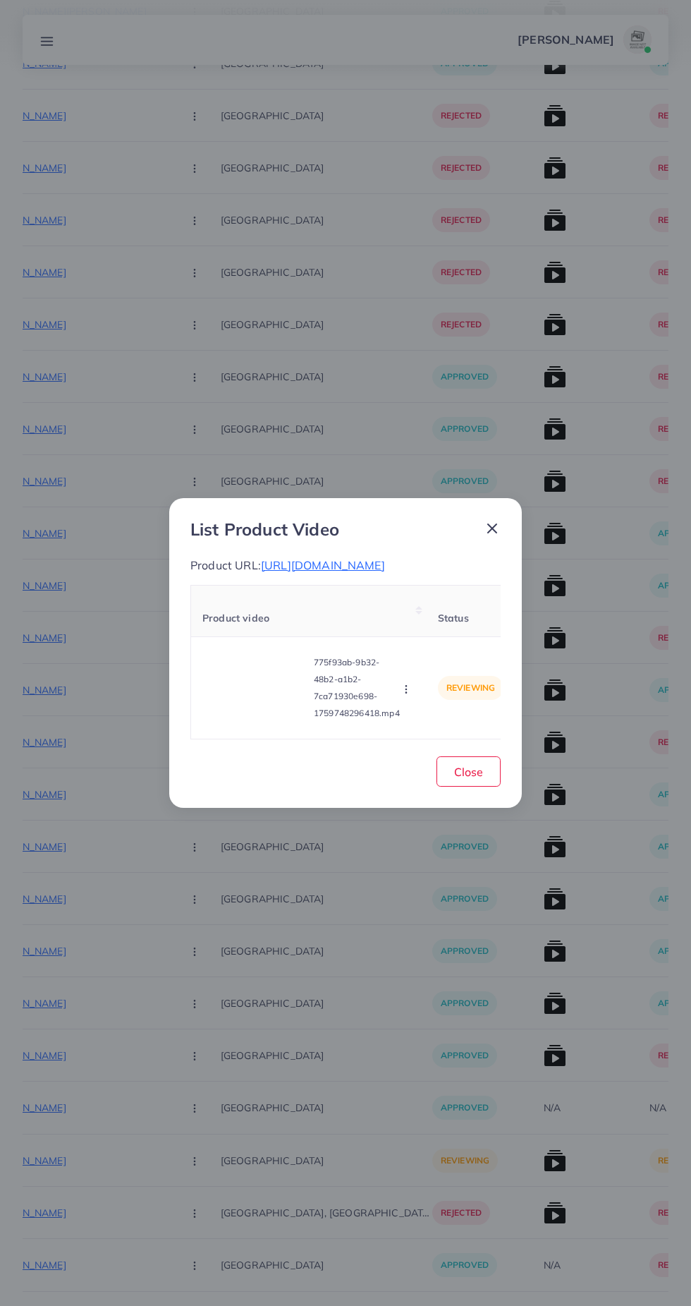
click at [496, 1166] on div "List Product Video Product URL: https://www.loralaiolives.com/shop/ Product vid…" at bounding box center [345, 653] width 691 height 1306
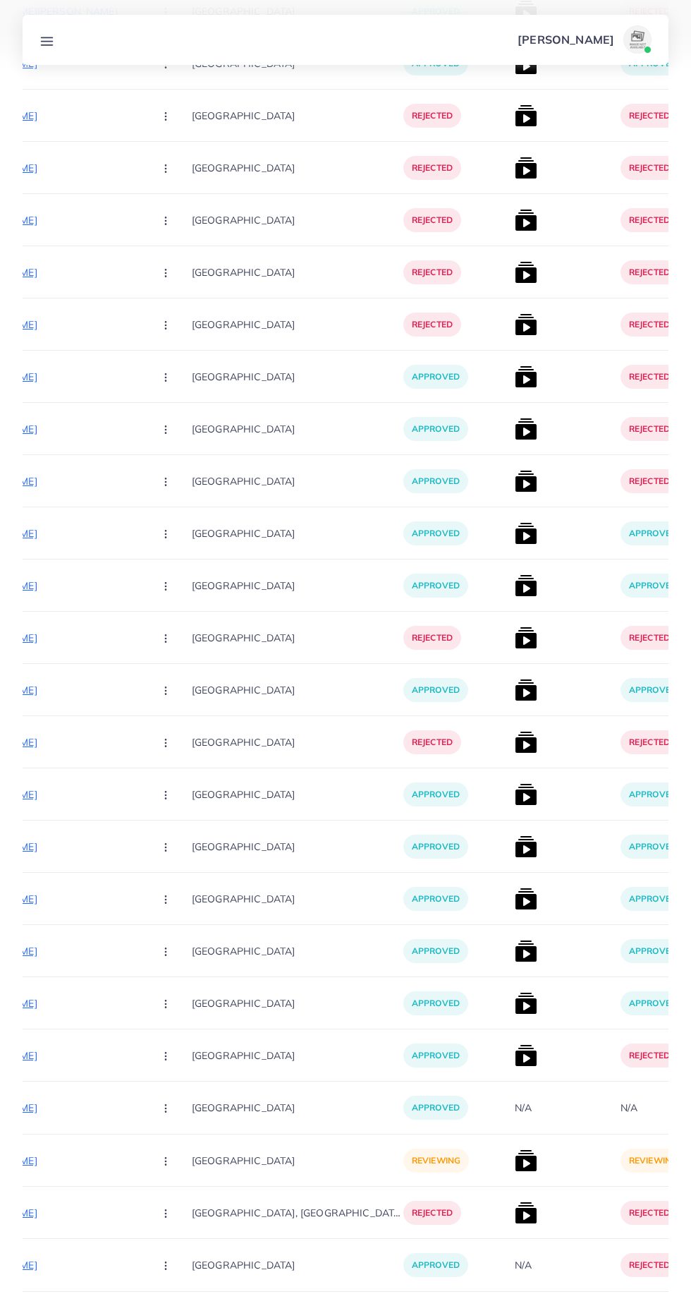
scroll to position [0, 293]
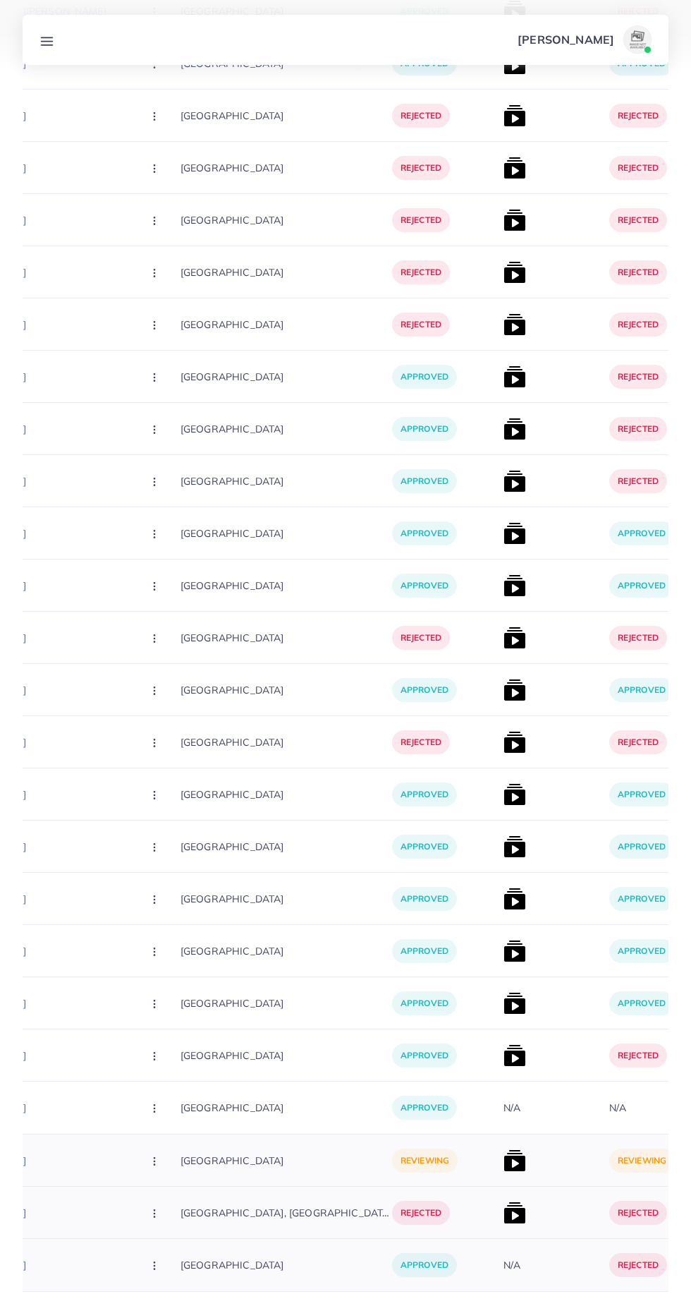
click at [504, 1167] on img at bounding box center [515, 1160] width 23 height 23
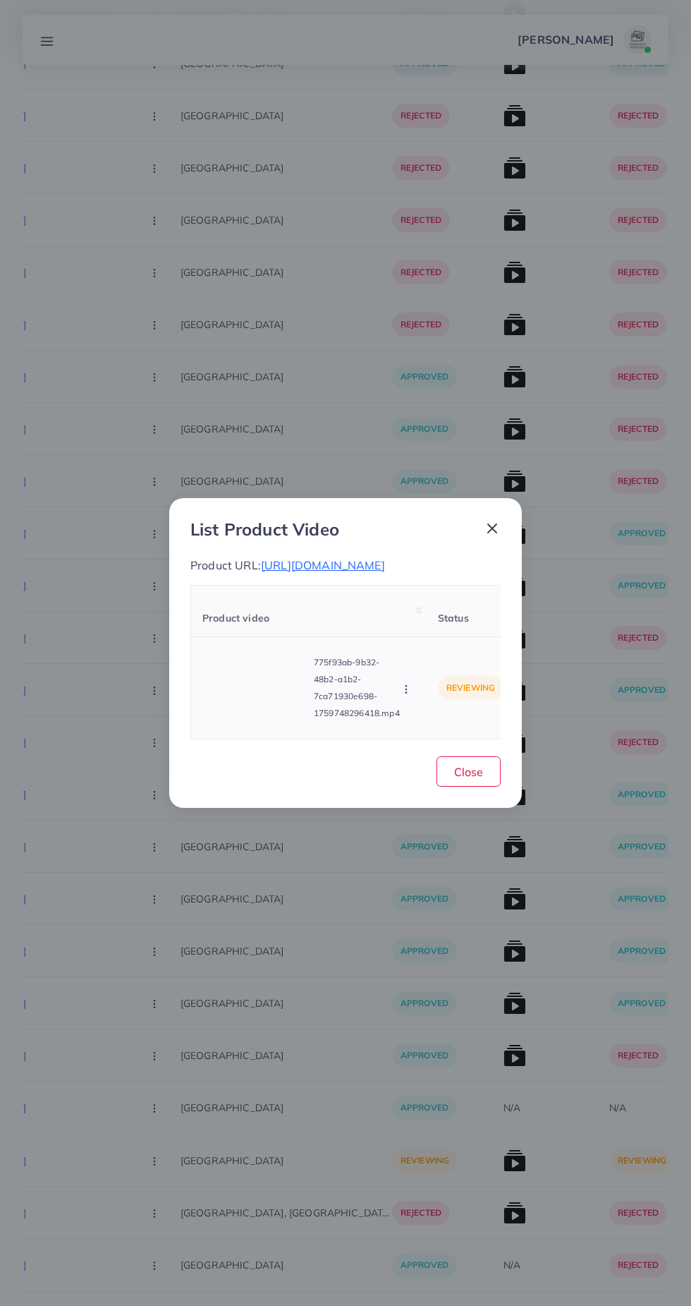
click at [256, 720] on video at bounding box center [255, 687] width 106 height 63
click at [257, 699] on icon at bounding box center [255, 688] width 23 height 23
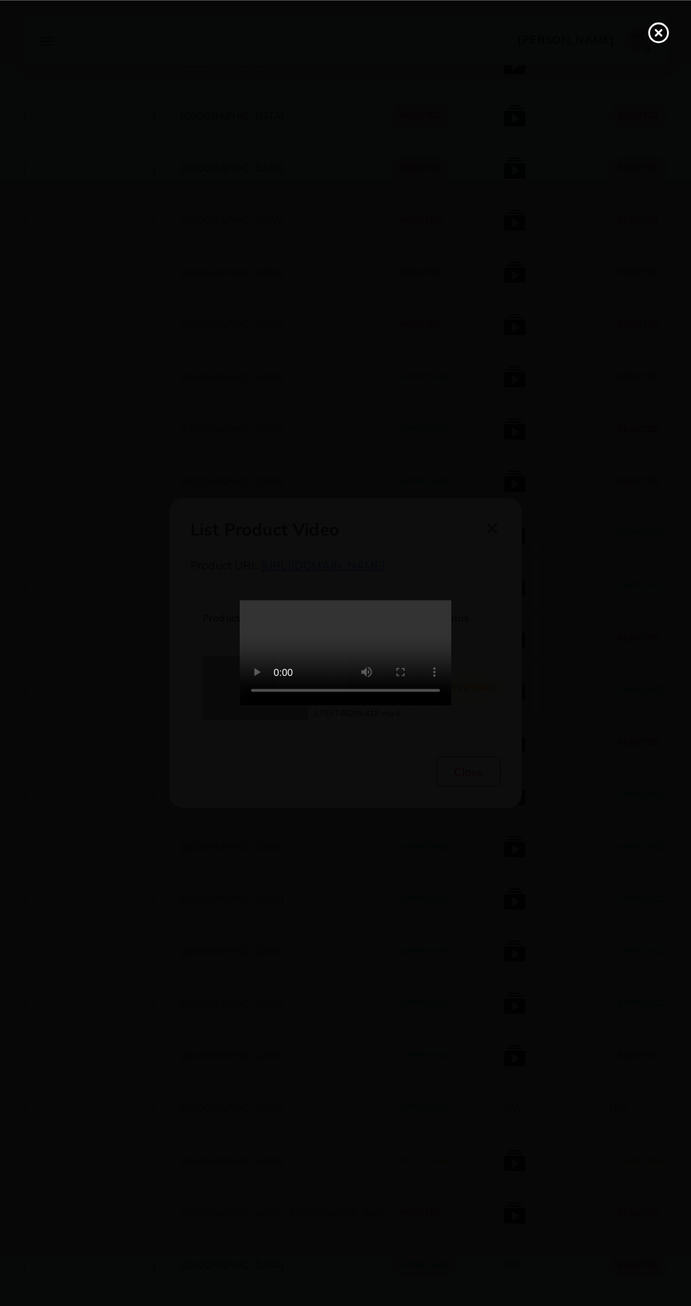
click at [662, 37] on icon at bounding box center [659, 32] width 23 height 23
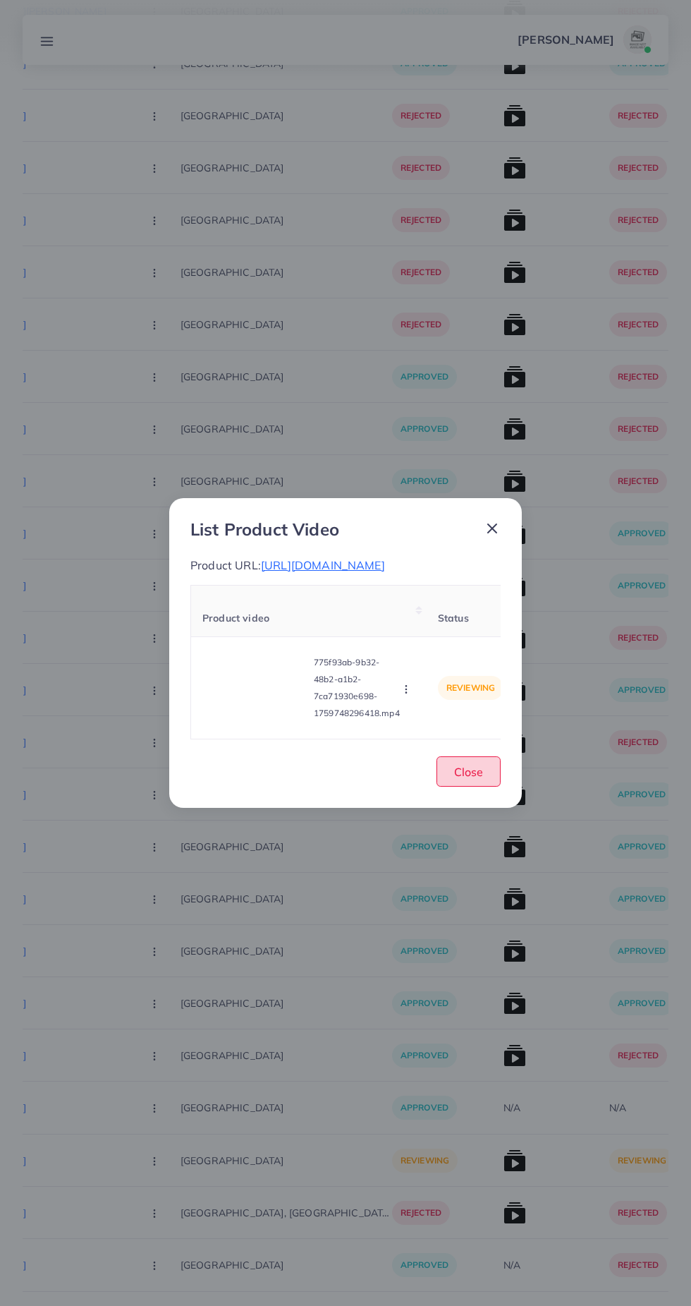
click at [472, 772] on span "Close" at bounding box center [468, 772] width 29 height 14
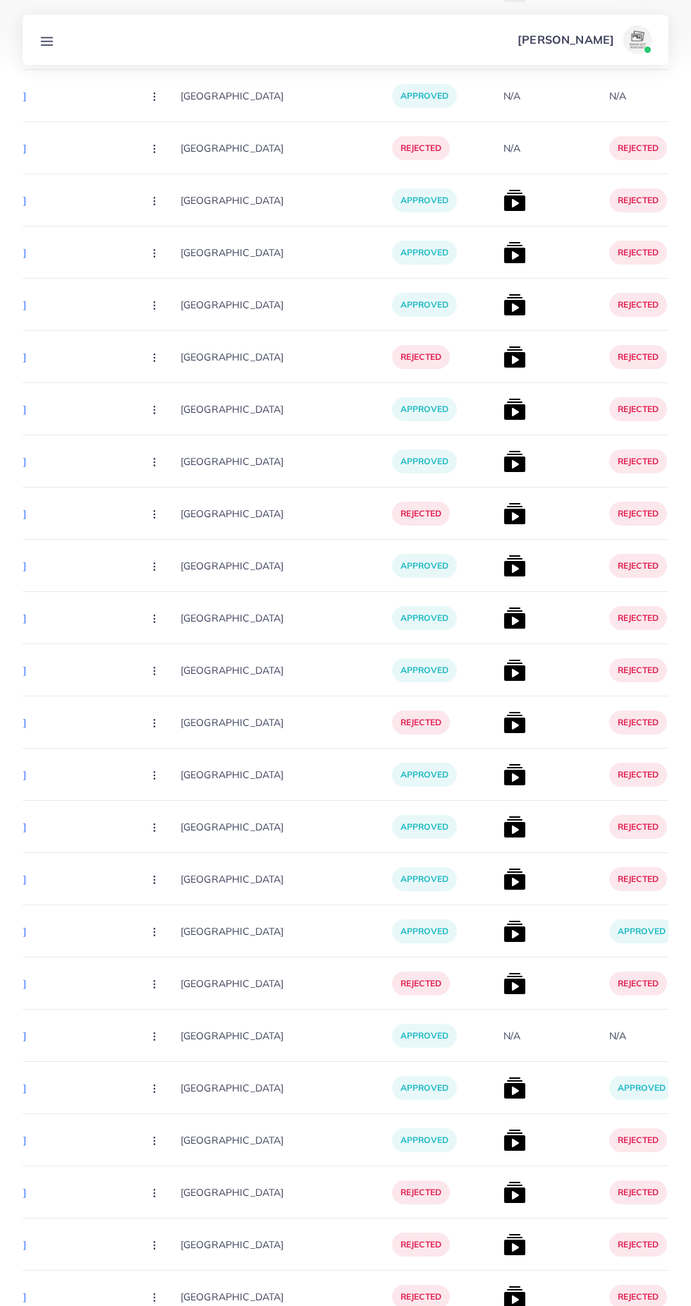
scroll to position [0, 0]
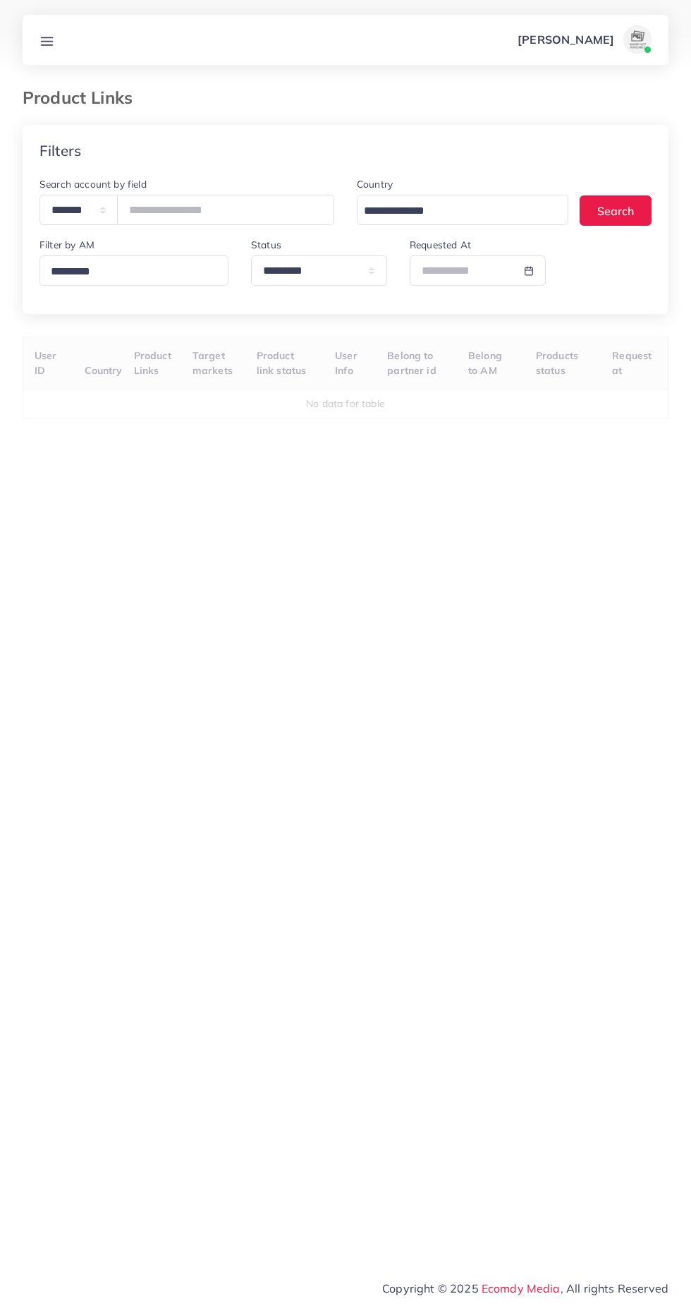
select select "*********"
select select
select select "*********"
select select
select select "*********"
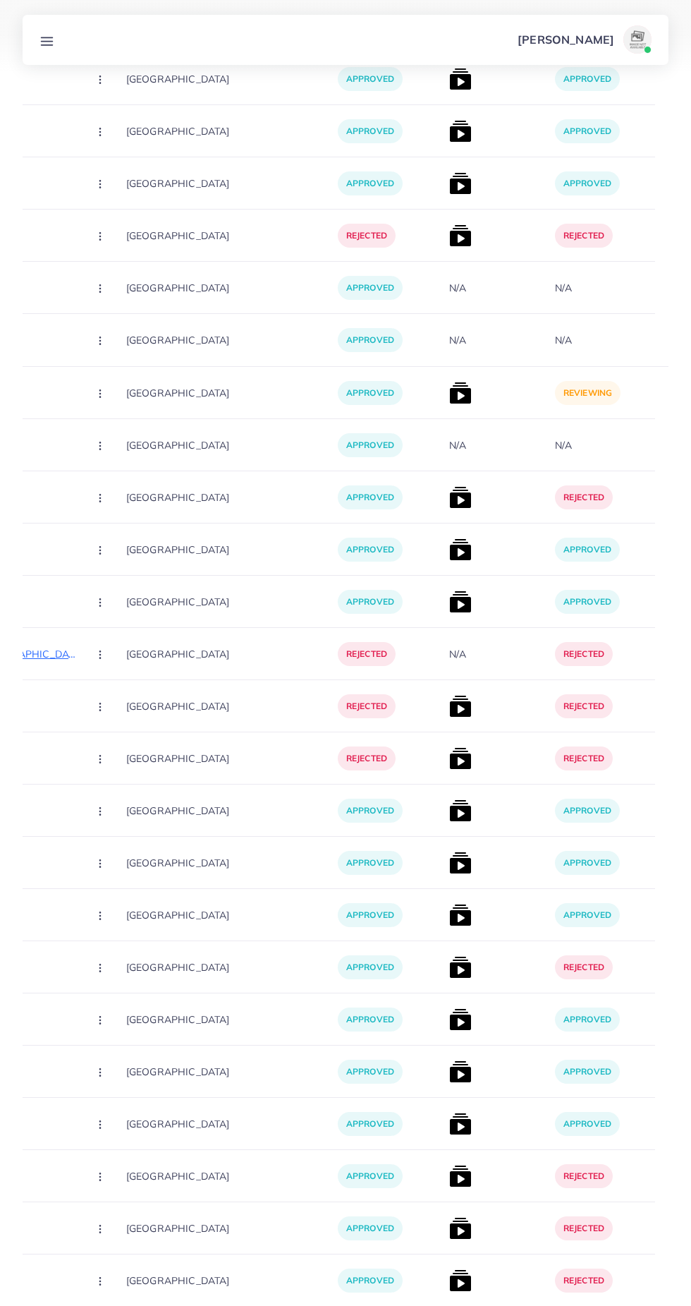
scroll to position [0, 347]
click at [449, 399] on img at bounding box center [460, 393] width 23 height 23
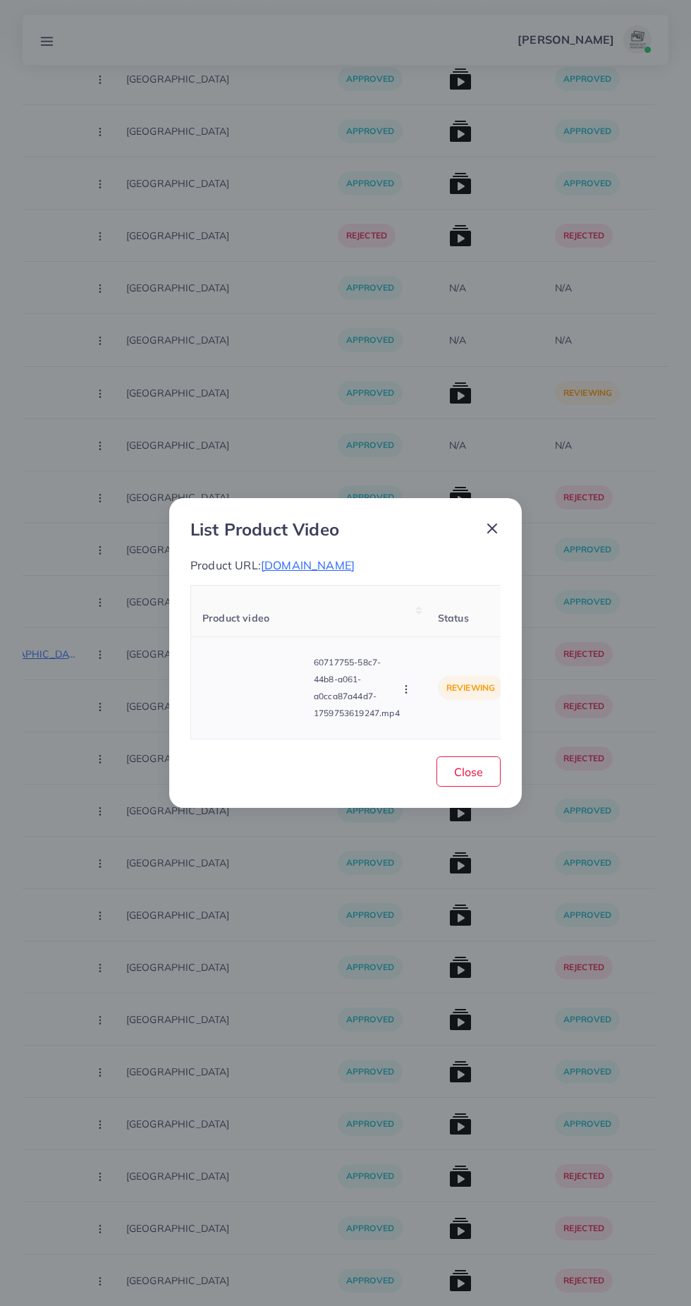
click at [268, 678] on video at bounding box center [255, 687] width 106 height 63
click at [265, 706] on div at bounding box center [255, 687] width 106 height 63
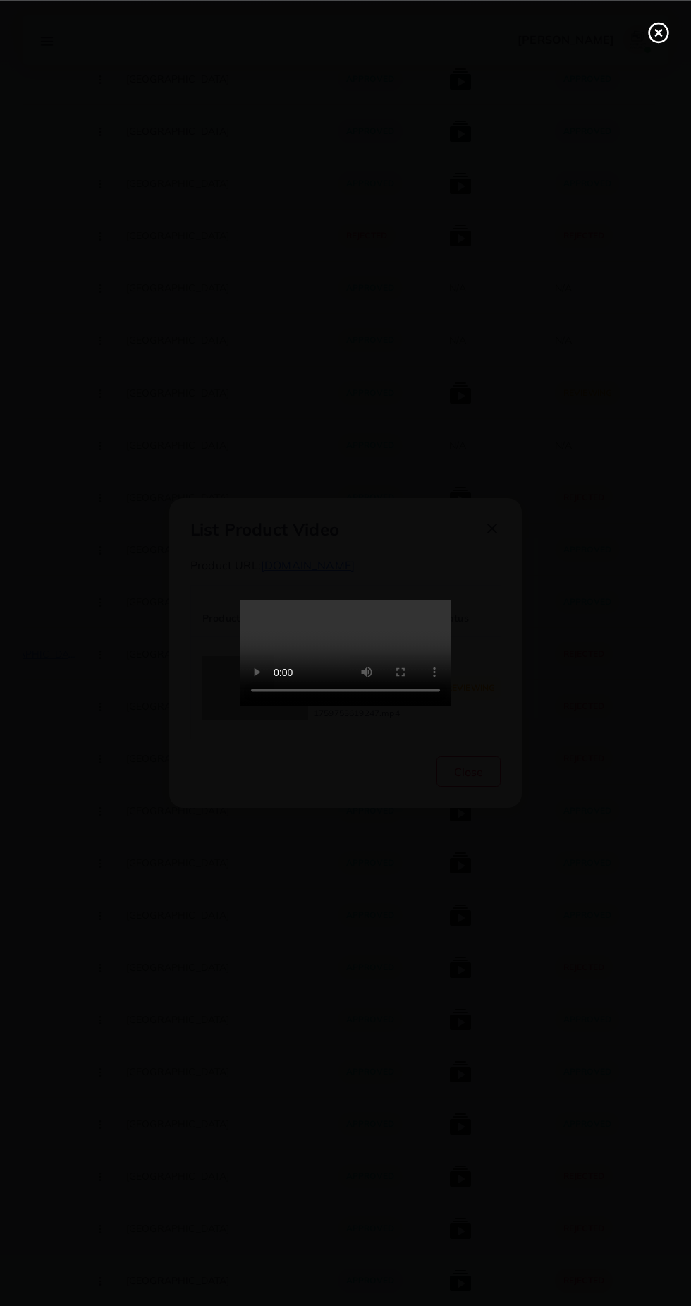
click at [658, 32] on line at bounding box center [659, 33] width 6 height 6
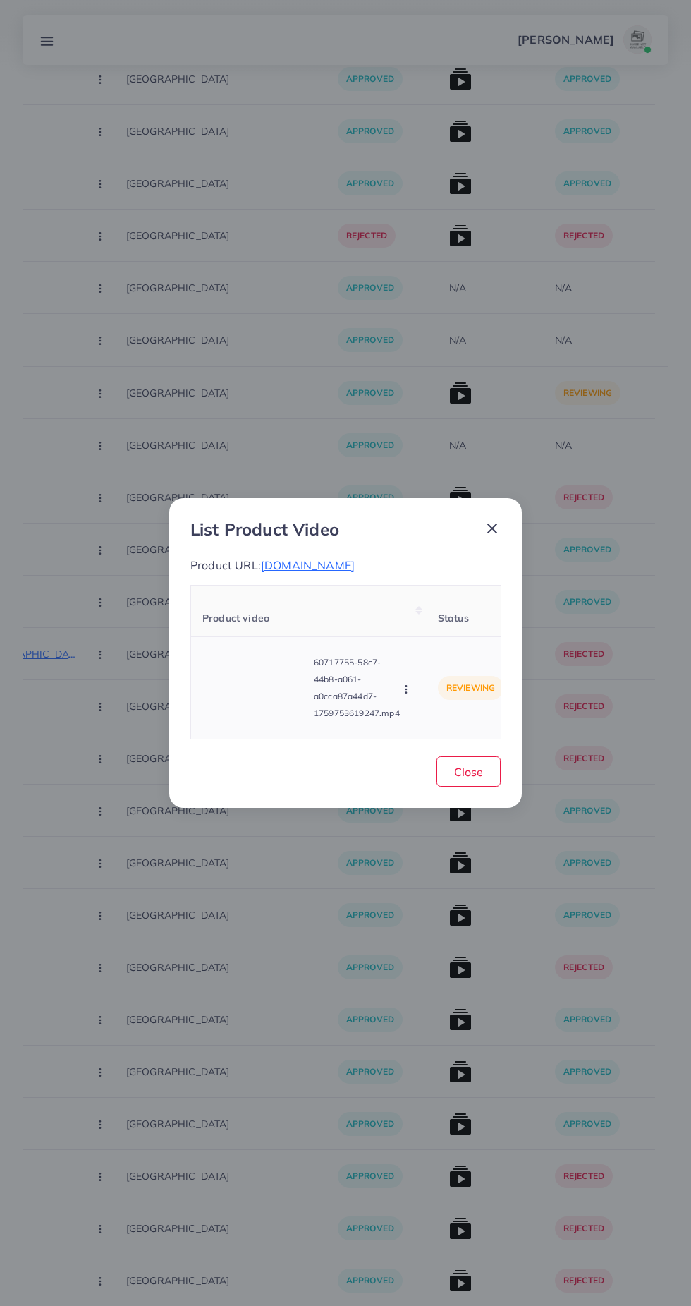
click at [406, 692] on circle "button" at bounding box center [406, 692] width 1 height 1
click at [447, 622] on span "Approve" at bounding box center [436, 623] width 47 height 14
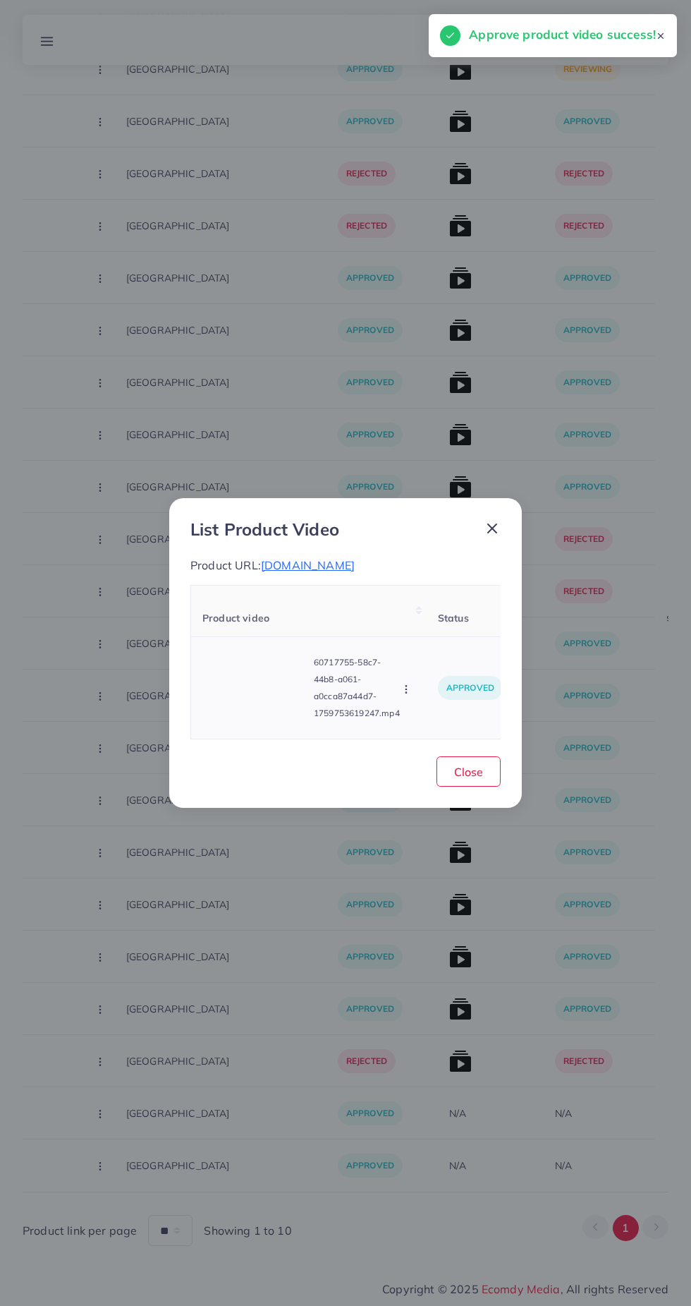
scroll to position [13481, 0]
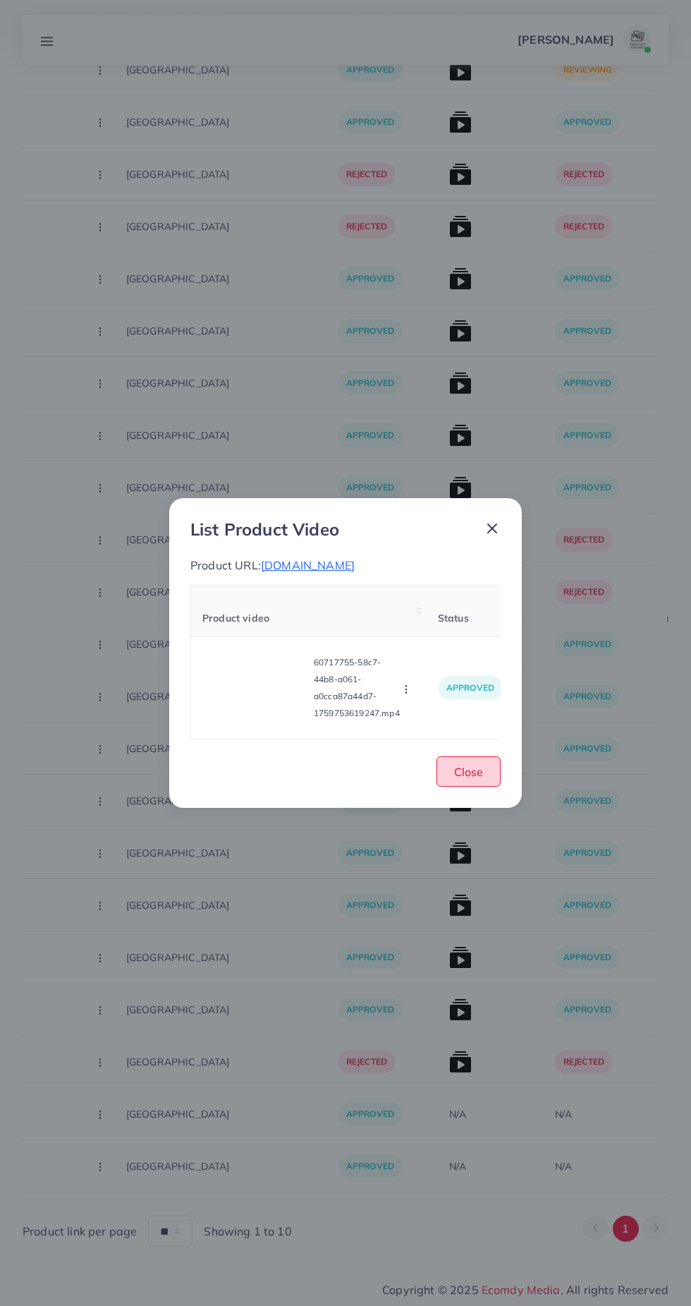
click at [475, 771] on span "Close" at bounding box center [468, 772] width 29 height 14
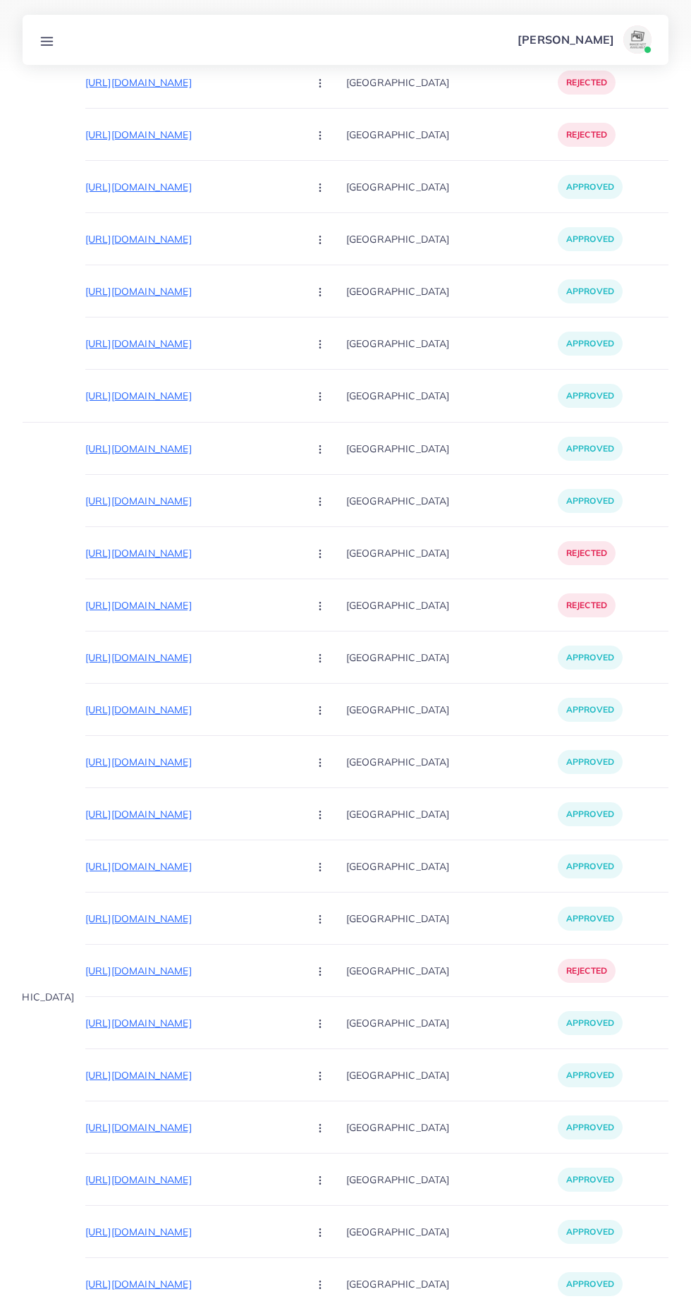
scroll to position [0, 124]
click at [195, 449] on p "https://cashsavemart.com/products/high-pressure-foot-airpump" at bounding box center [194, 448] width 212 height 17
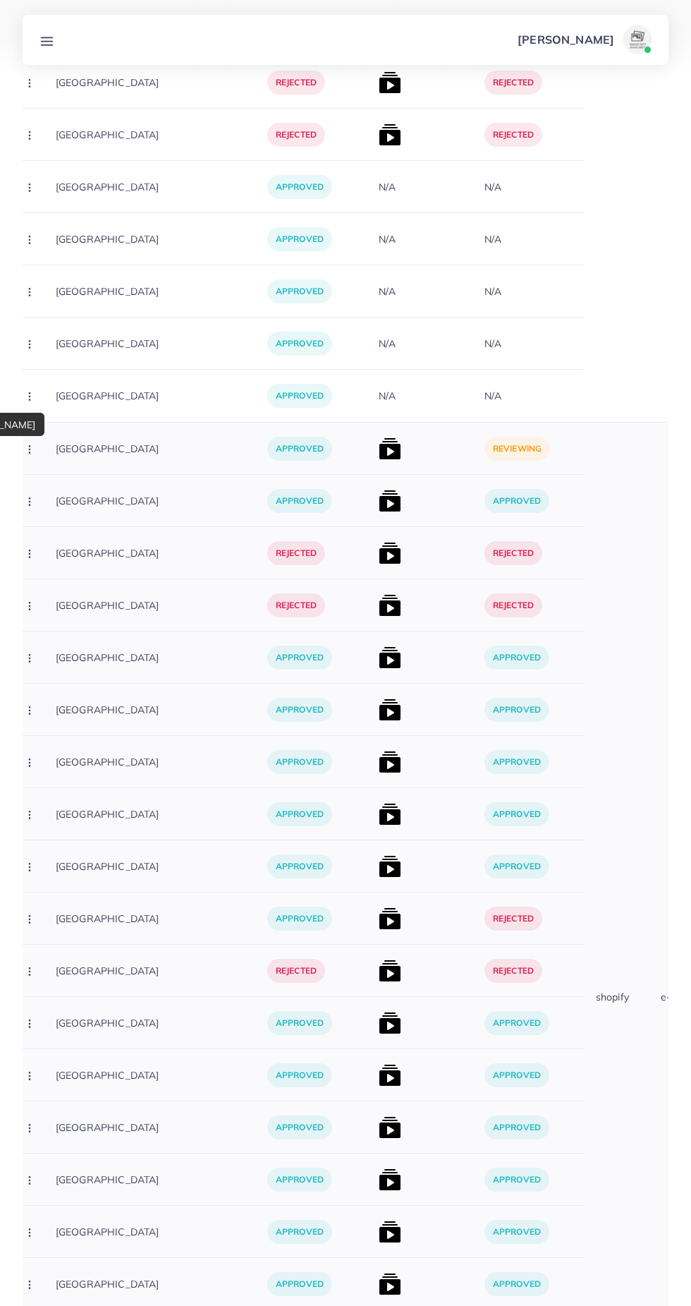
scroll to position [0, 425]
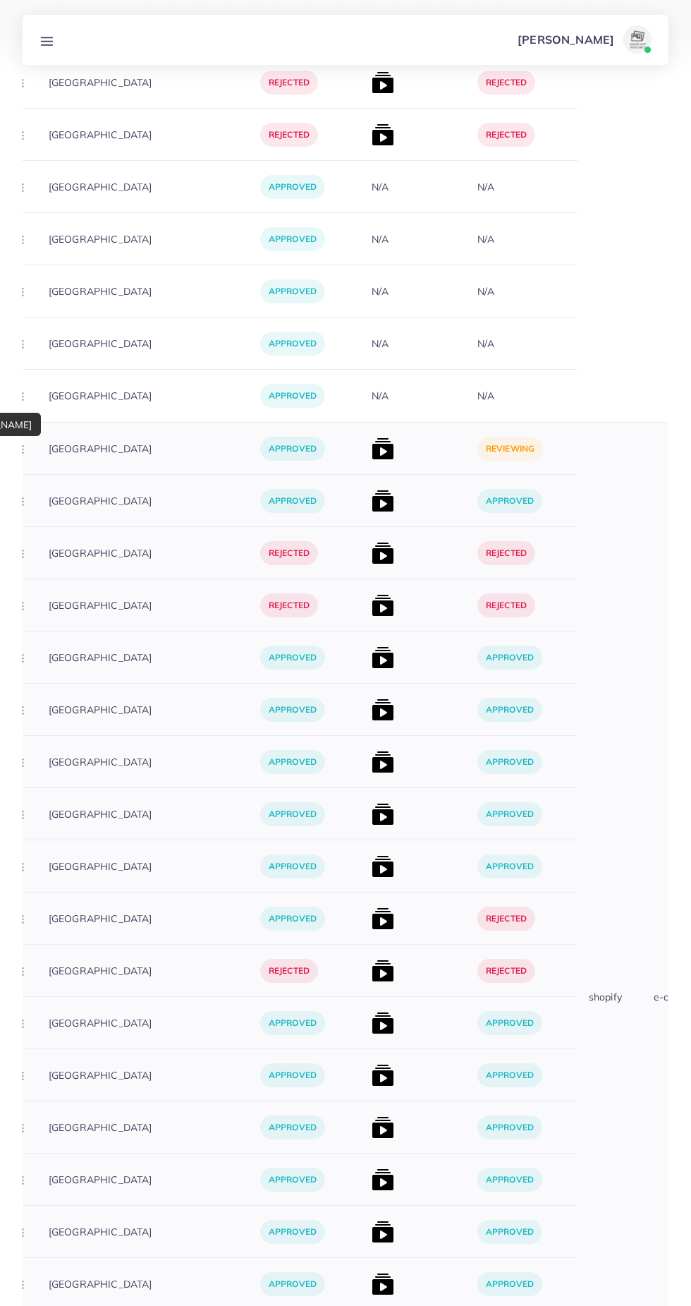
click at [372, 457] on img at bounding box center [383, 448] width 23 height 23
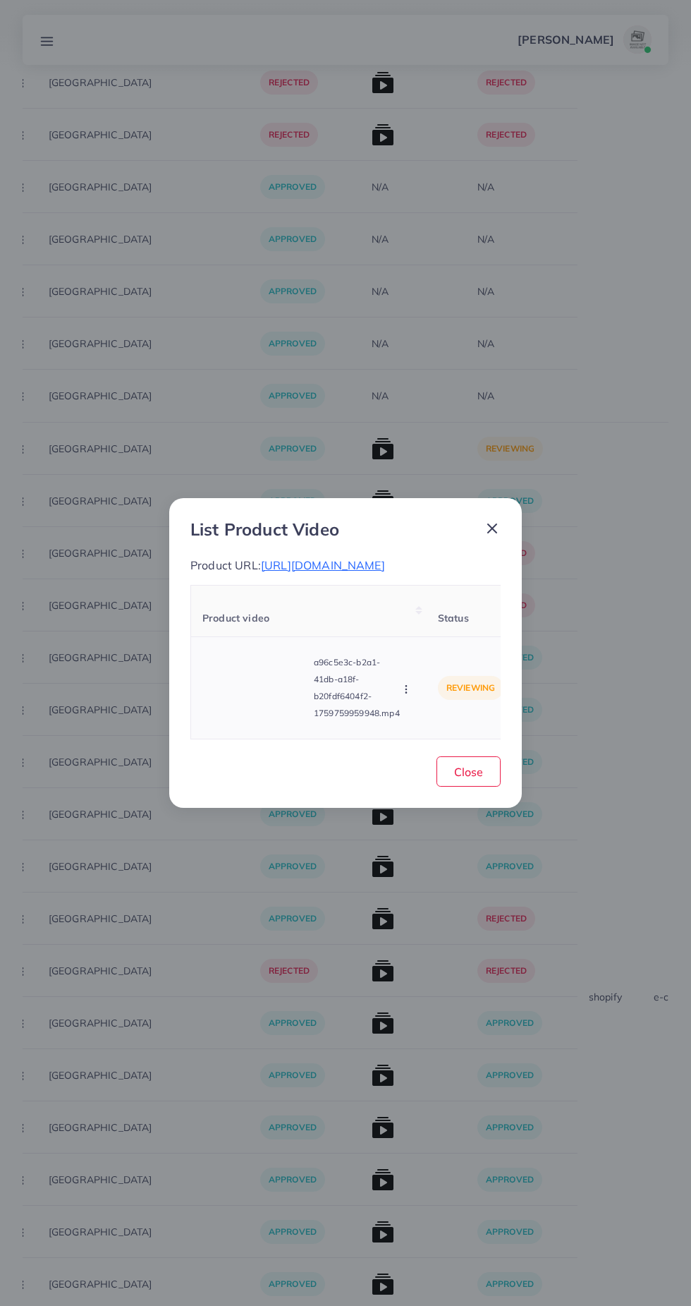
click at [260, 712] on video at bounding box center [255, 687] width 106 height 63
click at [274, 712] on div at bounding box center [255, 687] width 106 height 63
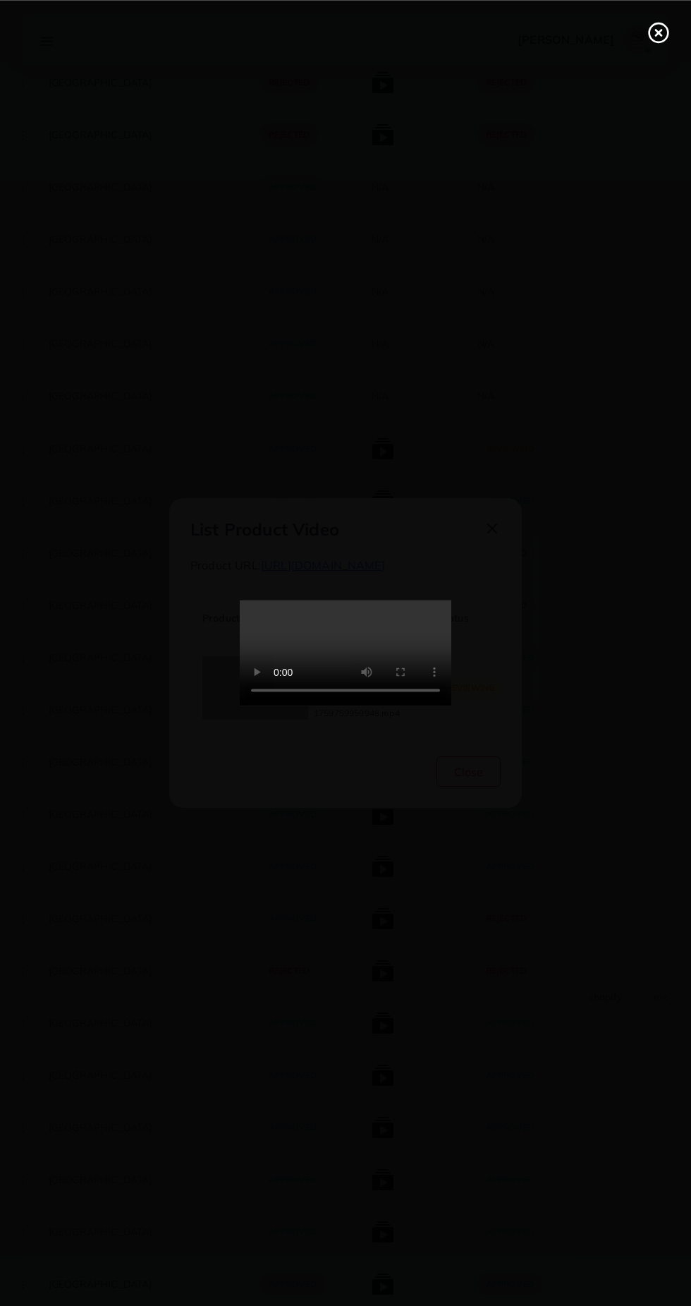
click at [679, 41] on div at bounding box center [345, 653] width 691 height 1306
click at [655, 43] on icon at bounding box center [659, 32] width 23 height 23
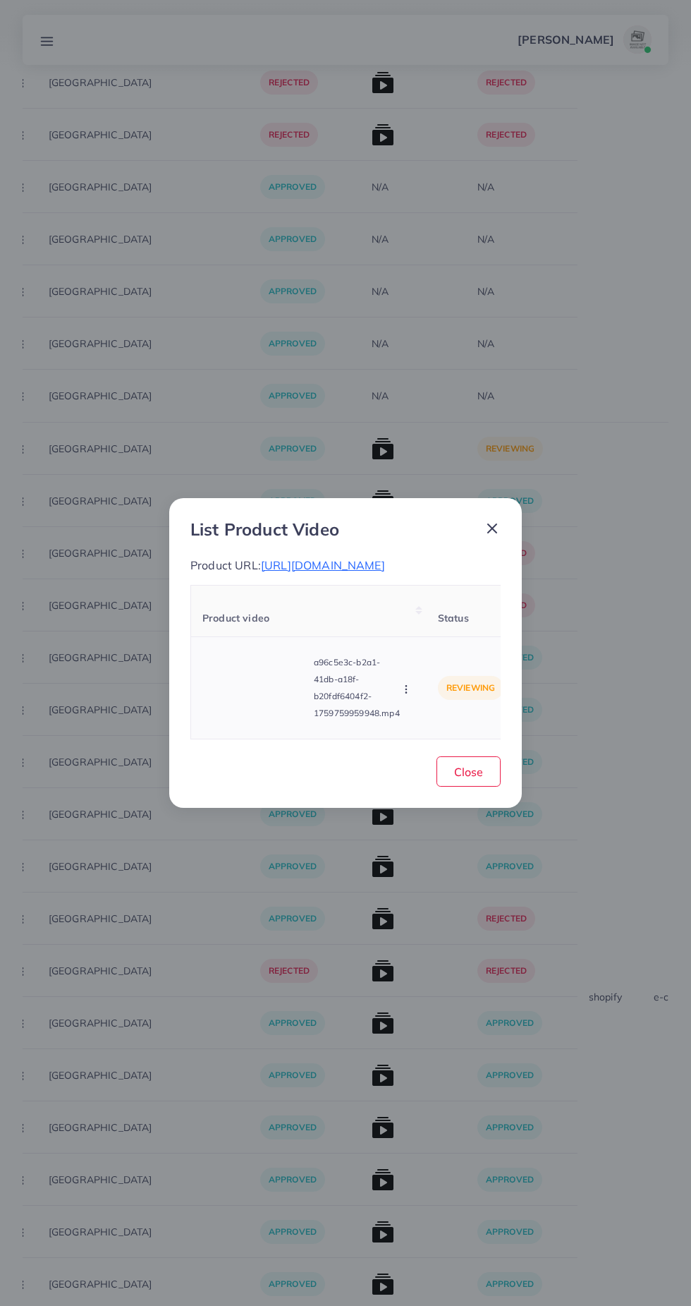
click at [401, 695] on icon "button" at bounding box center [406, 689] width 11 height 11
click at [437, 630] on span "Approve" at bounding box center [436, 623] width 47 height 14
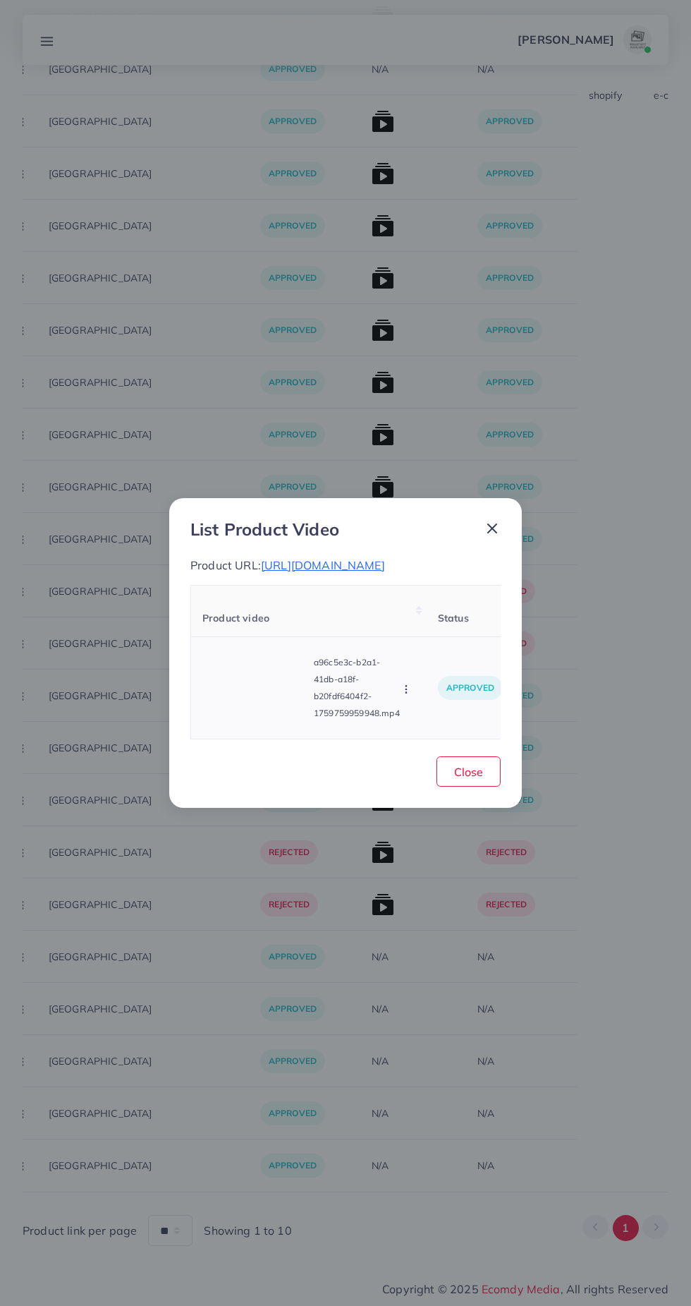
scroll to position [12332, 0]
click at [483, 779] on span "Close" at bounding box center [468, 772] width 29 height 14
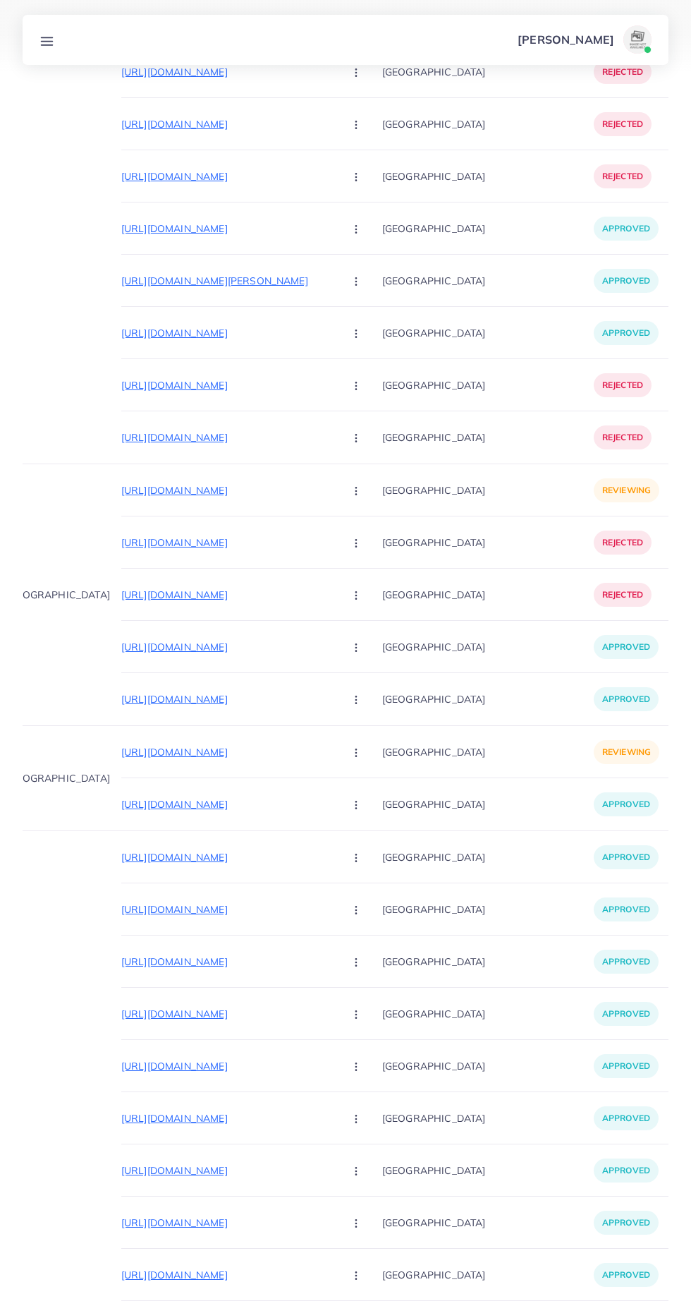
scroll to position [0, 77]
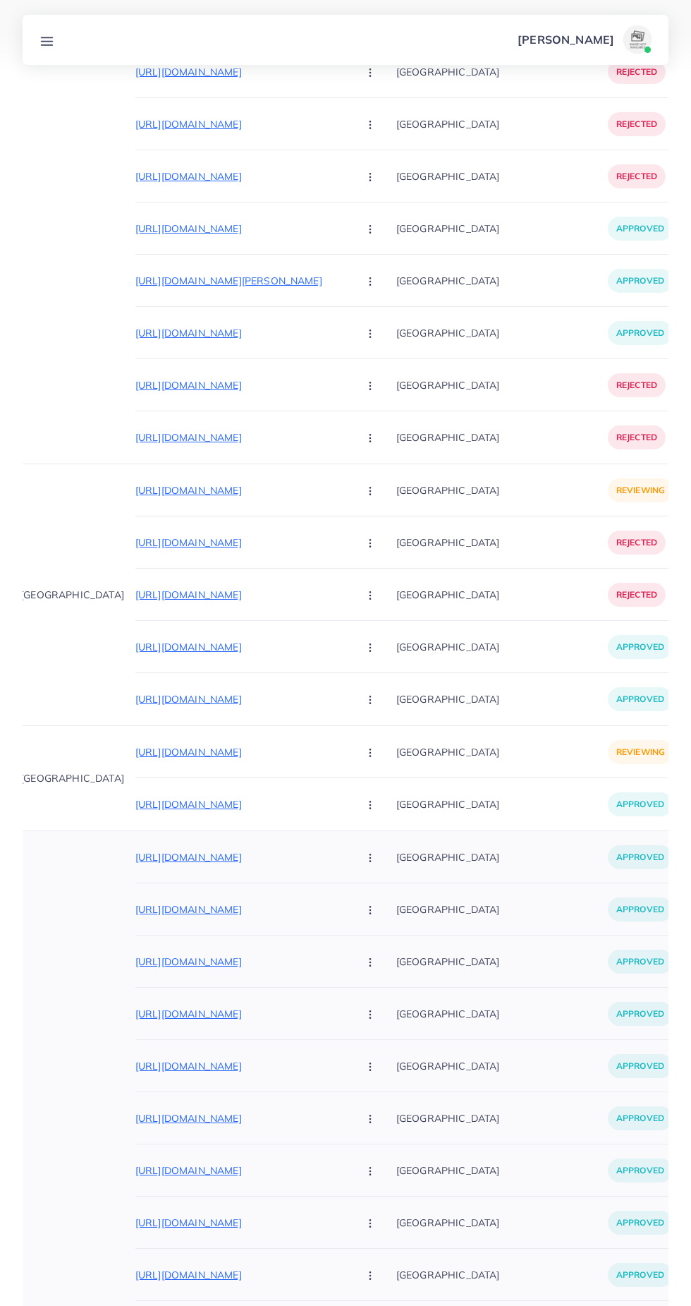
click at [258, 902] on p "https://www.asiastore1.com/products/hexagon-engraved-karha" at bounding box center [241, 909] width 212 height 17
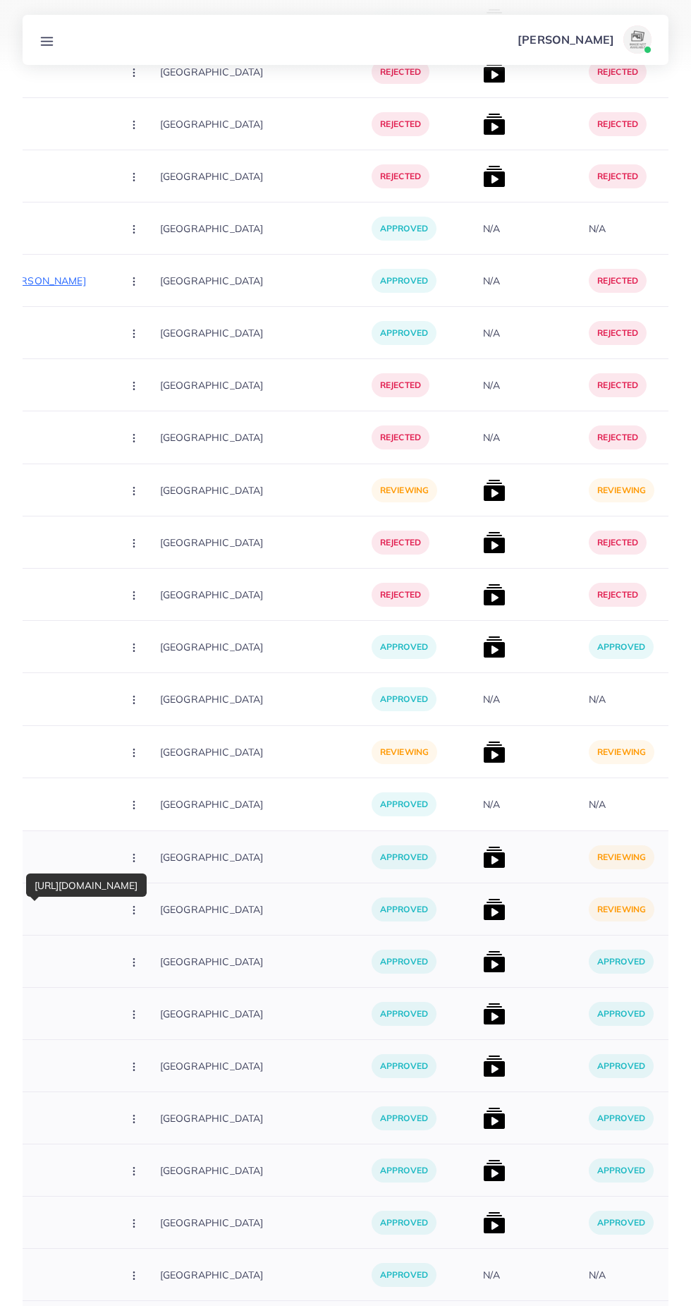
scroll to position [0, 314]
click at [483, 906] on img at bounding box center [494, 909] width 23 height 23
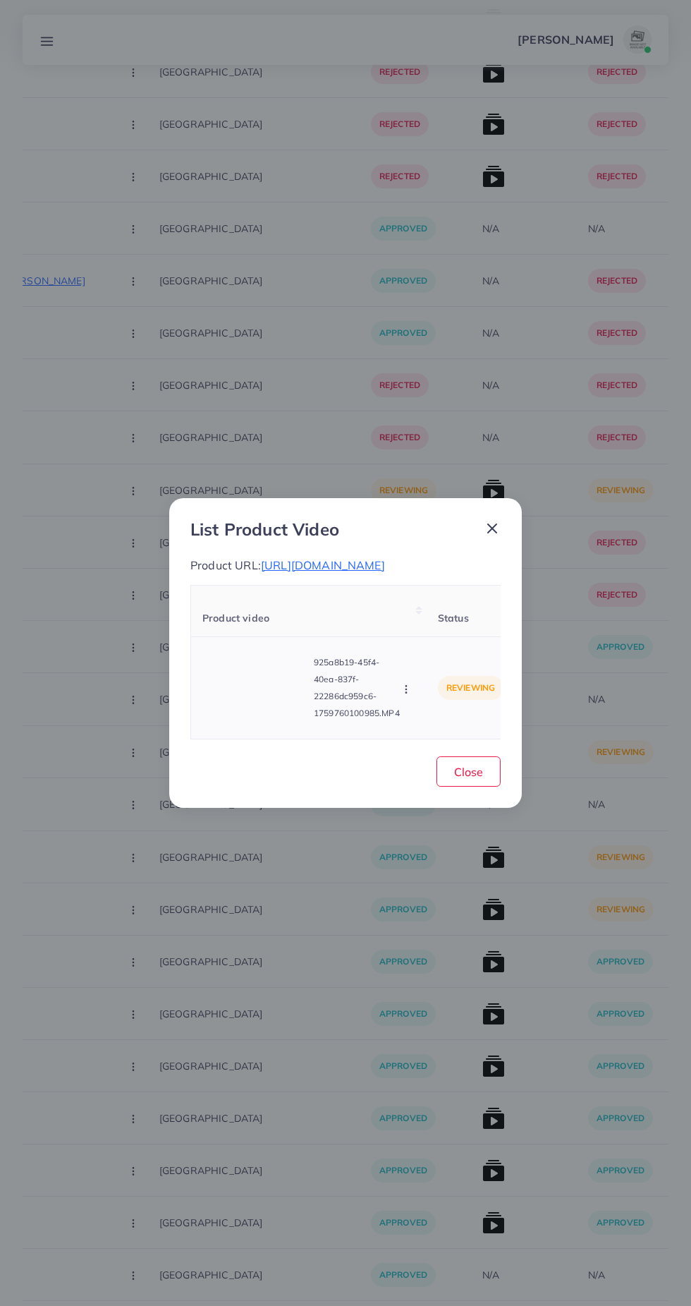
click at [238, 685] on video at bounding box center [255, 687] width 106 height 63
click at [255, 717] on div at bounding box center [255, 687] width 106 height 63
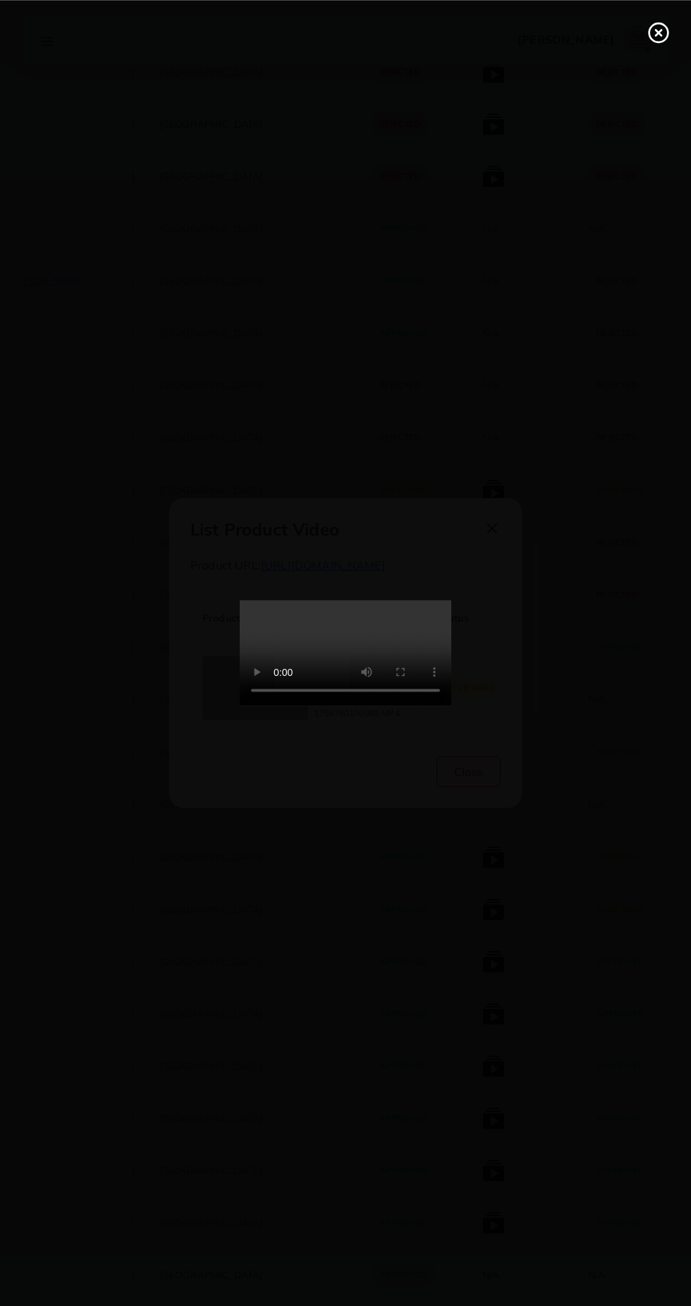
click at [658, 40] on icon at bounding box center [659, 32] width 23 height 23
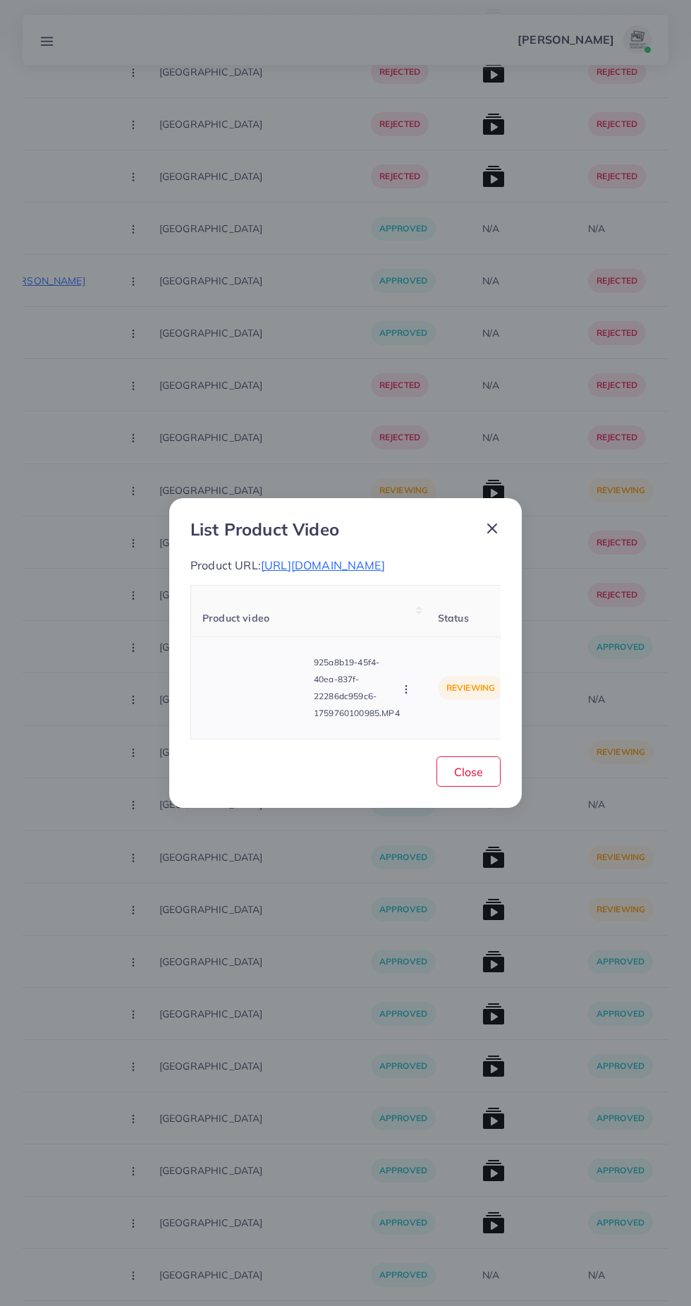
click at [406, 689] on circle "button" at bounding box center [406, 689] width 1 height 1
click at [457, 630] on span "Approve" at bounding box center [436, 623] width 47 height 14
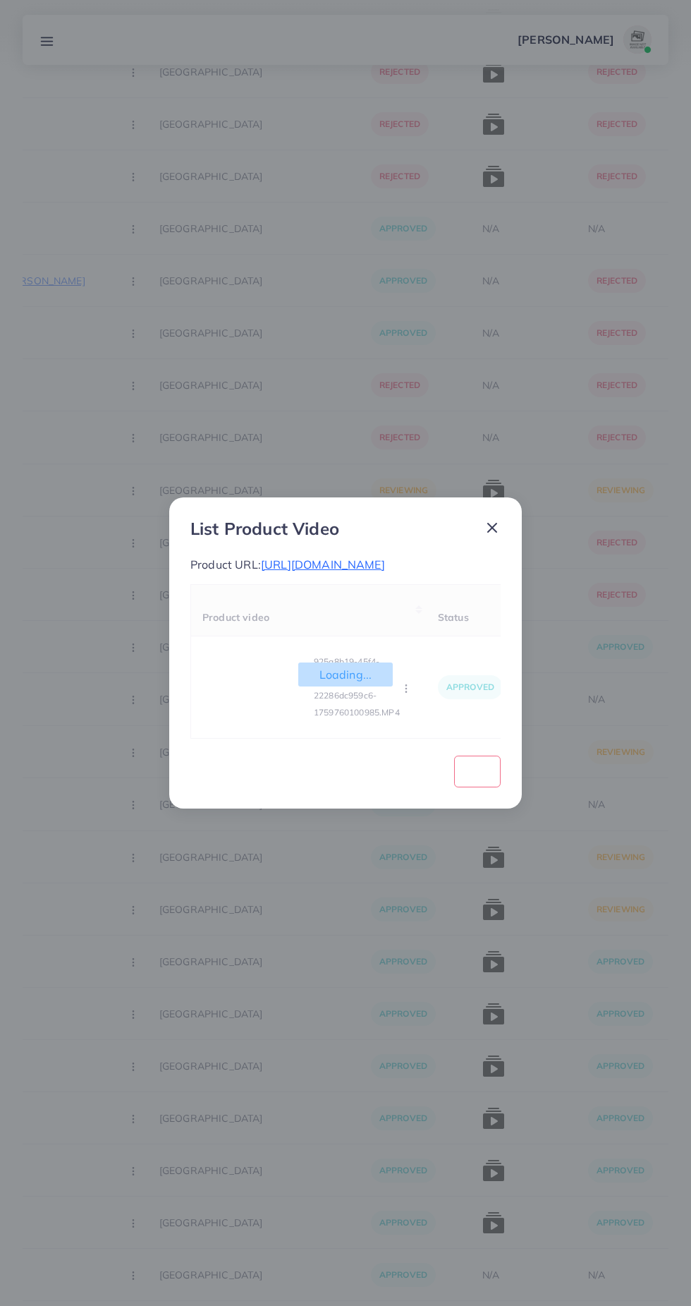
click at [500, 519] on icon at bounding box center [492, 527] width 17 height 17
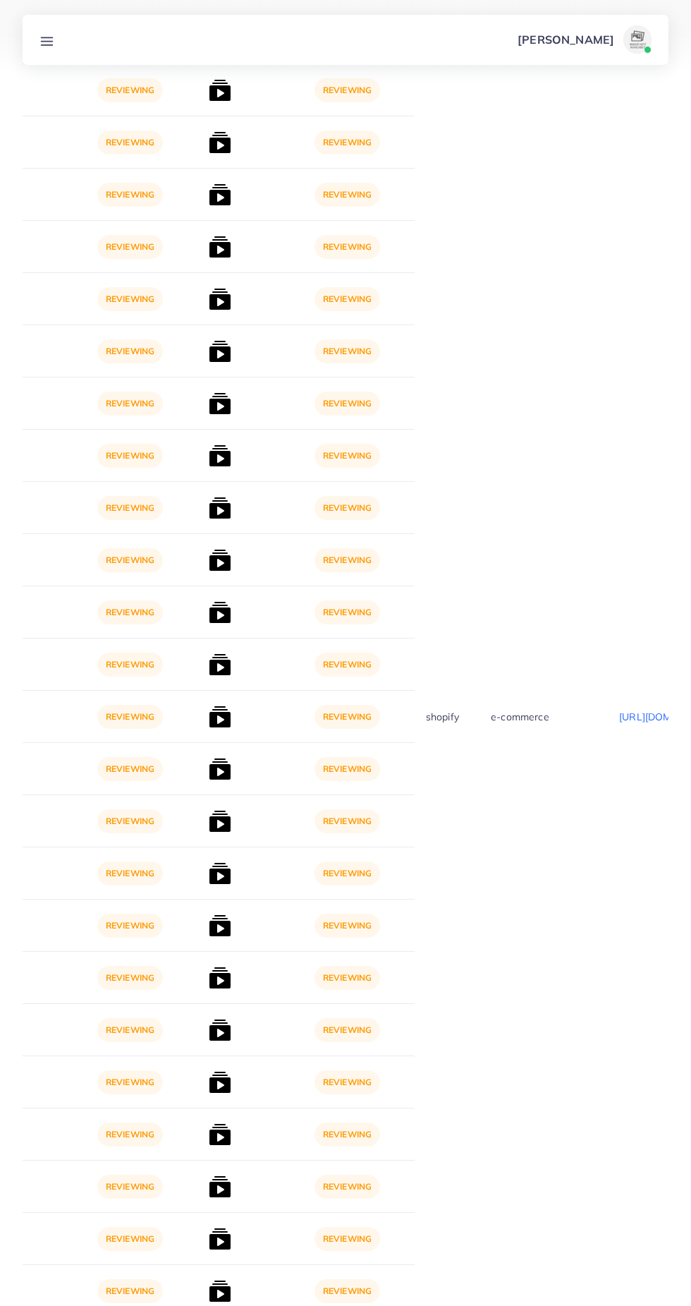
scroll to position [0, 0]
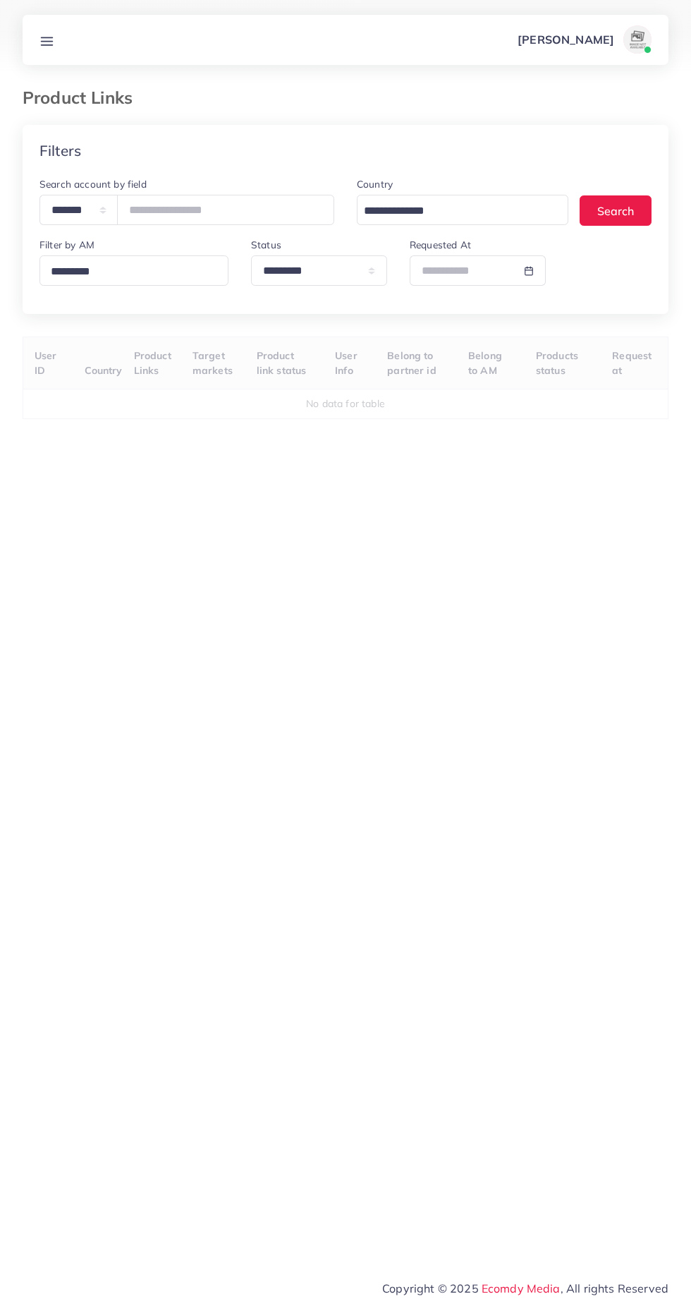
select select "*********"
select select
select select "*********"
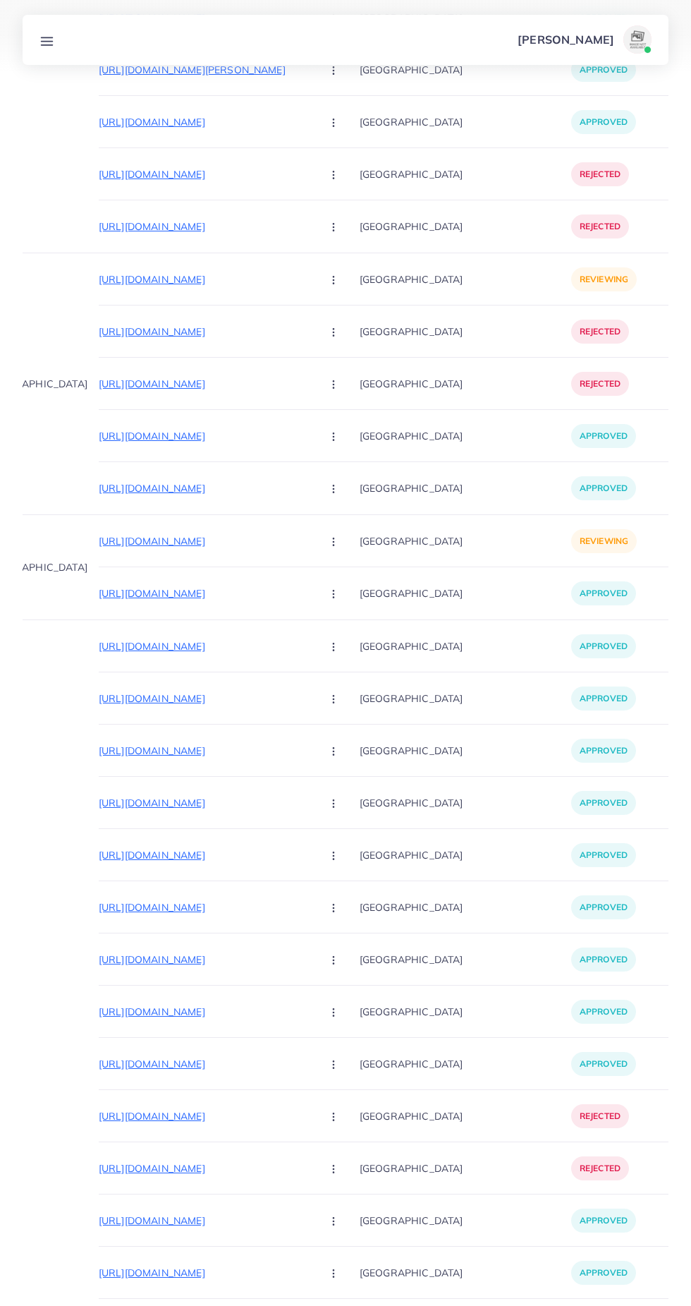
scroll to position [0, 91]
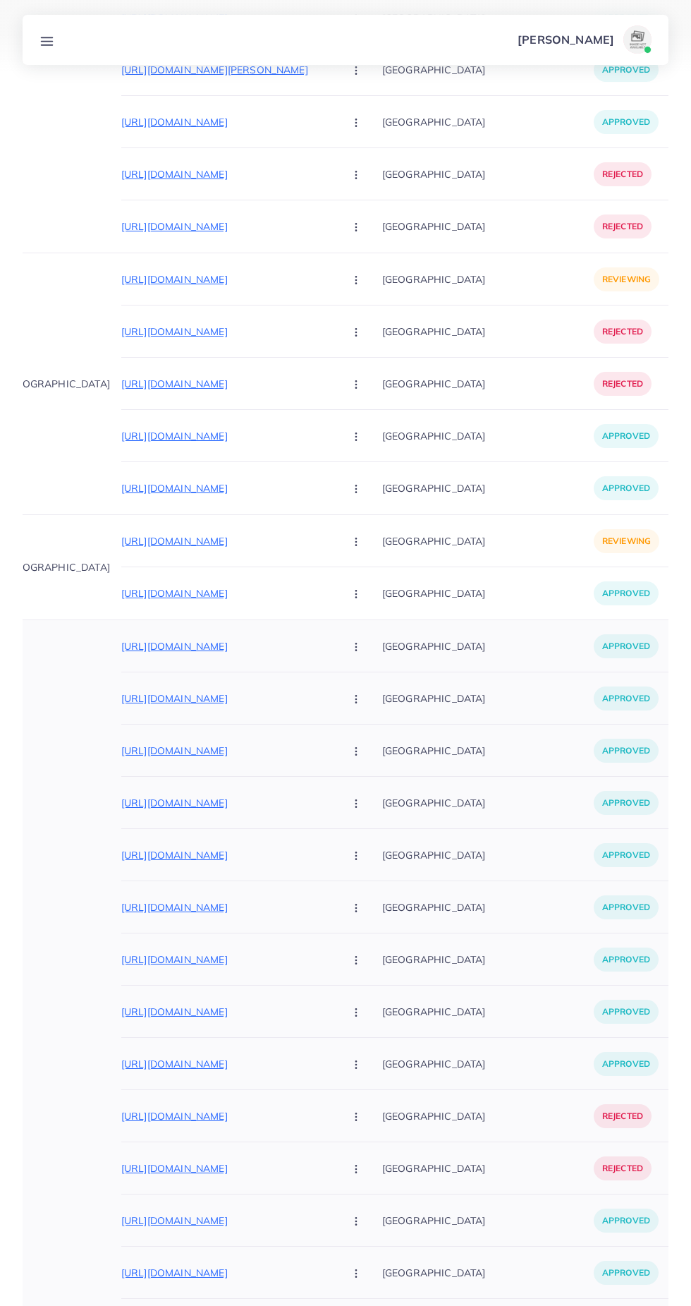
click at [236, 650] on p "[URL][DOMAIN_NAME]" at bounding box center [227, 646] width 212 height 17
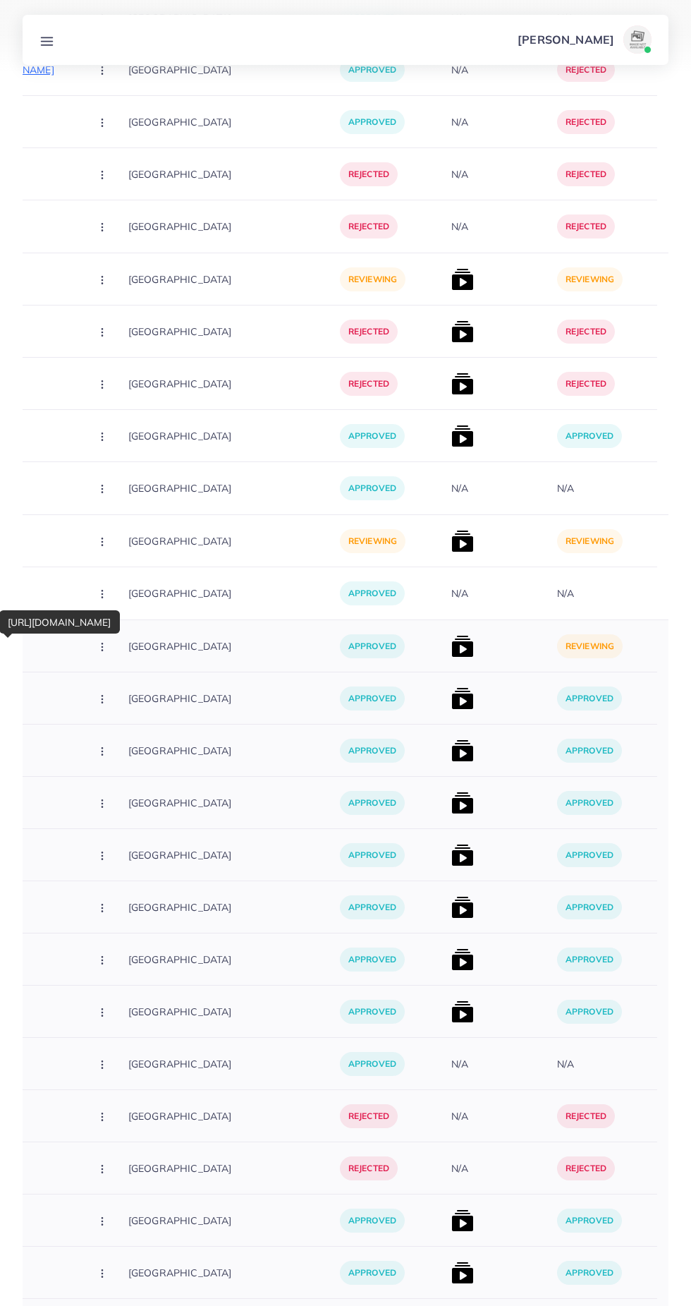
scroll to position [0, 348]
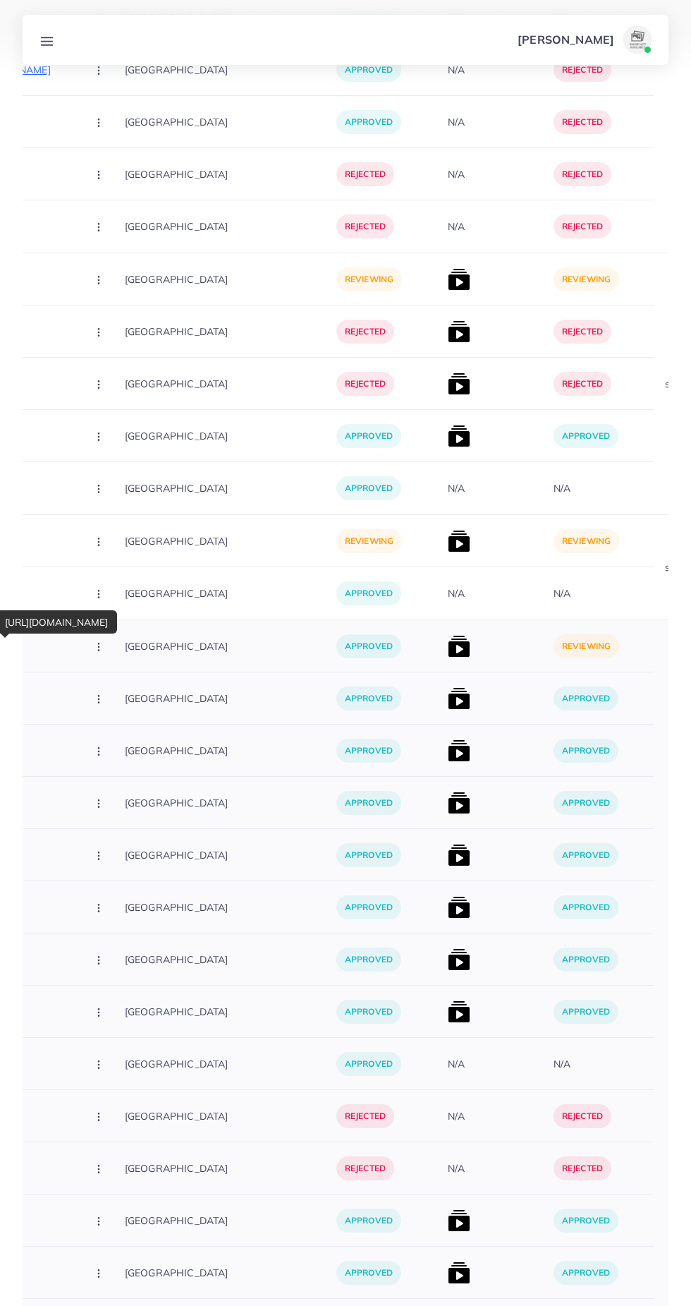
click at [448, 648] on img at bounding box center [459, 646] width 23 height 23
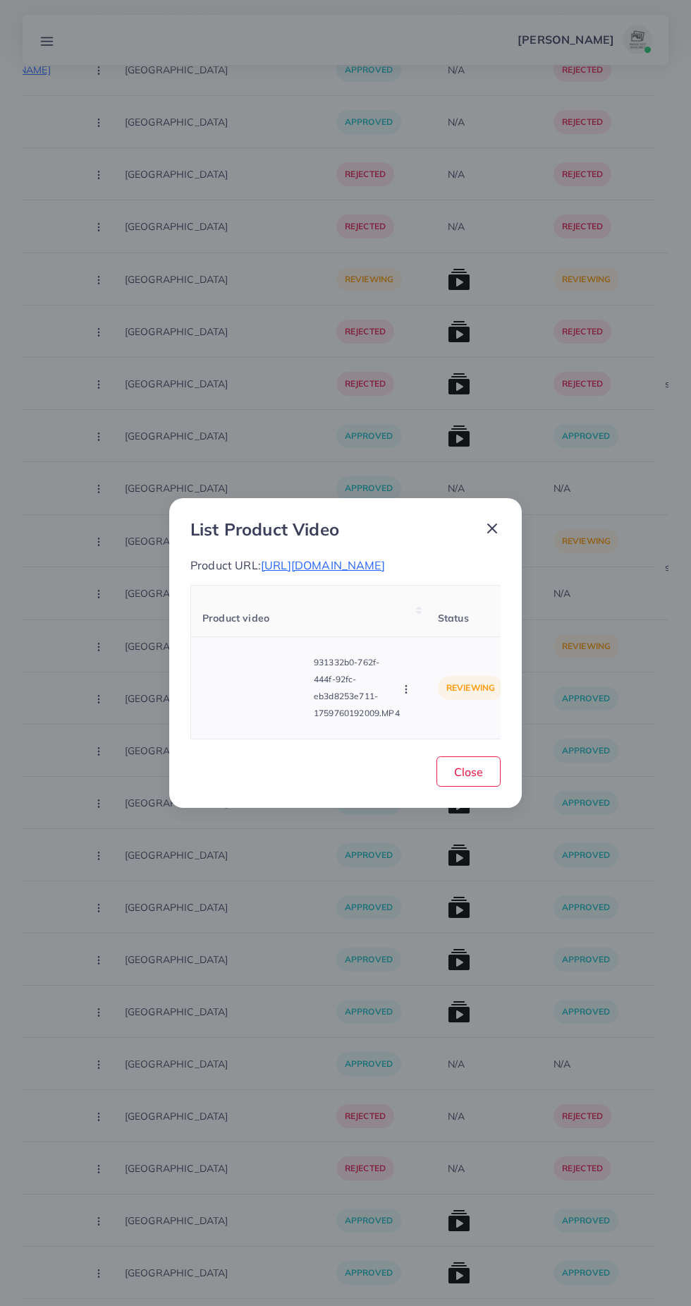
click at [248, 705] on video at bounding box center [255, 687] width 106 height 63
click at [265, 698] on icon at bounding box center [255, 688] width 23 height 23
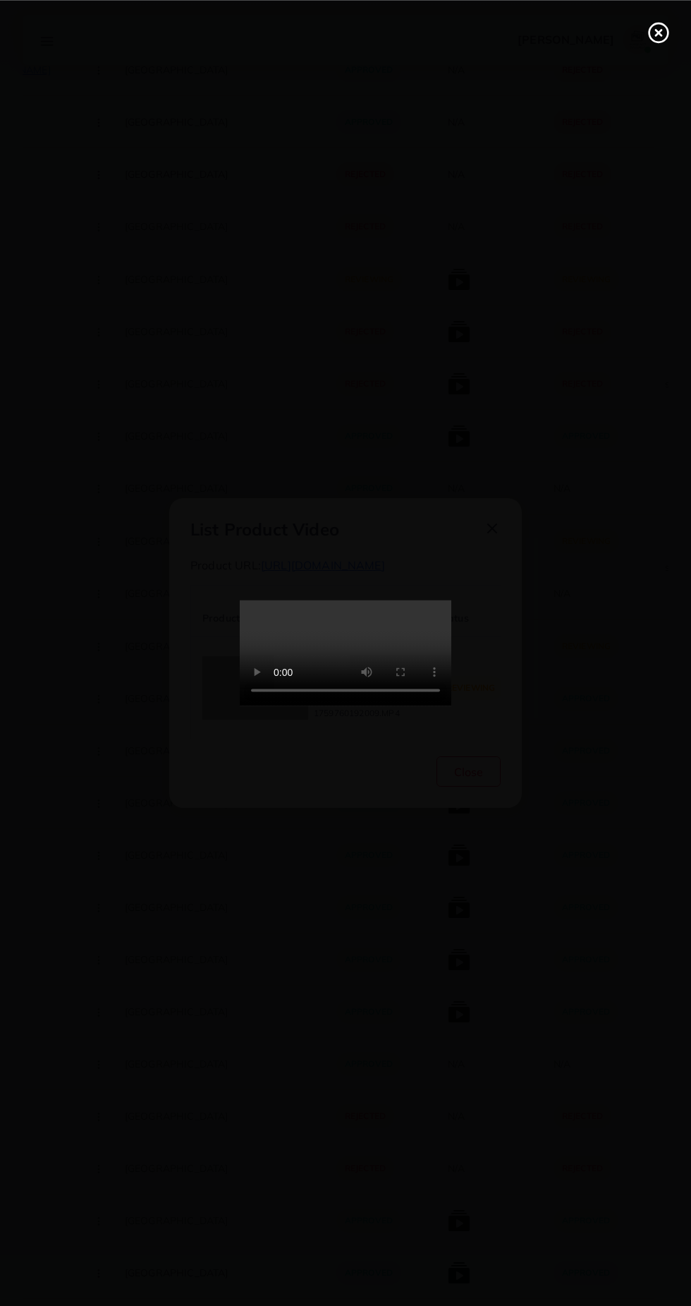
click at [658, 32] on line at bounding box center [659, 33] width 6 height 6
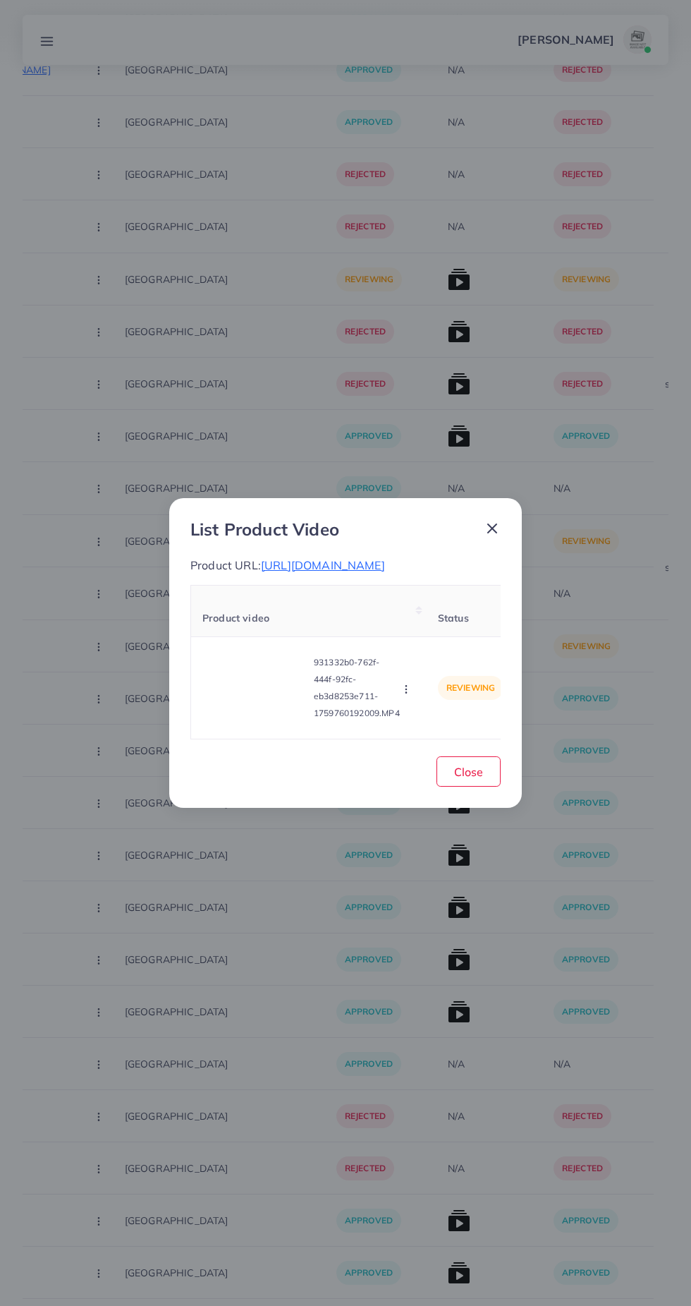
click at [385, 569] on span "https://www.asiastore1.com/products/personalized-name-prayer-mat" at bounding box center [323, 565] width 124 height 14
click at [408, 695] on icon "button" at bounding box center [406, 689] width 11 height 11
click at [444, 630] on span "Approve" at bounding box center [436, 623] width 47 height 14
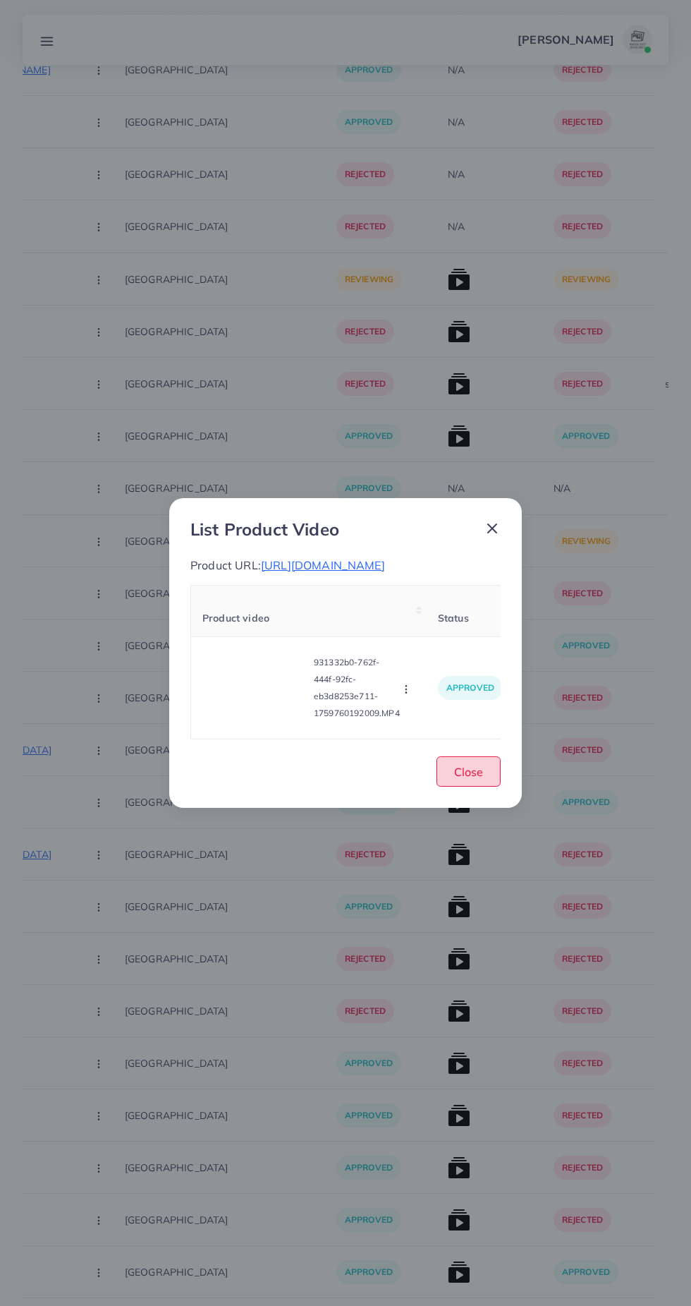
click at [474, 779] on span "Close" at bounding box center [468, 772] width 29 height 14
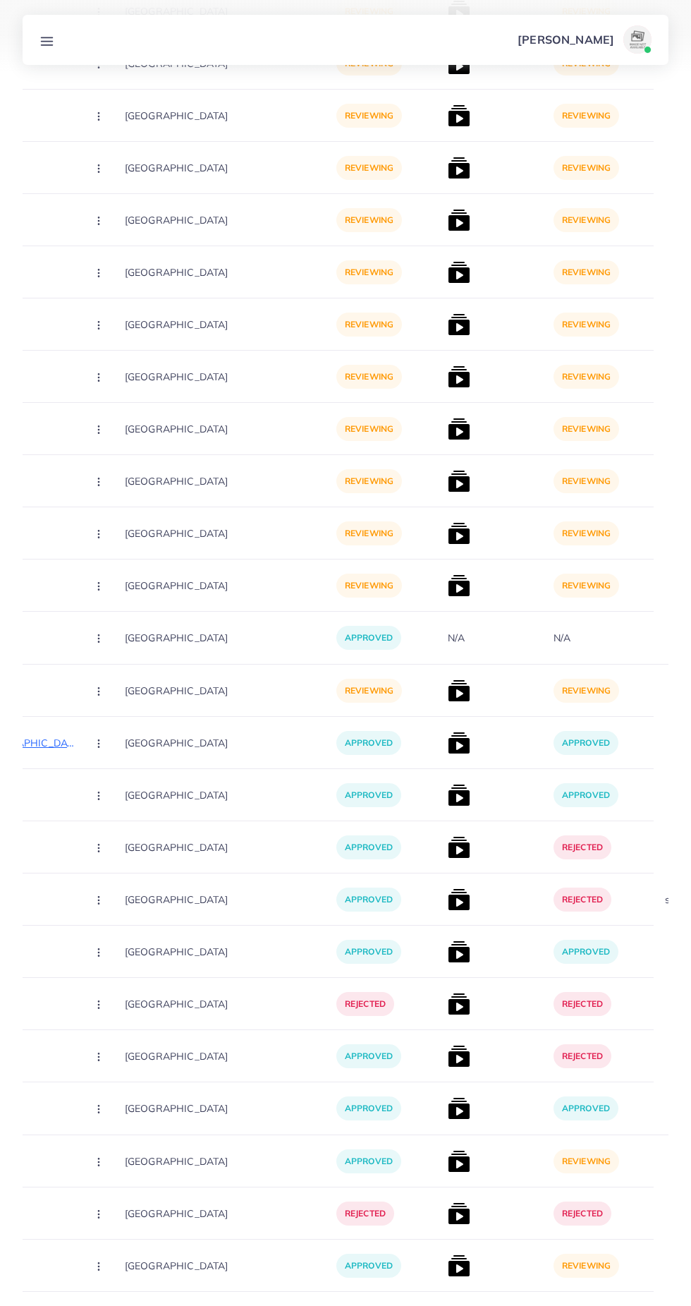
scroll to position [0, 0]
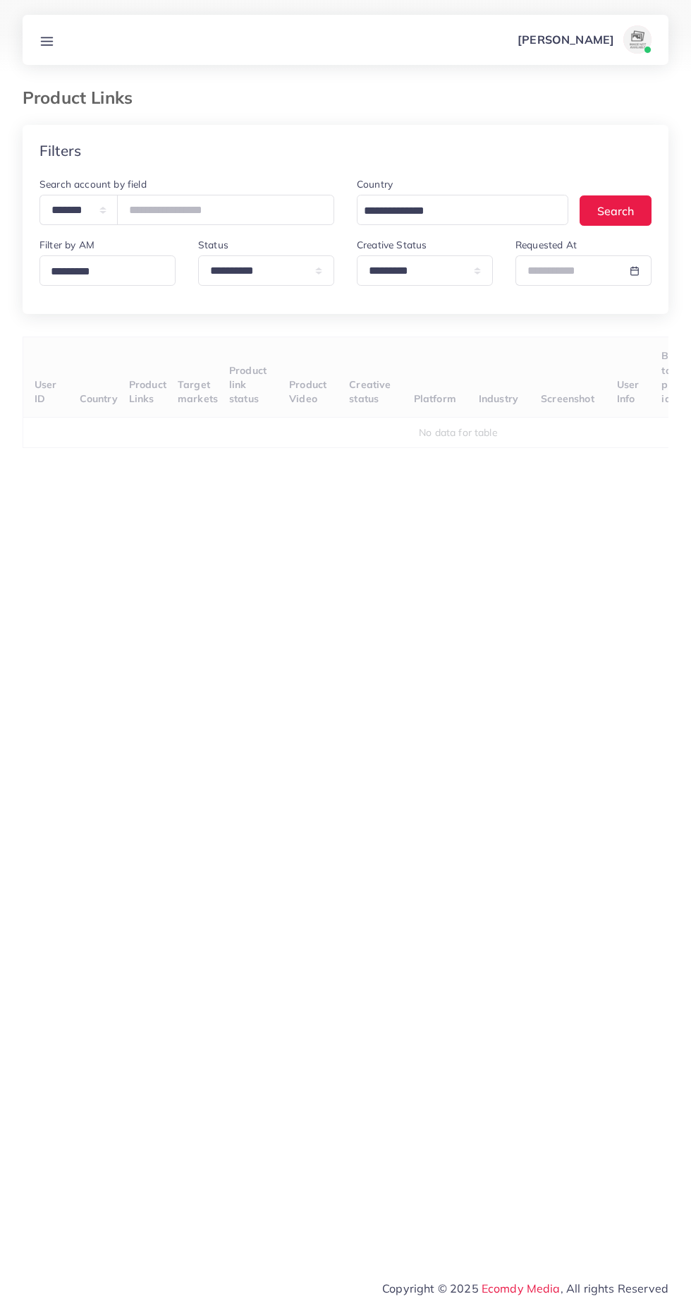
select select "*********"
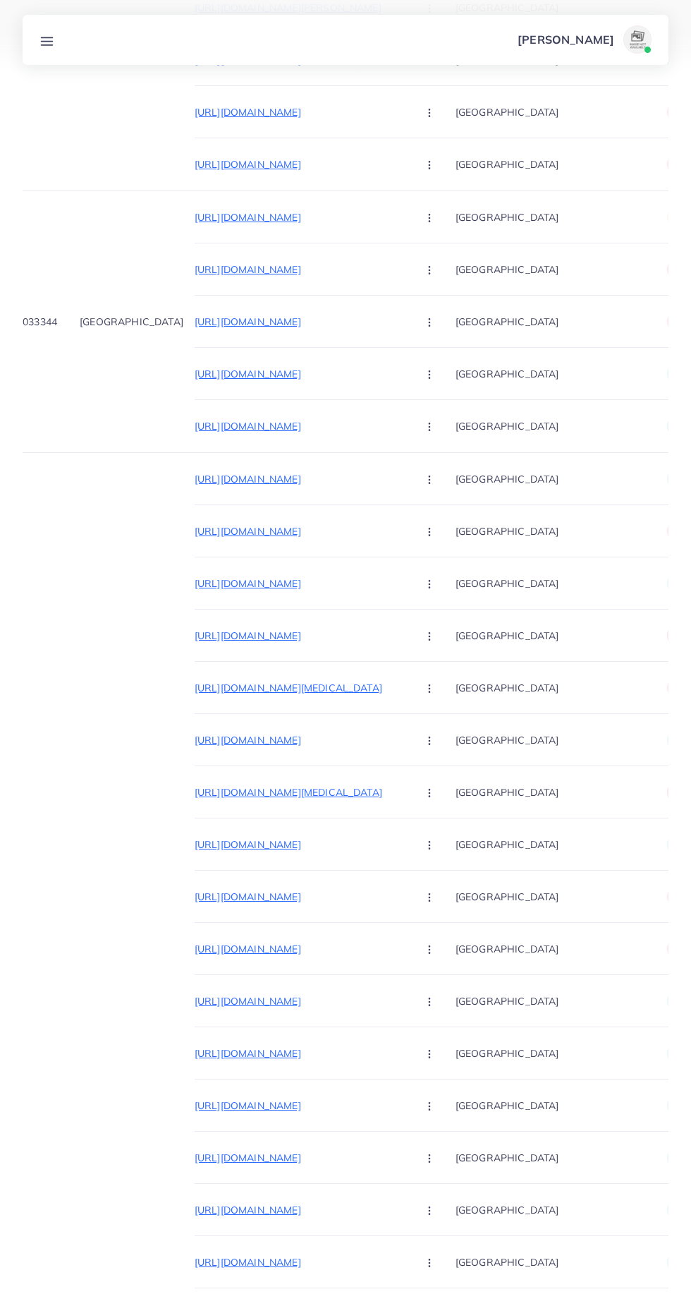
scroll to position [0, 18]
click at [194, 478] on p "[URL][DOMAIN_NAME]" at bounding box center [300, 479] width 212 height 17
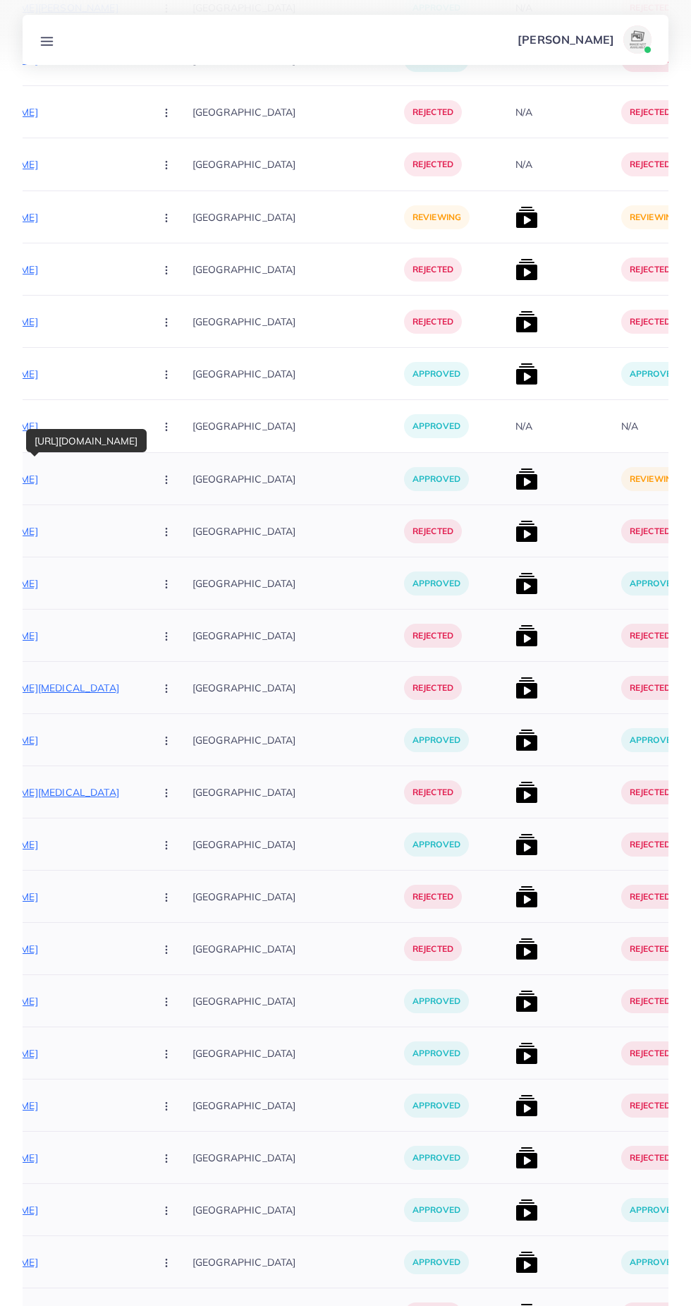
scroll to position [0, 284]
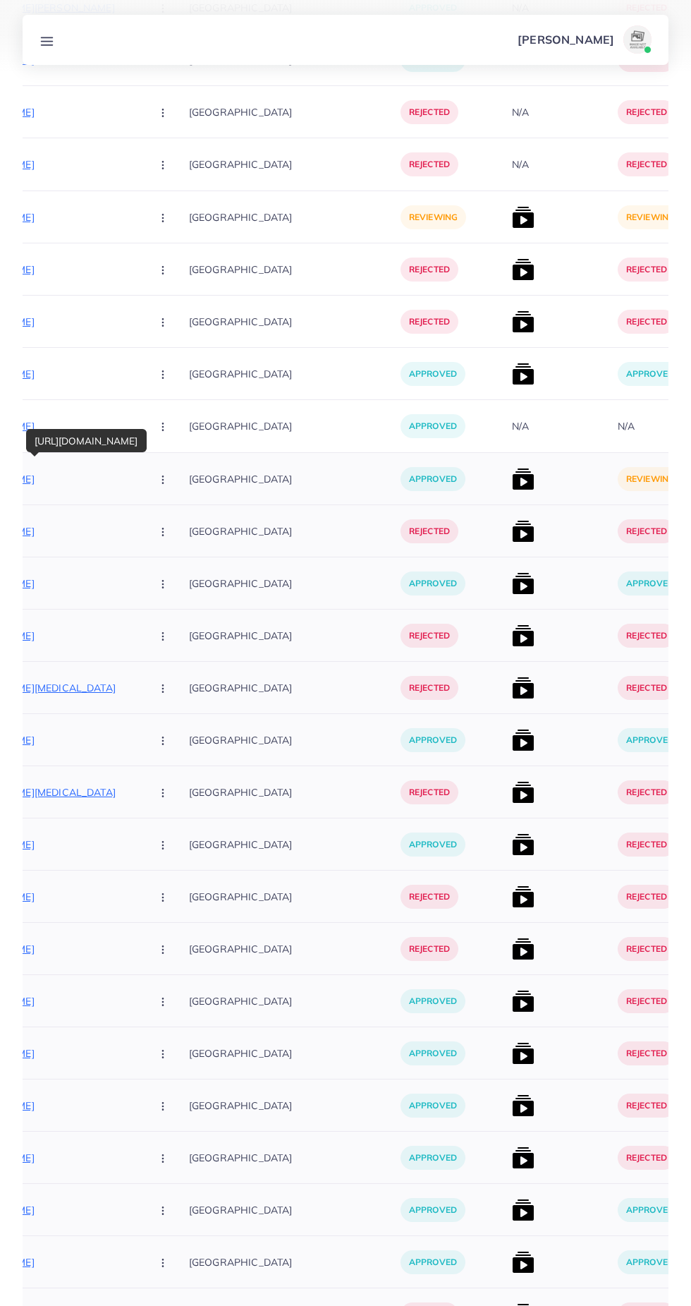
click at [512, 483] on img at bounding box center [523, 479] width 23 height 23
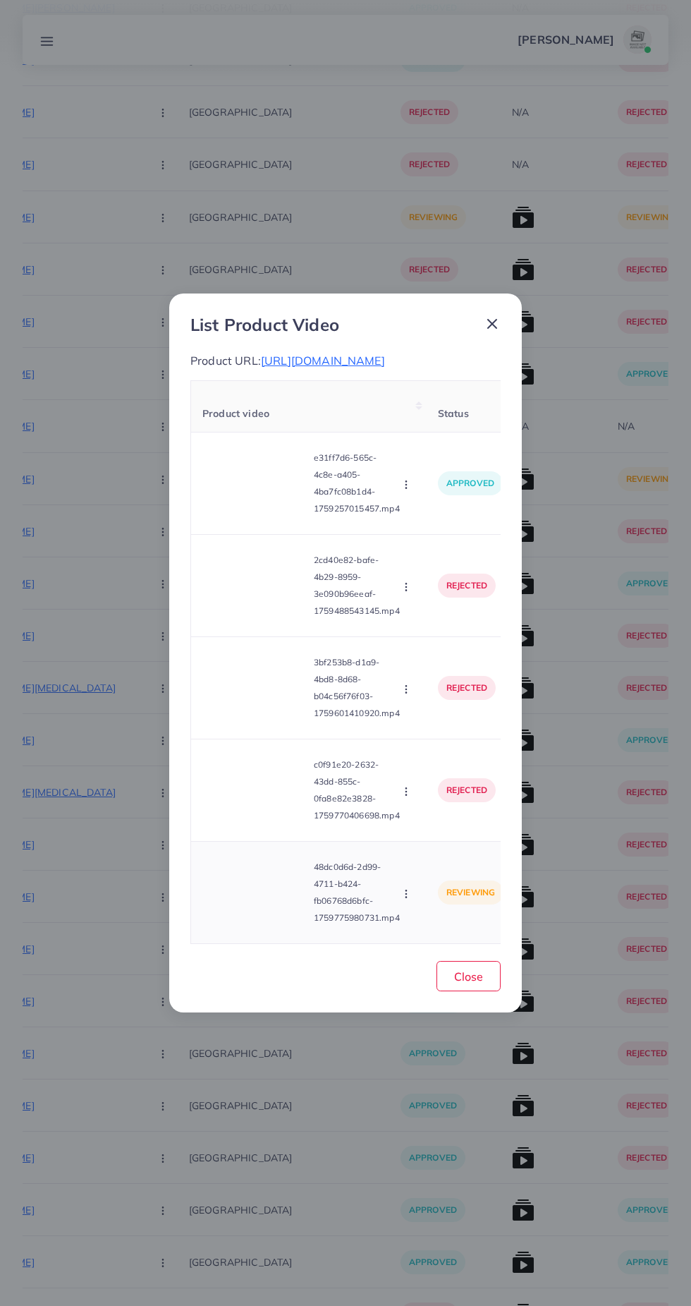
click at [241, 911] on video at bounding box center [255, 892] width 106 height 63
click at [243, 881] on div at bounding box center [255, 892] width 106 height 63
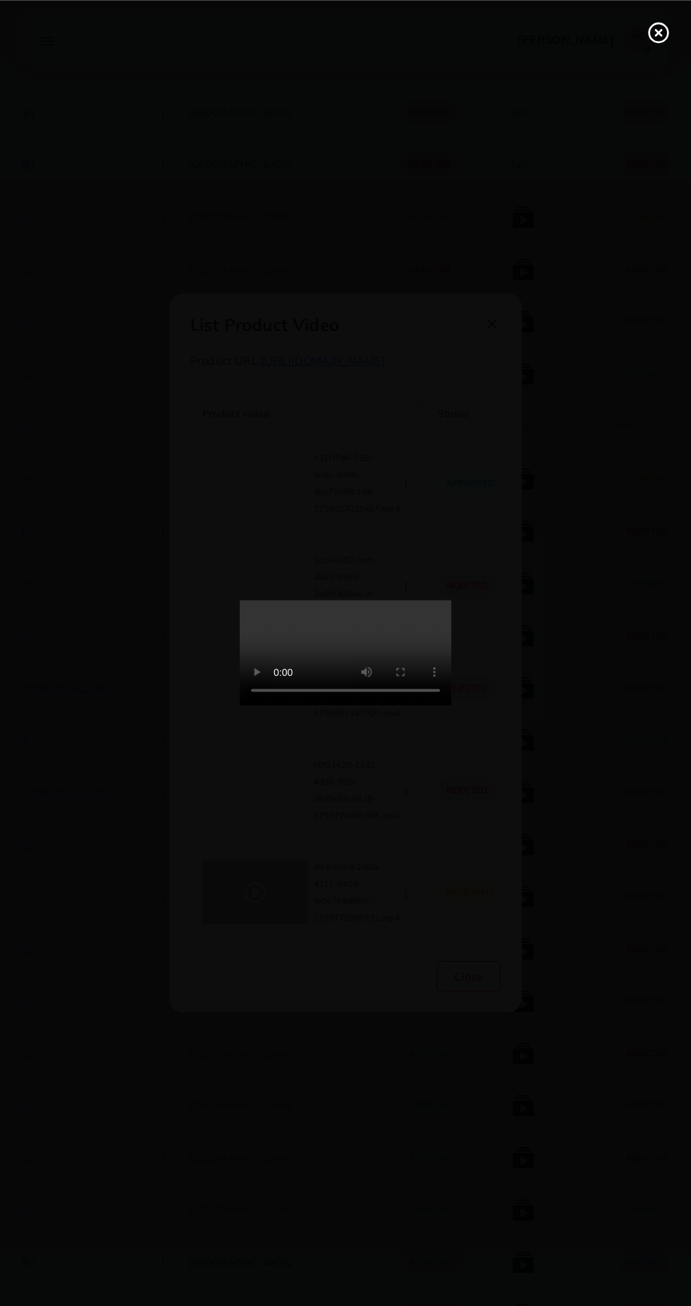
click at [658, 32] on line at bounding box center [659, 33] width 6 height 6
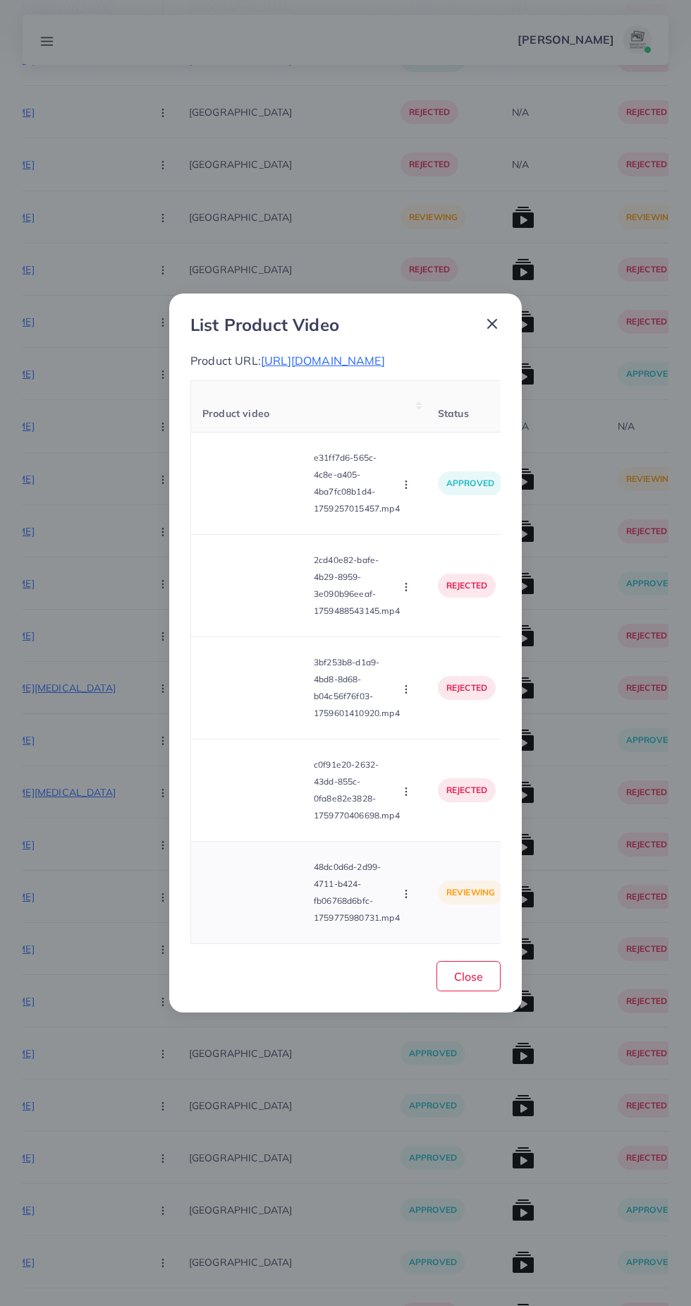
click at [408, 899] on icon "button" at bounding box center [406, 893] width 11 height 11
click at [435, 835] on span "Approve" at bounding box center [436, 827] width 47 height 14
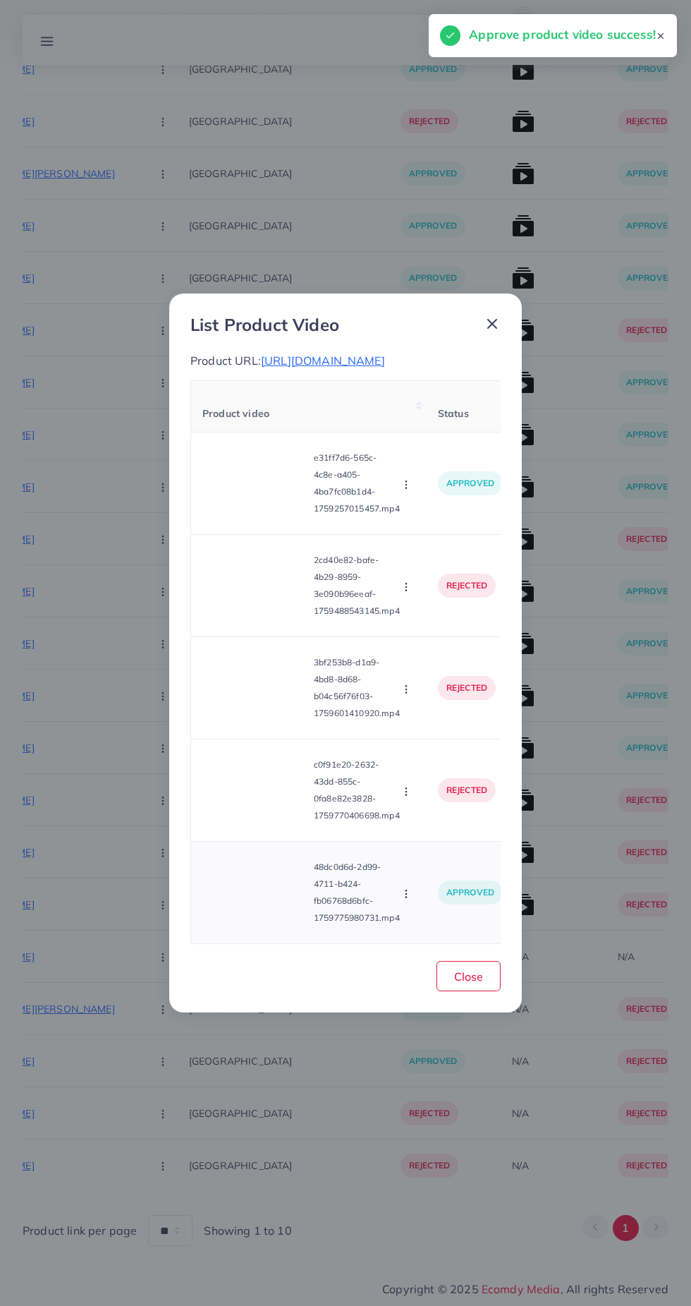
scroll to position [9773, 0]
click at [475, 983] on span "Close" at bounding box center [468, 976] width 29 height 14
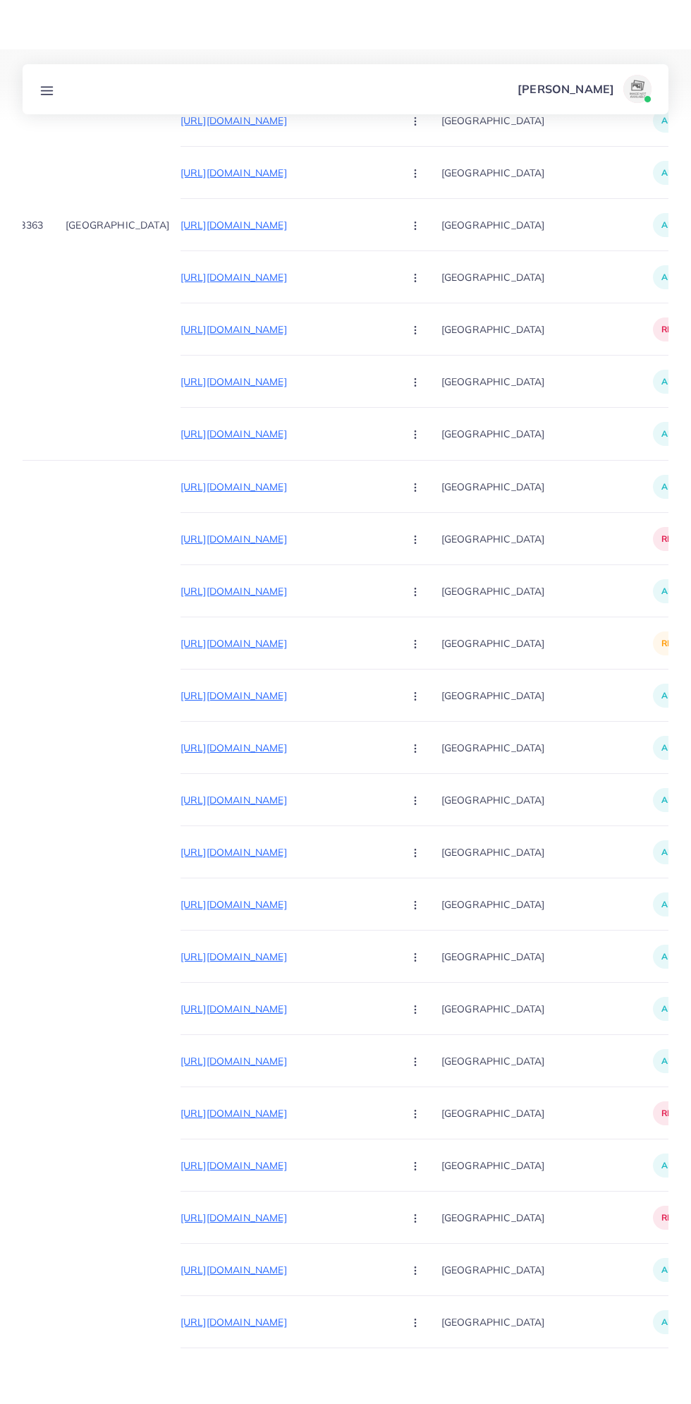
scroll to position [0, 25]
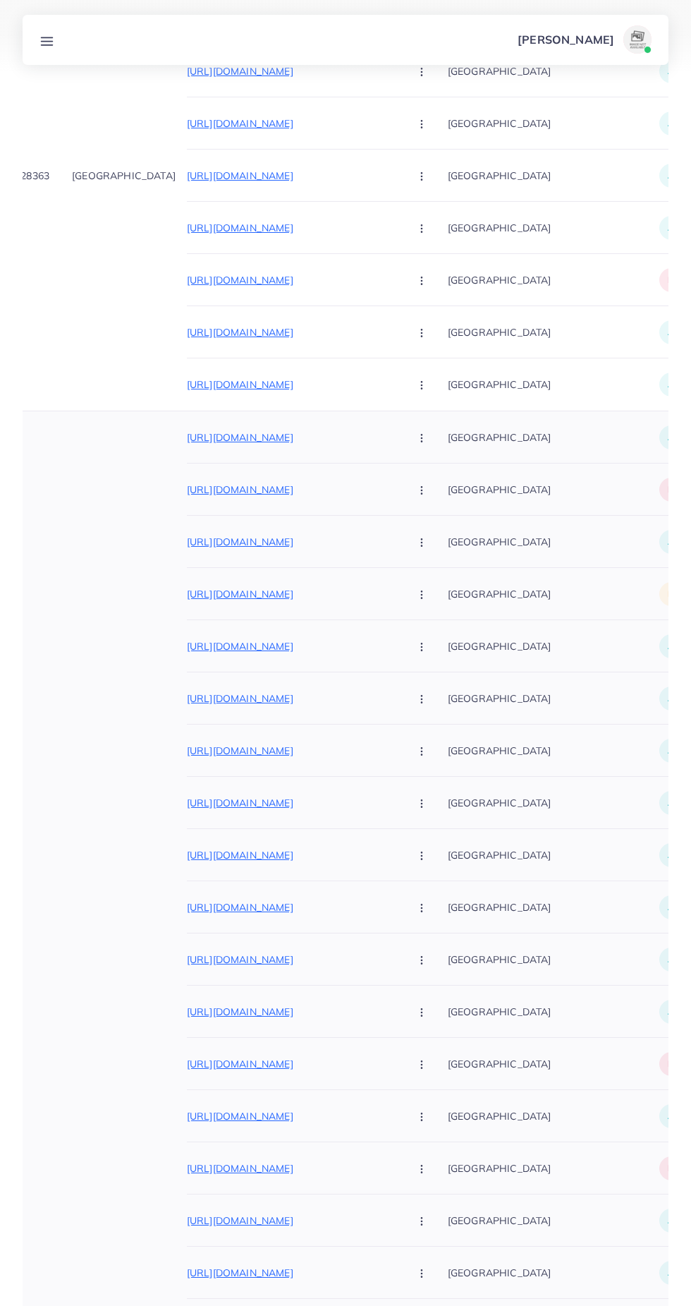
click at [187, 593] on p "[URL][DOMAIN_NAME]" at bounding box center [293, 594] width 212 height 17
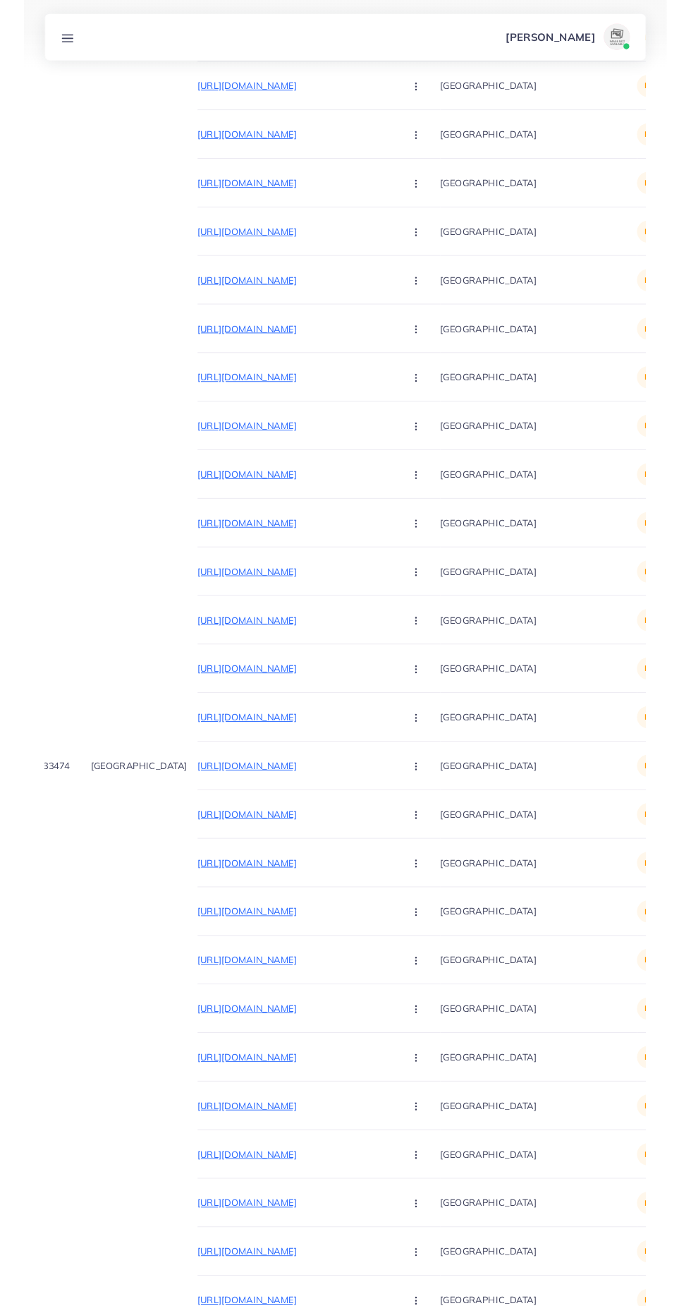
scroll to position [0, 0]
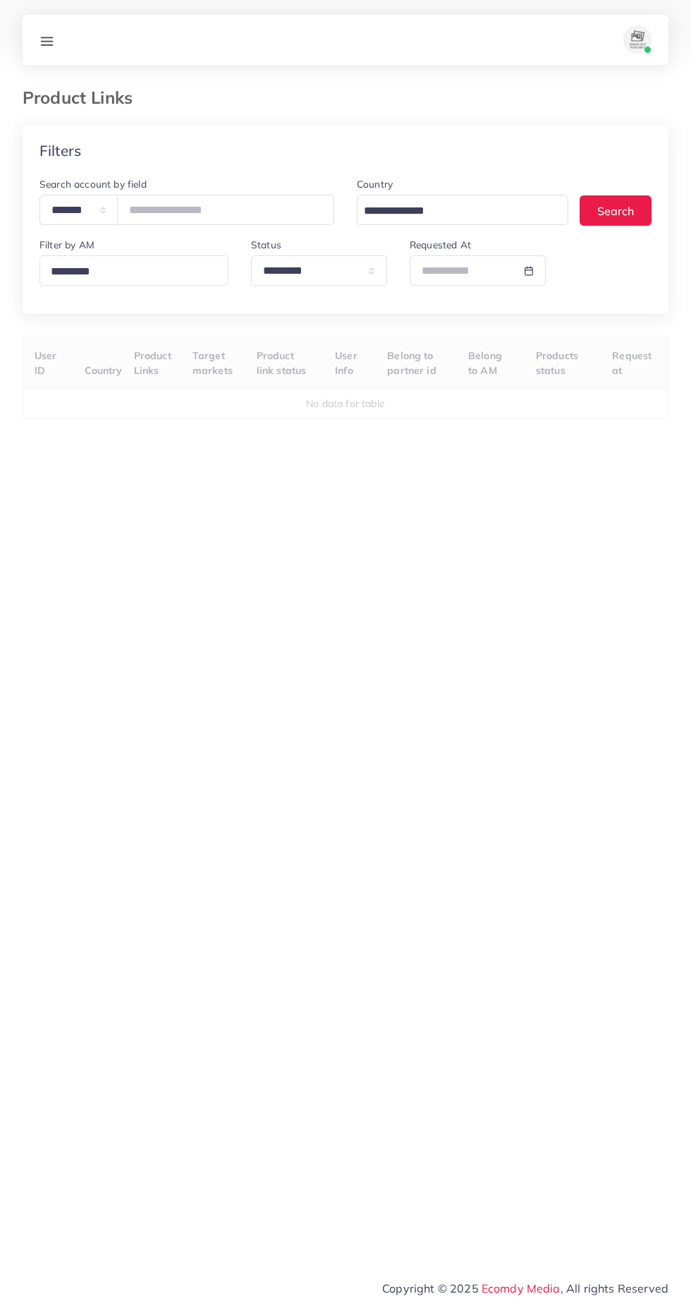
select select "*********"
select select
select select "*********"
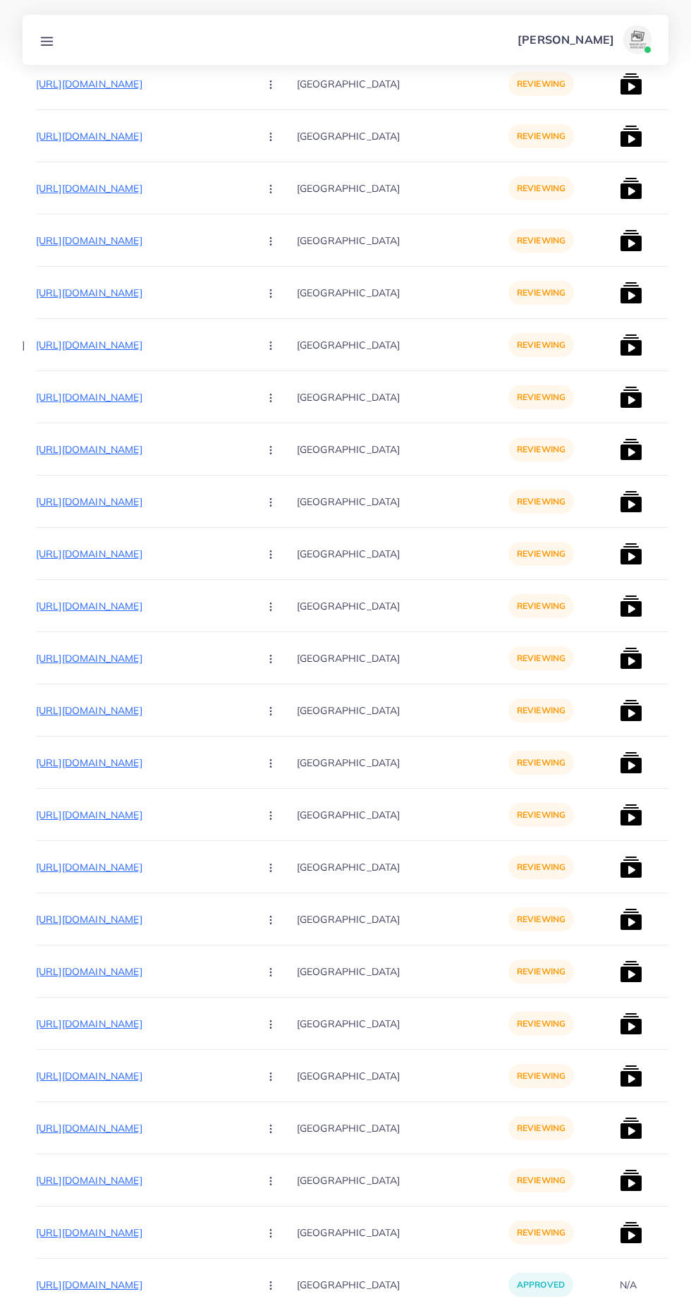
scroll to position [0, 121]
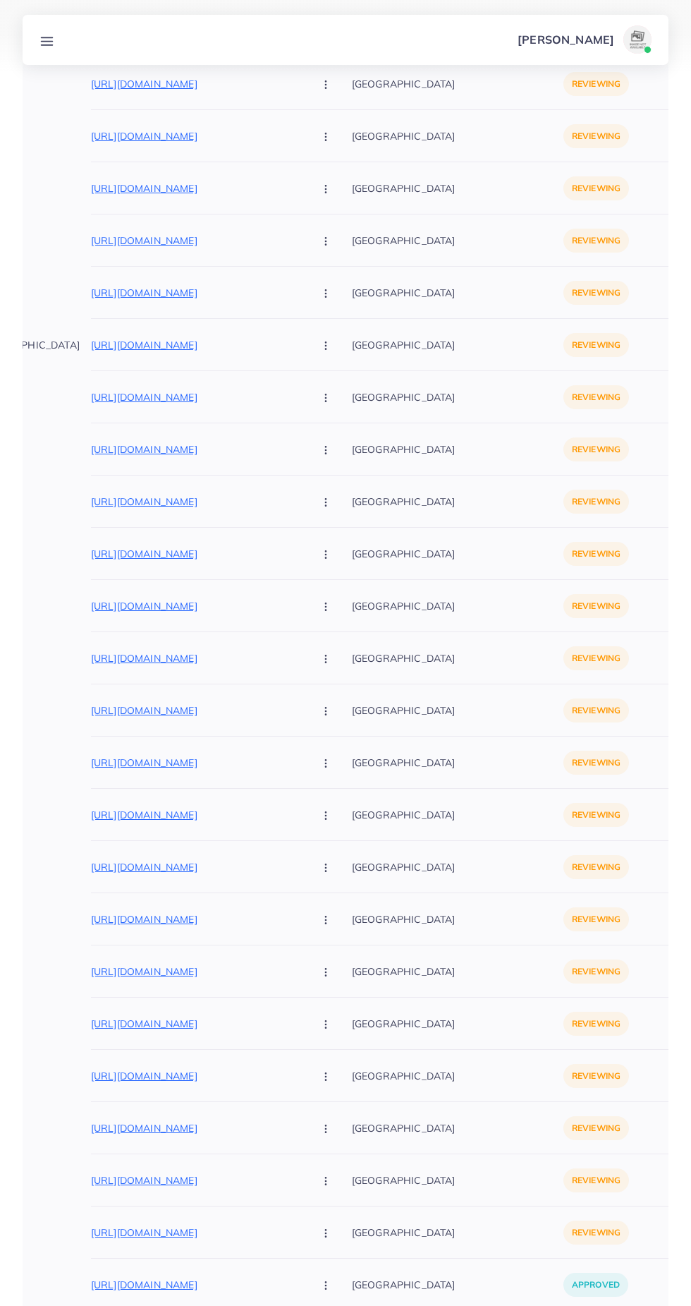
click at [202, 1233] on p "[URL][DOMAIN_NAME]" at bounding box center [197, 1232] width 212 height 17
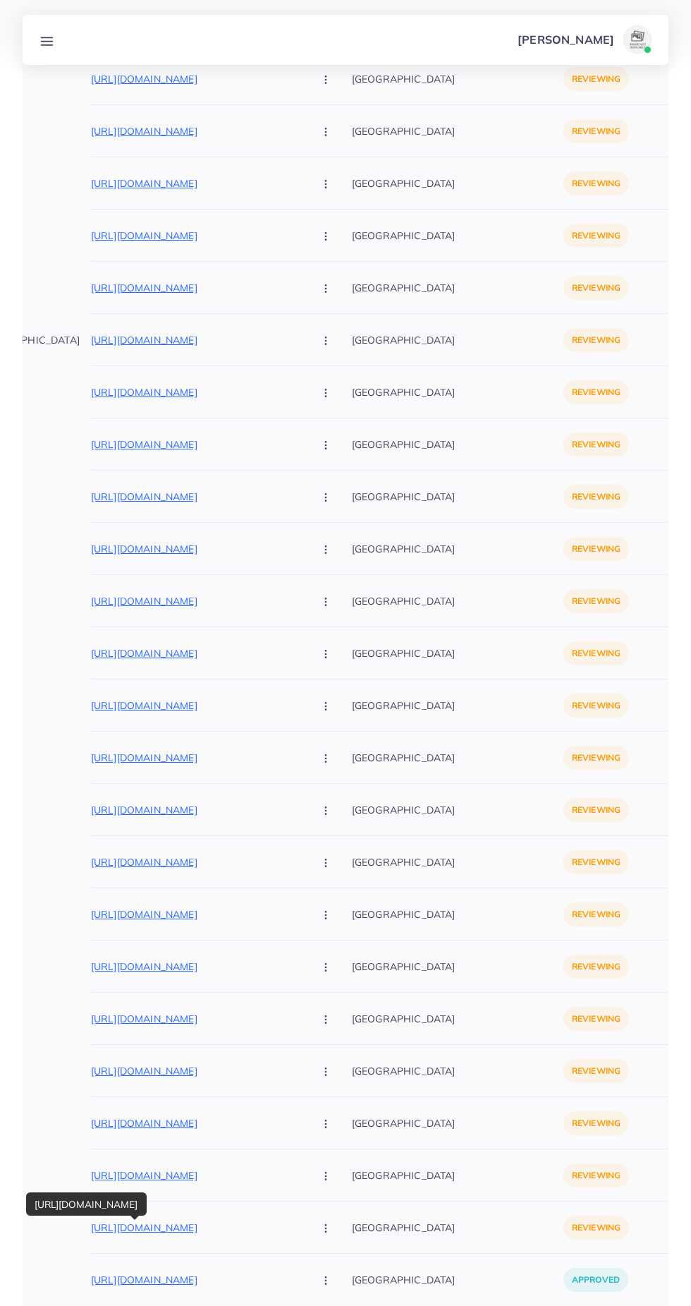
scroll to position [1060, 0]
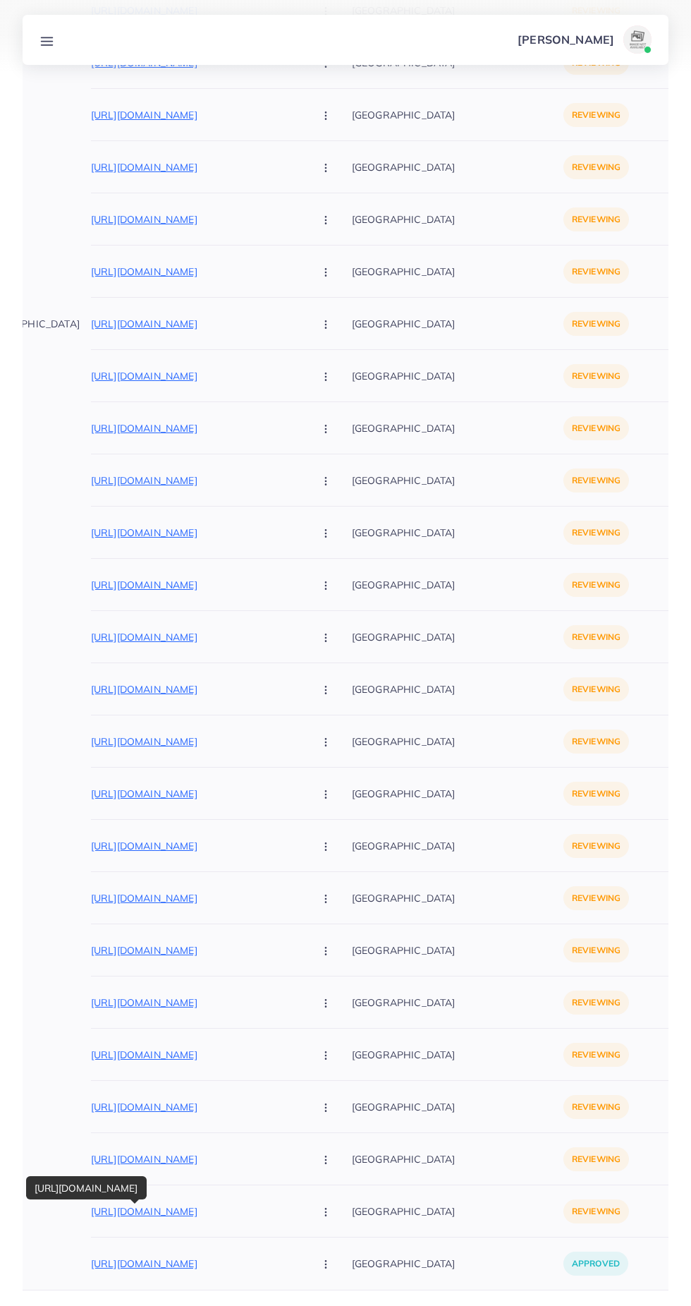
click at [177, 1005] on p "[URL][DOMAIN_NAME]" at bounding box center [197, 1002] width 212 height 17
